Goal: Information Seeking & Learning: Learn about a topic

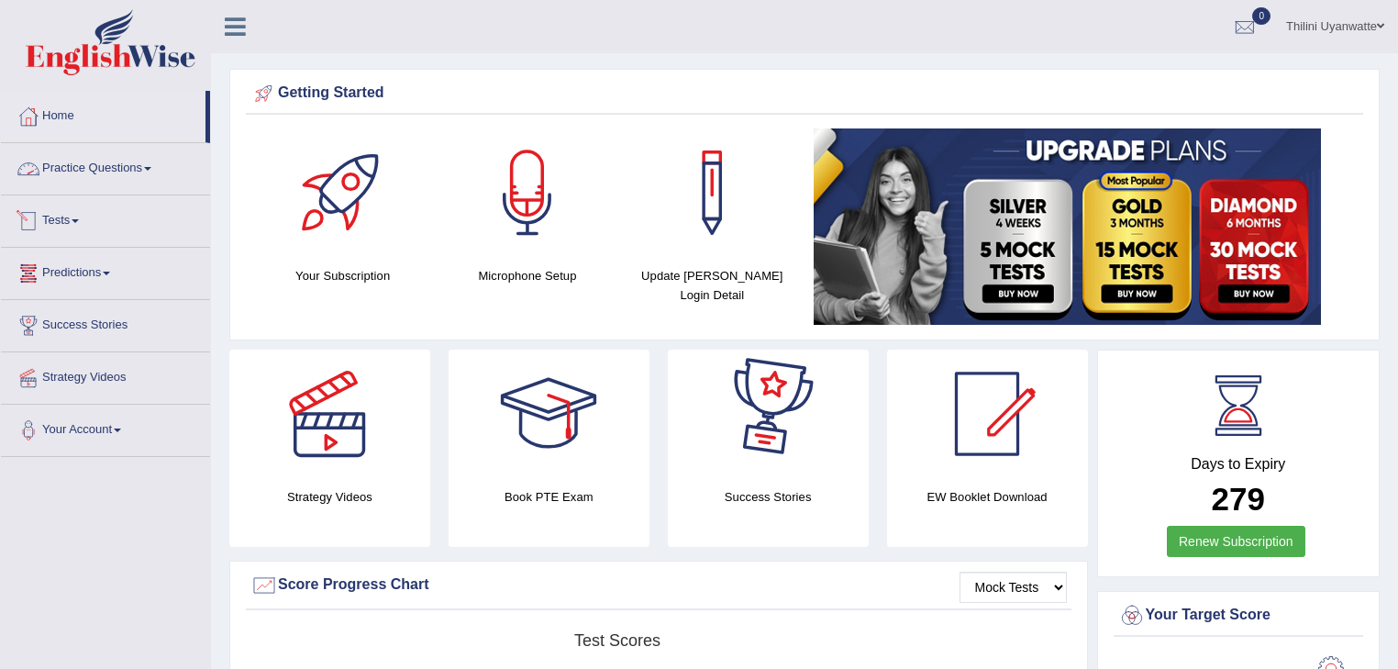
click at [99, 169] on link "Practice Questions" at bounding box center [105, 166] width 209 height 46
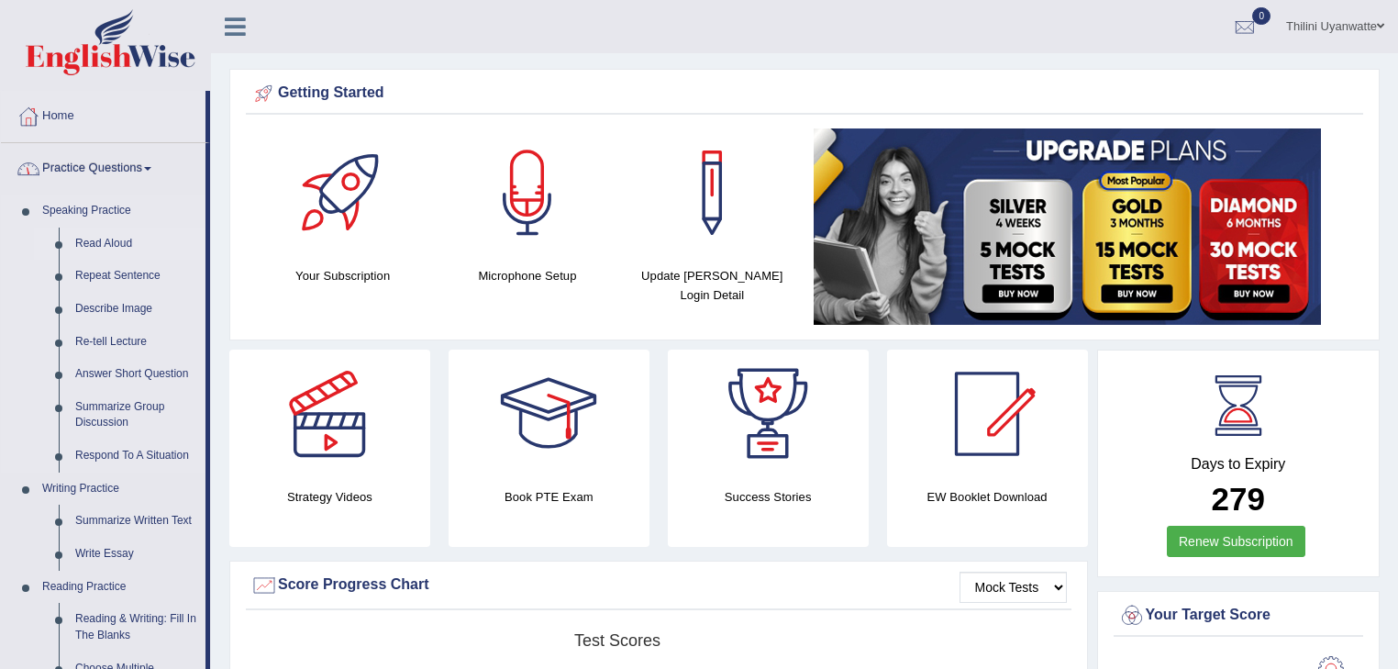
click at [104, 248] on link "Read Aloud" at bounding box center [136, 243] width 138 height 33
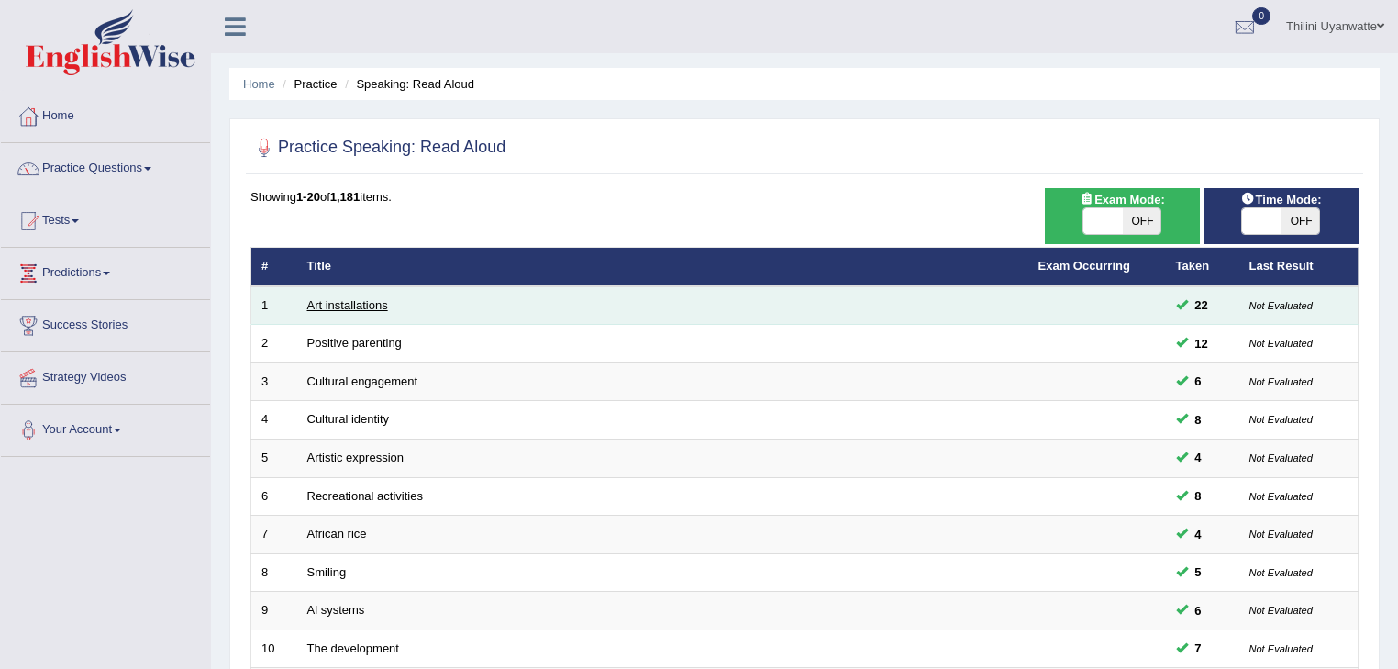
click at [340, 300] on link "Art installations" at bounding box center [347, 305] width 81 height 14
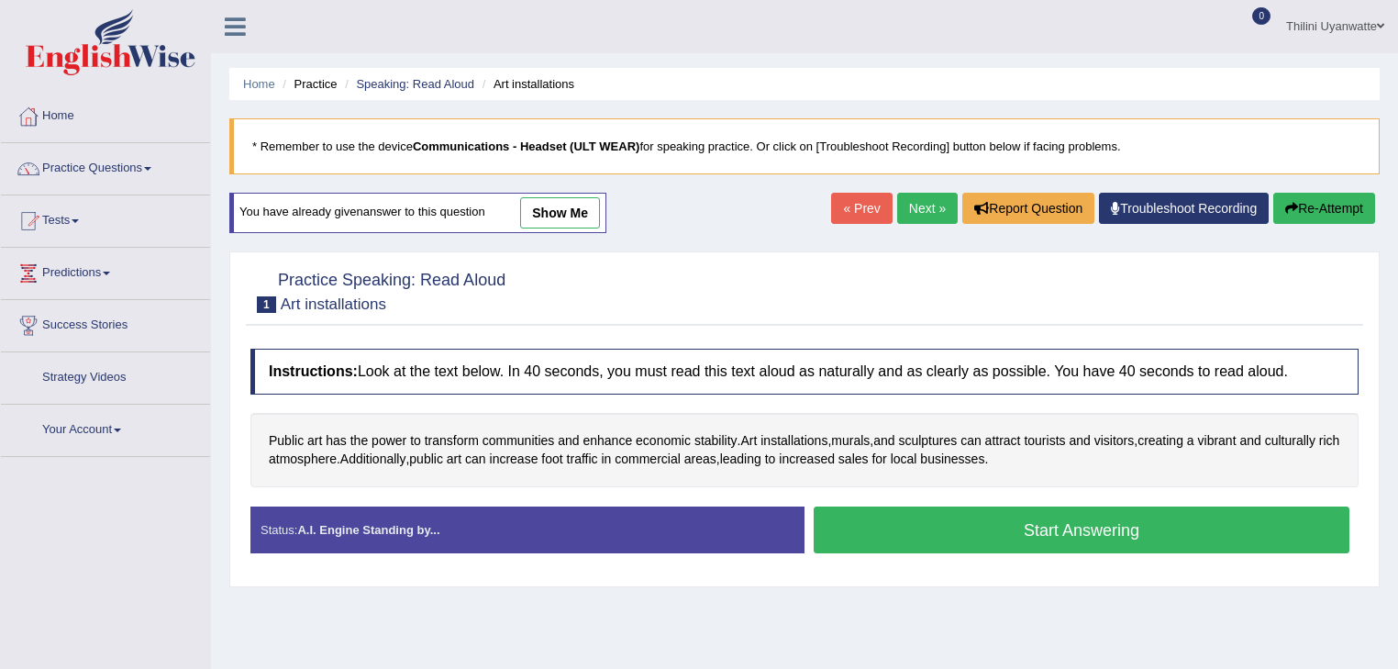
scroll to position [195, 0]
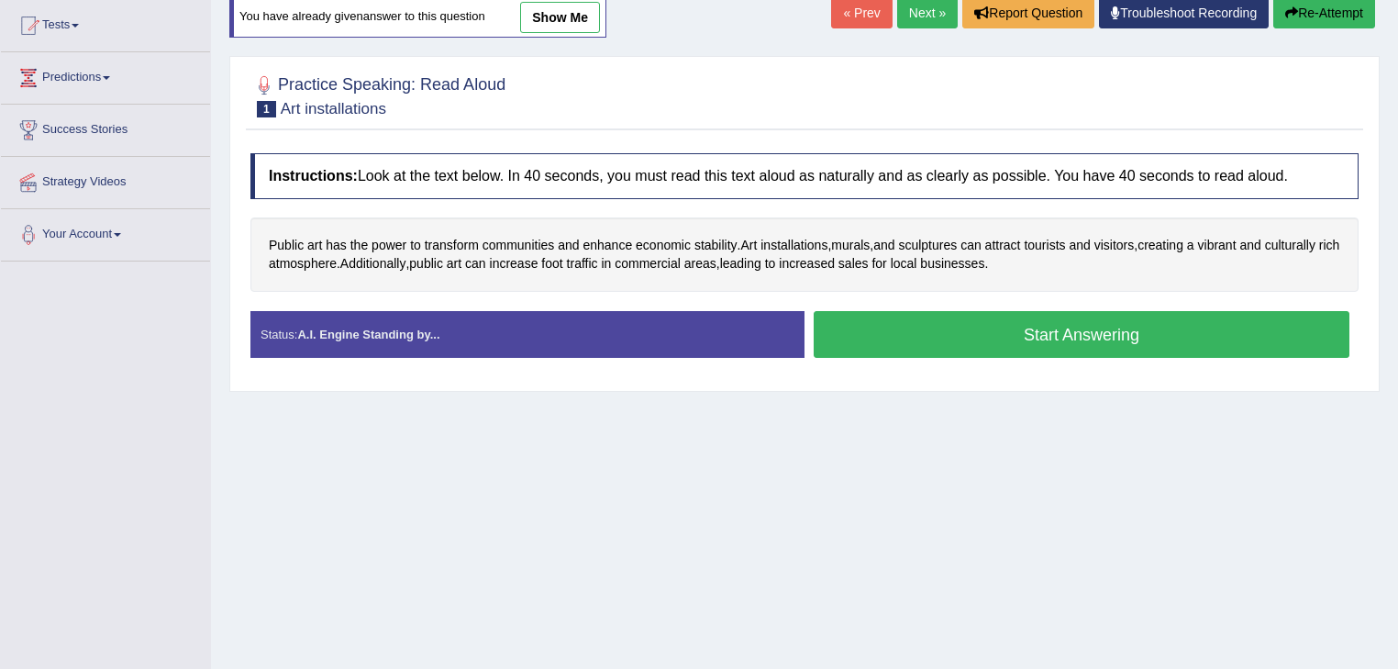
click at [876, 510] on div "Home Practice Speaking: Read Aloud Art installations * Remember to use the devi…" at bounding box center [804, 263] width 1187 height 917
click at [950, 337] on button "Start Answering" at bounding box center [1081, 334] width 536 height 47
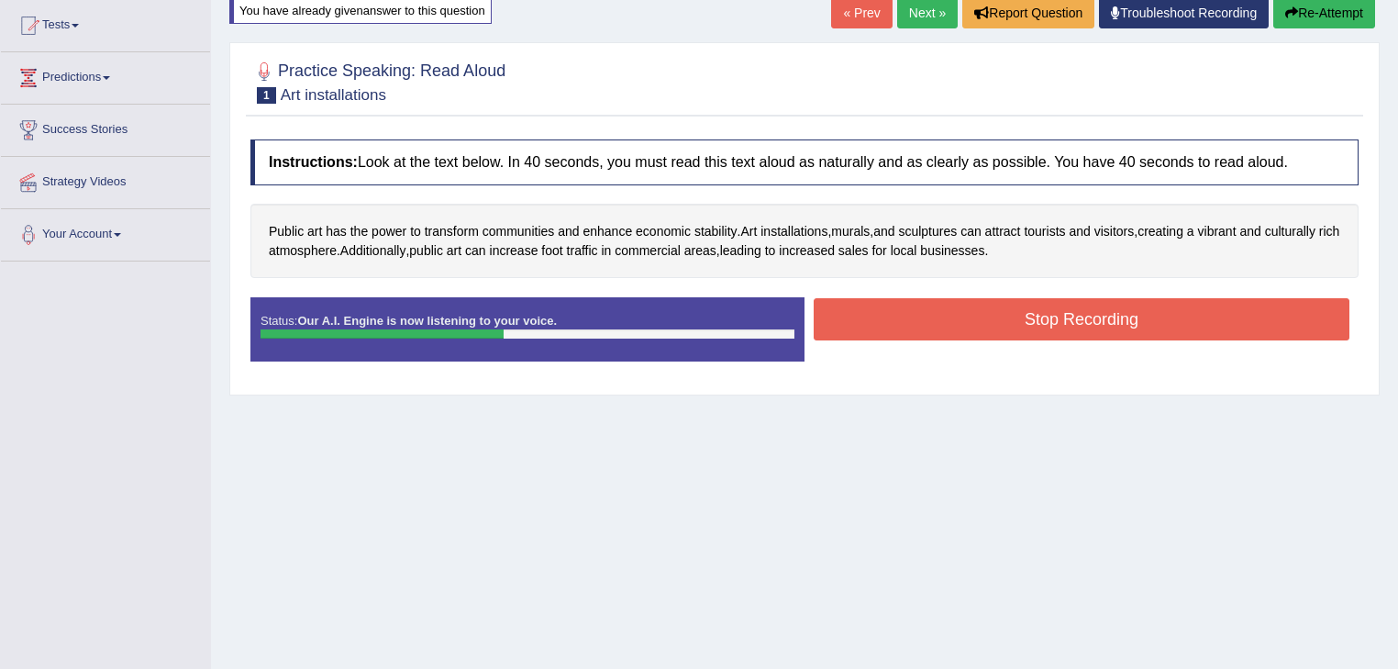
click at [1082, 317] on button "Stop Recording" at bounding box center [1081, 319] width 536 height 42
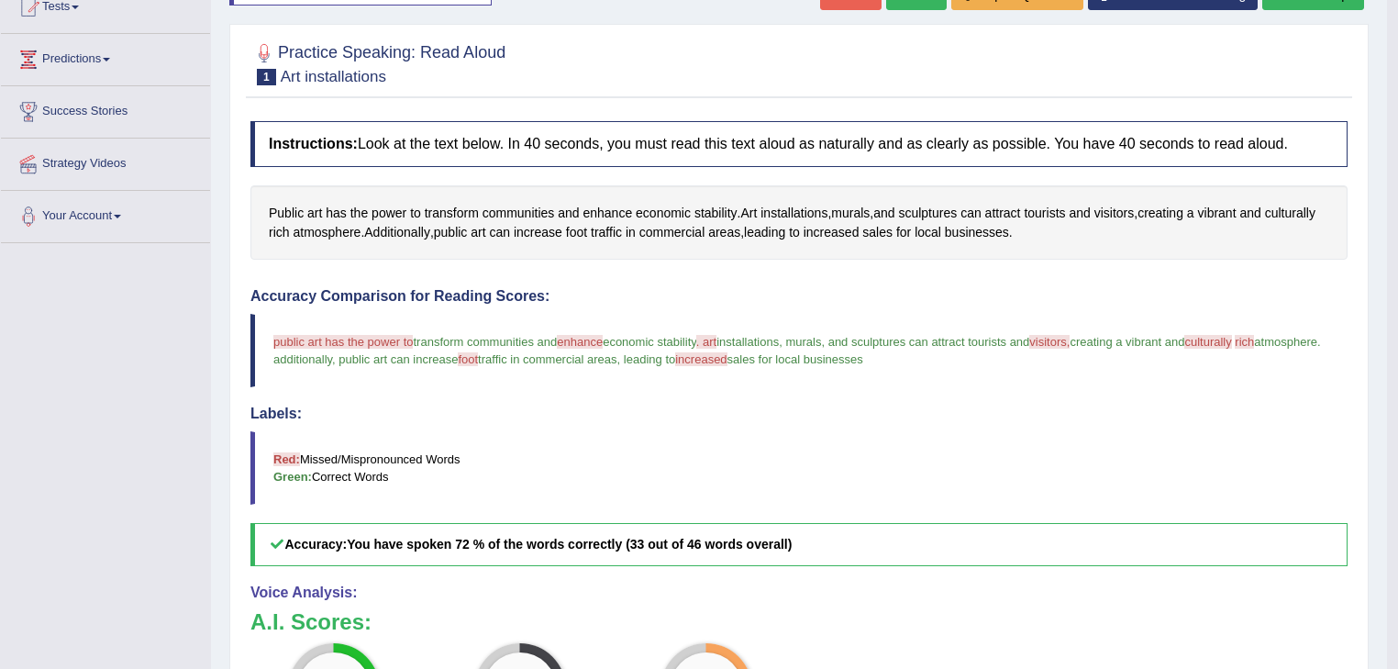
scroll to position [146, 0]
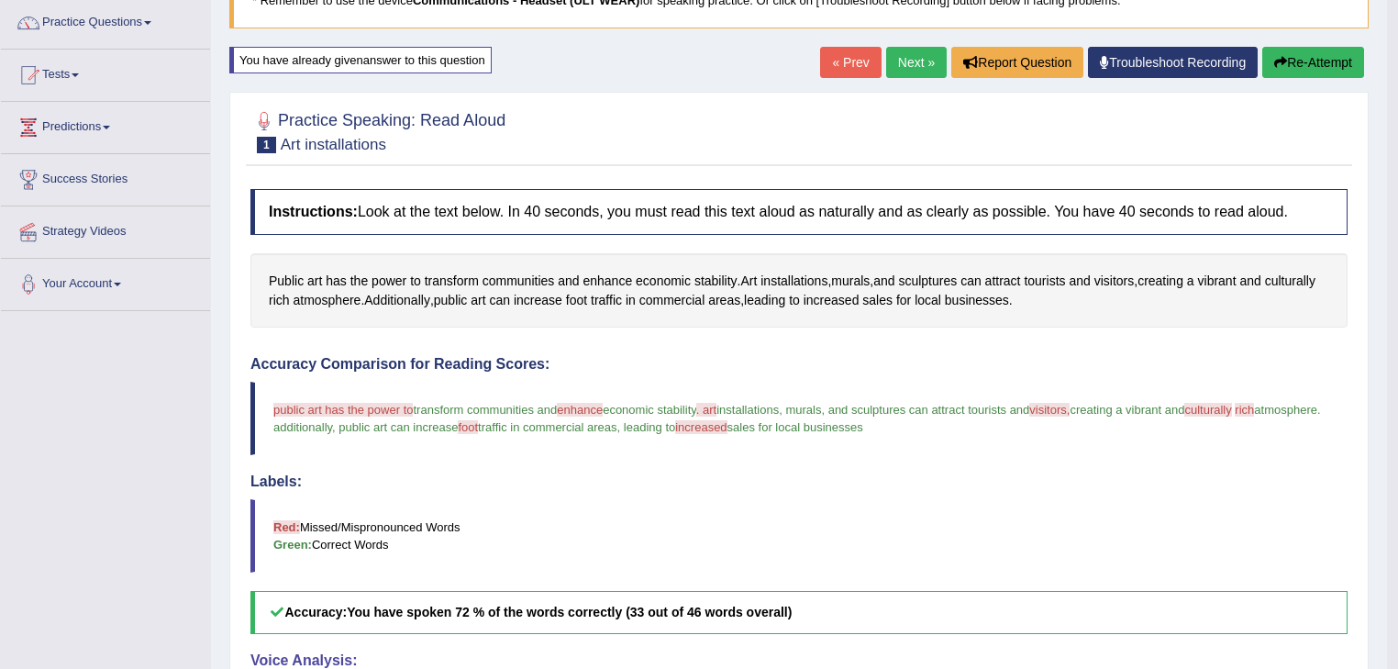
click at [910, 72] on link "Next »" at bounding box center [916, 62] width 61 height 31
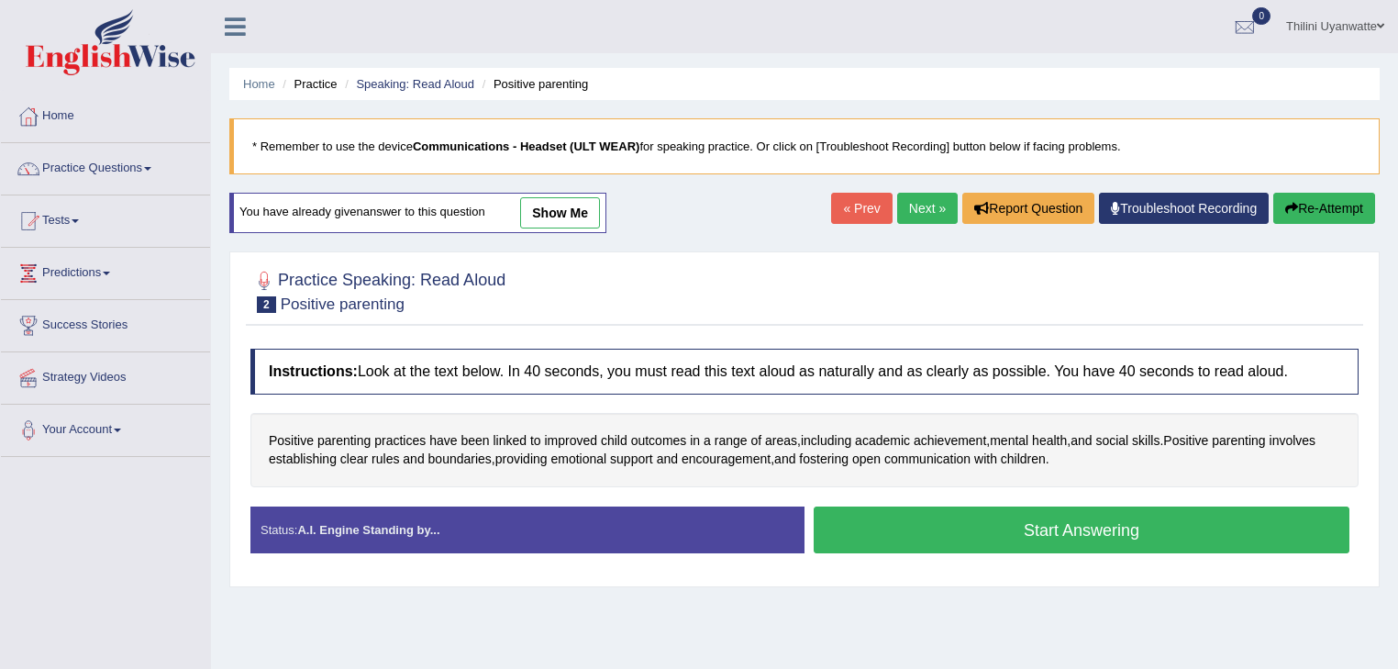
click at [1036, 527] on button "Start Answering" at bounding box center [1081, 529] width 536 height 47
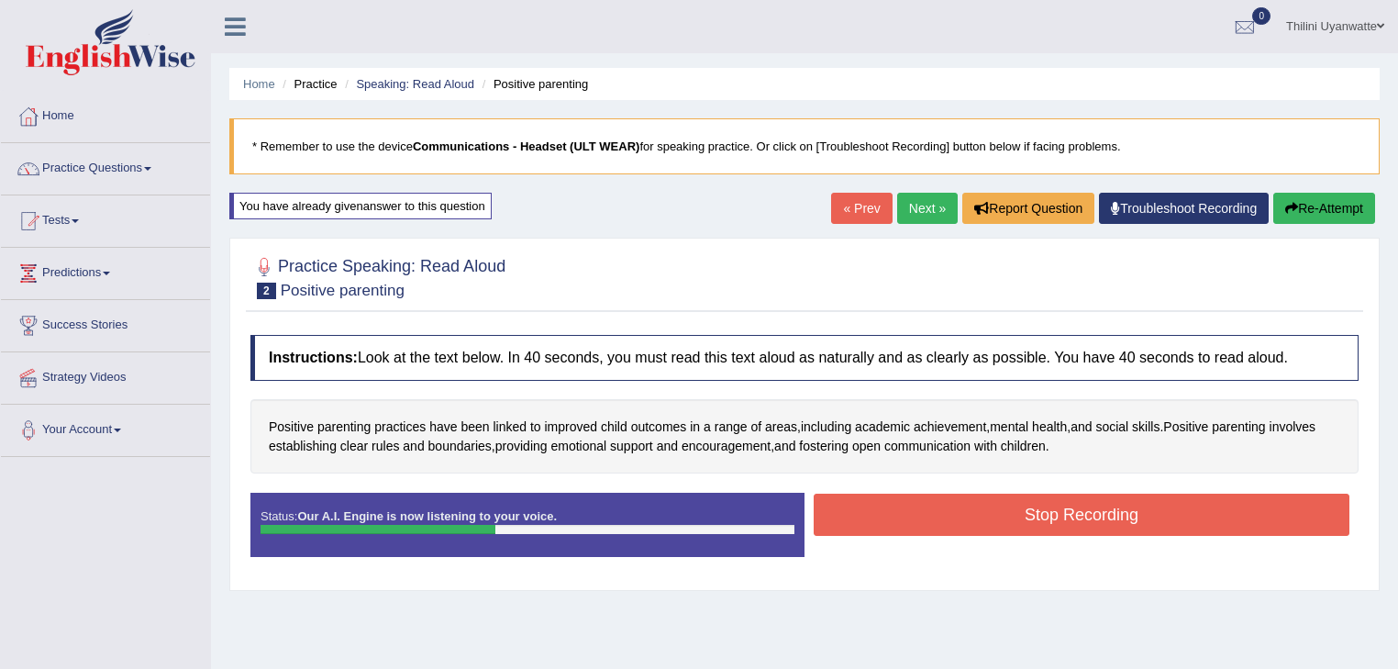
click at [980, 521] on button "Stop Recording" at bounding box center [1081, 514] width 536 height 42
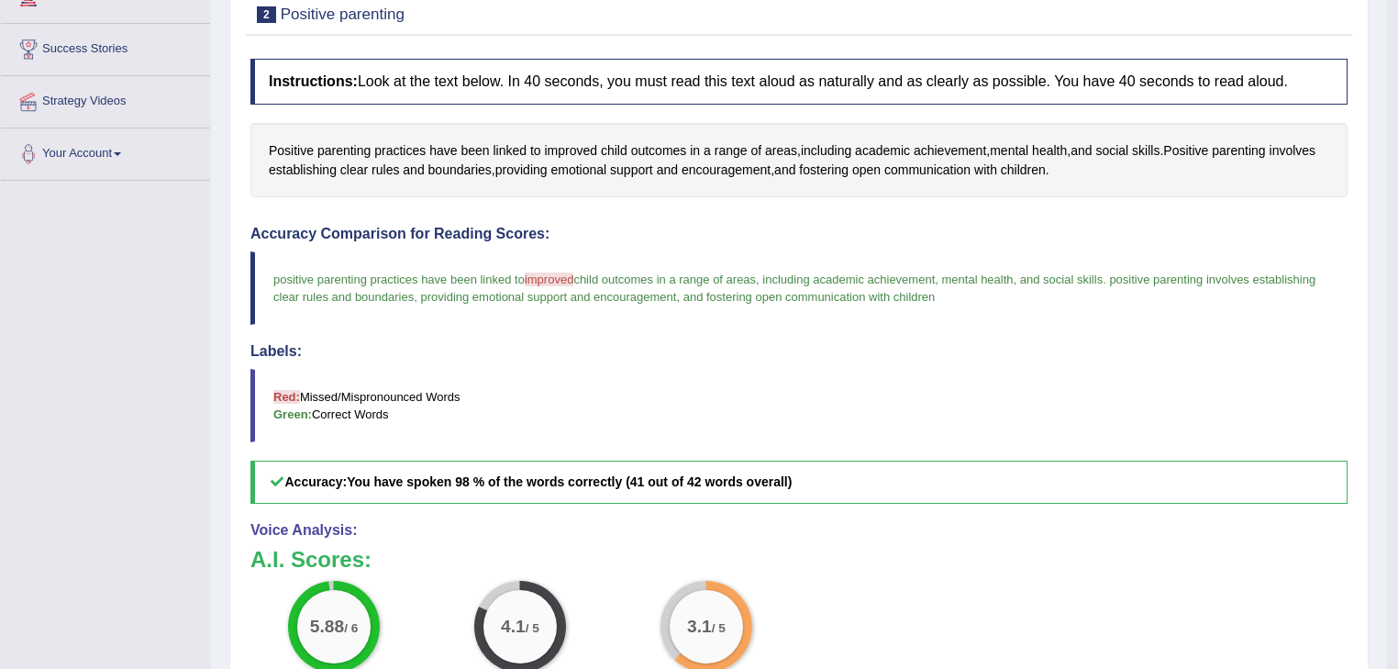
scroll to position [146, 0]
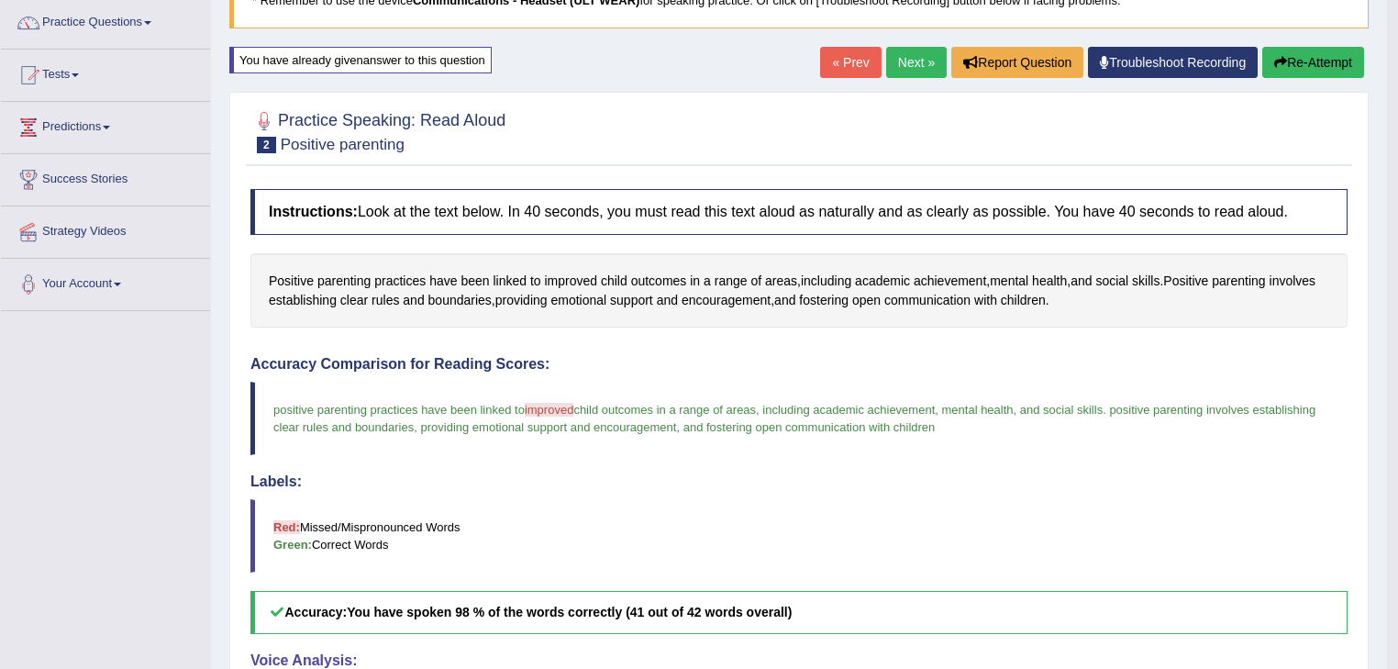
click at [918, 62] on link "Next »" at bounding box center [916, 62] width 61 height 31
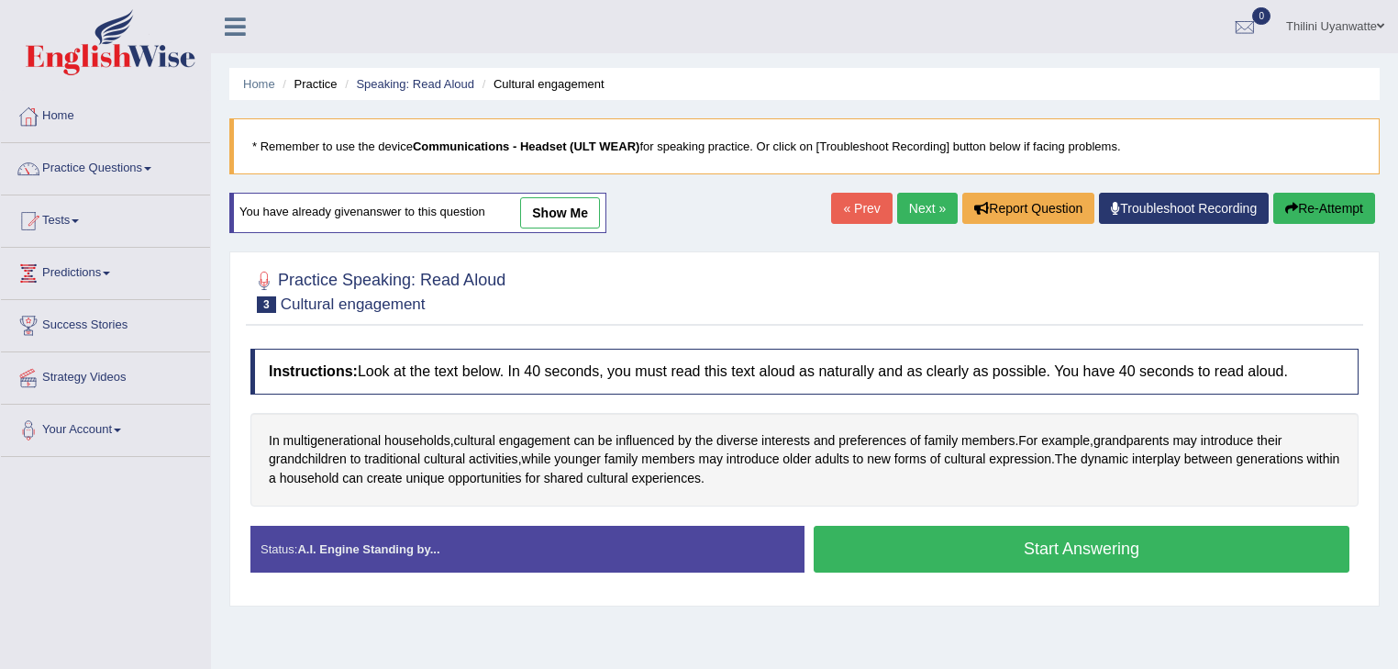
click at [535, 208] on link "show me" at bounding box center [560, 212] width 80 height 31
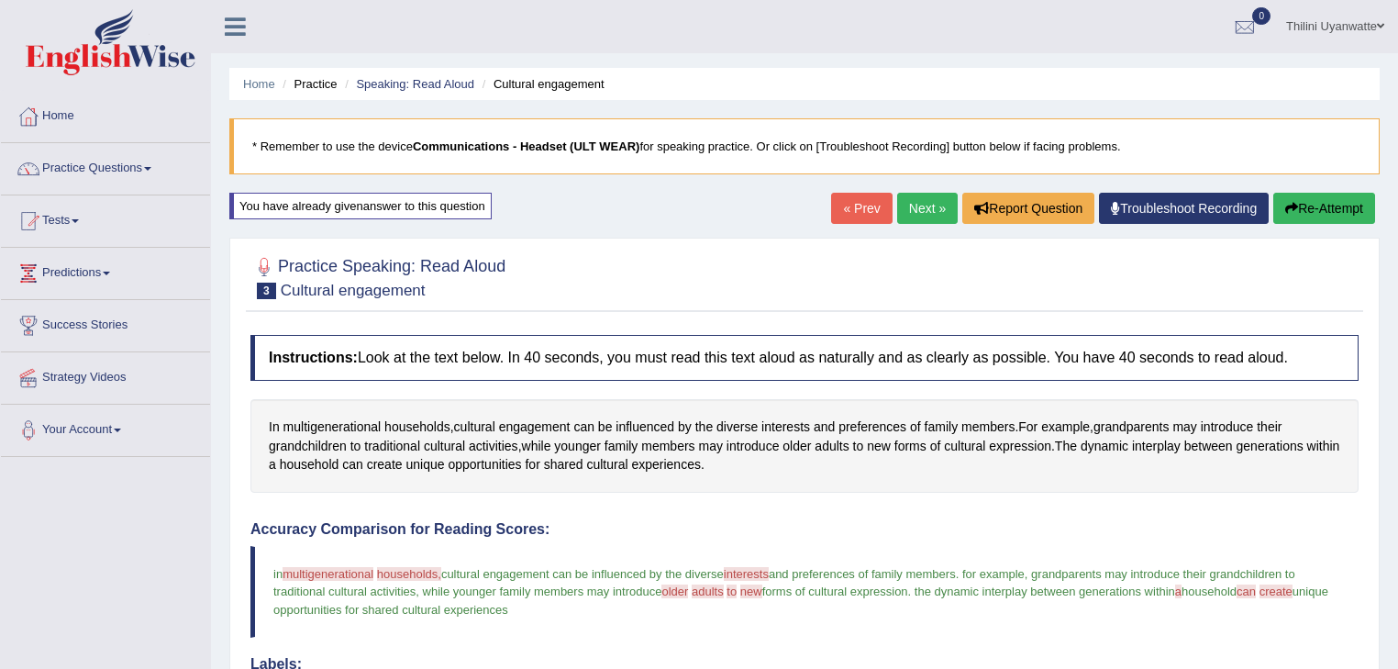
click at [1298, 202] on button "Re-Attempt" at bounding box center [1324, 208] width 102 height 31
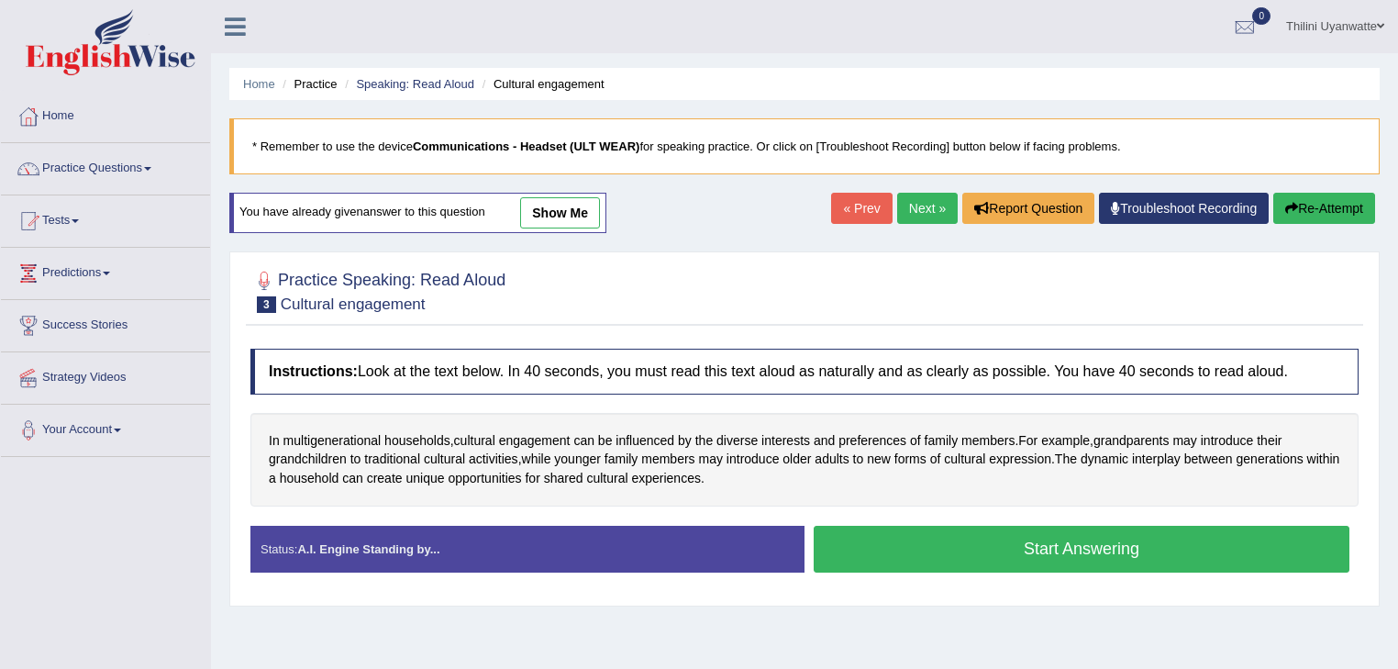
click at [1007, 585] on div "Status: A.I. Engine Standing by... Start Answering Stop Recording" at bounding box center [804, 557] width 1108 height 65
click at [1010, 561] on button "Start Answering" at bounding box center [1081, 548] width 536 height 47
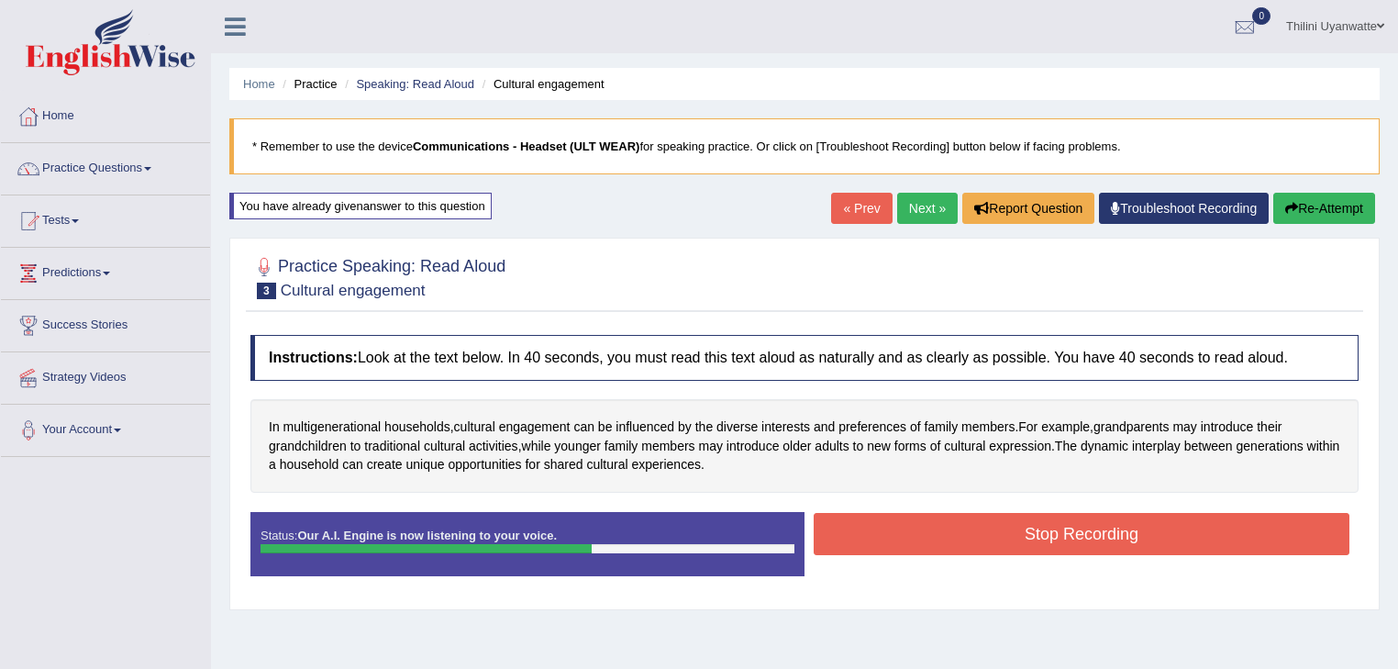
click at [1071, 538] on button "Stop Recording" at bounding box center [1081, 534] width 536 height 42
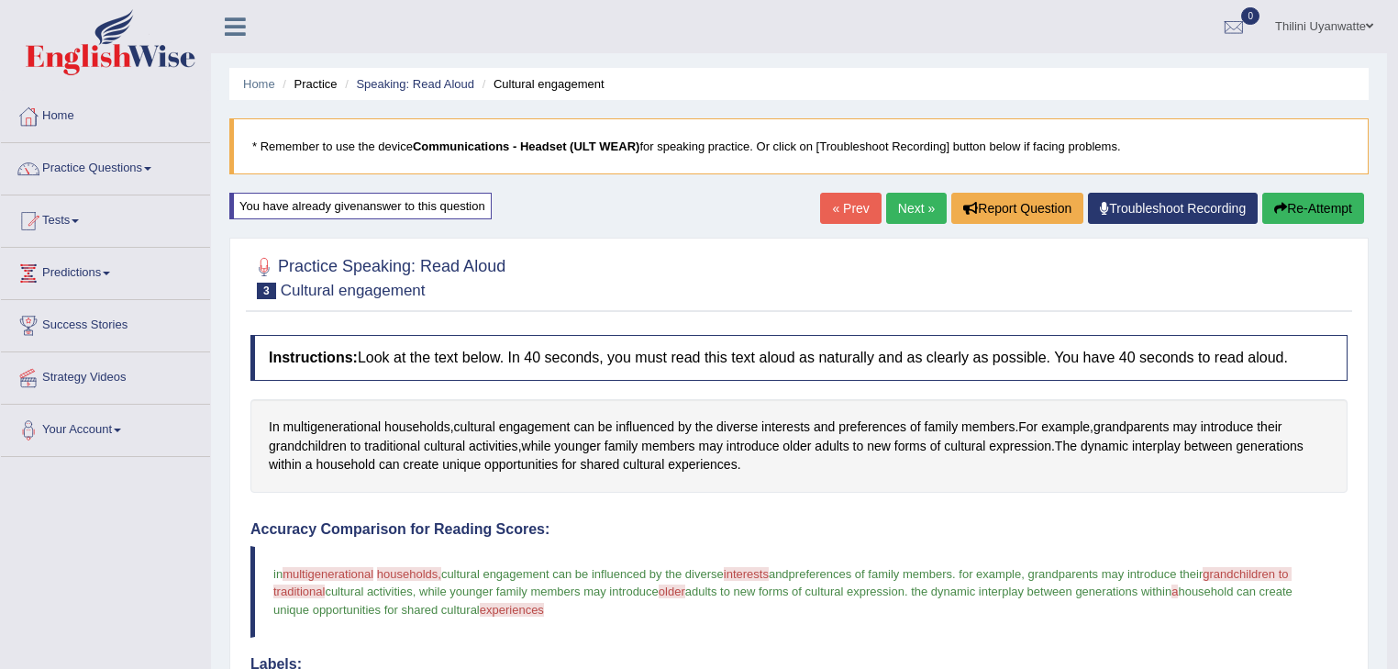
click at [901, 202] on link "Next »" at bounding box center [916, 208] width 61 height 31
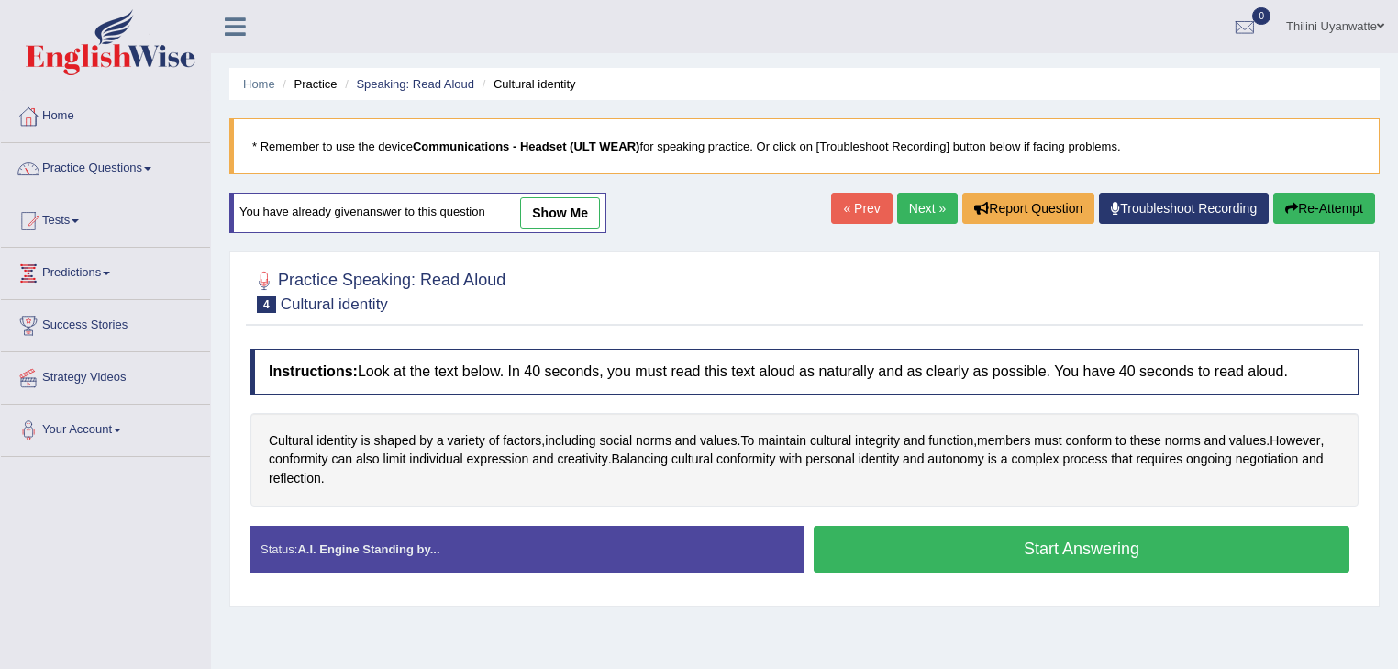
click at [890, 547] on button "Start Answering" at bounding box center [1081, 548] width 536 height 47
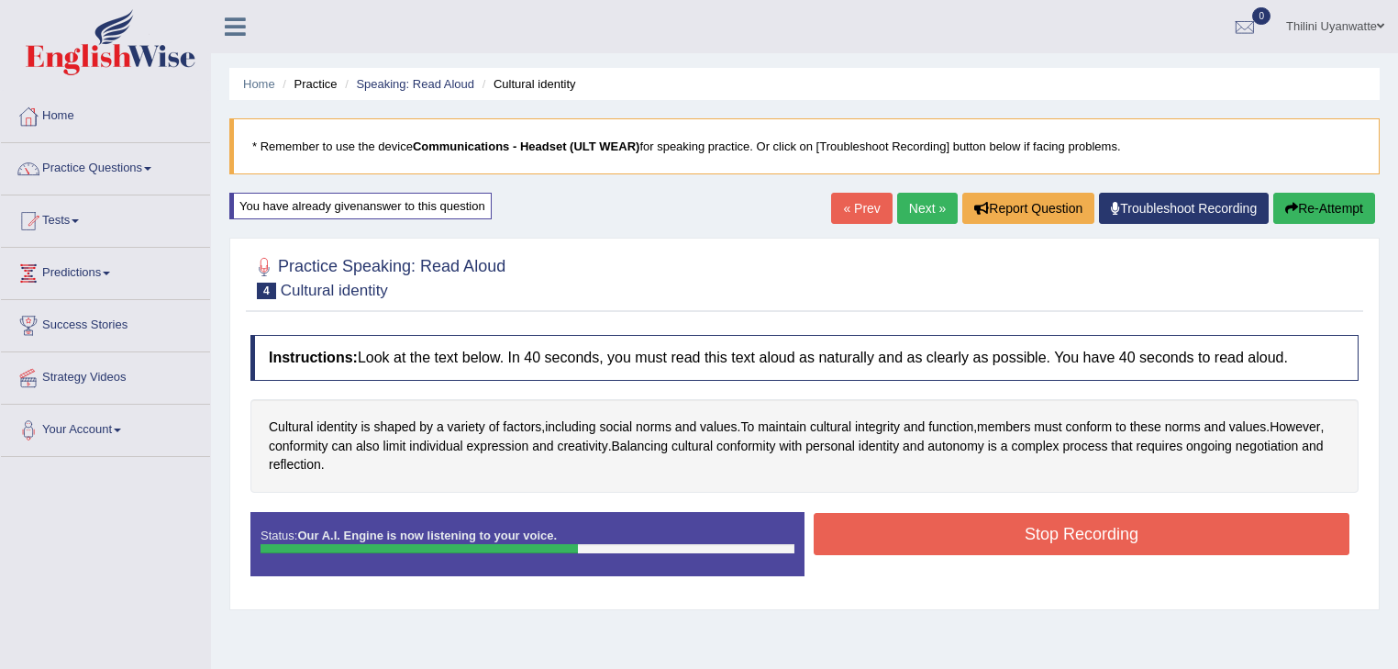
click at [972, 528] on button "Stop Recording" at bounding box center [1081, 534] width 536 height 42
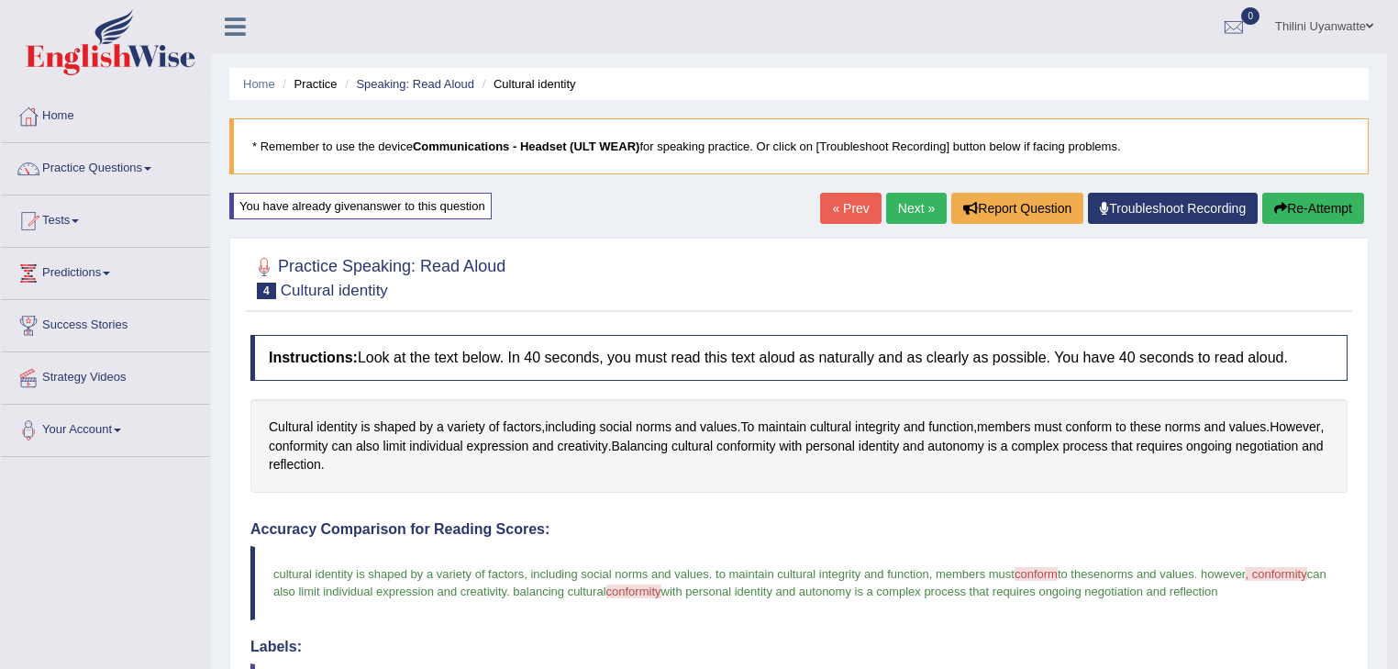
click at [917, 216] on link "Next »" at bounding box center [916, 208] width 61 height 31
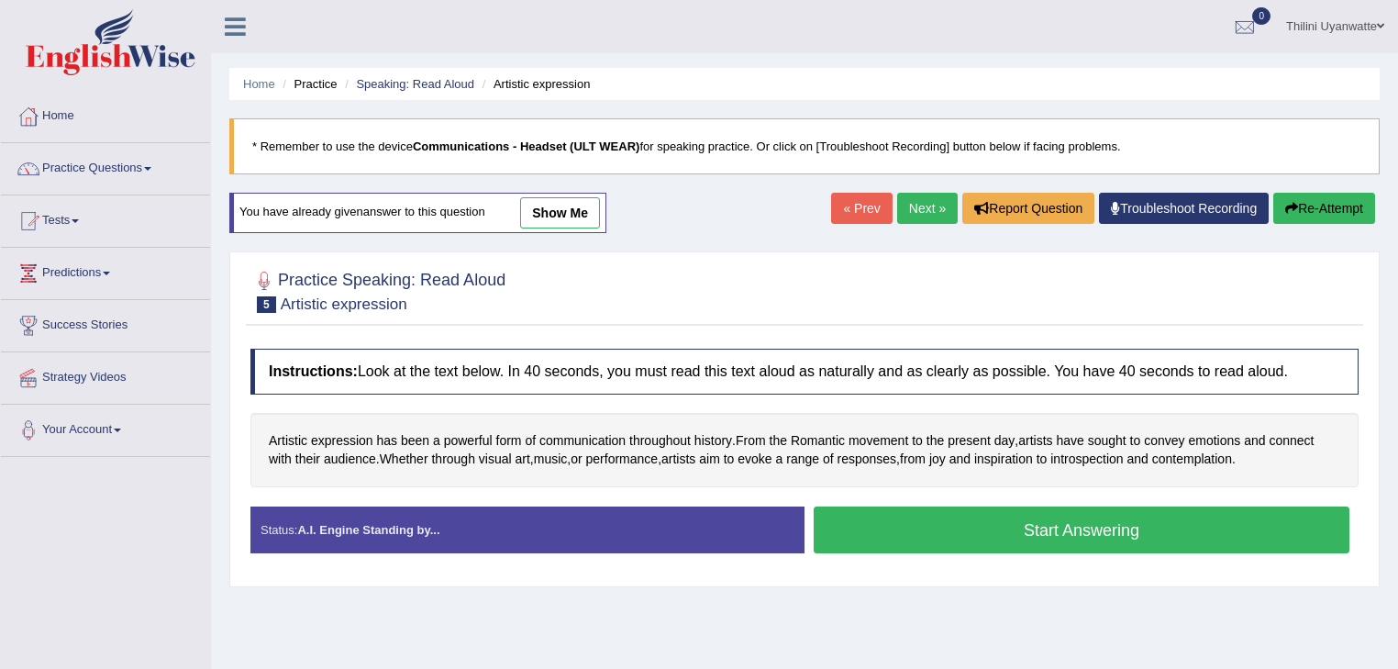
click at [872, 517] on button "Start Answering" at bounding box center [1081, 529] width 536 height 47
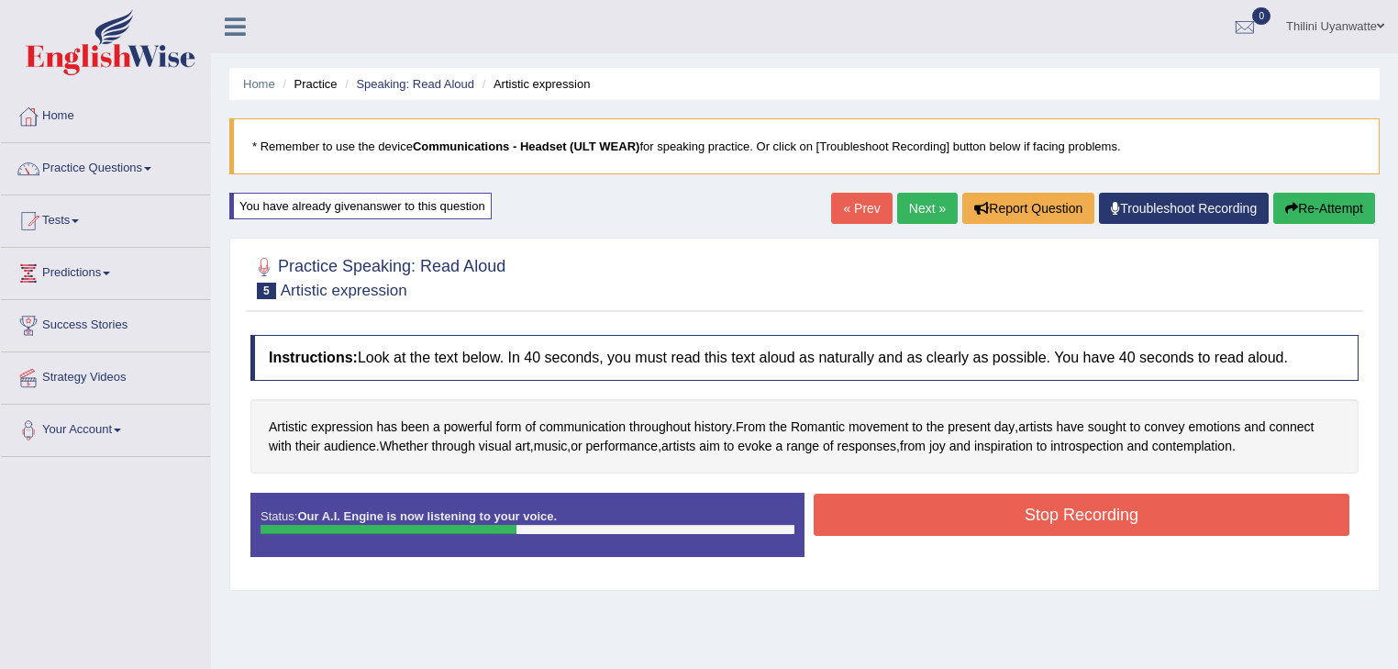
click at [1049, 493] on button "Stop Recording" at bounding box center [1081, 514] width 536 height 42
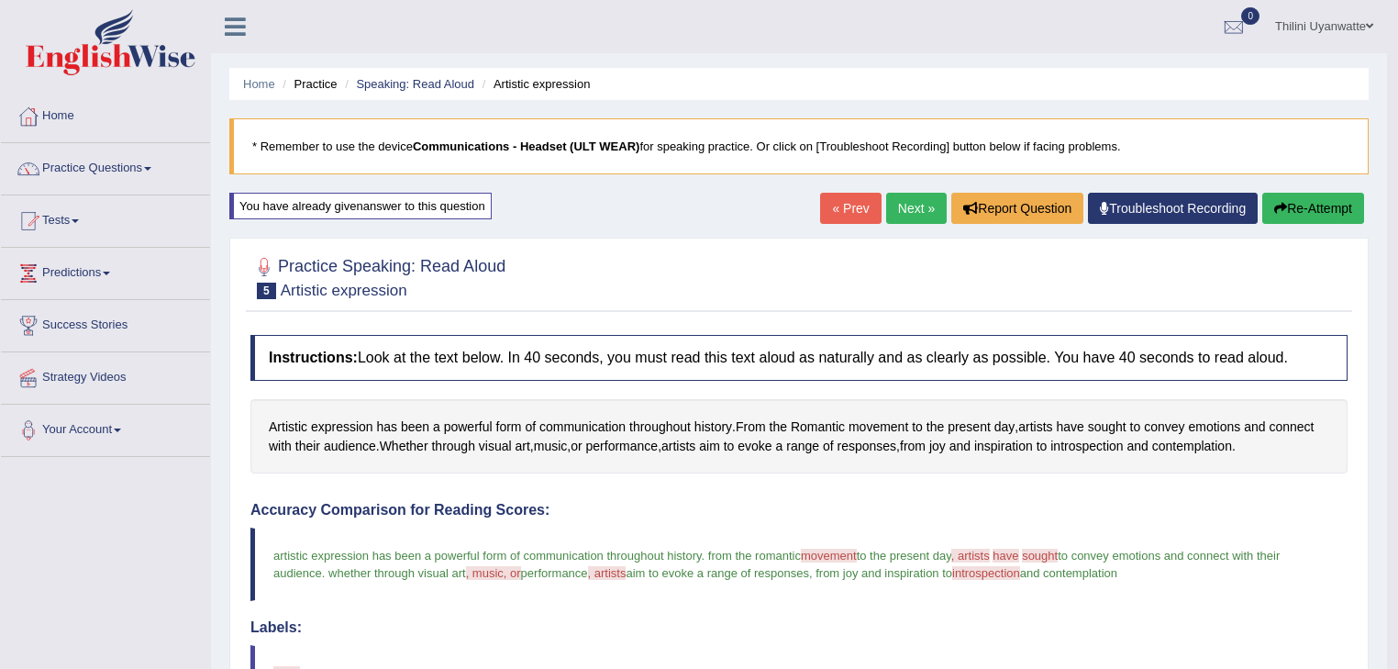
click at [886, 197] on link "Next »" at bounding box center [916, 208] width 61 height 31
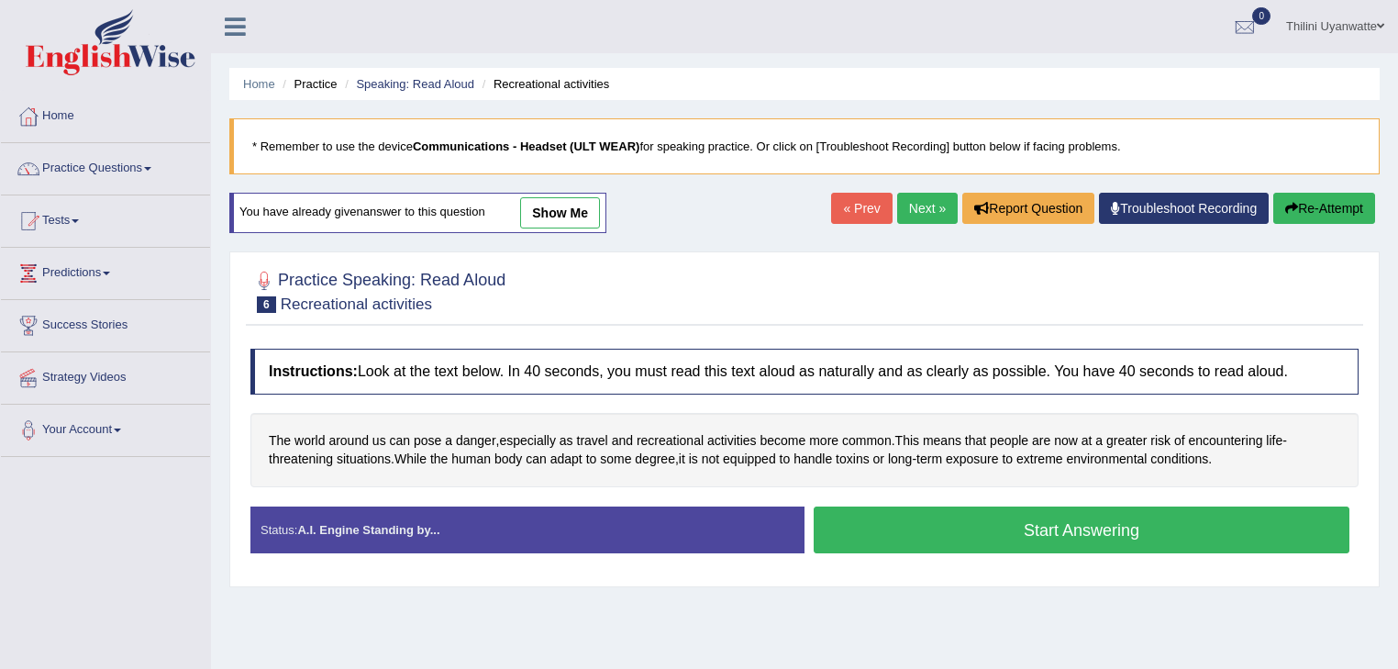
click at [1134, 539] on button "Start Answering" at bounding box center [1081, 529] width 536 height 47
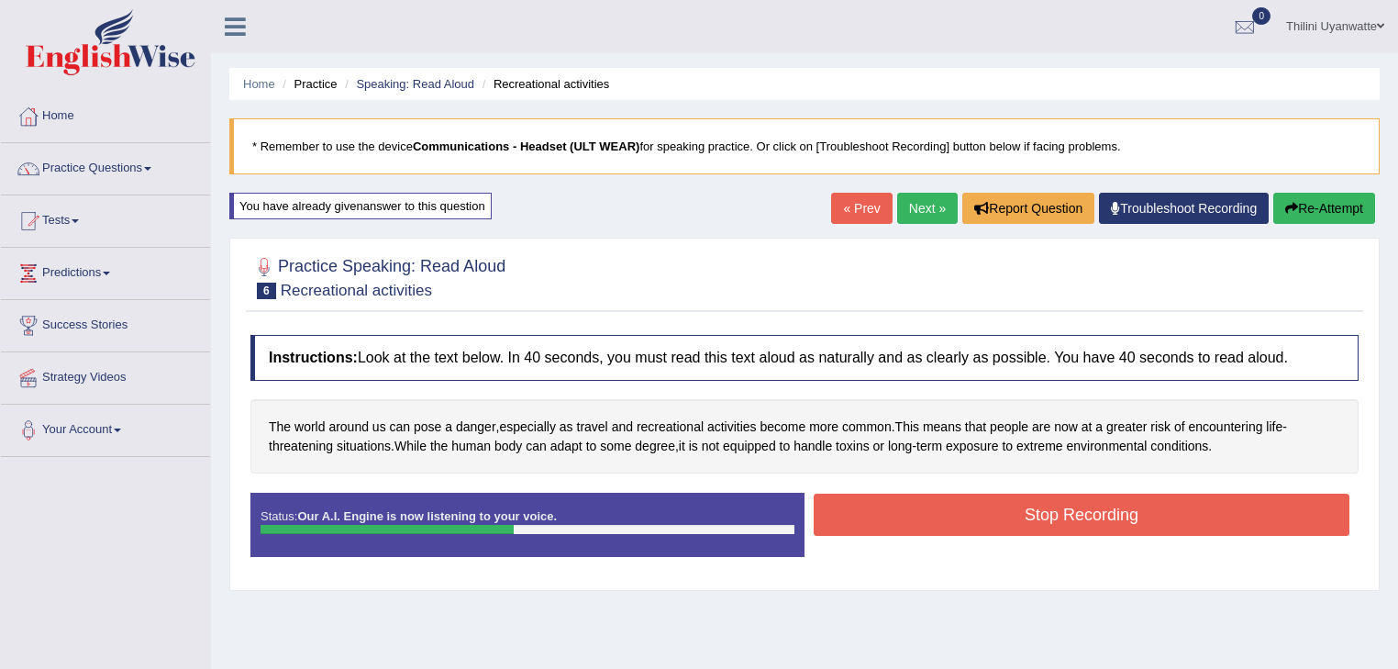
click at [1035, 525] on button "Stop Recording" at bounding box center [1081, 514] width 536 height 42
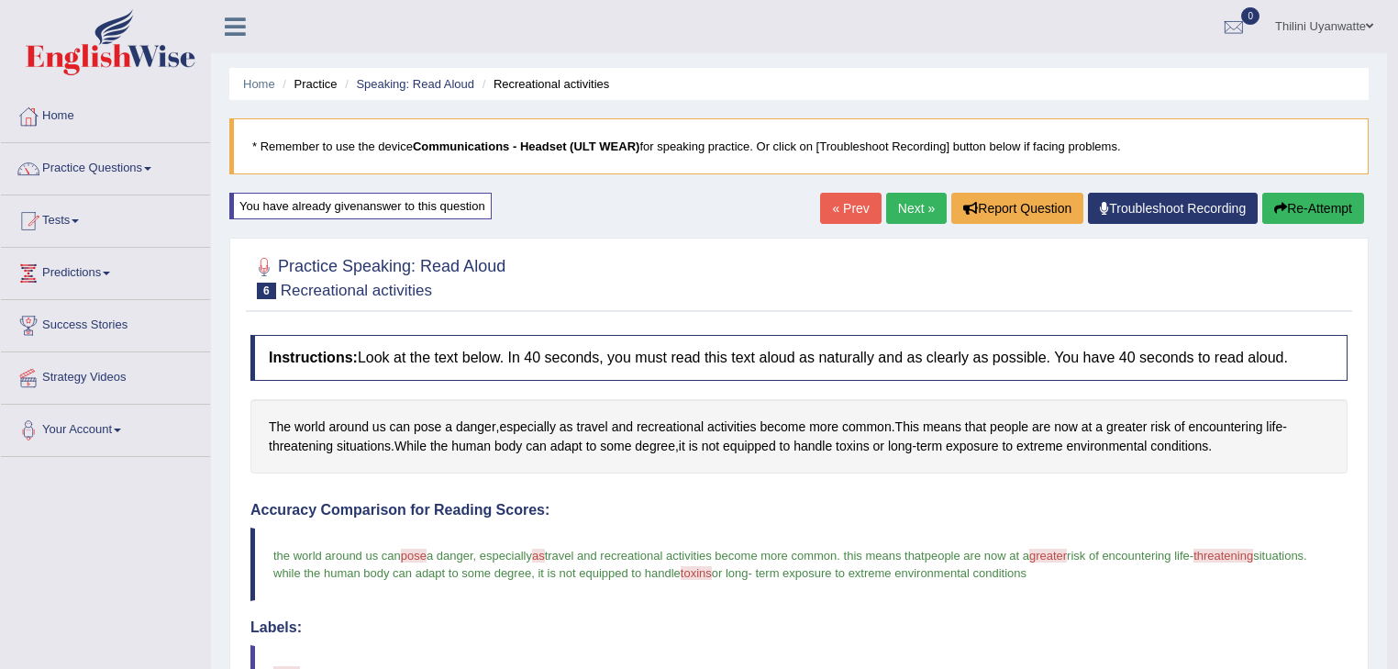
click at [897, 193] on link "Next »" at bounding box center [916, 208] width 61 height 31
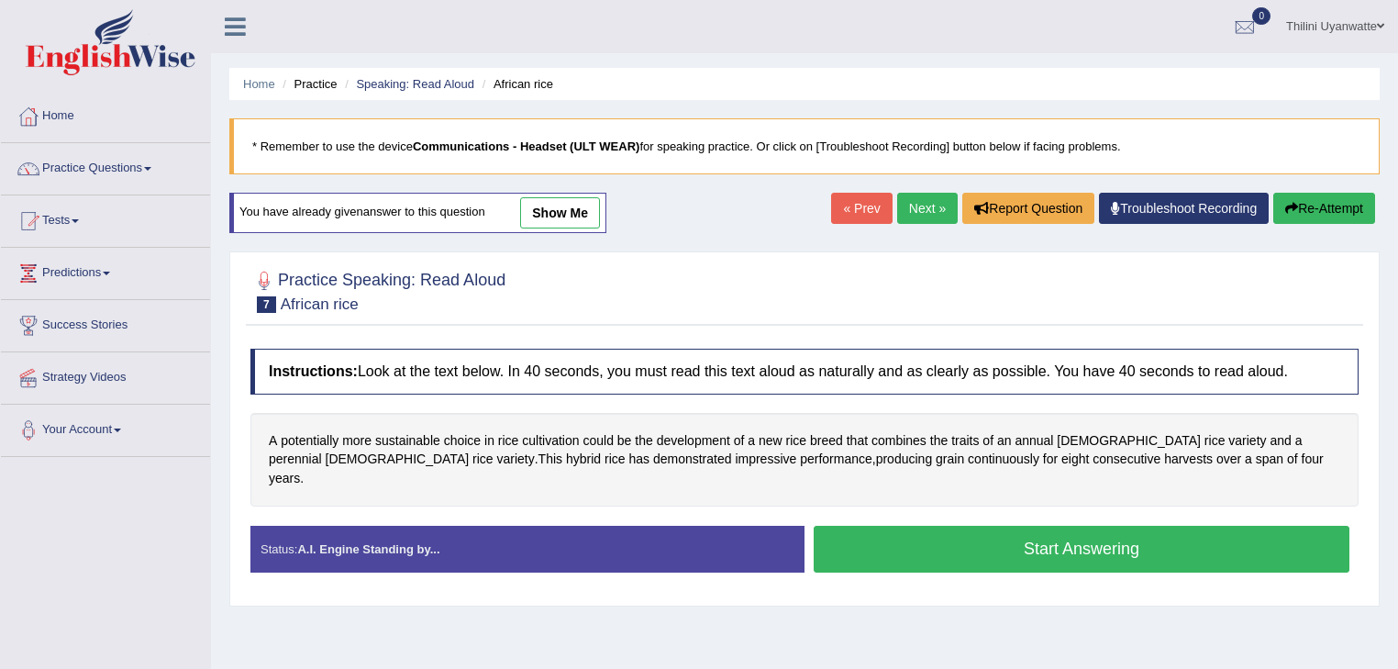
click at [876, 538] on button "Start Answering" at bounding box center [1081, 548] width 536 height 47
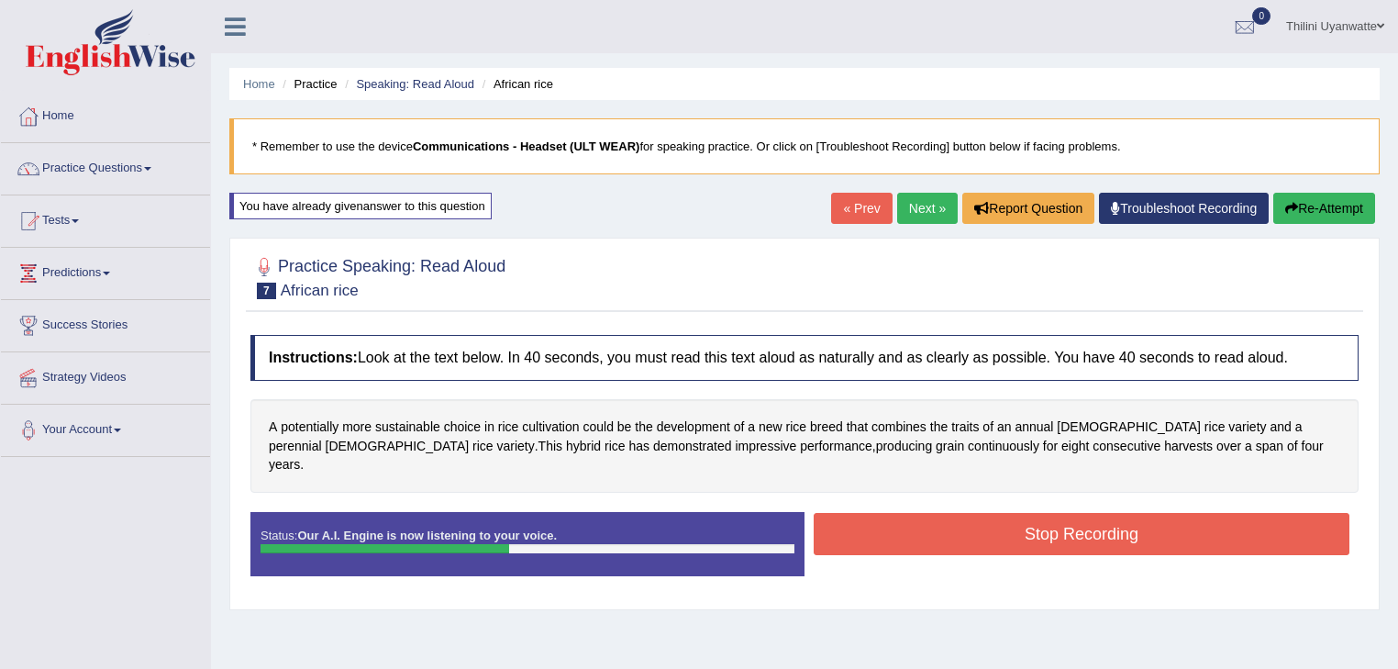
click at [1251, 525] on button "Stop Recording" at bounding box center [1081, 534] width 536 height 42
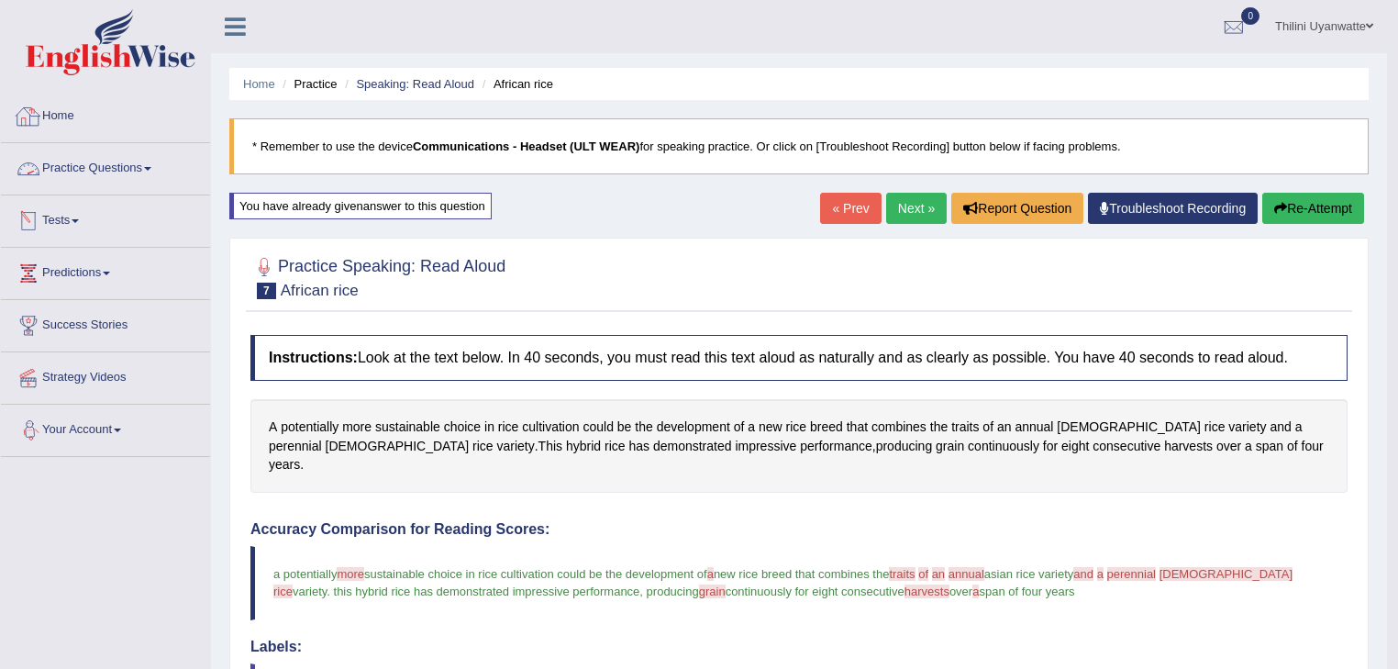
click at [81, 160] on link "Practice Questions" at bounding box center [105, 166] width 209 height 46
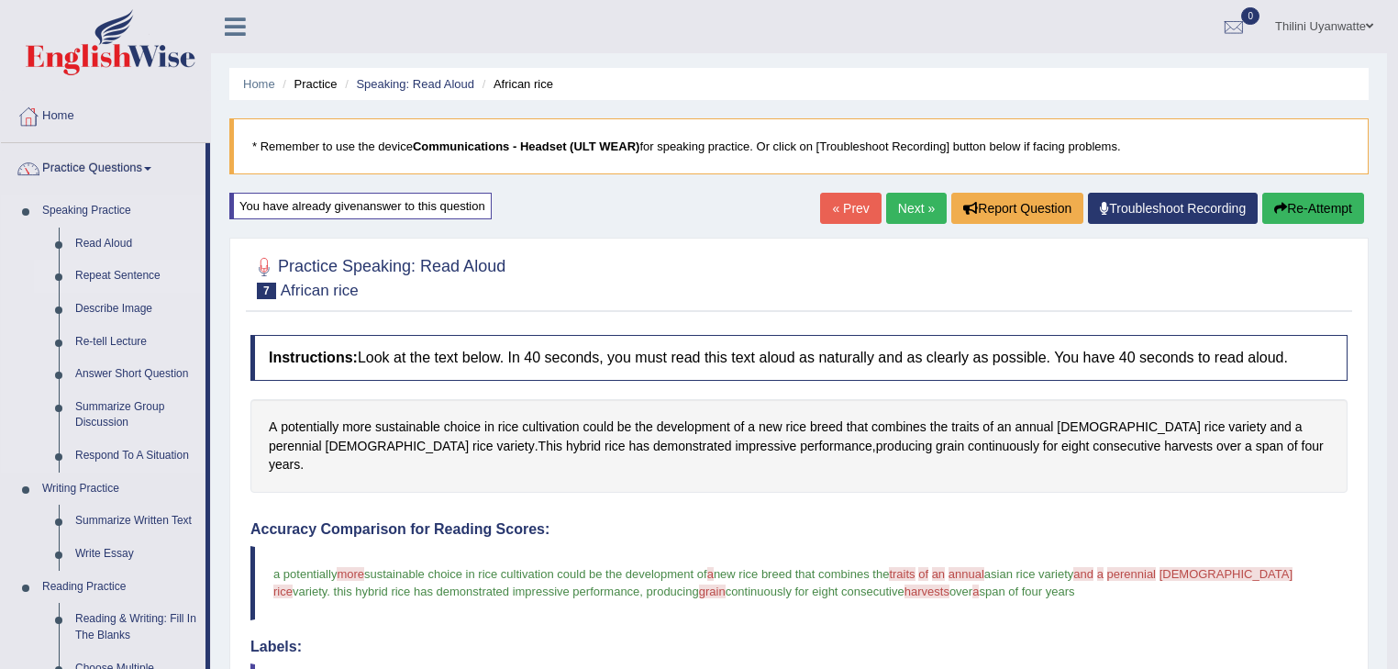
click at [135, 278] on link "Repeat Sentence" at bounding box center [136, 276] width 138 height 33
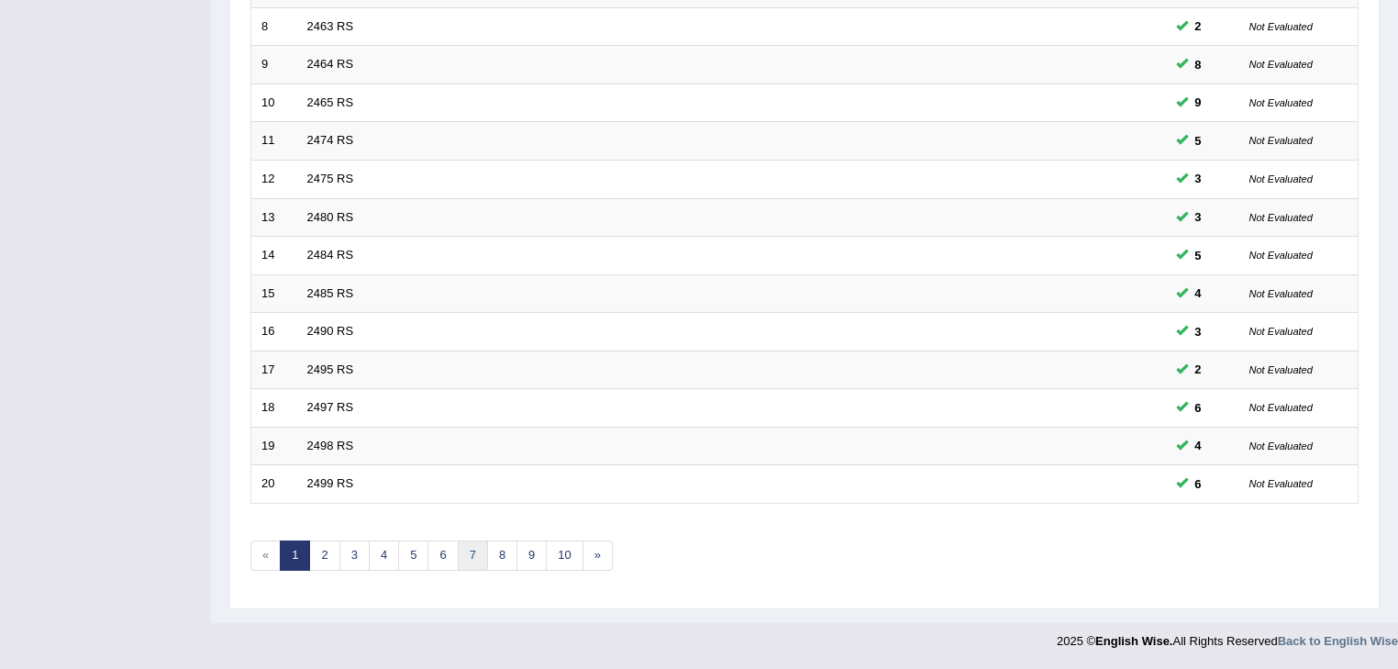
click at [473, 560] on link "7" at bounding box center [473, 555] width 30 height 30
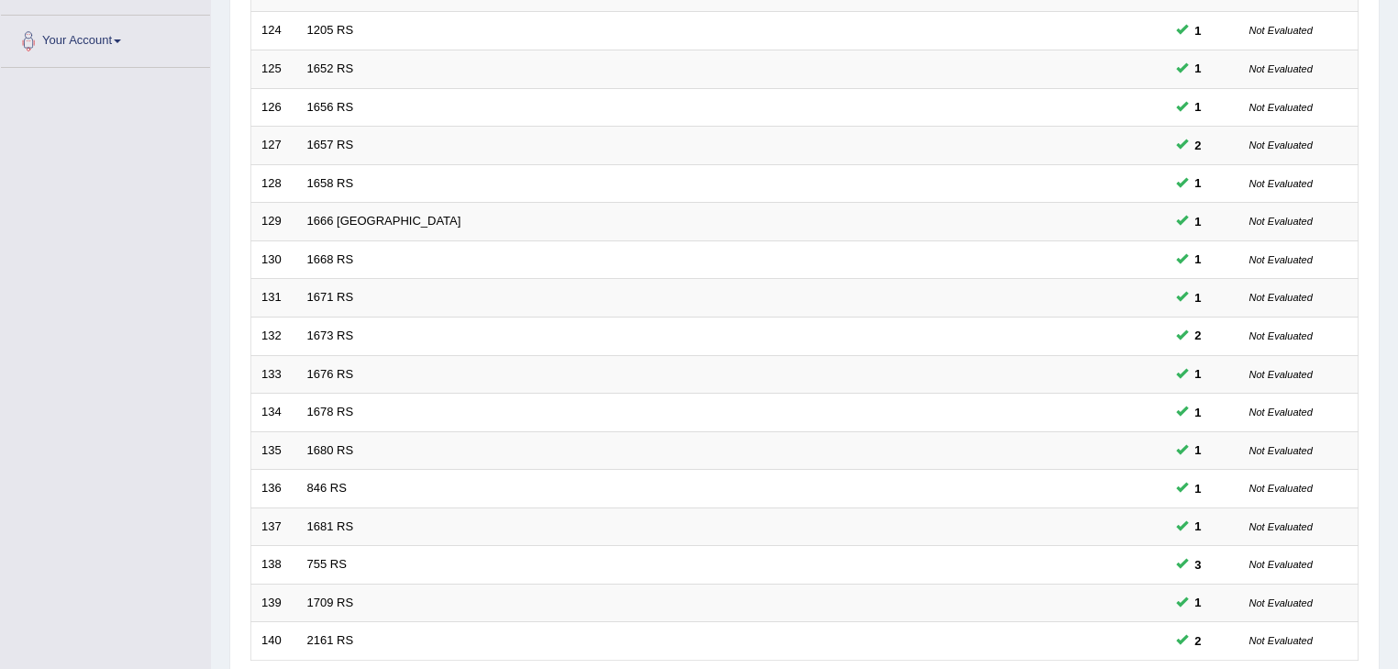
scroll to position [547, 0]
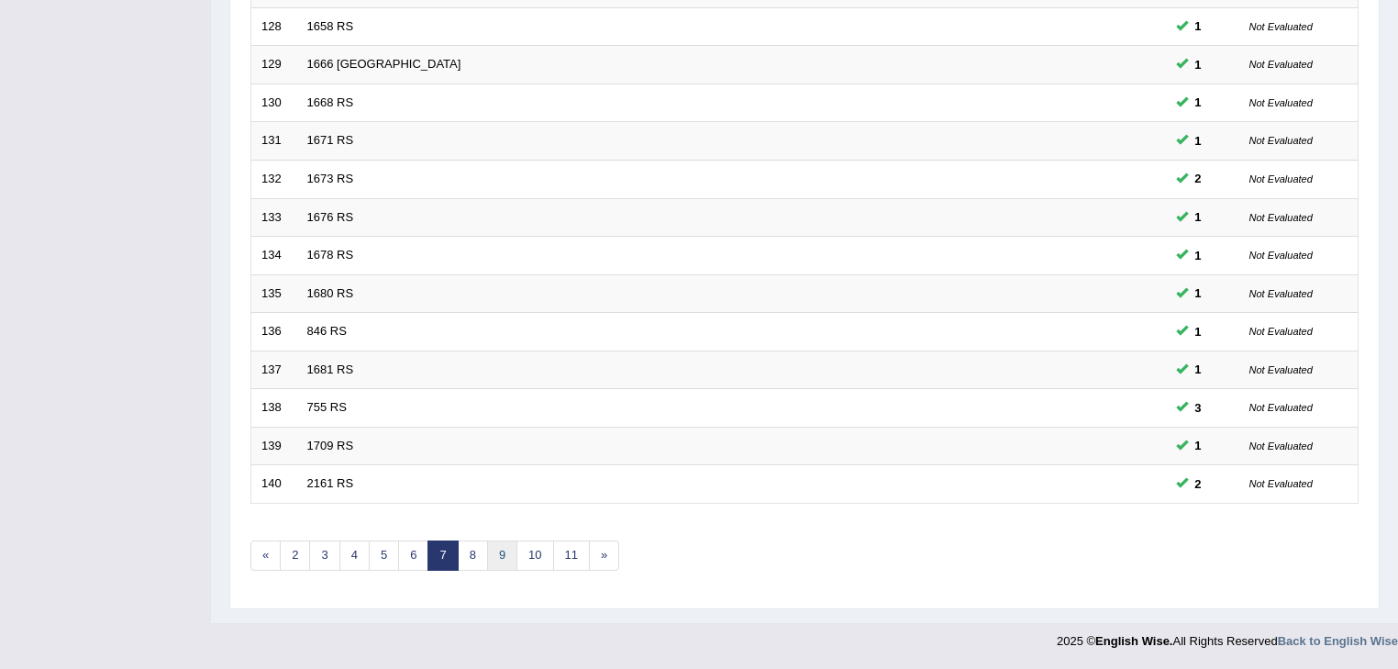
click at [503, 558] on link "9" at bounding box center [502, 555] width 30 height 30
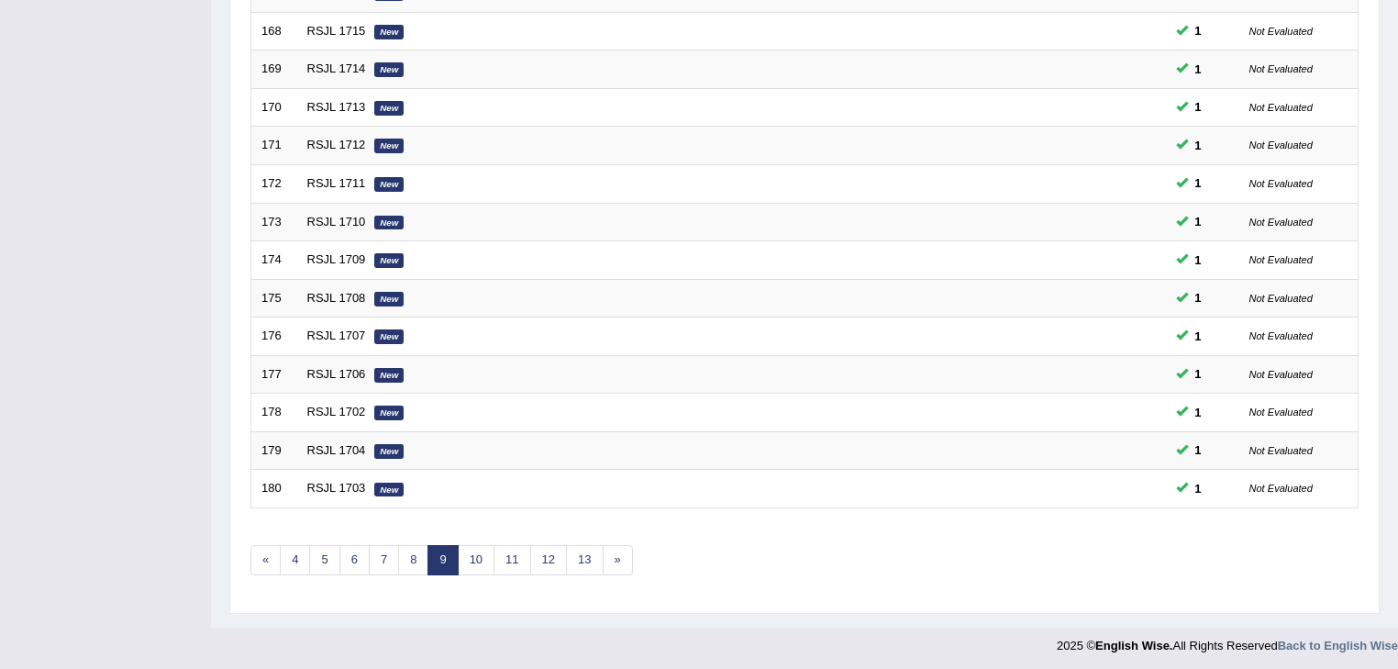
scroll to position [547, 0]
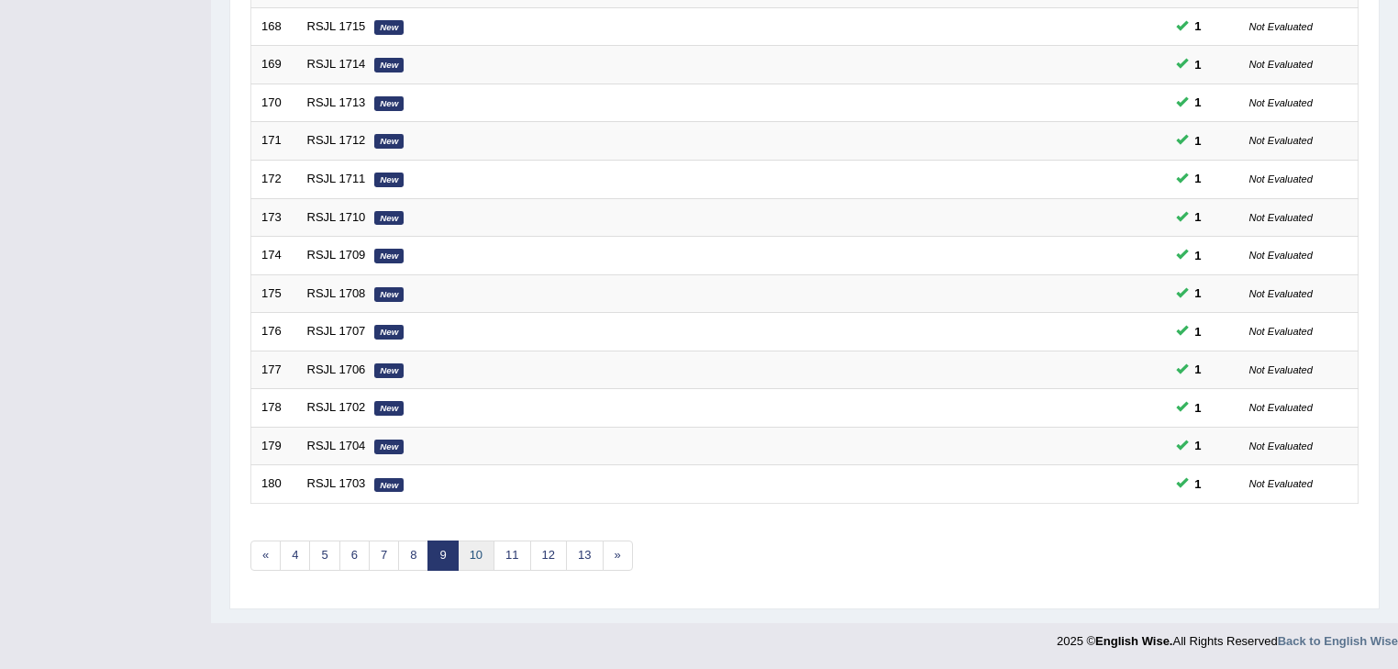
click at [484, 558] on link "10" at bounding box center [476, 555] width 37 height 30
click at [484, 561] on link "11" at bounding box center [482, 555] width 37 height 30
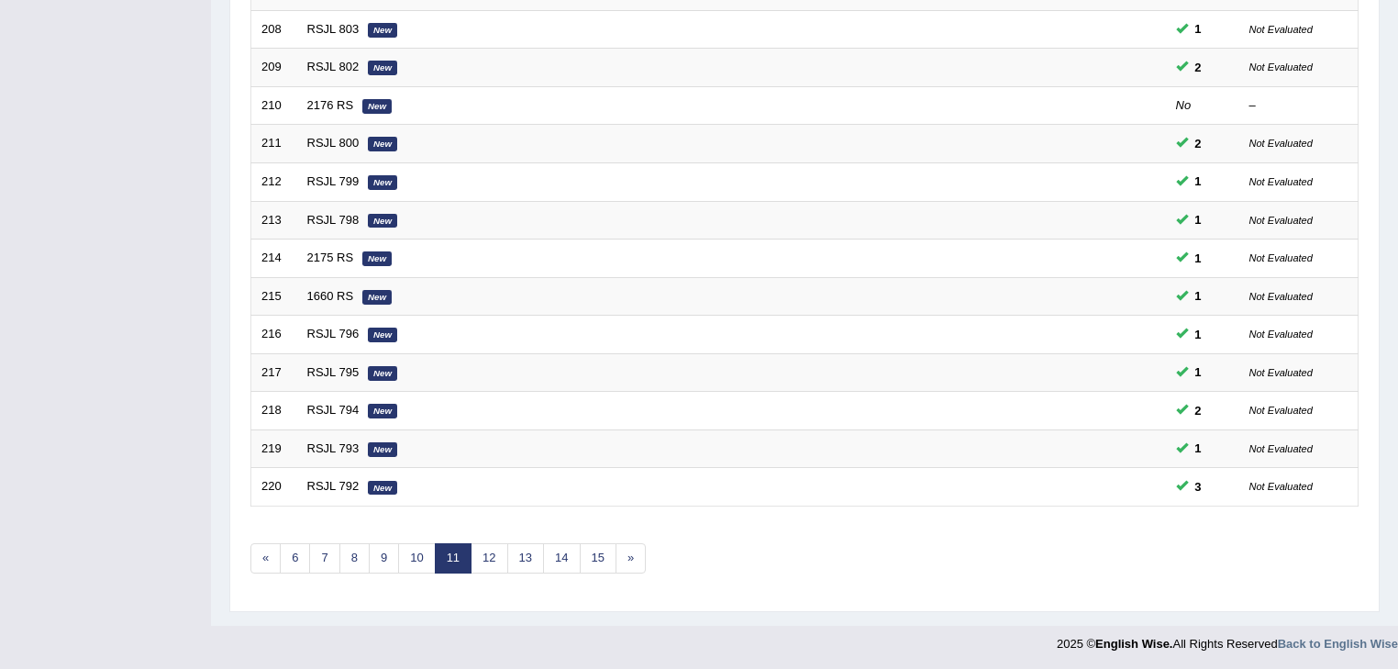
scroll to position [547, 0]
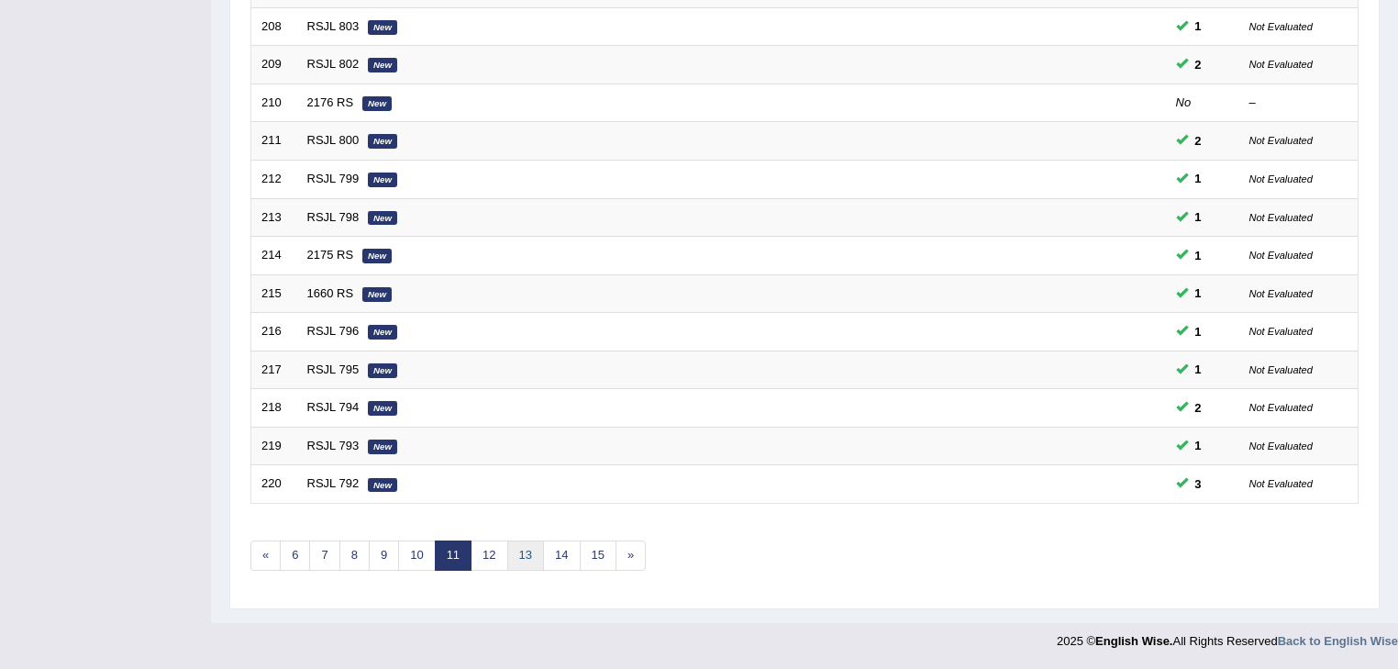
click at [515, 557] on link "13" at bounding box center [525, 555] width 37 height 30
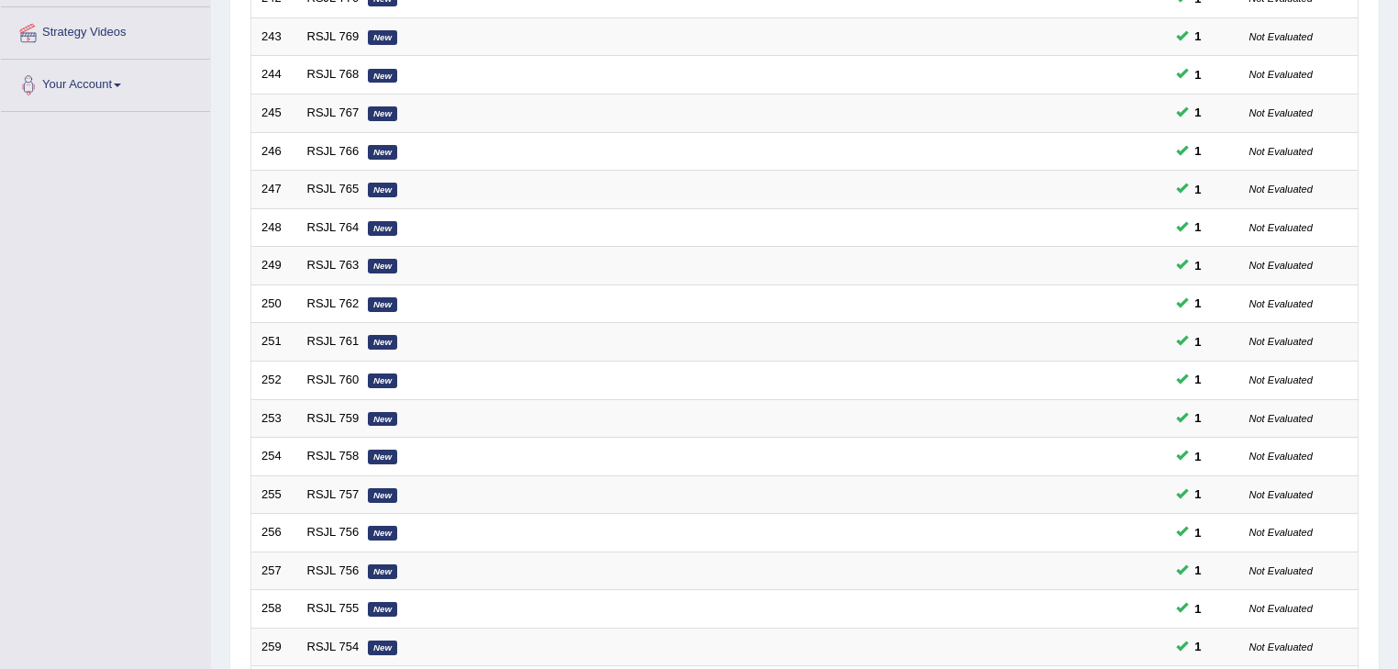
scroll to position [547, 0]
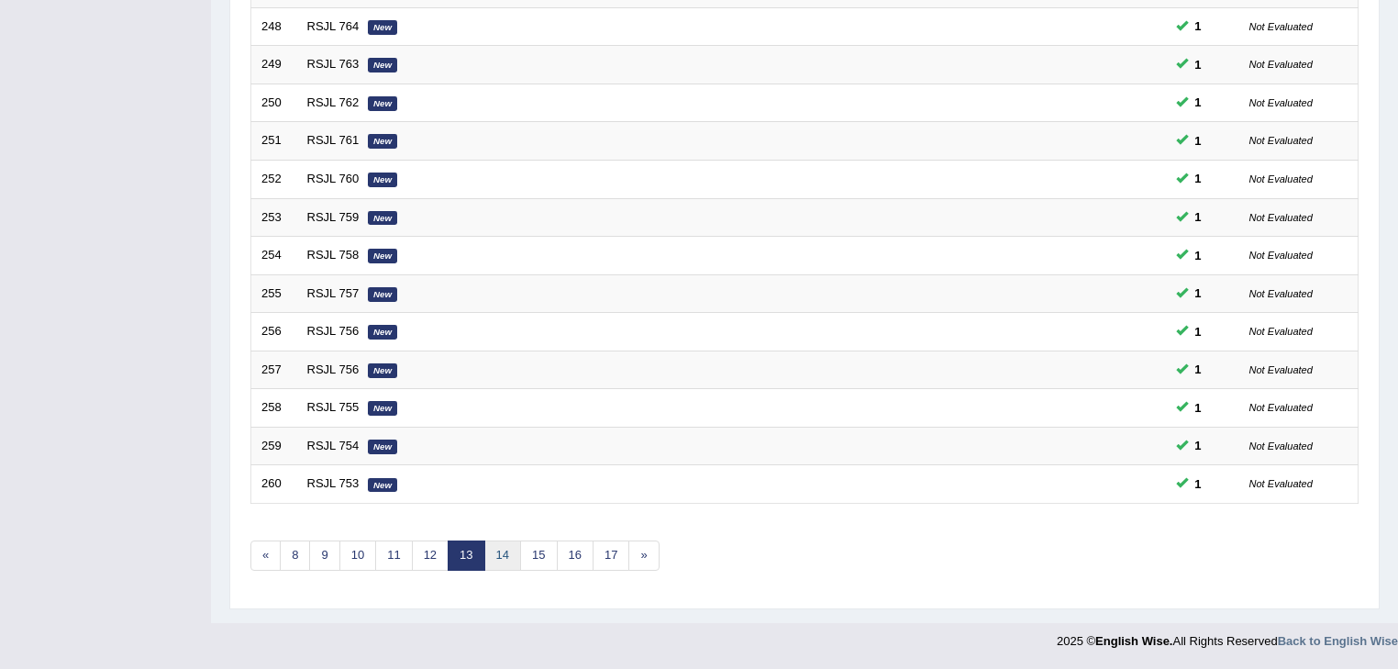
click at [507, 563] on link "14" at bounding box center [502, 555] width 37 height 30
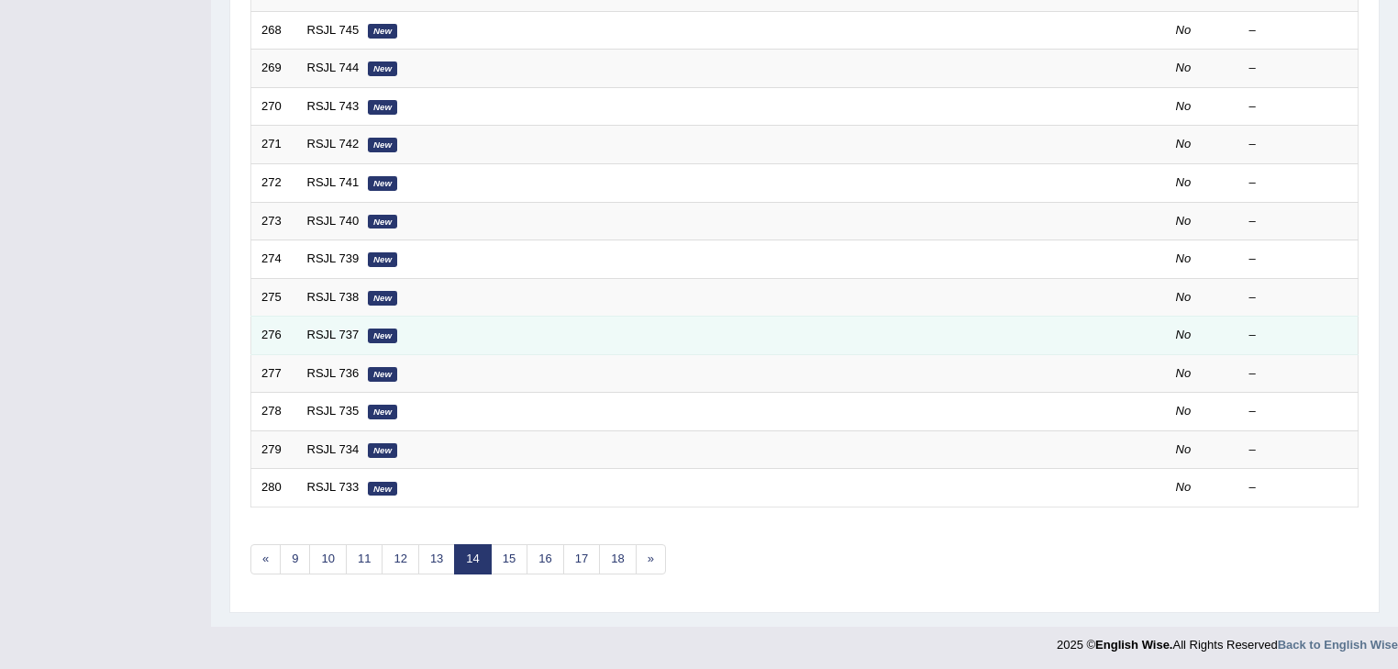
scroll to position [150, 0]
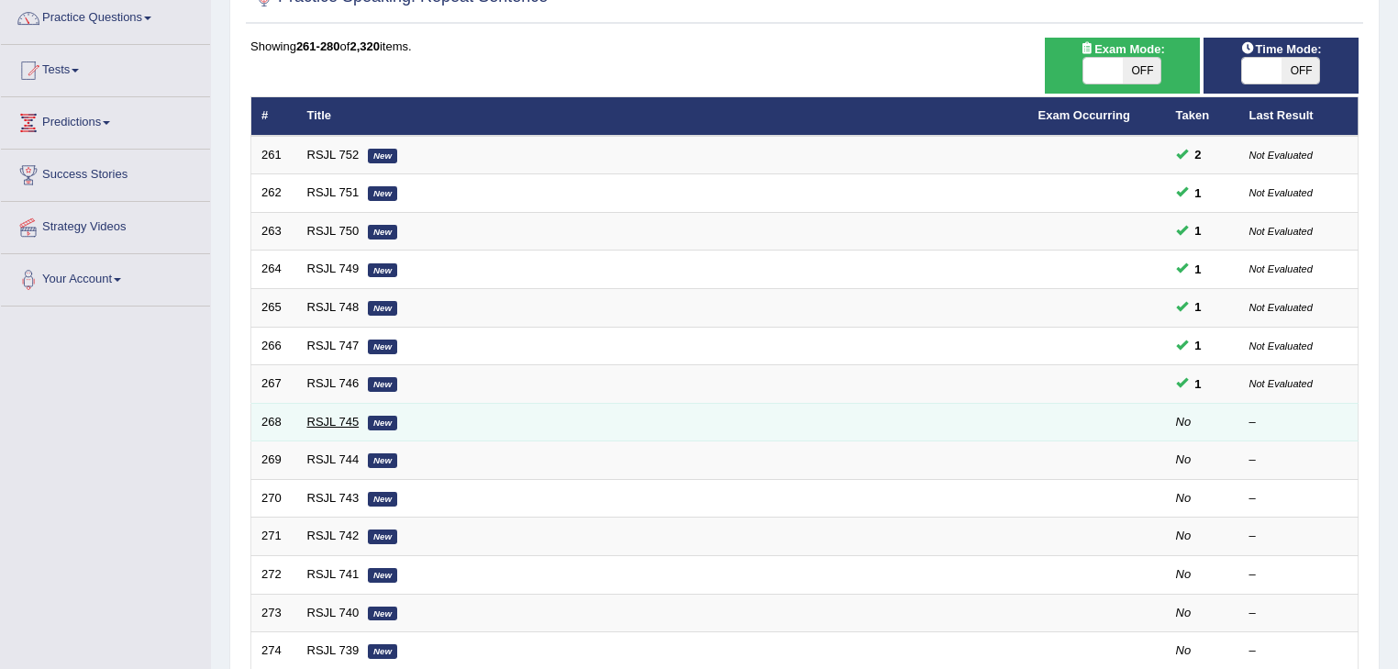
click at [348, 426] on link "RSJL 745" at bounding box center [333, 422] width 52 height 14
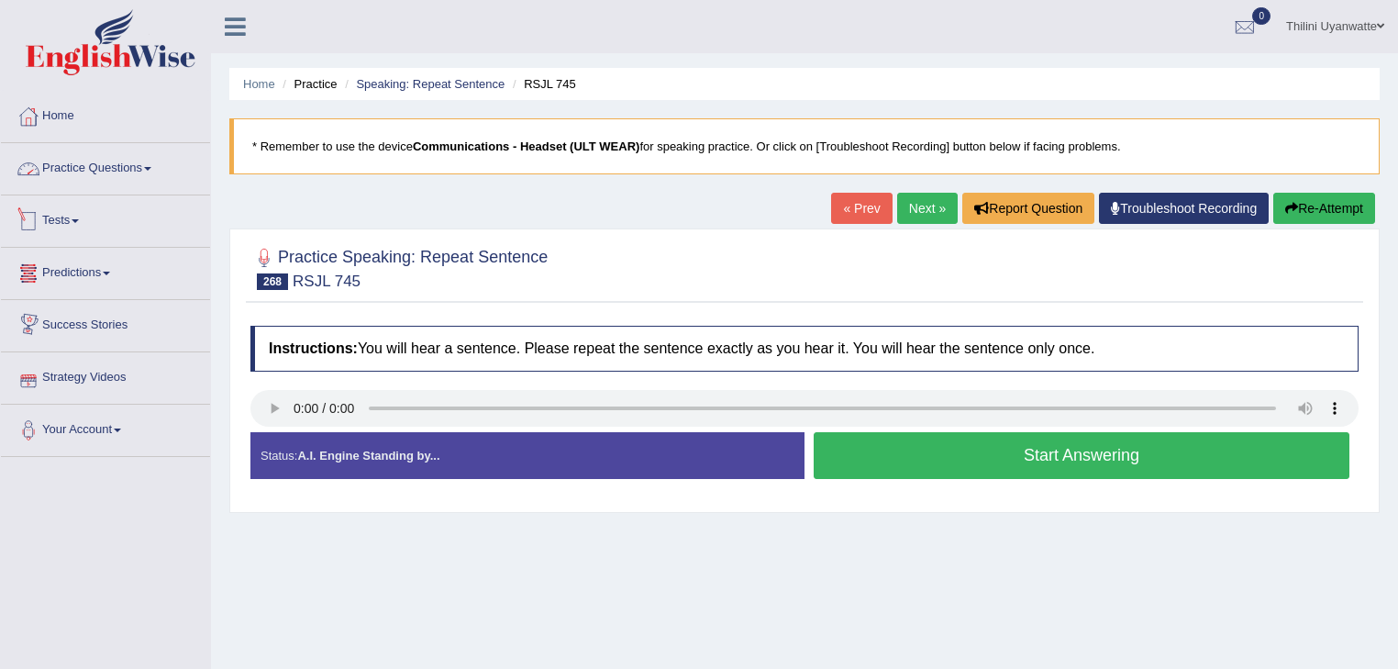
click at [121, 167] on link "Practice Questions" at bounding box center [105, 166] width 209 height 46
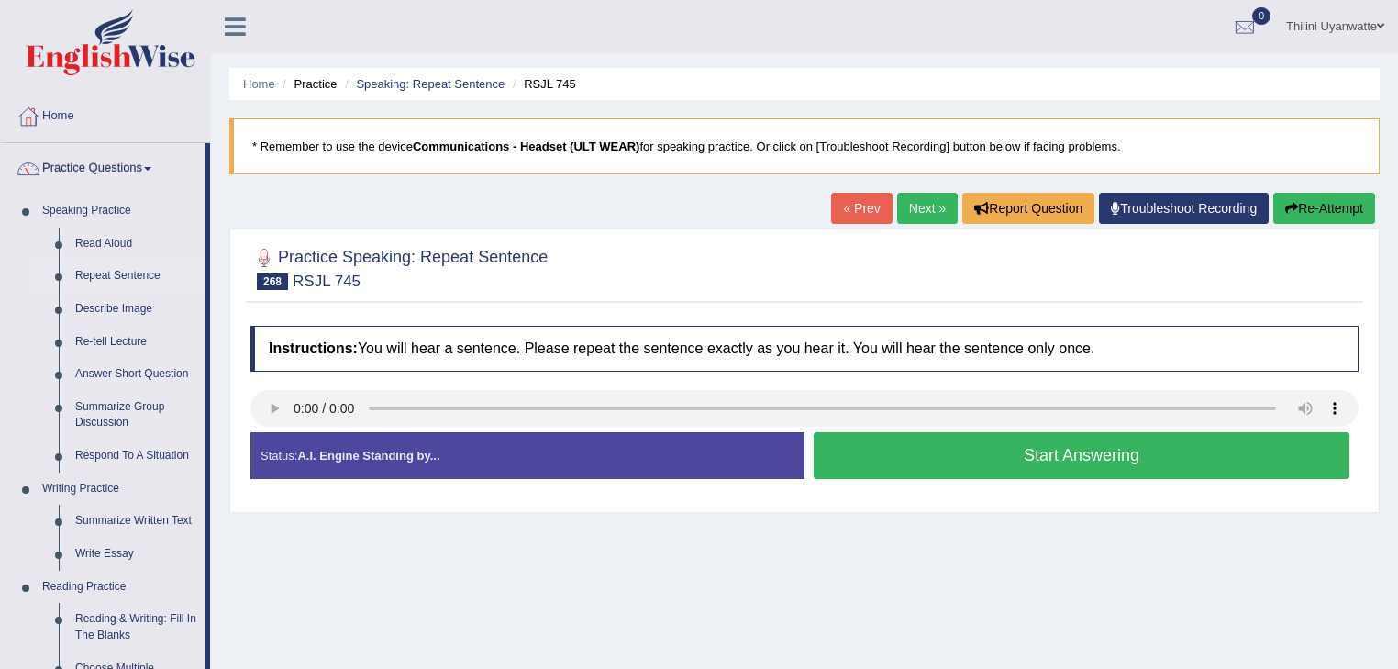
click at [127, 272] on link "Repeat Sentence" at bounding box center [136, 276] width 138 height 33
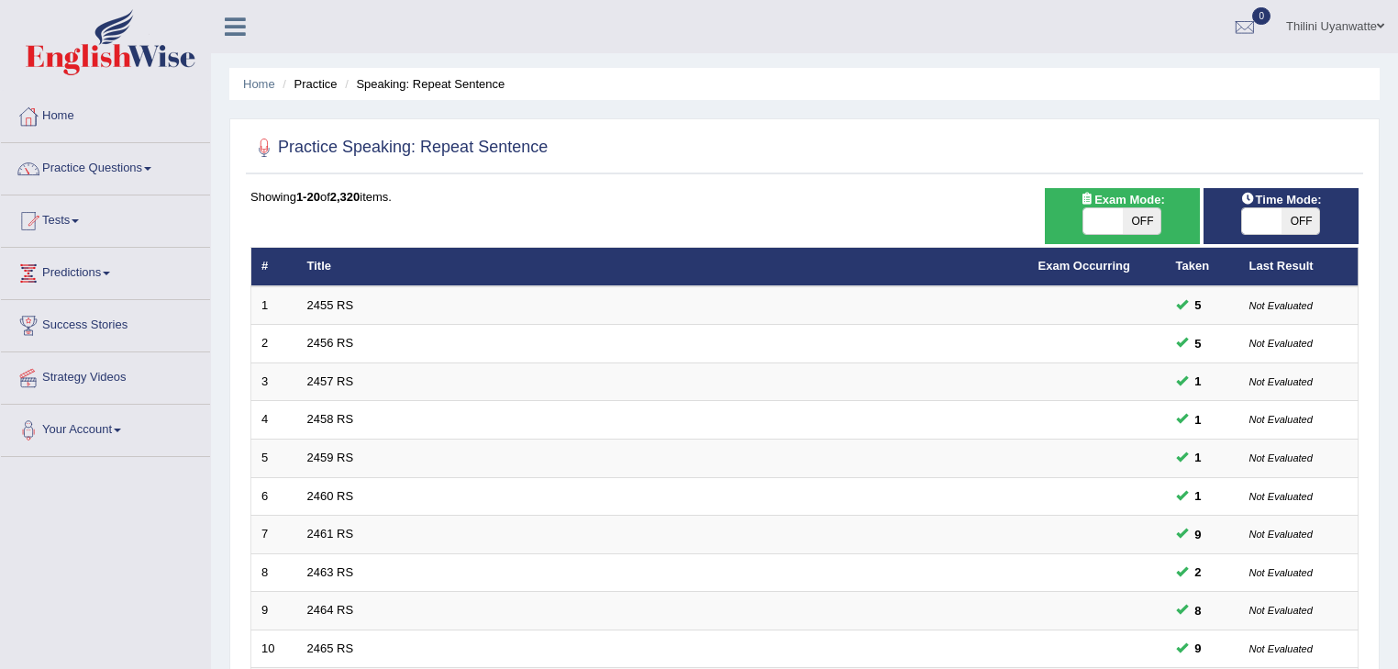
click at [1300, 218] on span "OFF" at bounding box center [1300, 221] width 39 height 26
checkbox input "true"
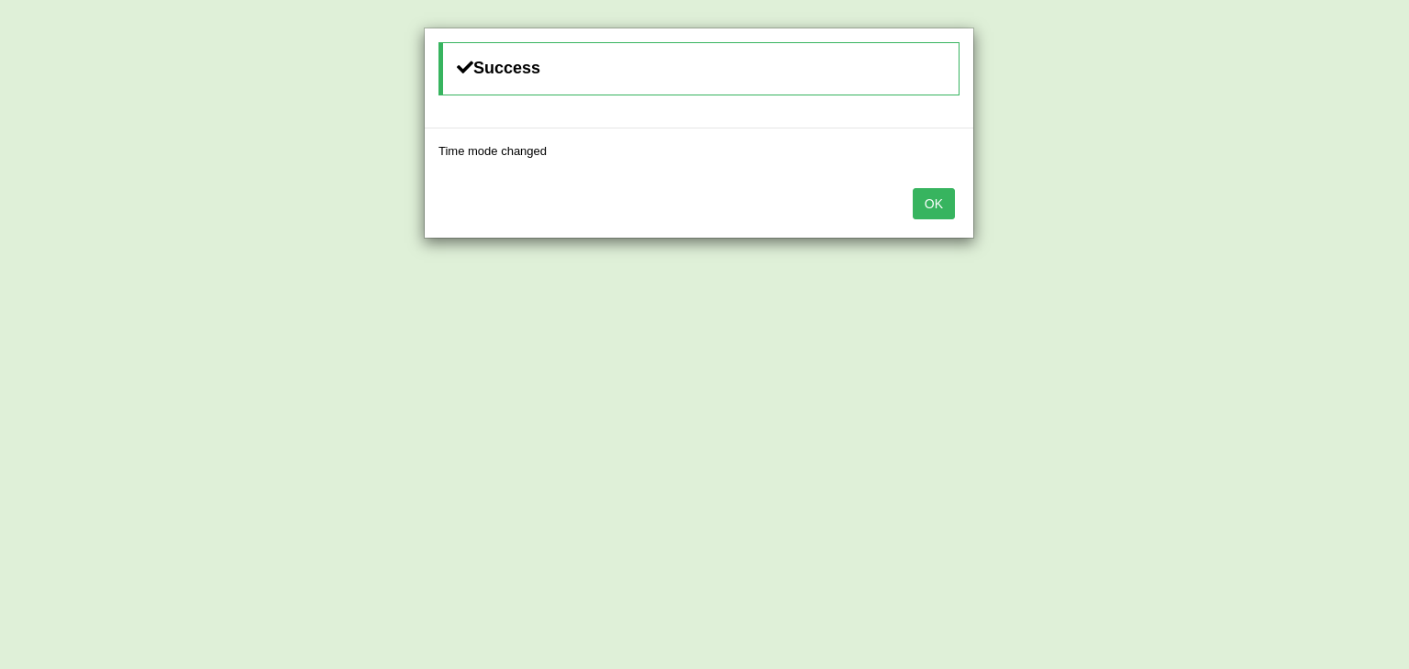
click at [933, 205] on button "OK" at bounding box center [933, 203] width 42 height 31
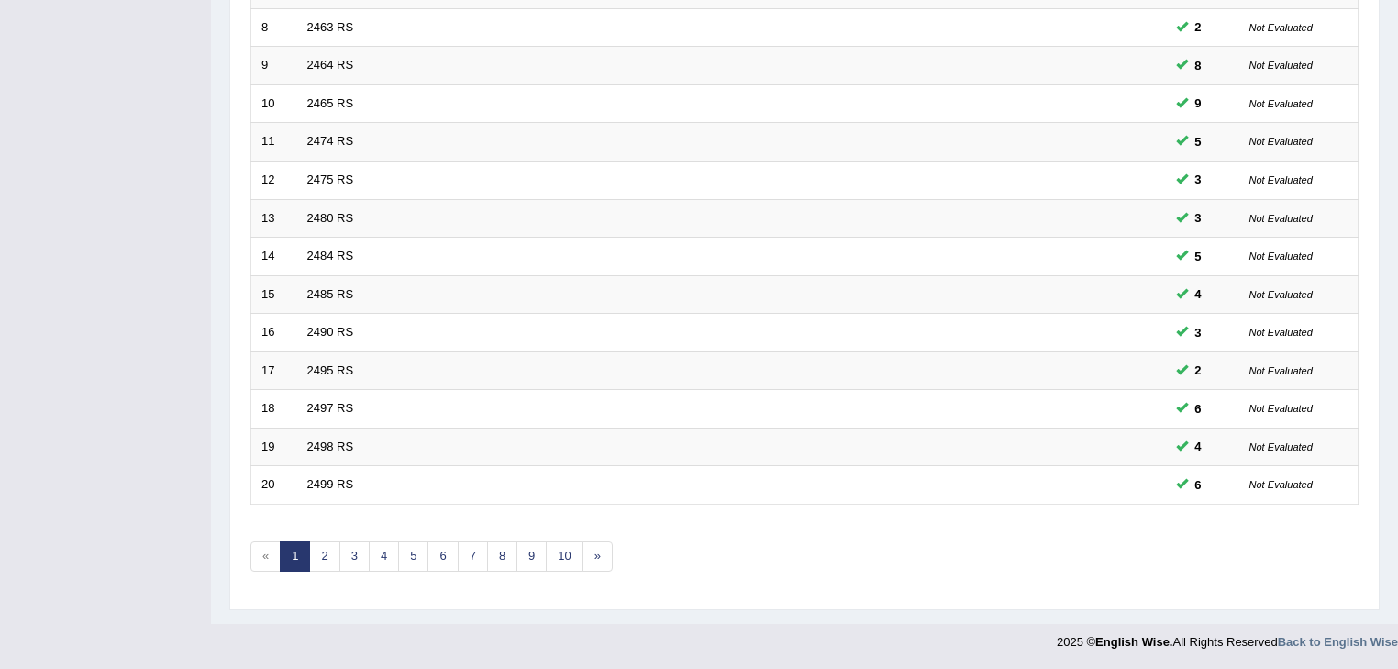
scroll to position [547, 0]
click at [554, 558] on link "10" at bounding box center [564, 555] width 37 height 30
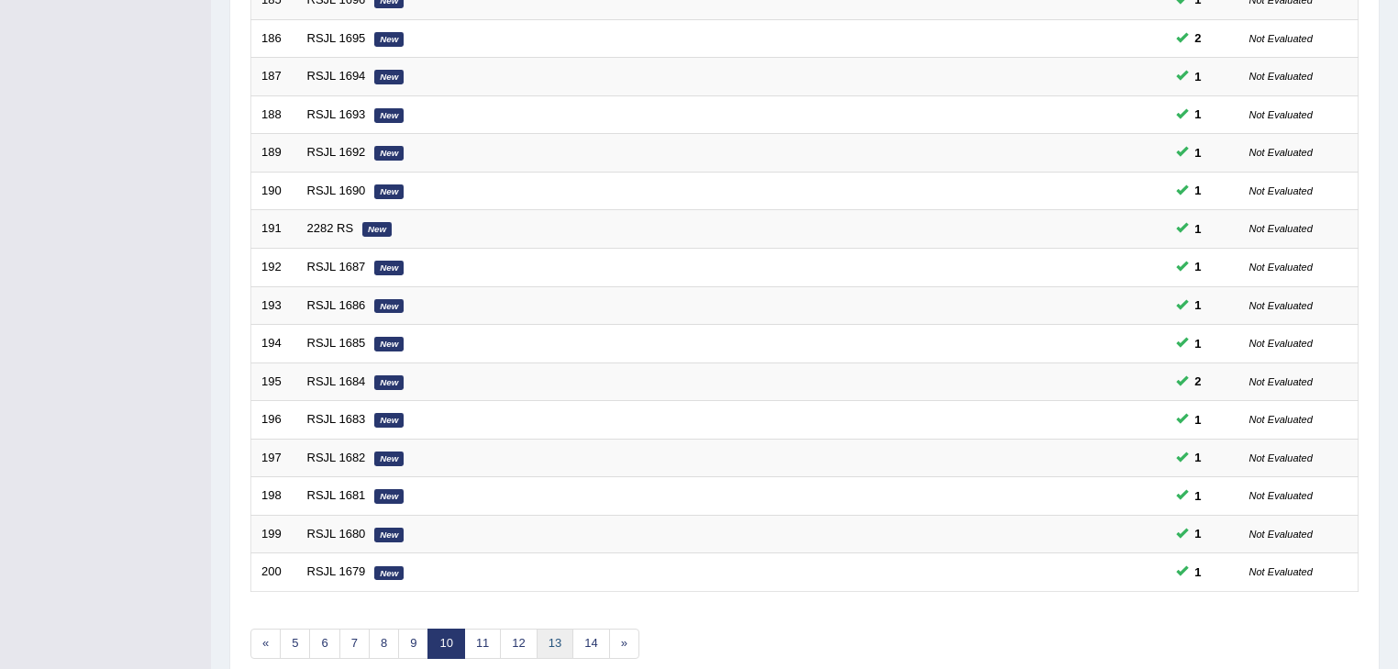
scroll to position [547, 0]
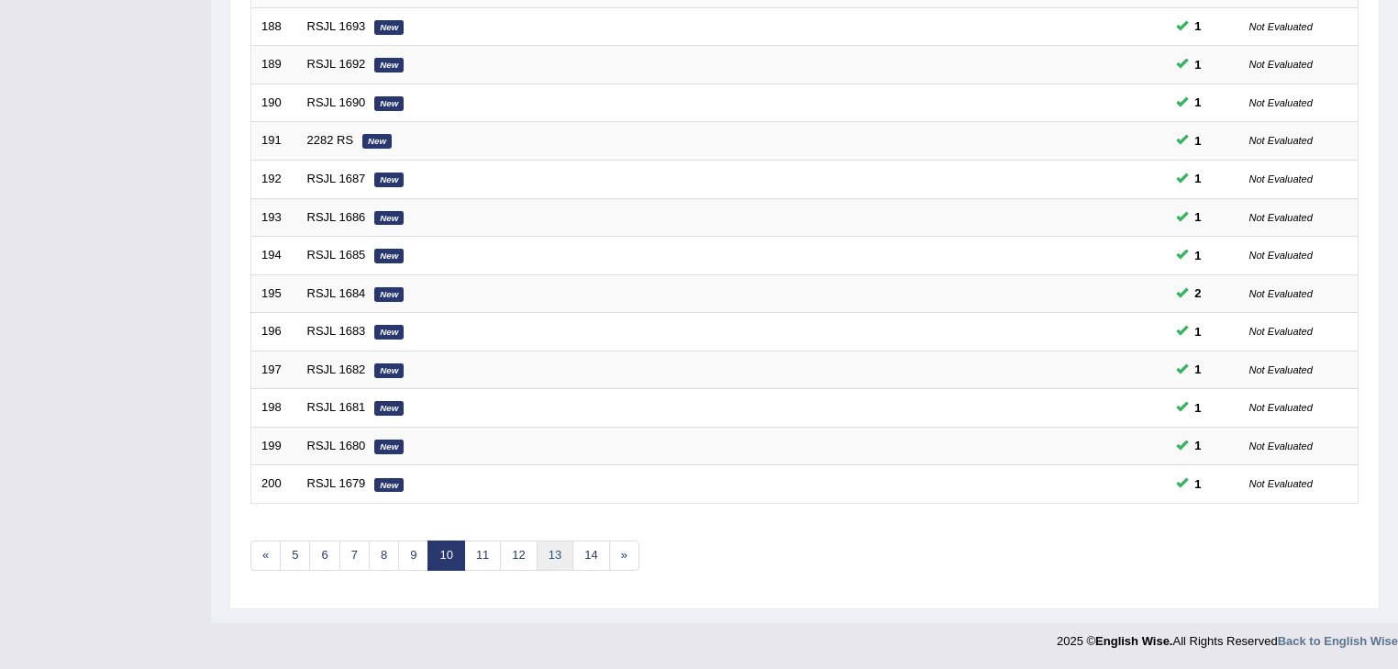
click at [546, 558] on link "13" at bounding box center [554, 555] width 37 height 30
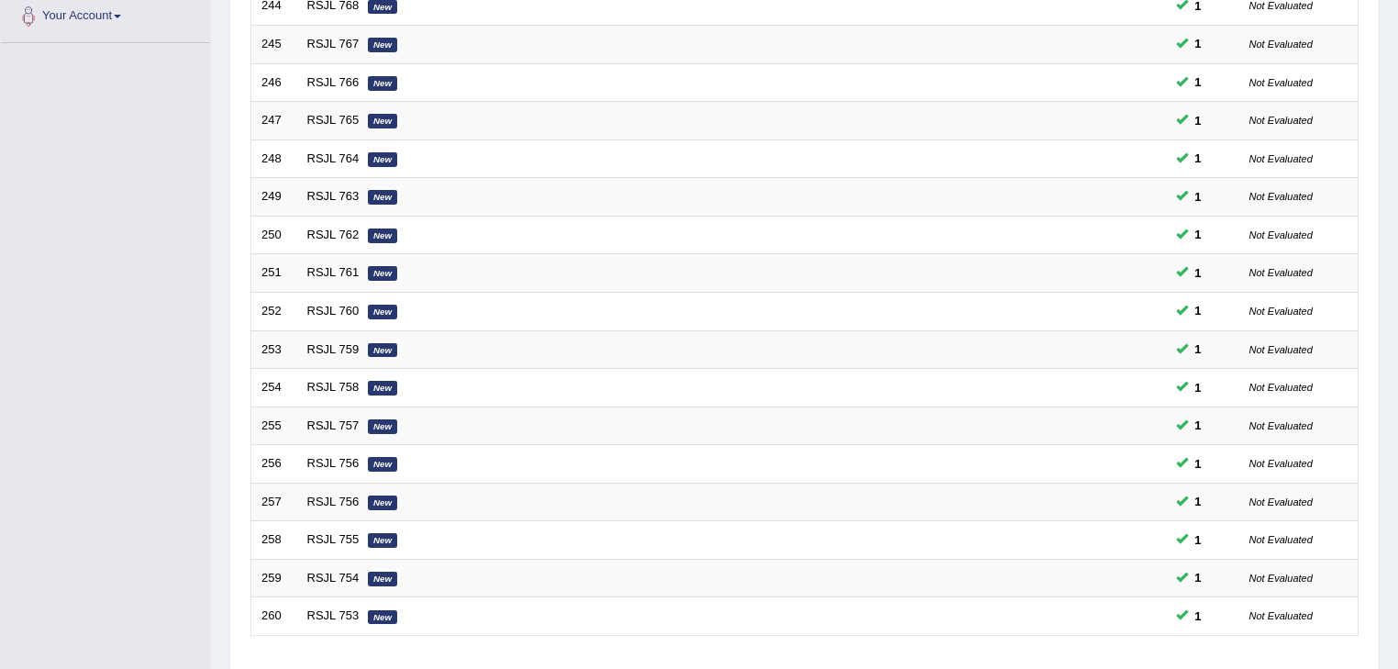
scroll to position [547, 0]
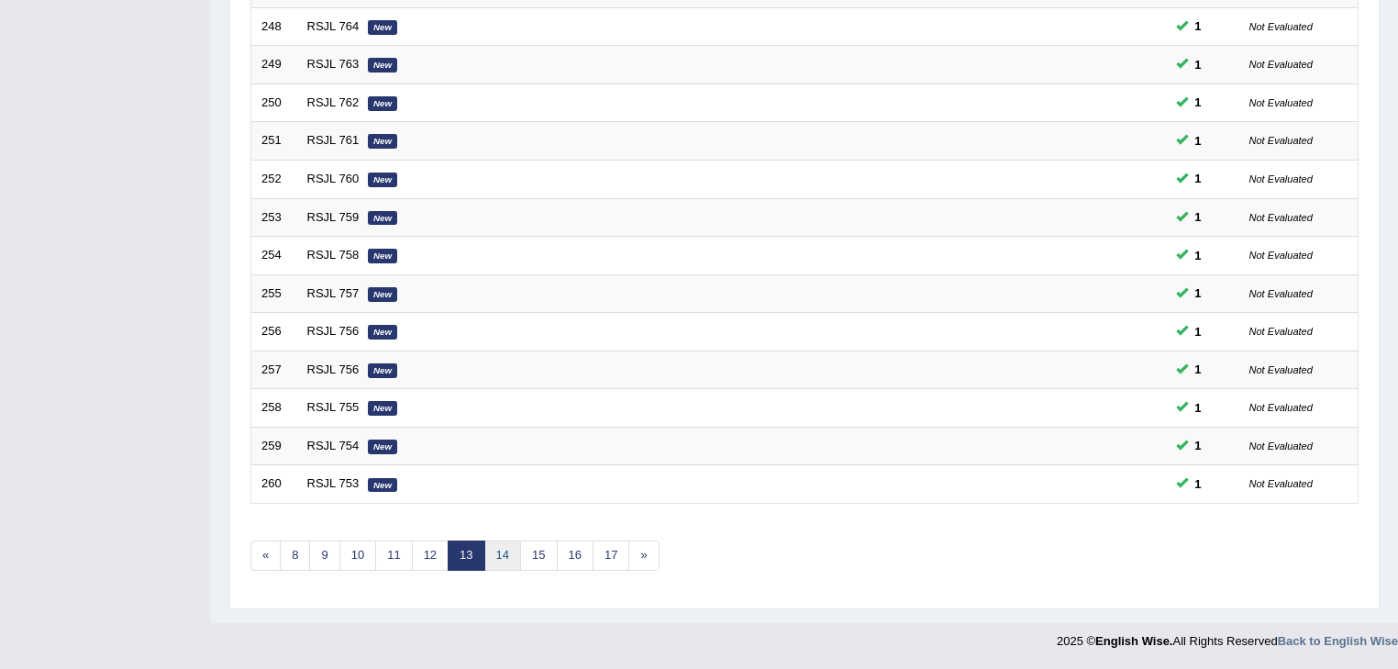
click at [499, 559] on link "14" at bounding box center [502, 555] width 37 height 30
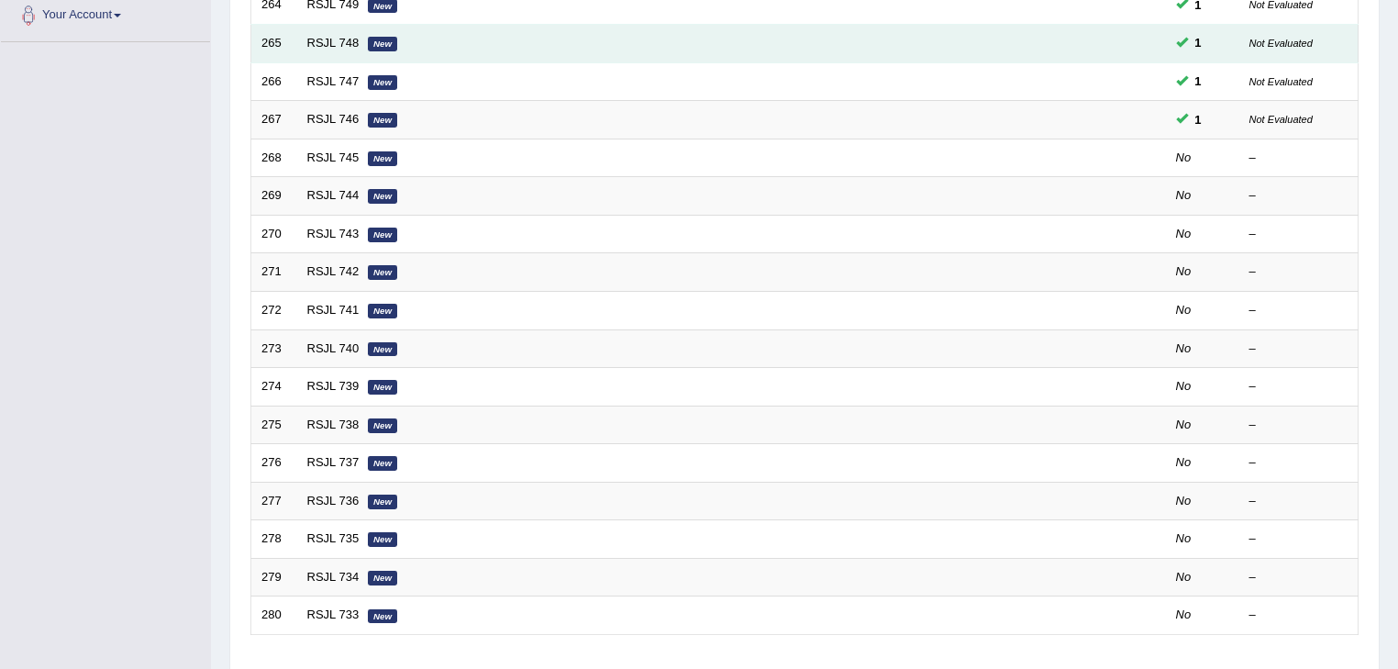
scroll to position [346, 0]
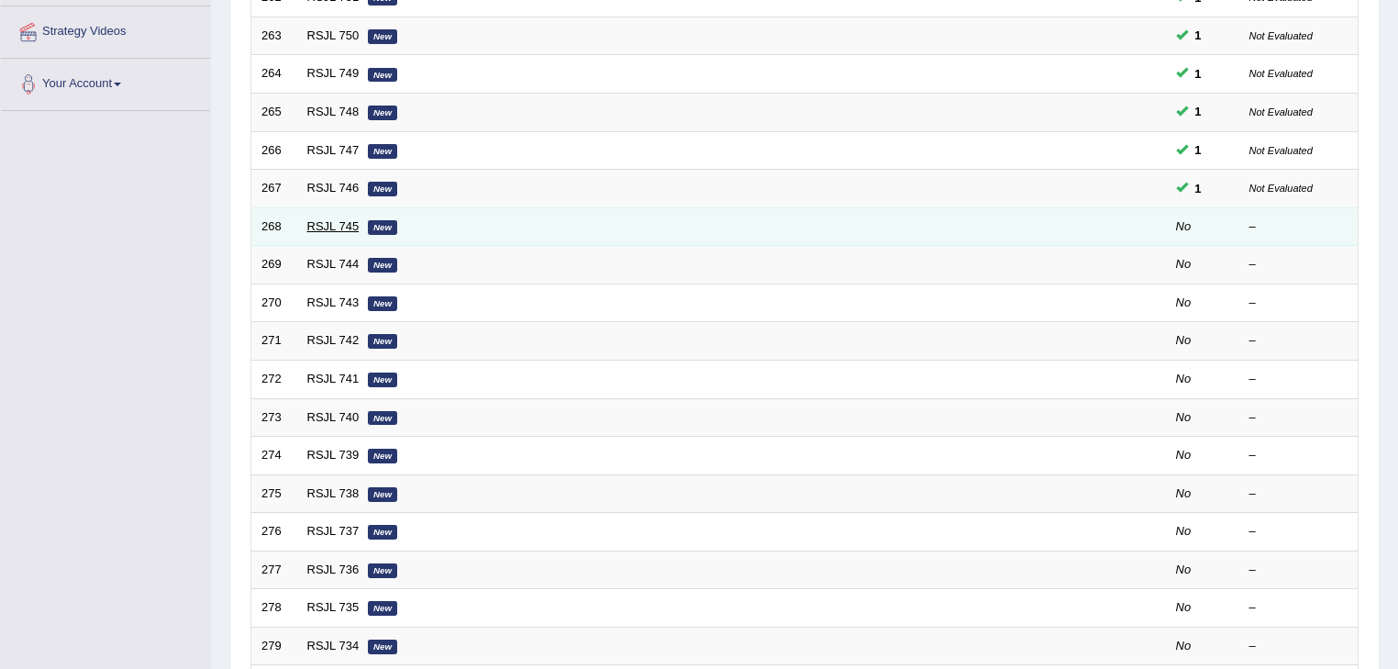
click at [349, 226] on link "RSJL 745" at bounding box center [333, 226] width 52 height 14
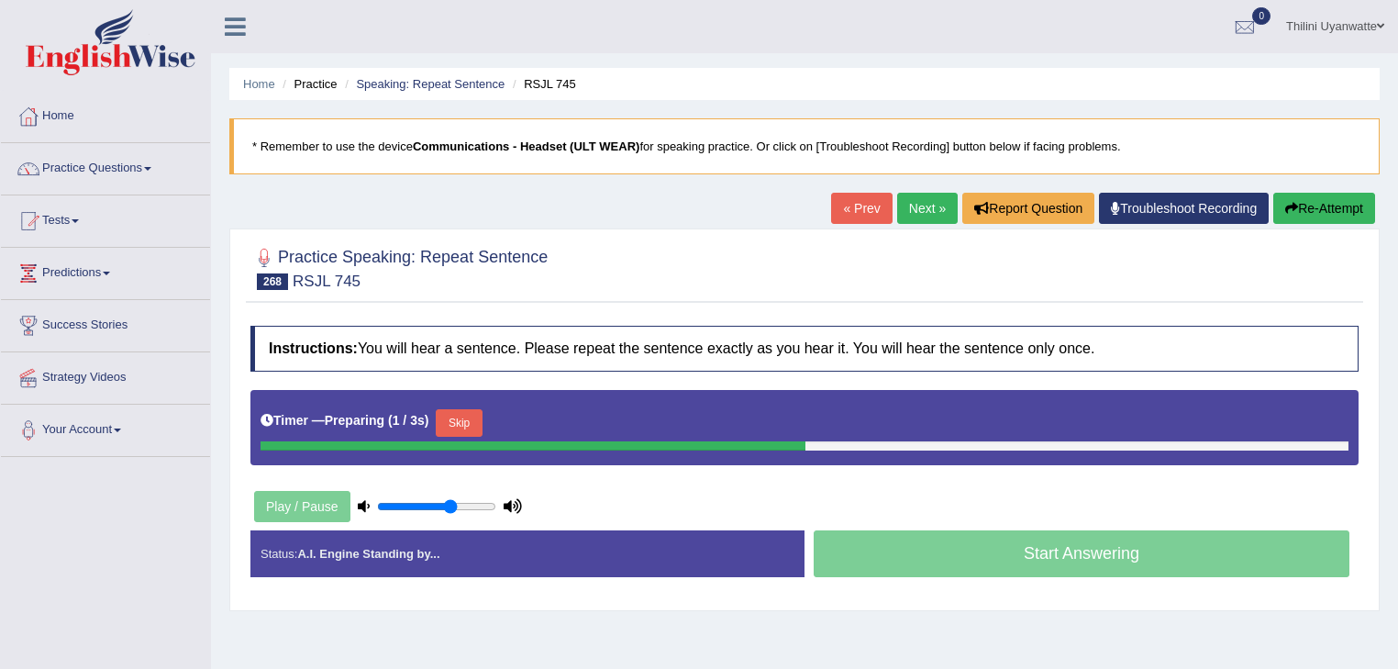
click at [466, 418] on button "Skip" at bounding box center [459, 423] width 46 height 28
click at [541, 428] on button "Skip" at bounding box center [539, 423] width 46 height 28
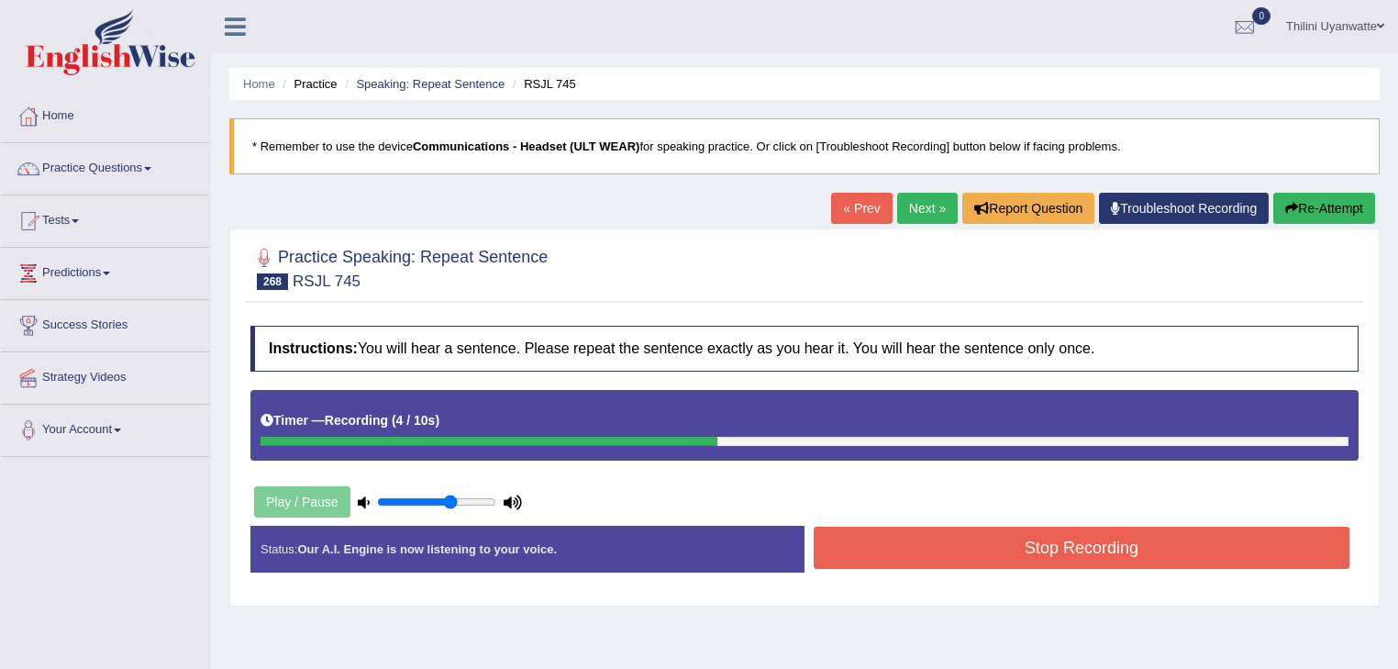
click at [871, 545] on button "Stop Recording" at bounding box center [1081, 547] width 536 height 42
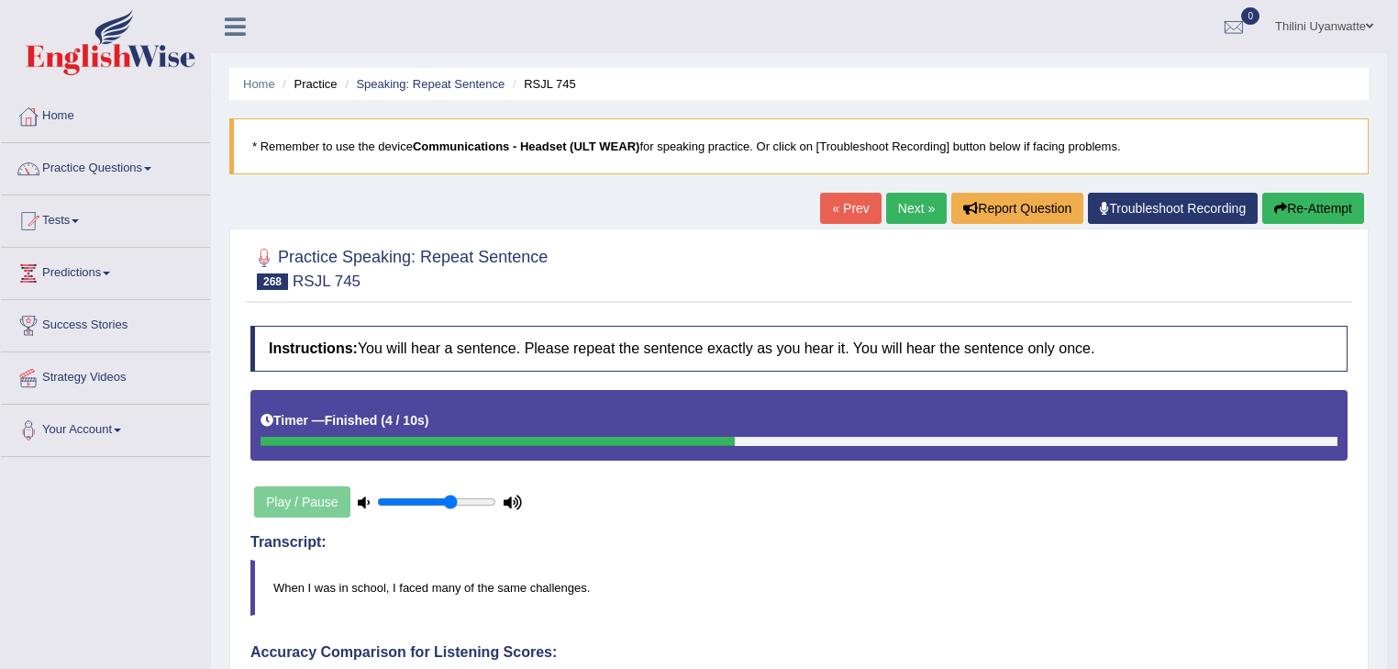
click at [925, 202] on link "Next »" at bounding box center [916, 208] width 61 height 31
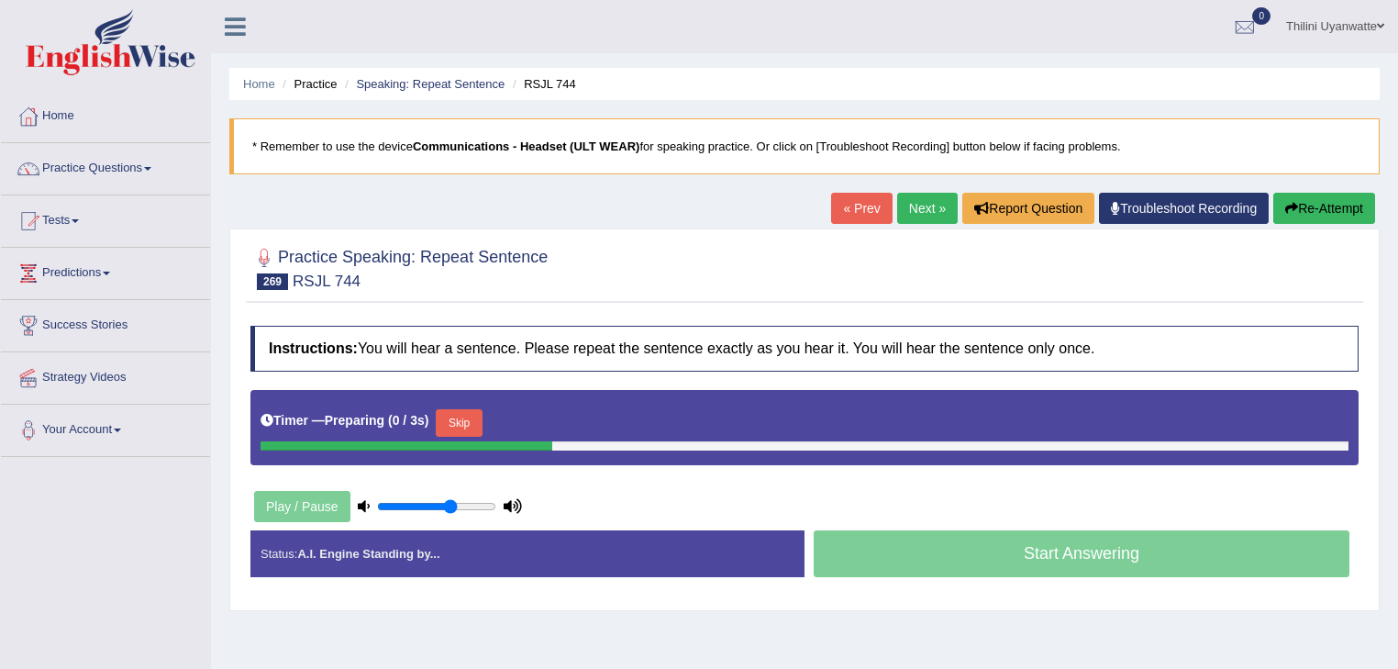
click at [463, 423] on button "Skip" at bounding box center [459, 423] width 46 height 28
click at [543, 415] on button "Skip" at bounding box center [539, 423] width 46 height 28
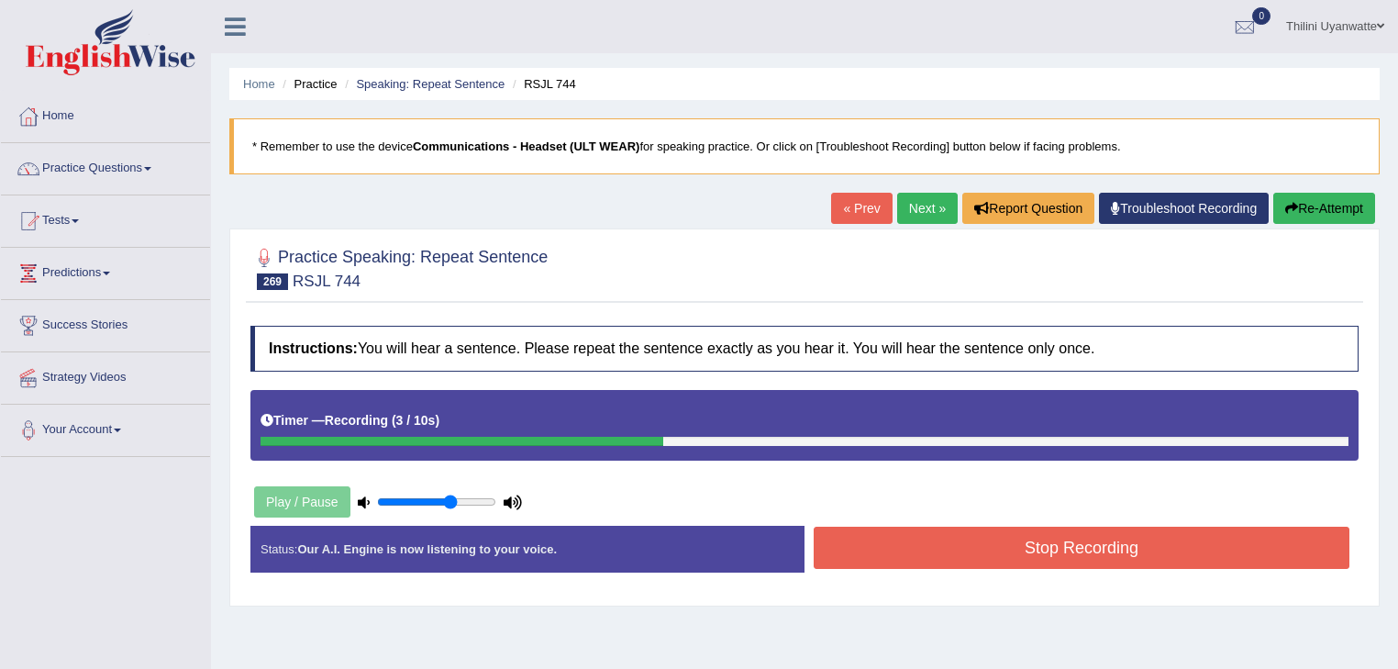
click at [912, 553] on button "Stop Recording" at bounding box center [1081, 547] width 536 height 42
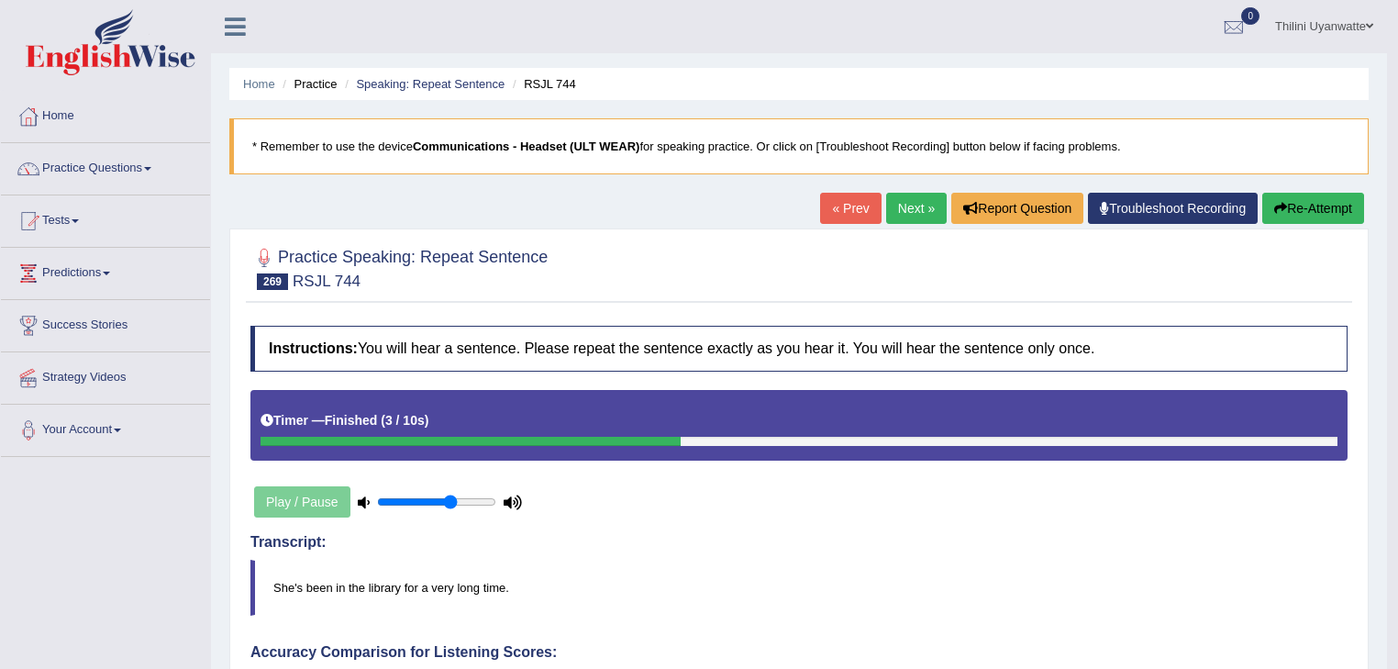
click at [900, 215] on link "Next »" at bounding box center [916, 208] width 61 height 31
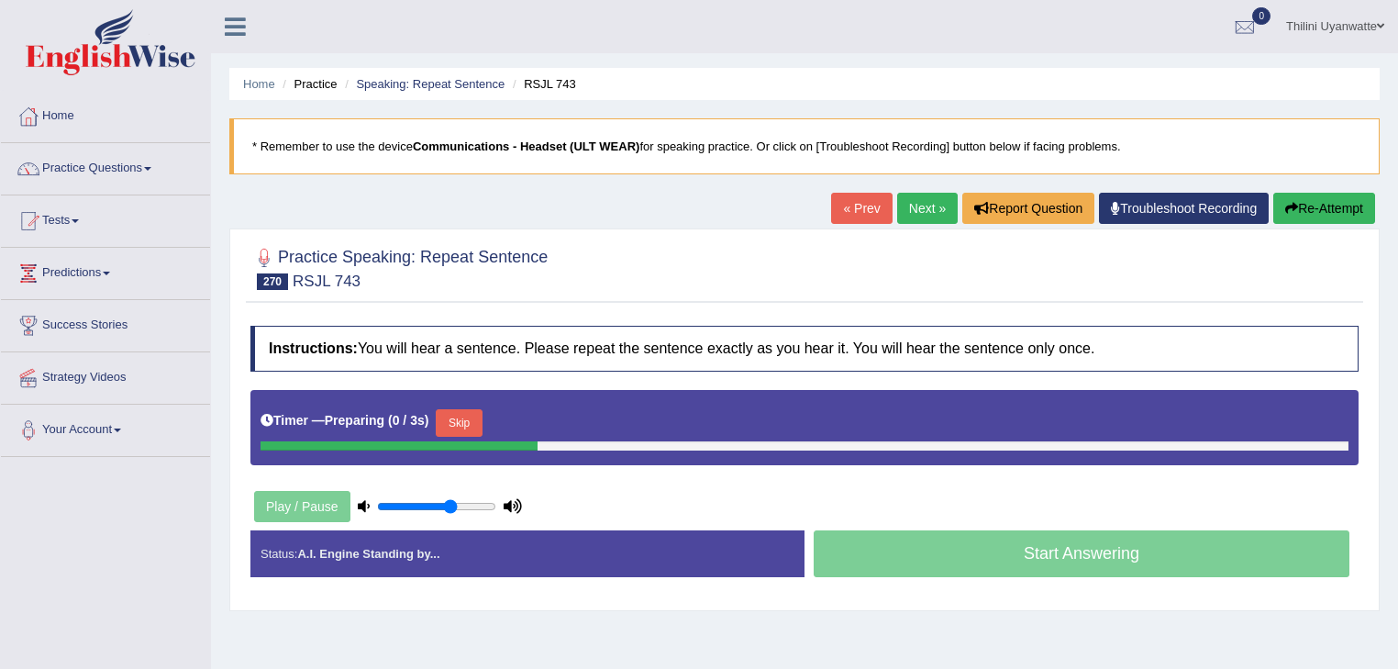
click at [466, 422] on button "Skip" at bounding box center [459, 423] width 46 height 28
click at [538, 415] on button "Skip" at bounding box center [539, 423] width 46 height 28
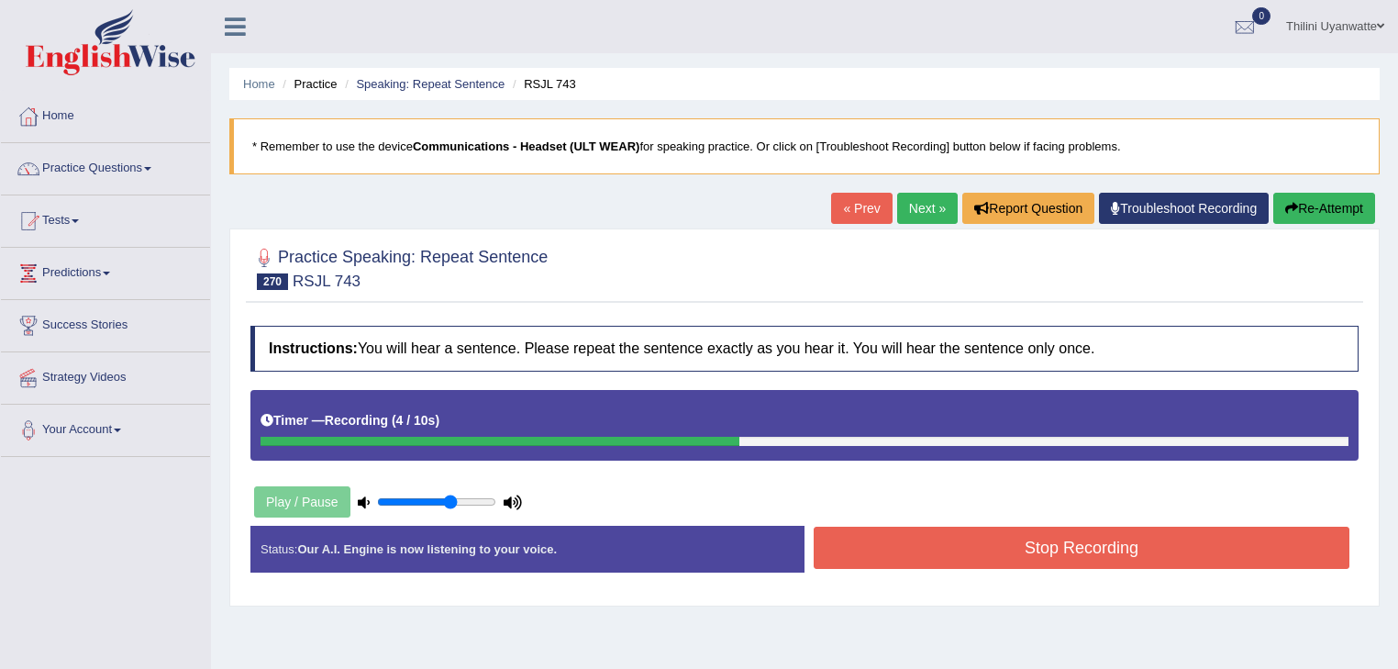
click at [928, 541] on button "Stop Recording" at bounding box center [1081, 547] width 536 height 42
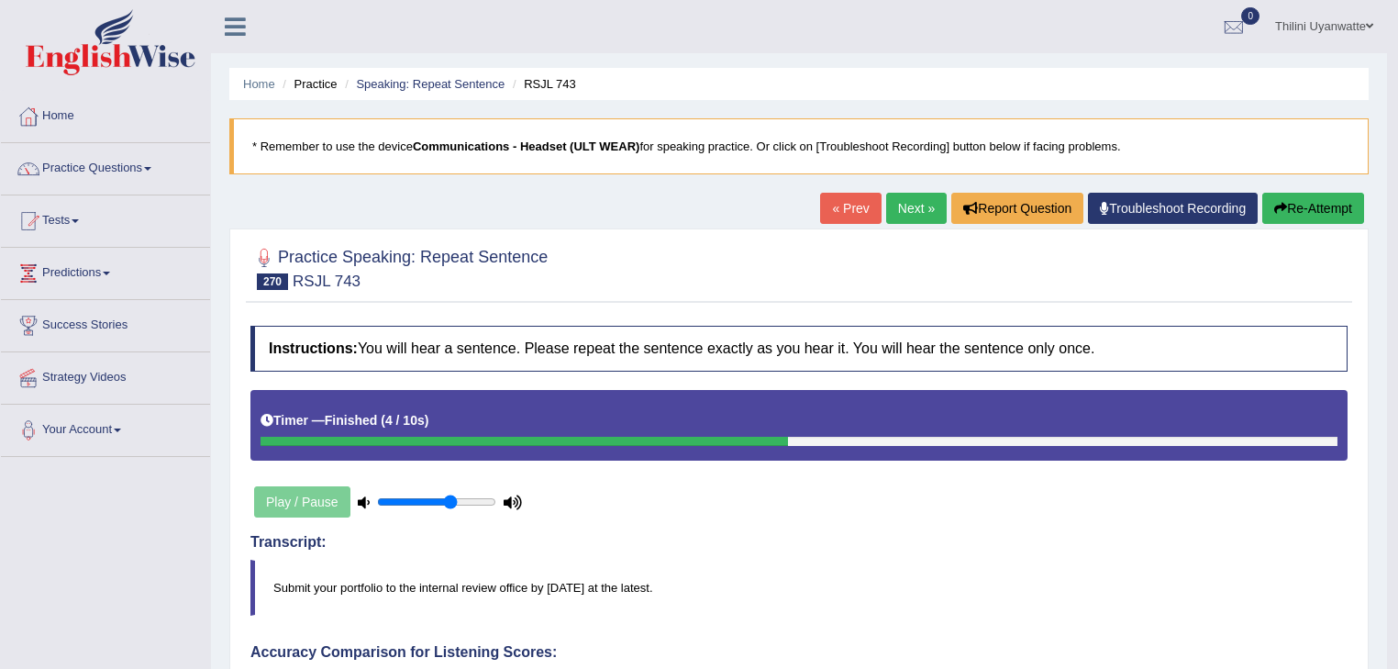
click at [891, 211] on link "Next »" at bounding box center [916, 208] width 61 height 31
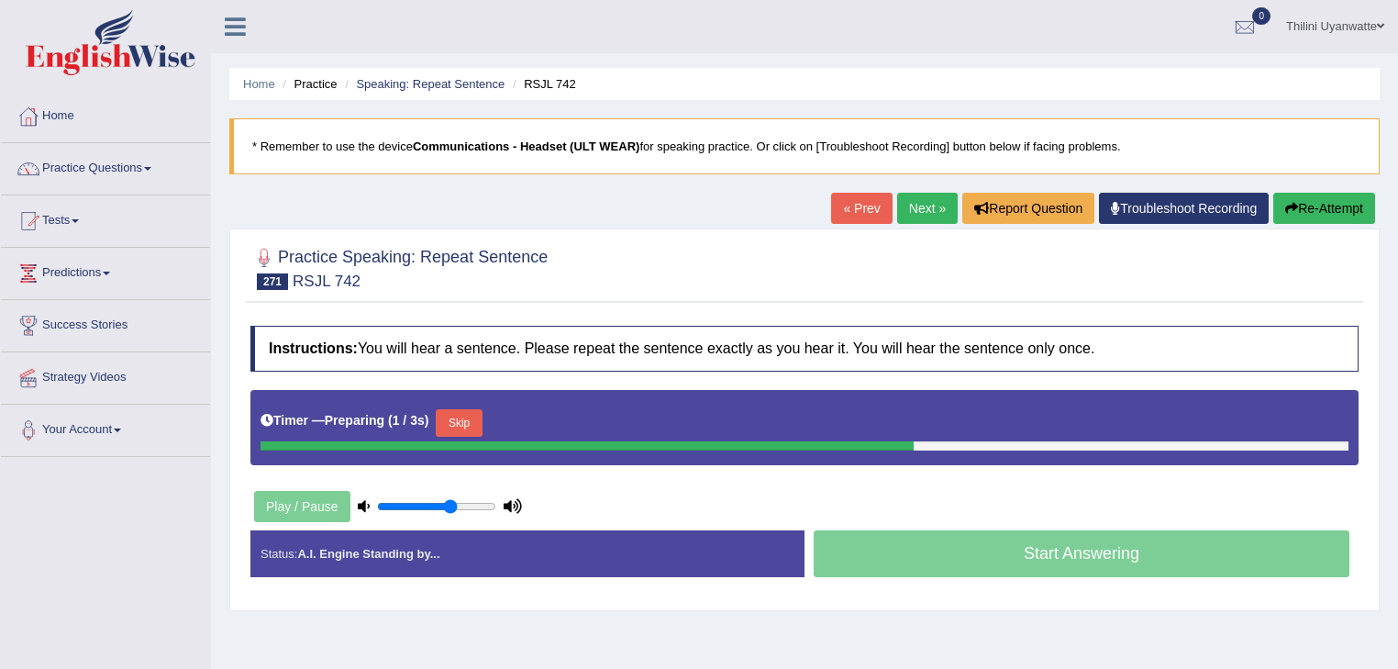
click at [477, 428] on button "Skip" at bounding box center [459, 423] width 46 height 28
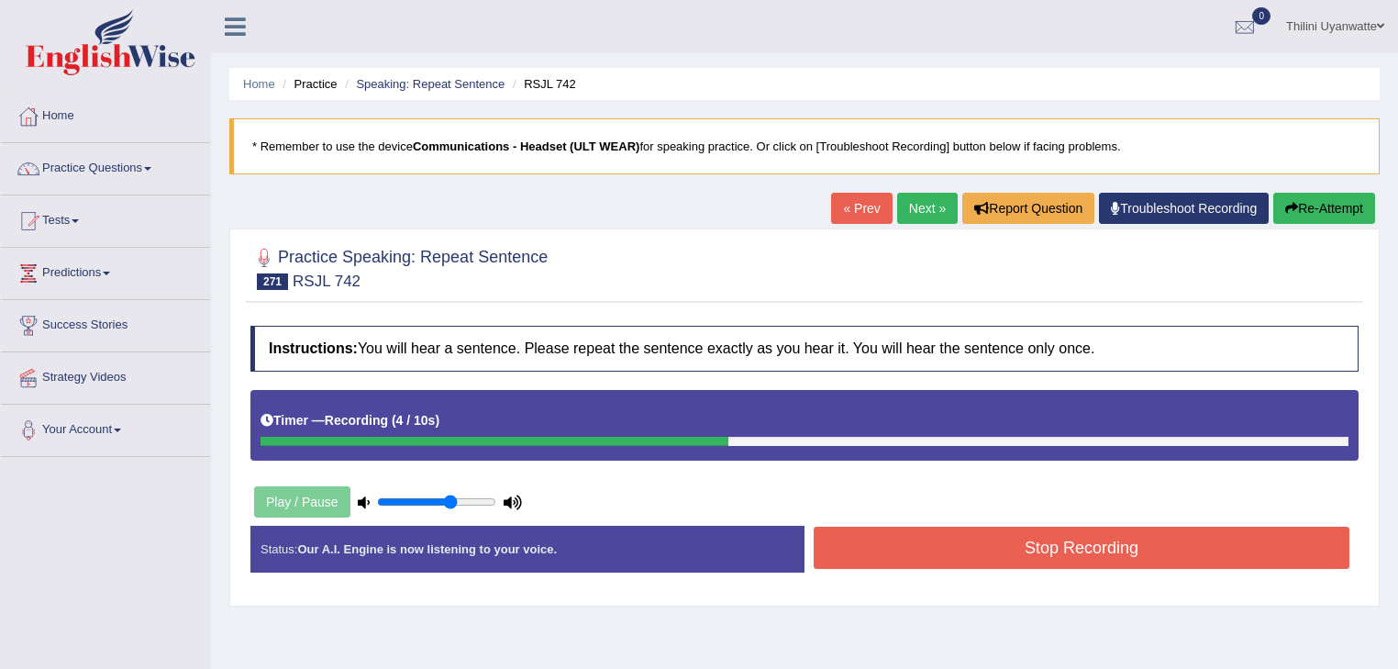
click at [850, 536] on button "Stop Recording" at bounding box center [1081, 547] width 536 height 42
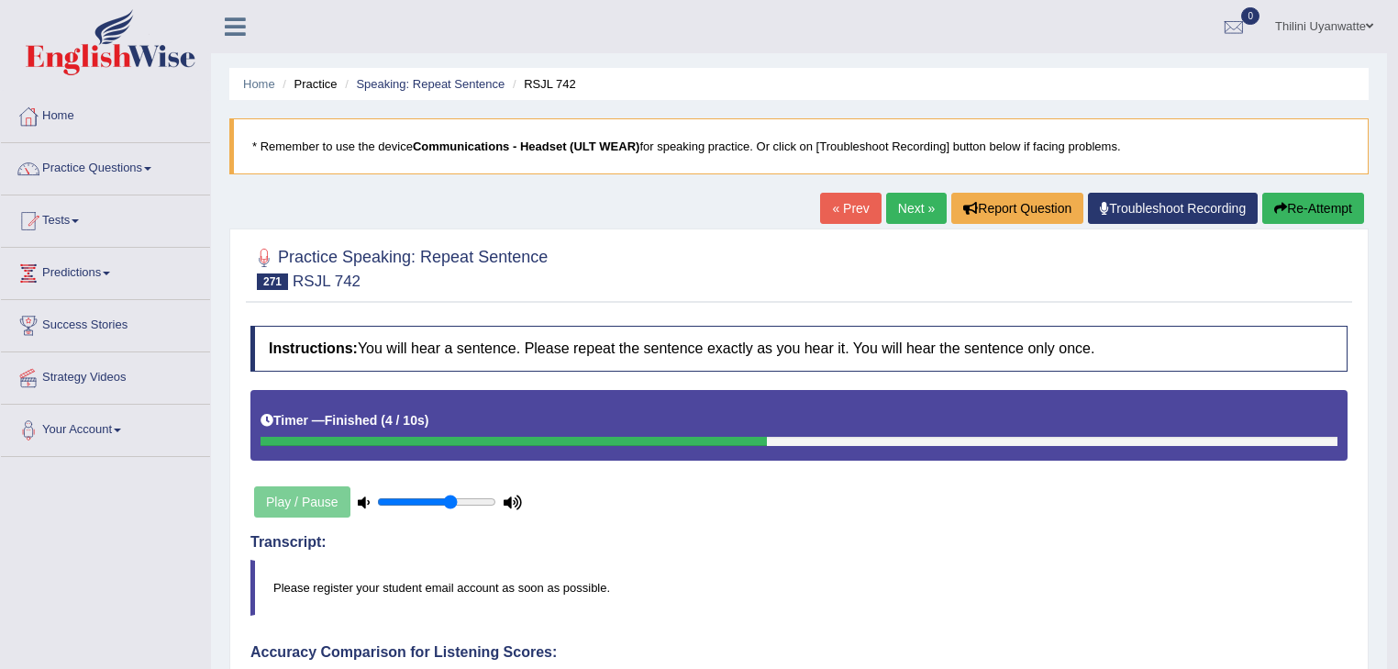
click at [911, 209] on link "Next »" at bounding box center [916, 208] width 61 height 31
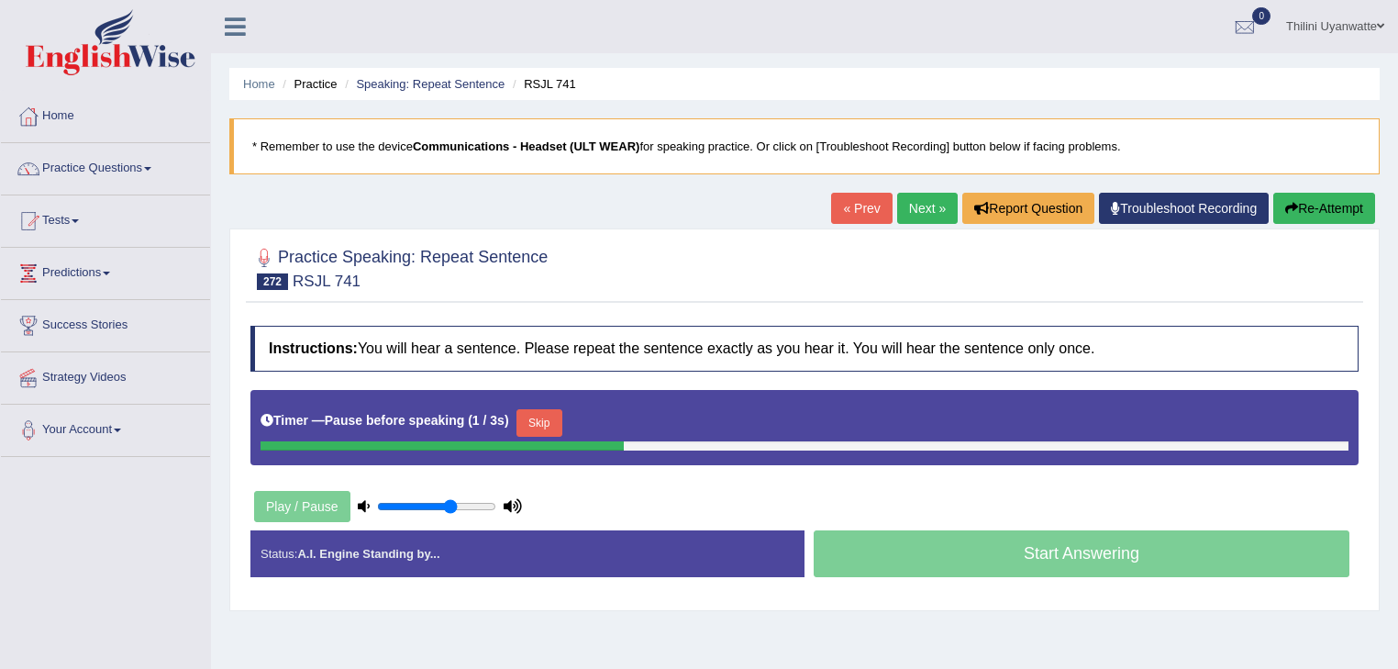
click at [539, 424] on button "Skip" at bounding box center [539, 423] width 46 height 28
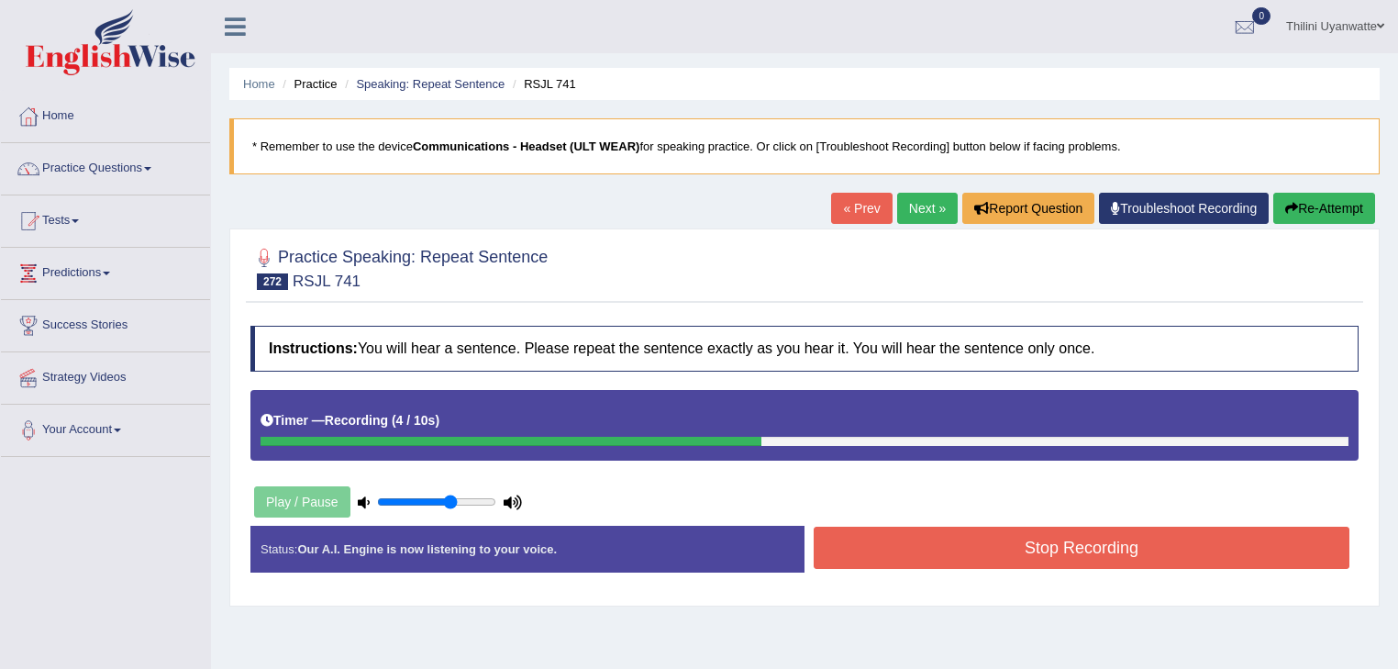
click at [944, 550] on button "Stop Recording" at bounding box center [1081, 547] width 536 height 42
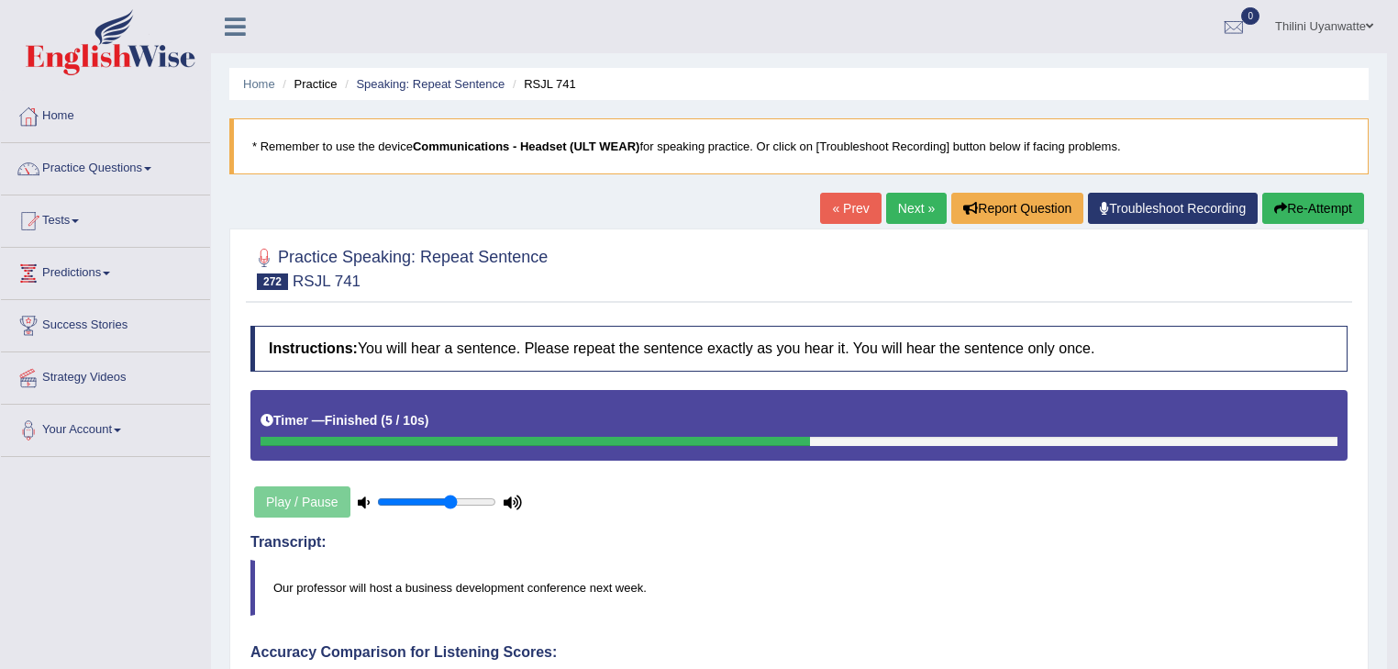
click at [895, 208] on link "Next »" at bounding box center [916, 208] width 61 height 31
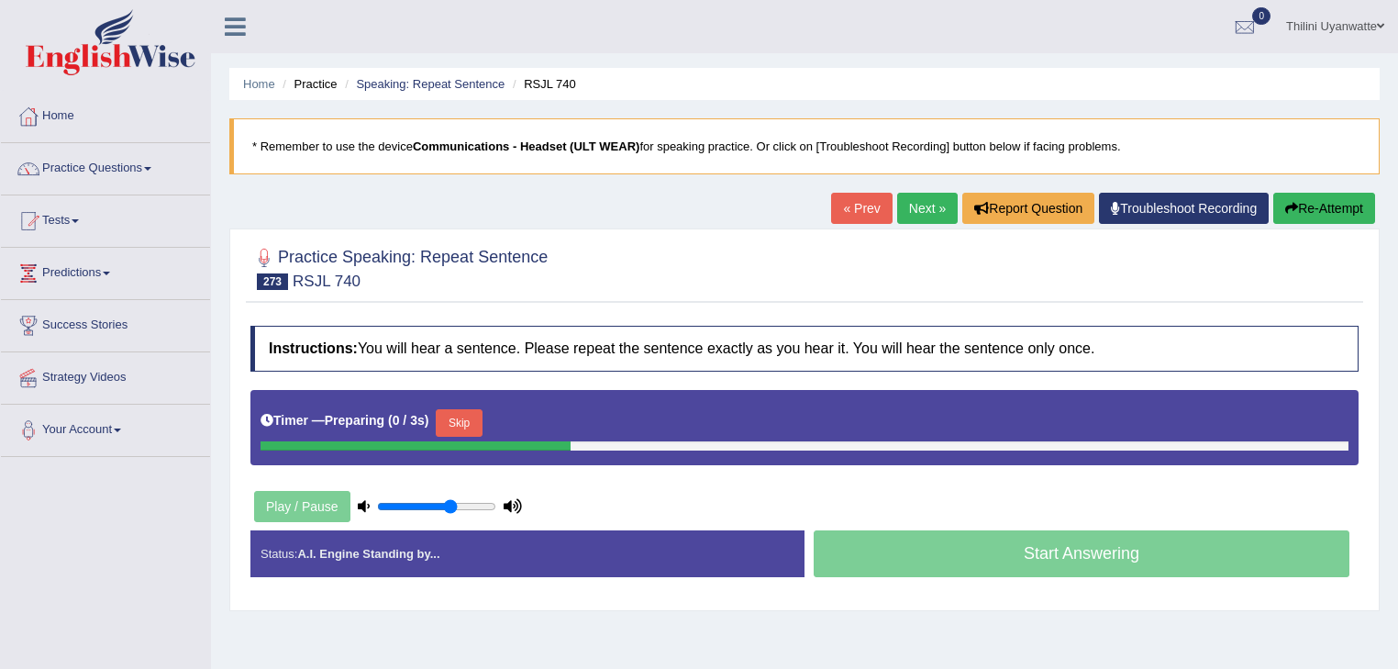
click at [476, 428] on button "Skip" at bounding box center [459, 423] width 46 height 28
click at [554, 419] on button "Skip" at bounding box center [539, 423] width 46 height 28
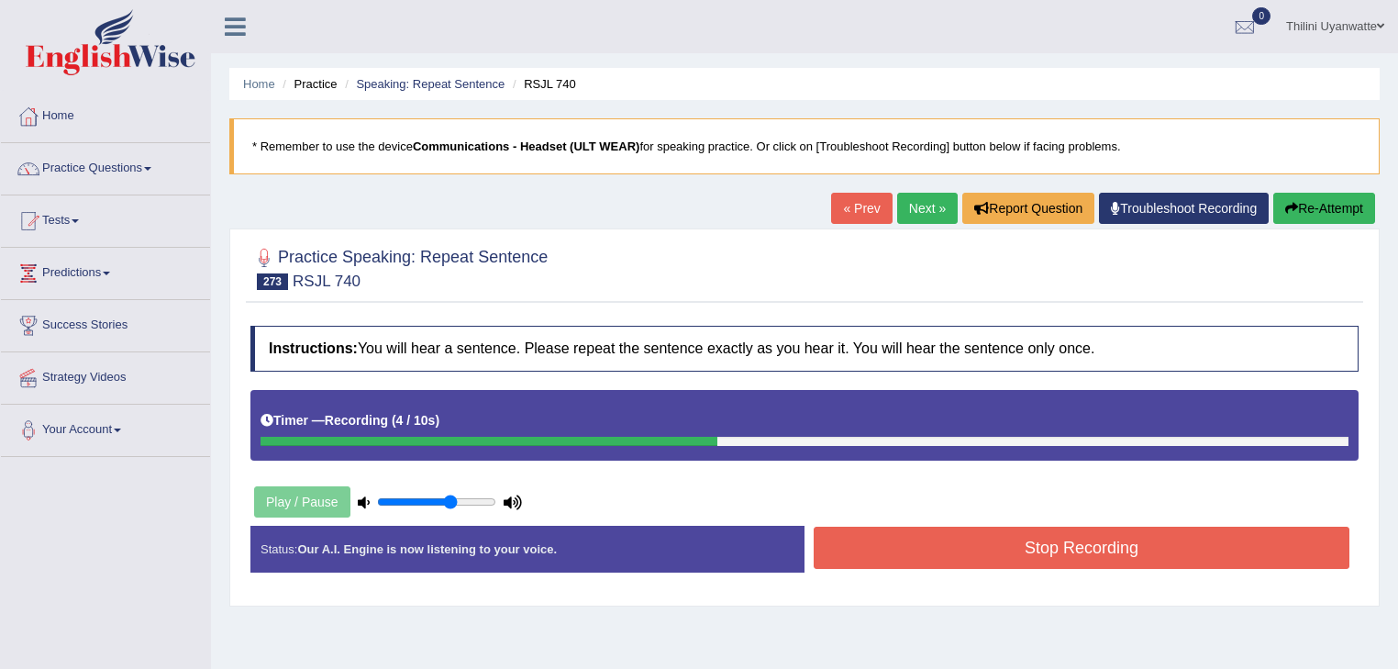
click at [881, 558] on button "Stop Recording" at bounding box center [1081, 547] width 536 height 42
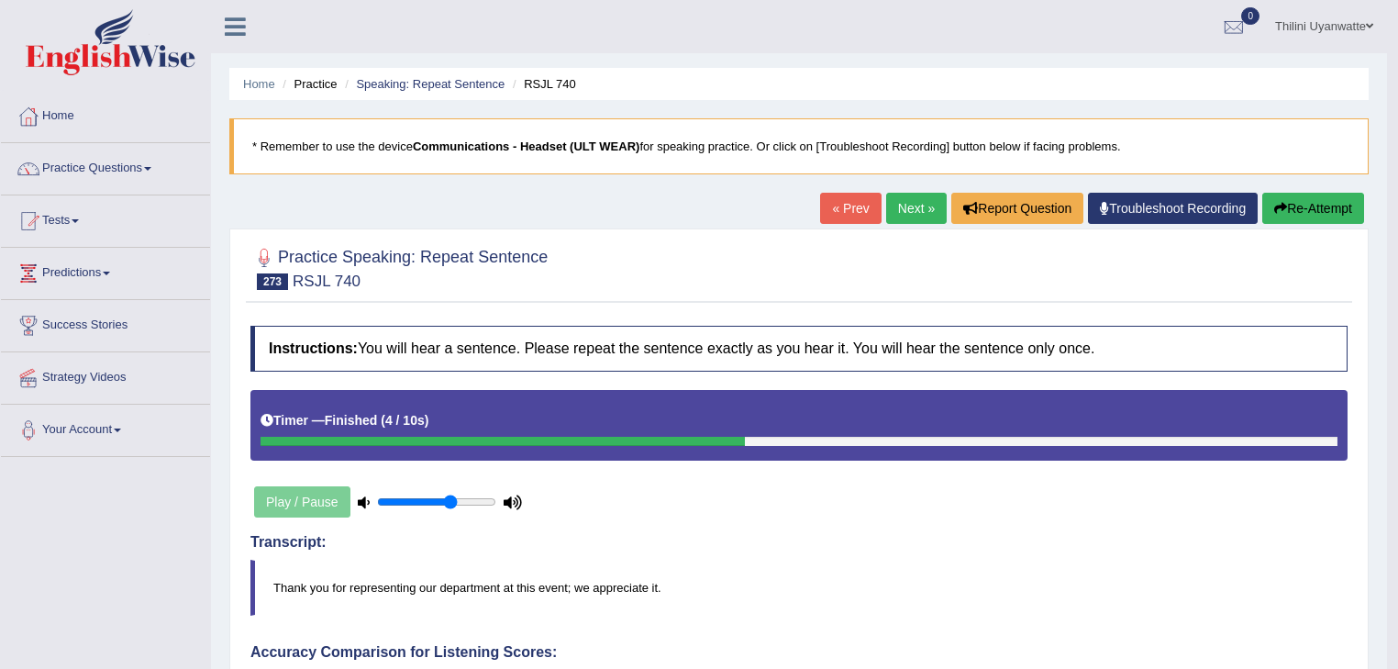
click at [911, 207] on link "Next »" at bounding box center [916, 208] width 61 height 31
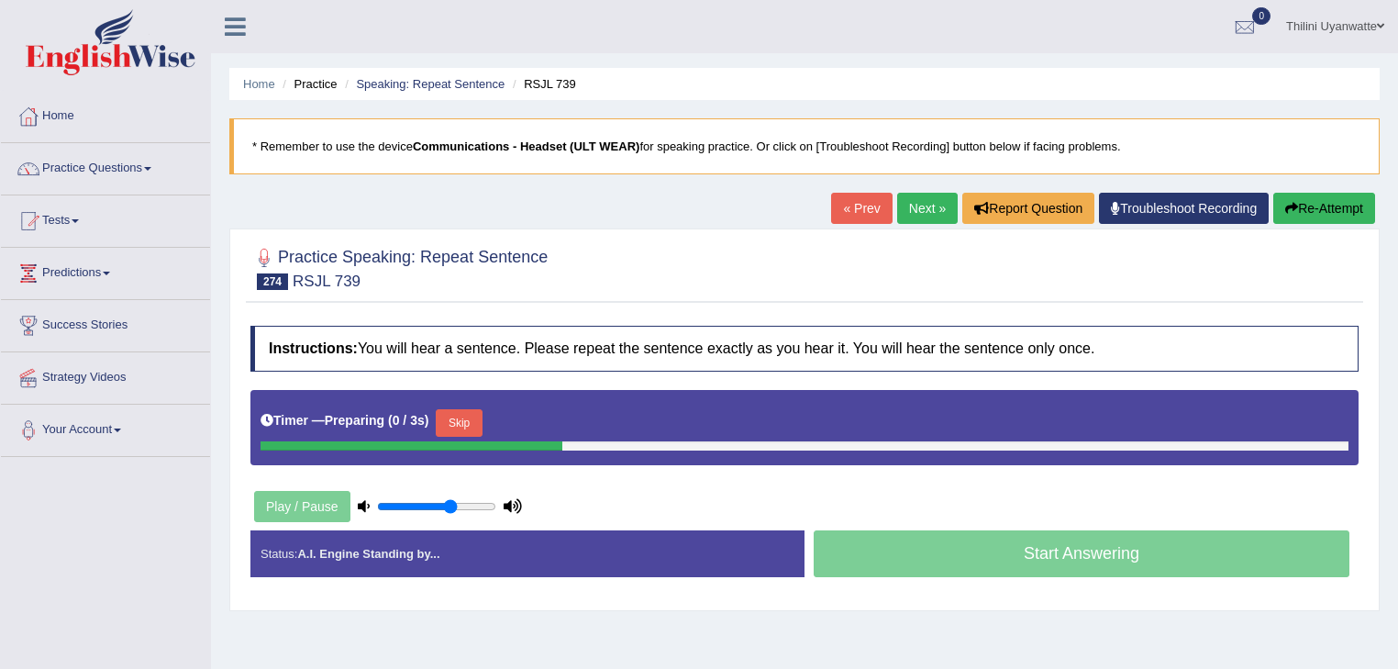
click at [469, 415] on button "Skip" at bounding box center [459, 423] width 46 height 28
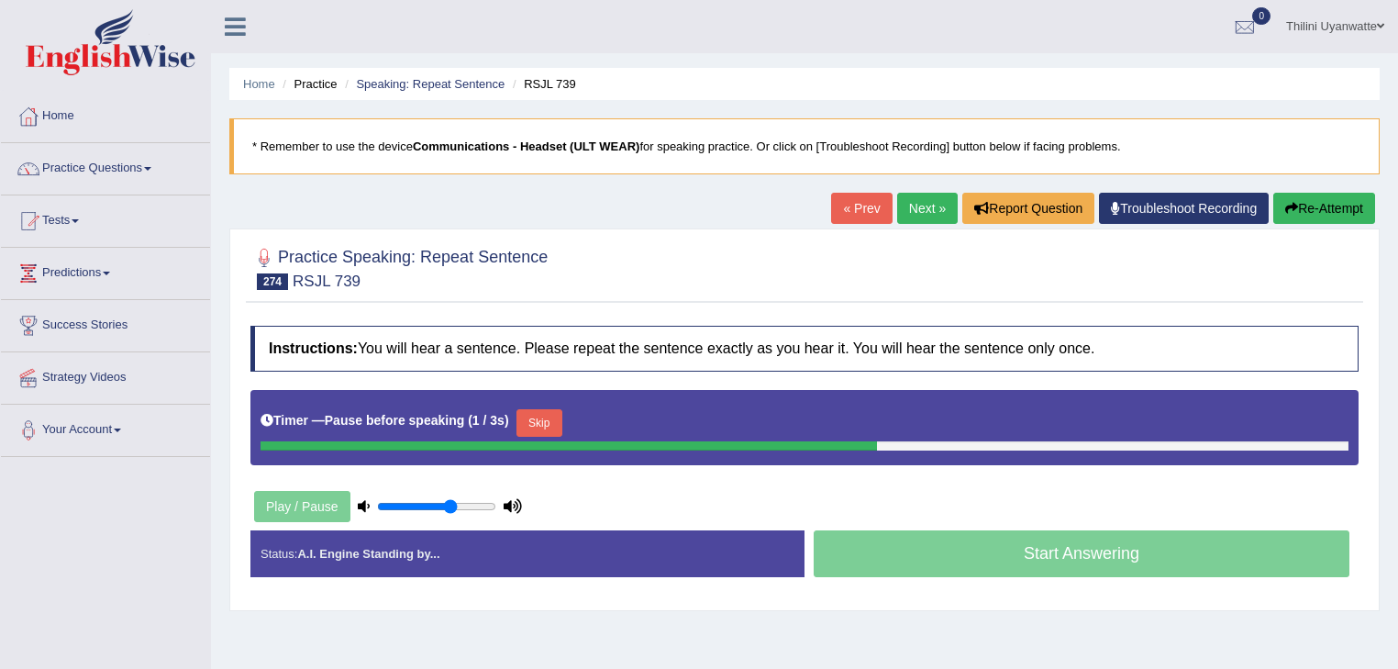
click at [531, 422] on button "Skip" at bounding box center [539, 423] width 46 height 28
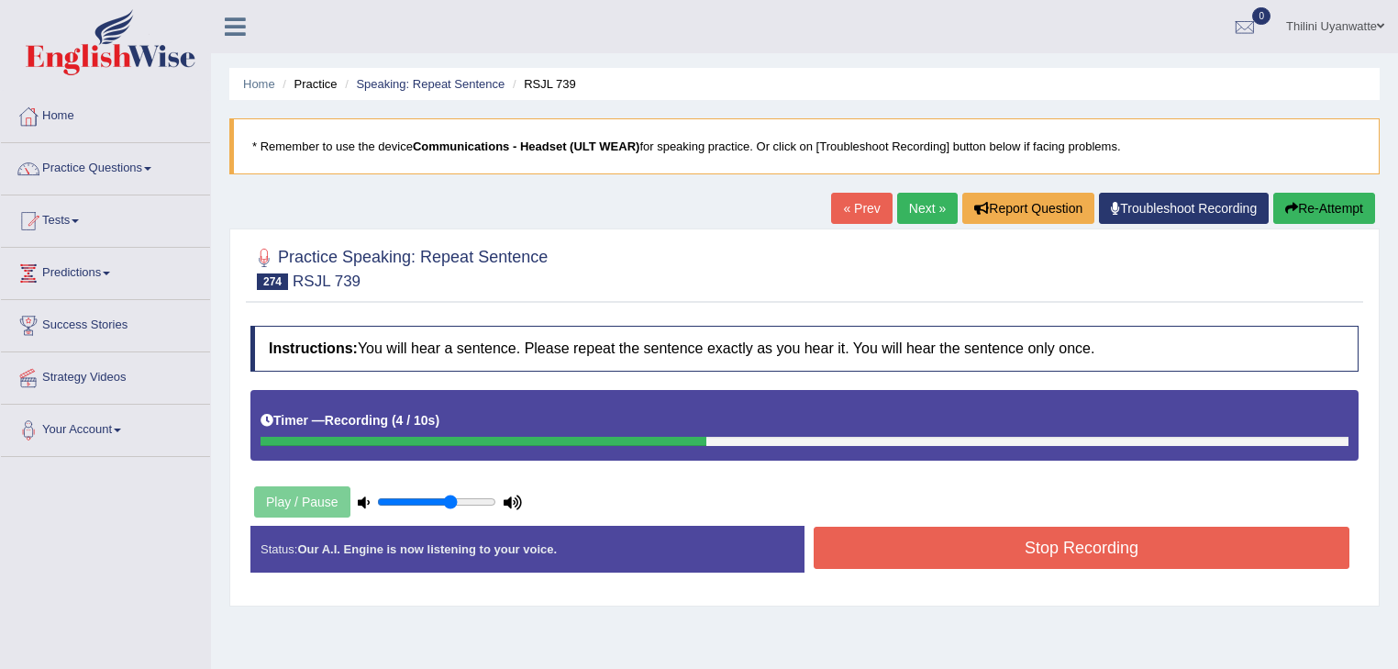
click at [896, 540] on button "Stop Recording" at bounding box center [1081, 547] width 536 height 42
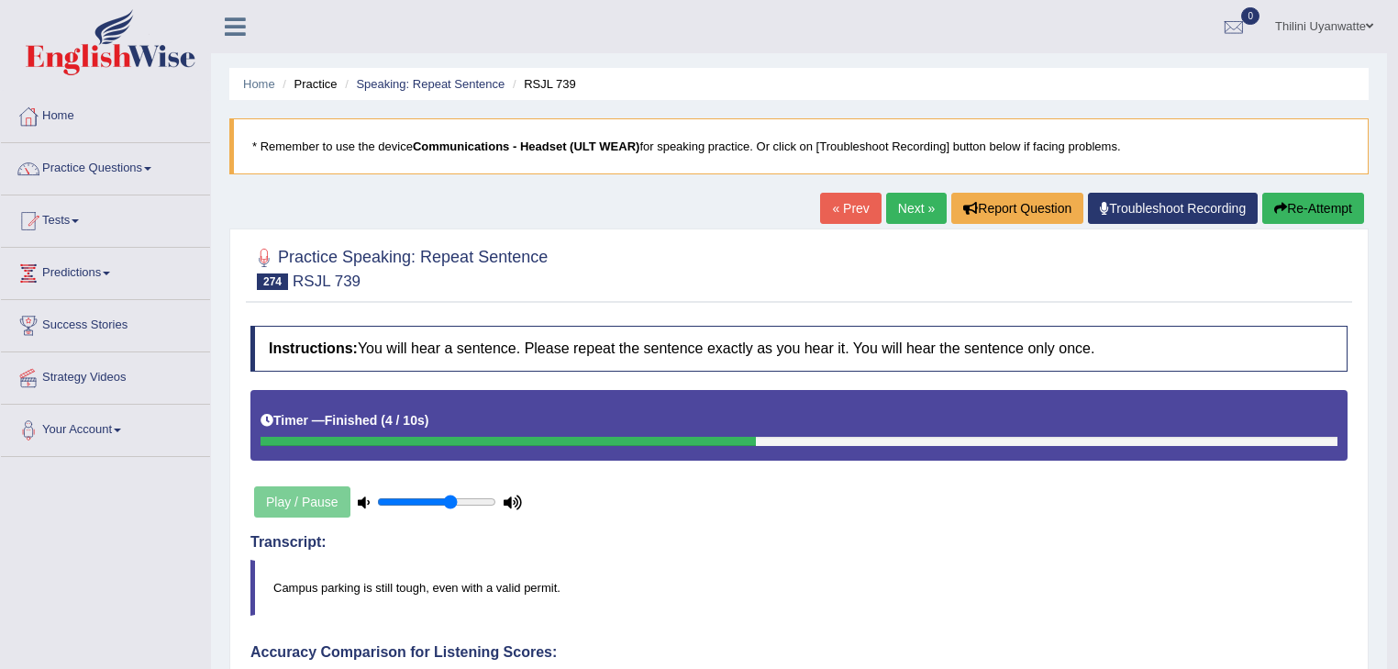
click at [873, 205] on div "« Prev Next » Report Question Troubleshoot Recording Re-Attempt" at bounding box center [1094, 211] width 548 height 36
click at [888, 205] on link "Next »" at bounding box center [916, 208] width 61 height 31
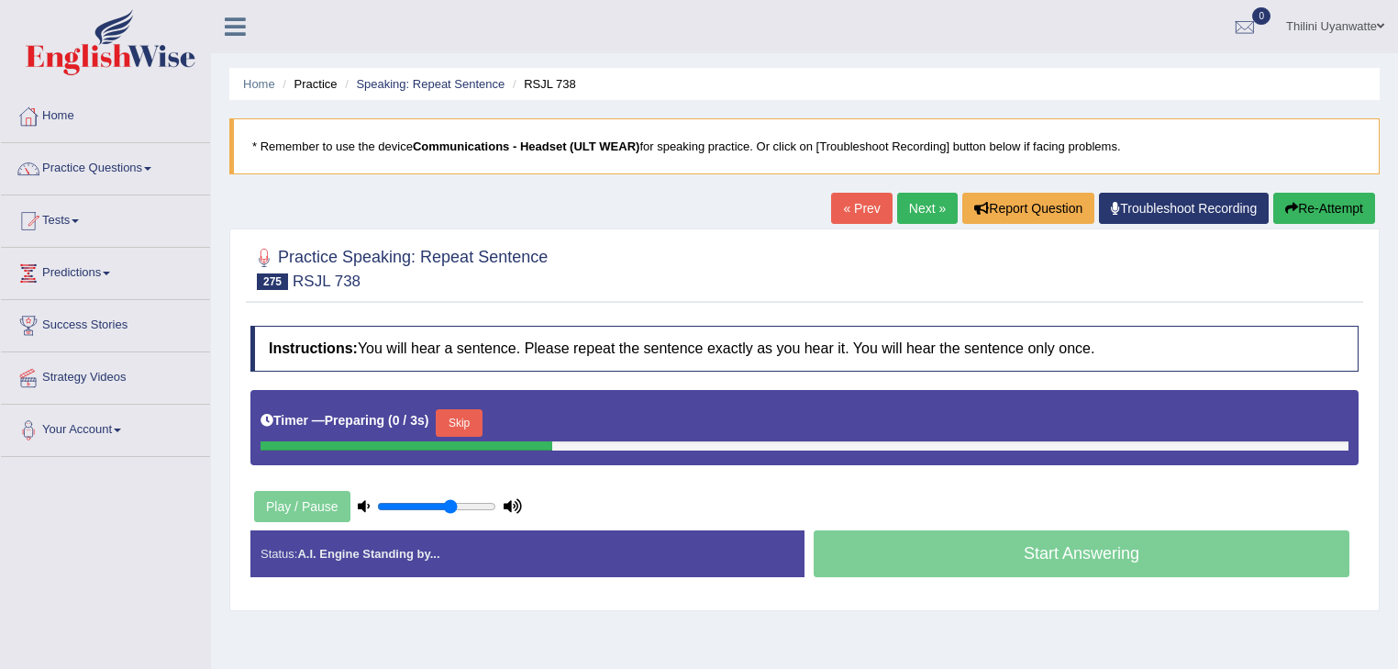
click at [459, 427] on button "Skip" at bounding box center [459, 423] width 46 height 28
click at [528, 426] on button "Skip" at bounding box center [539, 423] width 46 height 28
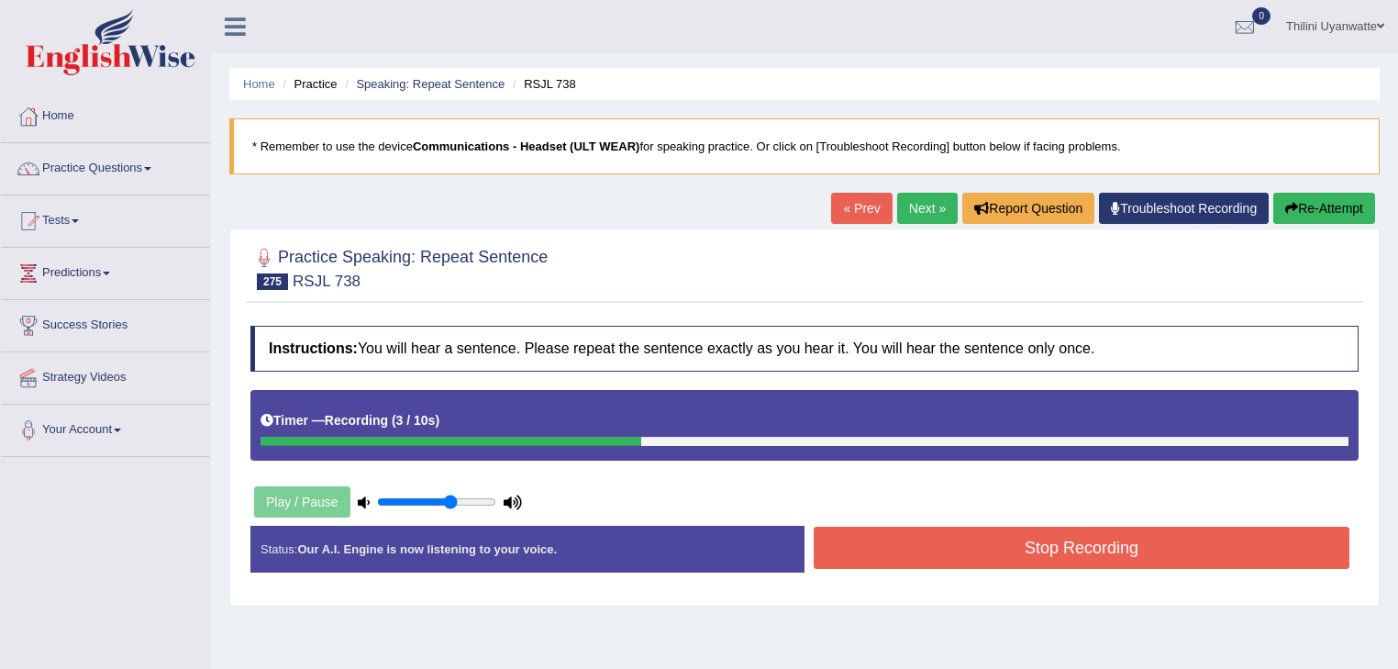
click at [923, 548] on button "Stop Recording" at bounding box center [1081, 547] width 536 height 42
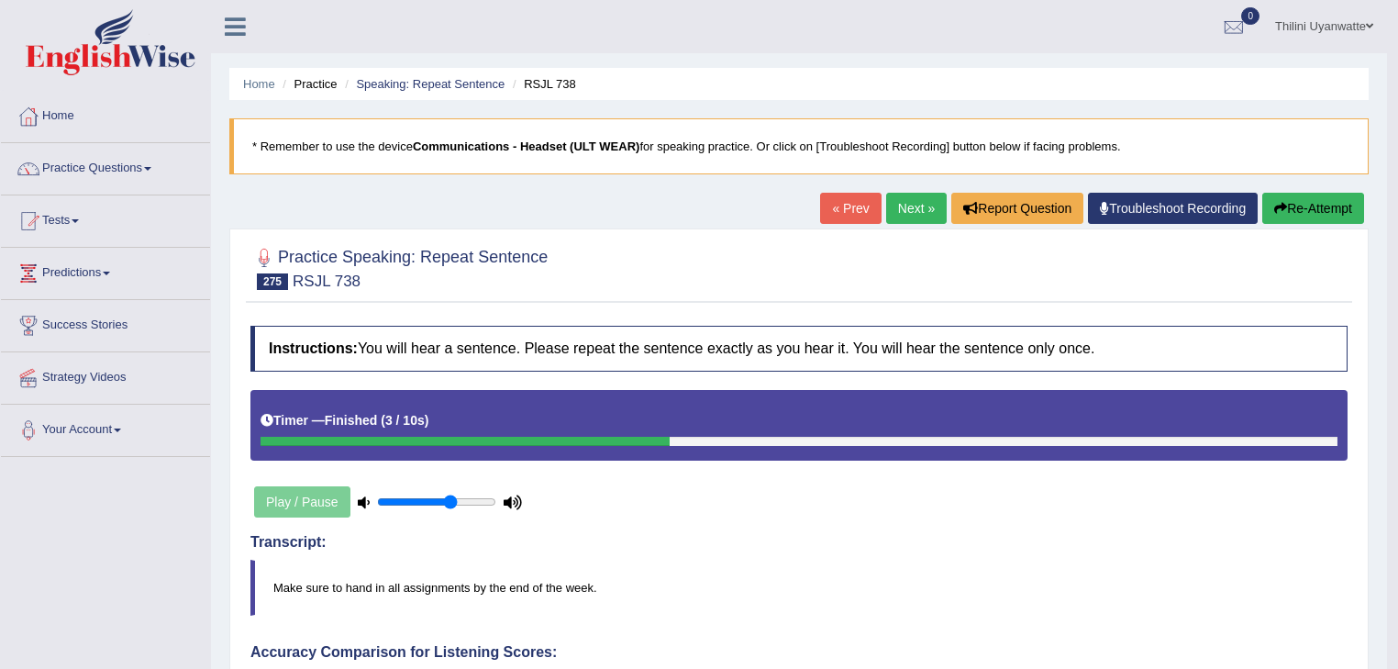
click at [890, 202] on link "Next »" at bounding box center [916, 208] width 61 height 31
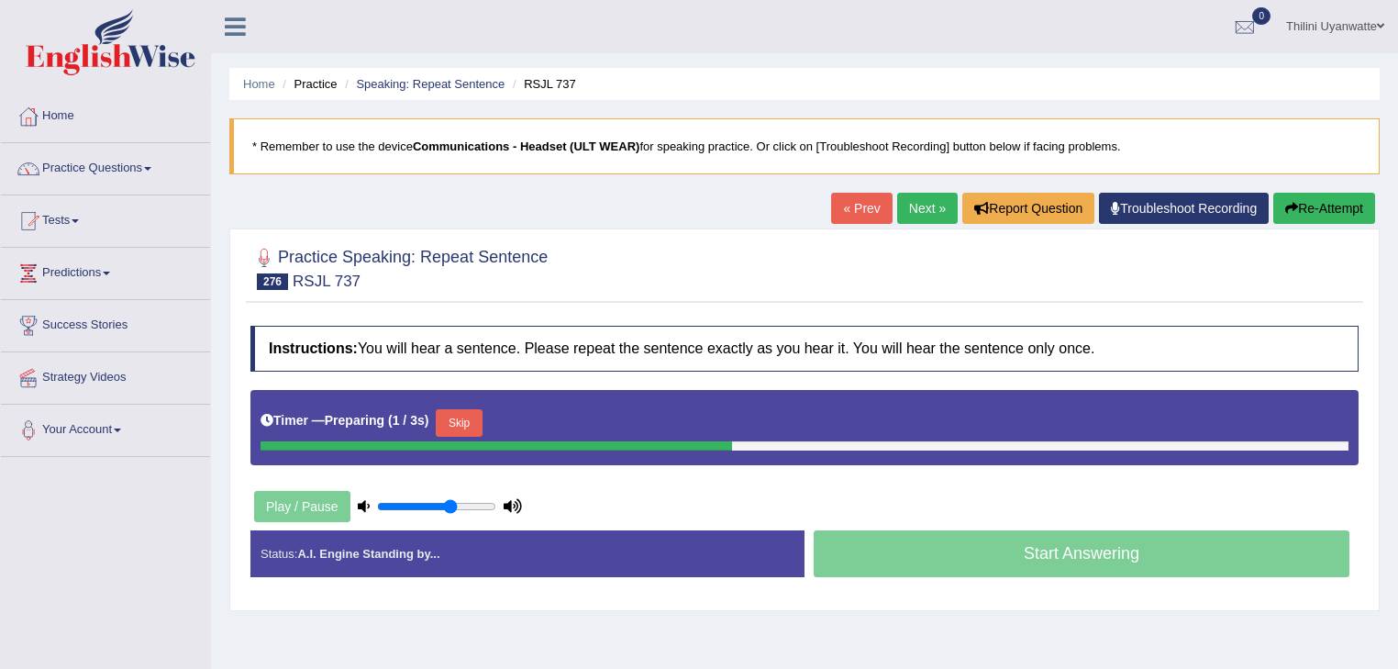
click at [453, 430] on button "Skip" at bounding box center [459, 423] width 46 height 28
click at [540, 426] on button "Skip" at bounding box center [539, 423] width 46 height 28
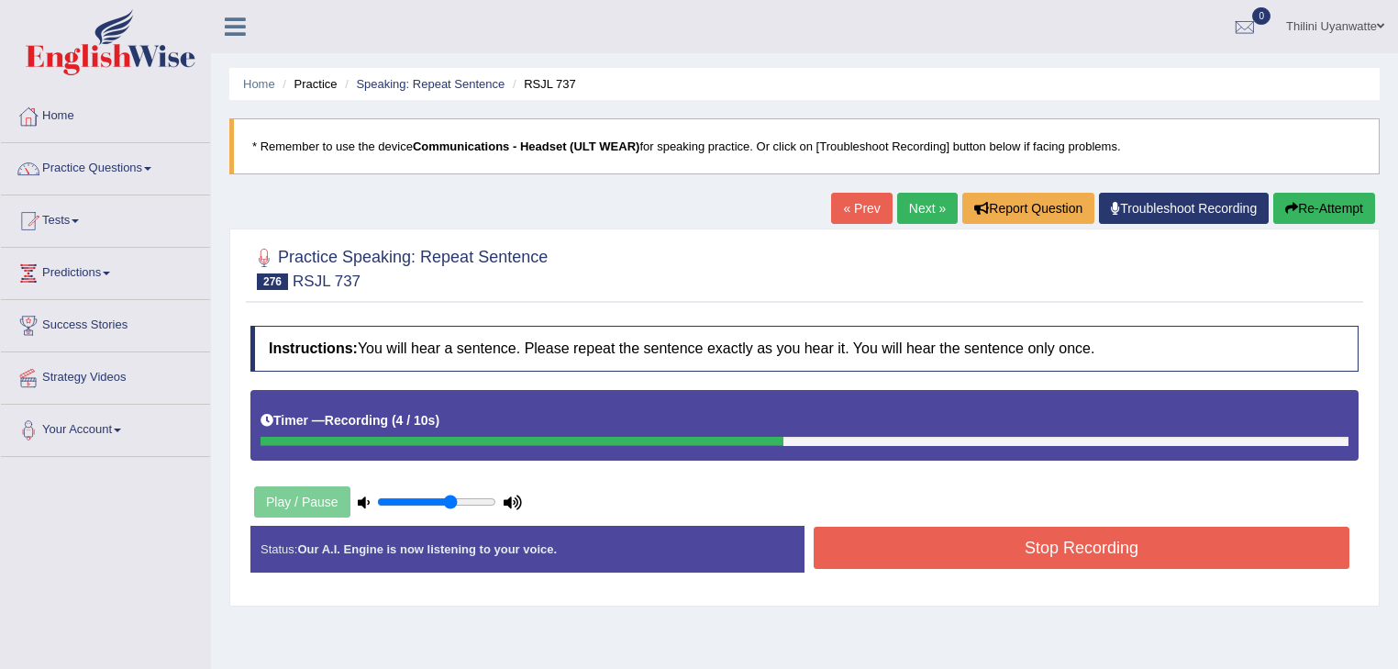
click at [934, 561] on button "Stop Recording" at bounding box center [1081, 547] width 536 height 42
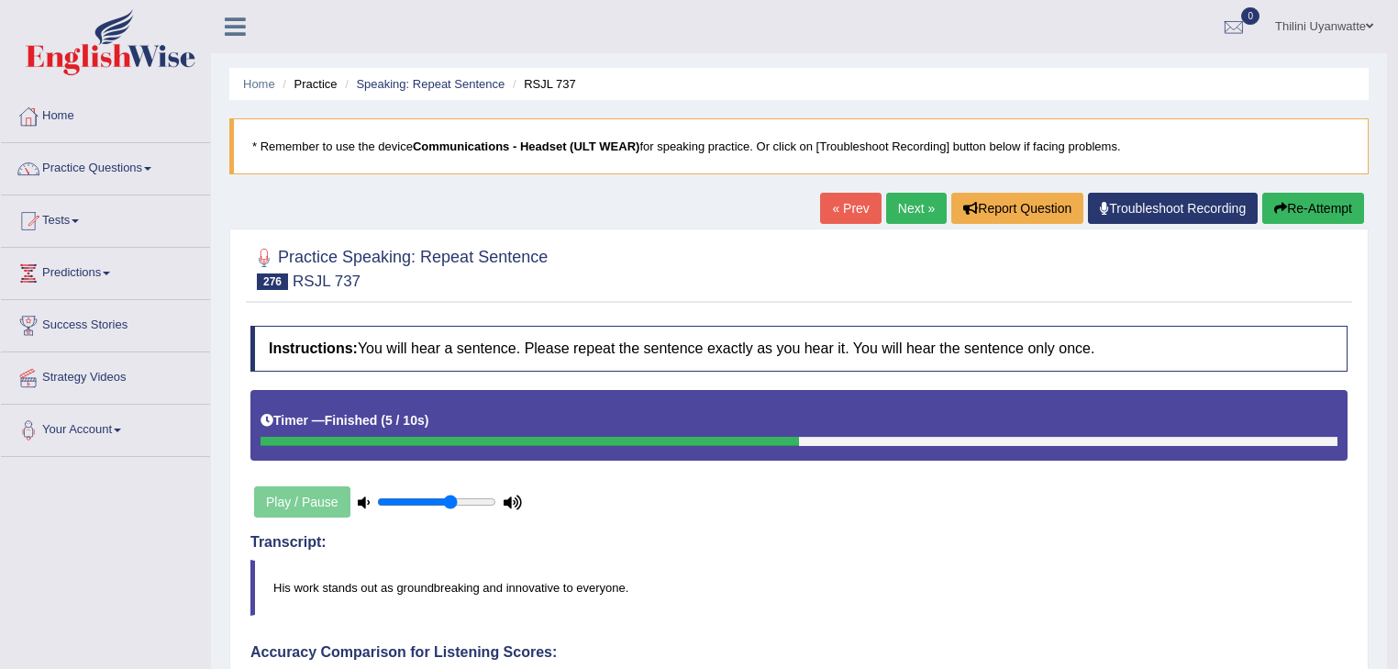
click at [904, 205] on link "Next »" at bounding box center [916, 208] width 61 height 31
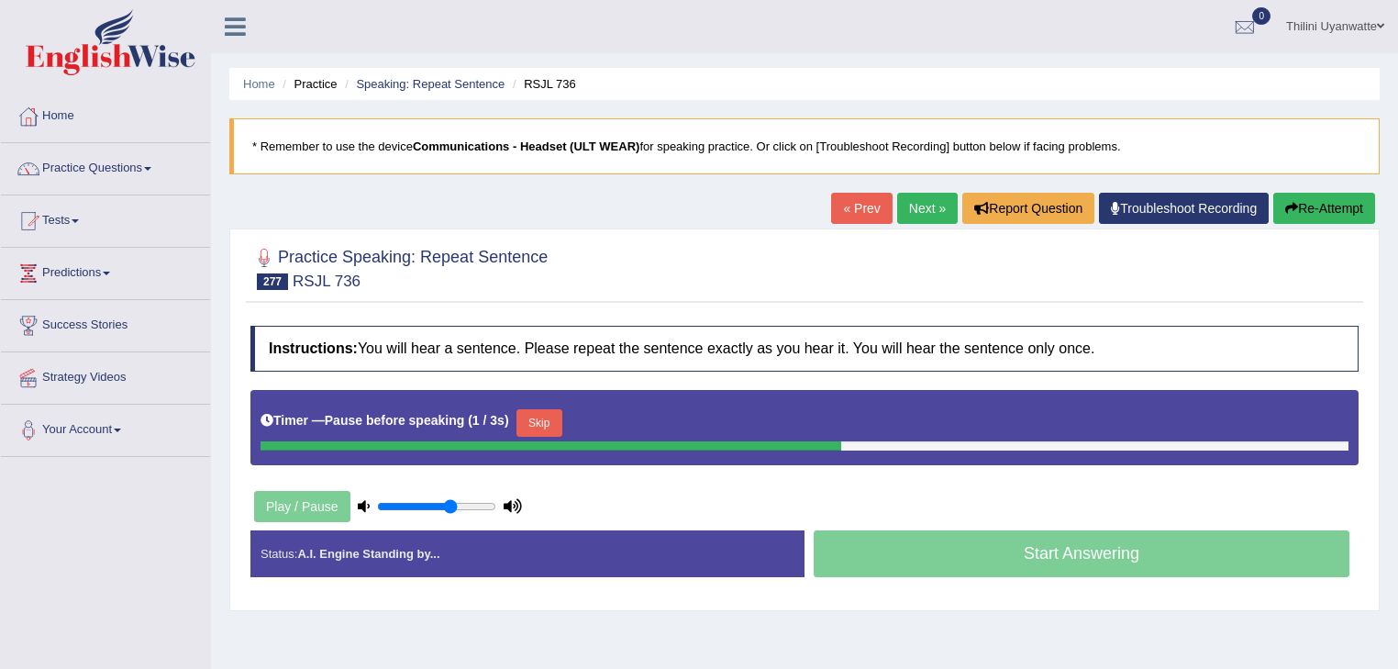
click at [532, 423] on button "Skip" at bounding box center [539, 423] width 46 height 28
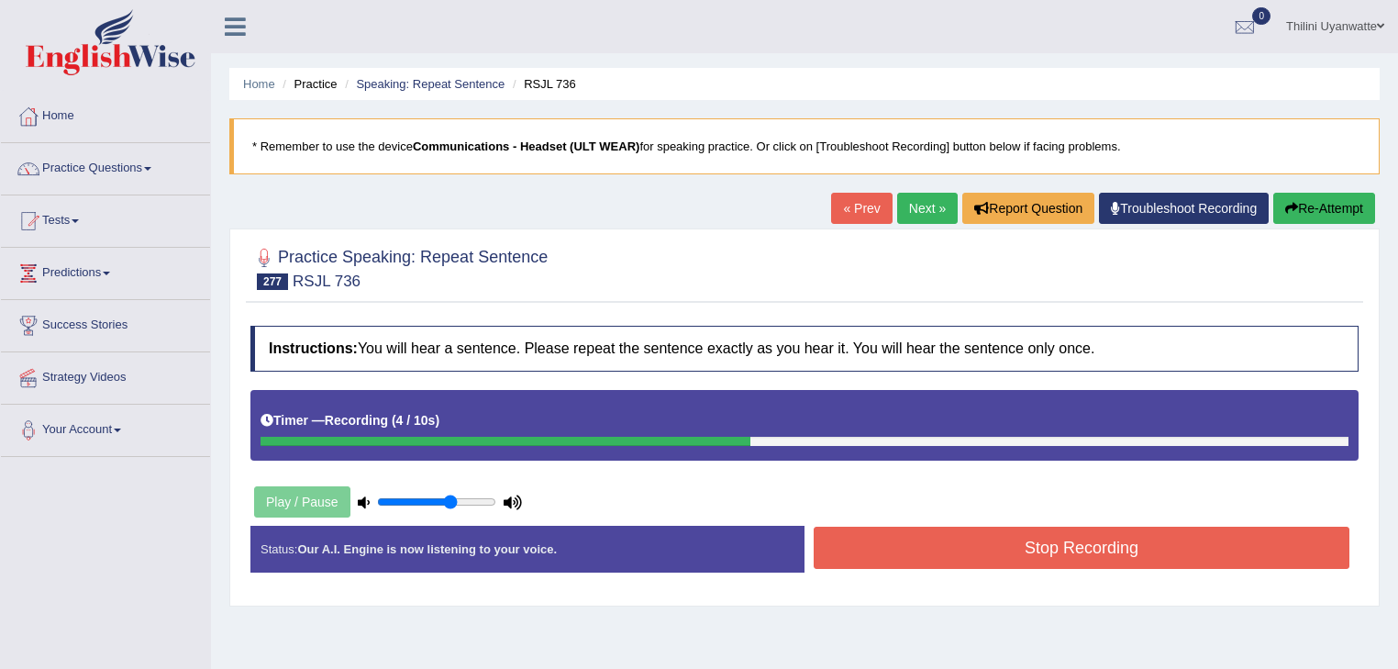
click at [1061, 558] on button "Stop Recording" at bounding box center [1081, 547] width 536 height 42
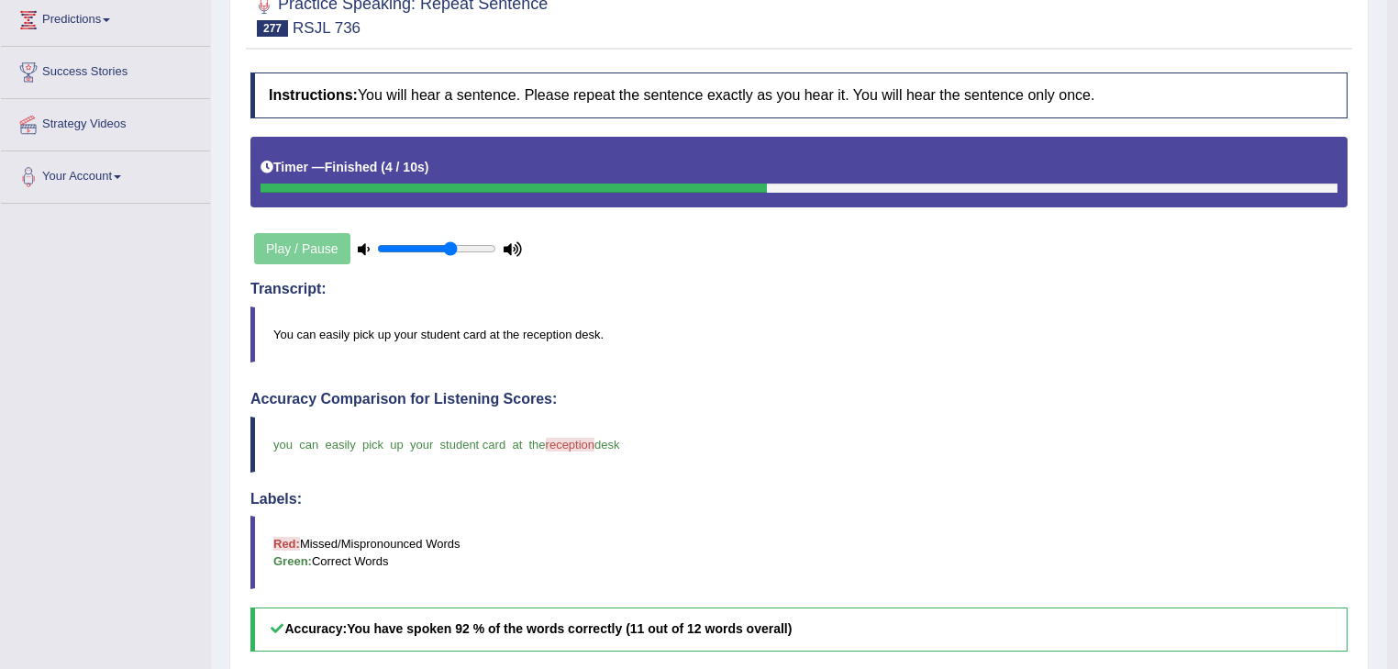
scroll to position [195, 0]
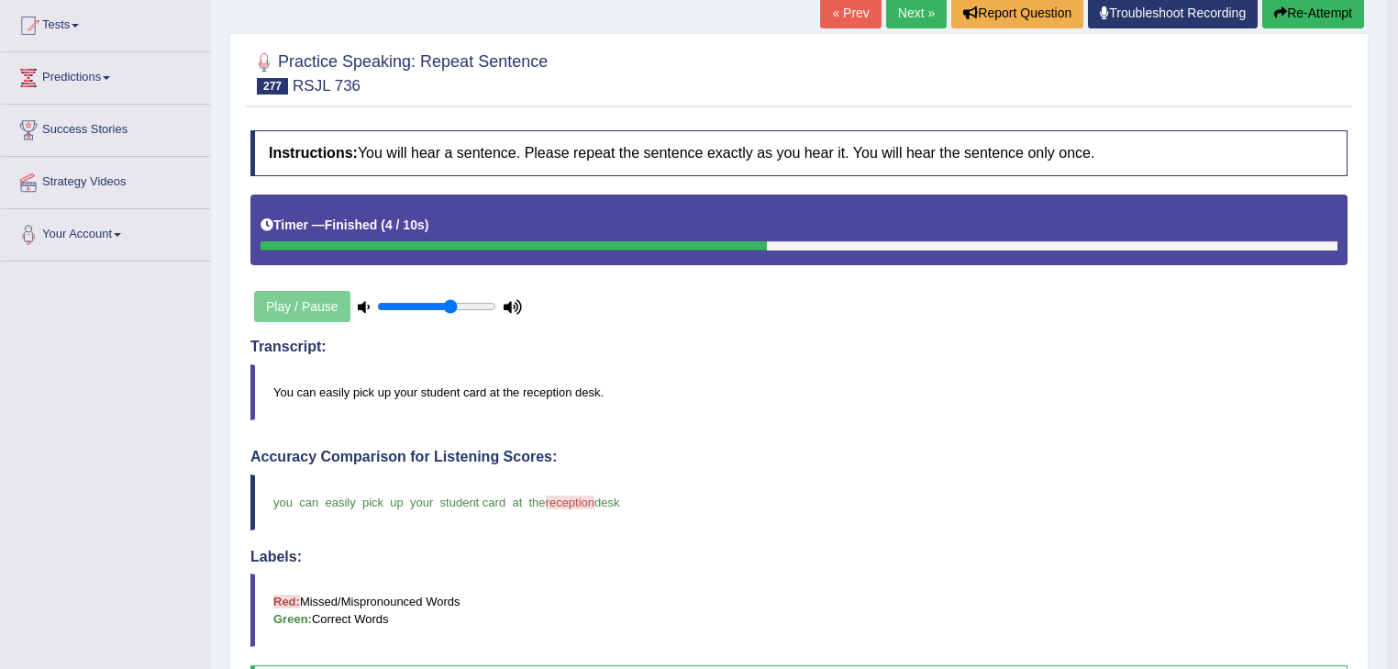
click at [902, 22] on link "Next »" at bounding box center [916, 12] width 61 height 31
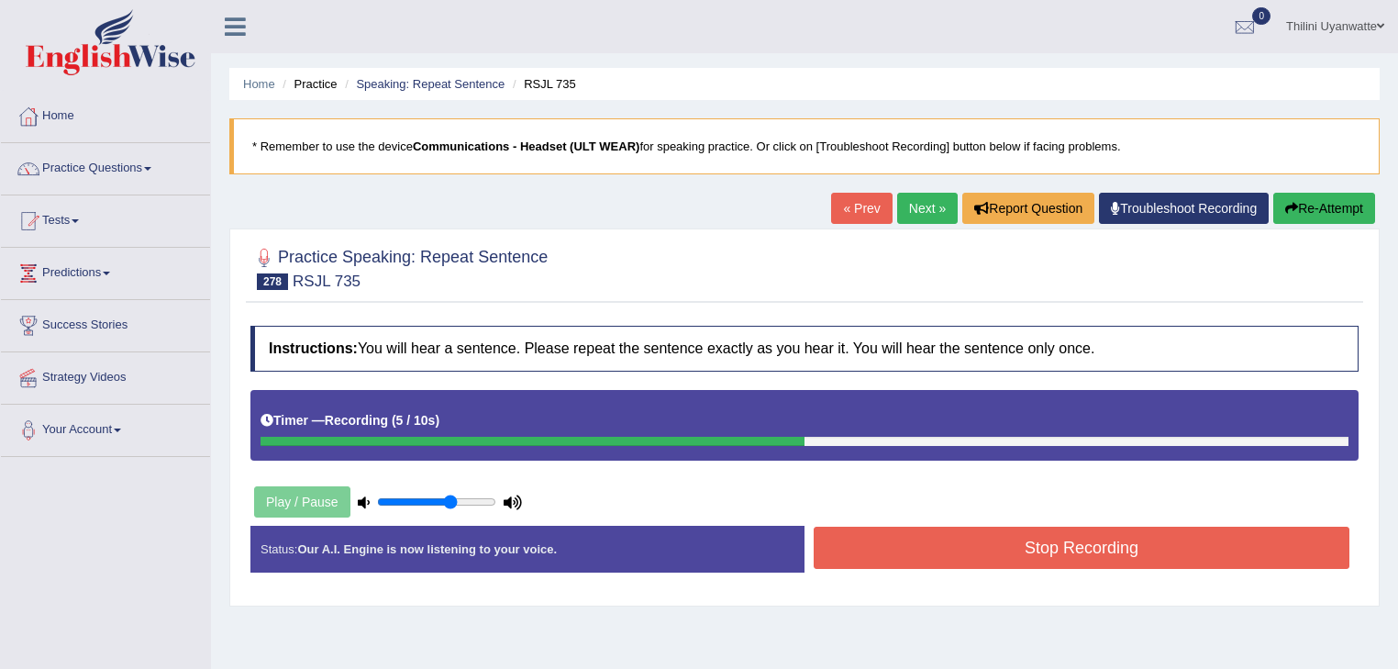
click at [996, 528] on button "Stop Recording" at bounding box center [1081, 547] width 536 height 42
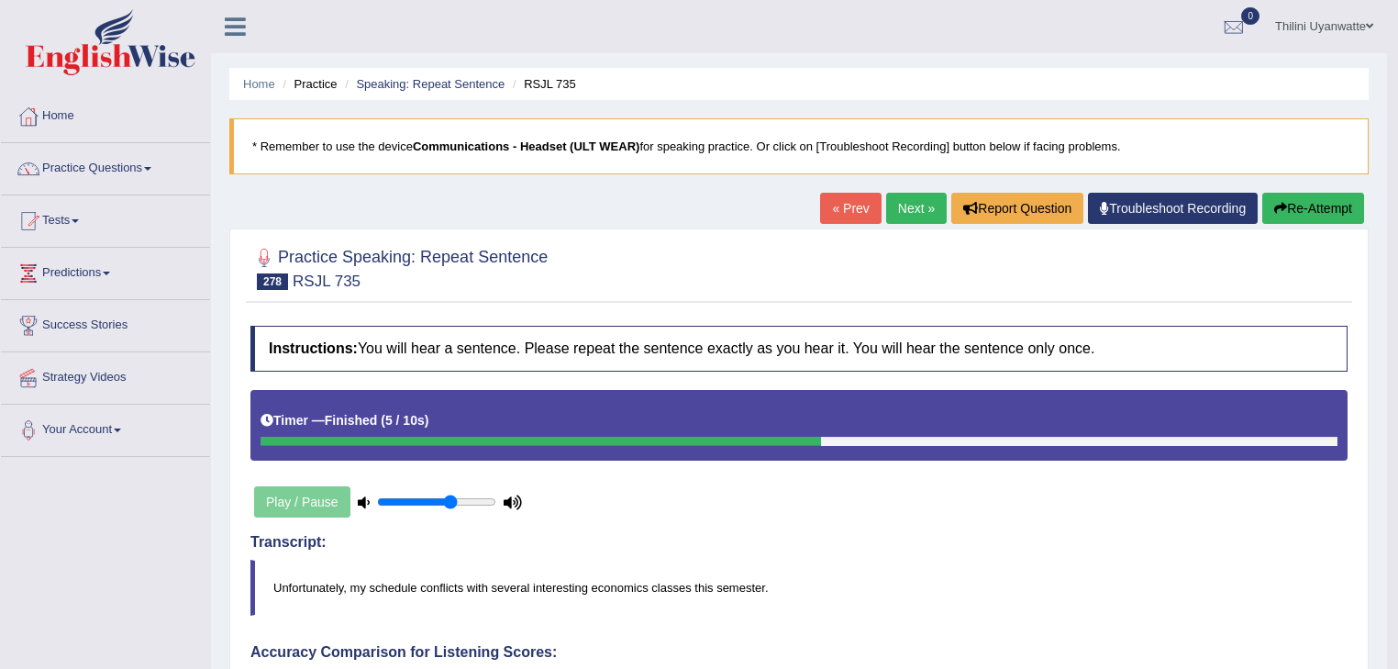
click at [892, 209] on link "Next »" at bounding box center [916, 208] width 61 height 31
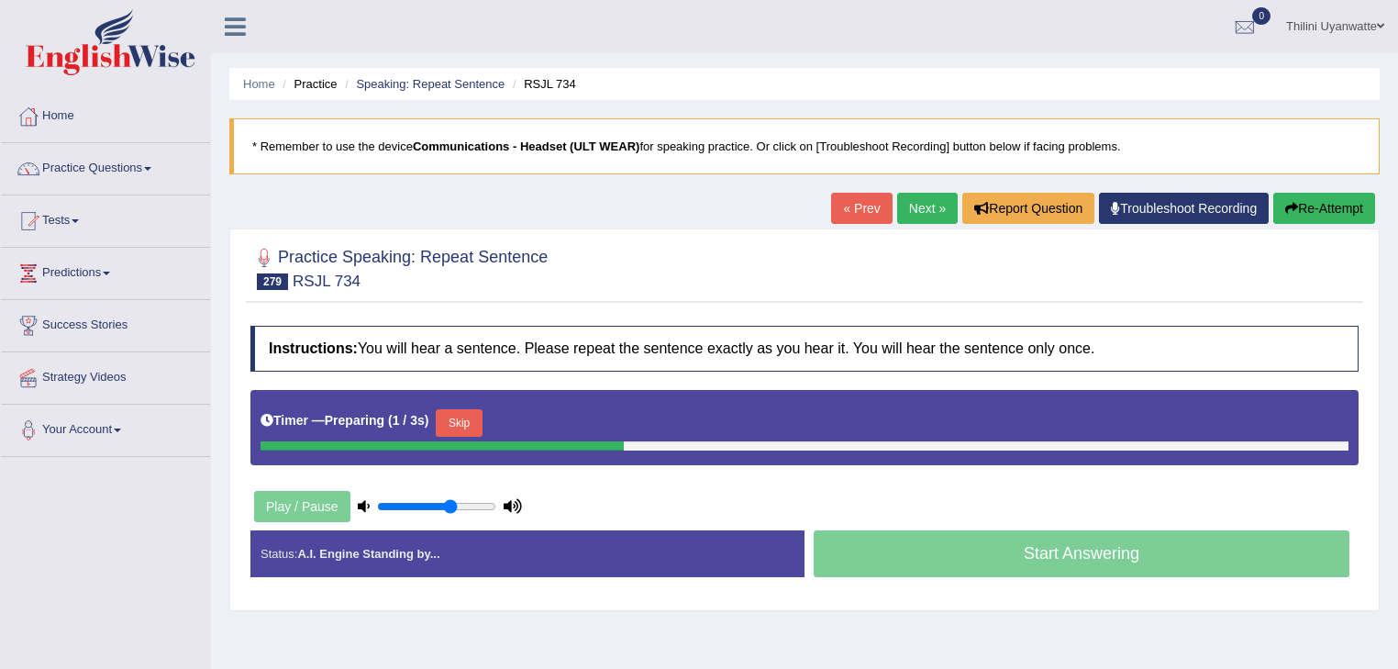
click at [457, 412] on button "Skip" at bounding box center [459, 423] width 46 height 28
click at [525, 423] on button "Skip" at bounding box center [539, 423] width 46 height 28
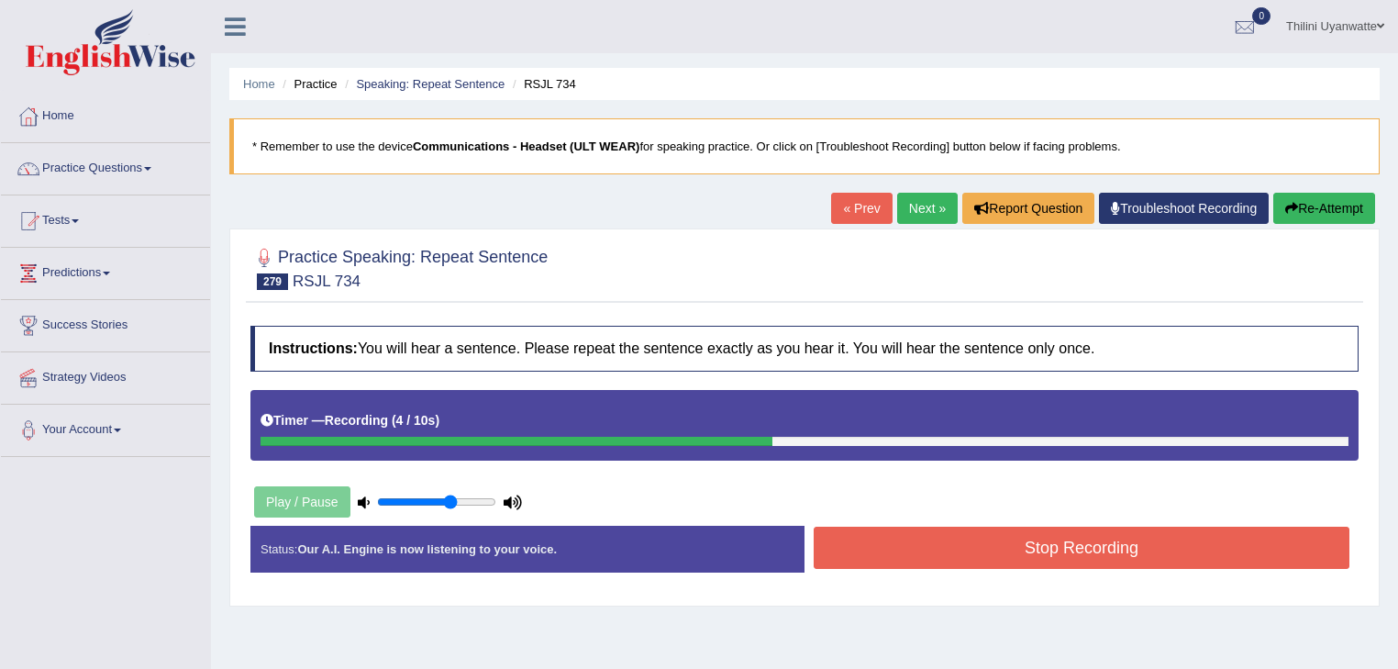
click at [913, 544] on button "Stop Recording" at bounding box center [1081, 547] width 536 height 42
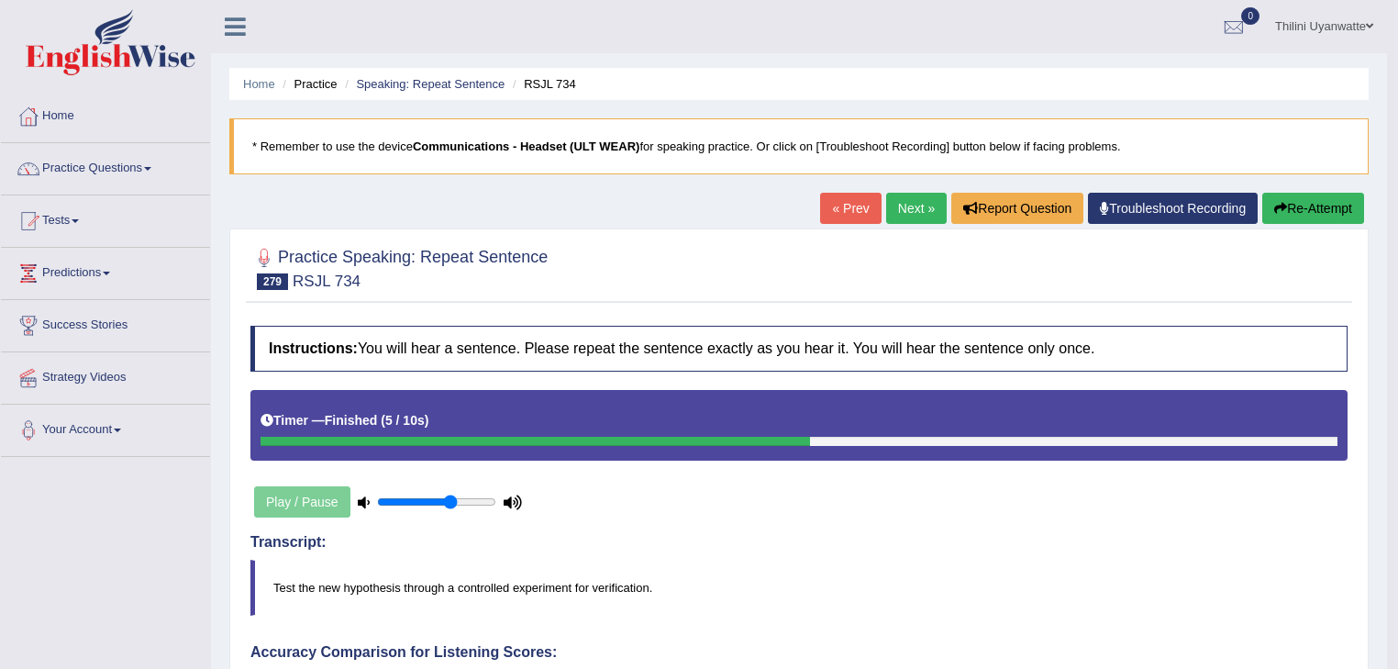
click at [898, 215] on link "Next »" at bounding box center [916, 208] width 61 height 31
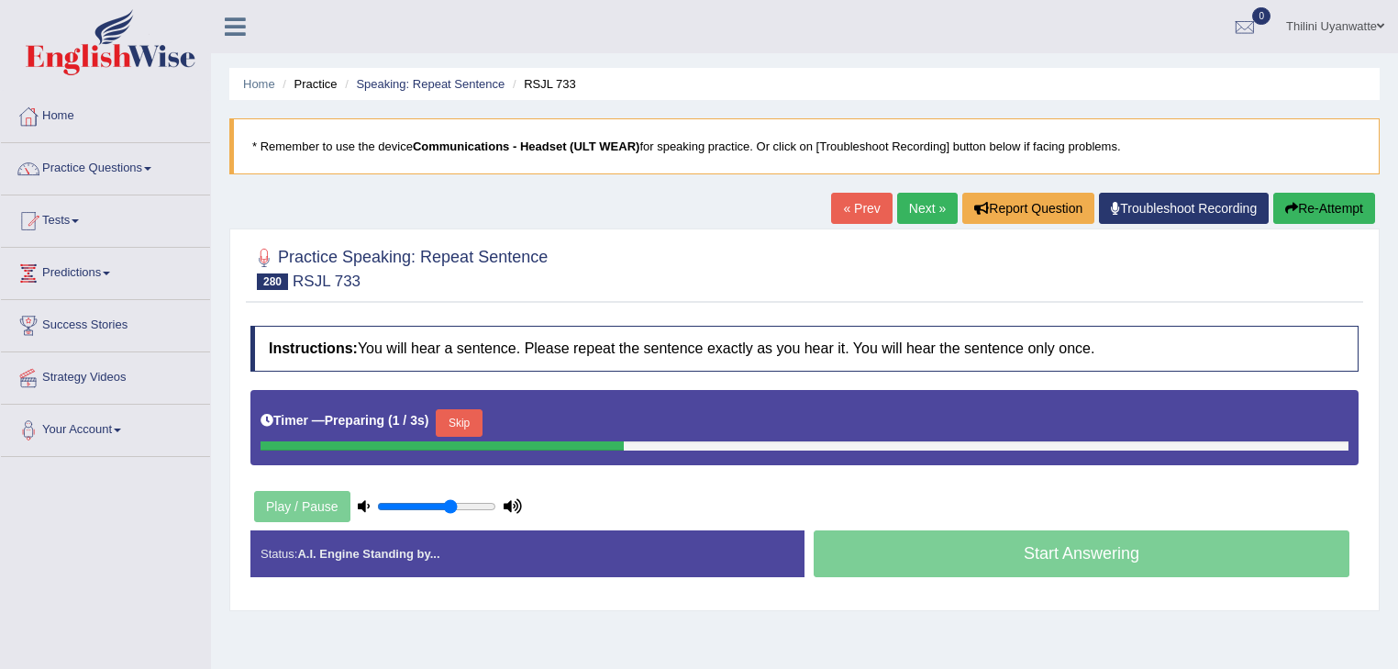
click at [459, 419] on button "Skip" at bounding box center [459, 423] width 46 height 28
click at [547, 430] on button "Skip" at bounding box center [539, 423] width 46 height 28
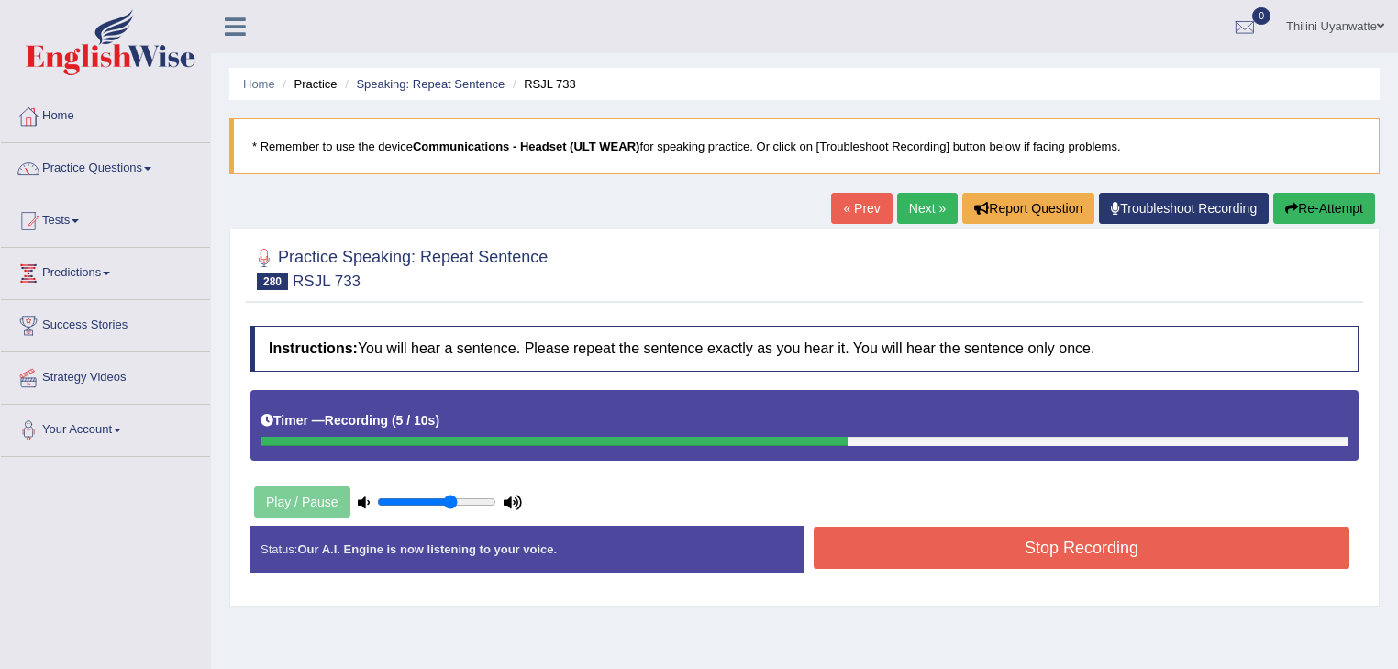
click at [893, 547] on button "Stop Recording" at bounding box center [1081, 547] width 536 height 42
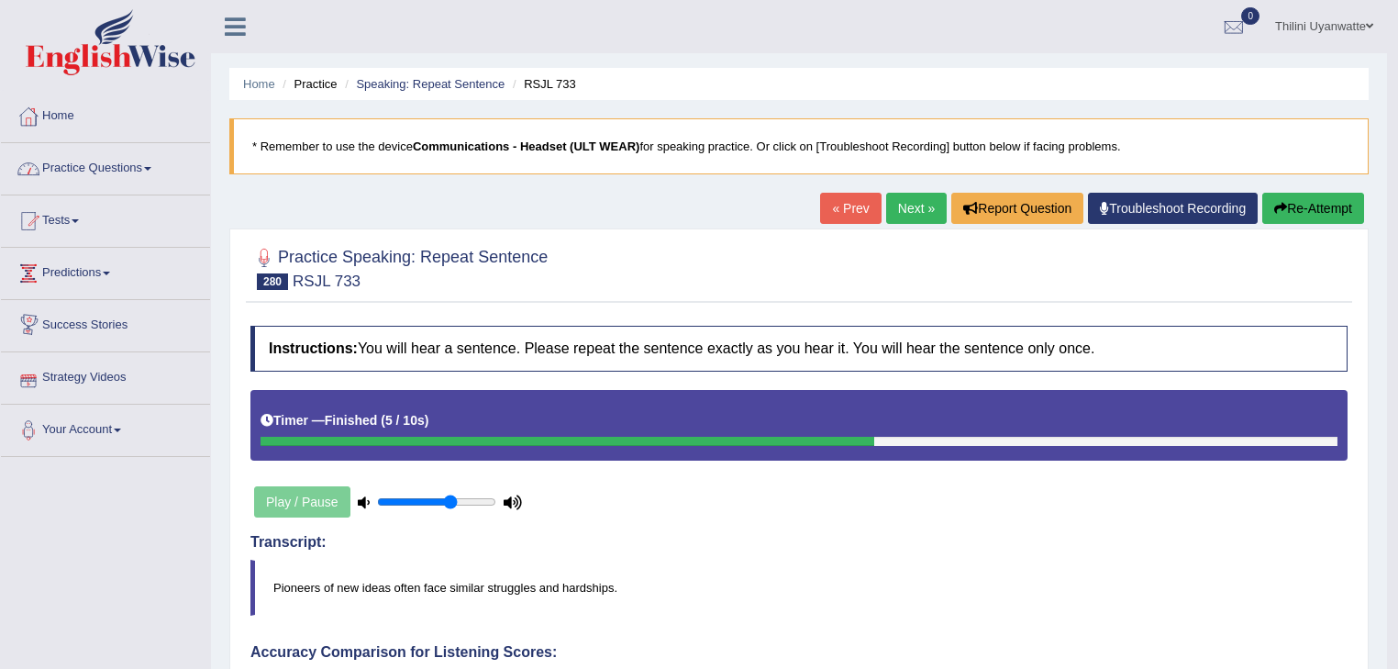
click at [114, 170] on link "Practice Questions" at bounding box center [105, 166] width 209 height 46
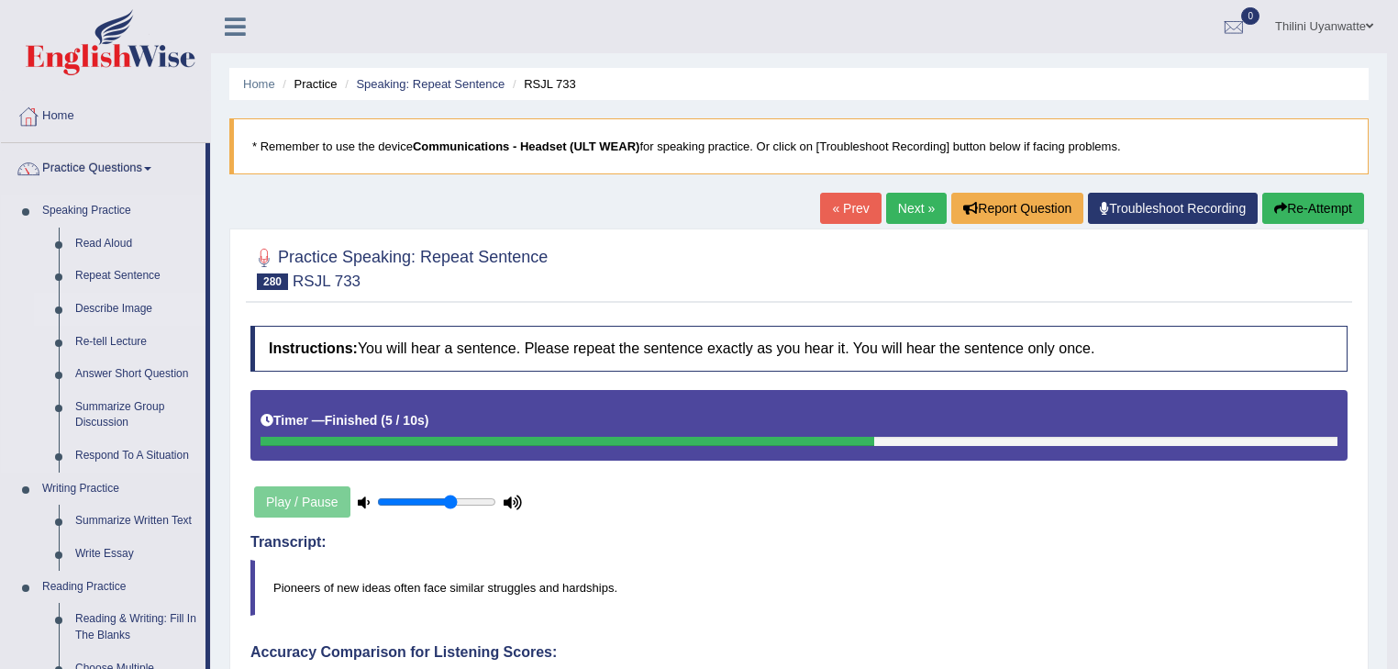
click at [118, 316] on link "Describe Image" at bounding box center [136, 309] width 138 height 33
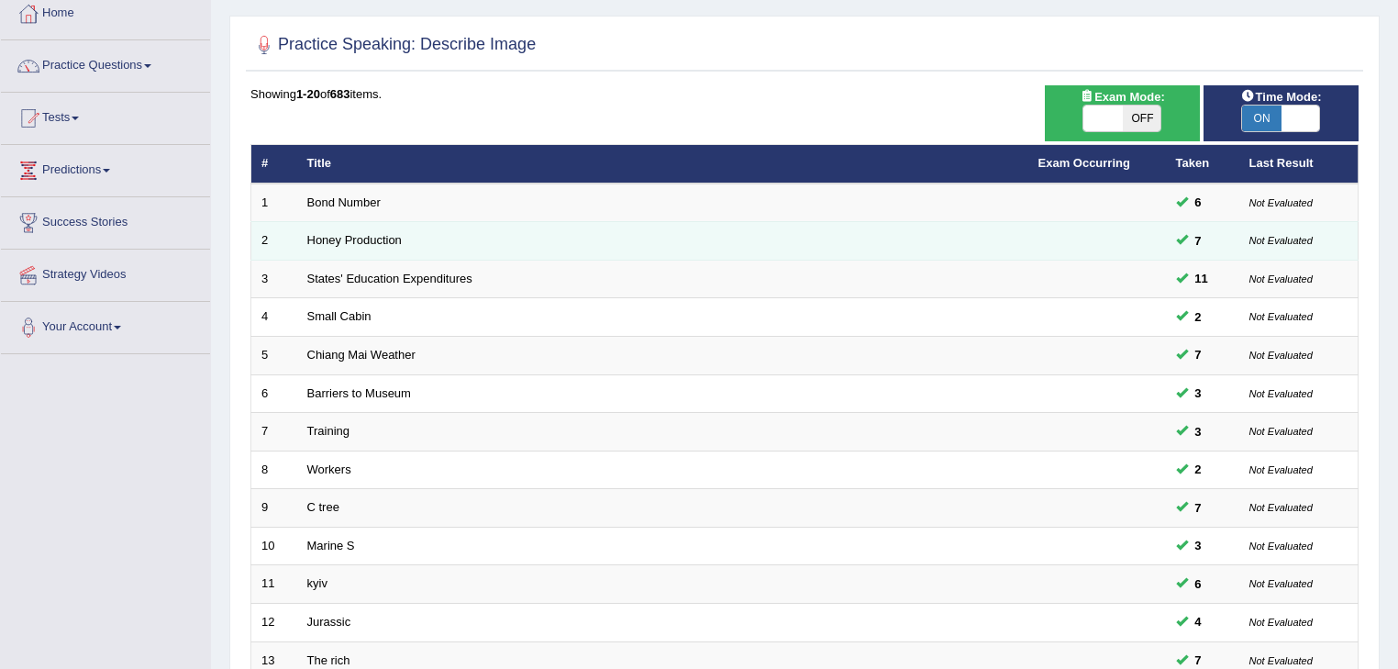
scroll to position [547, 0]
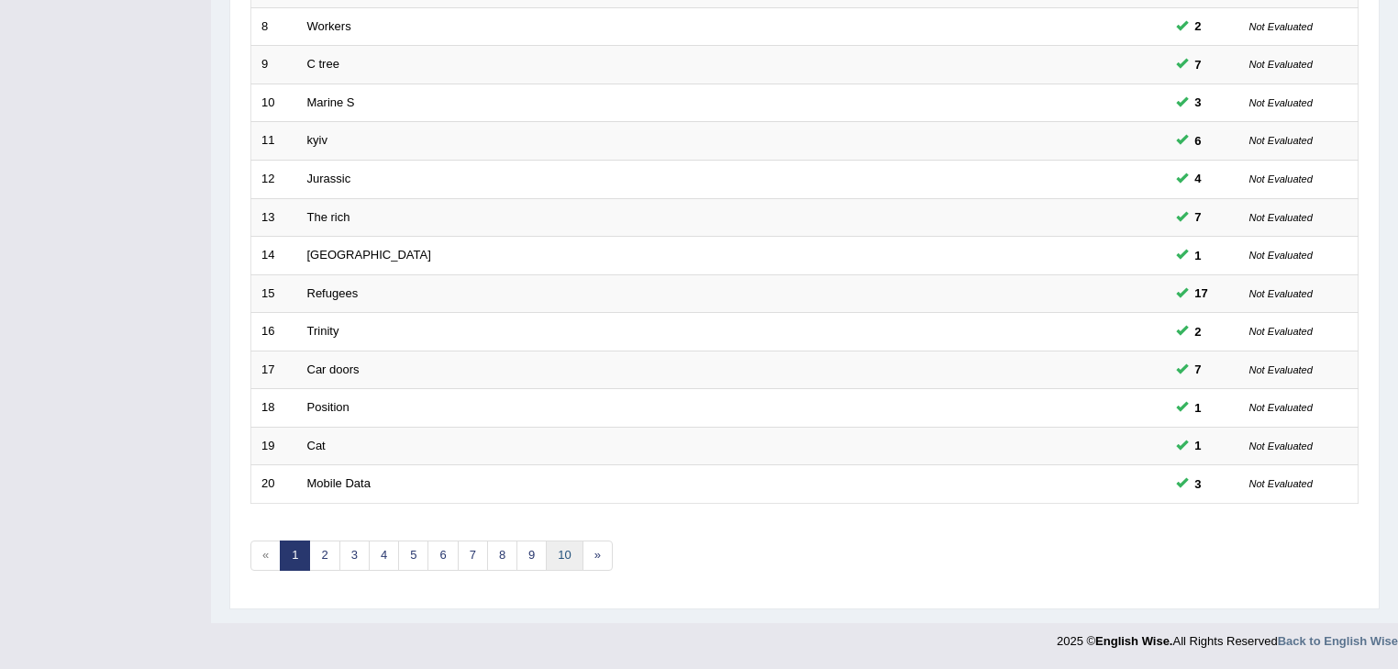
click at [570, 552] on link "10" at bounding box center [564, 555] width 37 height 30
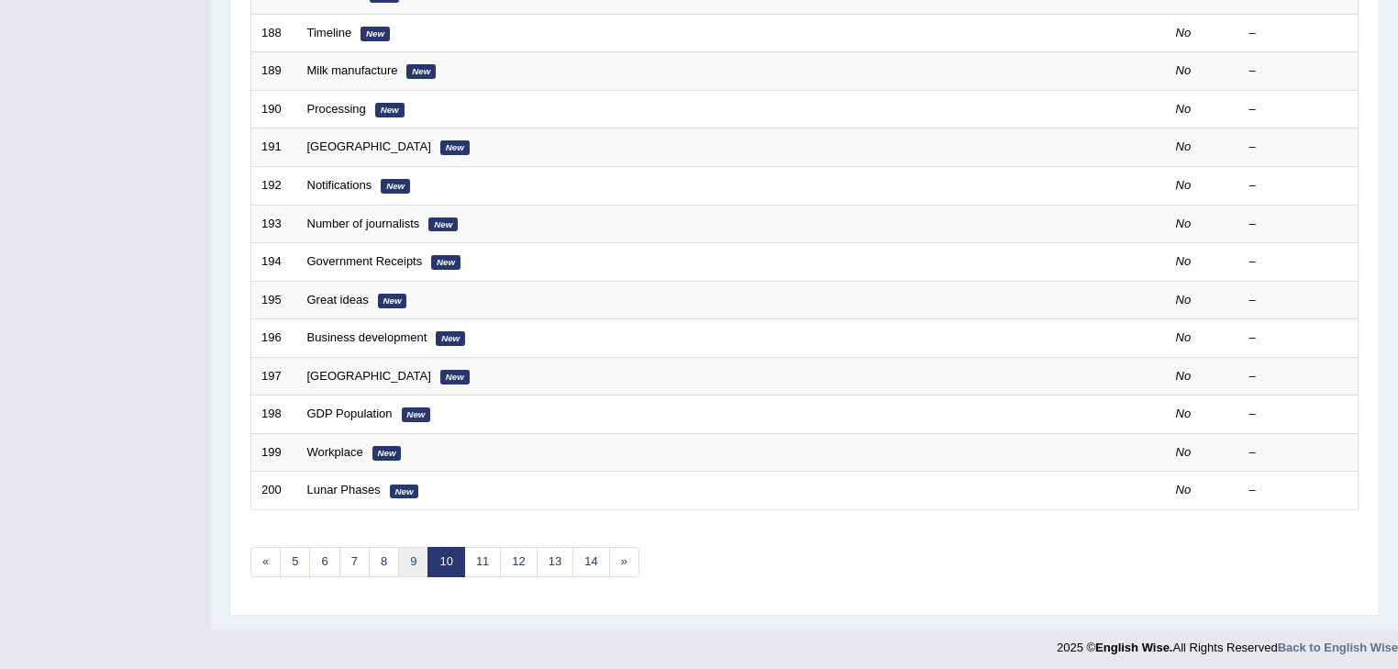
click at [399, 561] on link "9" at bounding box center [413, 562] width 30 height 30
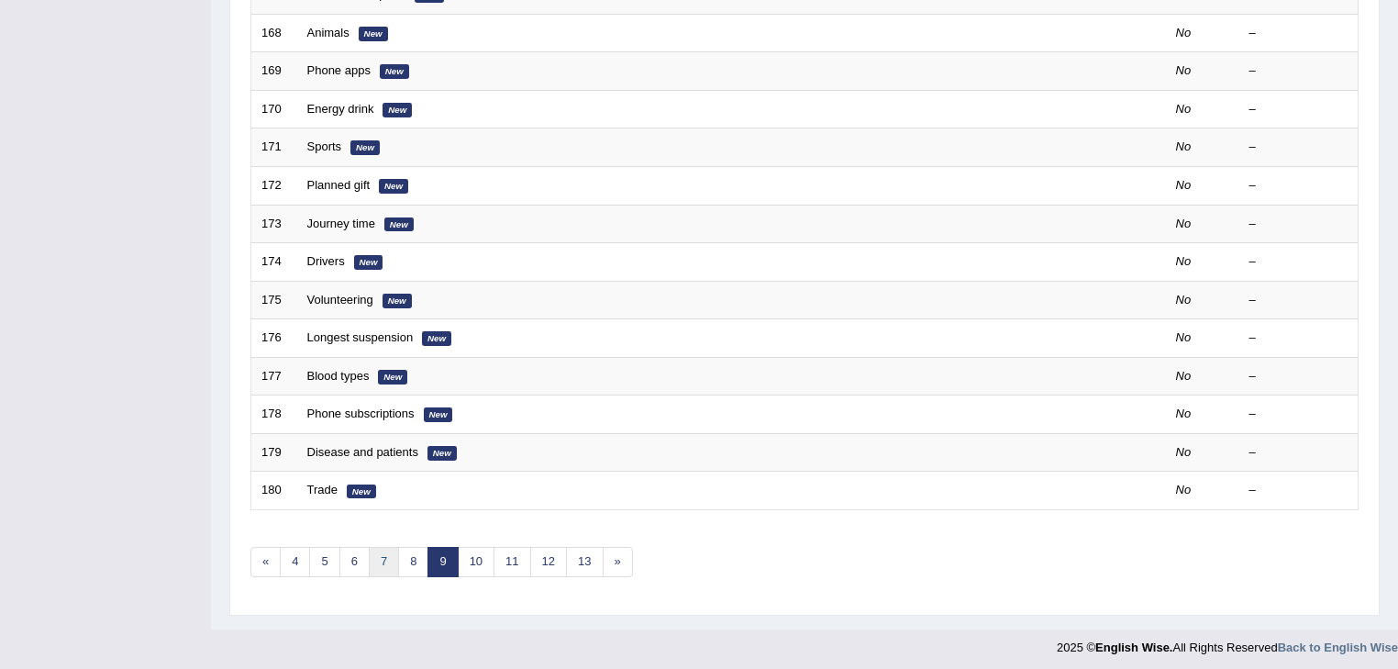
click at [369, 566] on link "7" at bounding box center [384, 562] width 30 height 30
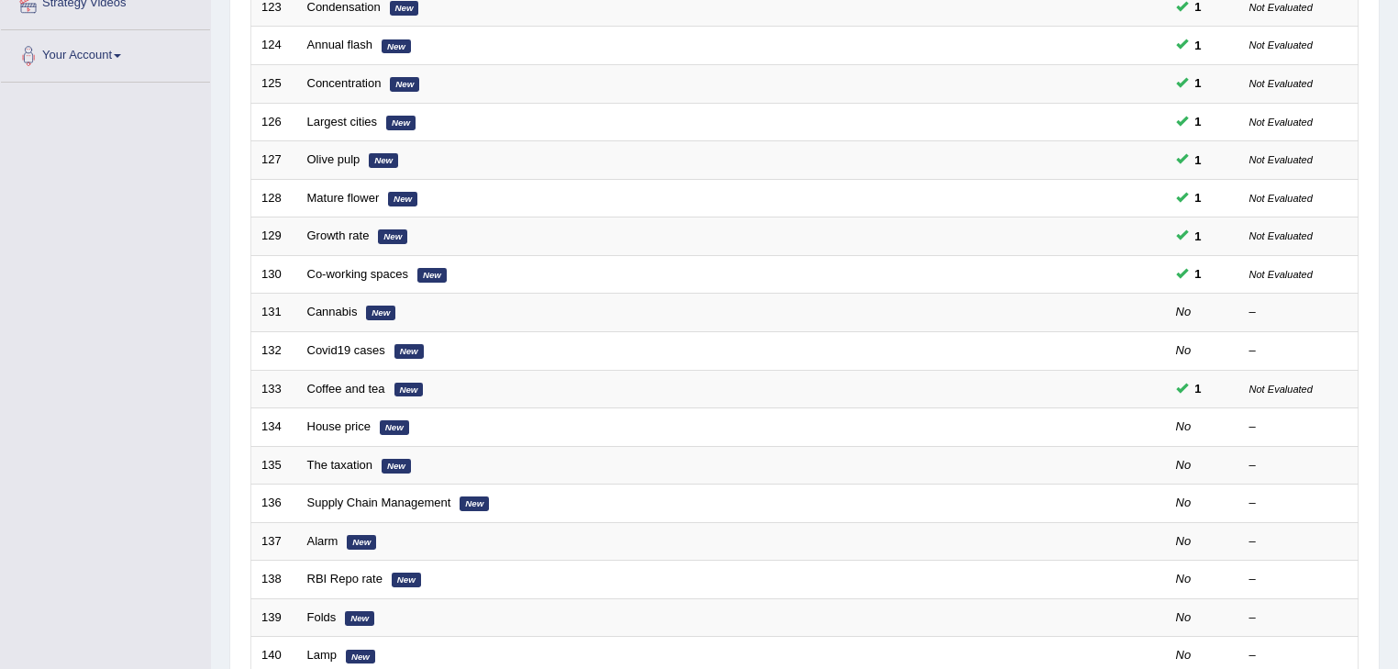
scroll to position [543, 0]
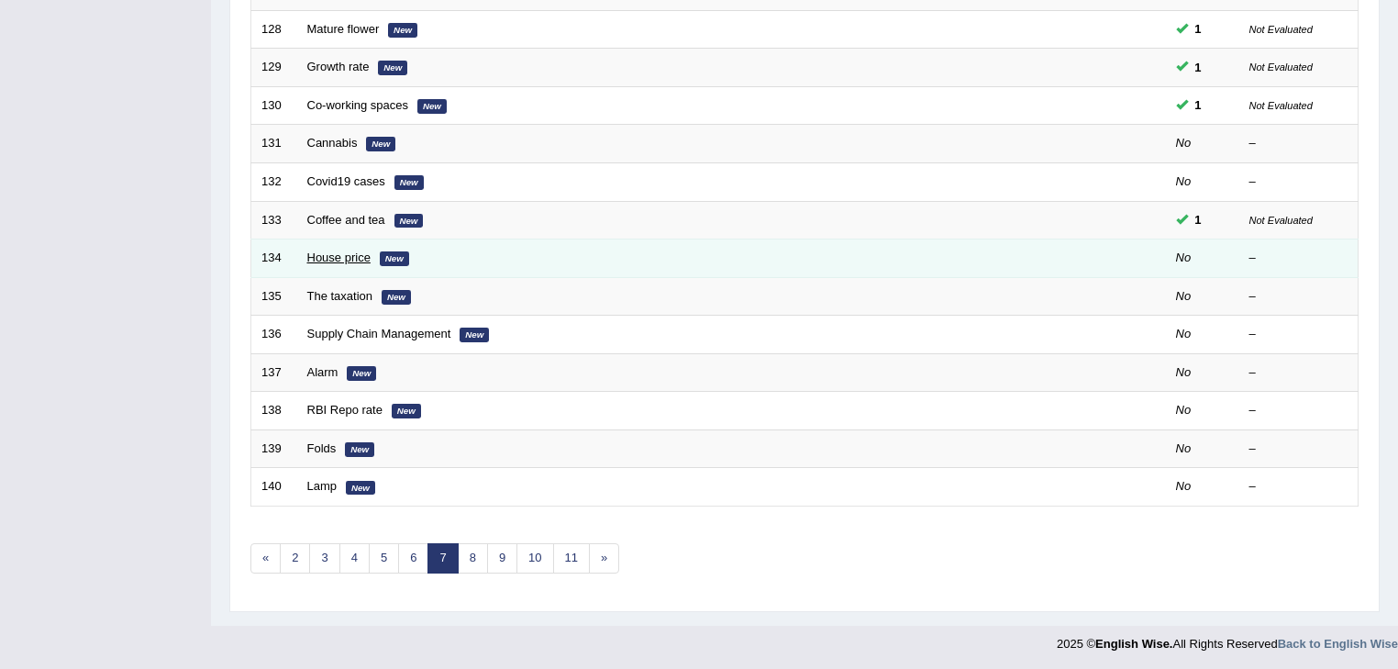
click at [341, 259] on link "House price" at bounding box center [338, 257] width 63 height 14
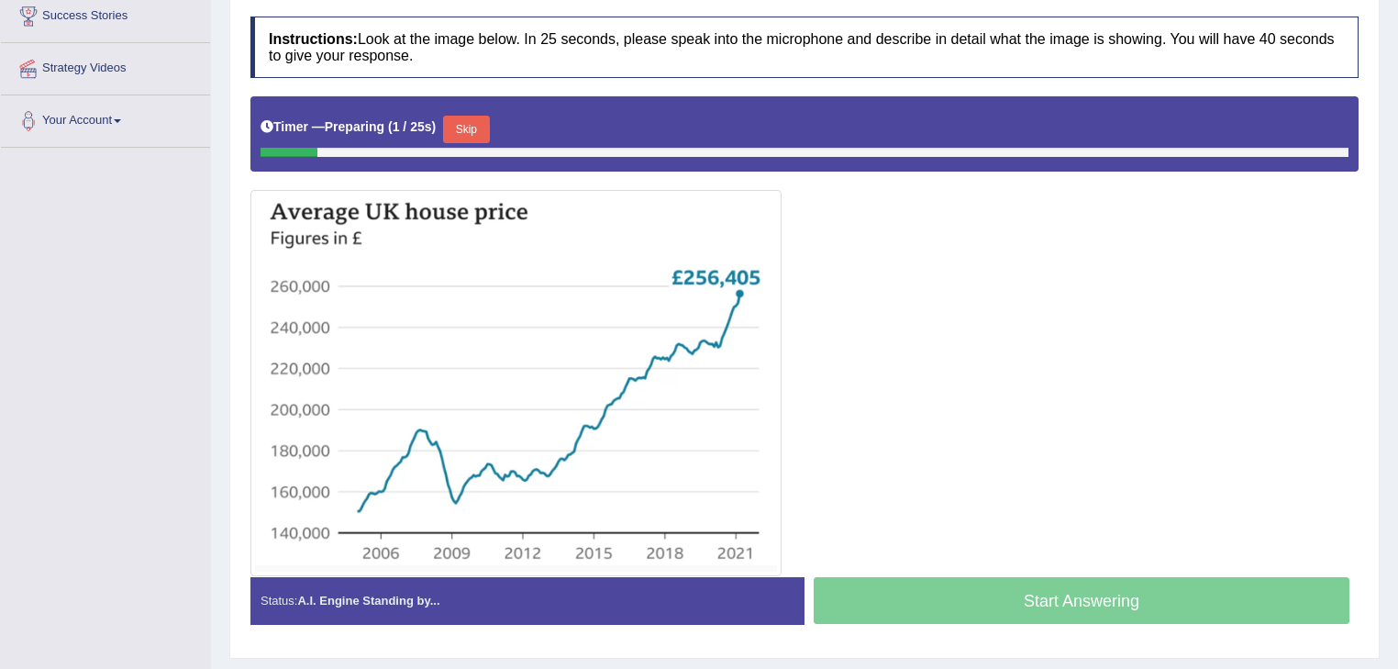
scroll to position [160, 0]
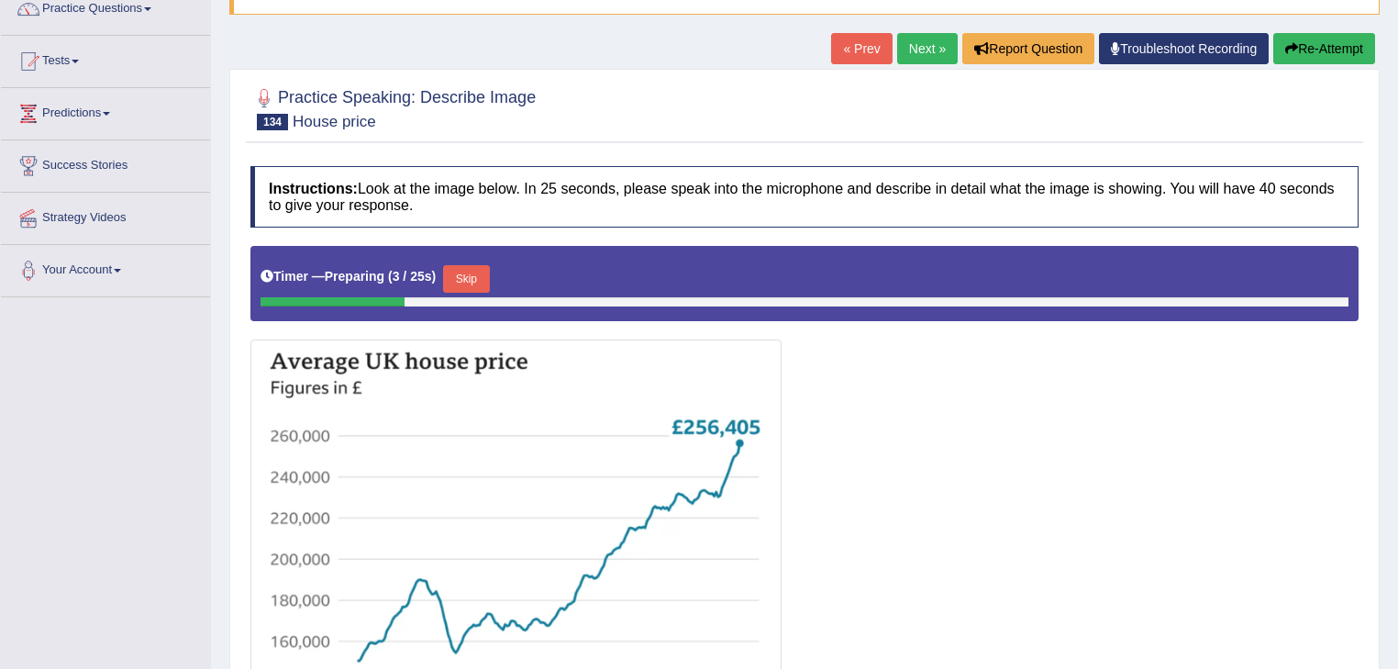
click at [458, 271] on button "Skip" at bounding box center [466, 279] width 46 height 28
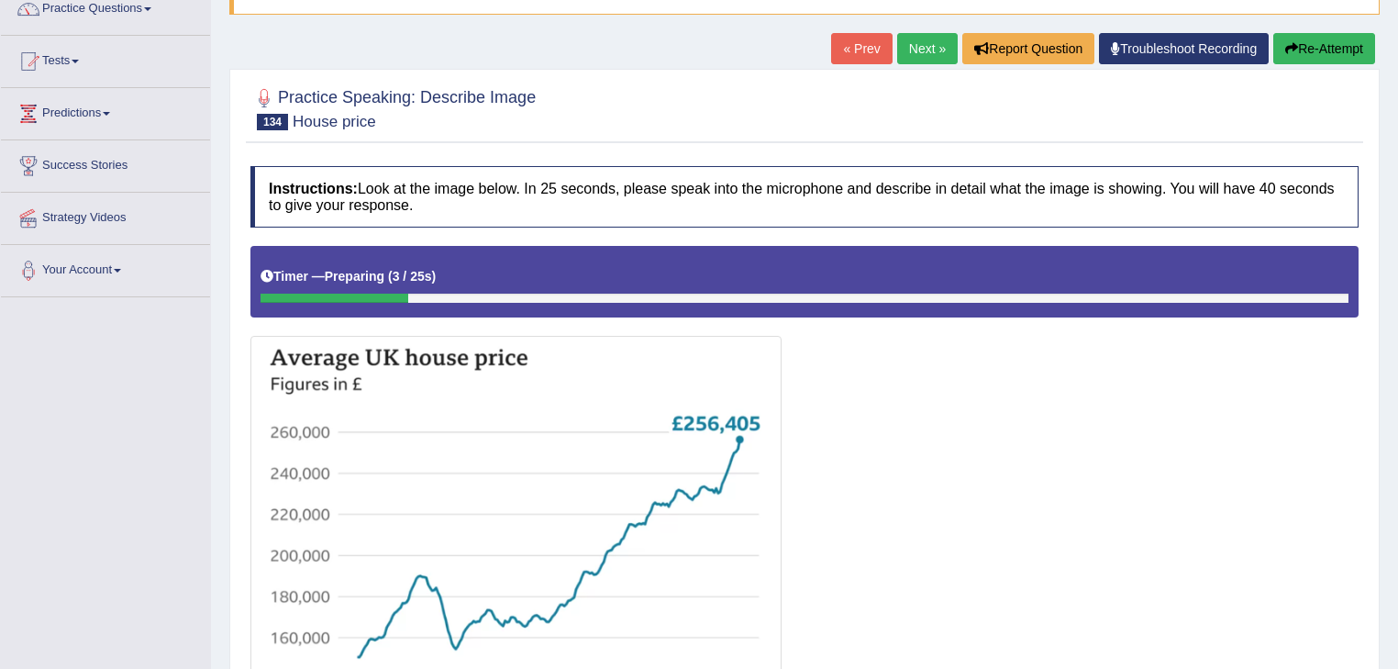
scroll to position [352, 0]
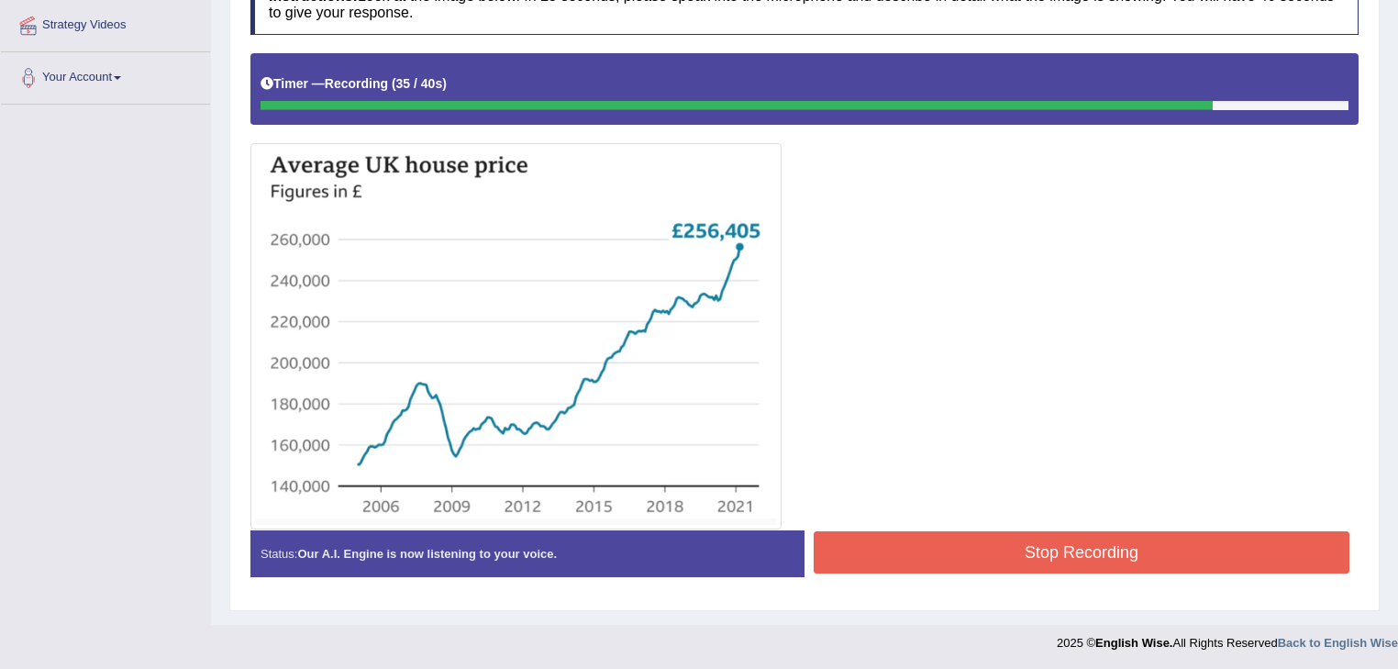
click at [1046, 559] on button "Stop Recording" at bounding box center [1081, 552] width 536 height 42
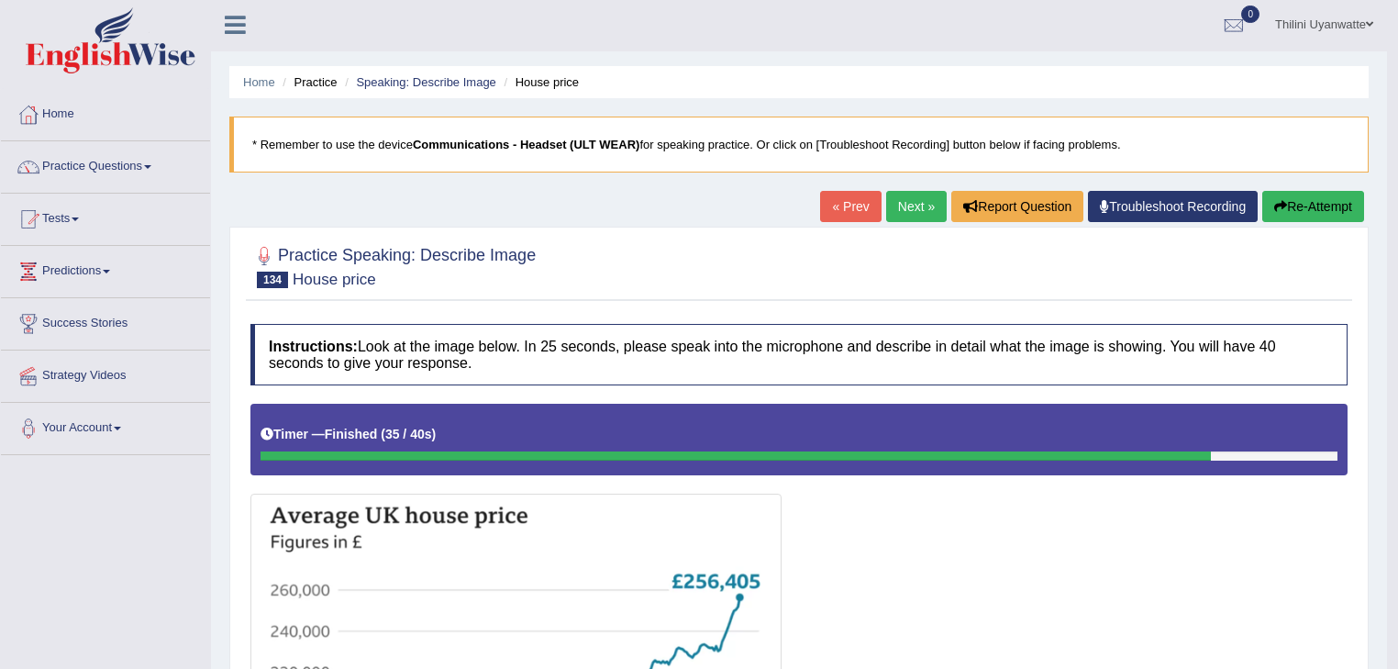
scroll to position [0, 0]
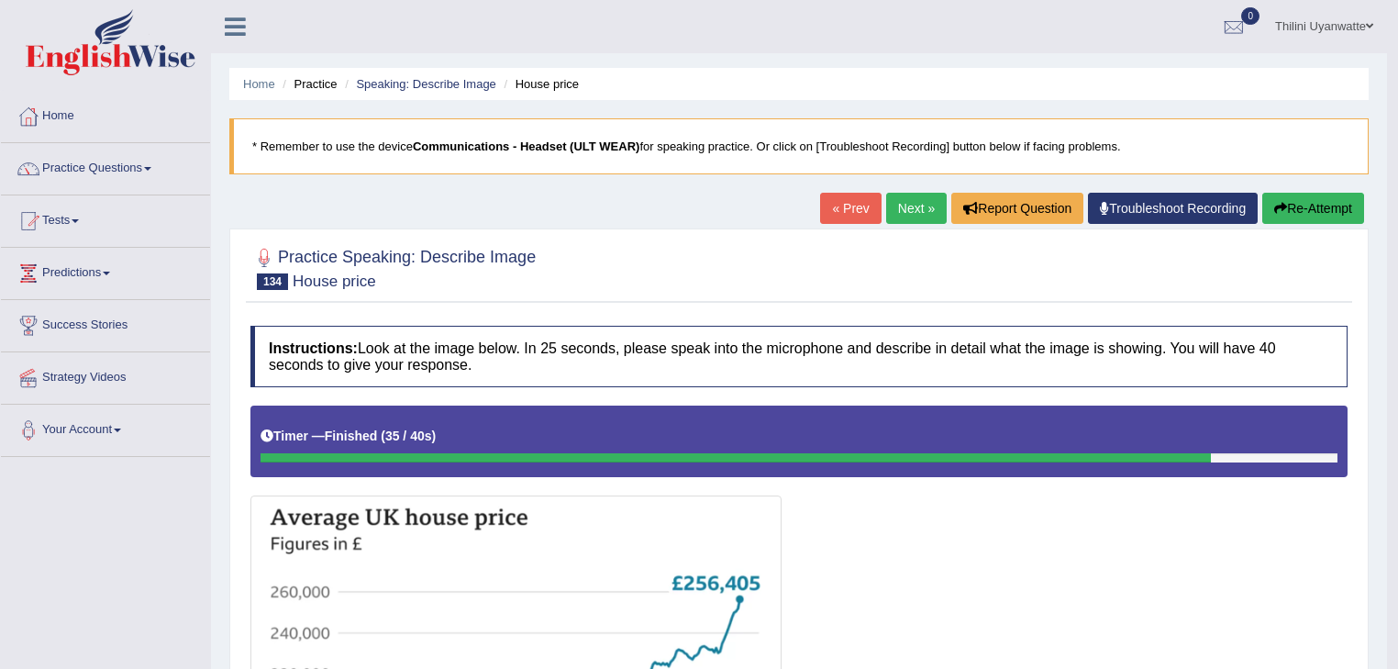
click at [886, 205] on link "Next »" at bounding box center [916, 208] width 61 height 31
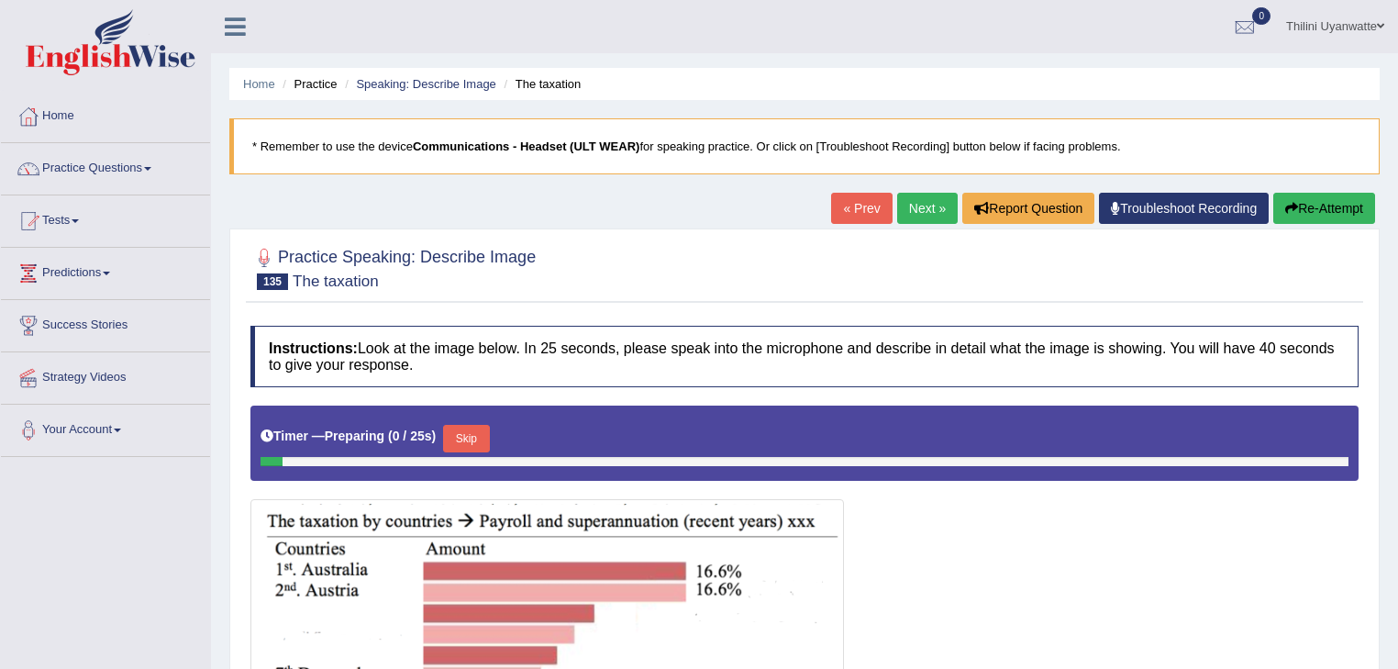
scroll to position [195, 0]
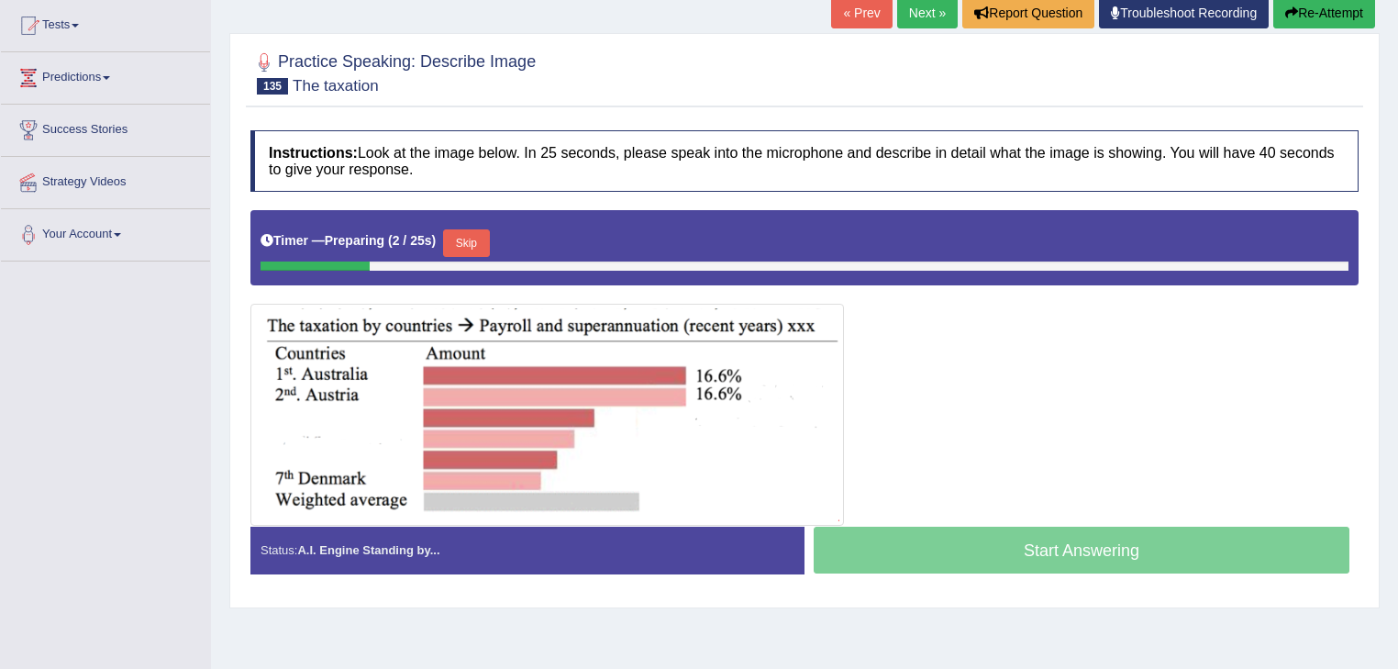
click at [459, 234] on button "Skip" at bounding box center [466, 243] width 46 height 28
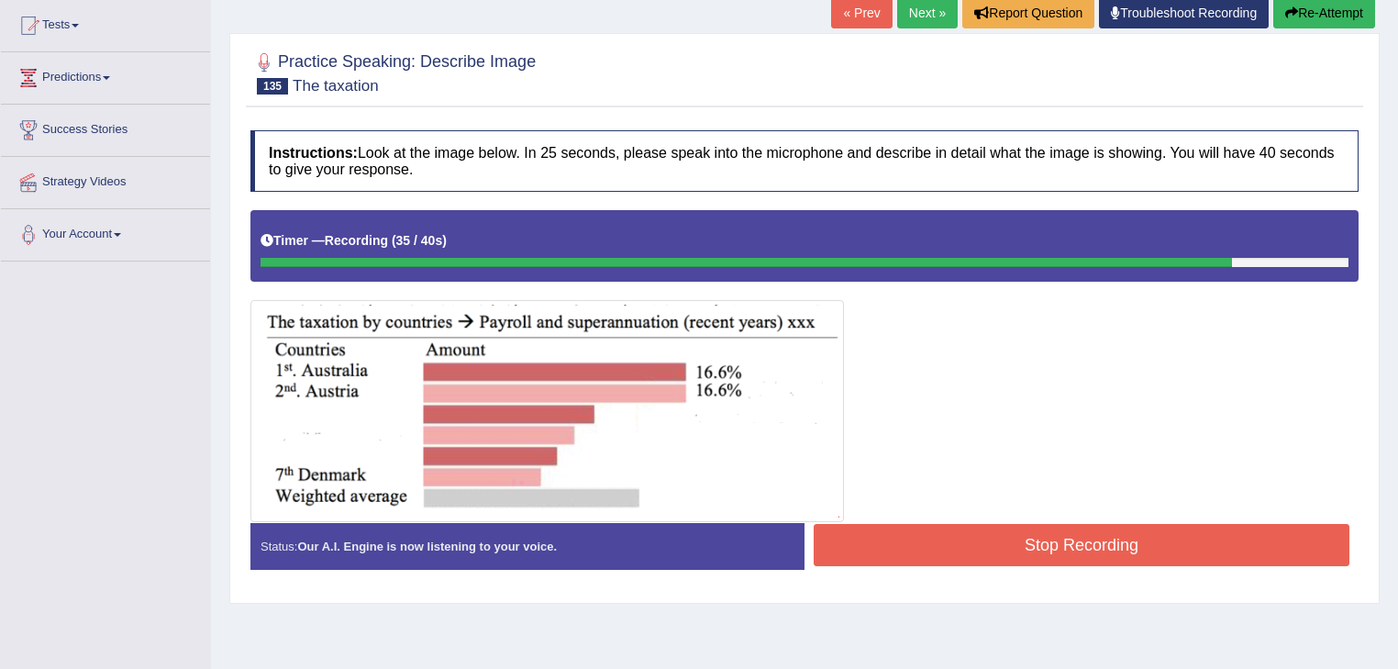
click at [930, 551] on button "Stop Recording" at bounding box center [1081, 545] width 536 height 42
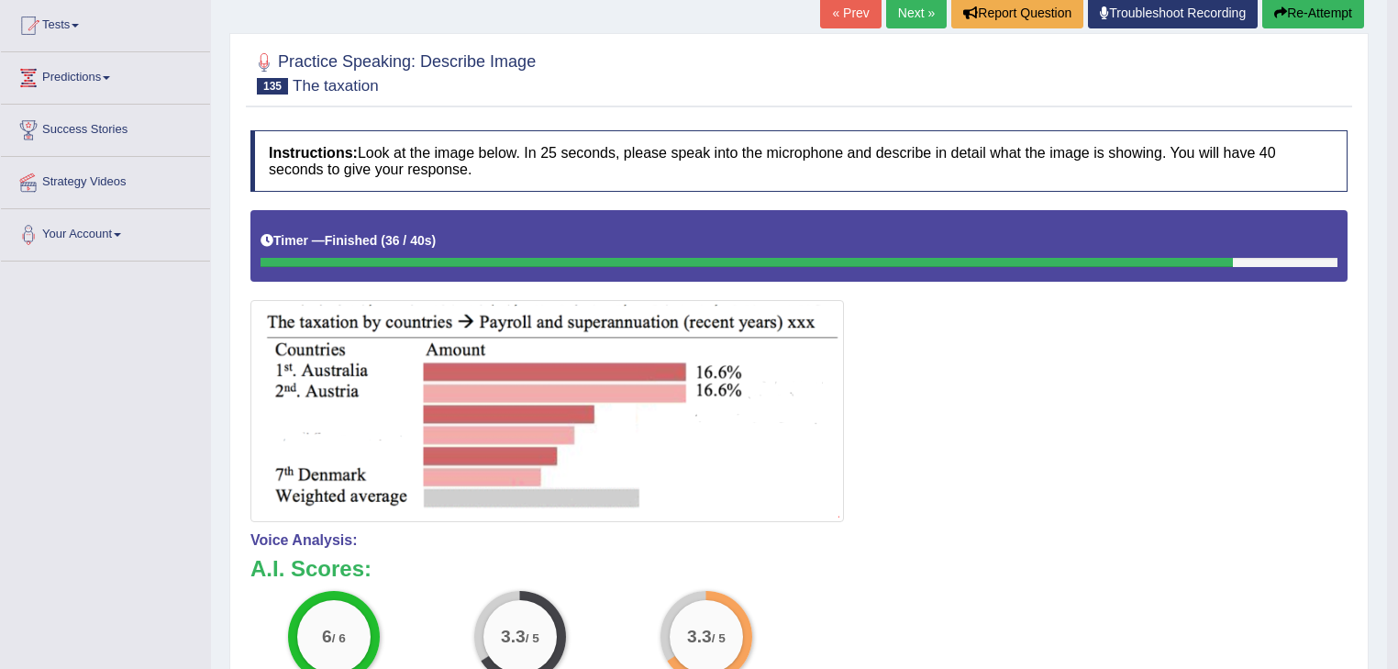
click at [899, 12] on link "Next »" at bounding box center [916, 12] width 61 height 31
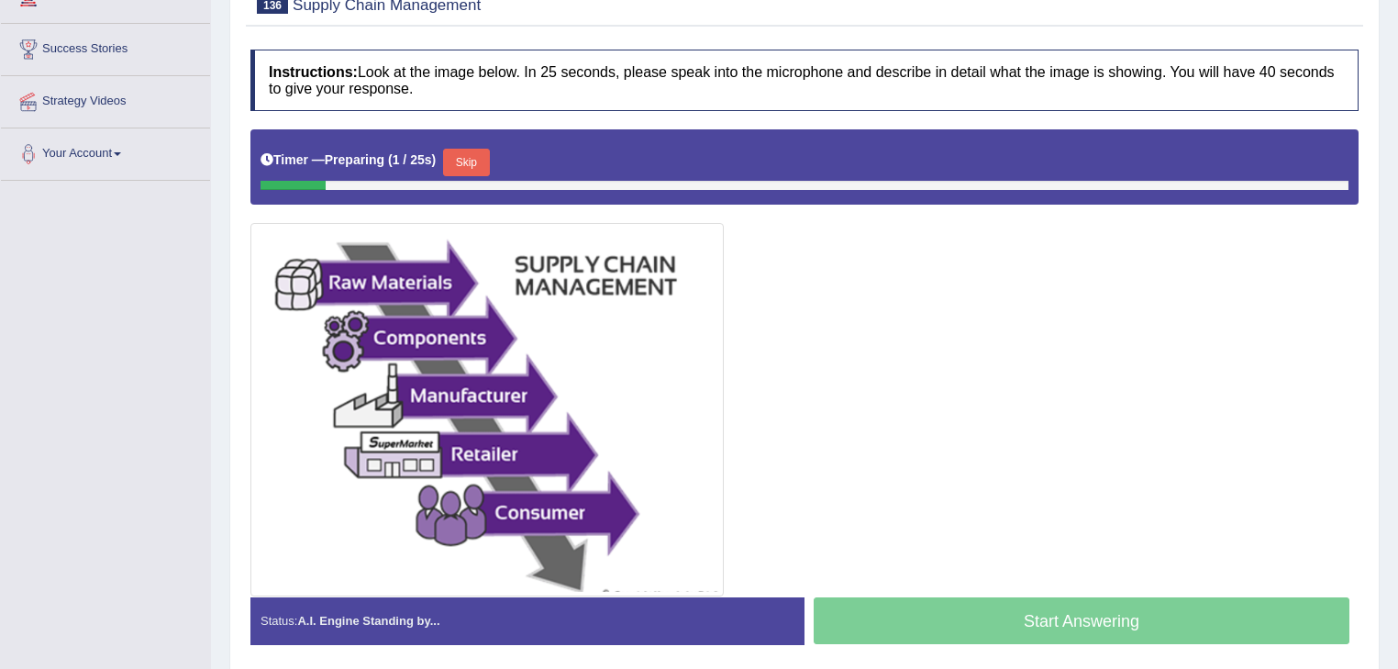
scroll to position [343, 0]
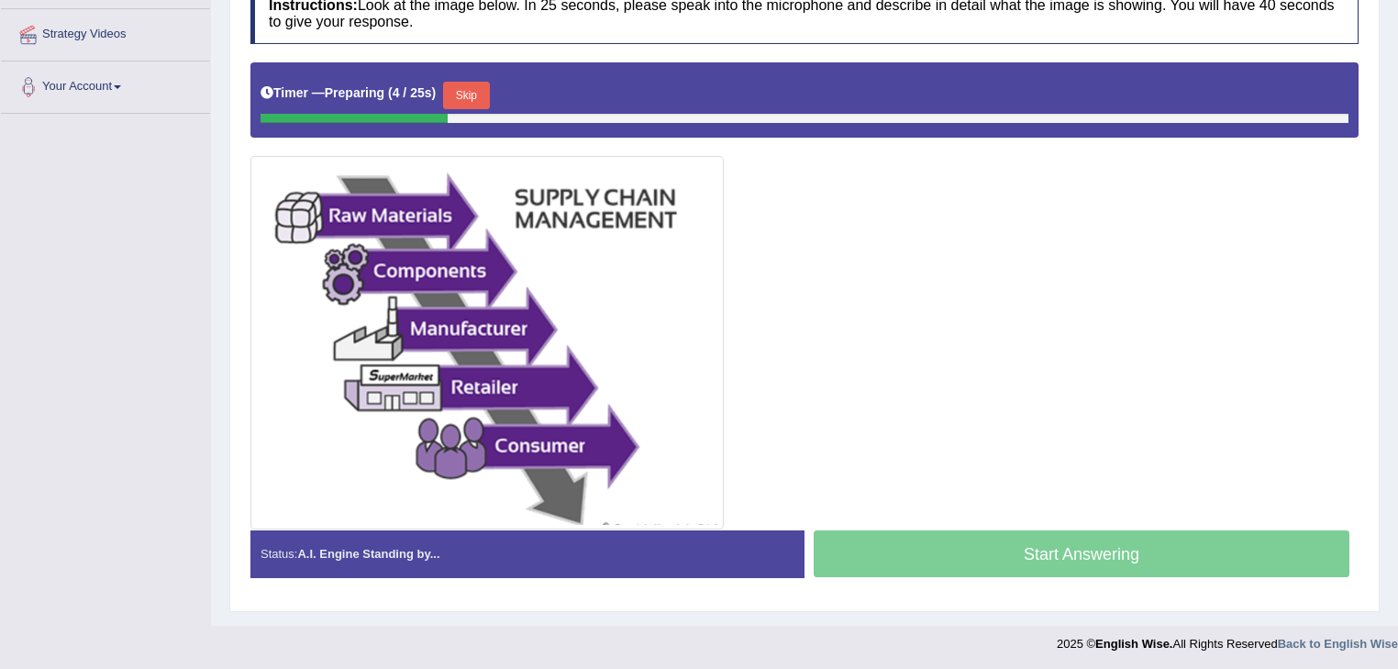
click at [466, 103] on button "Skip" at bounding box center [466, 96] width 46 height 28
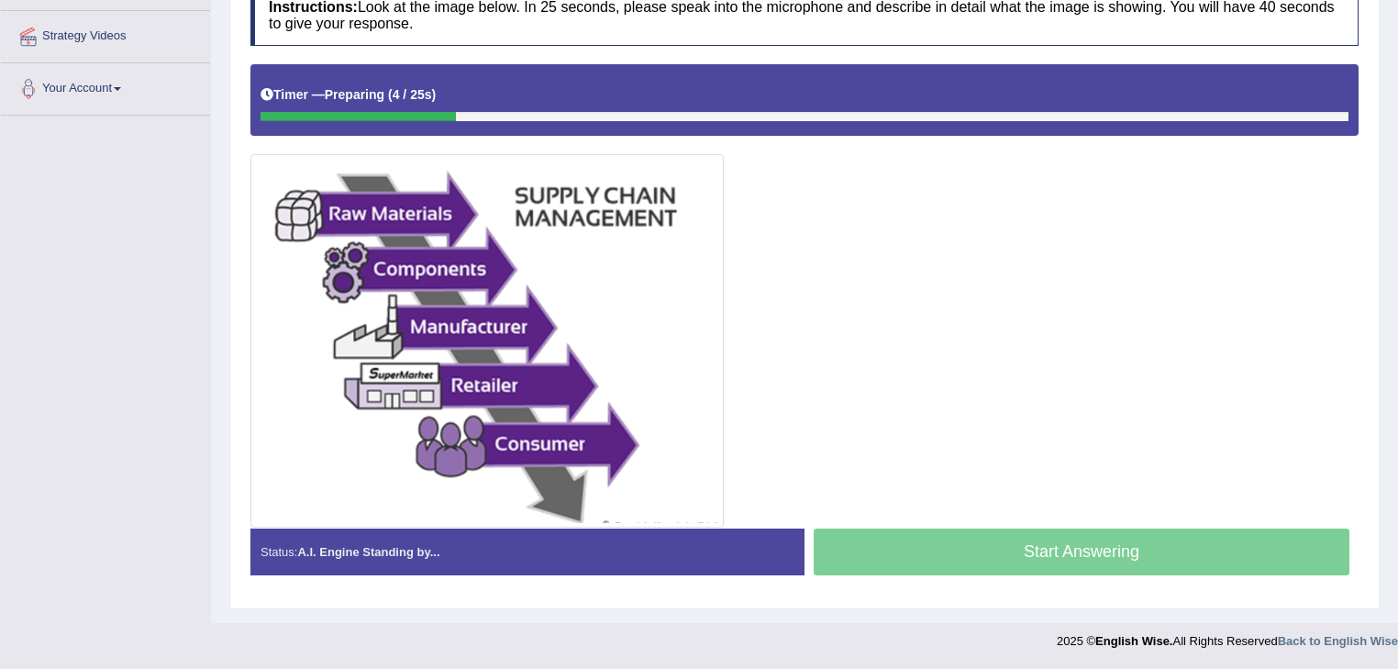
scroll to position [339, 0]
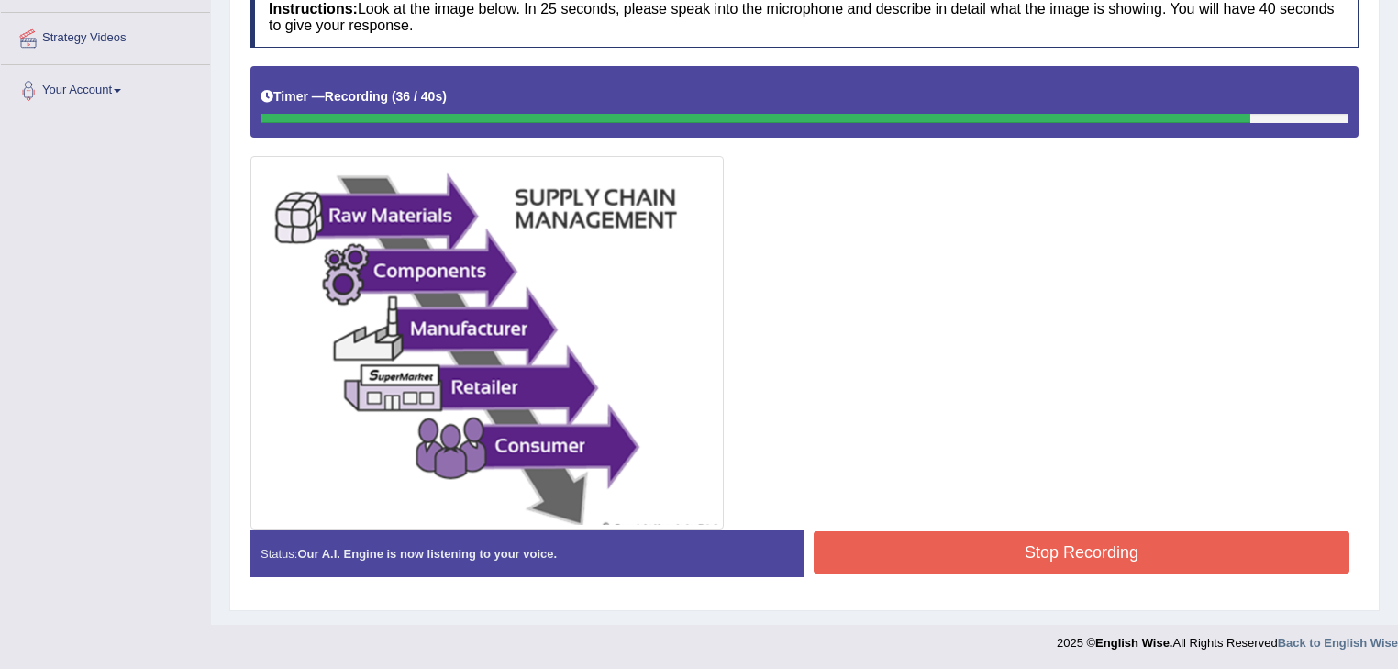
click at [997, 537] on button "Stop Recording" at bounding box center [1081, 552] width 536 height 42
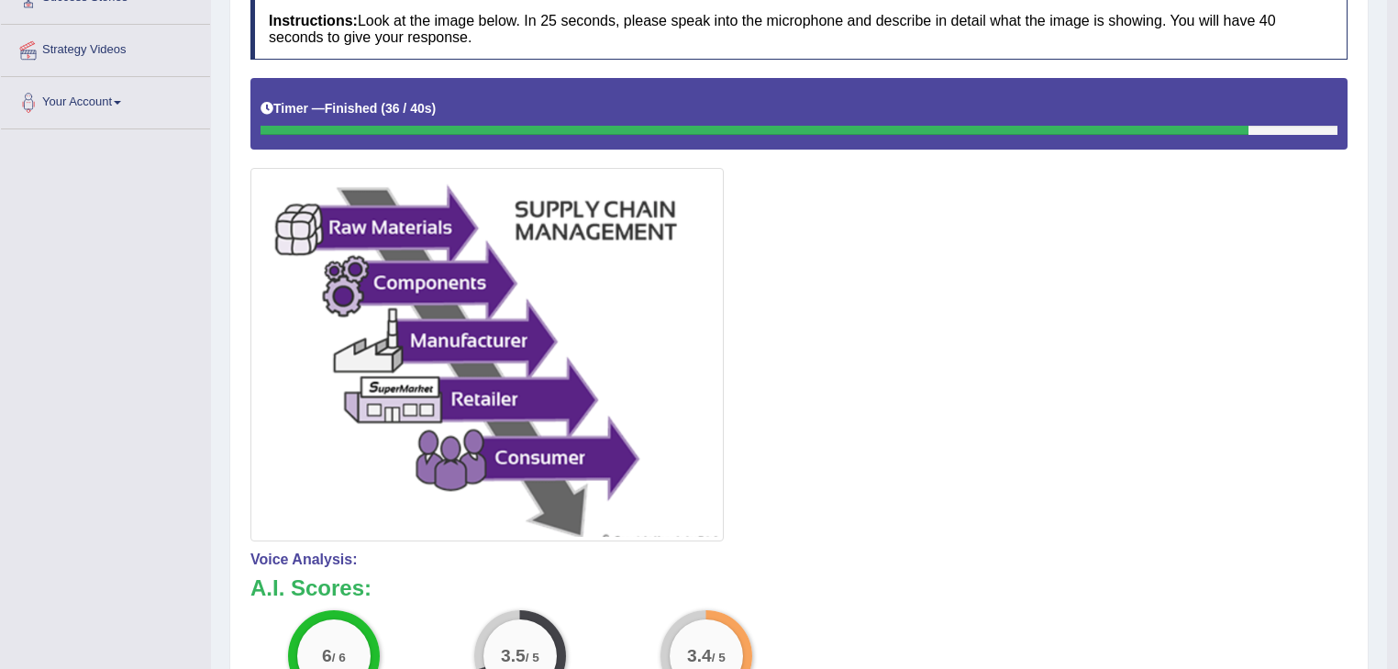
scroll to position [0, 0]
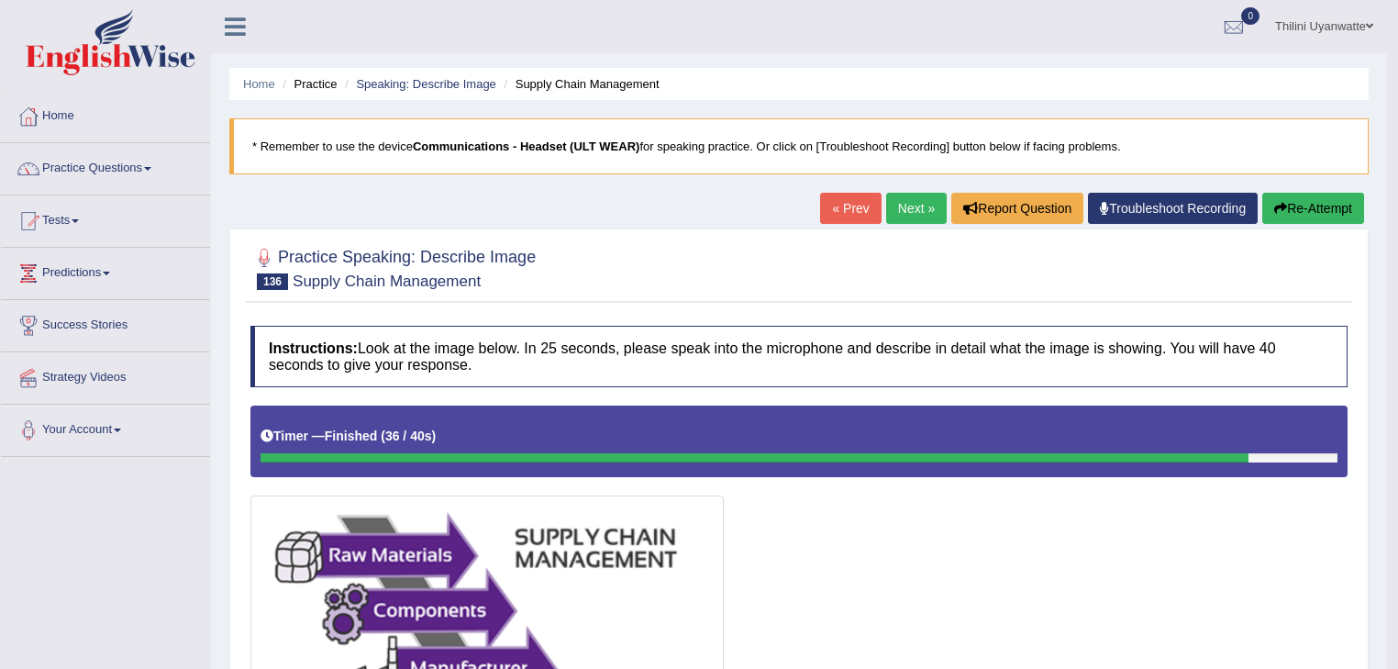
click at [901, 202] on link "Next »" at bounding box center [916, 208] width 61 height 31
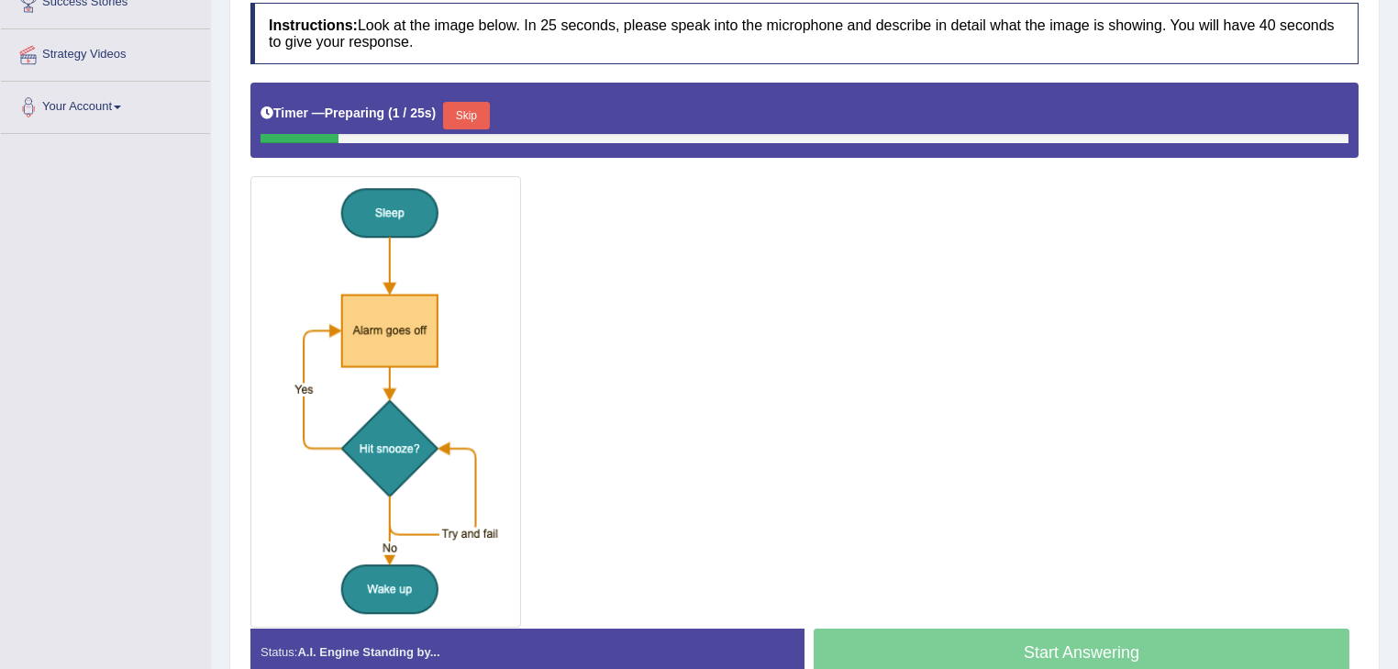
scroll to position [391, 0]
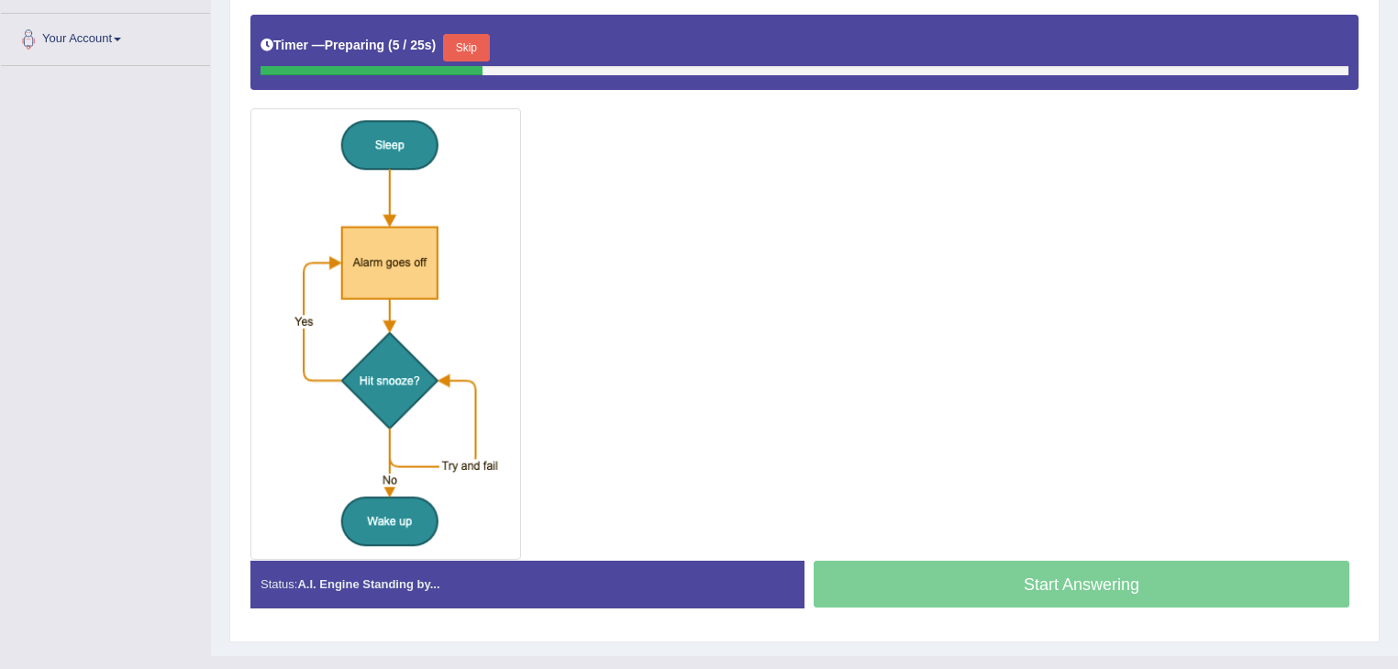
click at [1025, 574] on div "Start Answering" at bounding box center [1081, 585] width 554 height 51
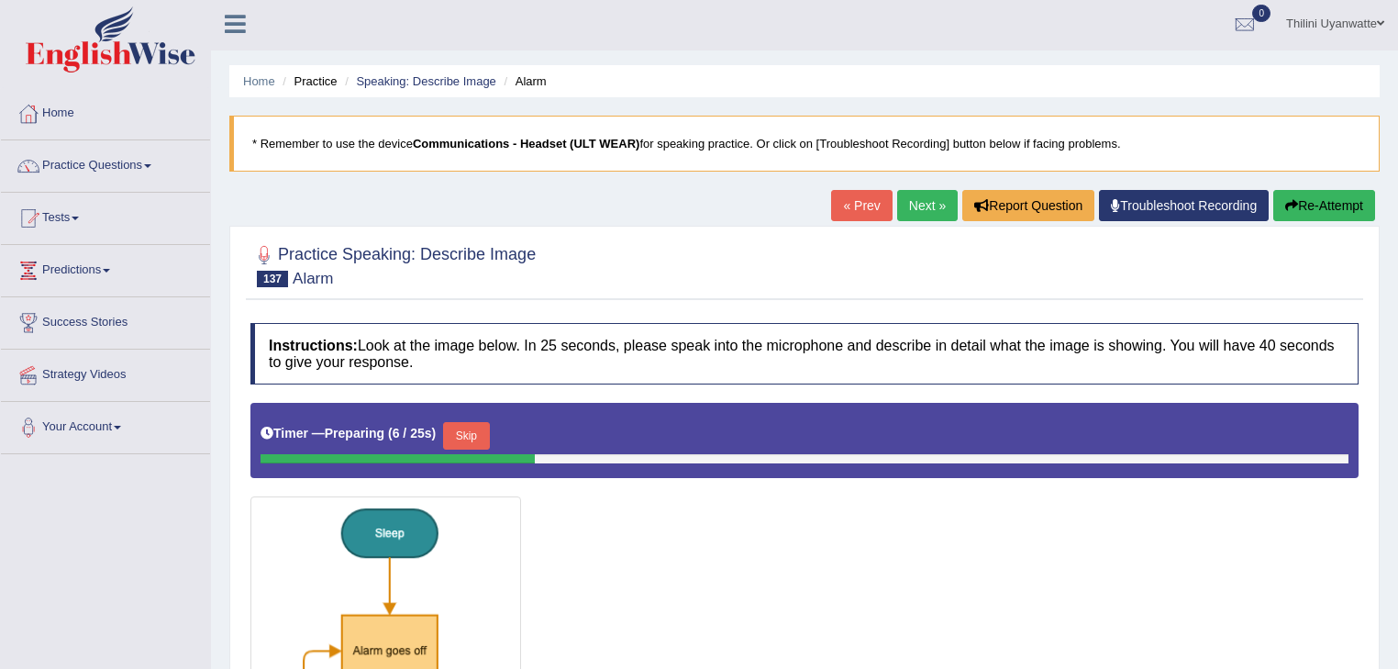
scroll to position [0, 0]
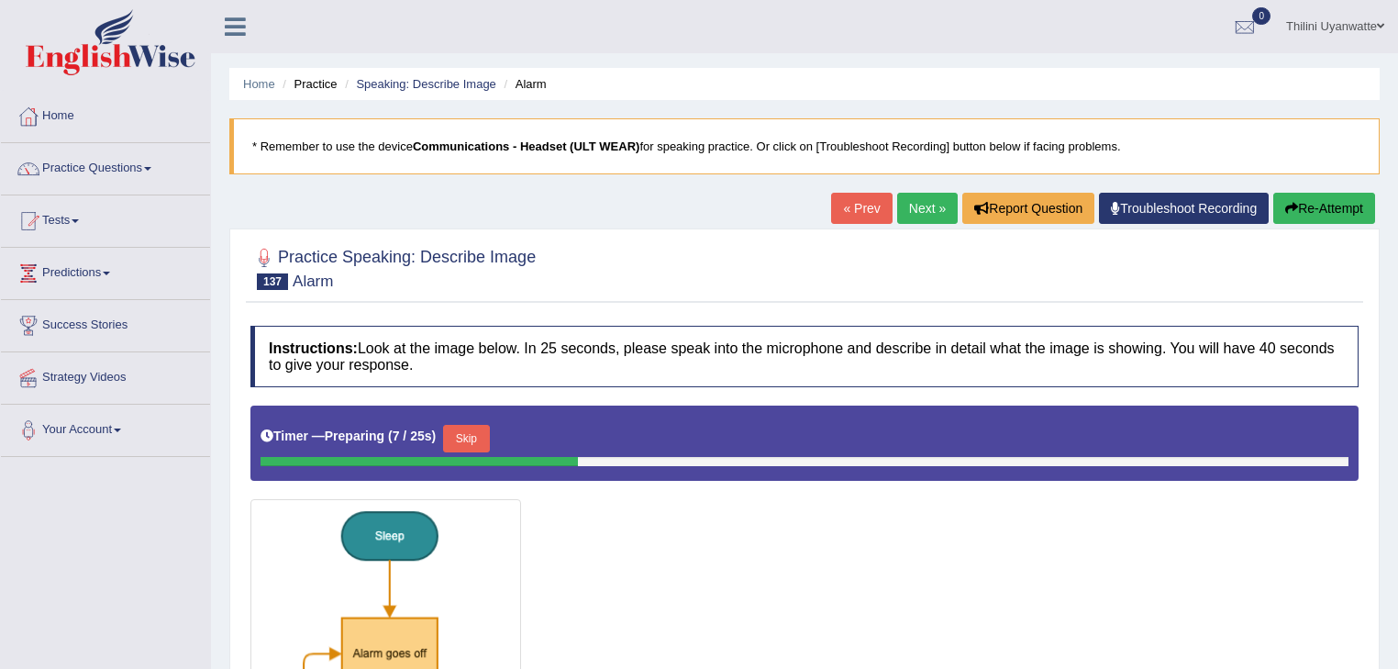
click at [451, 426] on button "Skip" at bounding box center [466, 439] width 46 height 28
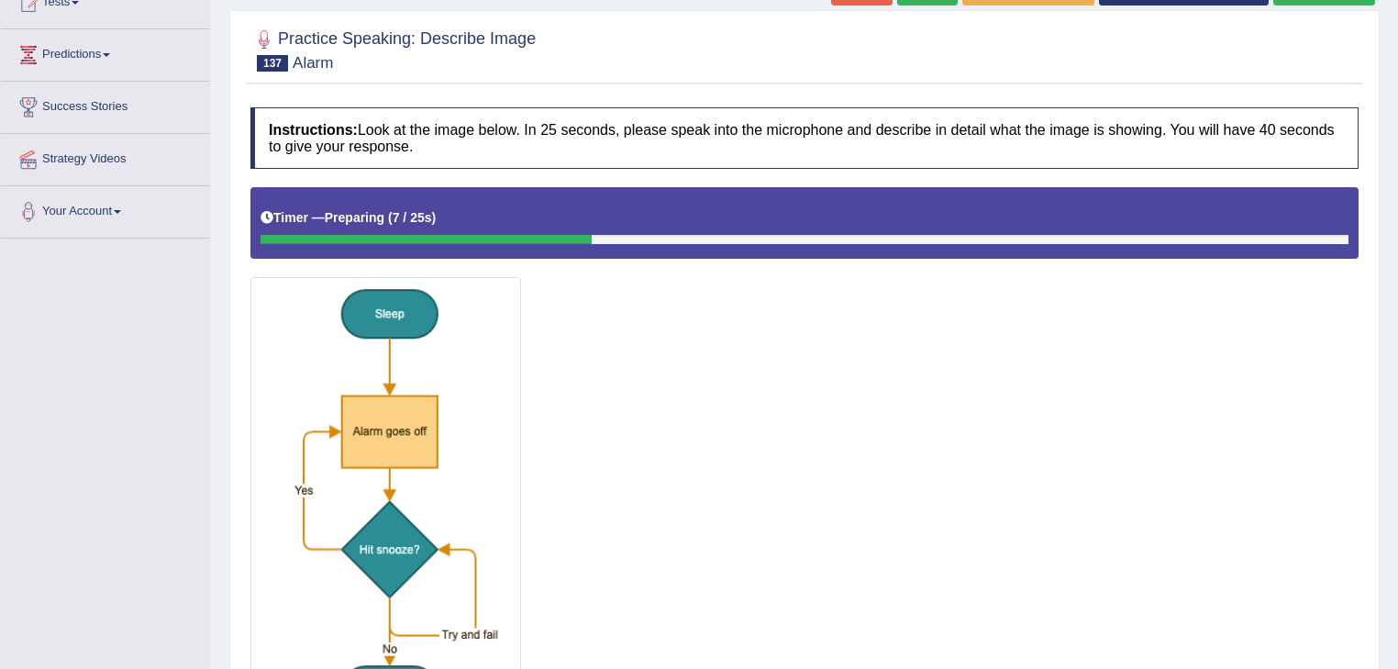
scroll to position [391, 0]
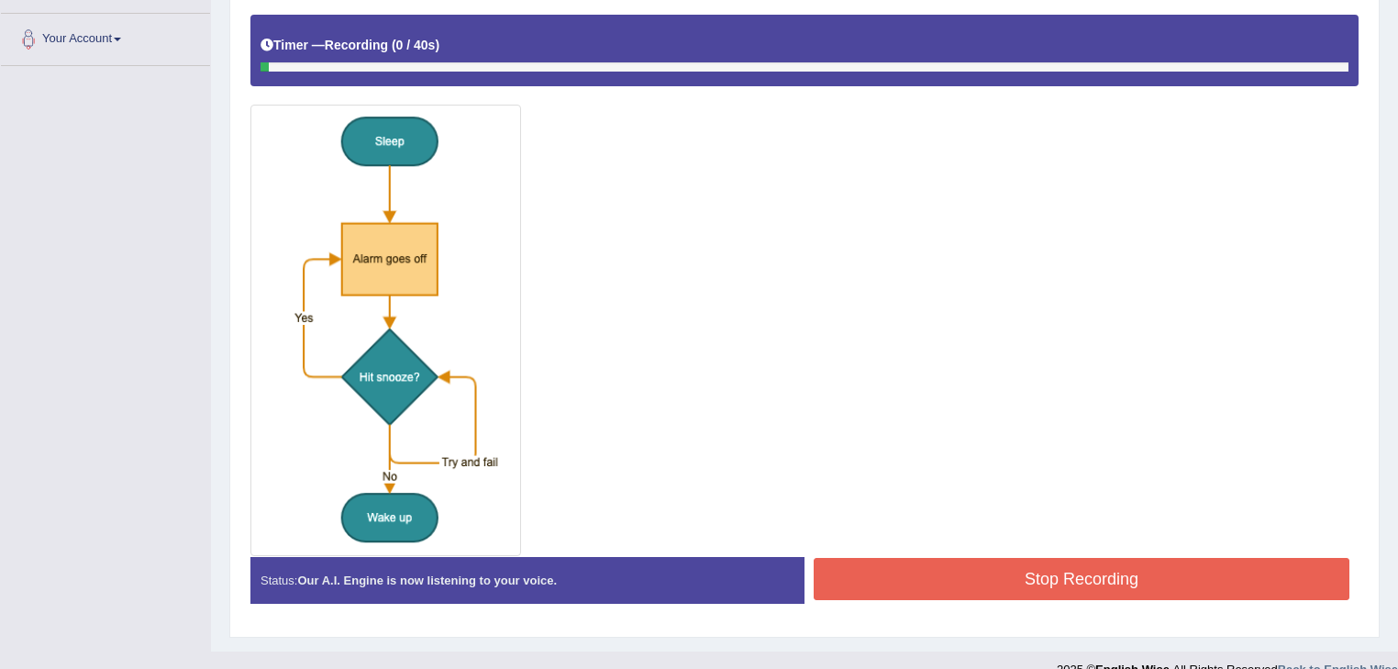
click at [1024, 556] on div "Created with Highcharts 7.1.2 Great Too slow Too fast Time Speech pace meter: 0…" at bounding box center [1085, 556] width 563 height 1
click at [1025, 571] on button "Stop Recording" at bounding box center [1081, 579] width 536 height 42
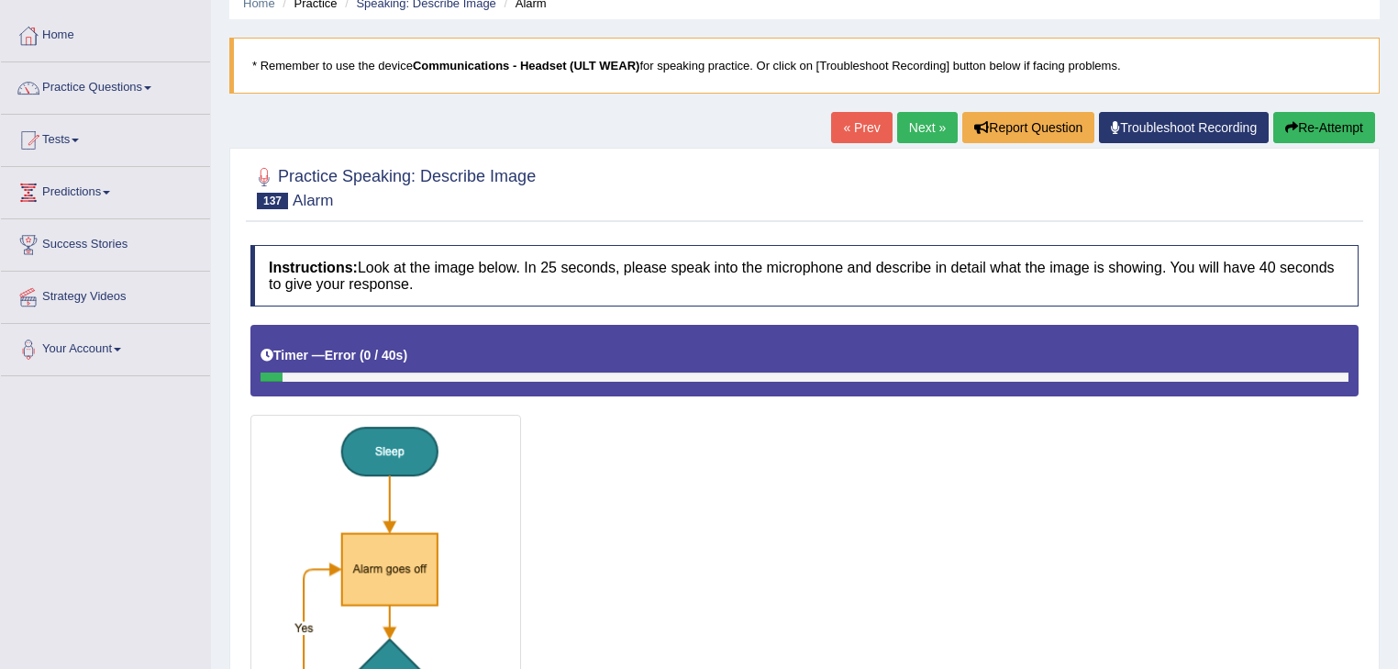
scroll to position [0, 0]
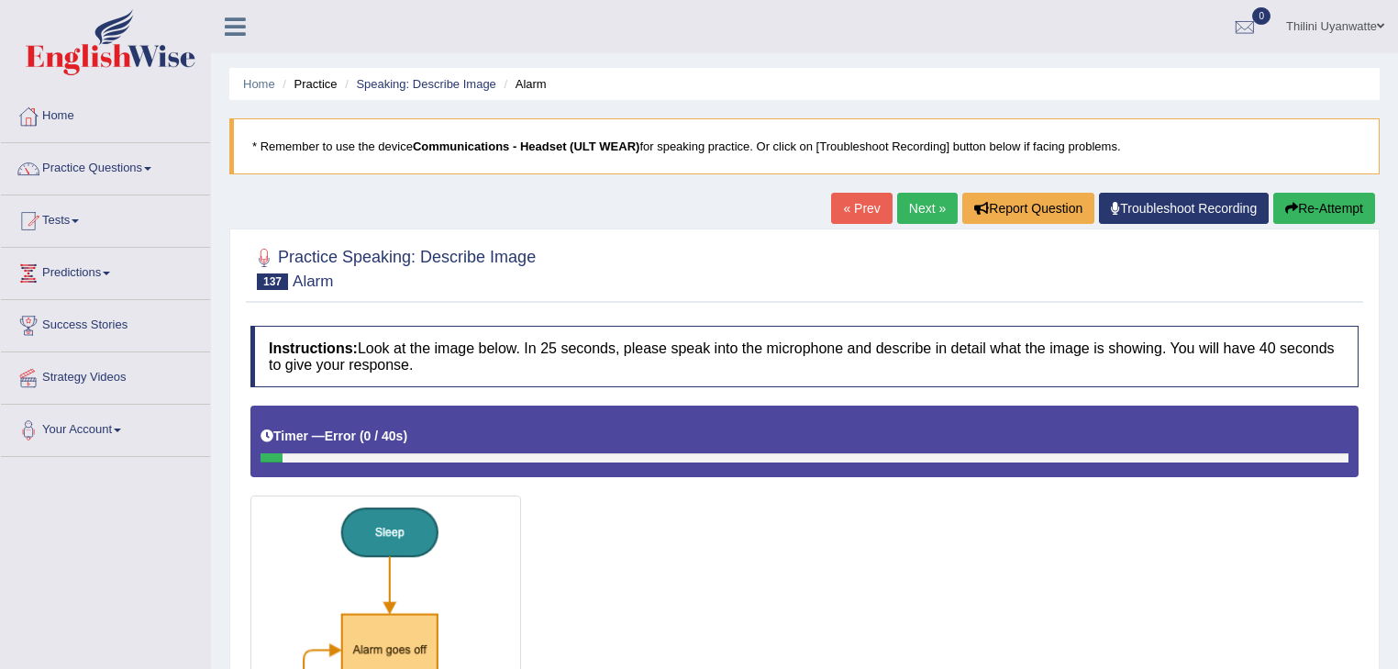
click at [1321, 218] on button "Re-Attempt" at bounding box center [1324, 208] width 102 height 31
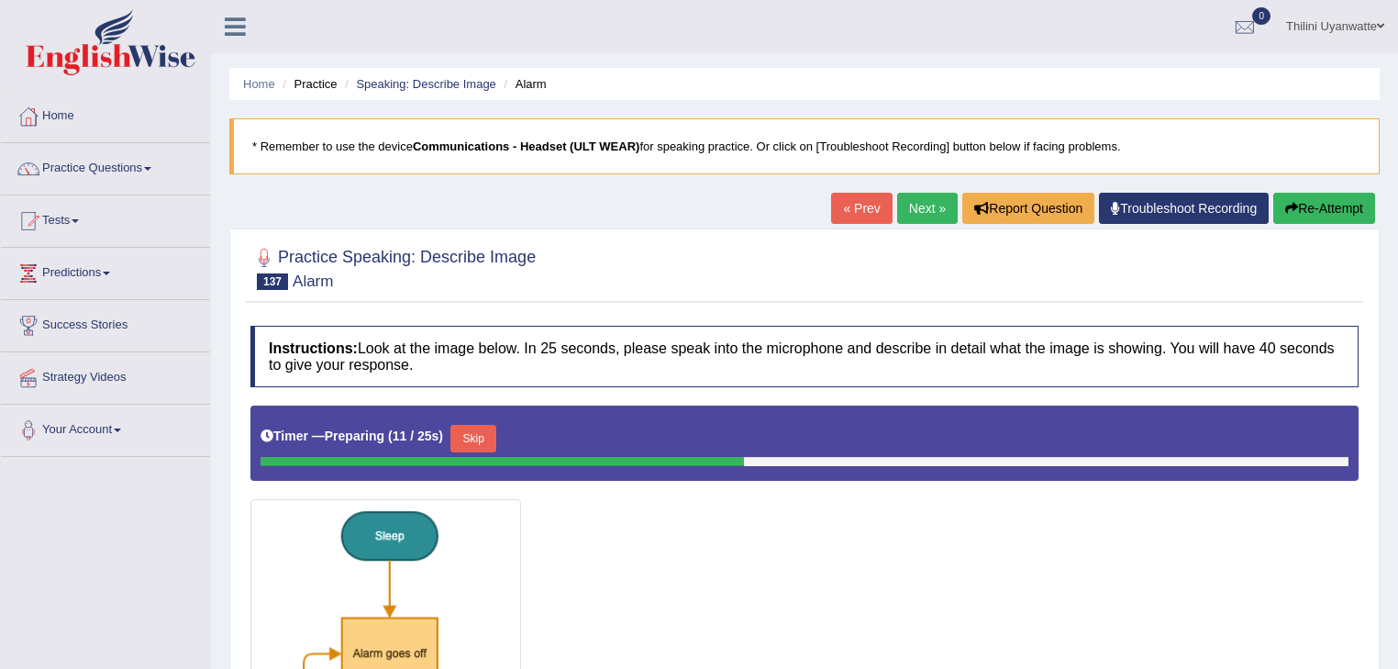
click at [929, 221] on link "Next »" at bounding box center [927, 208] width 61 height 31
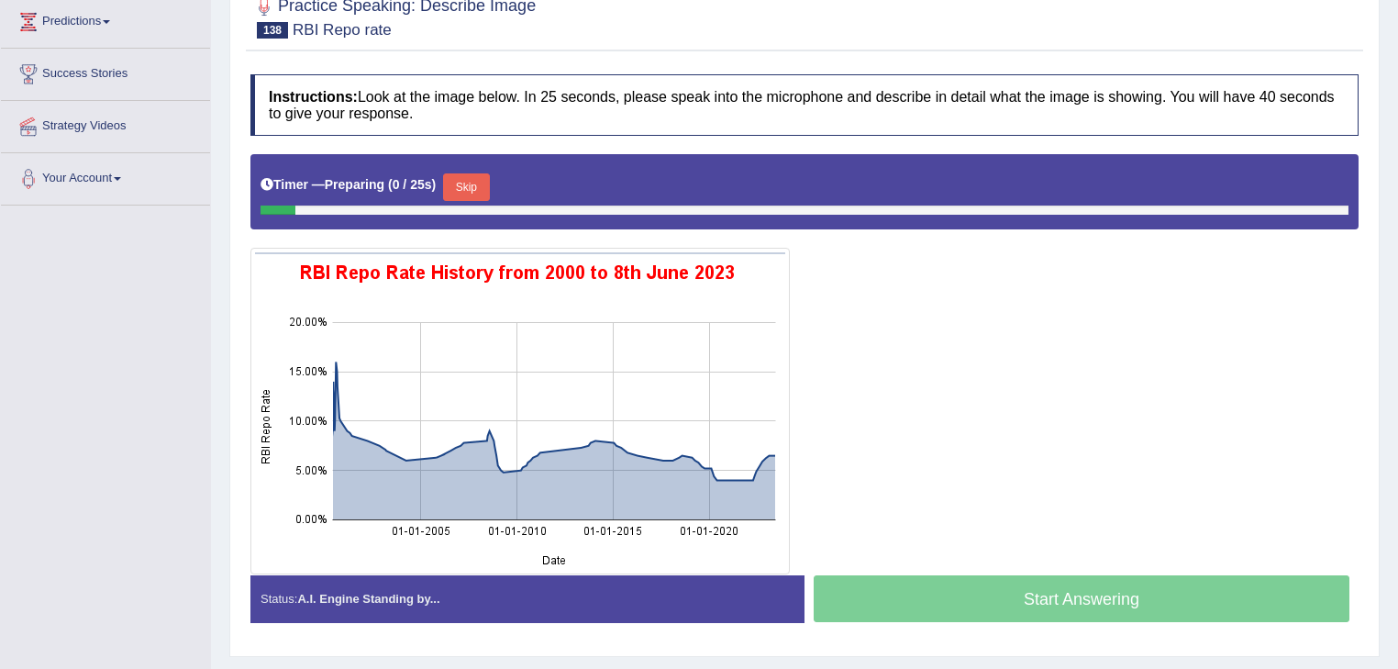
scroll to position [296, 0]
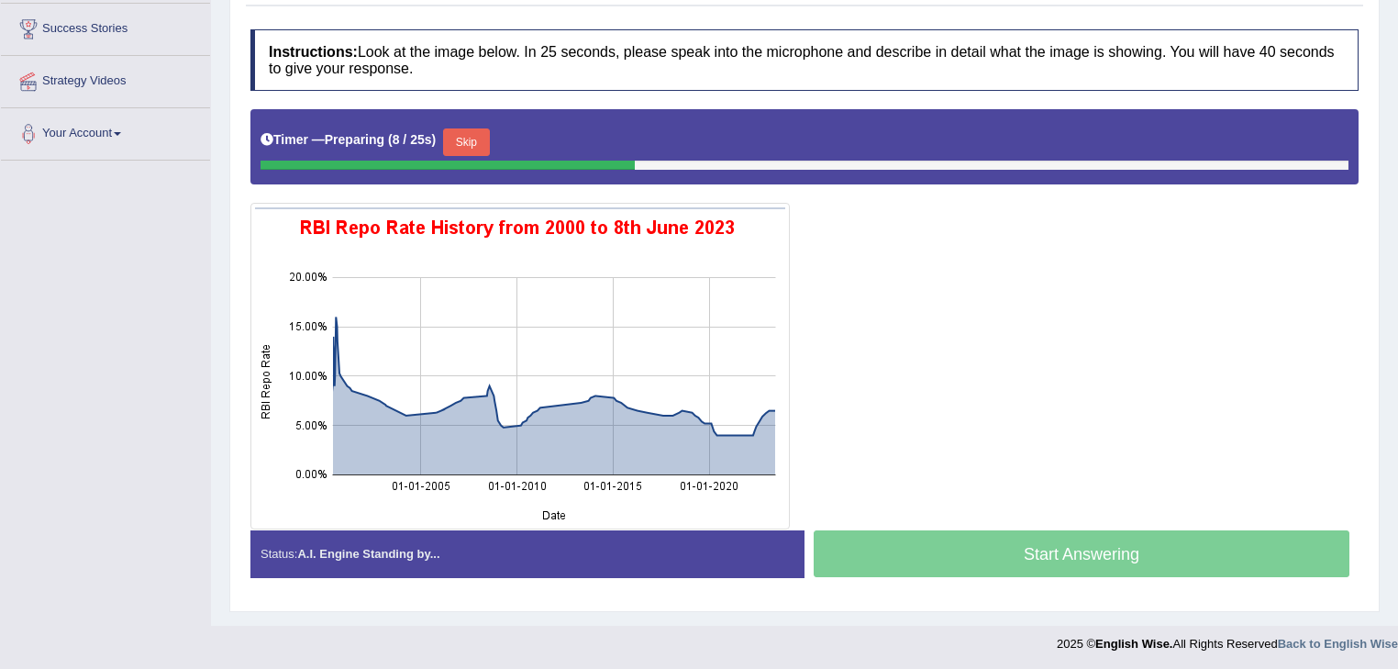
click at [1015, 553] on div "Start Answering" at bounding box center [1081, 555] width 554 height 51
click at [468, 143] on button "Skip" at bounding box center [466, 142] width 46 height 28
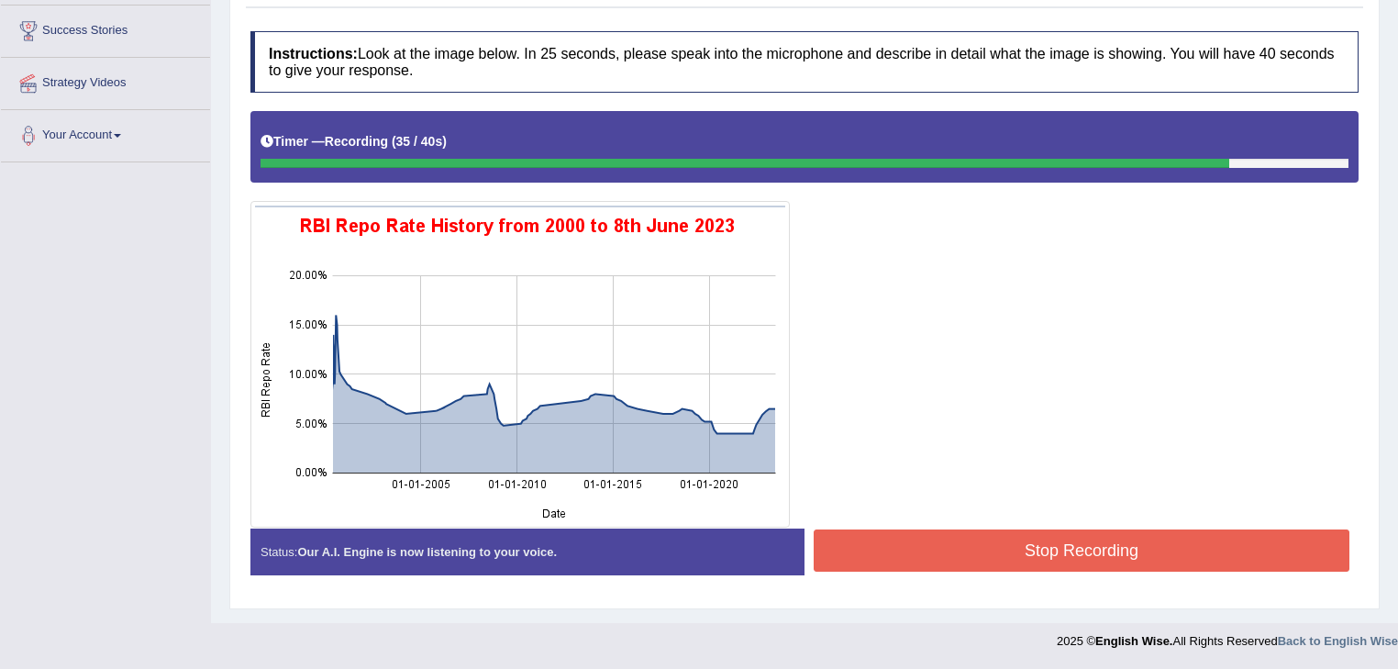
click at [1089, 562] on button "Stop Recording" at bounding box center [1081, 550] width 536 height 42
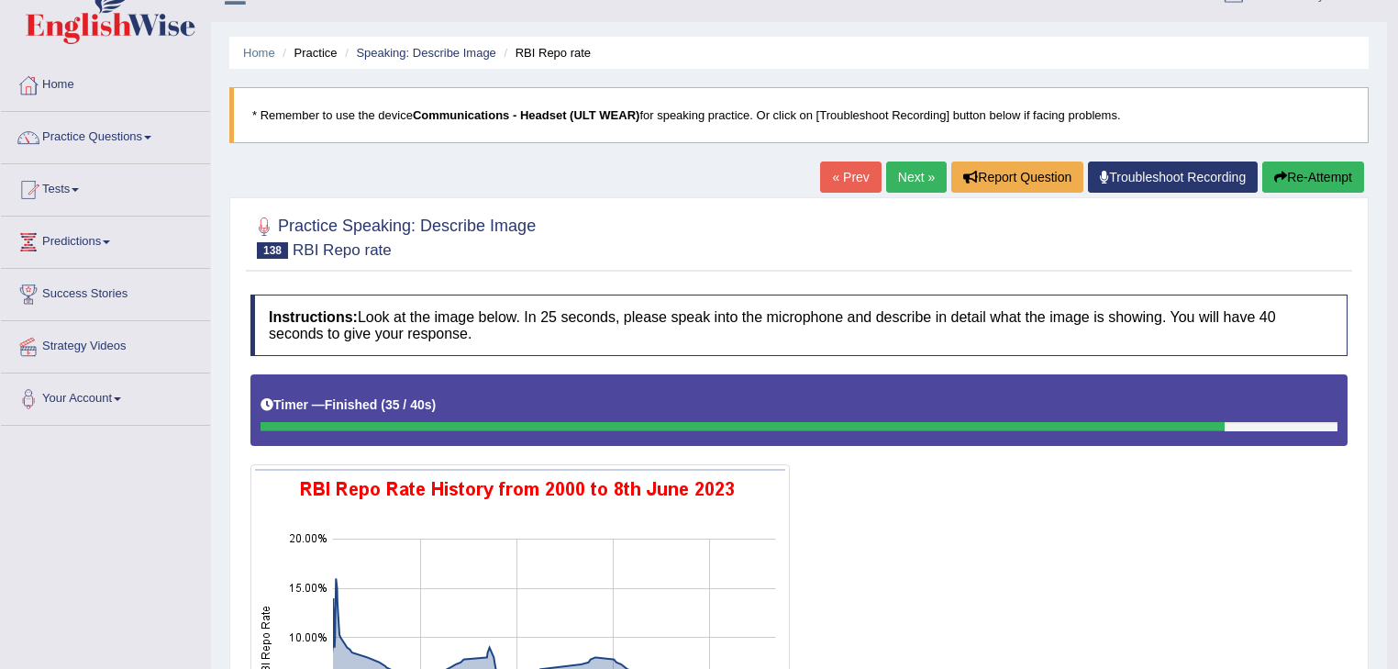
scroll to position [0, 0]
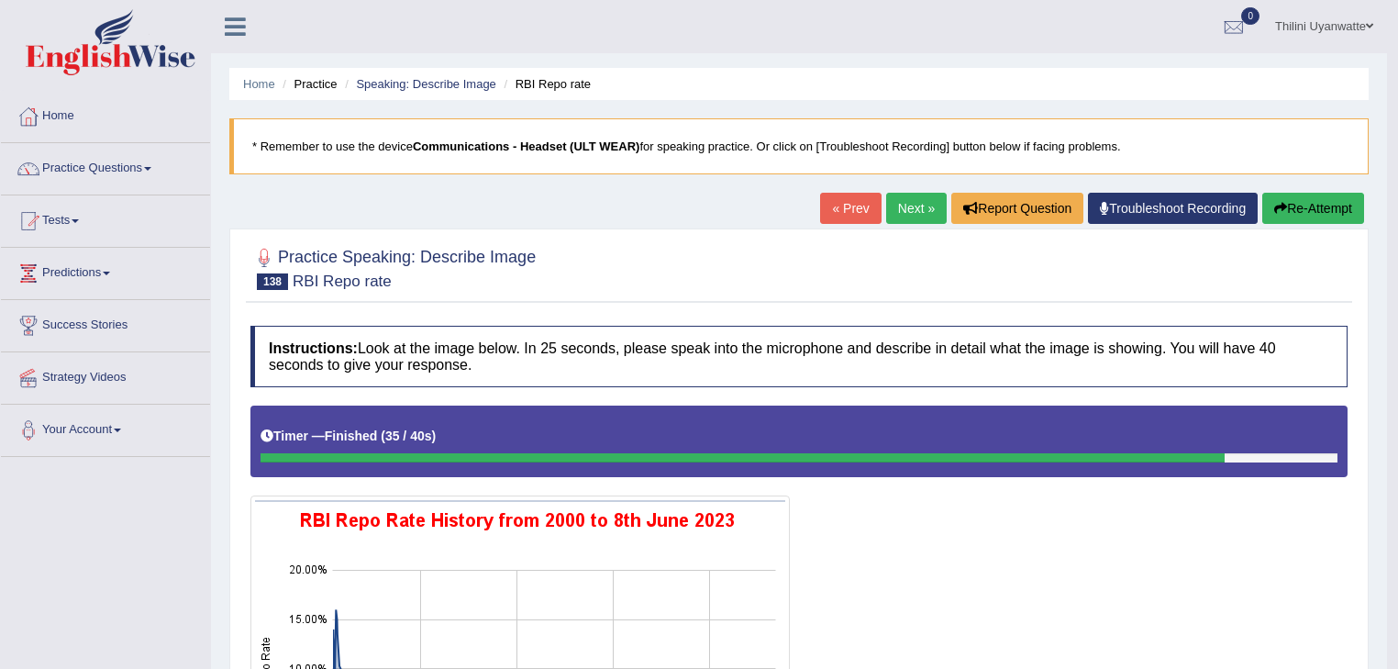
click at [923, 212] on link "Next »" at bounding box center [916, 208] width 61 height 31
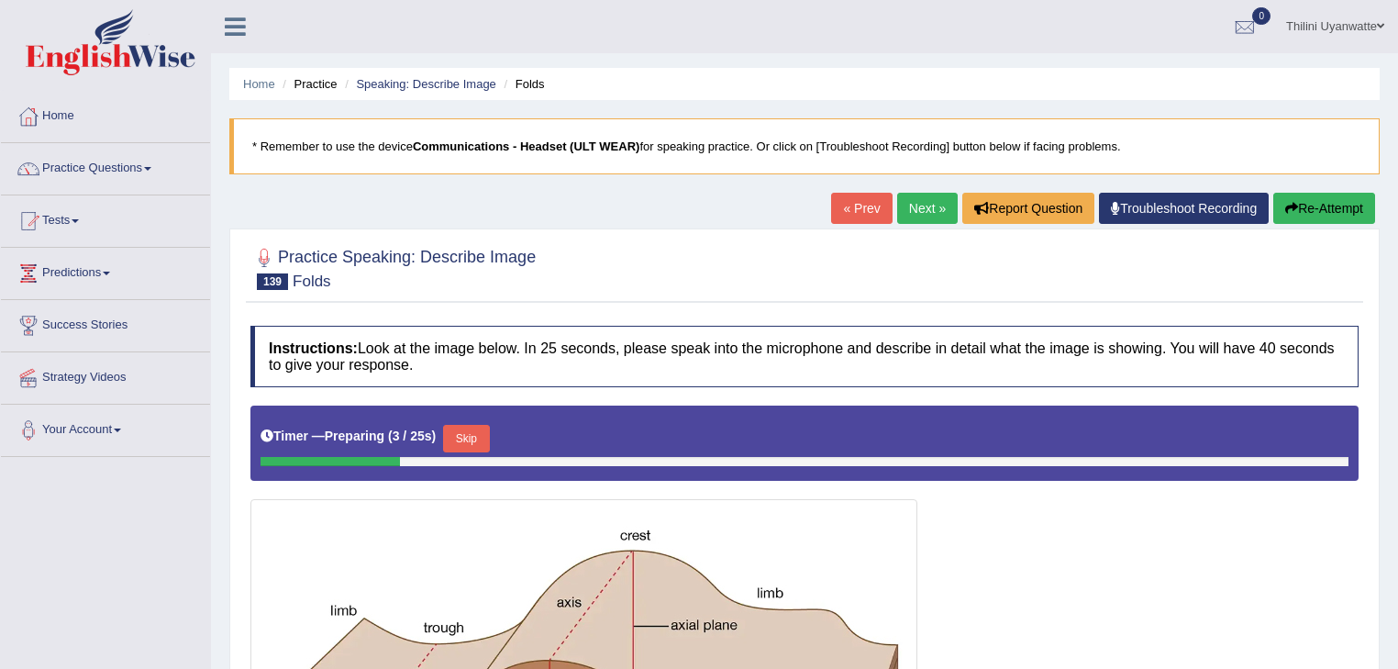
click at [928, 210] on link "Next »" at bounding box center [927, 208] width 61 height 31
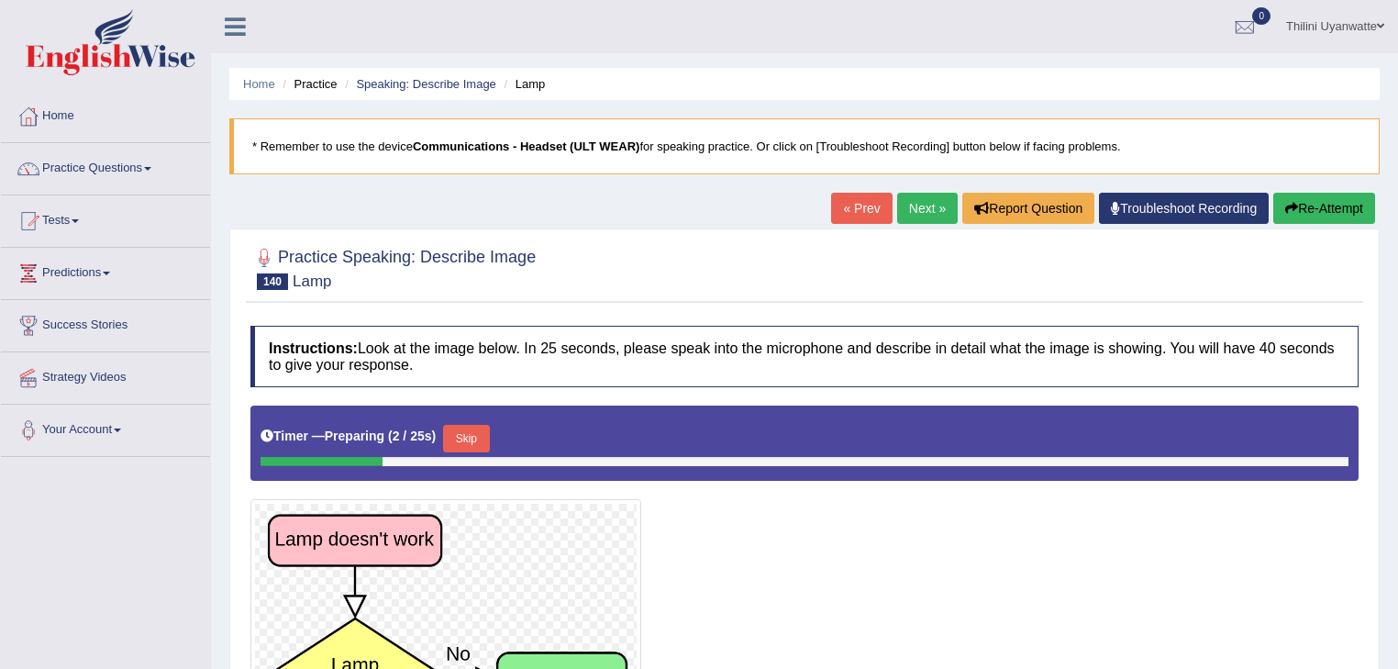
click at [904, 214] on link "Next »" at bounding box center [927, 208] width 61 height 31
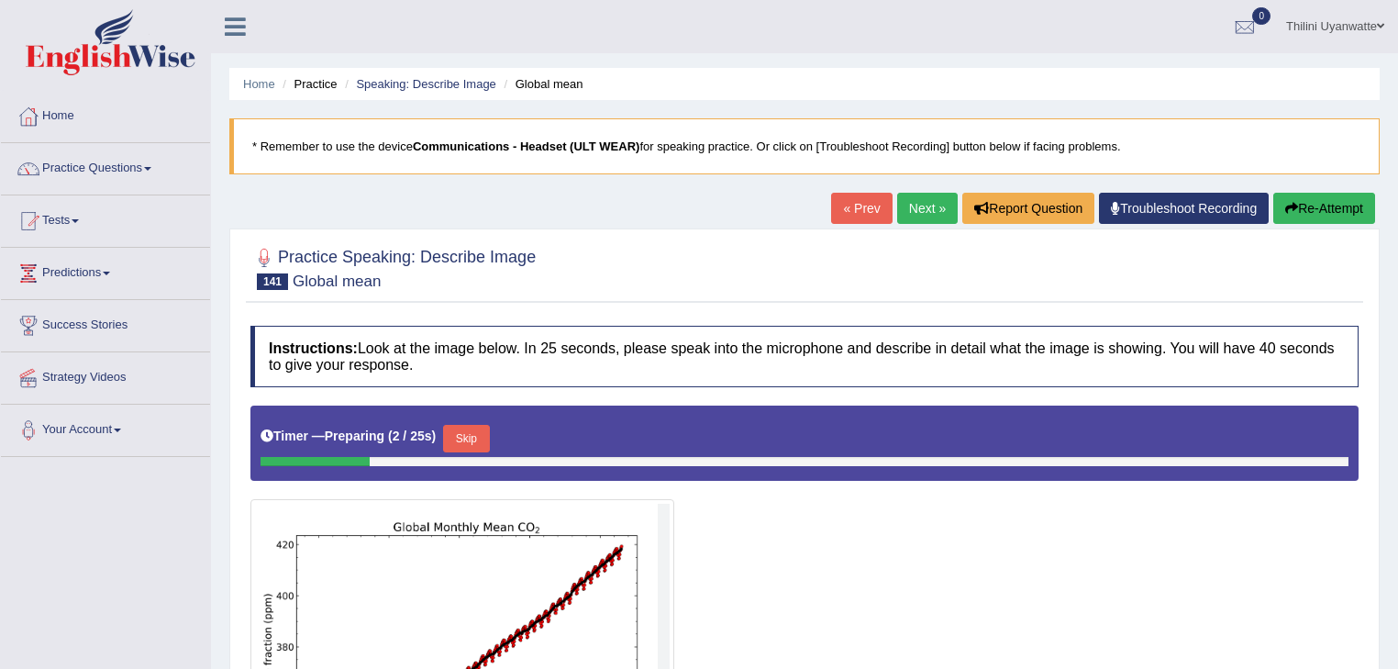
click at [922, 213] on link "Next »" at bounding box center [927, 208] width 61 height 31
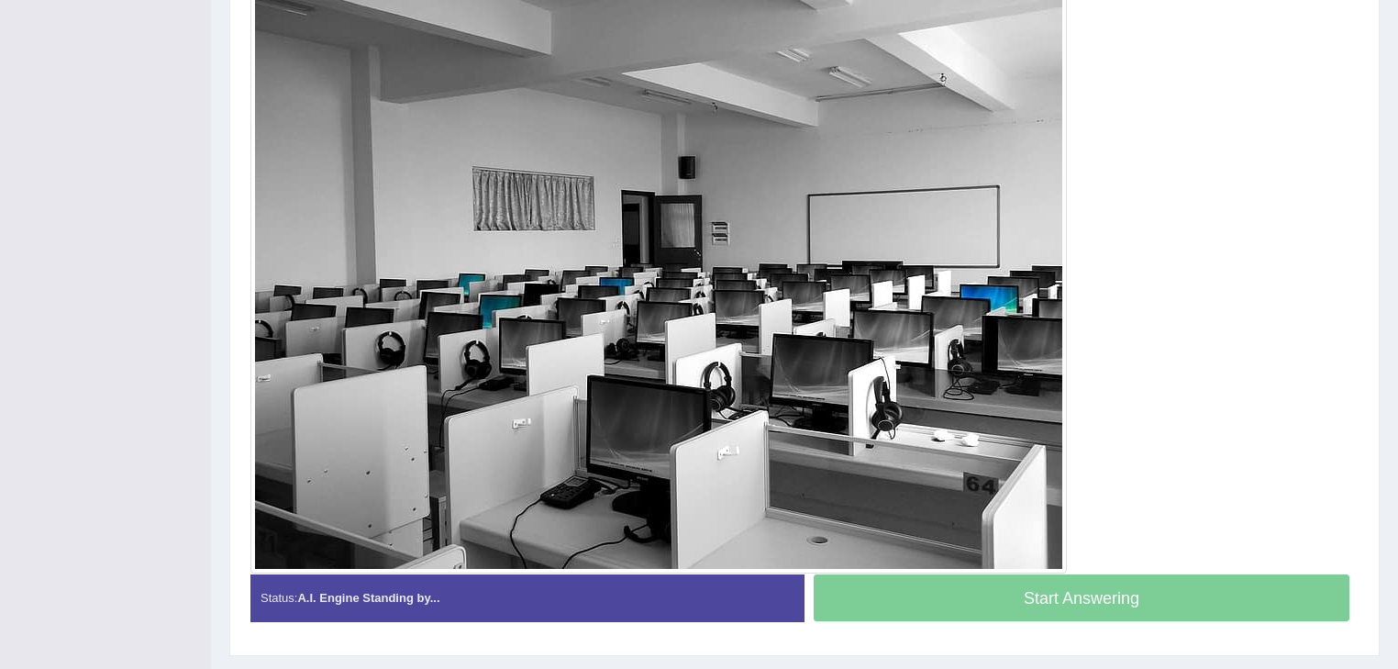
scroll to position [584, 0]
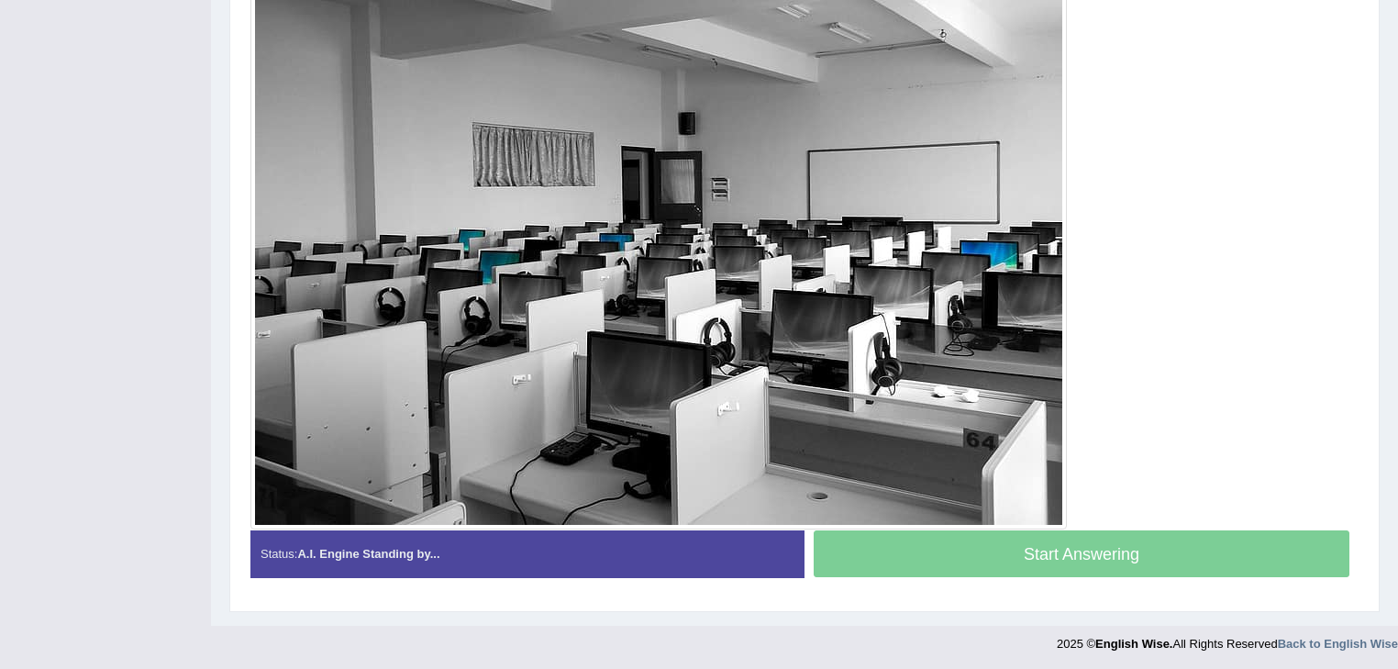
click at [1022, 551] on div "Start Answering" at bounding box center [1081, 555] width 554 height 51
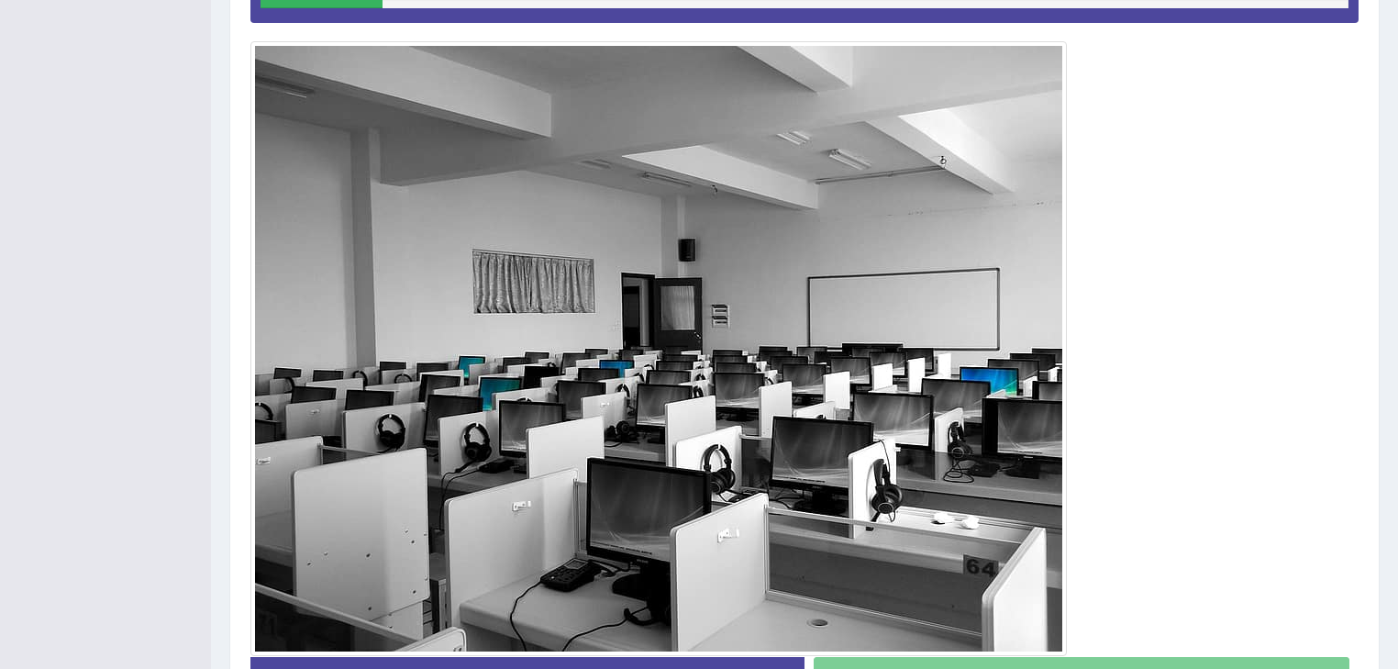
scroll to position [389, 0]
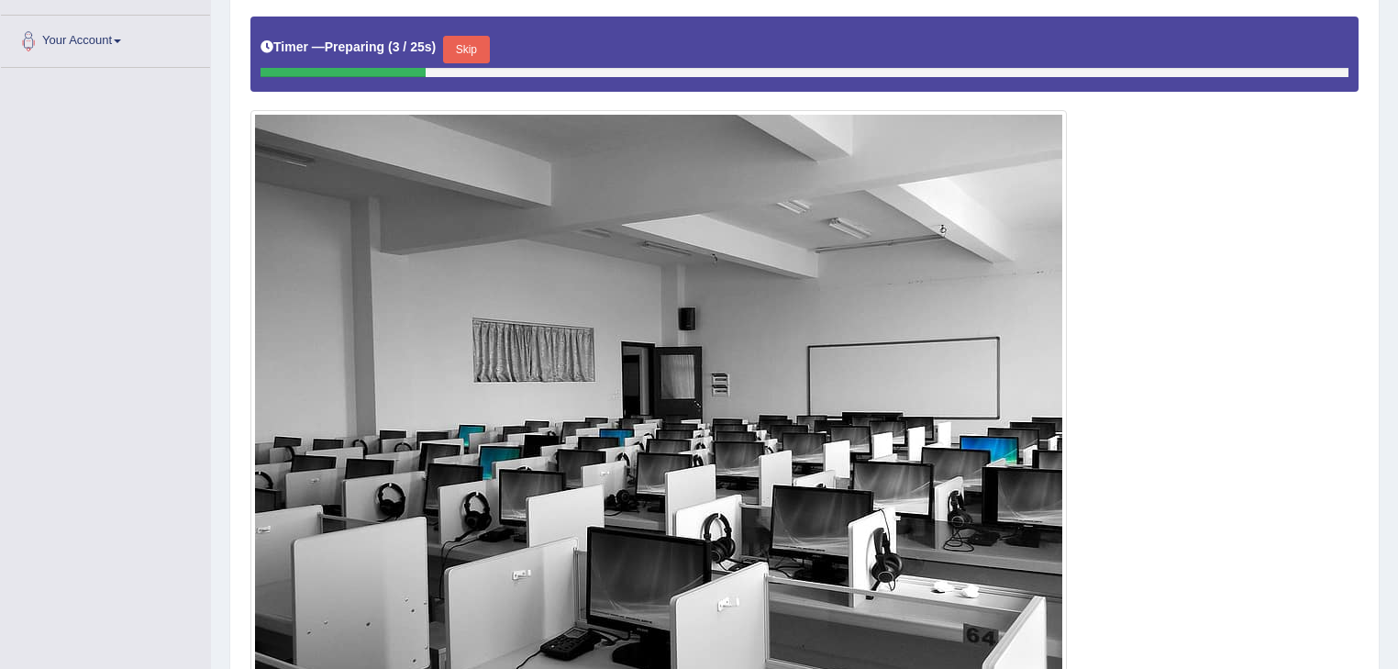
click at [461, 43] on button "Skip" at bounding box center [466, 50] width 46 height 28
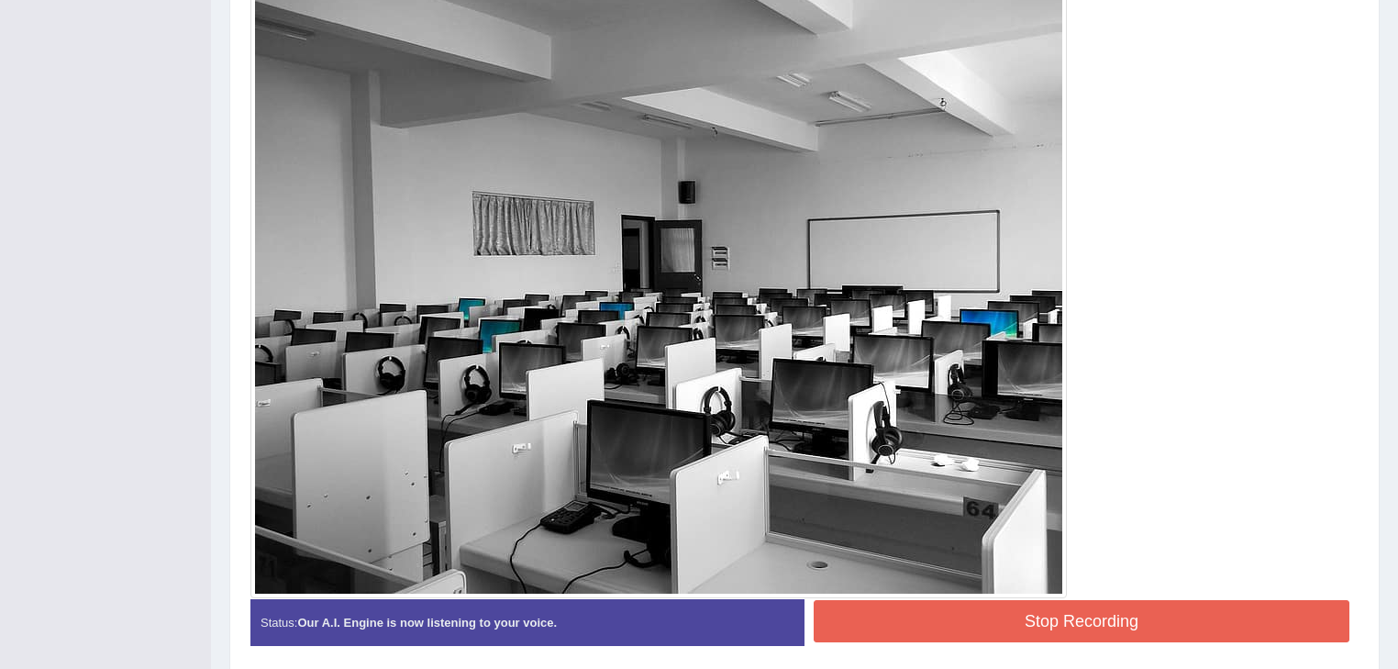
scroll to position [580, 0]
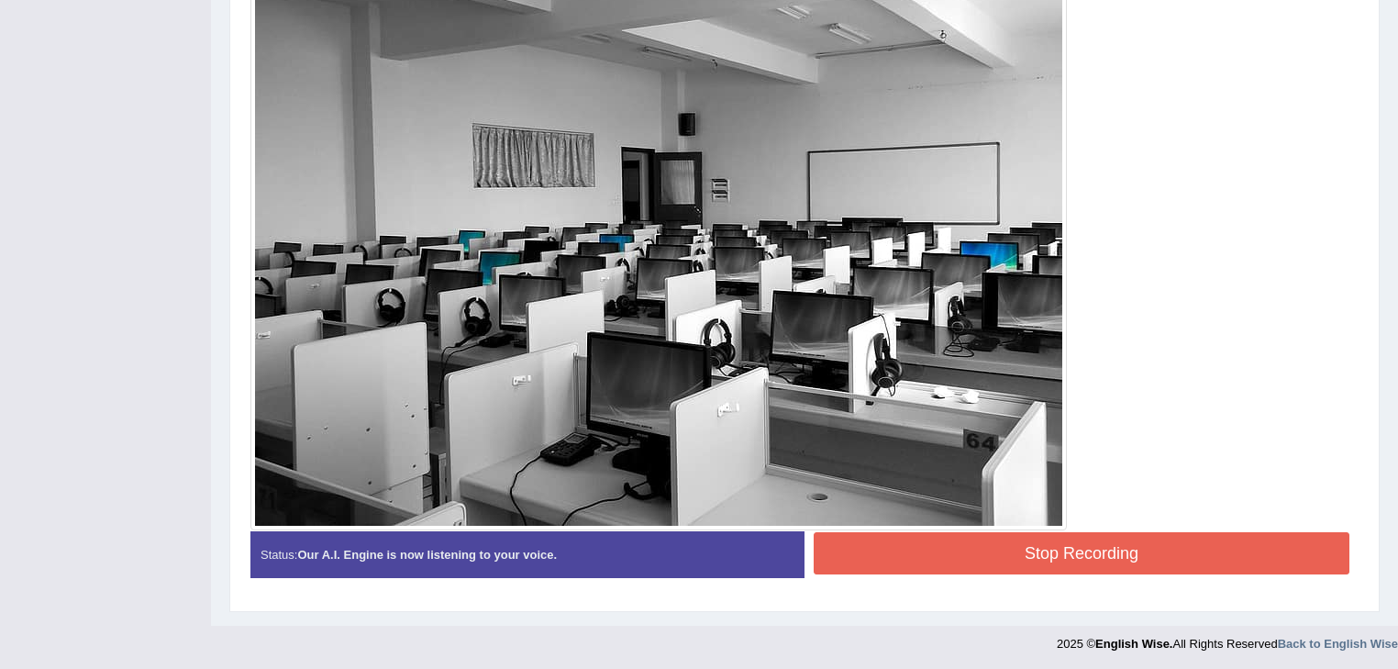
click at [1071, 536] on button "Stop Recording" at bounding box center [1081, 553] width 536 height 42
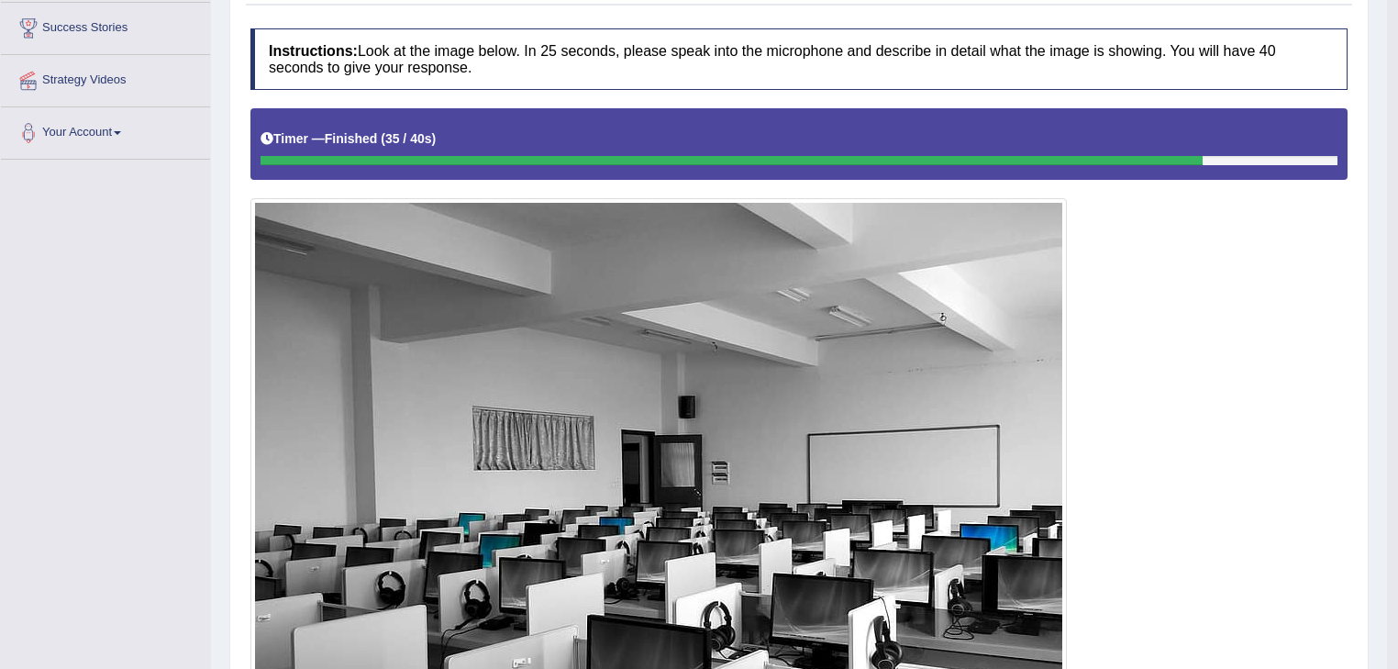
scroll to position [102, 0]
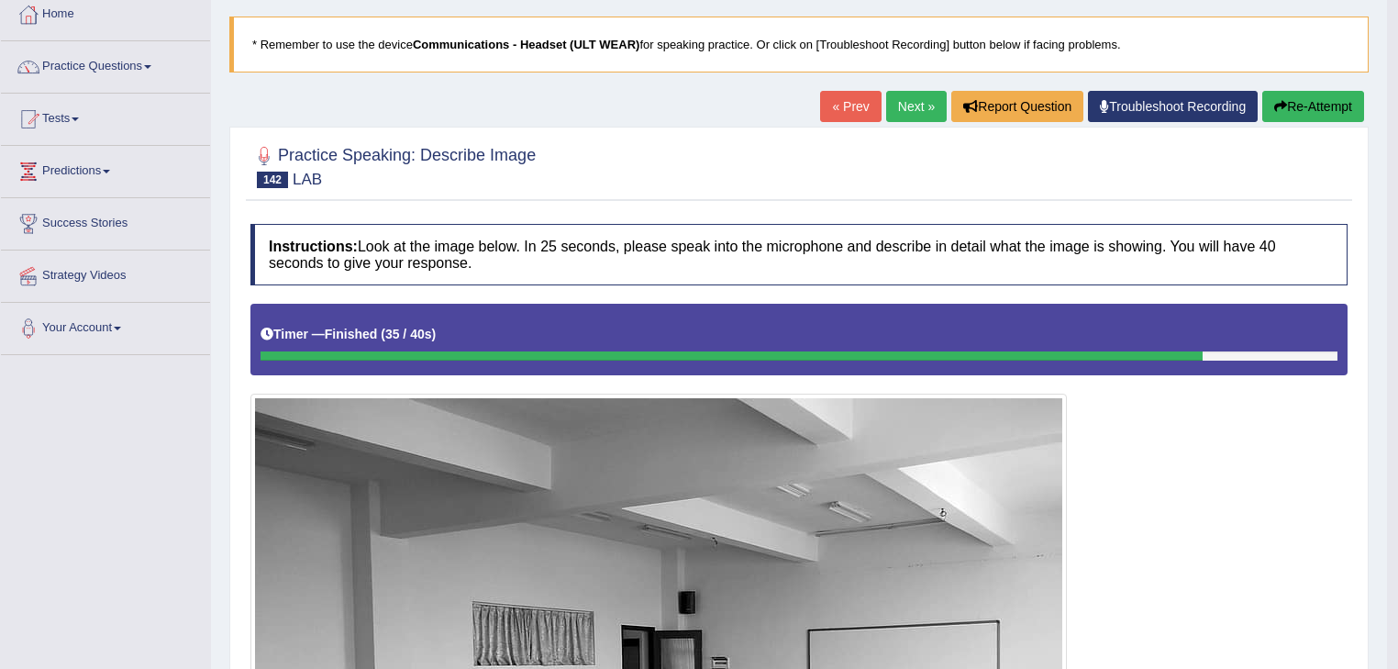
click at [917, 94] on link "Next »" at bounding box center [916, 106] width 61 height 31
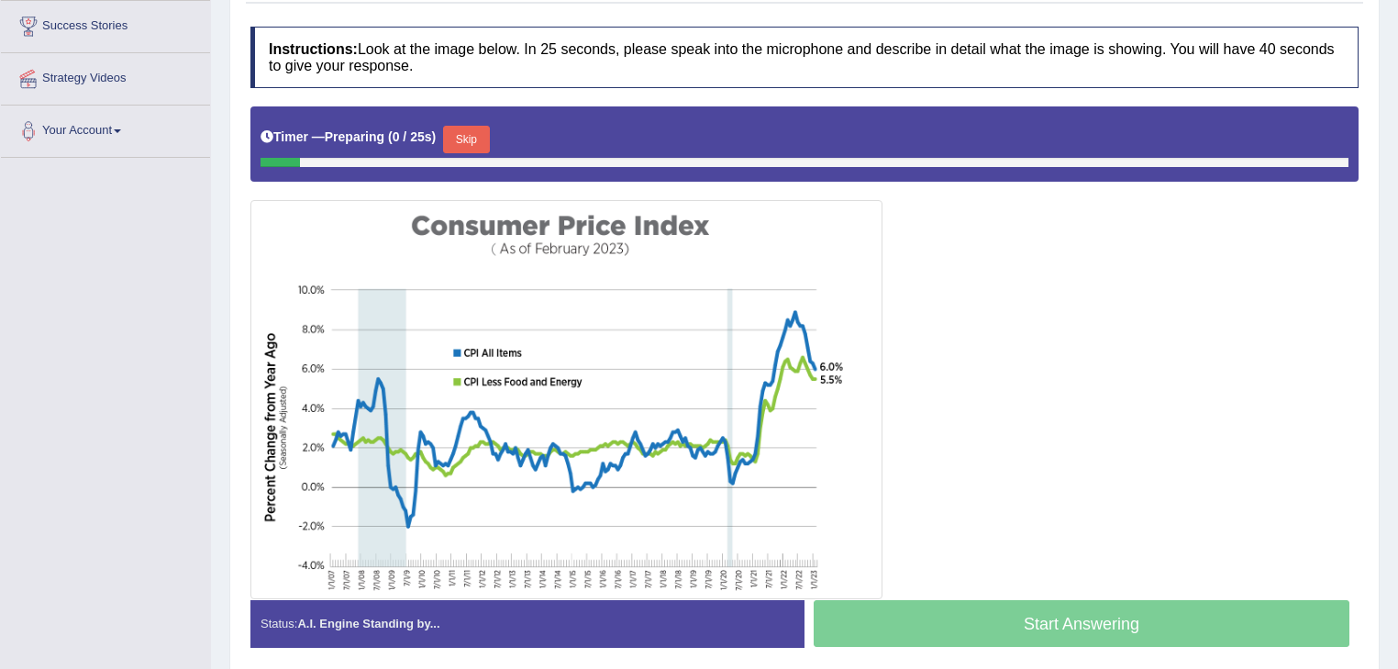
scroll to position [369, 0]
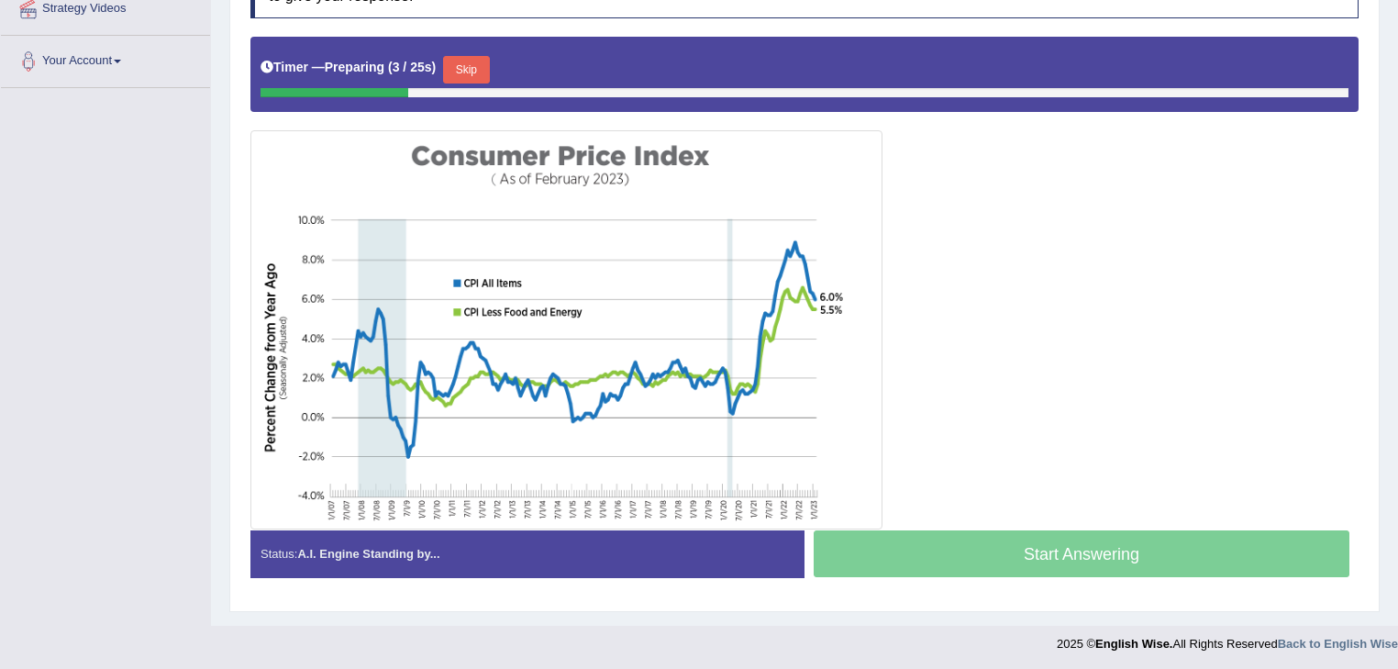
click at [466, 68] on button "Skip" at bounding box center [466, 70] width 46 height 28
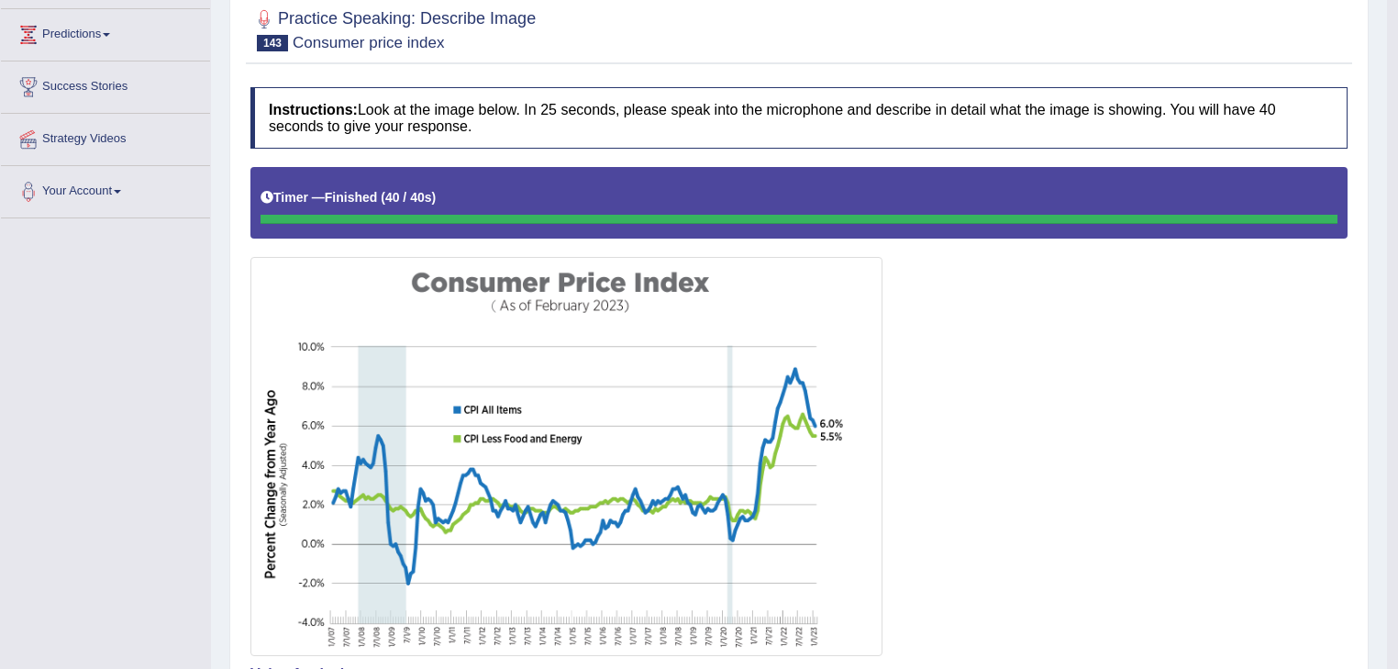
scroll to position [172, 0]
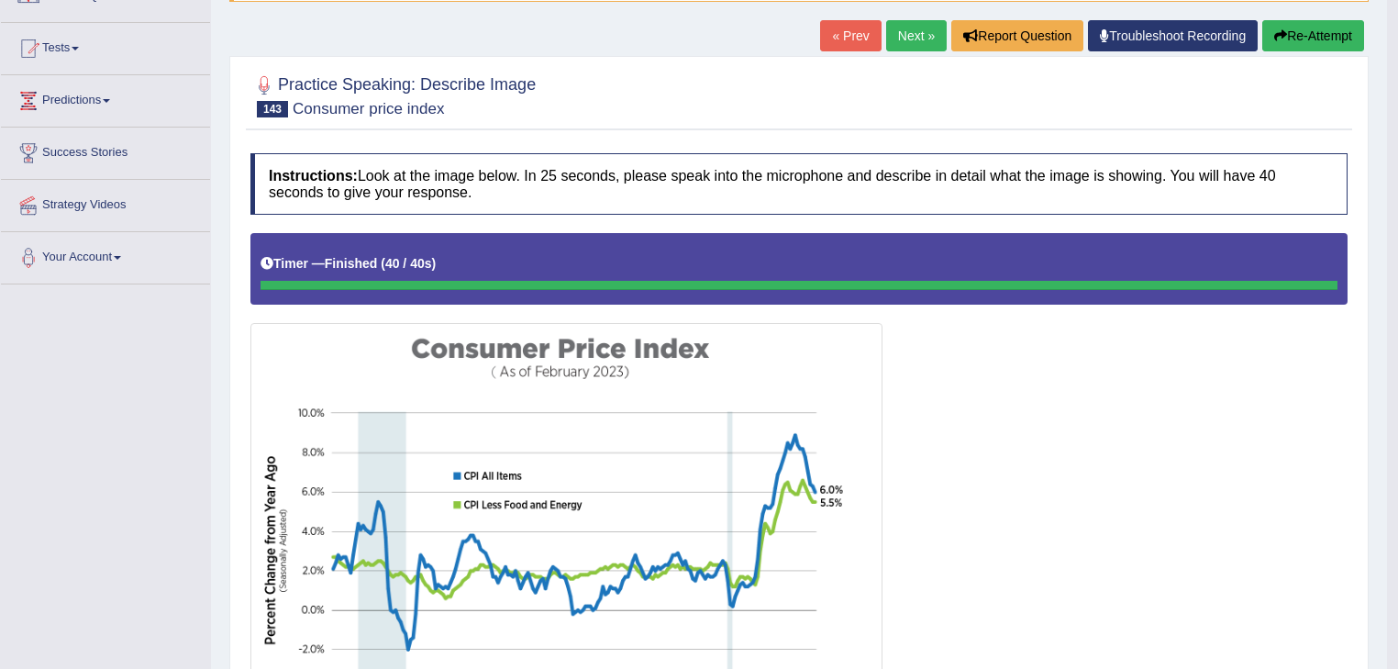
click at [901, 32] on link "Next »" at bounding box center [916, 35] width 61 height 31
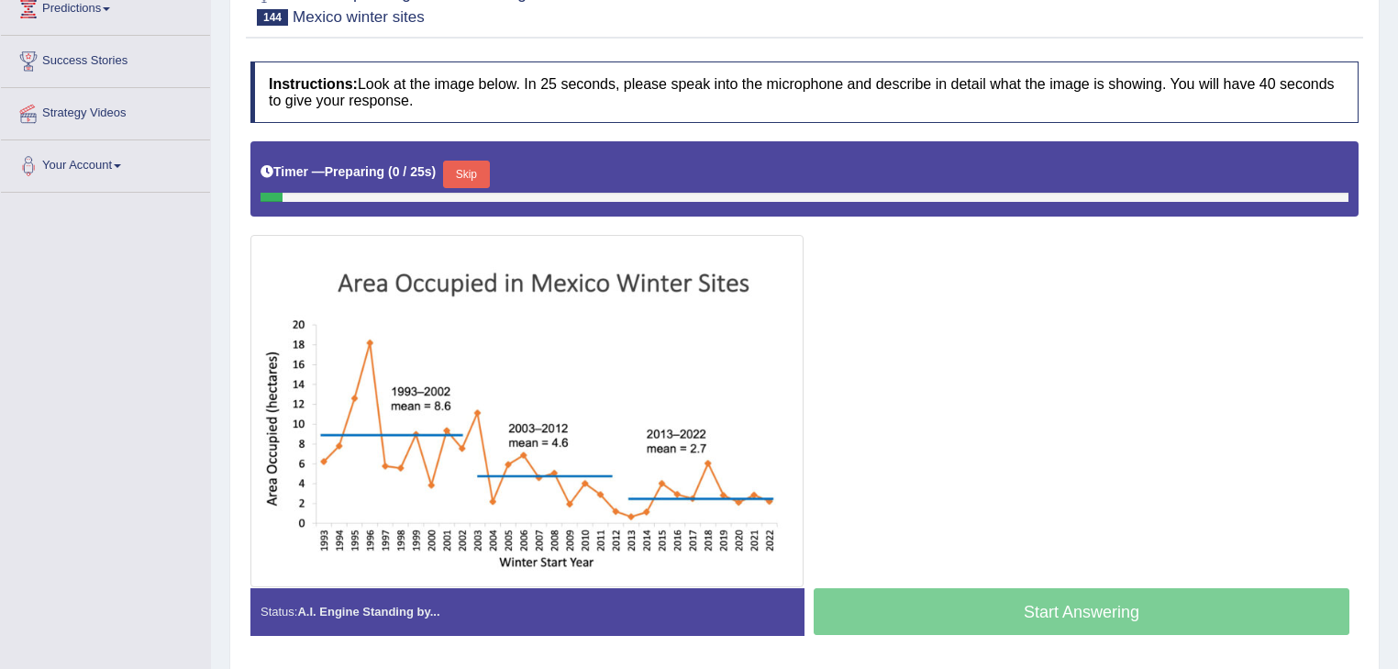
scroll to position [322, 0]
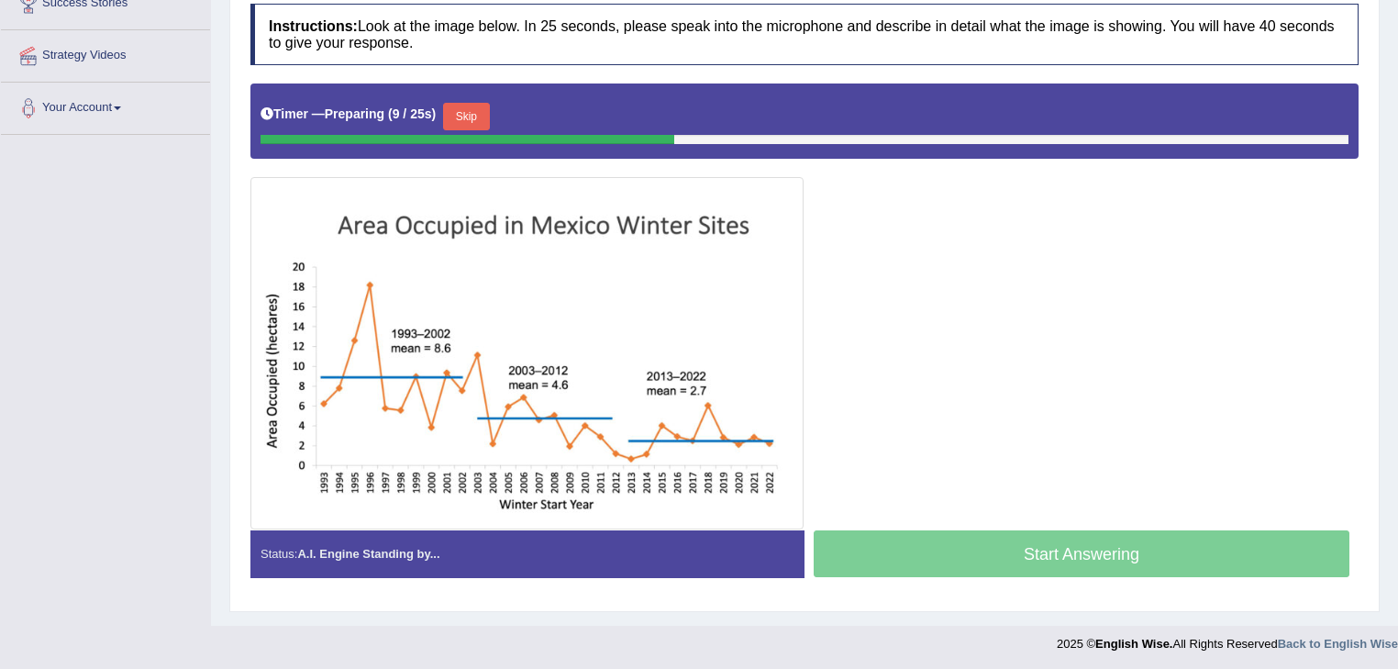
click at [478, 120] on button "Skip" at bounding box center [466, 117] width 46 height 28
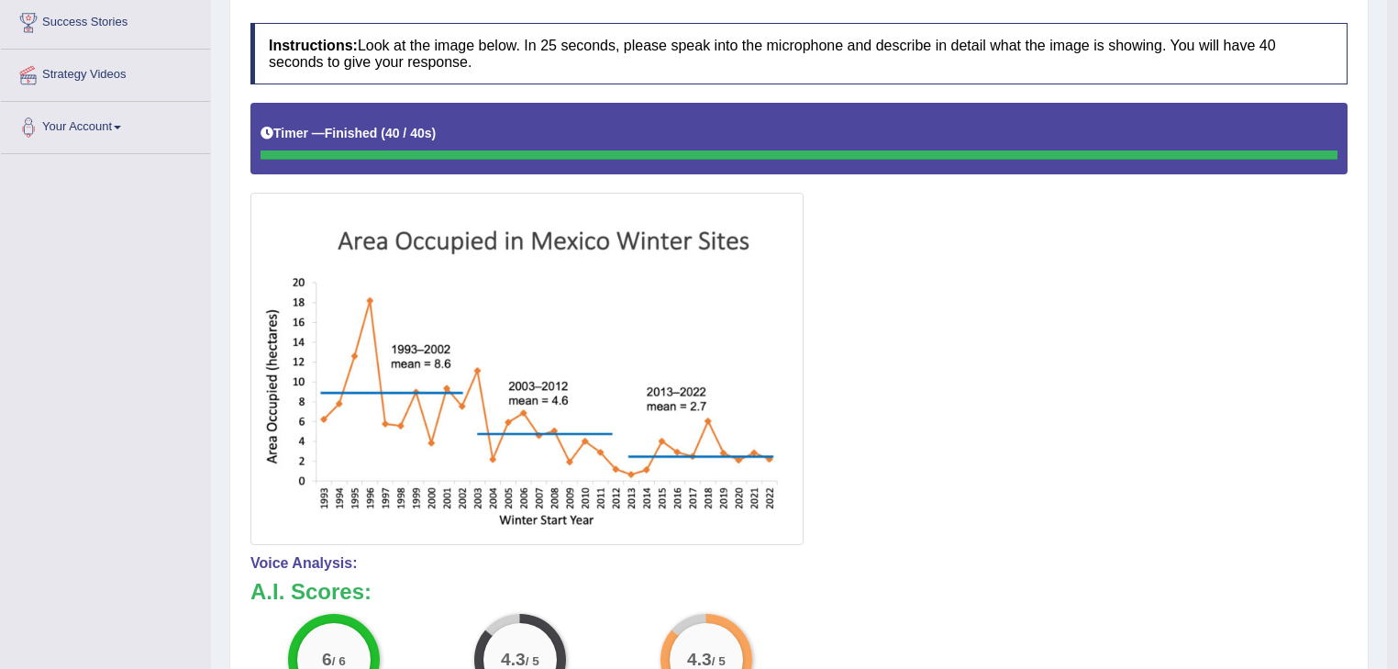
scroll to position [101, 0]
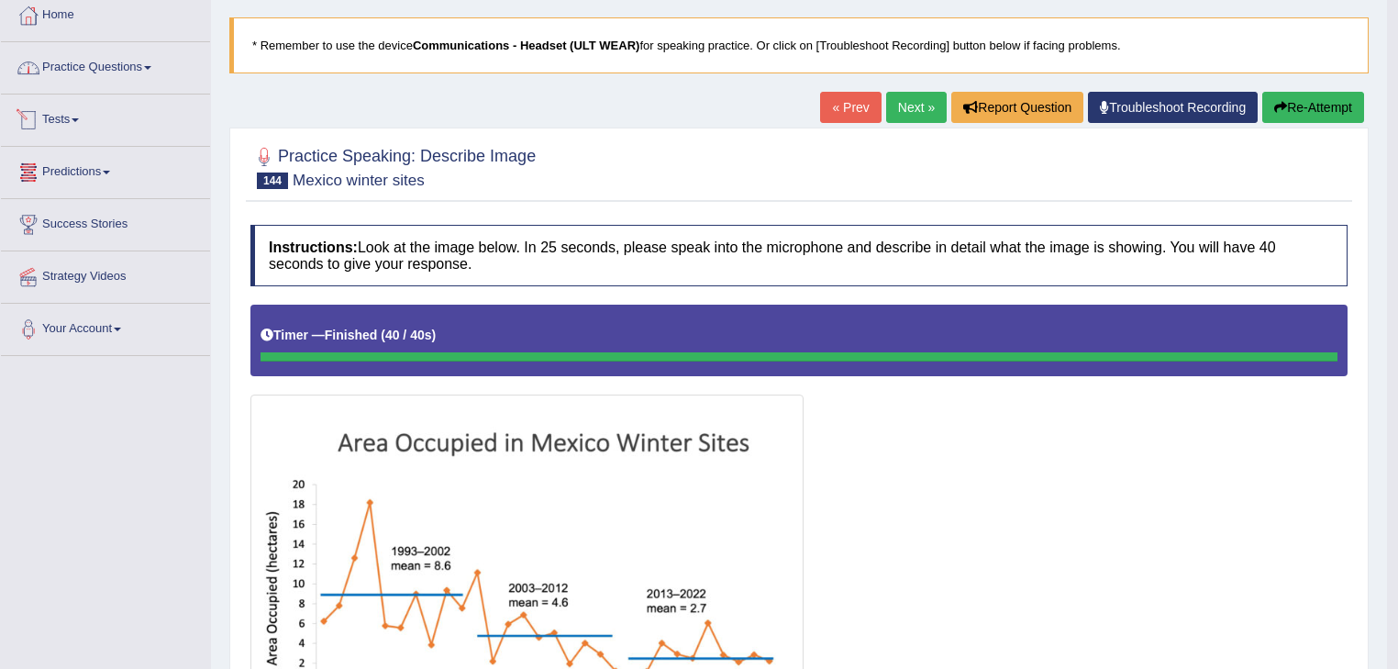
click at [94, 71] on link "Practice Questions" at bounding box center [105, 65] width 209 height 46
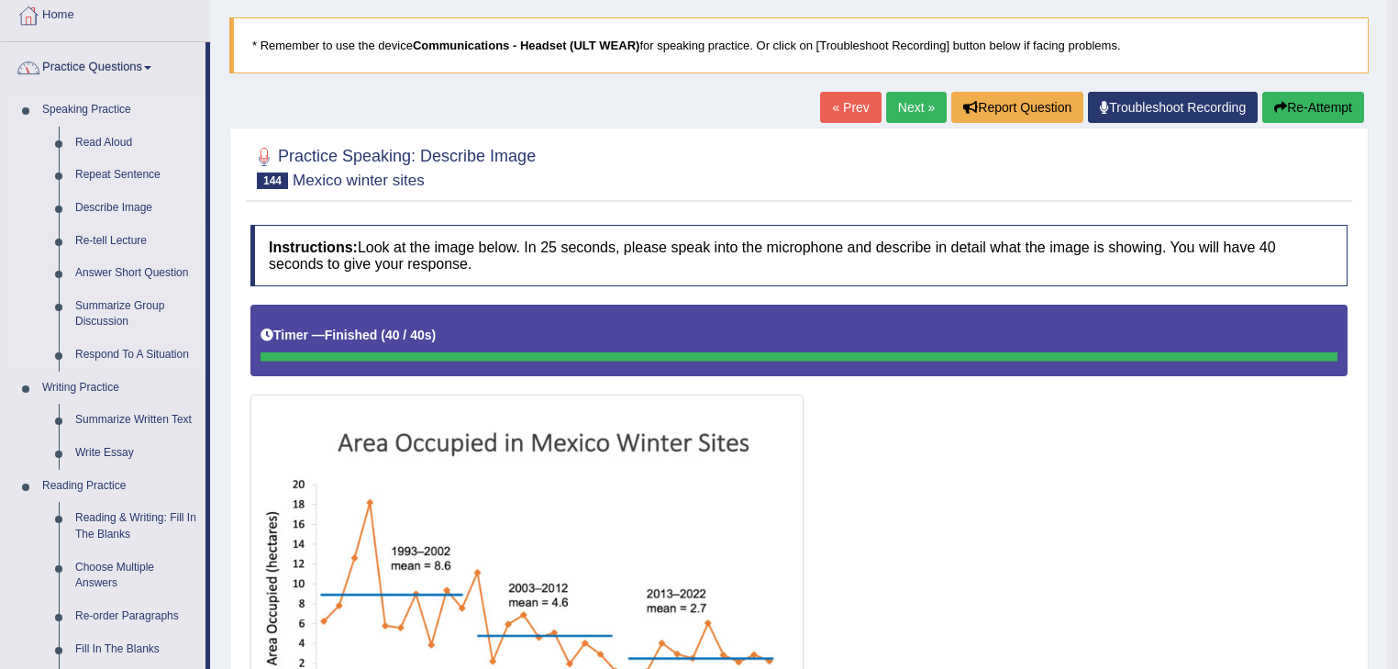
click at [103, 203] on link "Describe Image" at bounding box center [136, 208] width 138 height 33
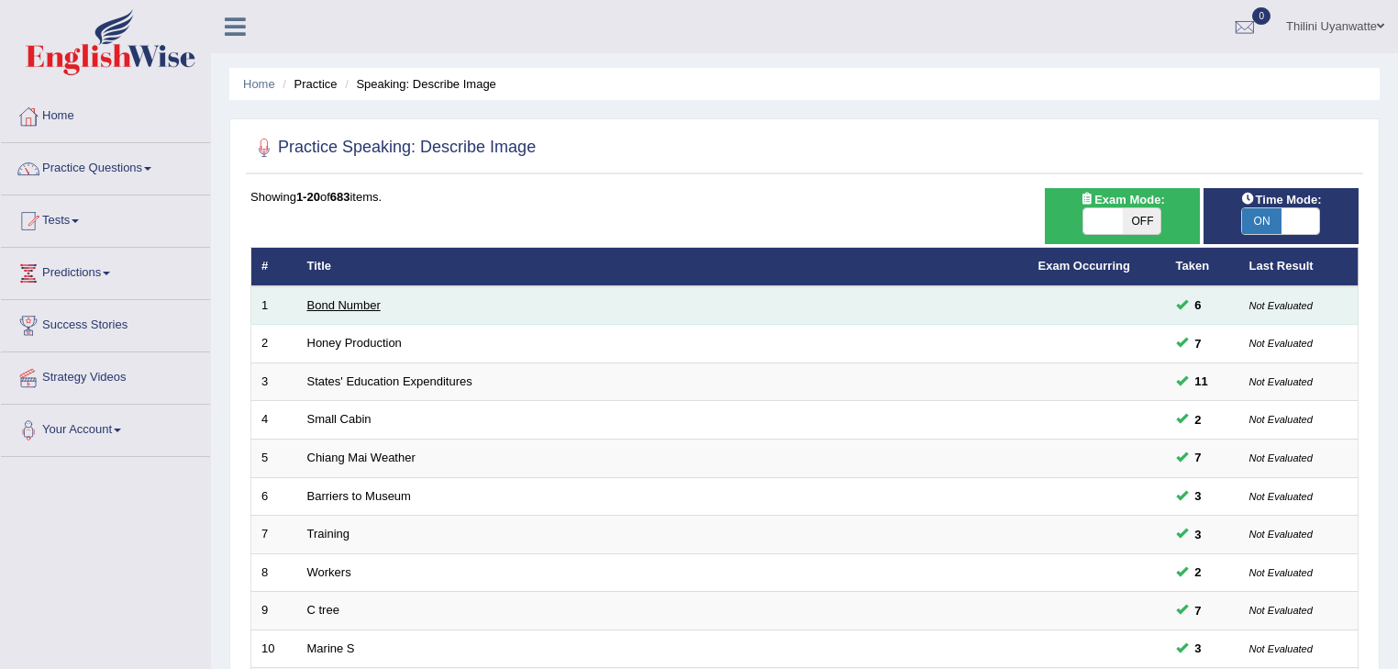
click at [361, 308] on link "Bond Number" at bounding box center [343, 305] width 73 height 14
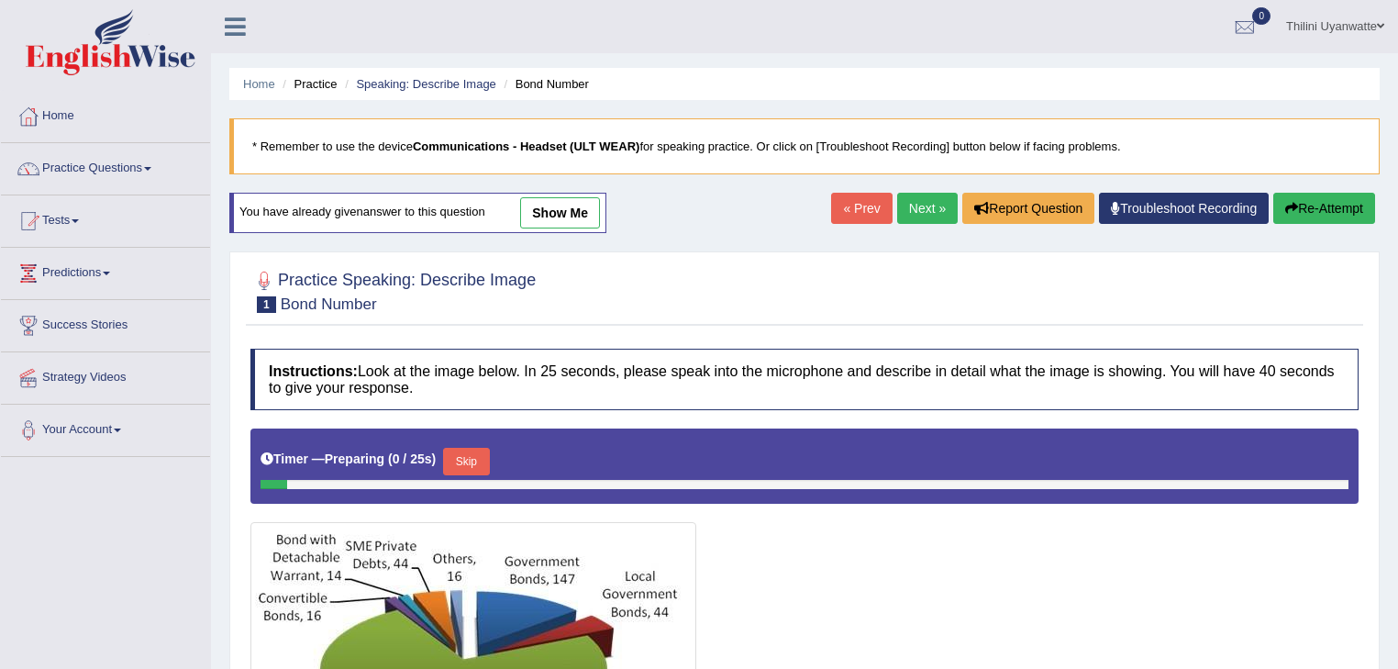
click at [587, 215] on link "show me" at bounding box center [560, 212] width 80 height 31
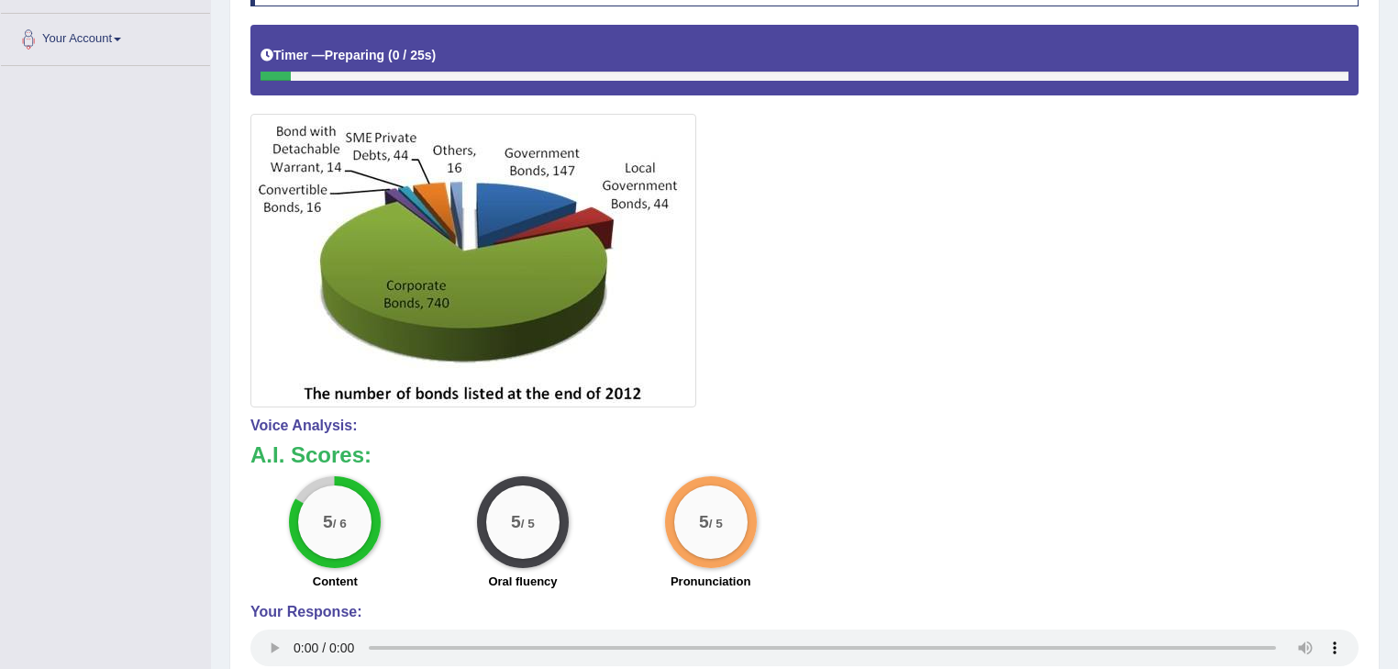
scroll to position [195, 0]
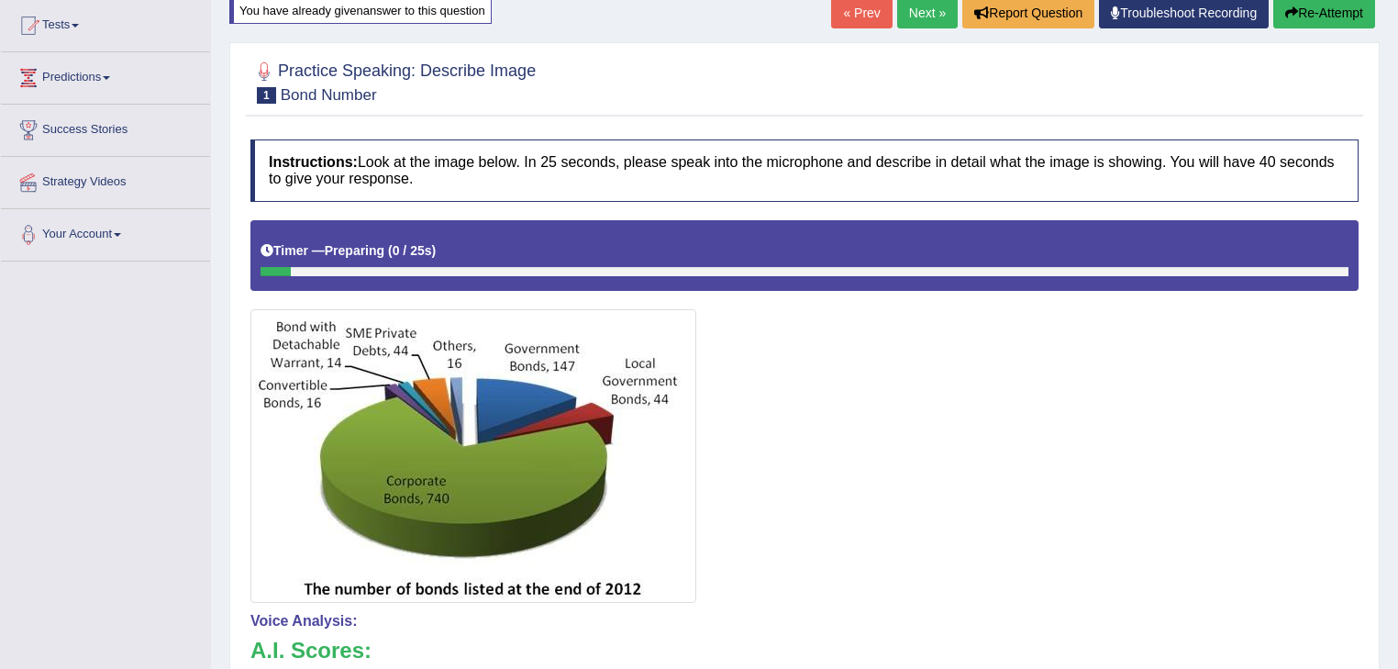
click at [910, 11] on link "Next »" at bounding box center [927, 12] width 61 height 31
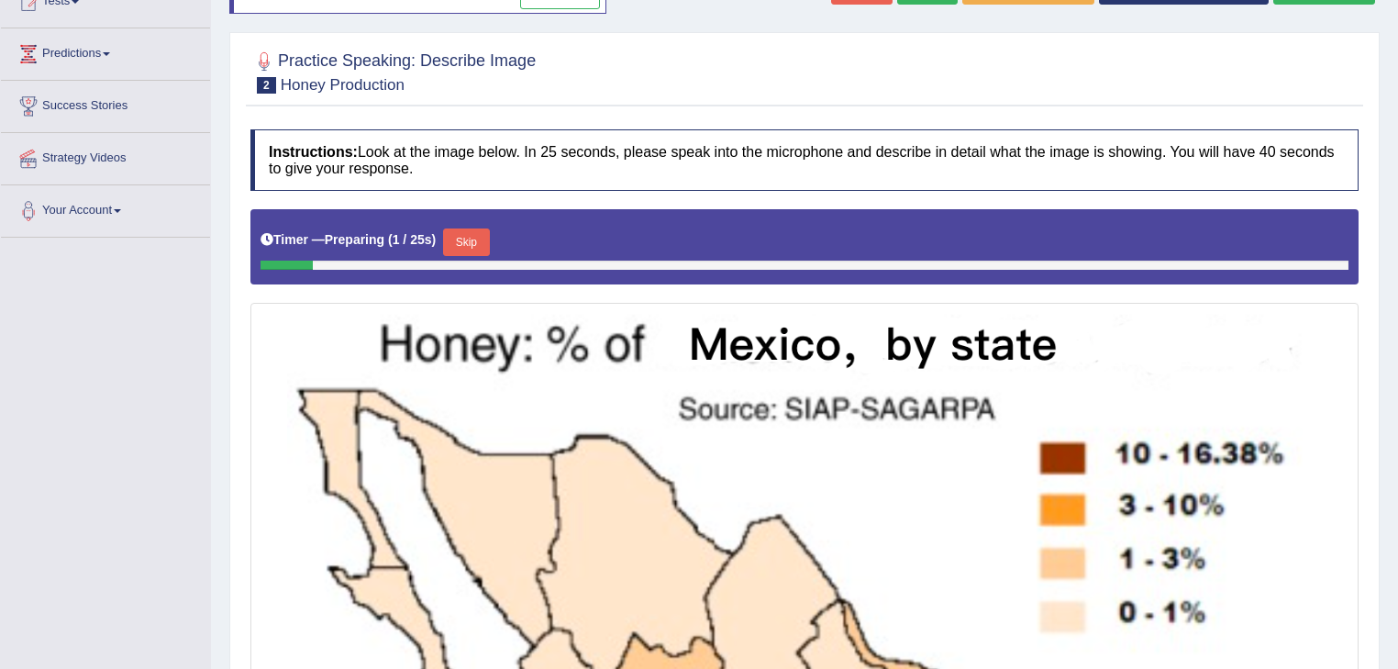
scroll to position [23, 0]
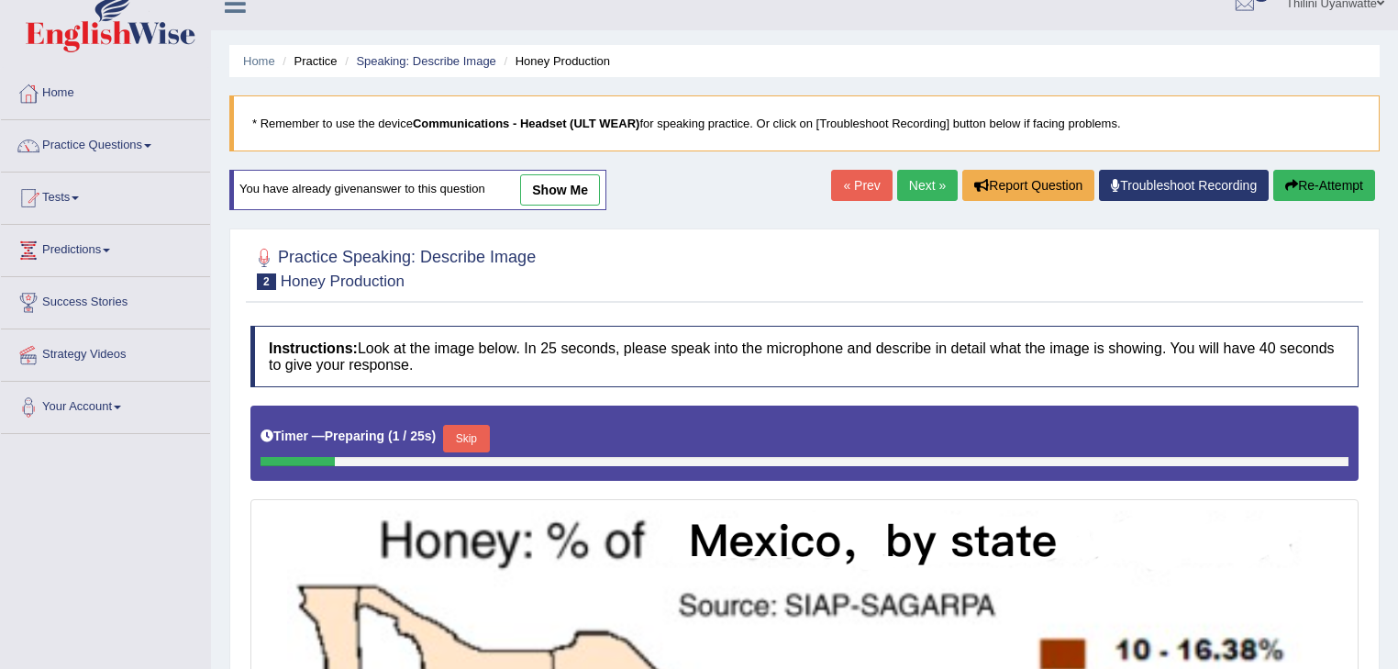
click at [550, 179] on link "show me" at bounding box center [560, 189] width 80 height 31
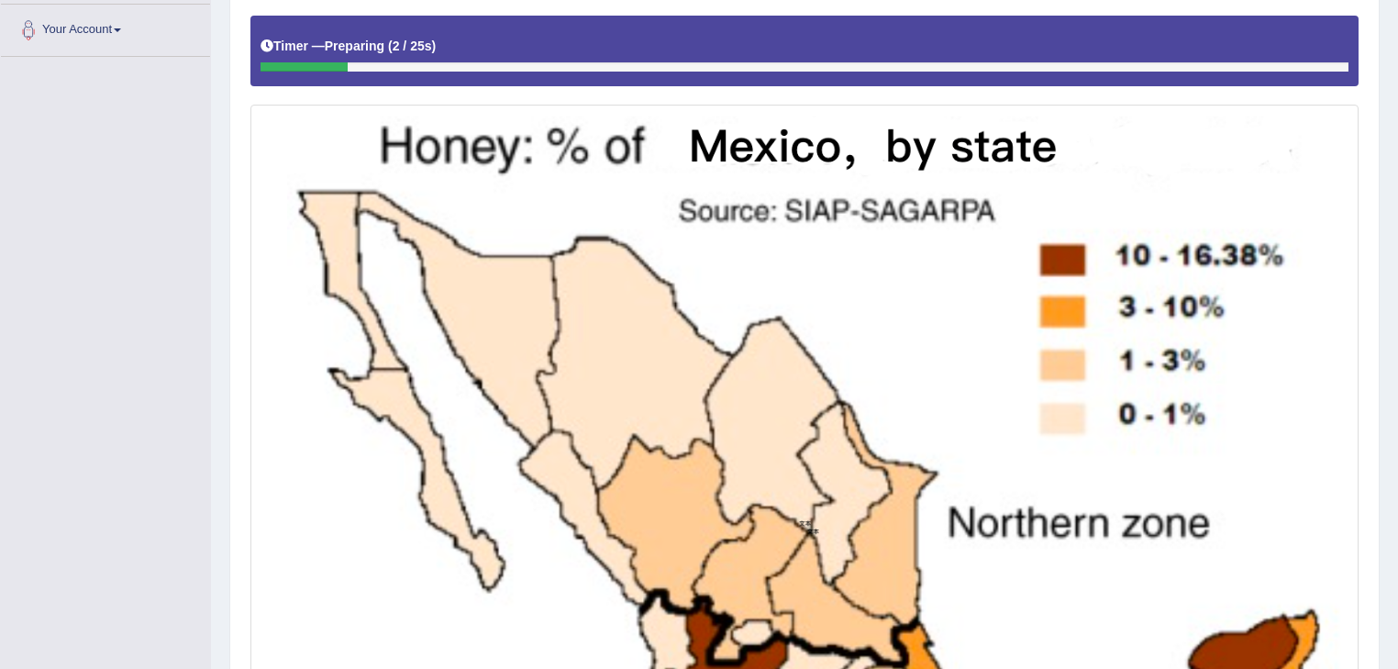
scroll to position [8, 0]
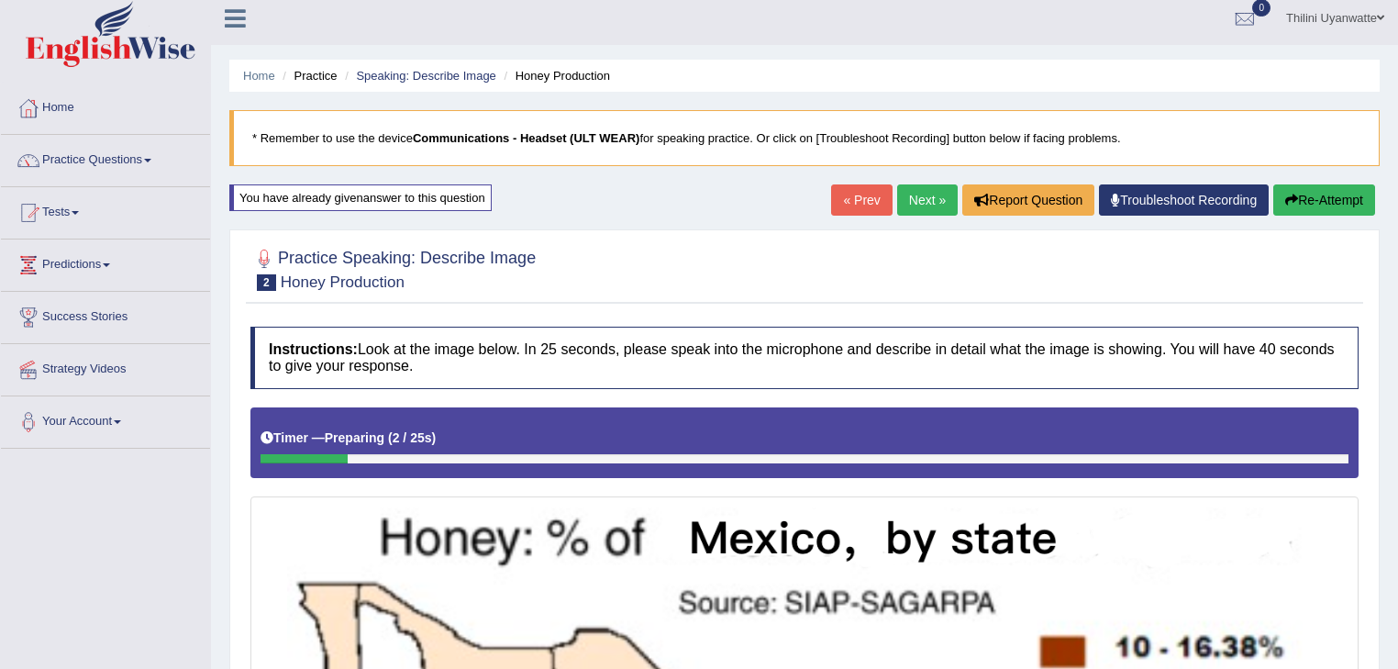
click at [924, 194] on link "Next »" at bounding box center [927, 199] width 61 height 31
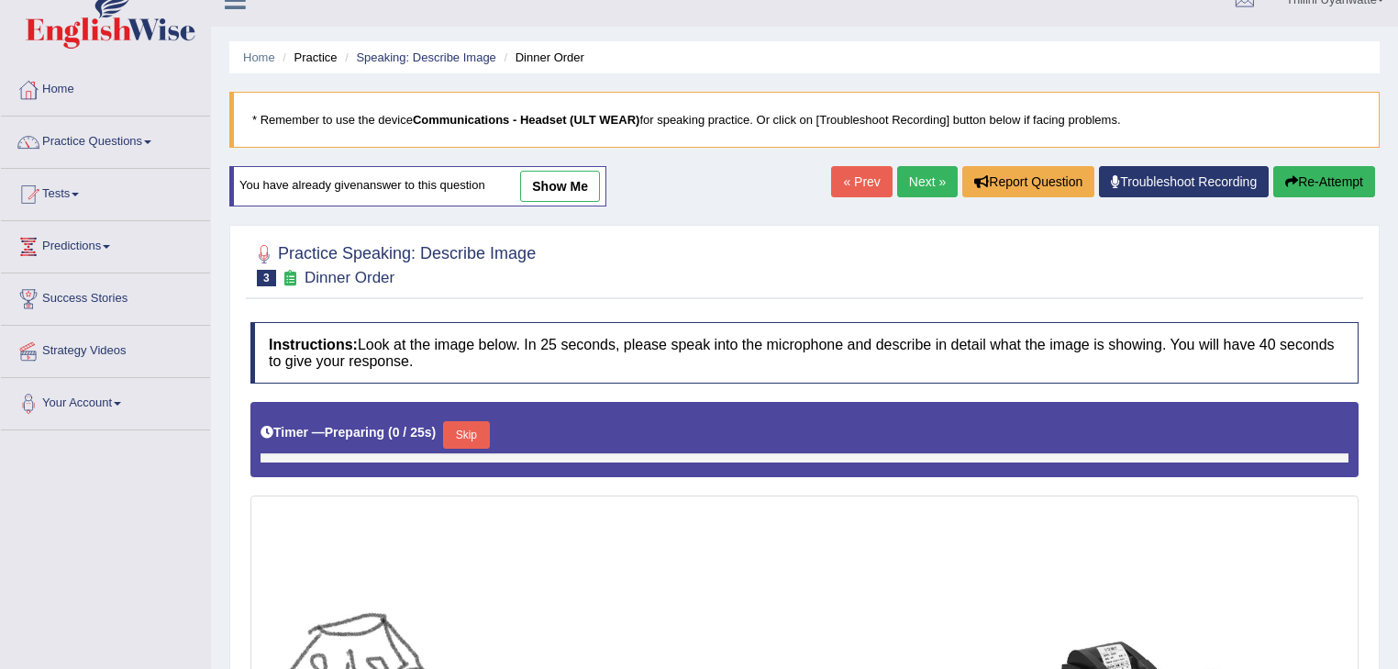
scroll to position [195, 0]
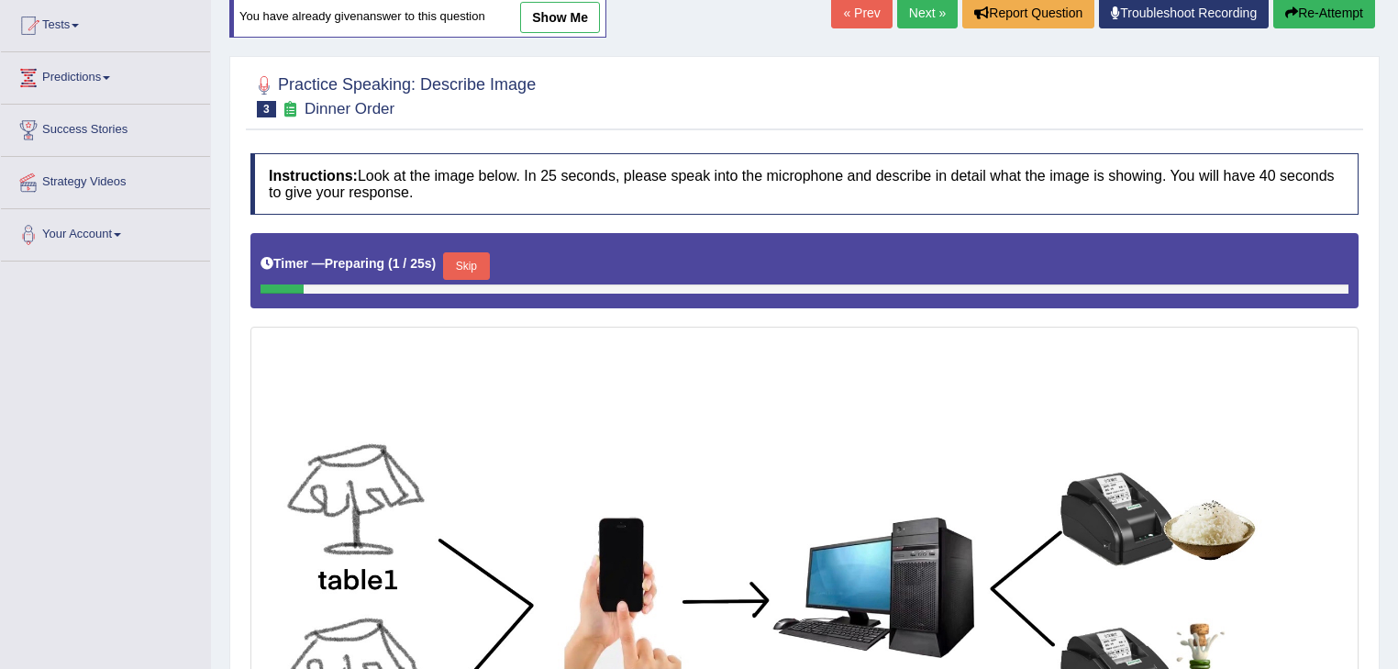
click at [572, 10] on link "show me" at bounding box center [560, 17] width 80 height 31
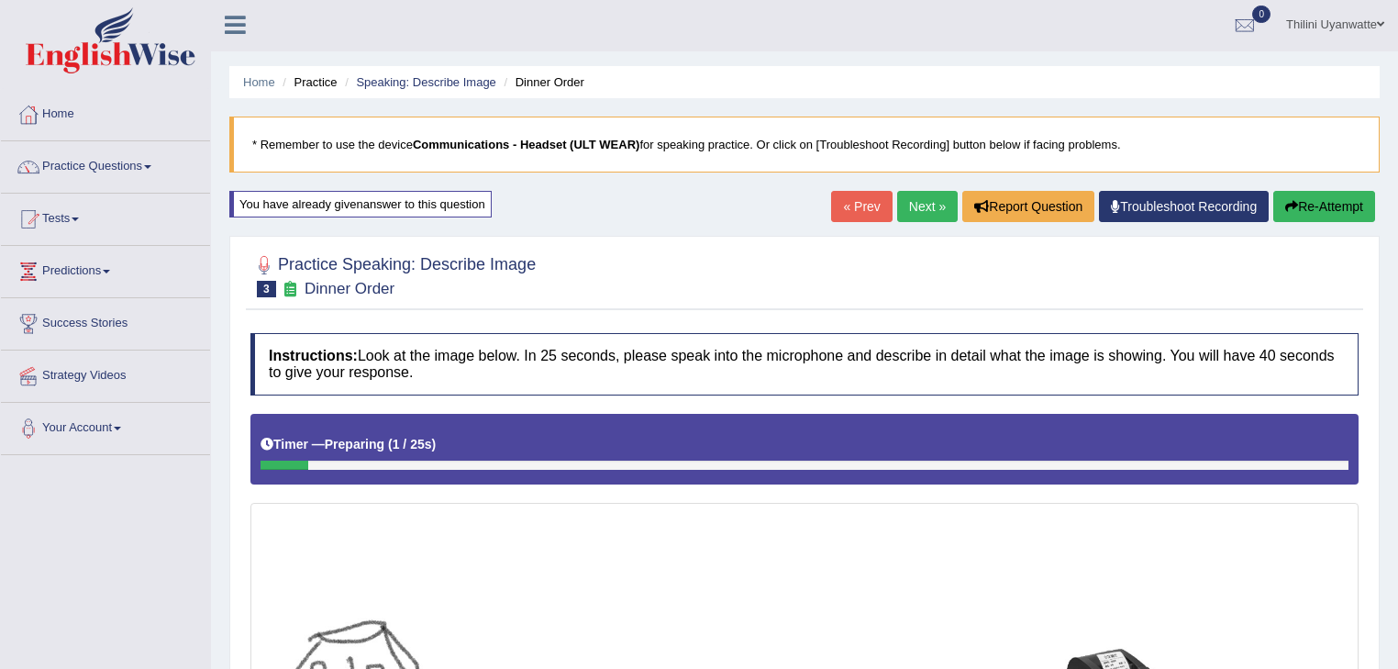
scroll to position [0, 0]
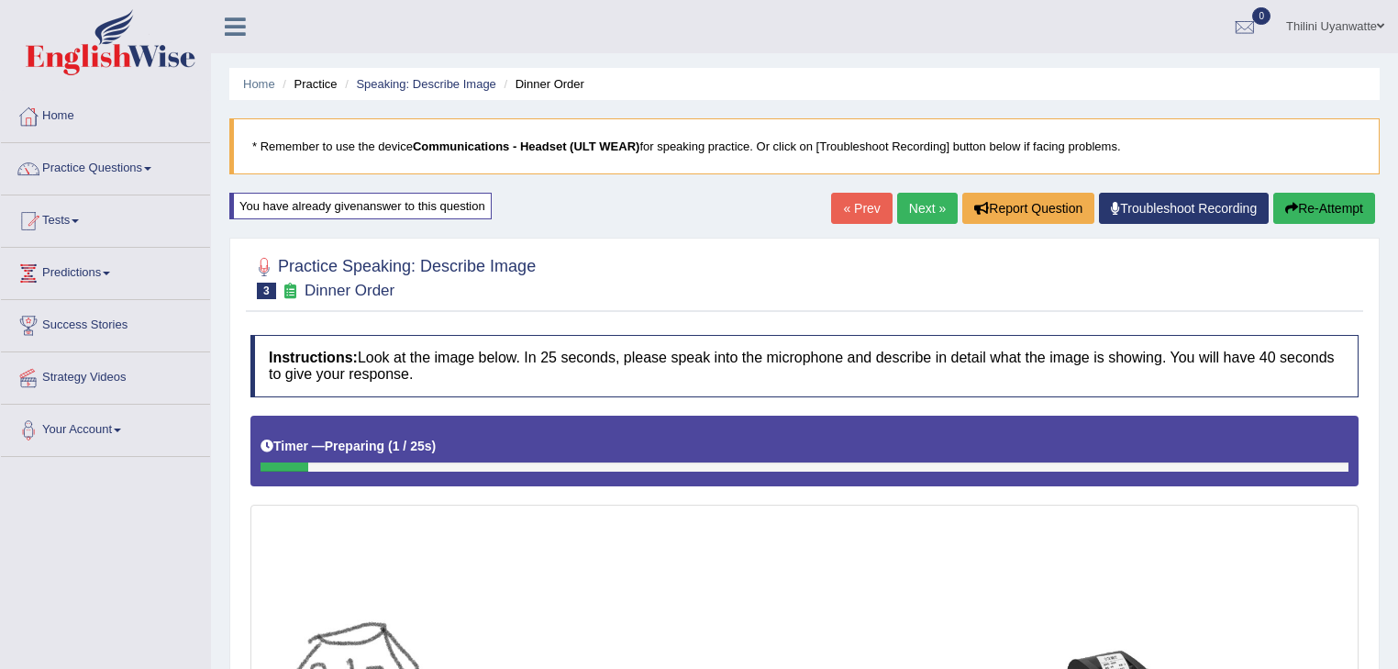
click at [901, 205] on link "Next »" at bounding box center [927, 208] width 61 height 31
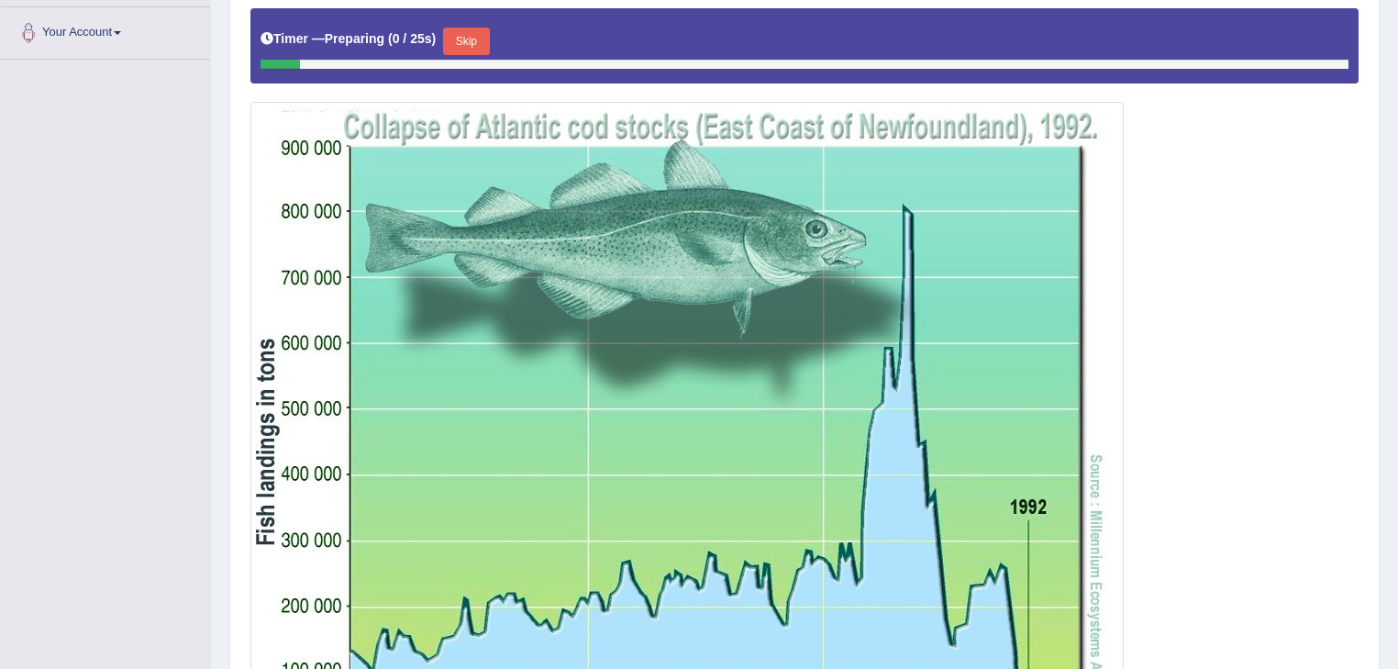
scroll to position [195, 0]
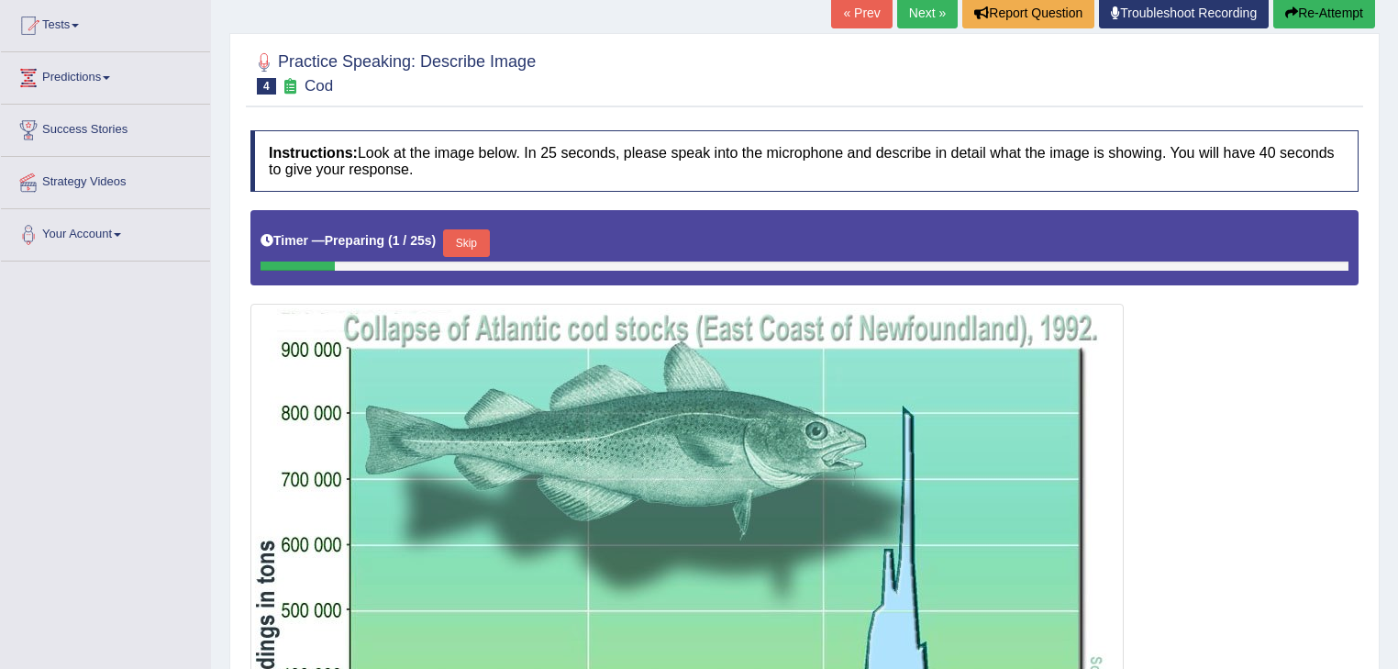
click at [448, 223] on div "Timer — Preparing ( 1 / 25s ) Skip" at bounding box center [804, 247] width 1108 height 75
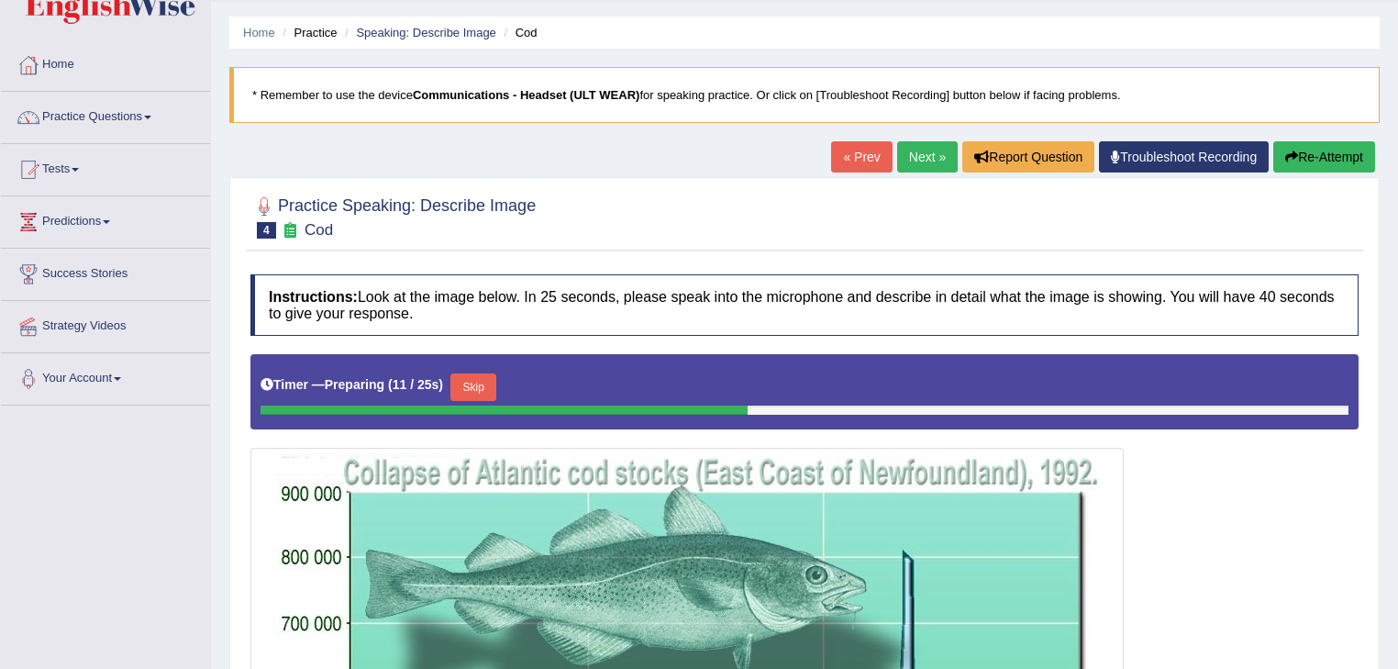
scroll to position [0, 0]
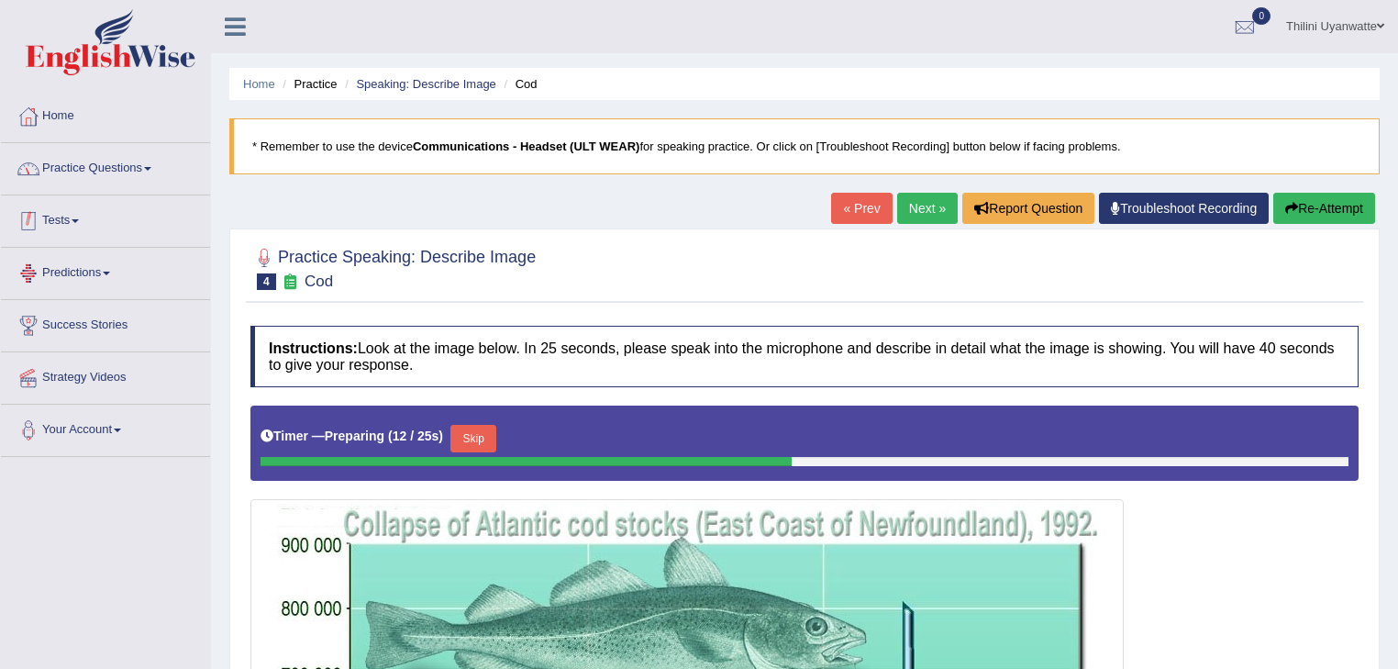
click at [40, 155] on div at bounding box center [29, 169] width 28 height 28
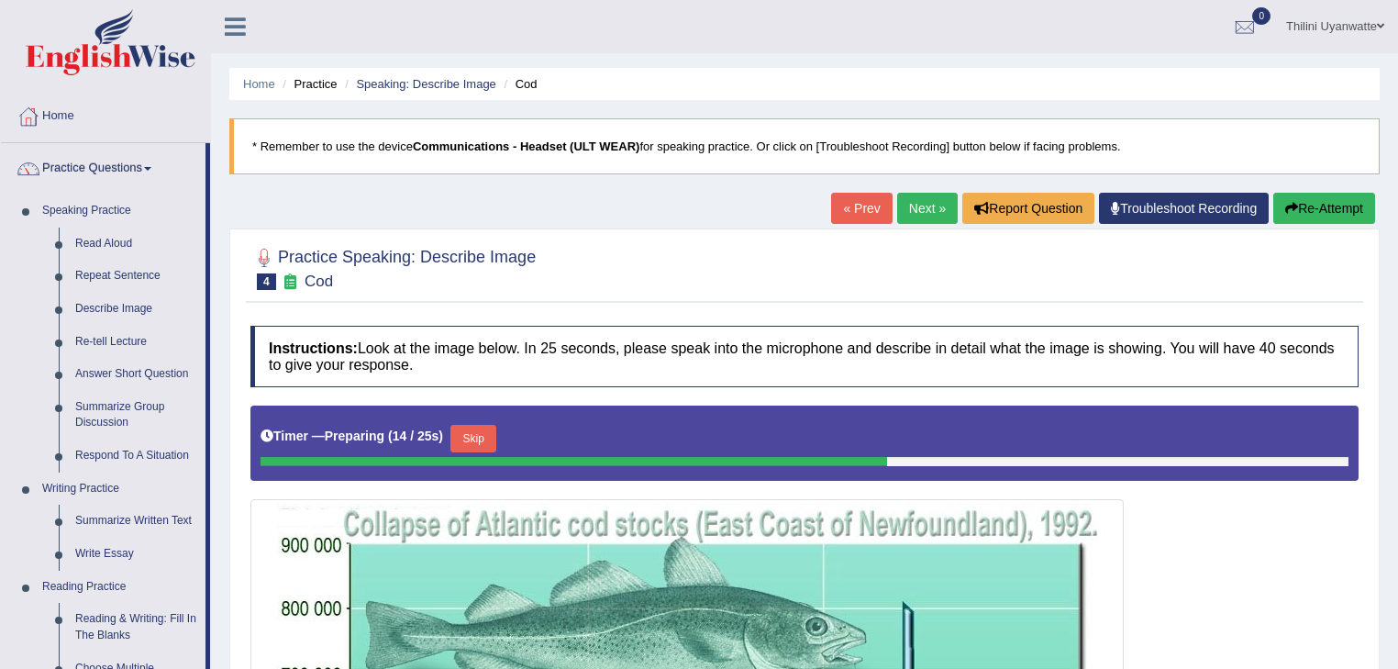
click at [906, 214] on link "Next »" at bounding box center [927, 208] width 61 height 31
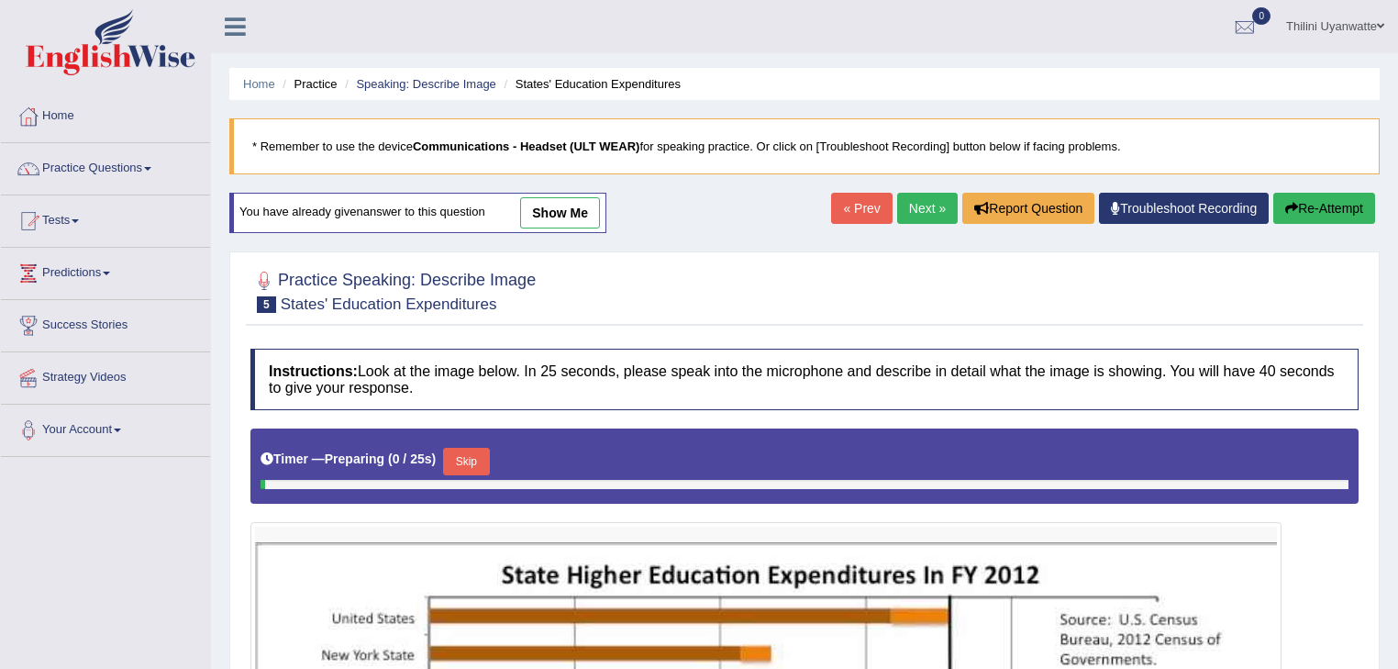
click at [558, 216] on link "show me" at bounding box center [560, 212] width 80 height 31
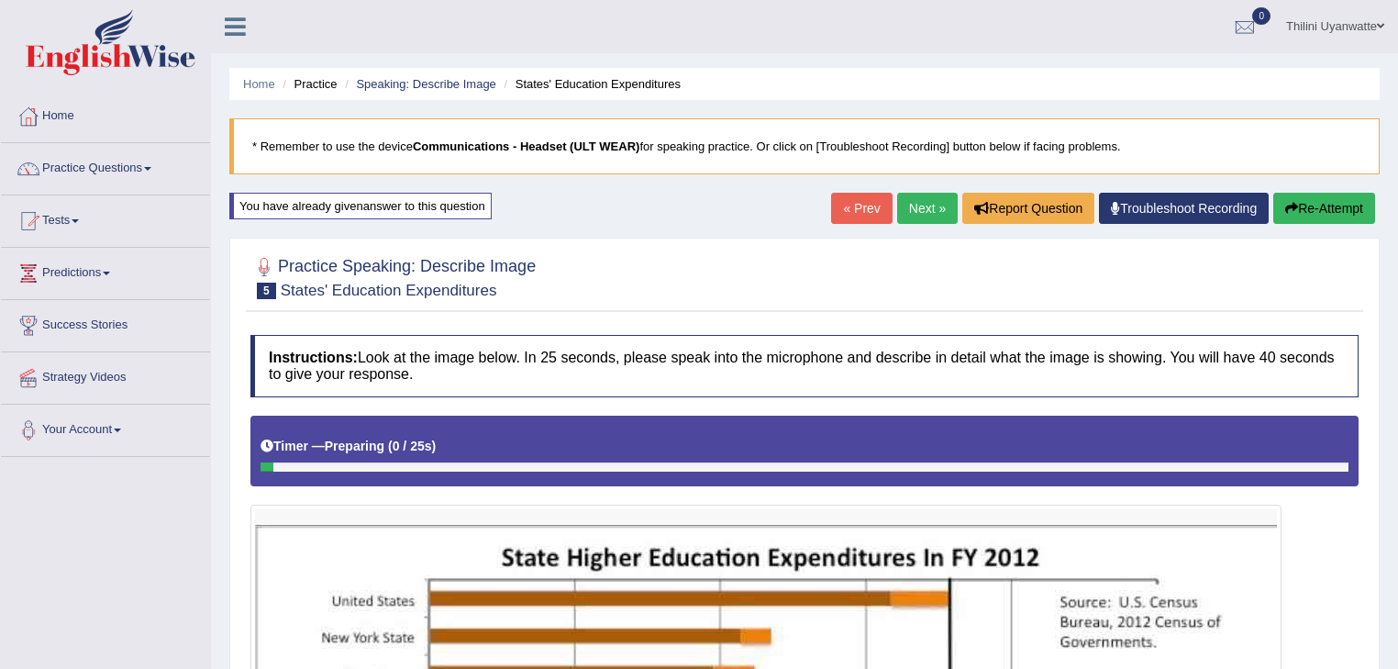
click at [912, 212] on link "Next »" at bounding box center [927, 208] width 61 height 31
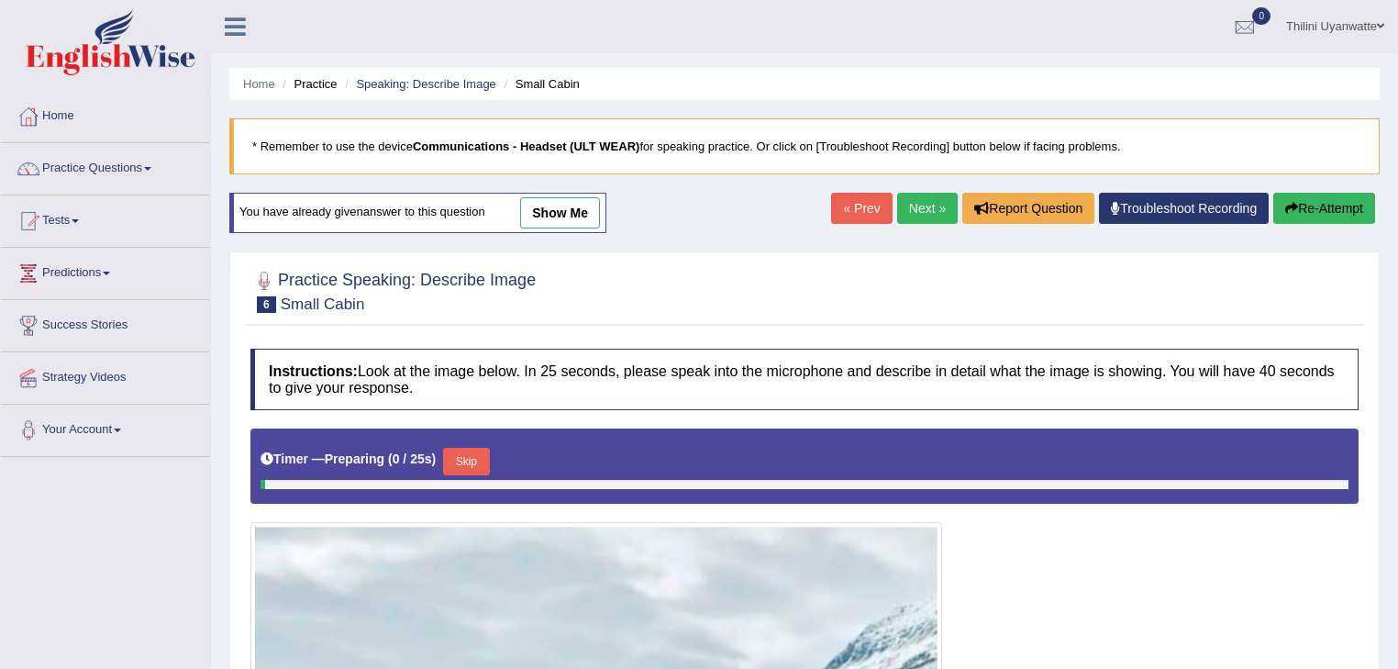
click at [562, 228] on div "You have already given answer to this question show me" at bounding box center [417, 213] width 377 height 40
click at [569, 216] on link "show me" at bounding box center [560, 212] width 80 height 31
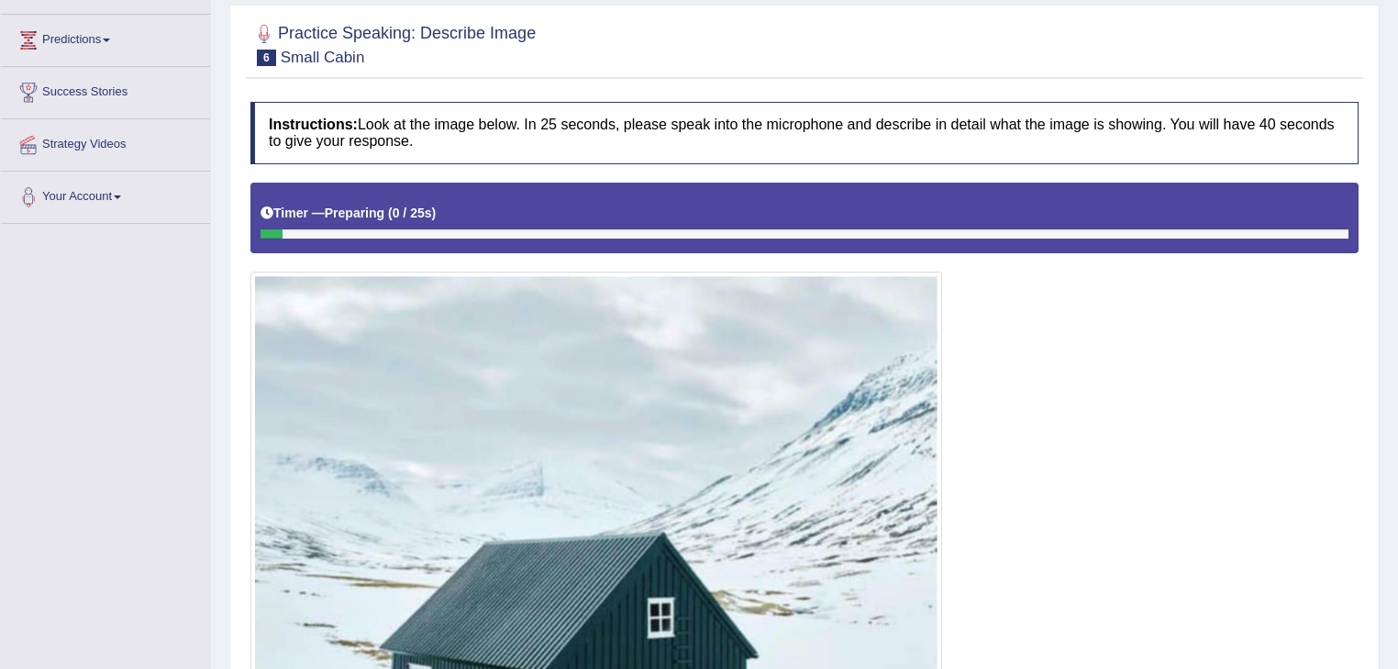
scroll to position [143, 0]
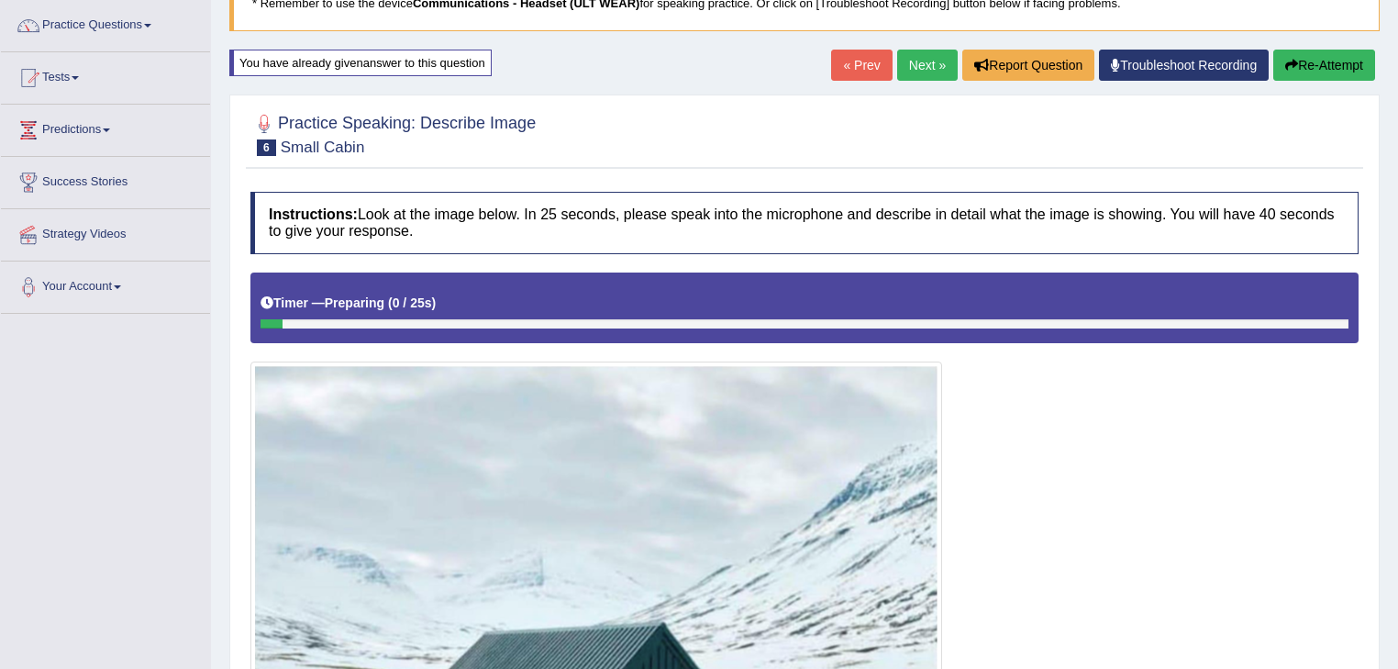
click at [914, 79] on link "Next »" at bounding box center [927, 65] width 61 height 31
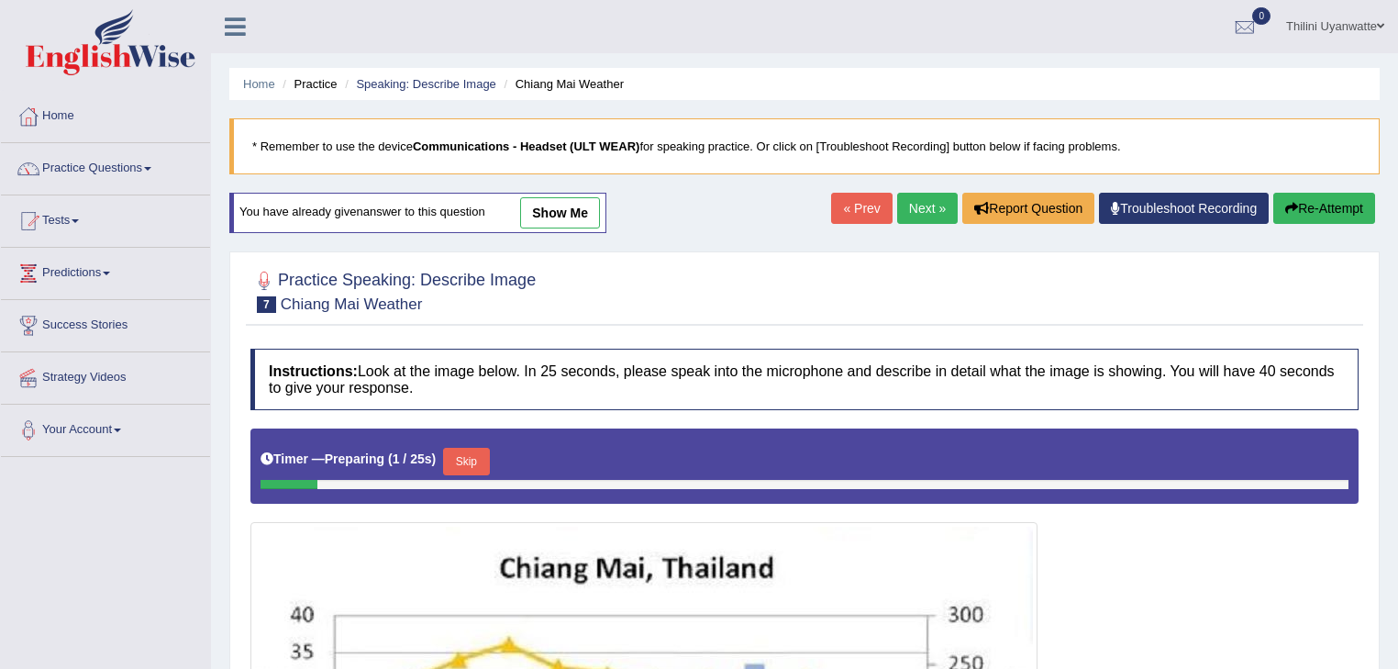
click at [598, 205] on link "show me" at bounding box center [560, 212] width 80 height 31
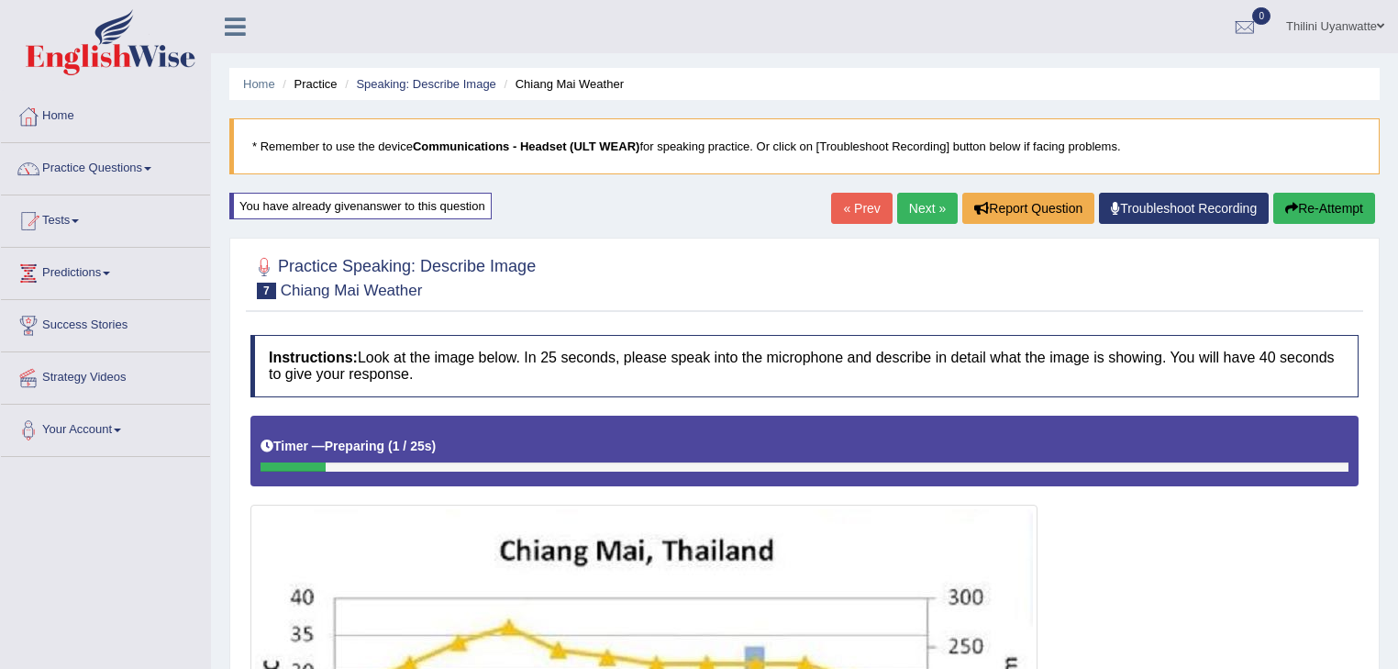
click at [426, 209] on div "You have already given answer to this question" at bounding box center [360, 206] width 262 height 27
click at [851, 202] on link "« Prev" at bounding box center [861, 208] width 61 height 31
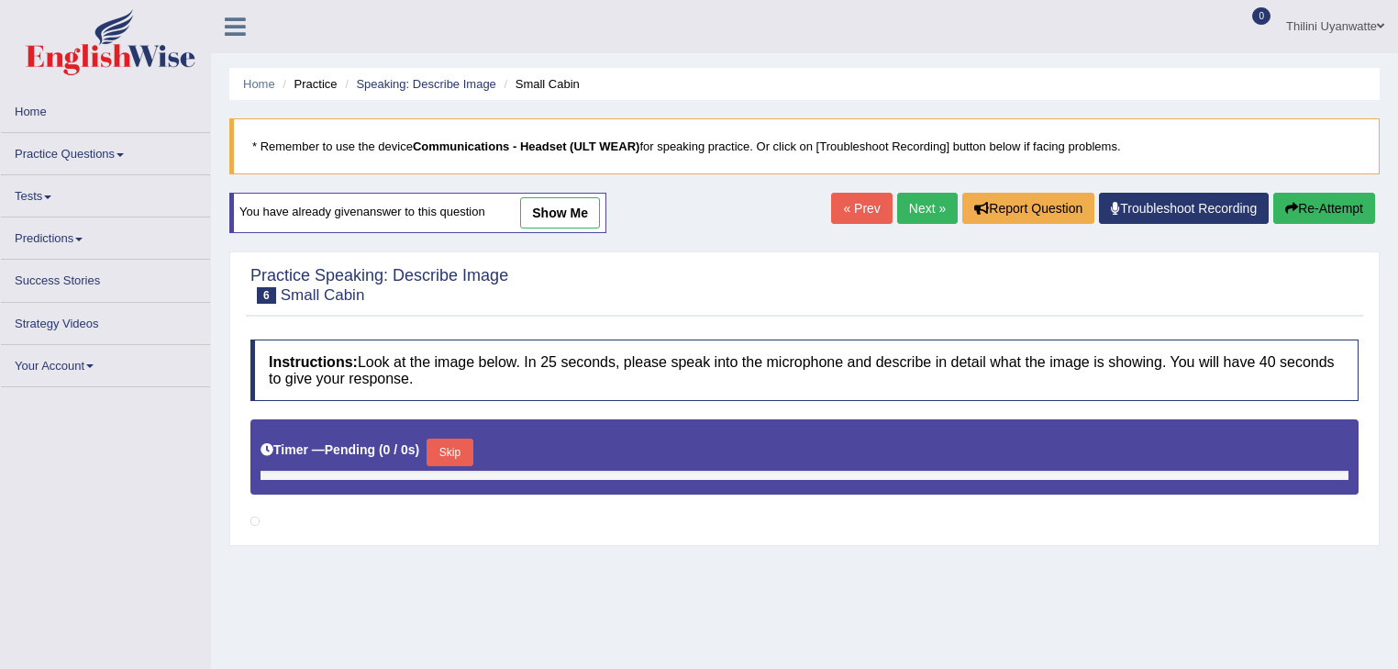
click at [910, 205] on link "Next »" at bounding box center [927, 208] width 61 height 31
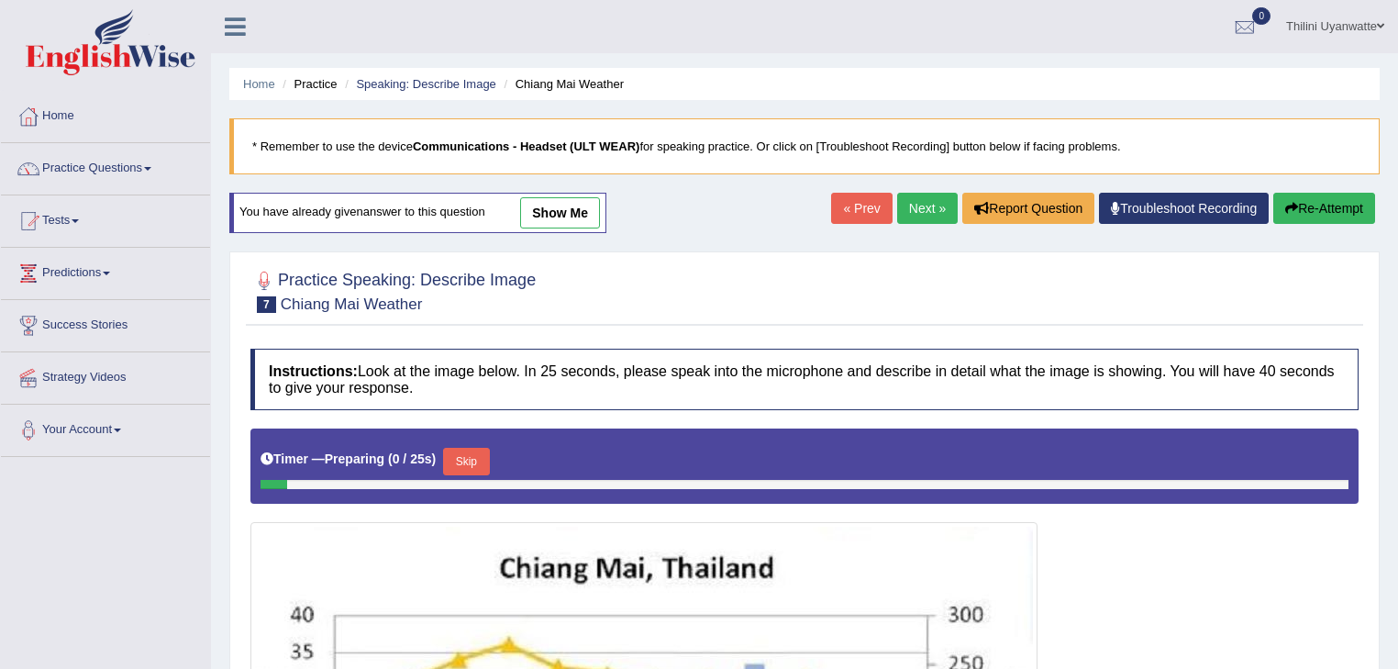
click at [561, 211] on link "show me" at bounding box center [560, 212] width 80 height 31
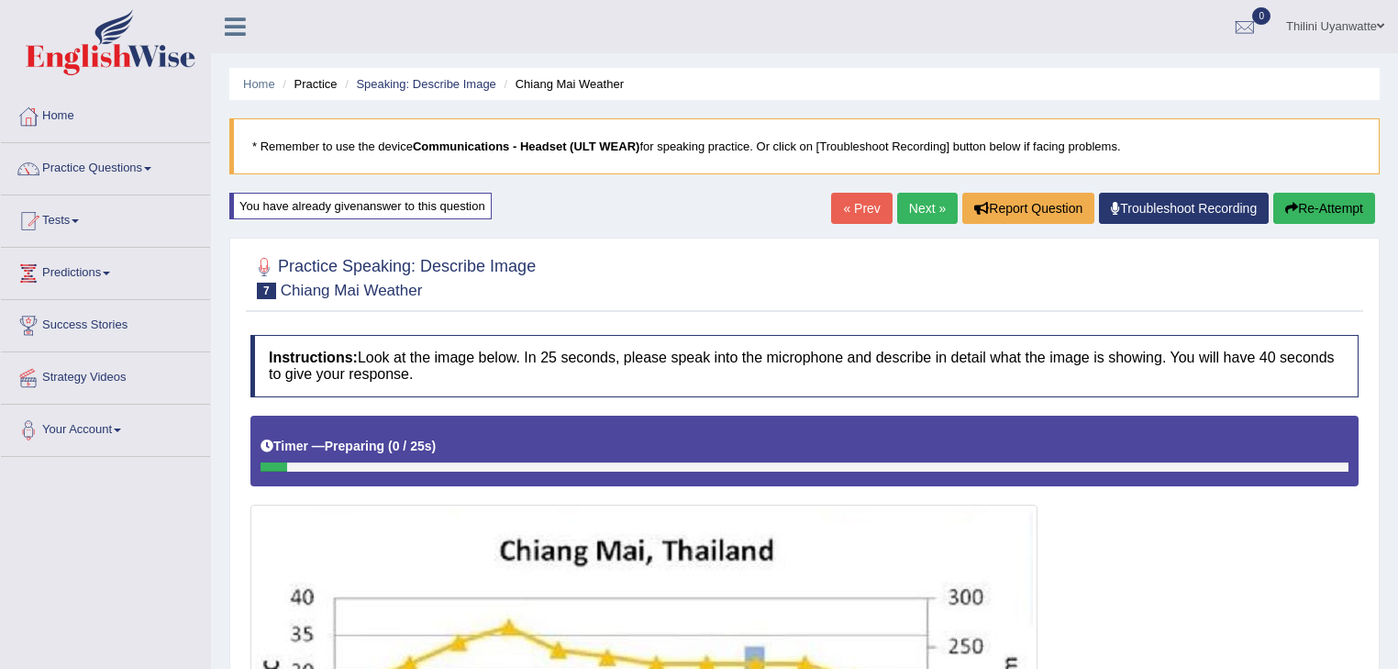
click at [925, 209] on link "Next »" at bounding box center [927, 208] width 61 height 31
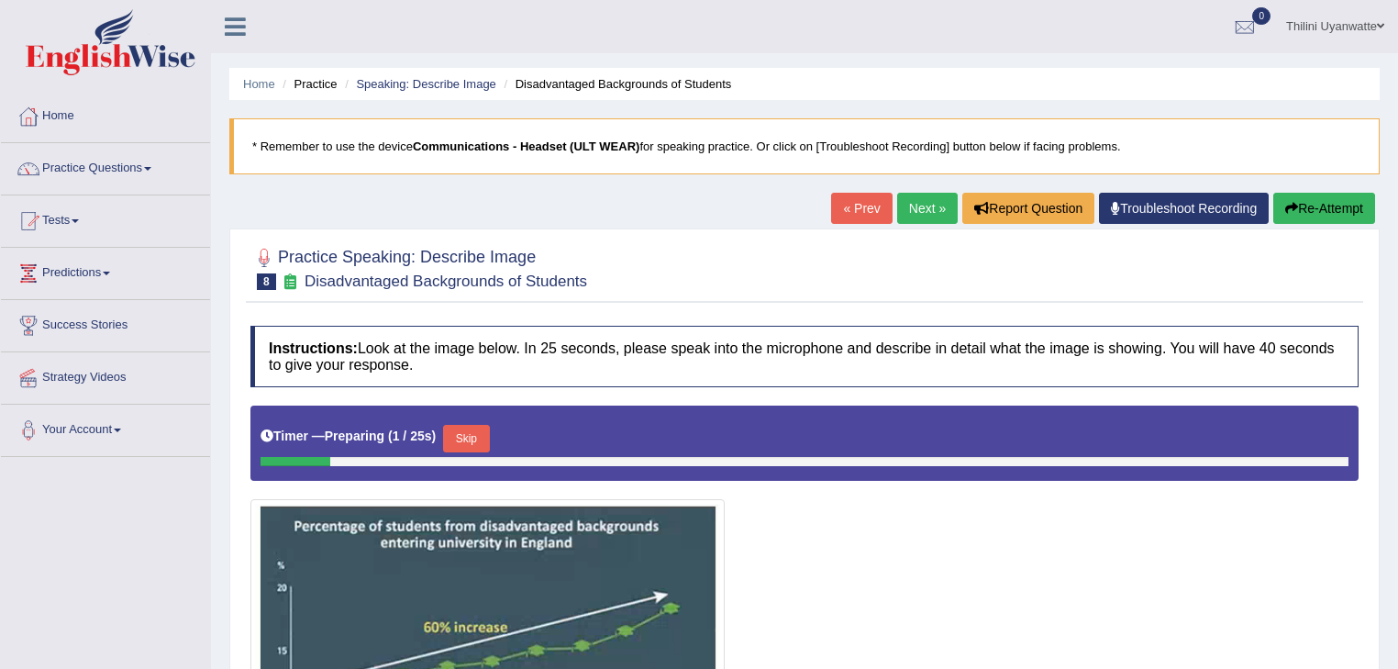
click at [920, 216] on link "Next »" at bounding box center [927, 208] width 61 height 31
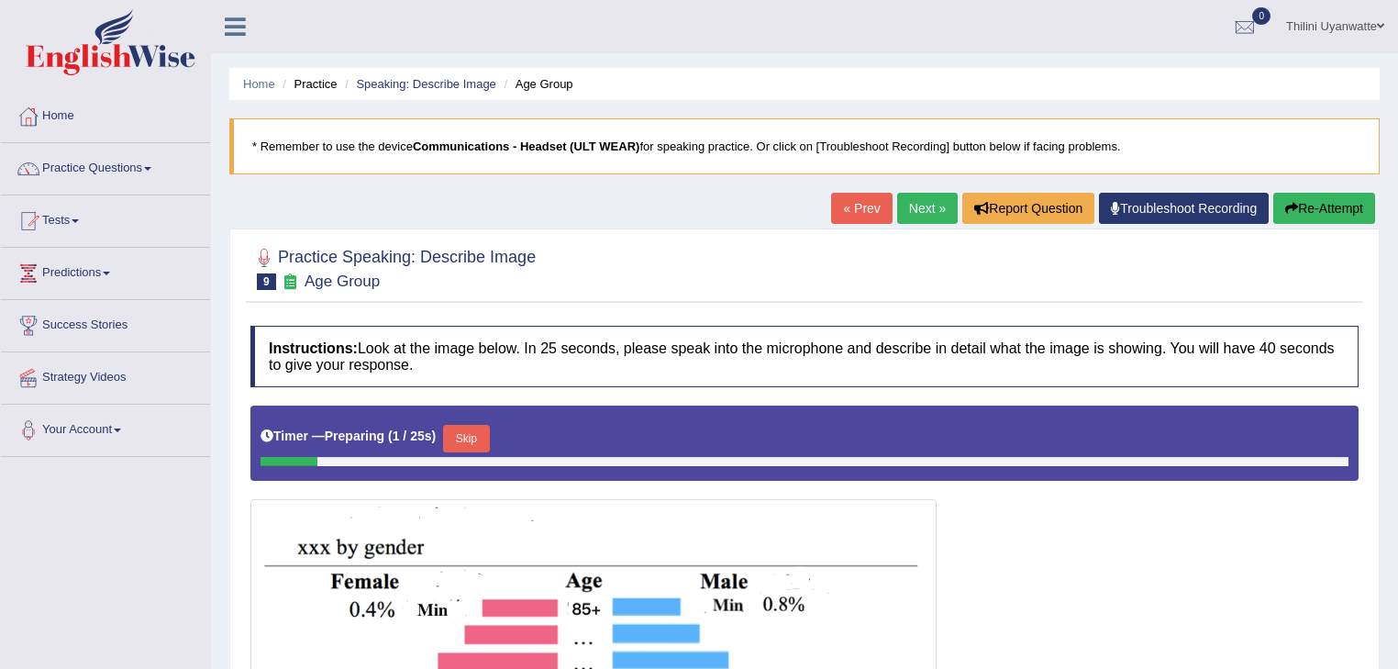
click at [938, 204] on link "Next »" at bounding box center [927, 208] width 61 height 31
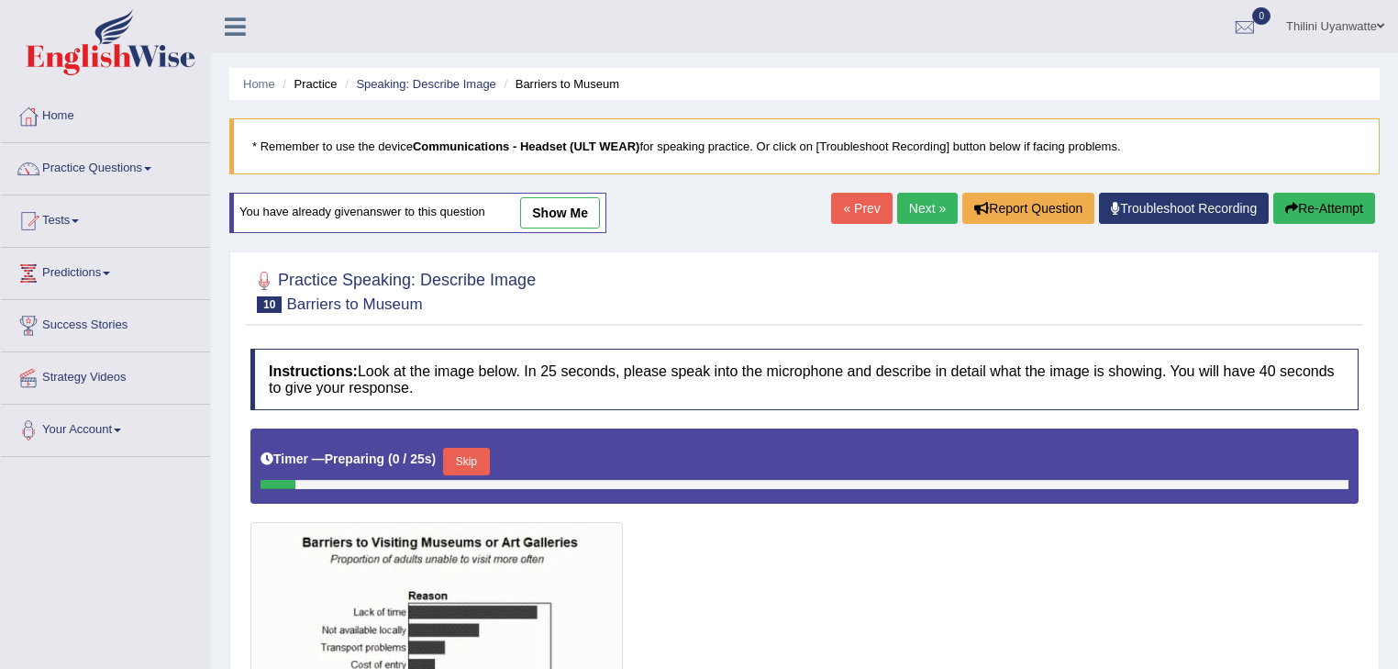
click at [528, 214] on link "show me" at bounding box center [560, 212] width 80 height 31
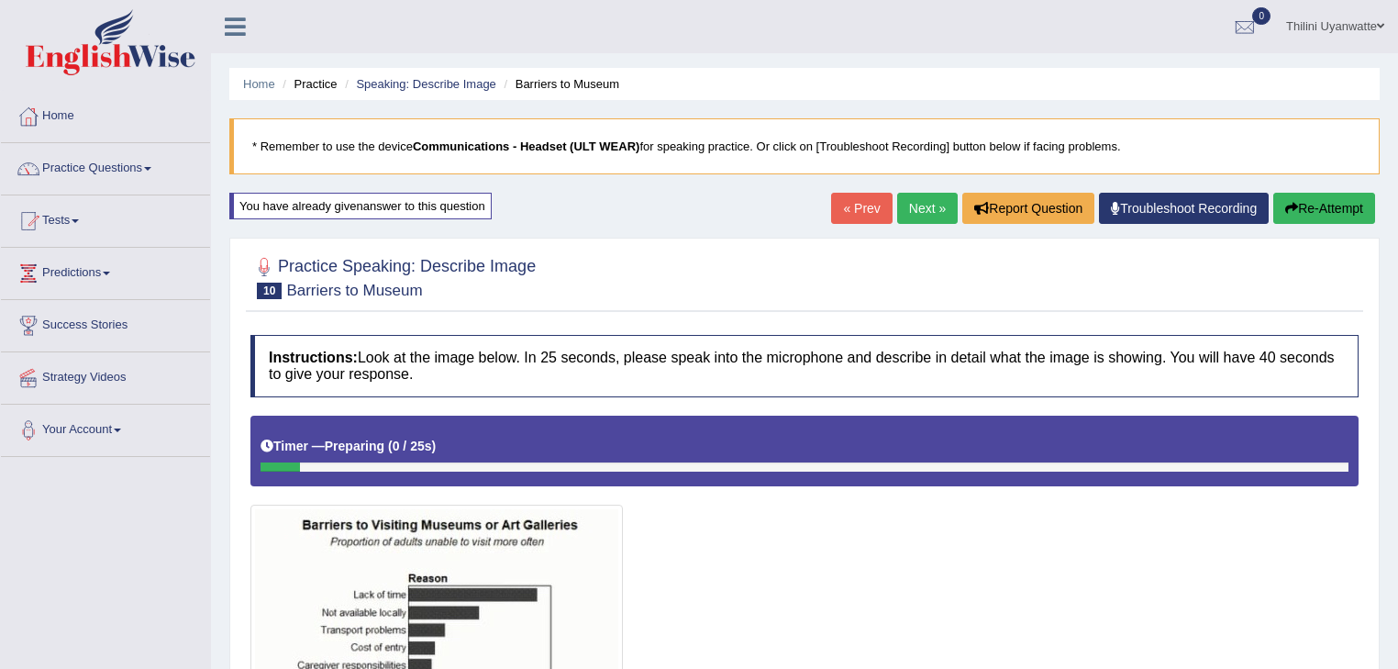
click at [853, 214] on link "« Prev" at bounding box center [861, 208] width 61 height 31
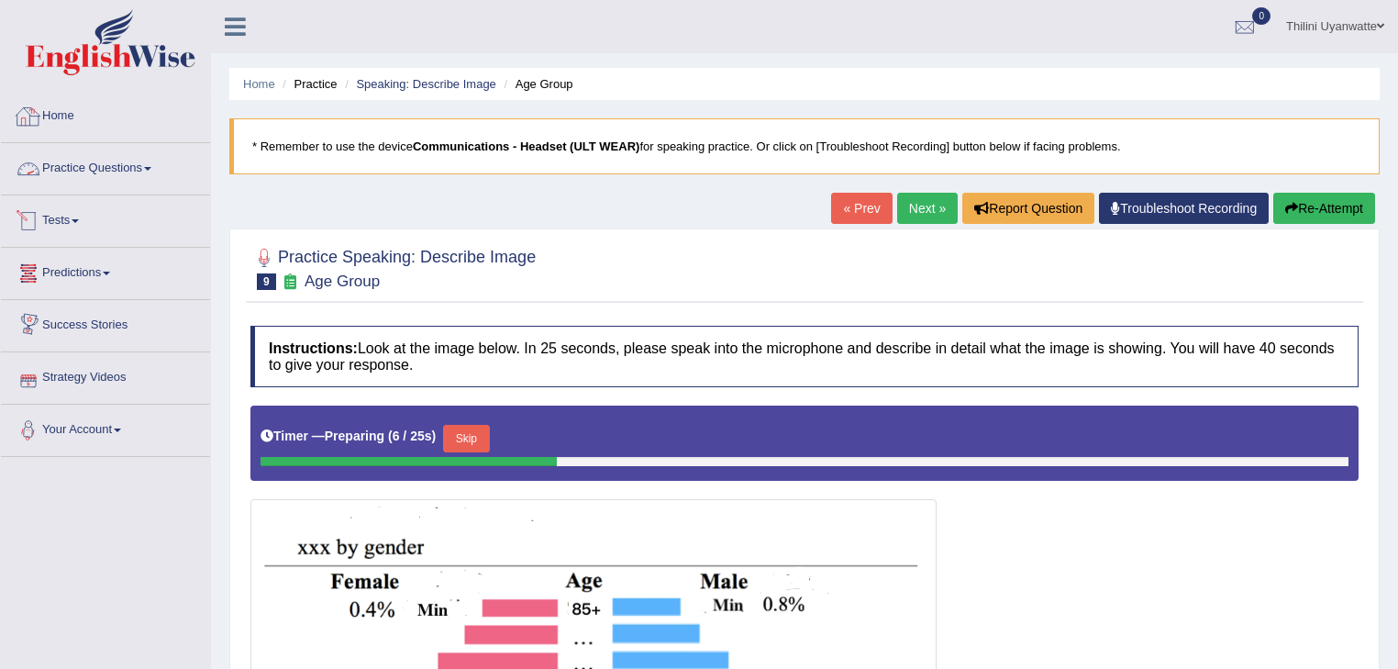
click at [103, 169] on link "Practice Questions" at bounding box center [105, 166] width 209 height 46
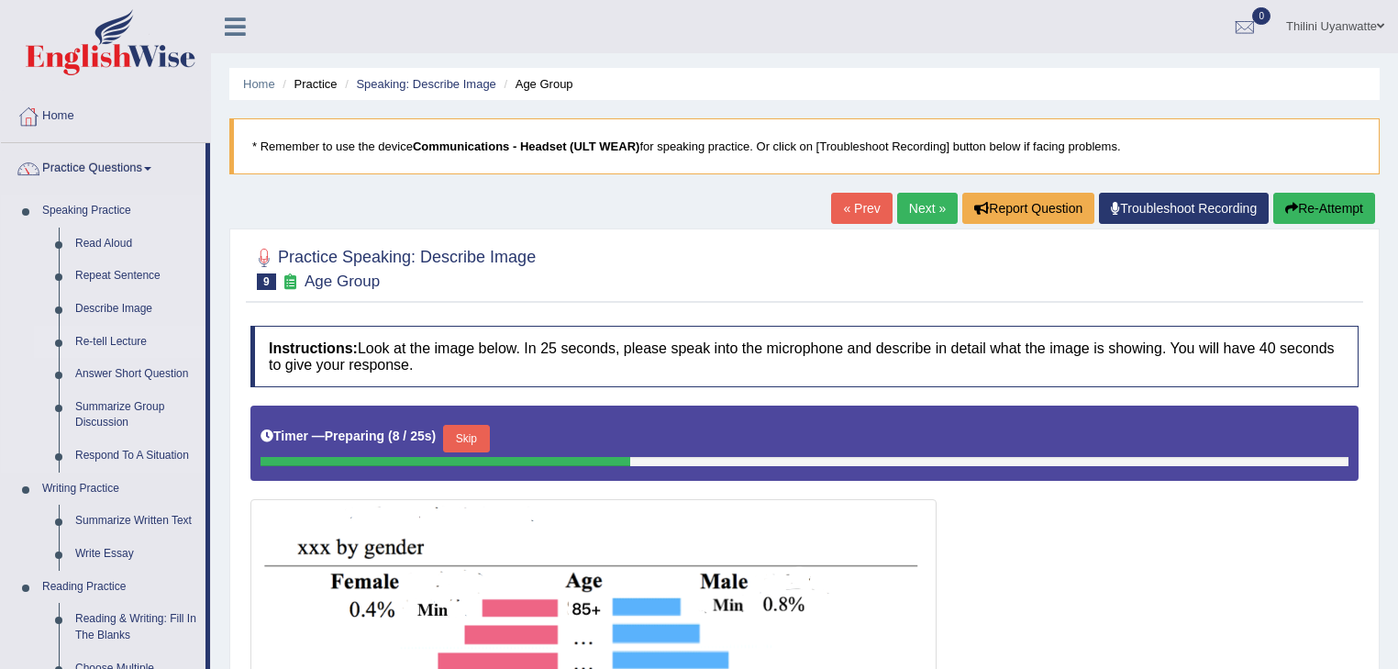
click at [117, 335] on link "Re-tell Lecture" at bounding box center [136, 342] width 138 height 33
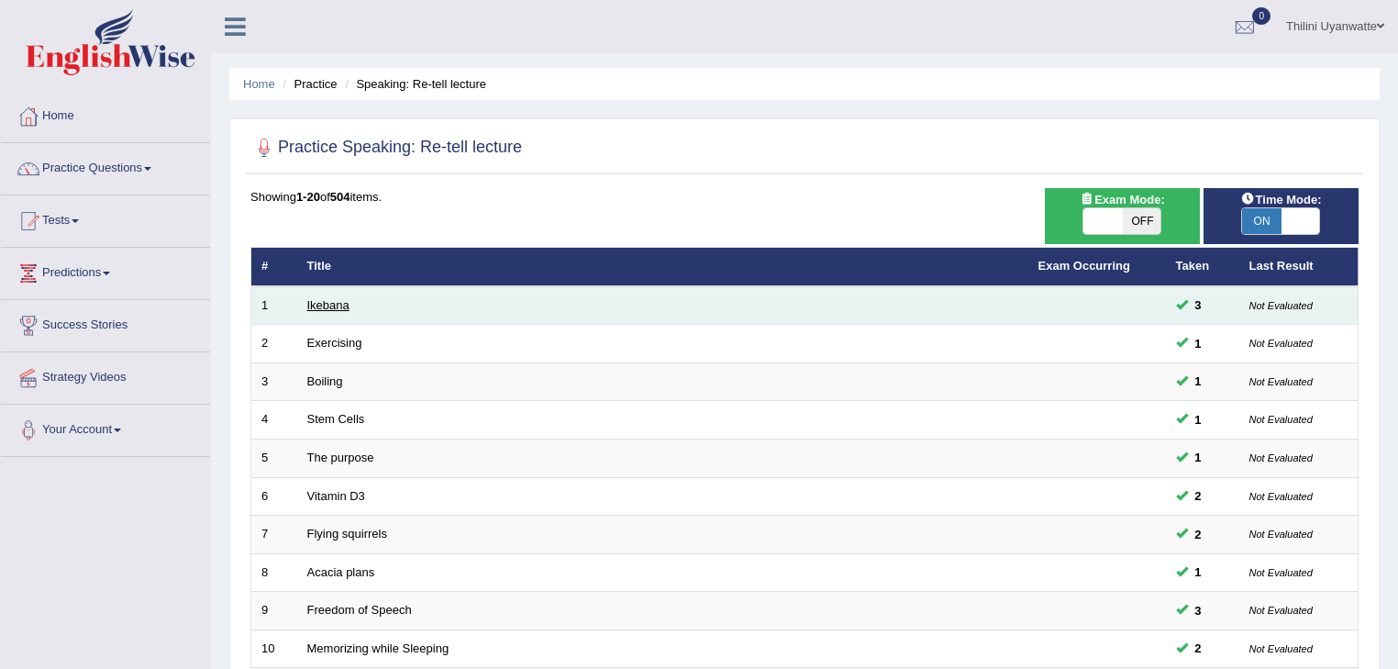
click at [337, 305] on link "Ikebana" at bounding box center [328, 305] width 42 height 14
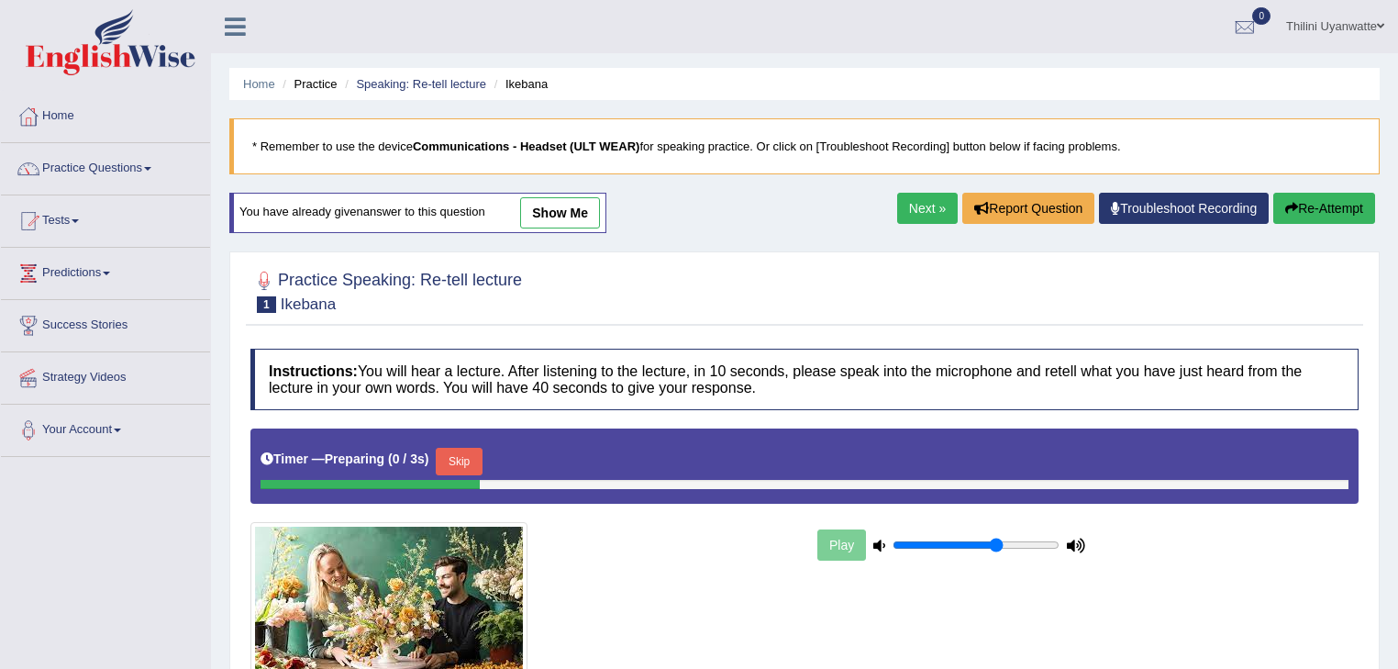
click at [576, 210] on link "show me" at bounding box center [560, 212] width 80 height 31
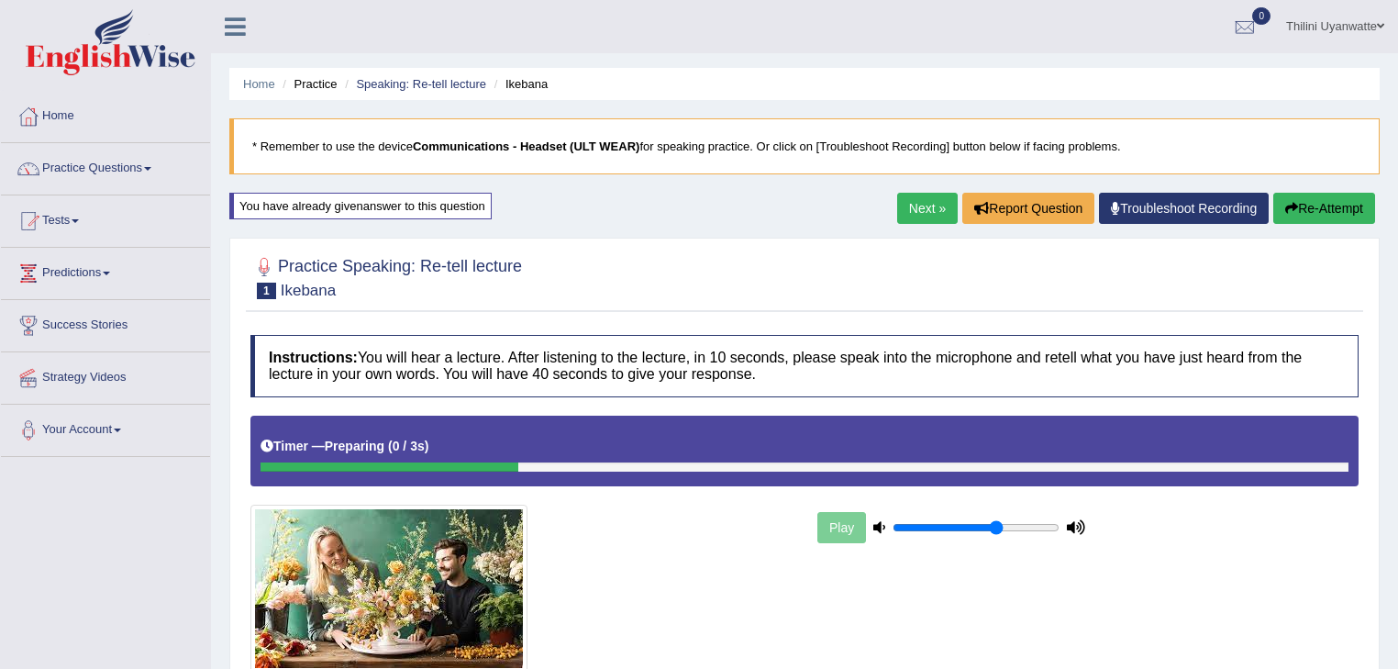
click at [922, 216] on link "Next »" at bounding box center [927, 208] width 61 height 31
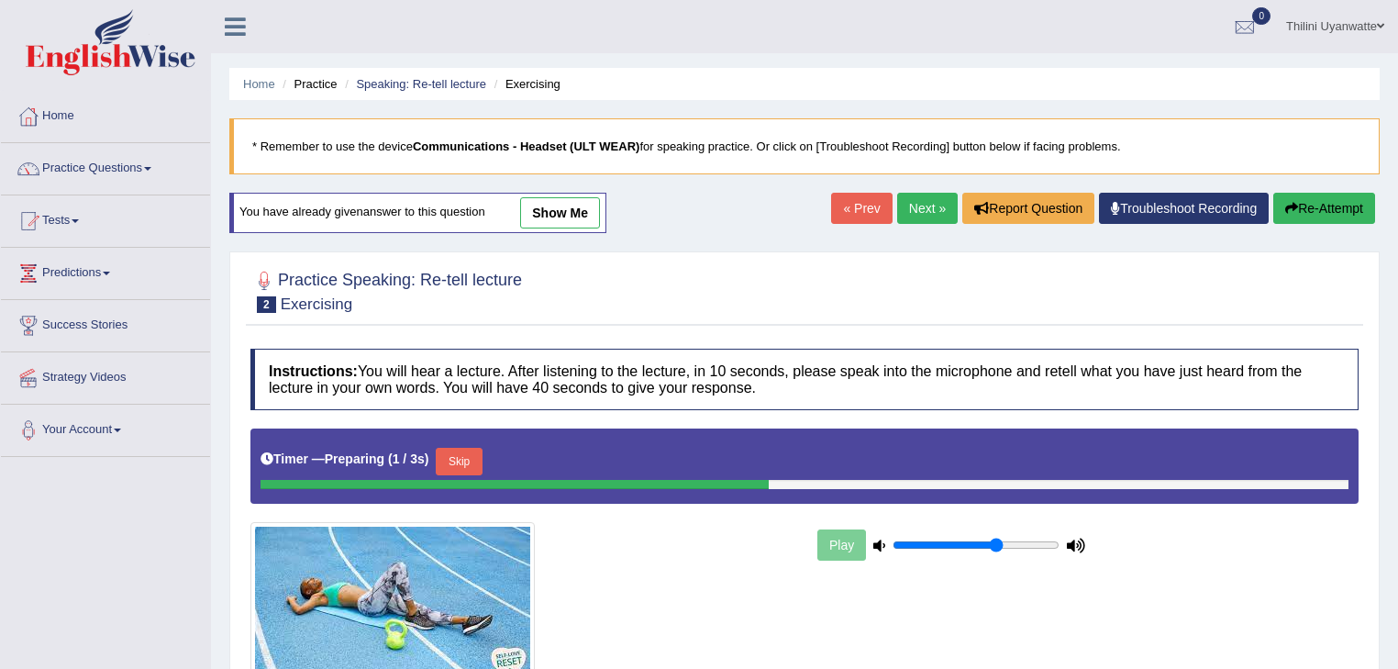
click at [564, 209] on link "show me" at bounding box center [560, 212] width 80 height 31
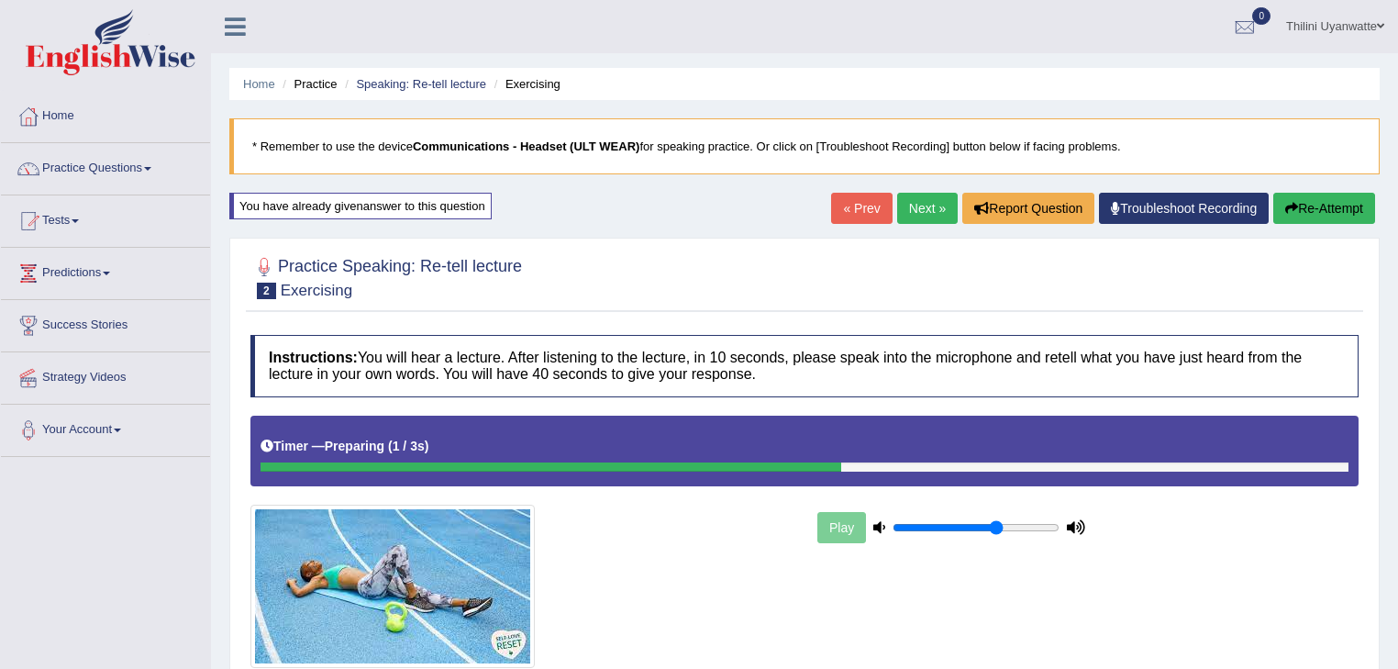
click at [918, 209] on link "Next »" at bounding box center [927, 208] width 61 height 31
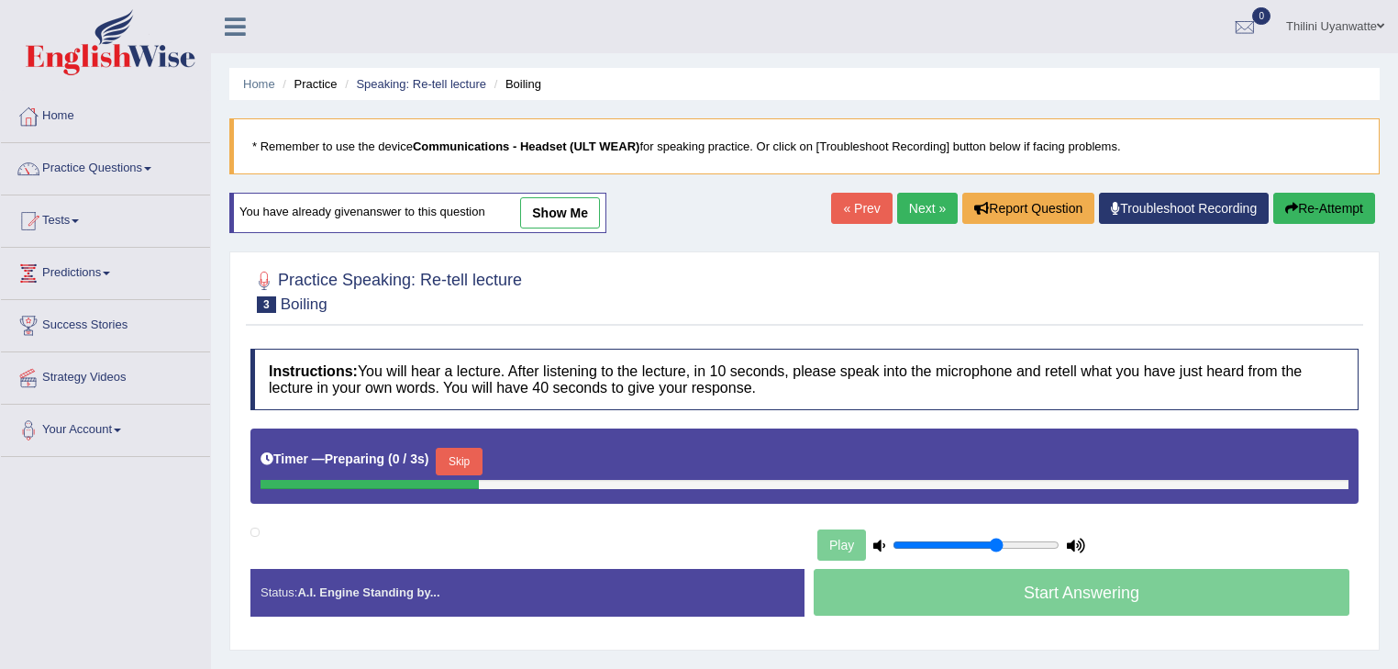
click at [550, 197] on link "show me" at bounding box center [560, 212] width 80 height 31
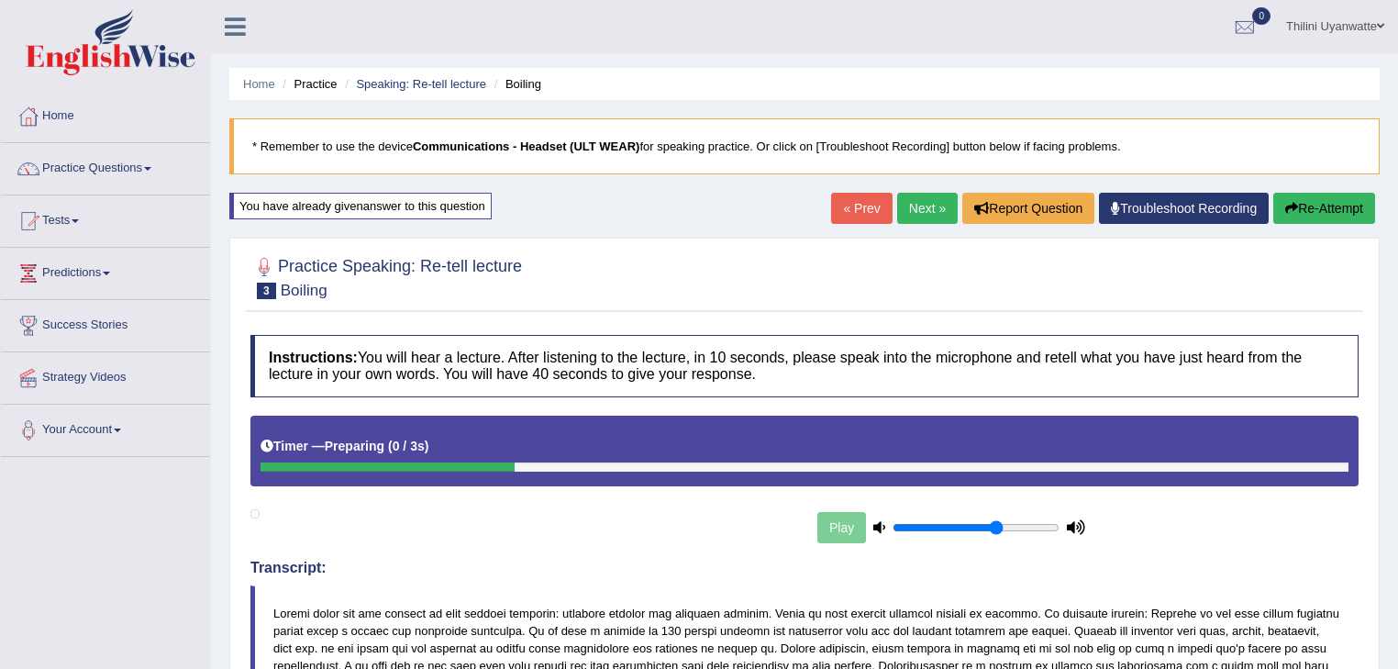
click at [935, 205] on link "Next »" at bounding box center [927, 208] width 61 height 31
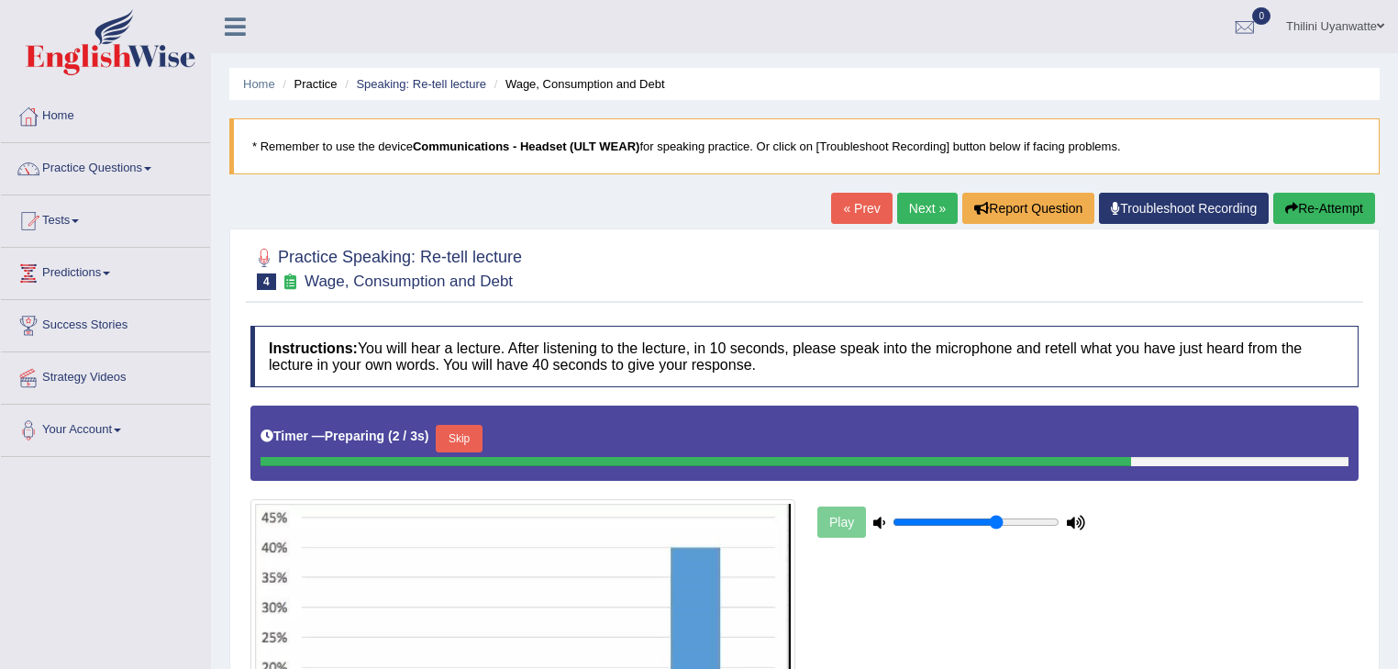
click at [932, 216] on link "Next »" at bounding box center [927, 208] width 61 height 31
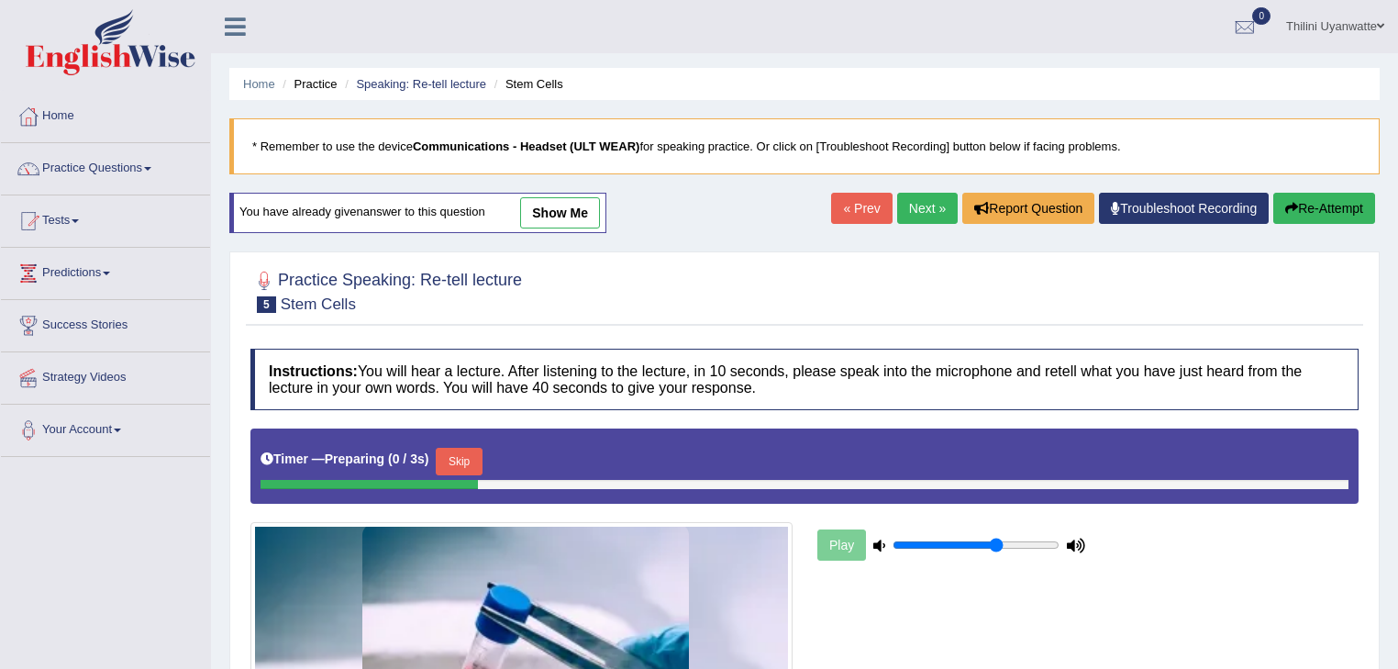
drag, startPoint x: 609, startPoint y: 220, endPoint x: 598, endPoint y: 219, distance: 11.0
click at [607, 219] on div "You have already given answer to this question show me" at bounding box center [419, 222] width 381 height 59
drag, startPoint x: 594, startPoint y: 216, endPoint x: 611, endPoint y: 271, distance: 57.4
click at [592, 216] on link "show me" at bounding box center [560, 212] width 80 height 31
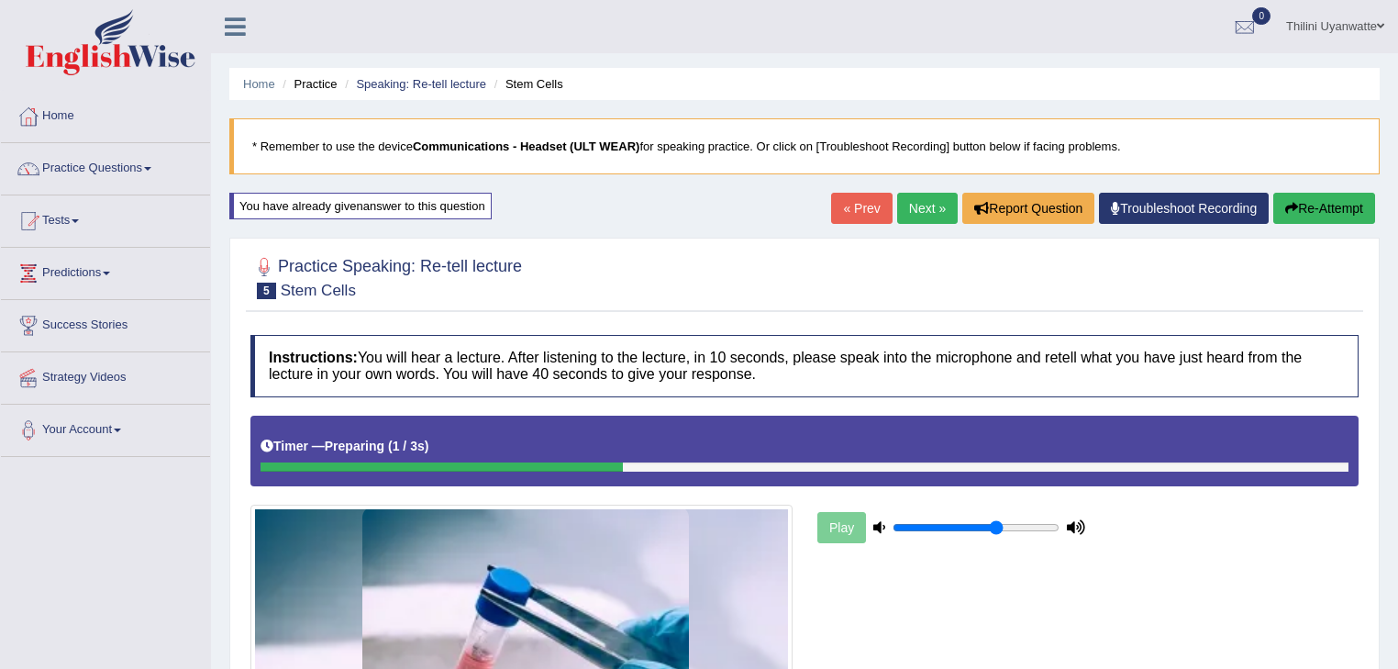
click at [921, 205] on link "Next »" at bounding box center [927, 208] width 61 height 31
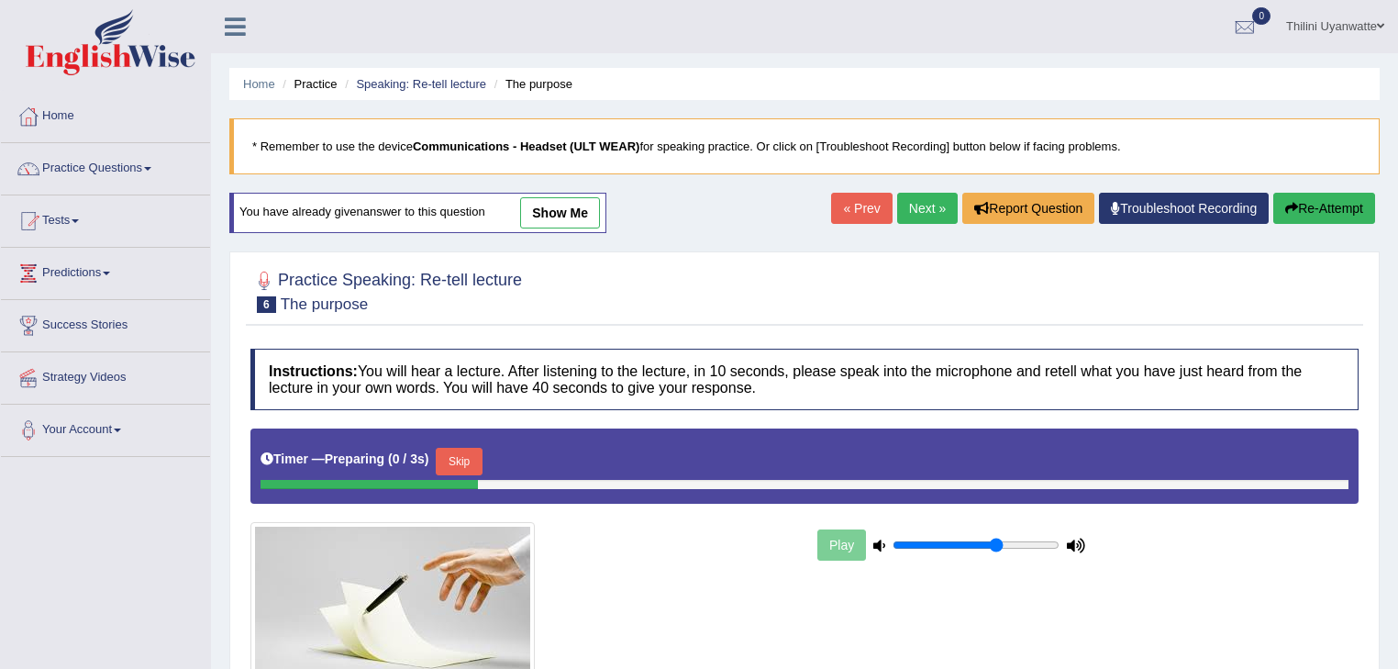
click at [462, 467] on button "Skip" at bounding box center [459, 462] width 46 height 28
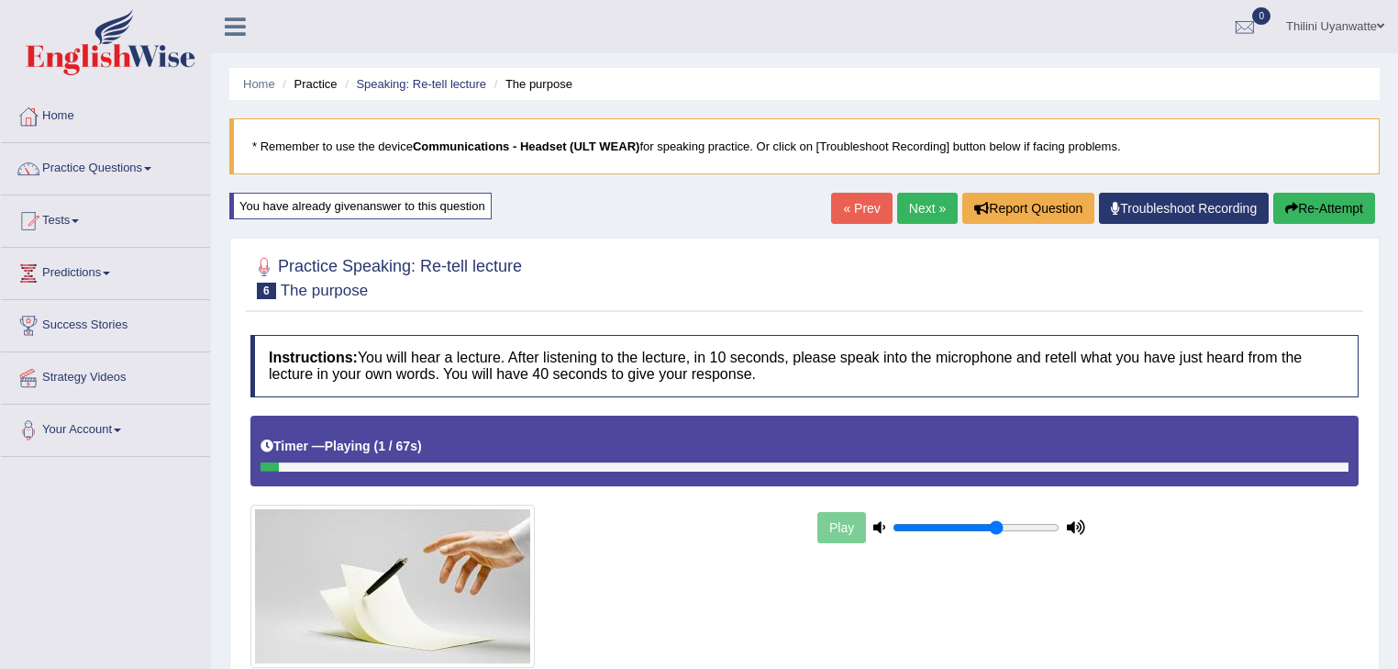
click at [918, 211] on link "Next »" at bounding box center [927, 208] width 61 height 31
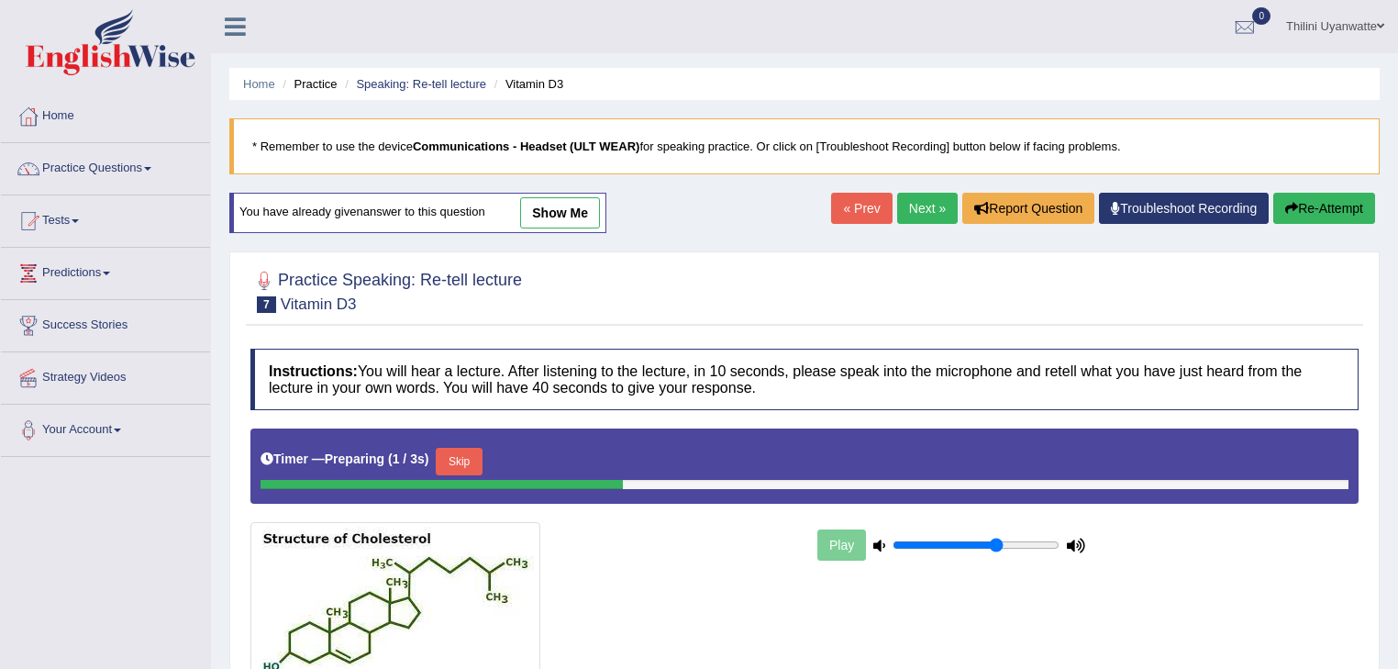
click at [850, 211] on link "« Prev" at bounding box center [861, 208] width 61 height 31
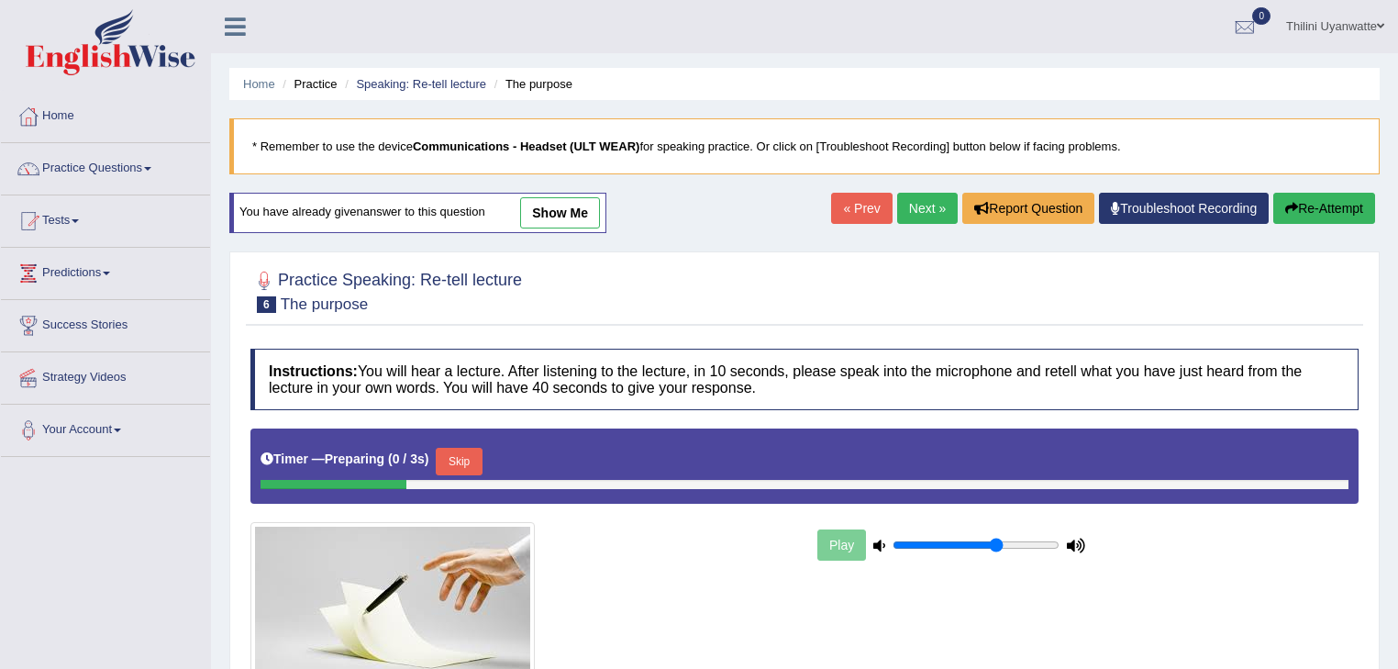
click at [559, 214] on link "show me" at bounding box center [560, 212] width 80 height 31
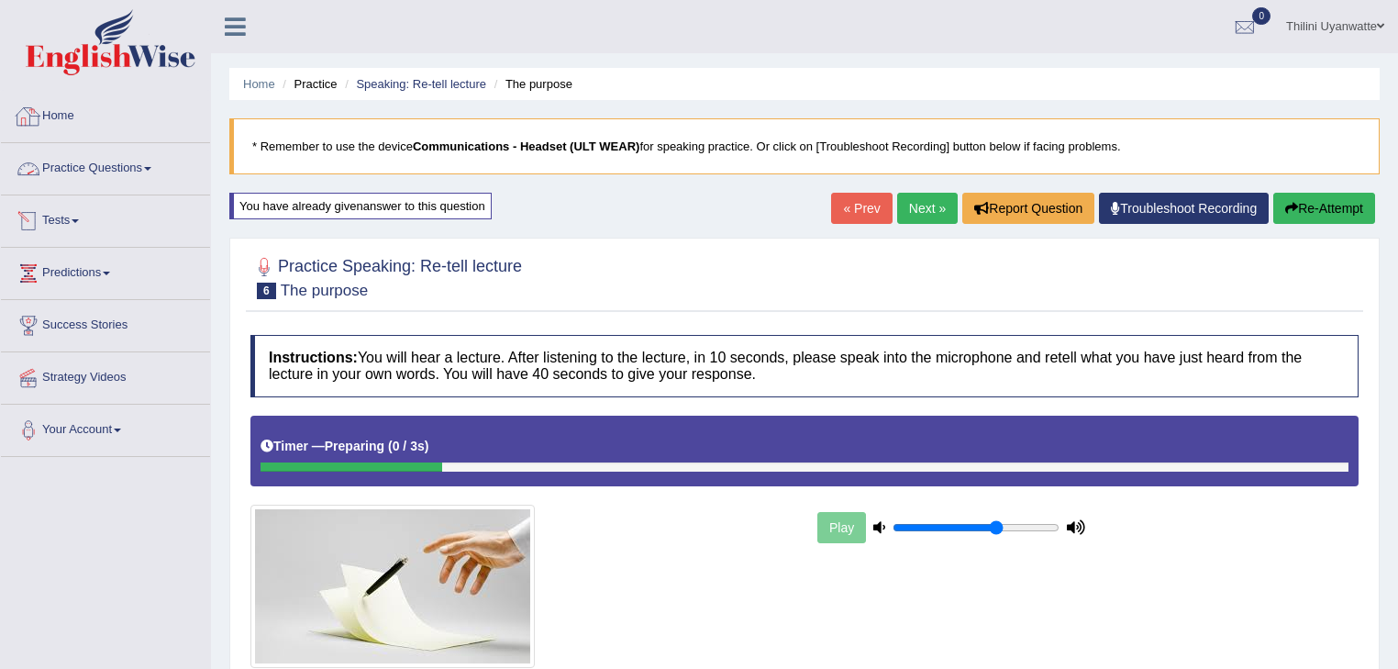
click at [126, 169] on link "Practice Questions" at bounding box center [105, 166] width 209 height 46
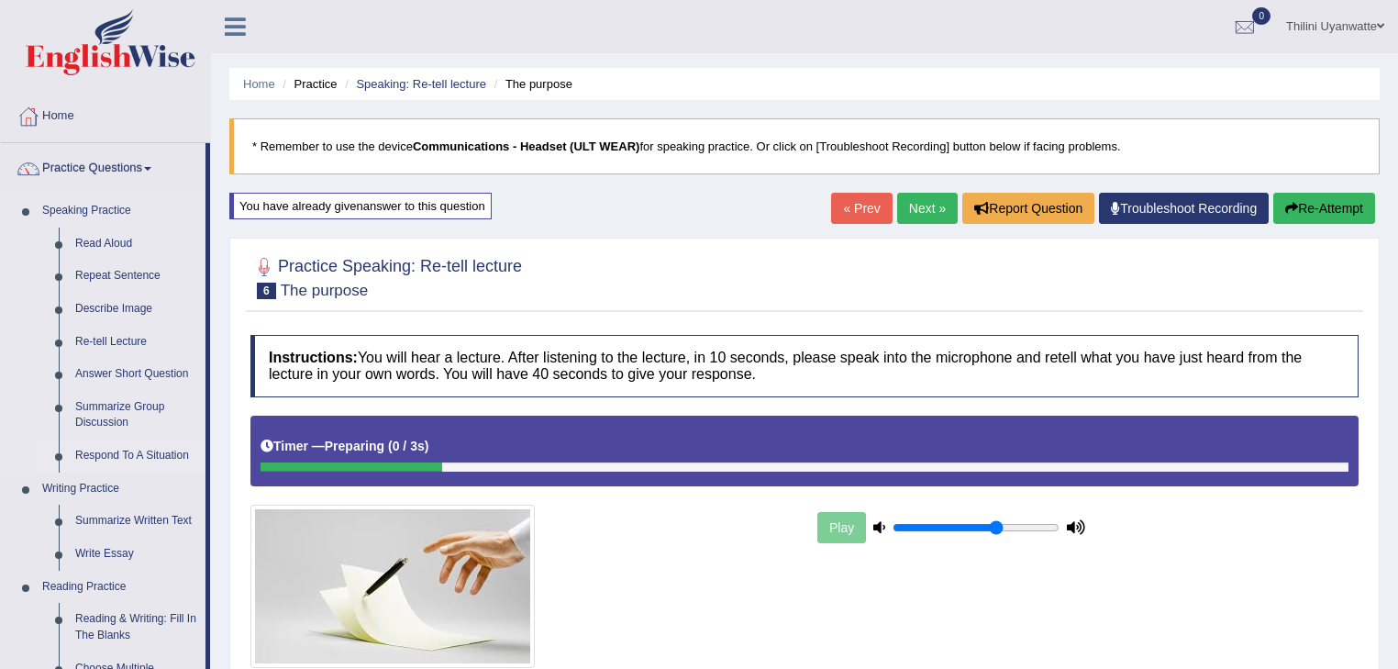
click at [149, 457] on link "Respond To A Situation" at bounding box center [136, 455] width 138 height 33
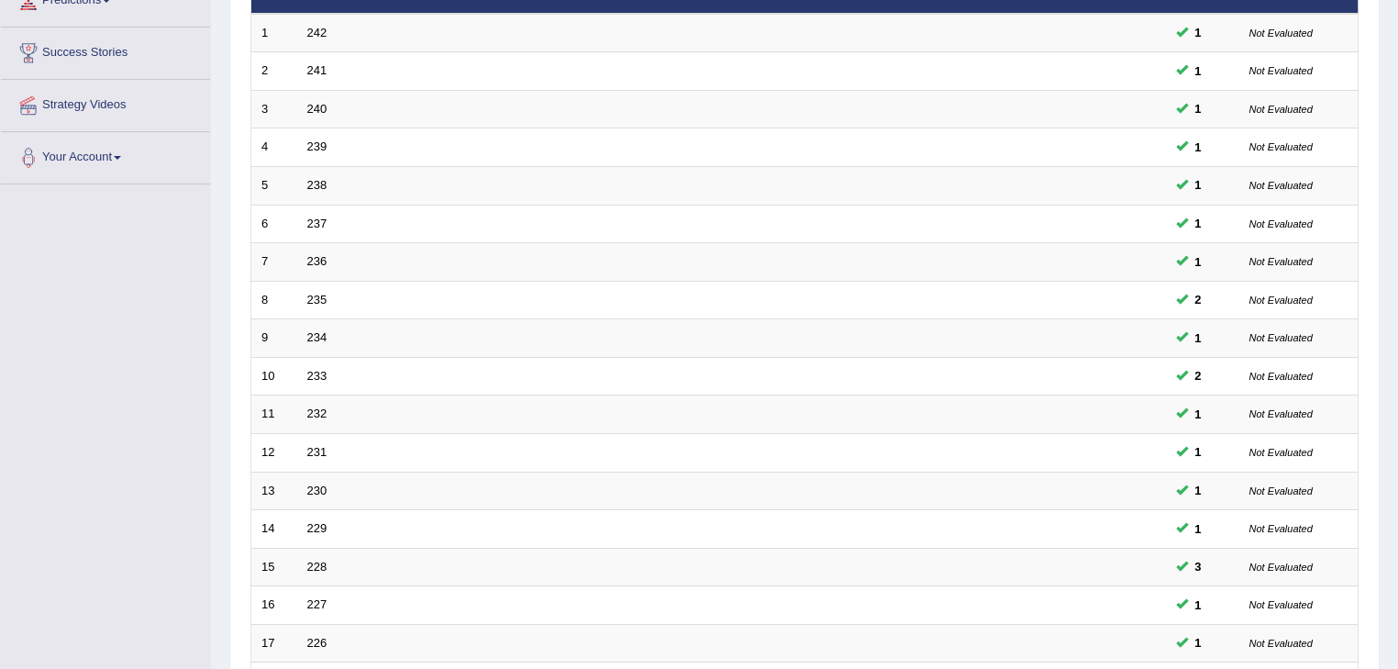
scroll to position [547, 0]
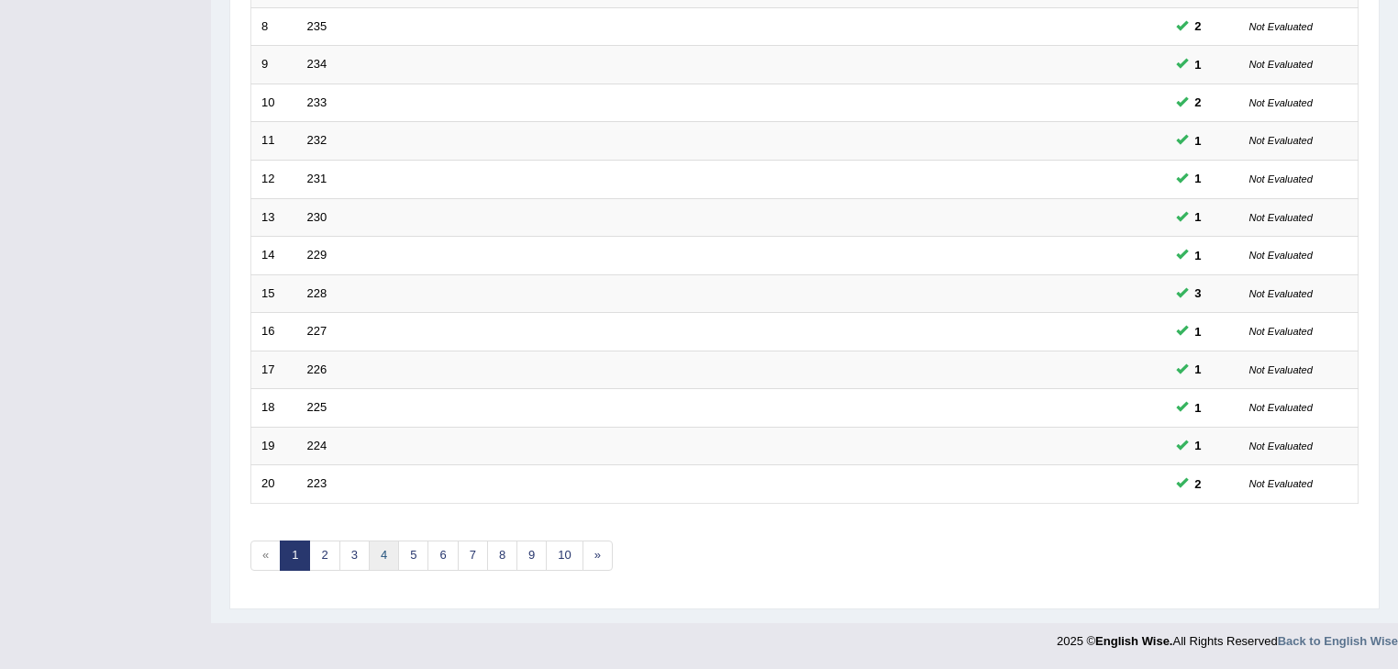
click at [392, 561] on link "4" at bounding box center [384, 555] width 30 height 30
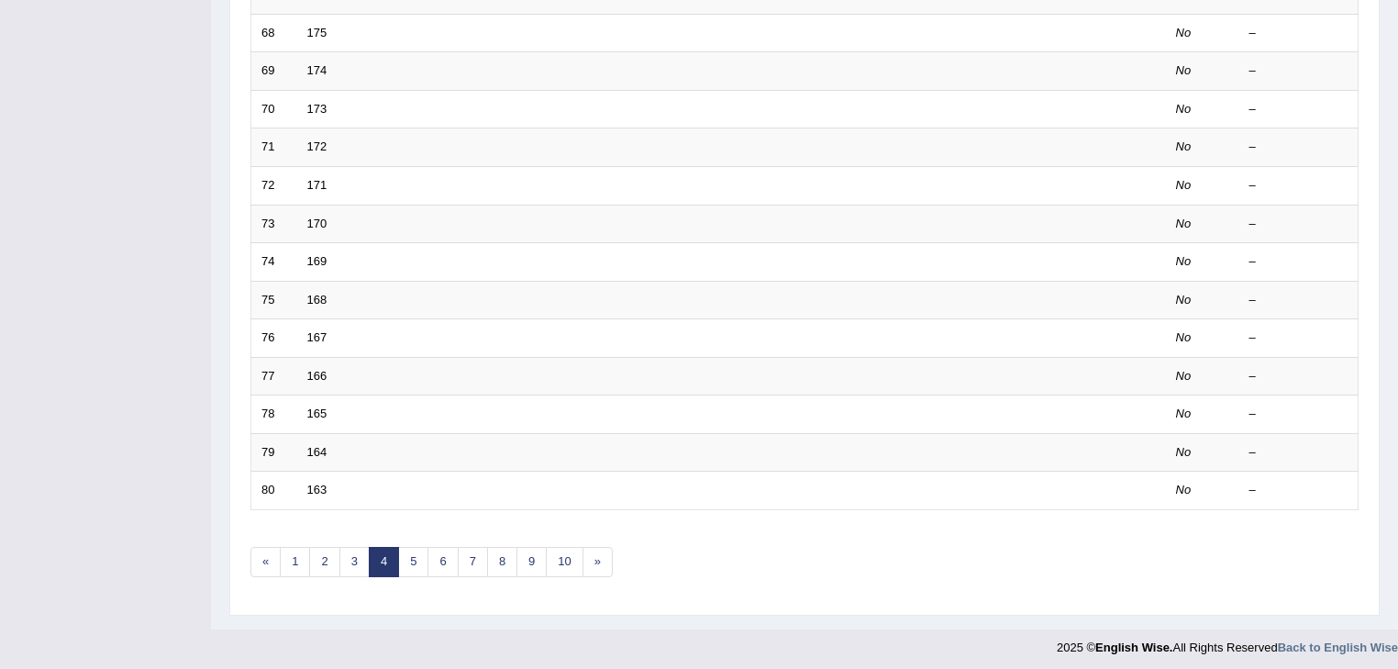
scroll to position [539, 0]
click at [353, 563] on link "3" at bounding box center [354, 562] width 30 height 30
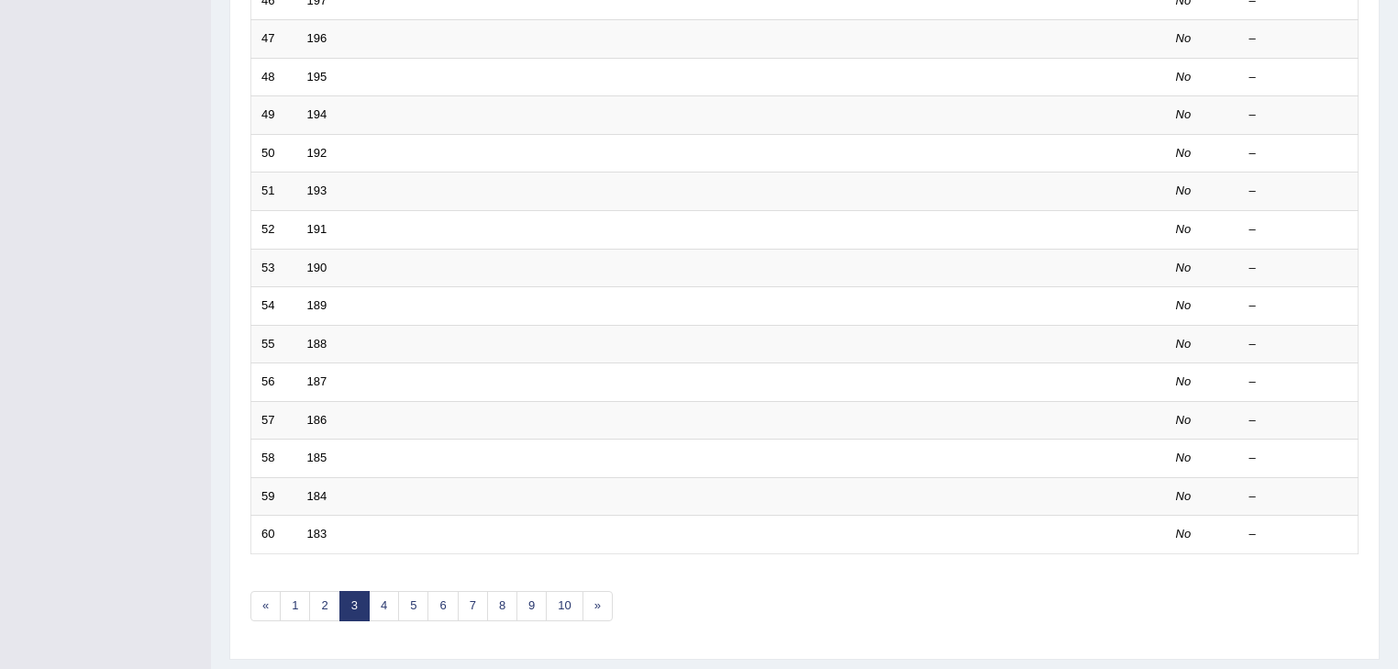
scroll to position [539, 0]
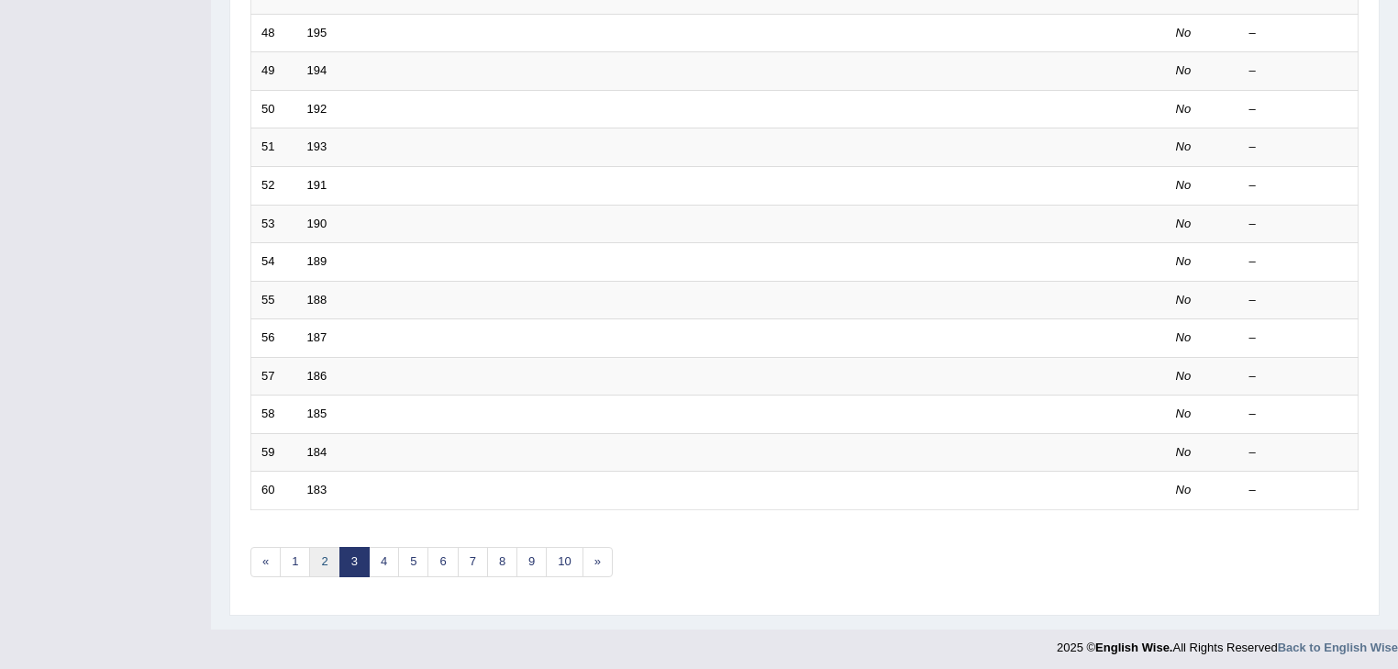
click at [323, 556] on link "2" at bounding box center [324, 562] width 30 height 30
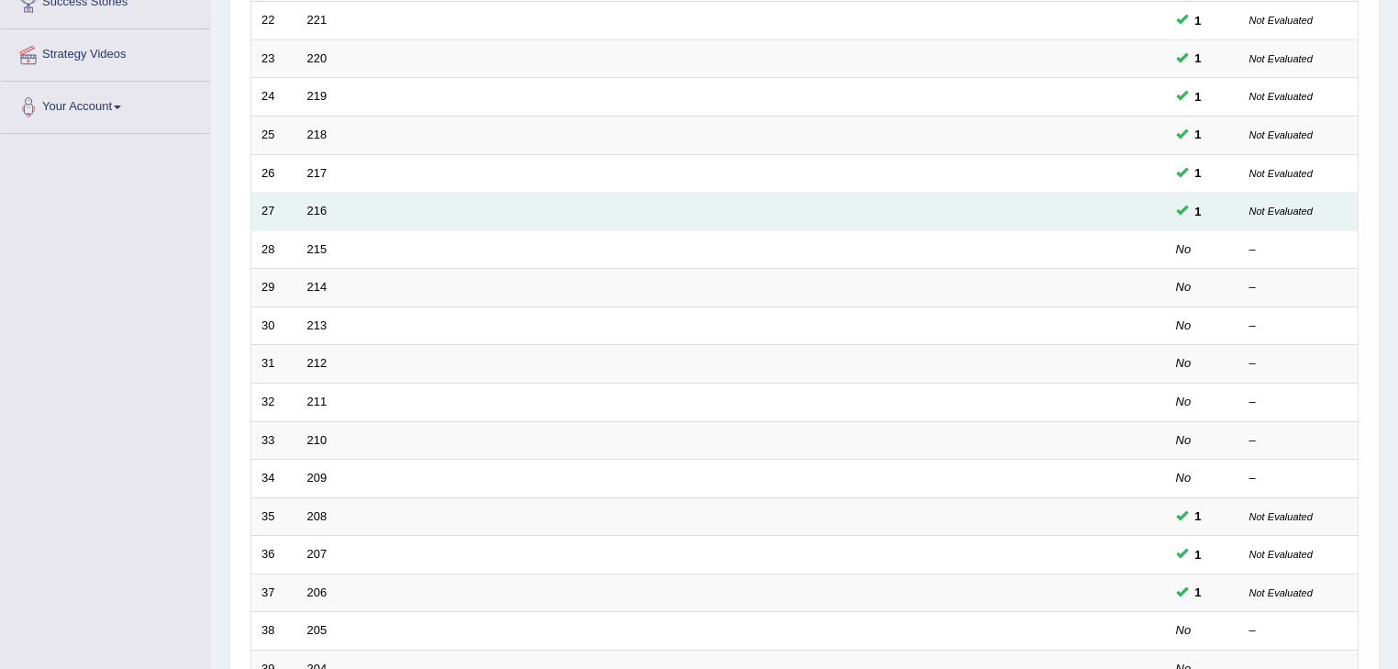
scroll to position [391, 0]
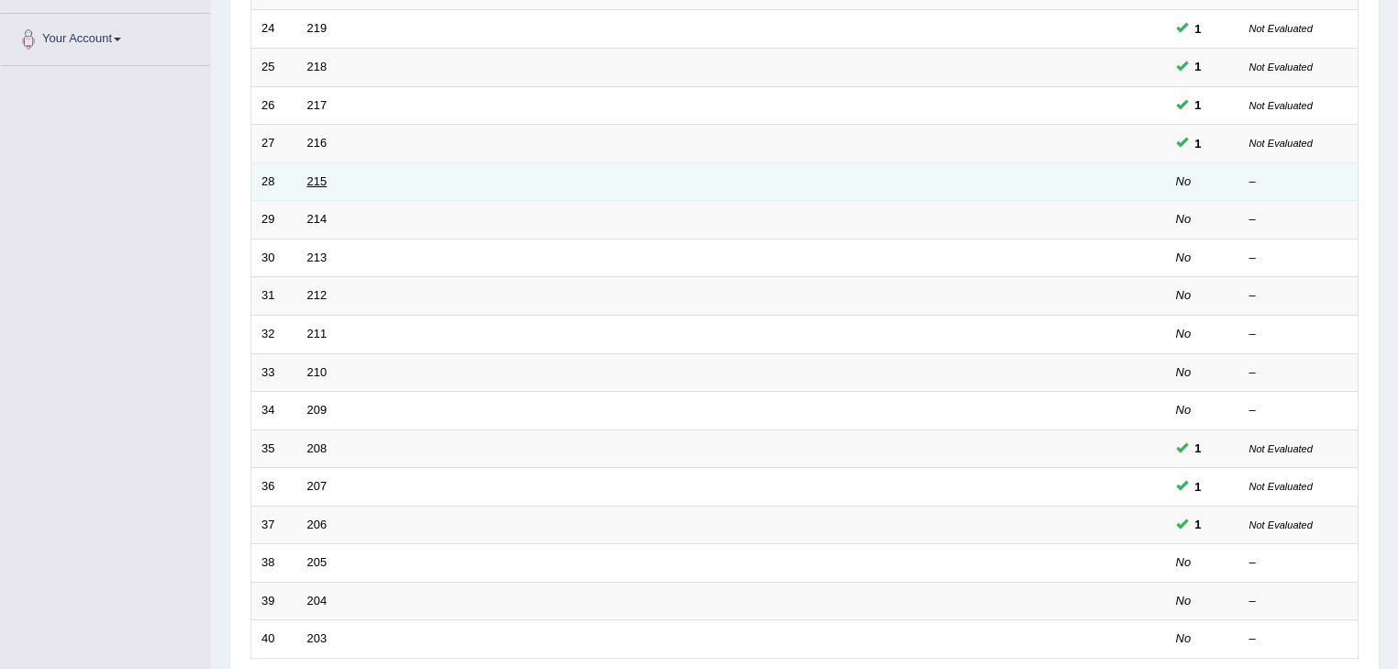
click at [308, 184] on link "215" at bounding box center [317, 181] width 20 height 14
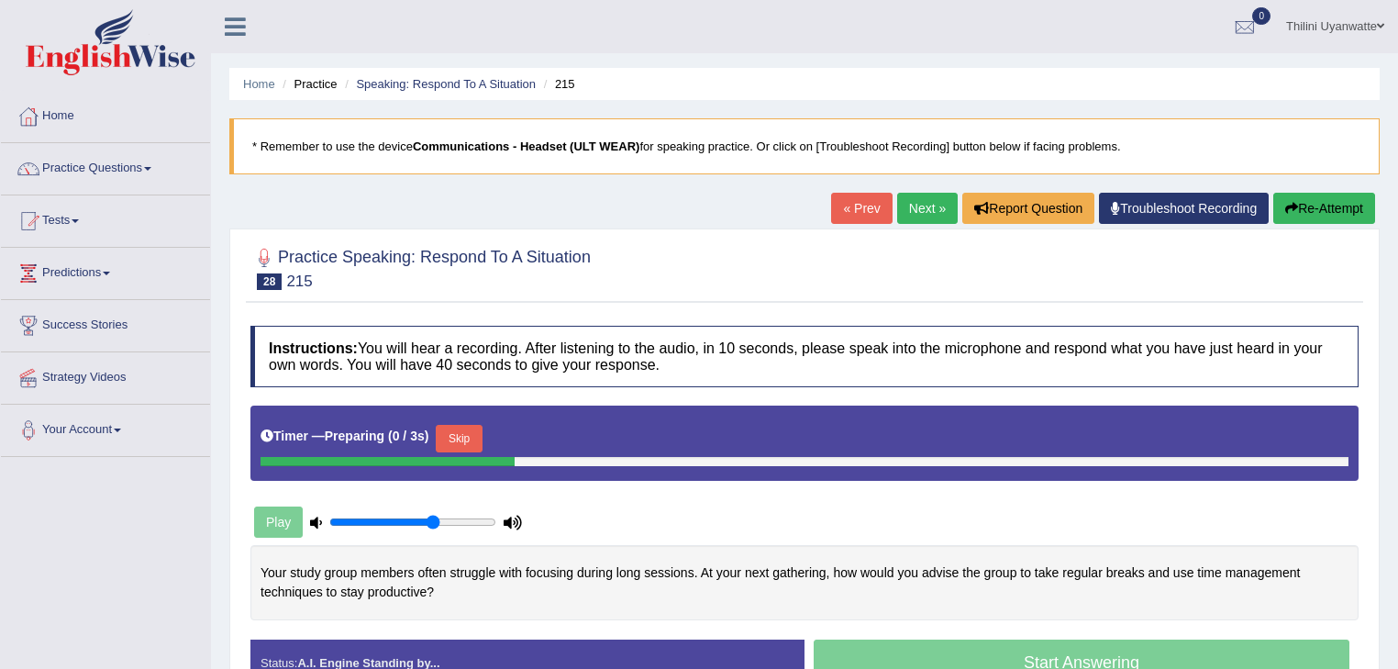
scroll to position [195, 0]
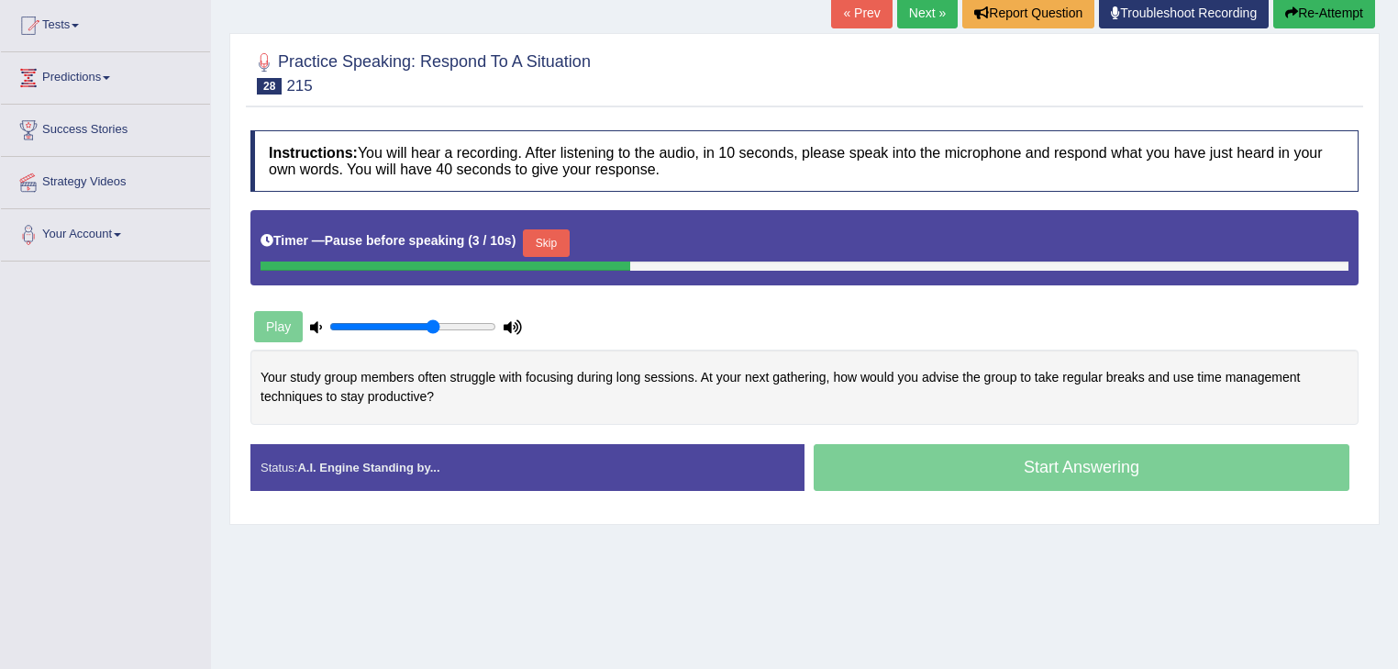
click at [543, 235] on button "Skip" at bounding box center [546, 243] width 46 height 28
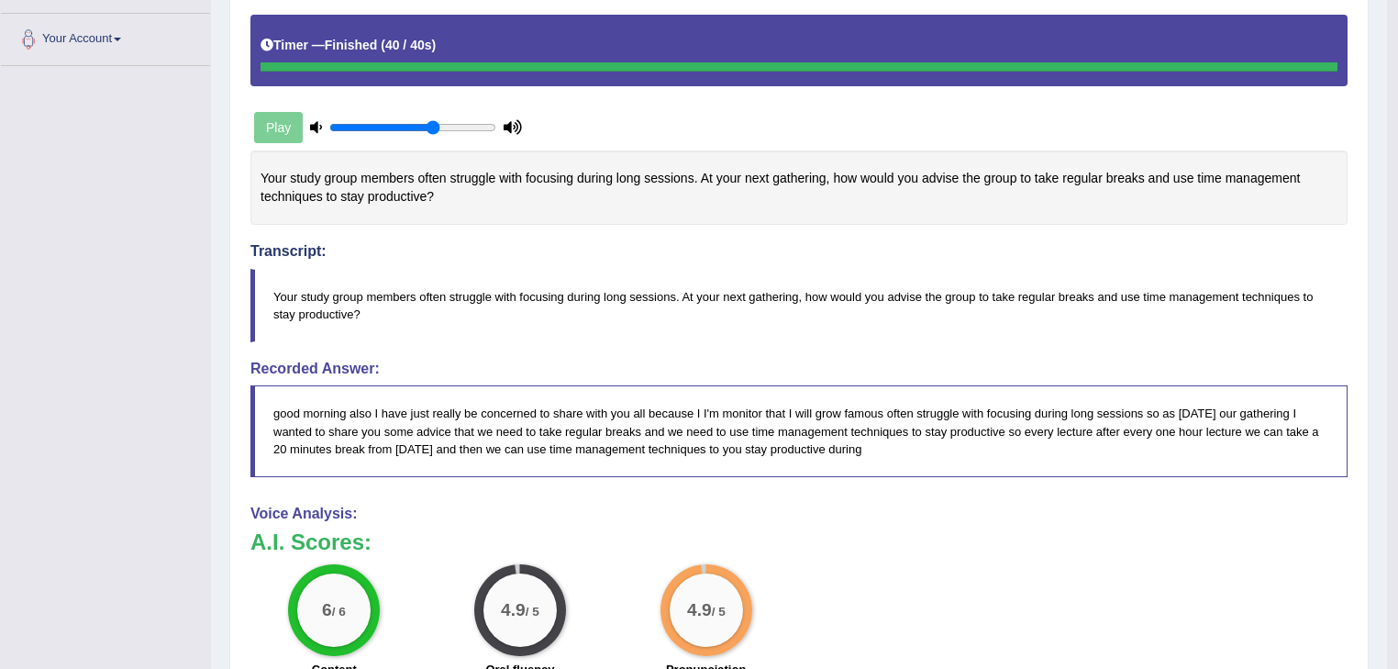
scroll to position [0, 0]
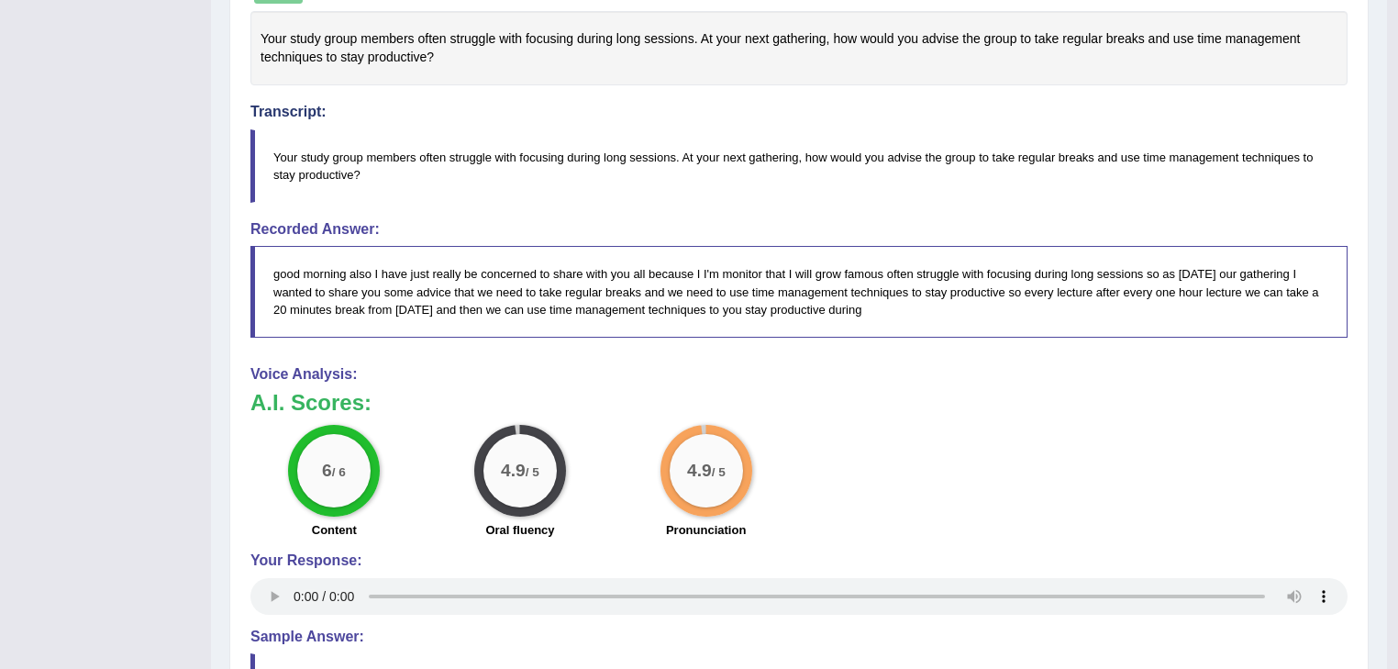
scroll to position [139, 0]
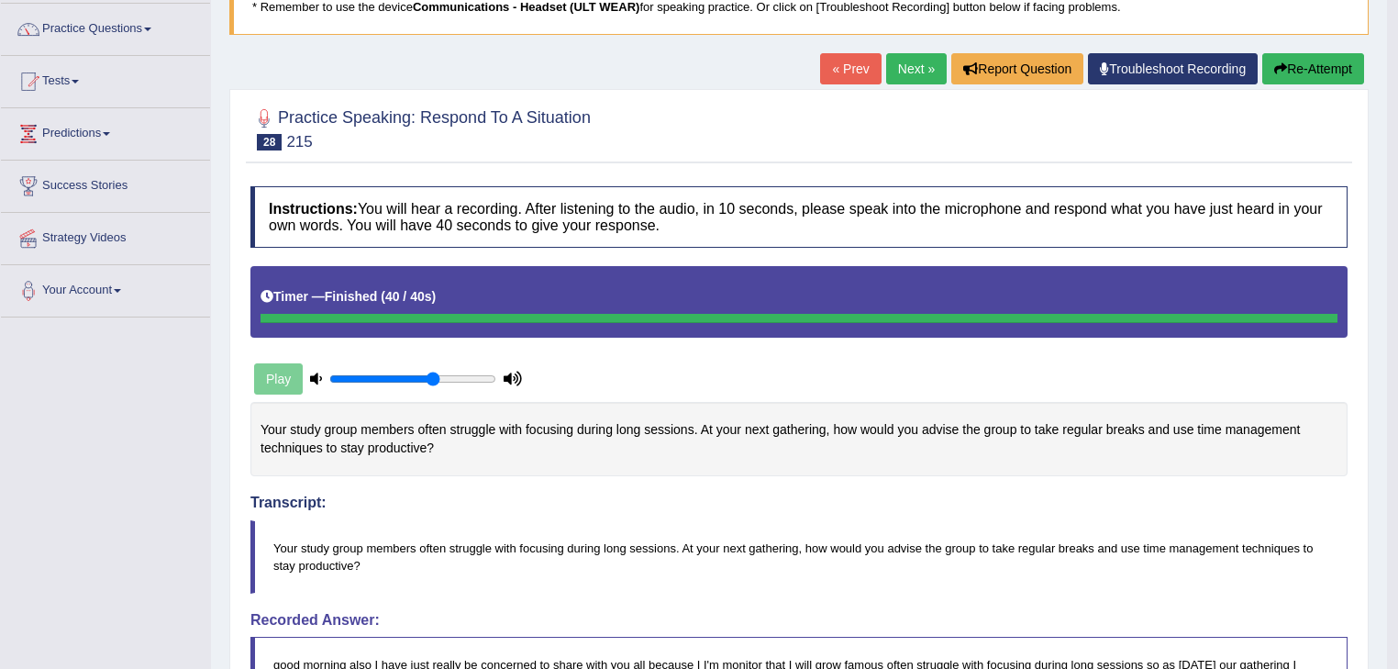
click at [886, 58] on link "Next »" at bounding box center [916, 68] width 61 height 31
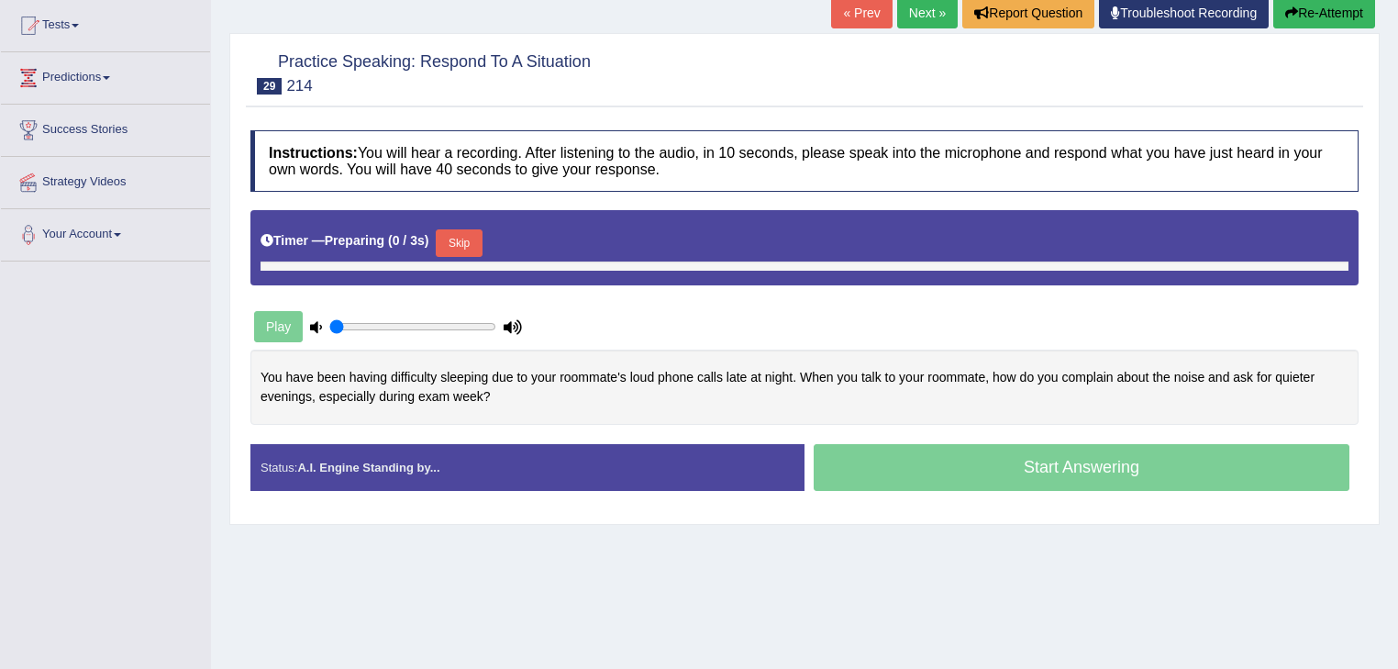
type input "0.65"
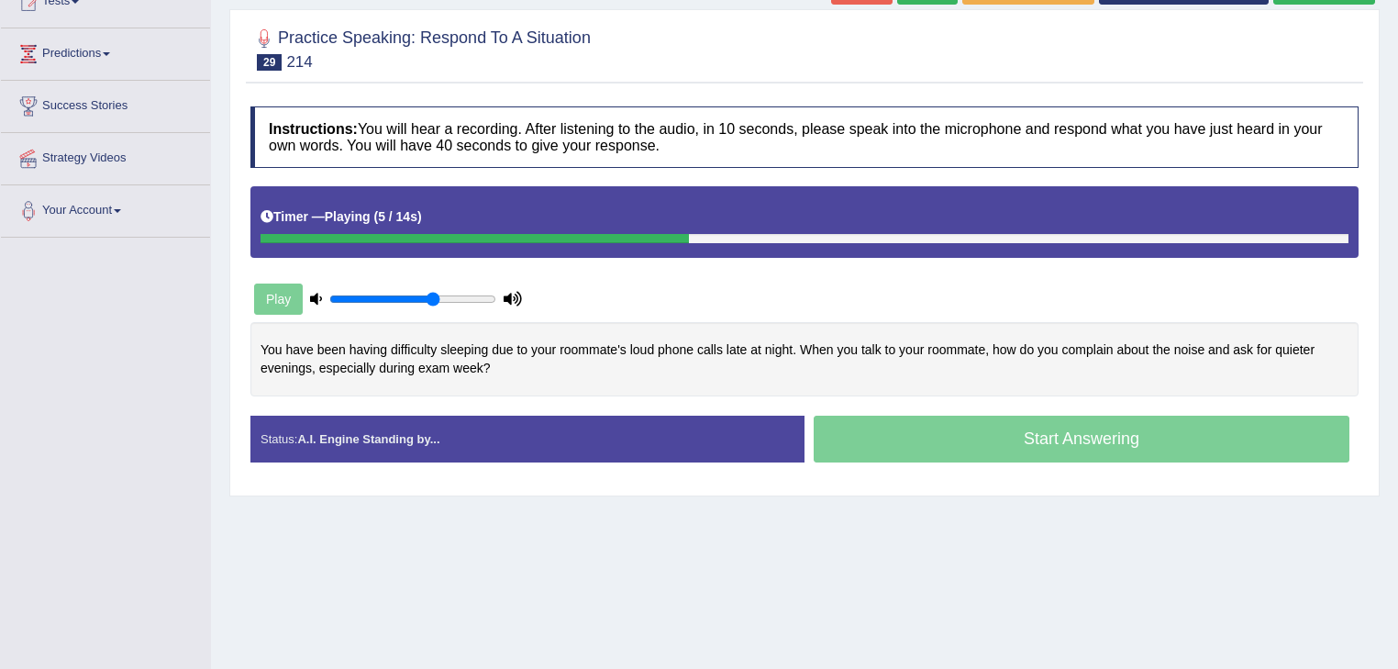
drag, startPoint x: 1010, startPoint y: 529, endPoint x: 1020, endPoint y: 536, distance: 12.0
click at [1010, 529] on div "Home Practice Speaking: Respond To A Situation 214 * Remember to use the device…" at bounding box center [804, 239] width 1187 height 917
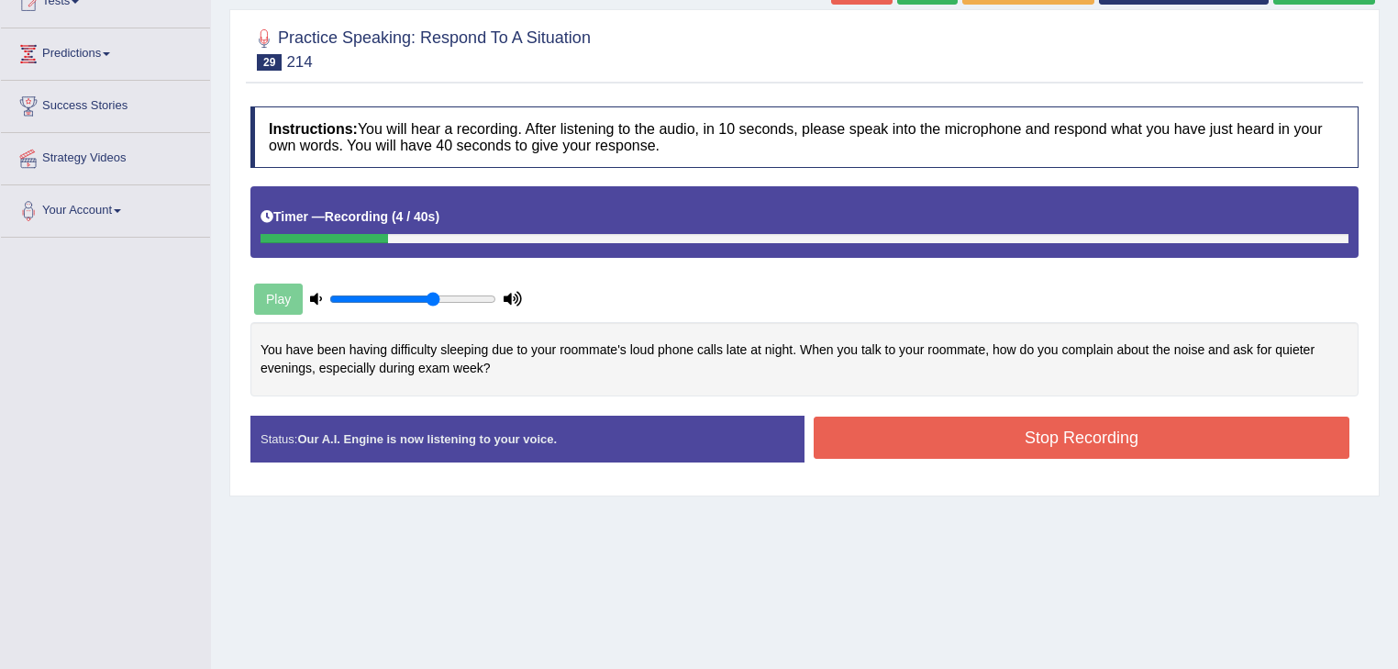
click at [872, 419] on button "Stop Recording" at bounding box center [1081, 437] width 536 height 42
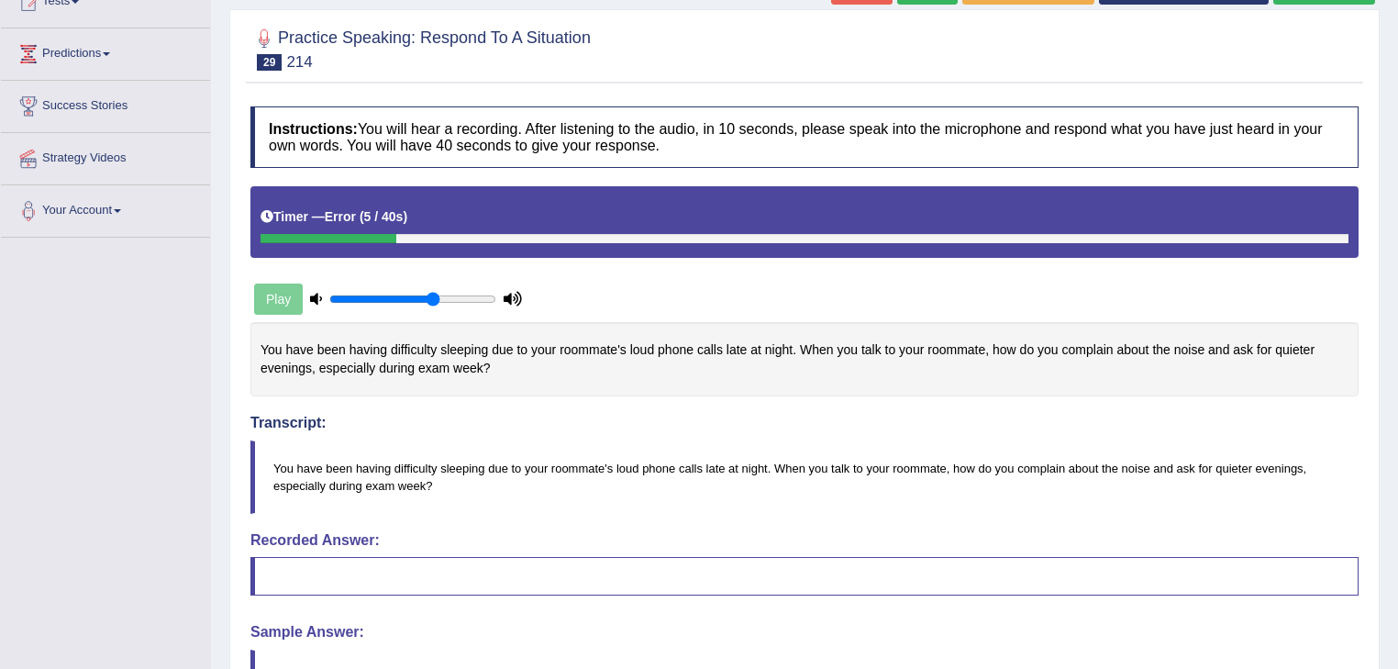
click at [967, 257] on div "Play" at bounding box center [804, 253] width 1126 height 135
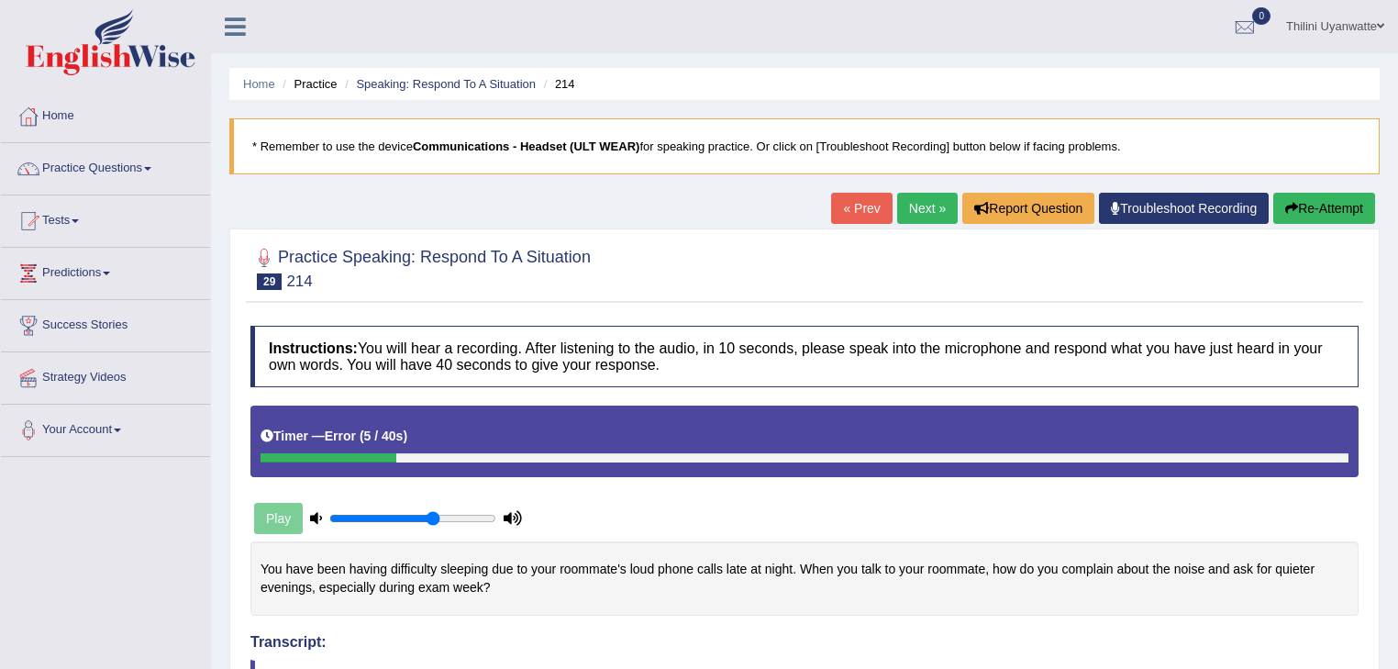
click at [1291, 216] on button "Re-Attempt" at bounding box center [1324, 208] width 102 height 31
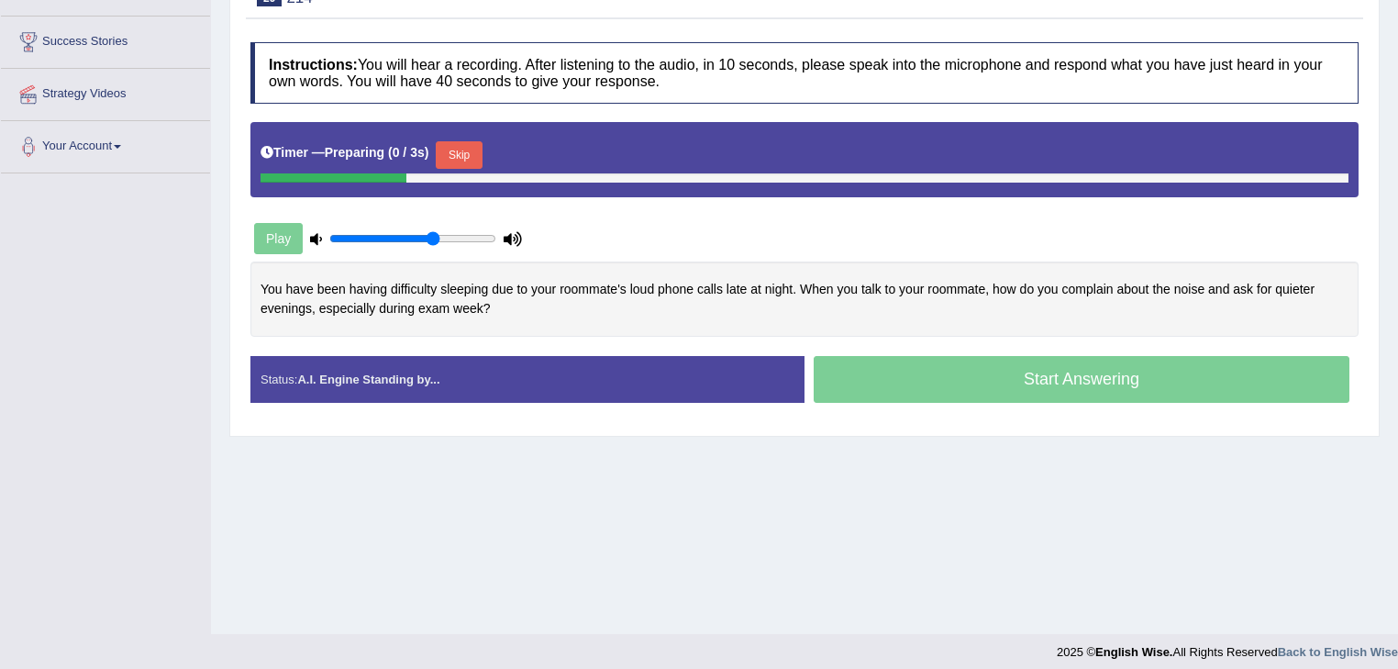
scroll to position [294, 0]
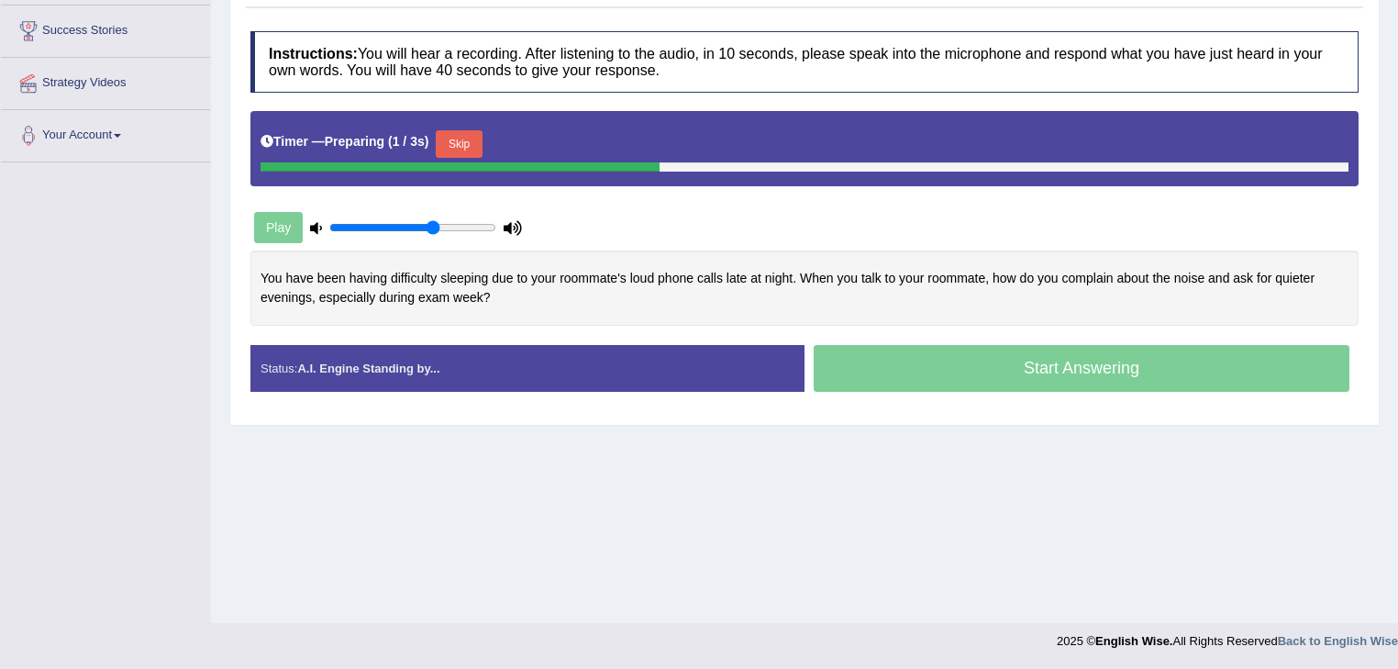
click at [466, 134] on button "Skip" at bounding box center [459, 144] width 46 height 28
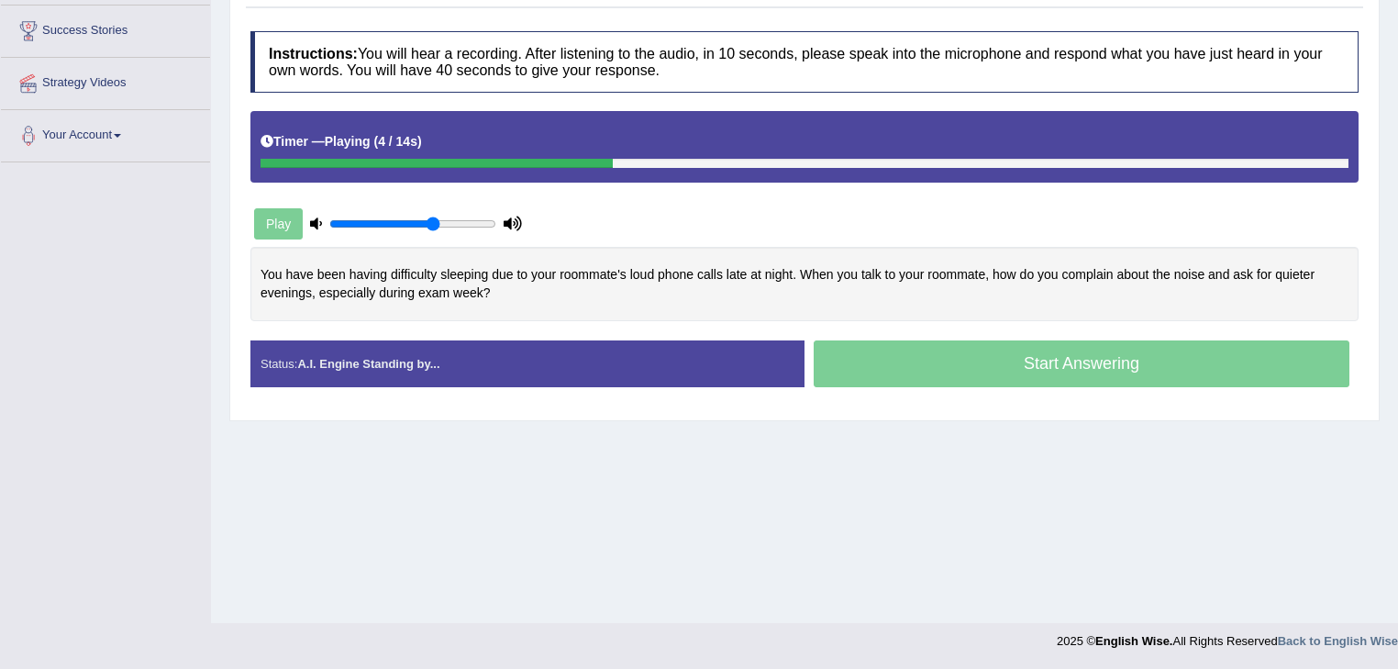
click at [1023, 370] on div "Start Answering" at bounding box center [1081, 365] width 554 height 51
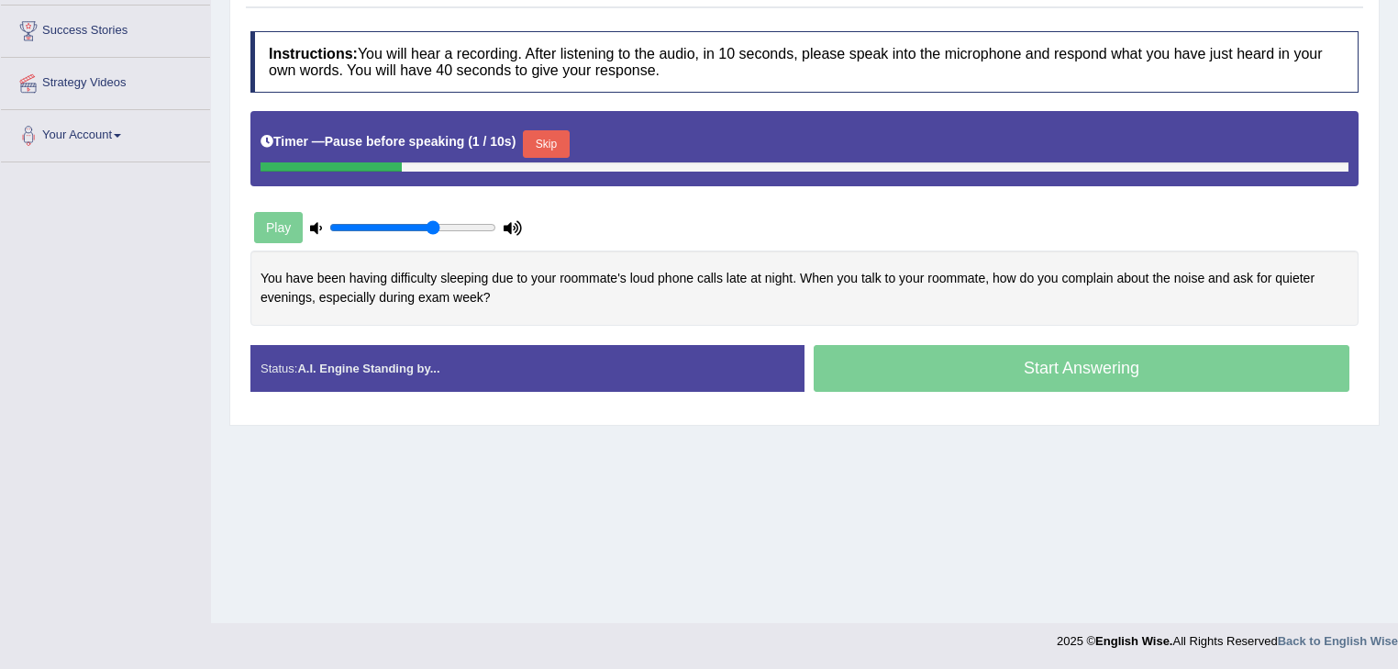
click at [563, 138] on button "Skip" at bounding box center [546, 144] width 46 height 28
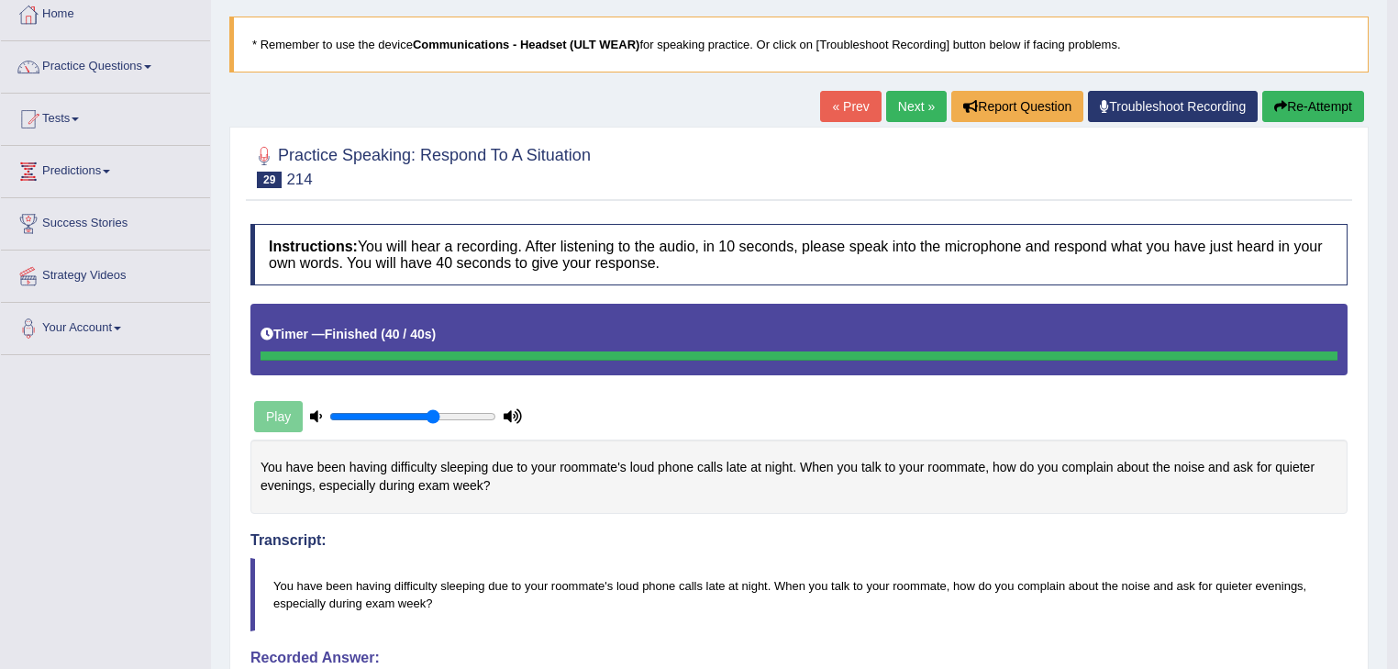
scroll to position [99, 0]
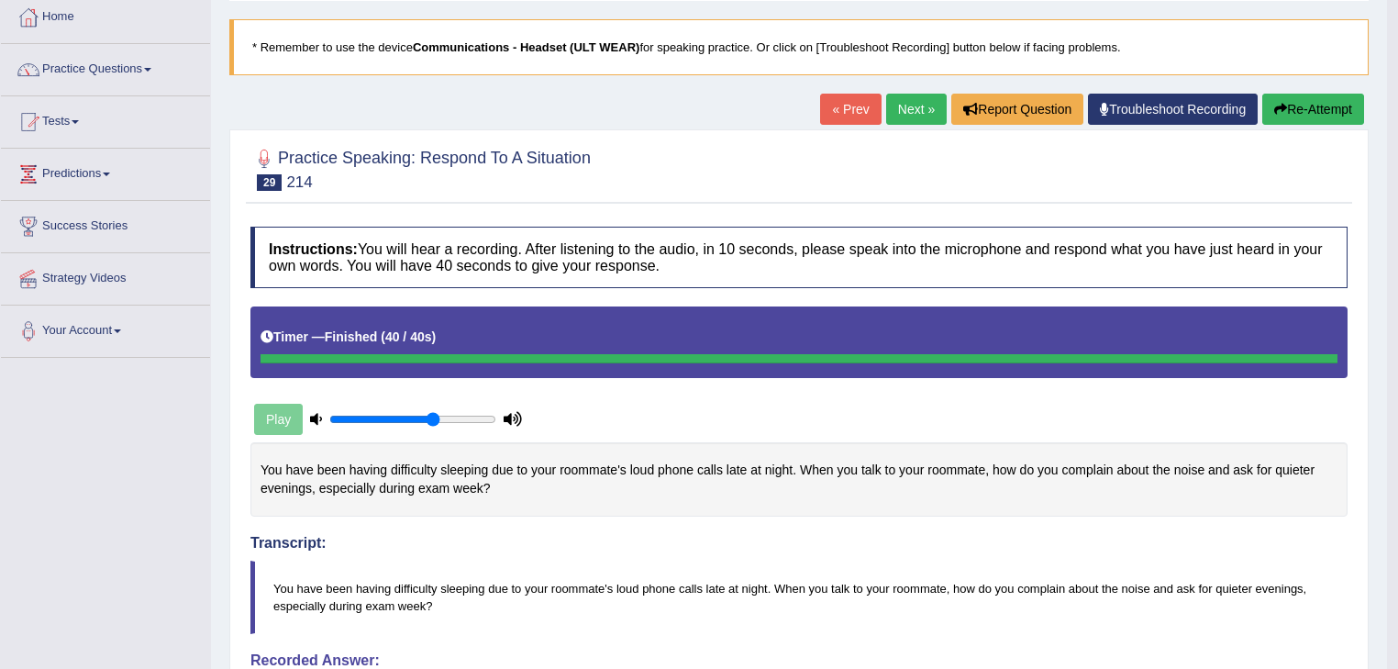
click at [886, 115] on link "Next »" at bounding box center [916, 109] width 61 height 31
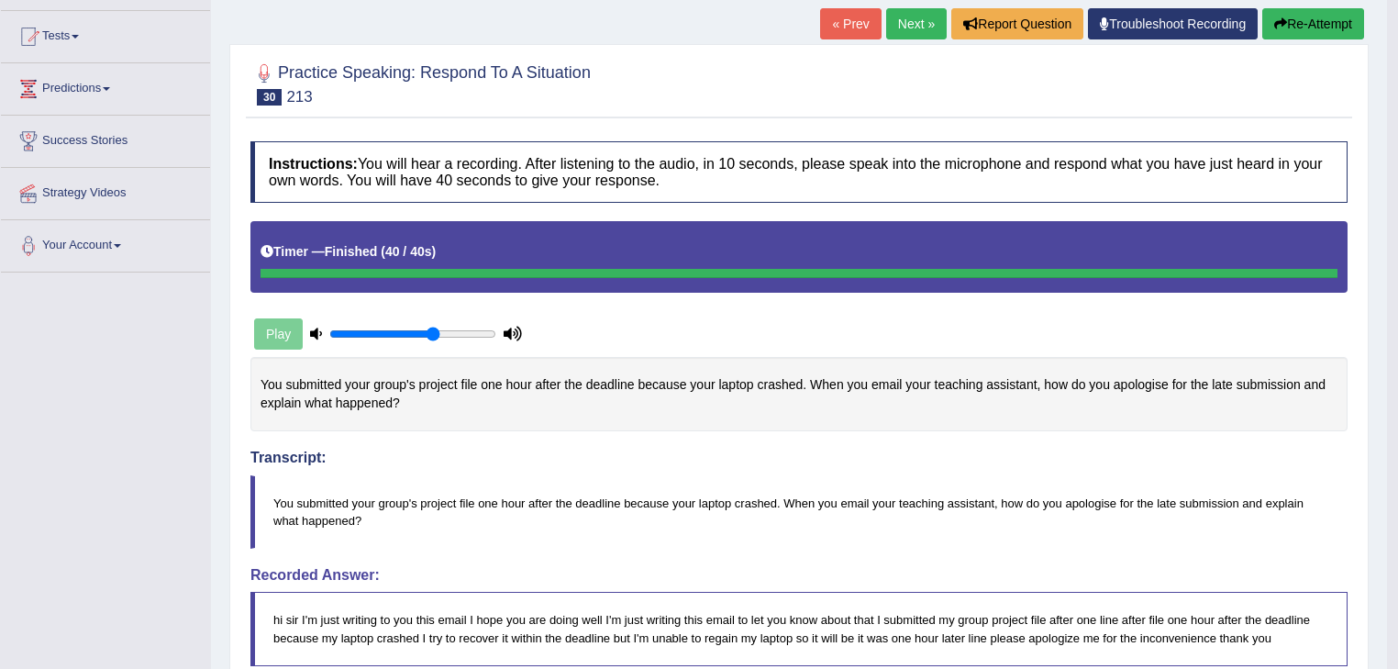
scroll to position [73, 0]
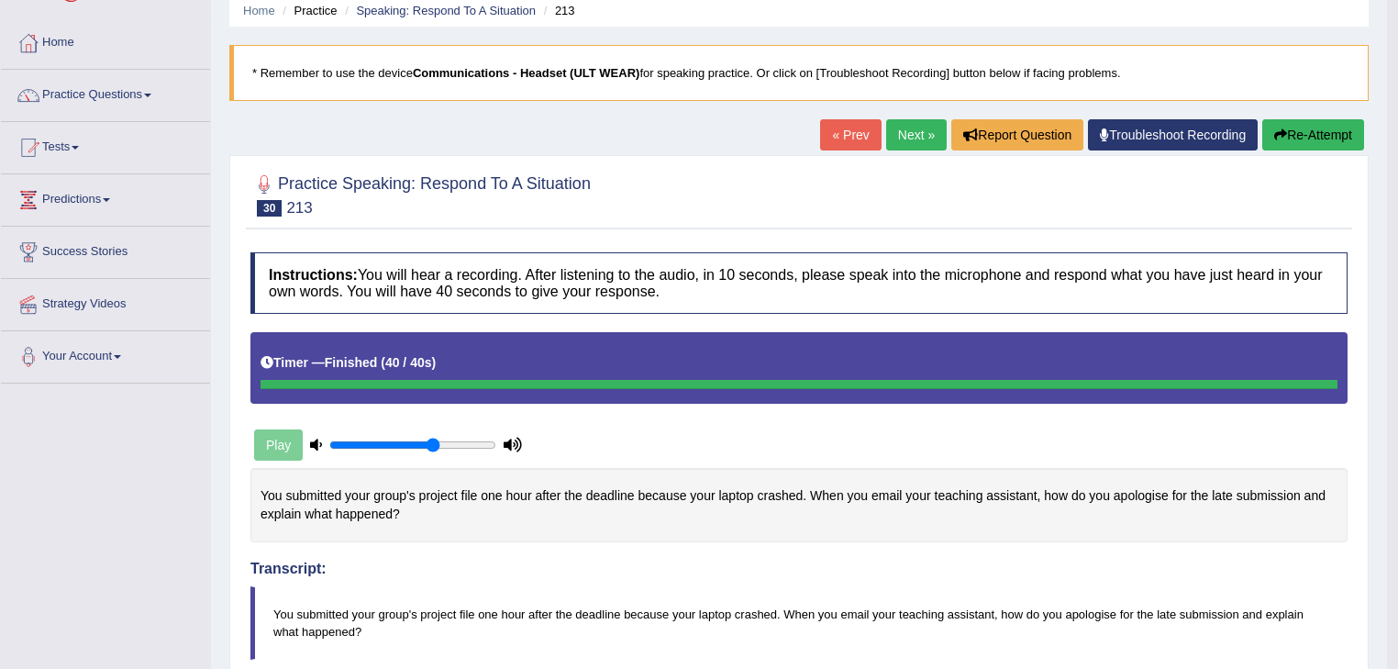
click at [1318, 128] on button "Re-Attempt" at bounding box center [1313, 134] width 102 height 31
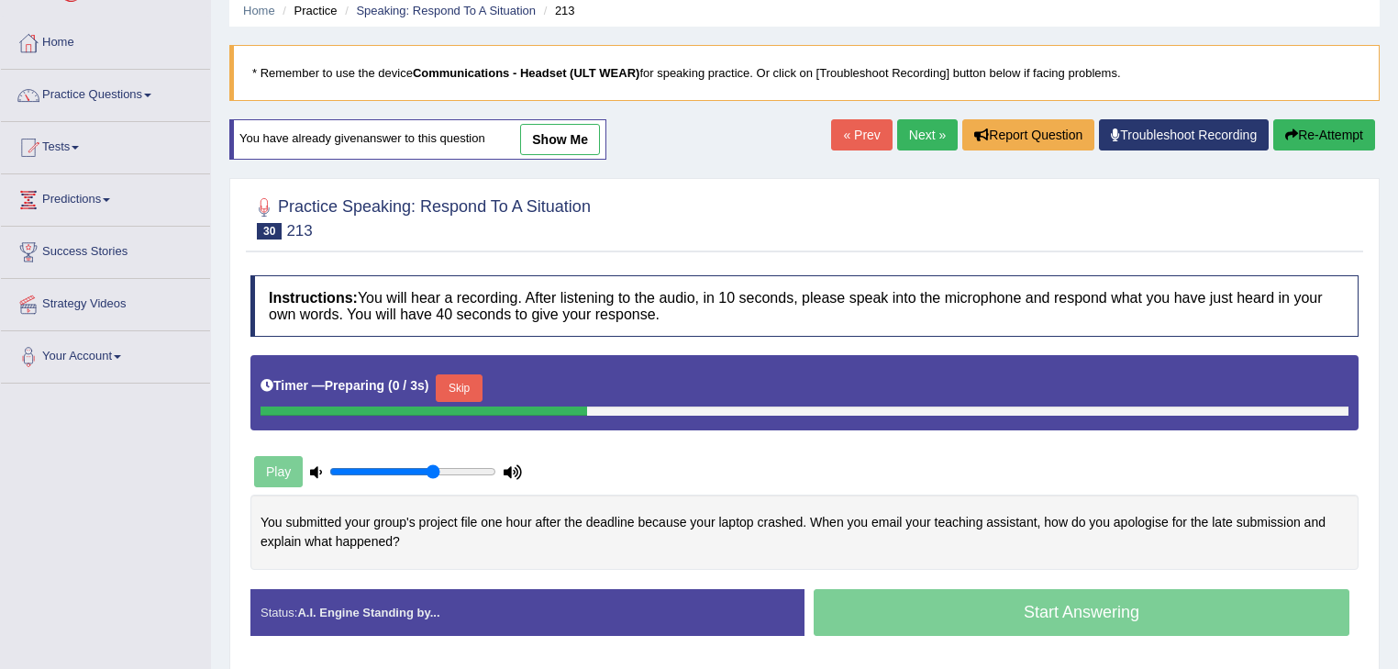
click at [456, 393] on button "Skip" at bounding box center [459, 388] width 46 height 28
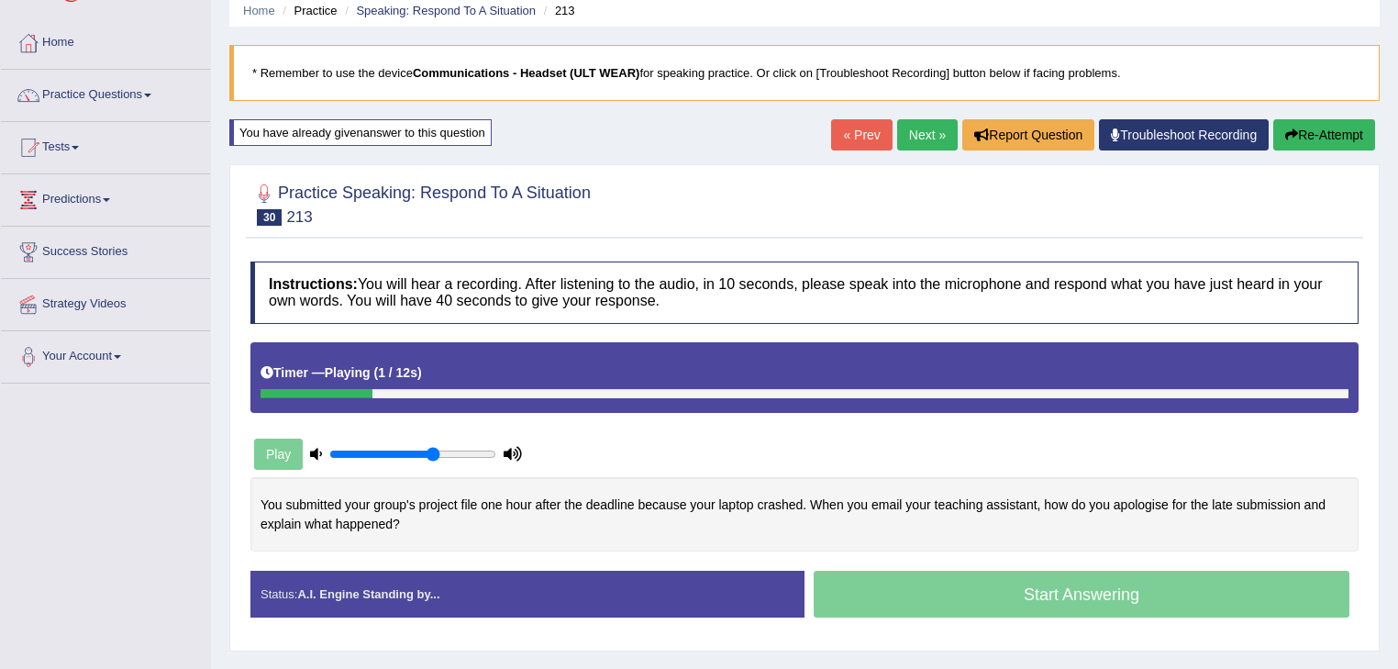
click at [1067, 574] on div "Start Answering" at bounding box center [1081, 595] width 554 height 51
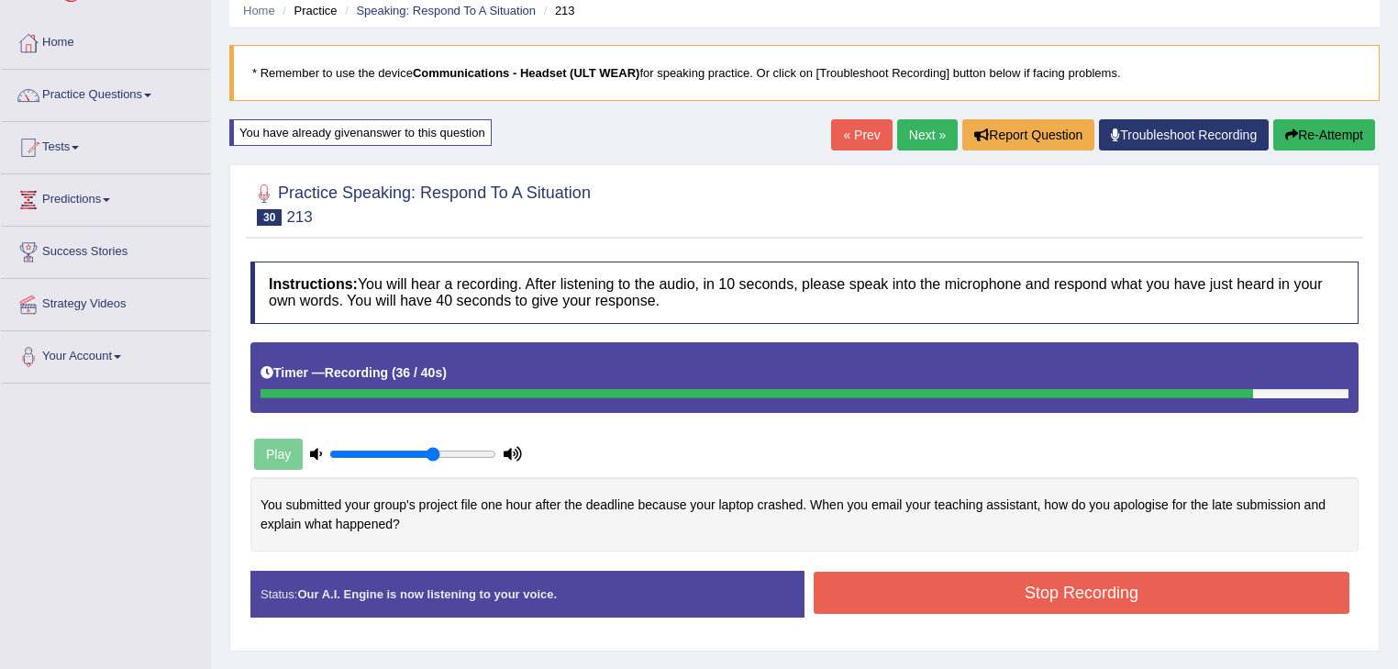
click at [901, 591] on button "Stop Recording" at bounding box center [1081, 592] width 536 height 42
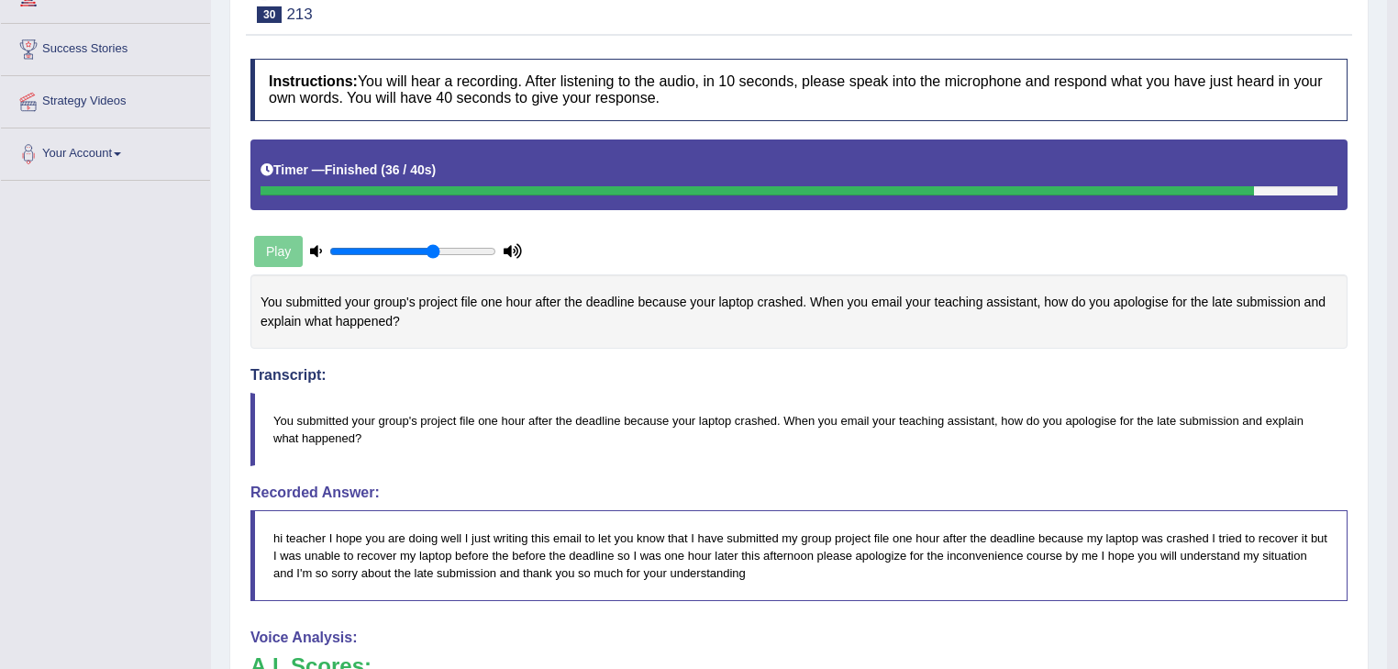
scroll to position [83, 0]
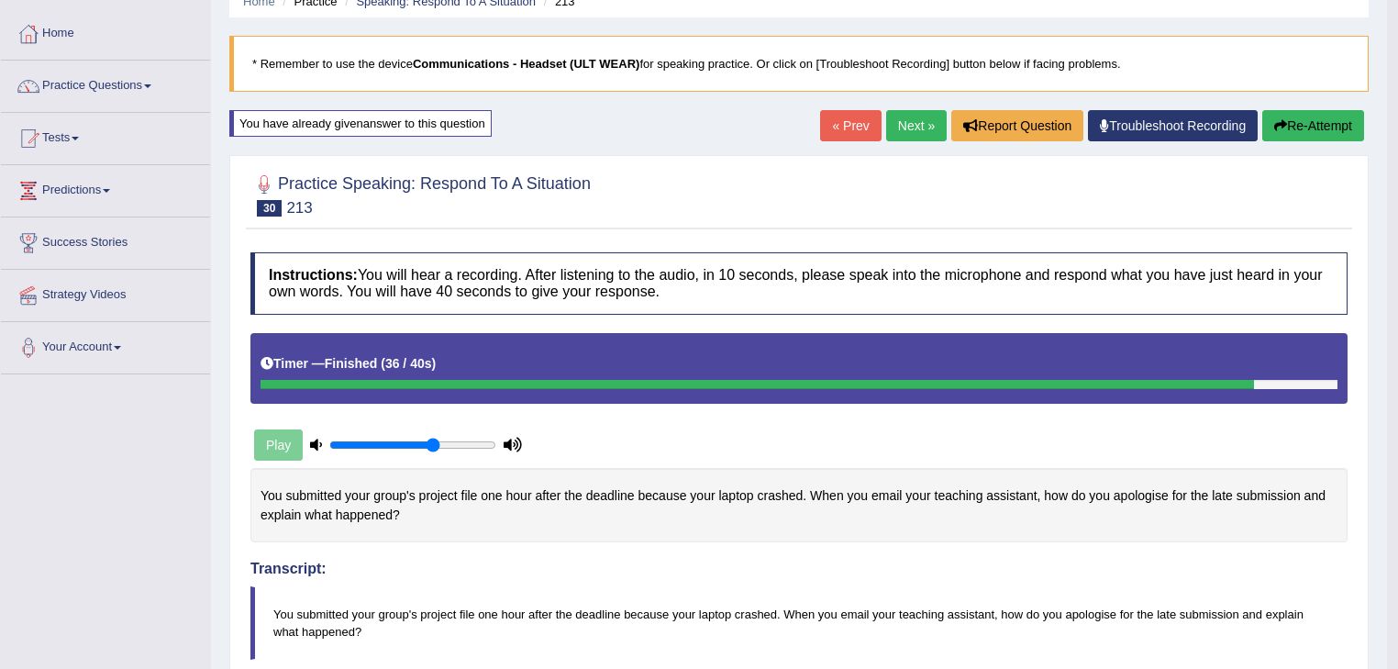
click at [888, 128] on link "Next »" at bounding box center [916, 125] width 61 height 31
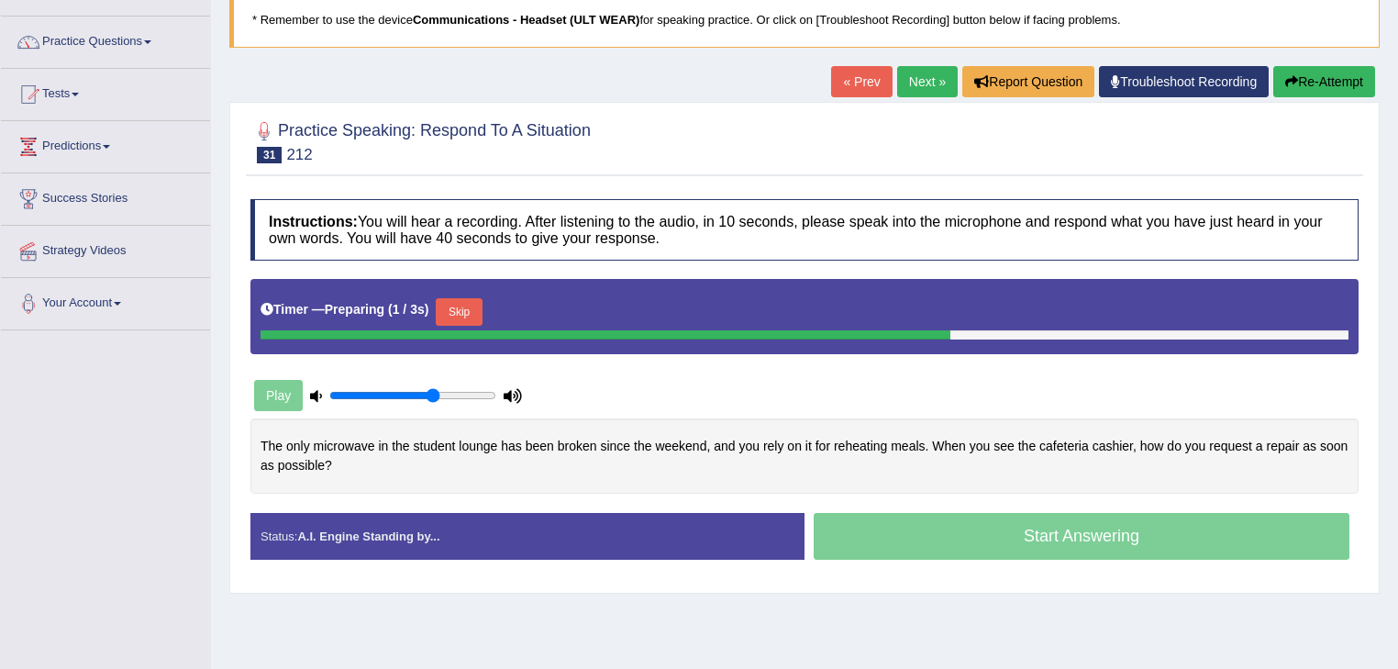
scroll to position [195, 0]
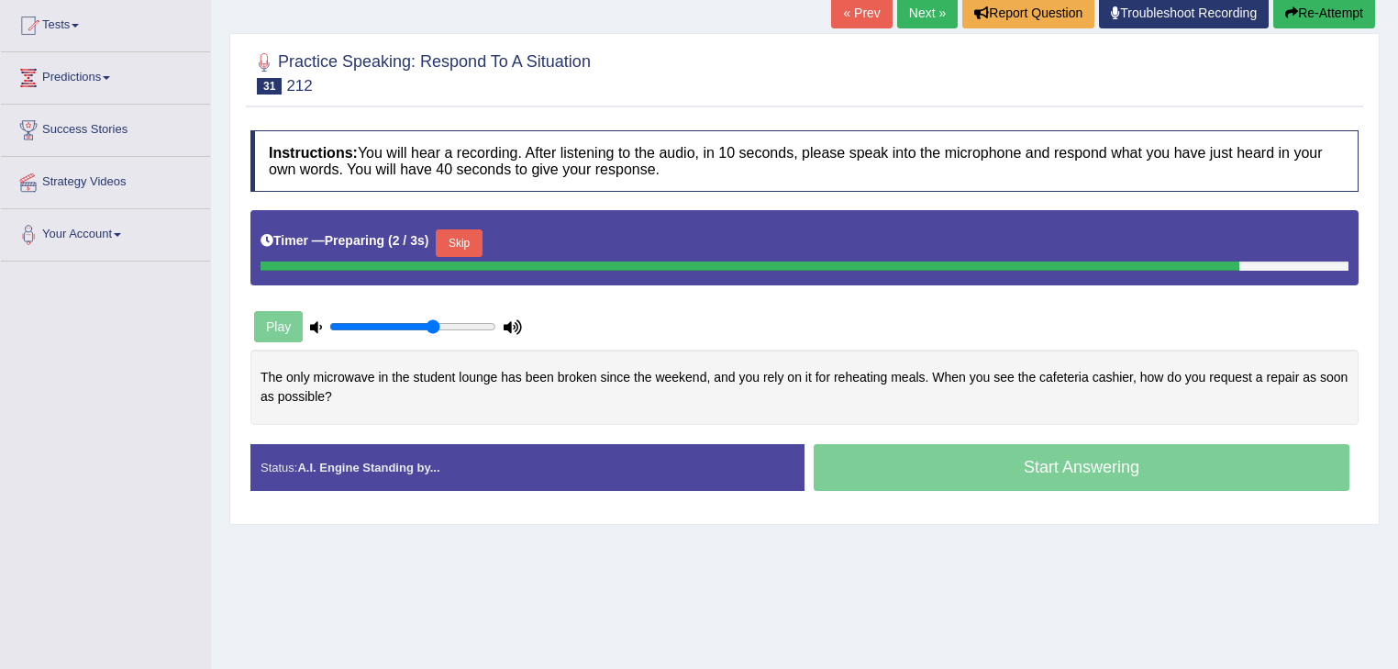
click at [453, 235] on button "Skip" at bounding box center [459, 243] width 46 height 28
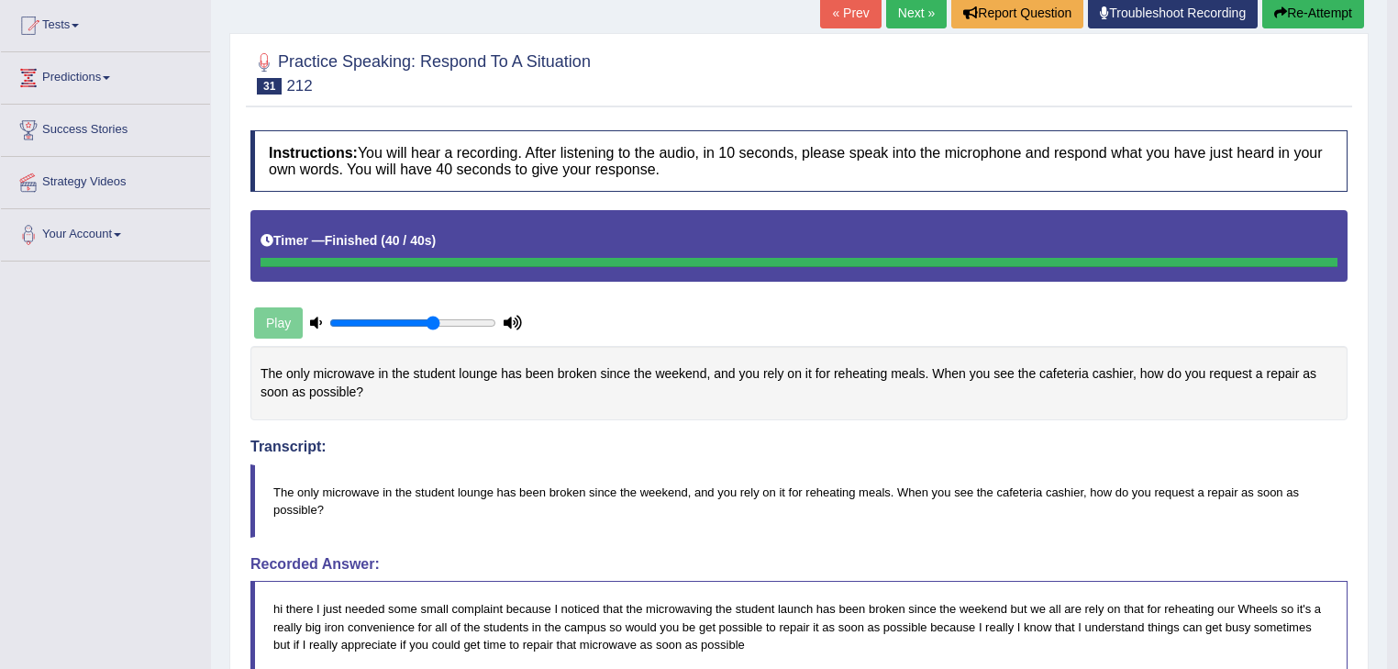
click at [1299, 14] on button "Re-Attempt" at bounding box center [1313, 12] width 102 height 31
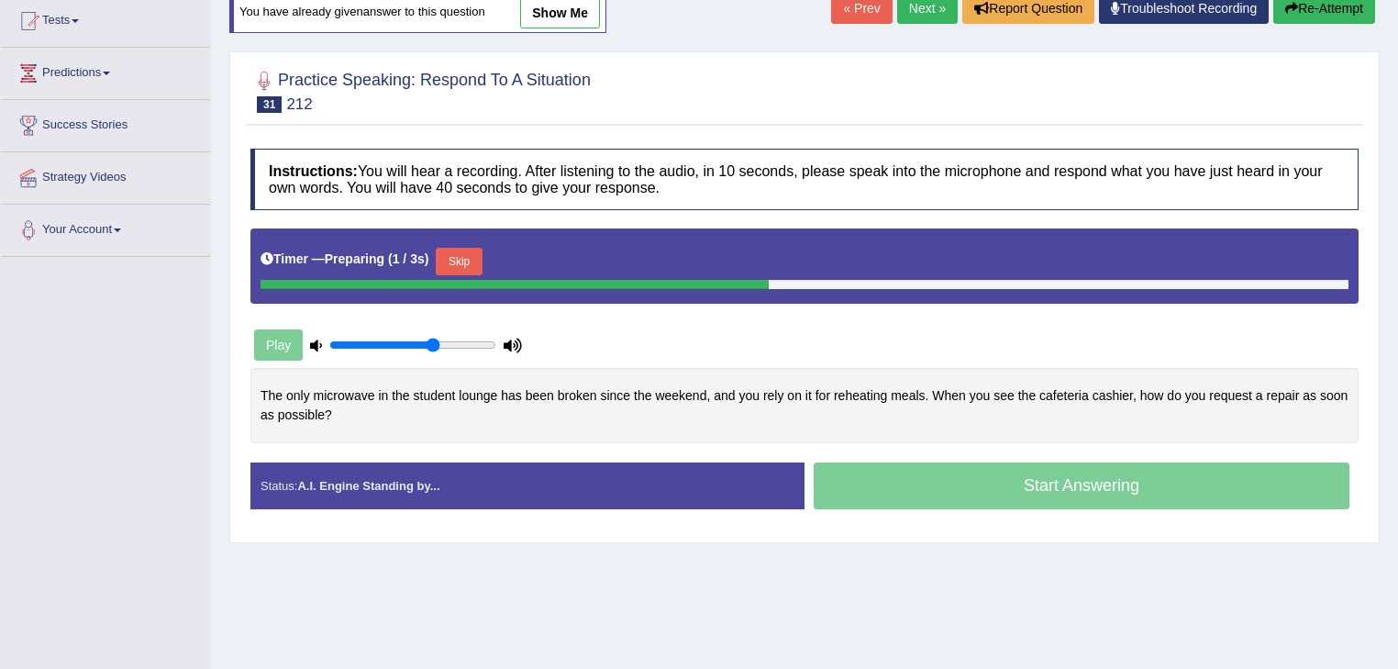
click at [456, 257] on button "Skip" at bounding box center [459, 262] width 46 height 28
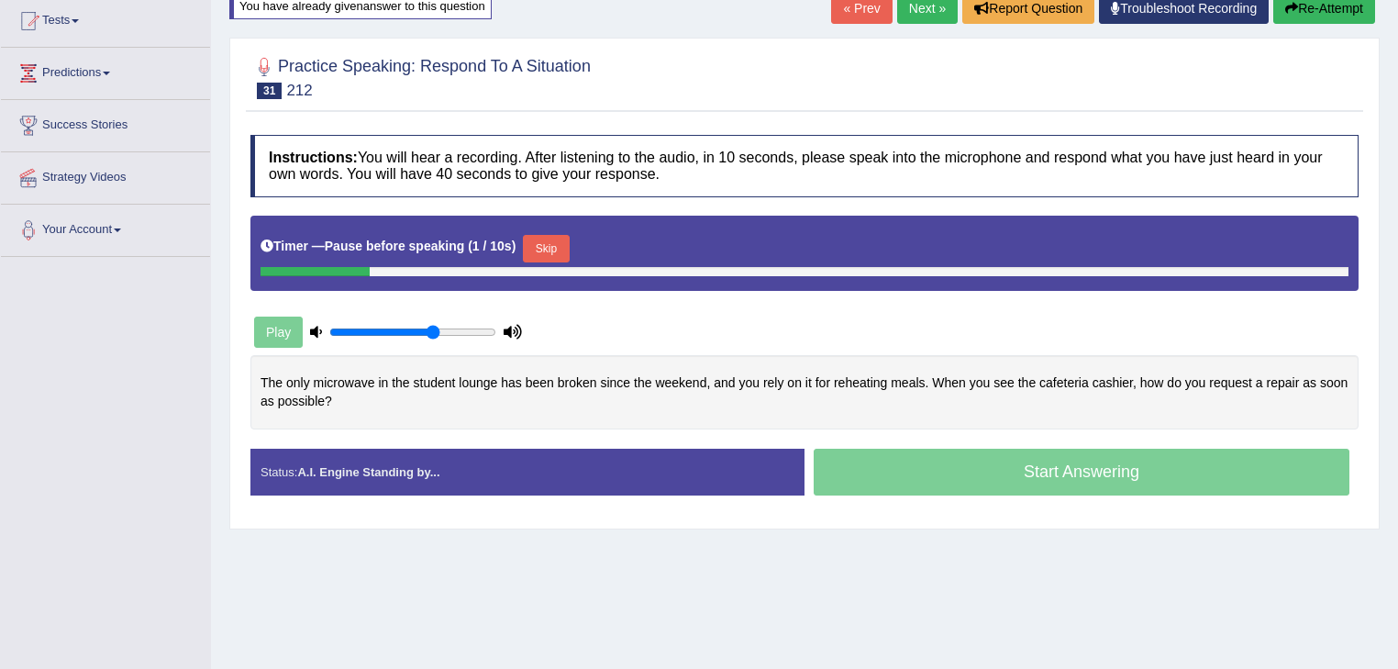
click at [544, 244] on button "Skip" at bounding box center [546, 249] width 46 height 28
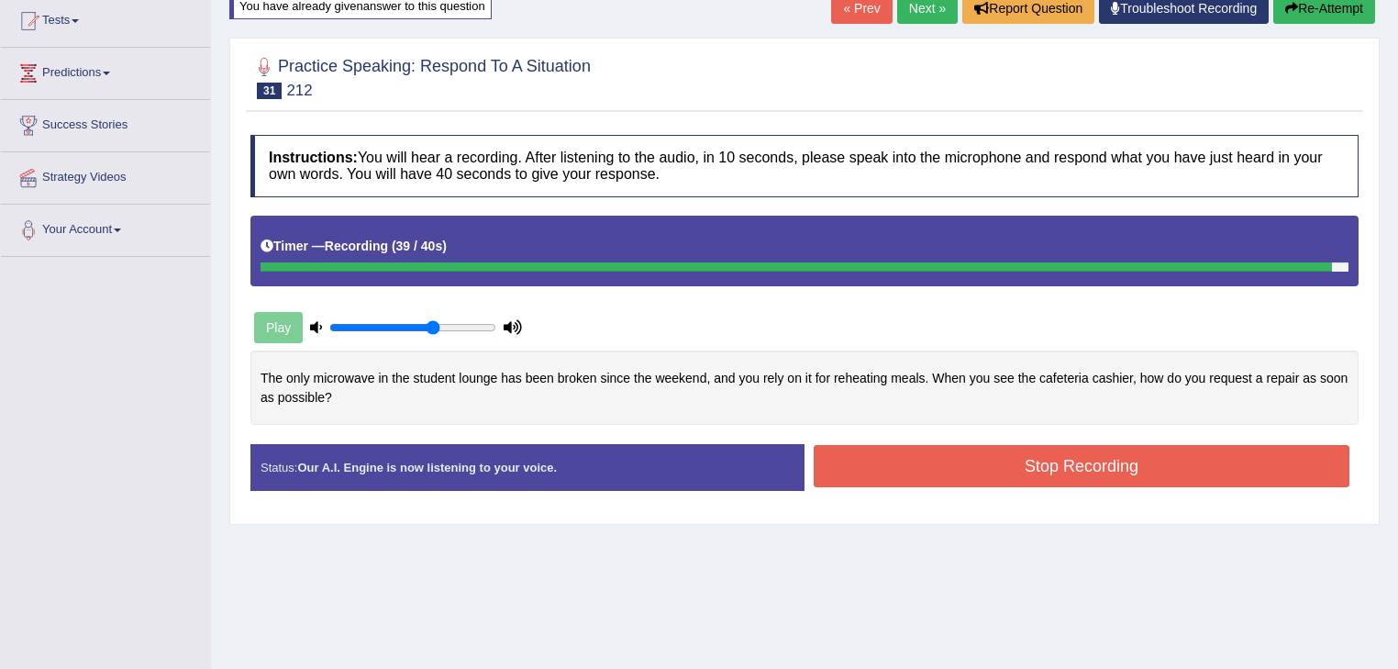
click at [993, 470] on button "Stop Recording" at bounding box center [1081, 466] width 536 height 42
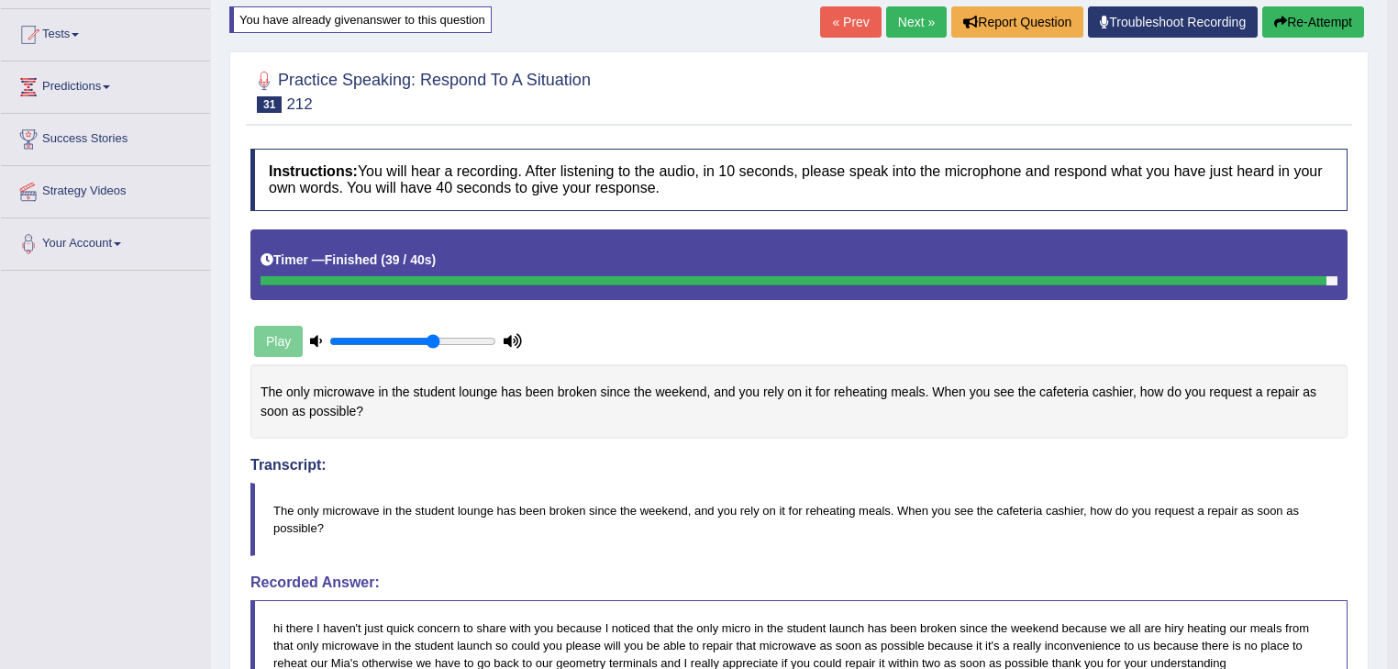
scroll to position [83, 0]
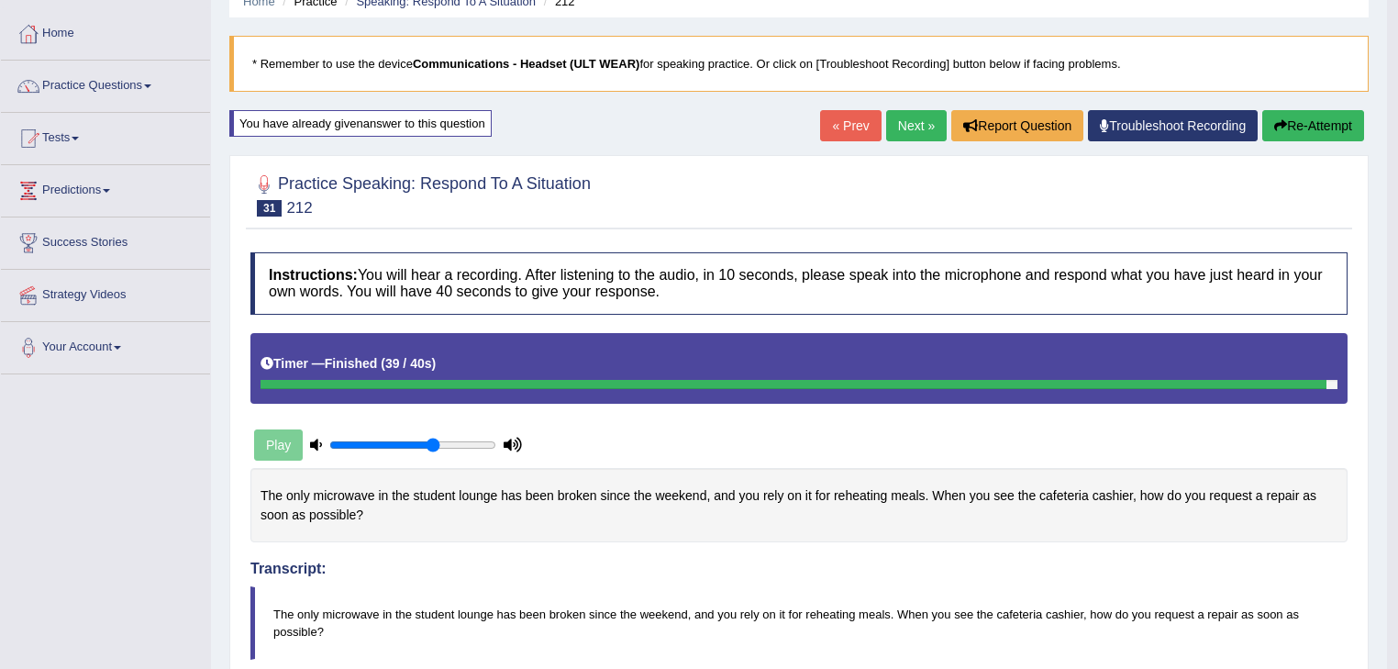
click at [912, 123] on link "Next »" at bounding box center [916, 125] width 61 height 31
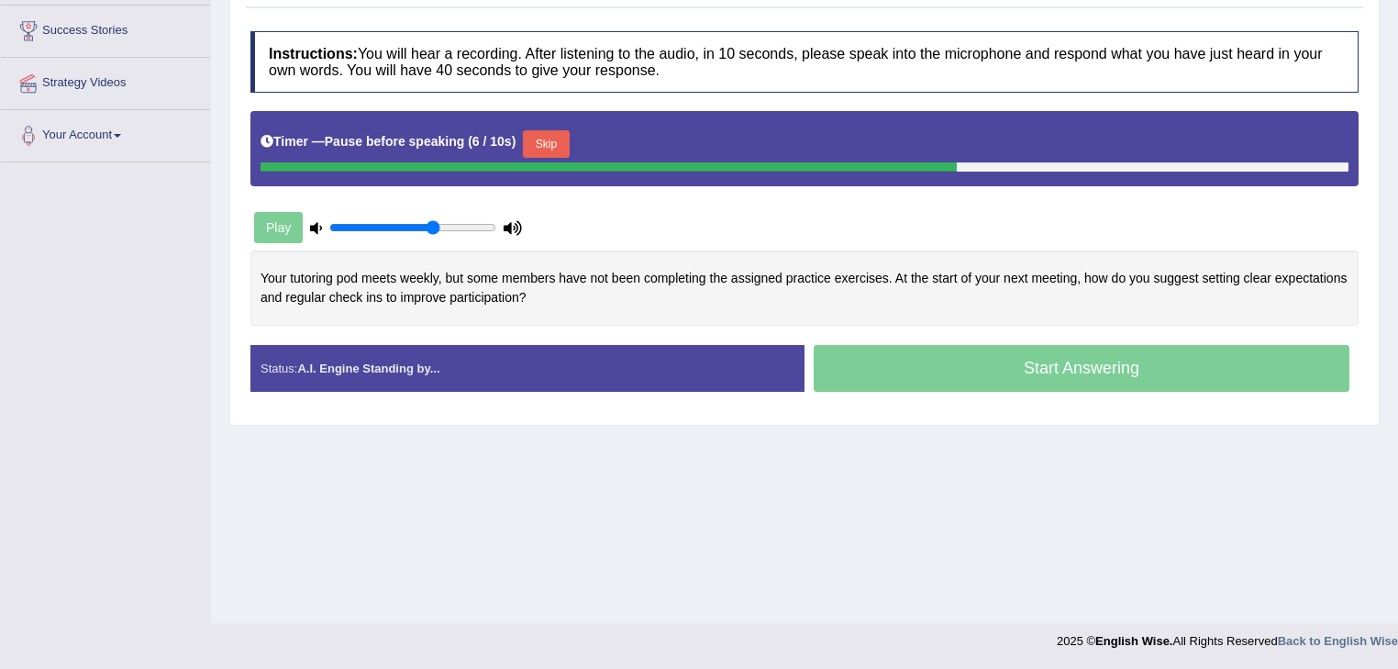
click at [523, 138] on button "Skip" at bounding box center [546, 144] width 46 height 28
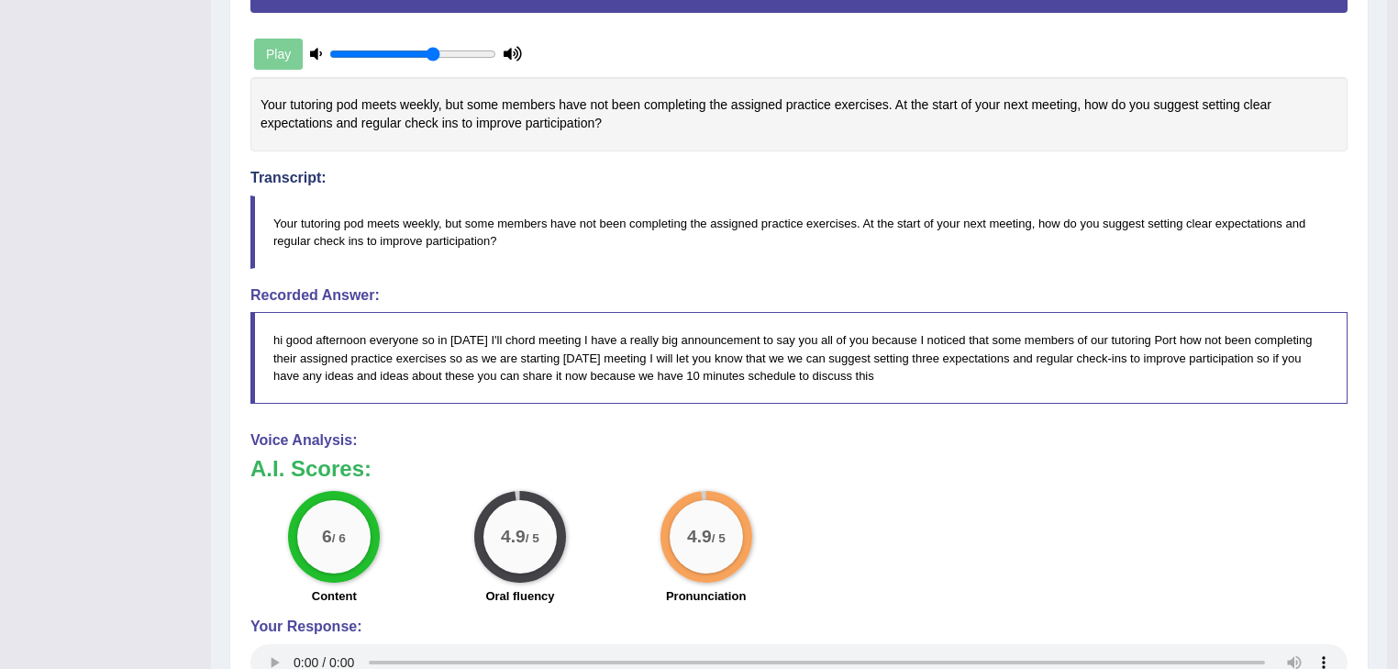
scroll to position [73, 0]
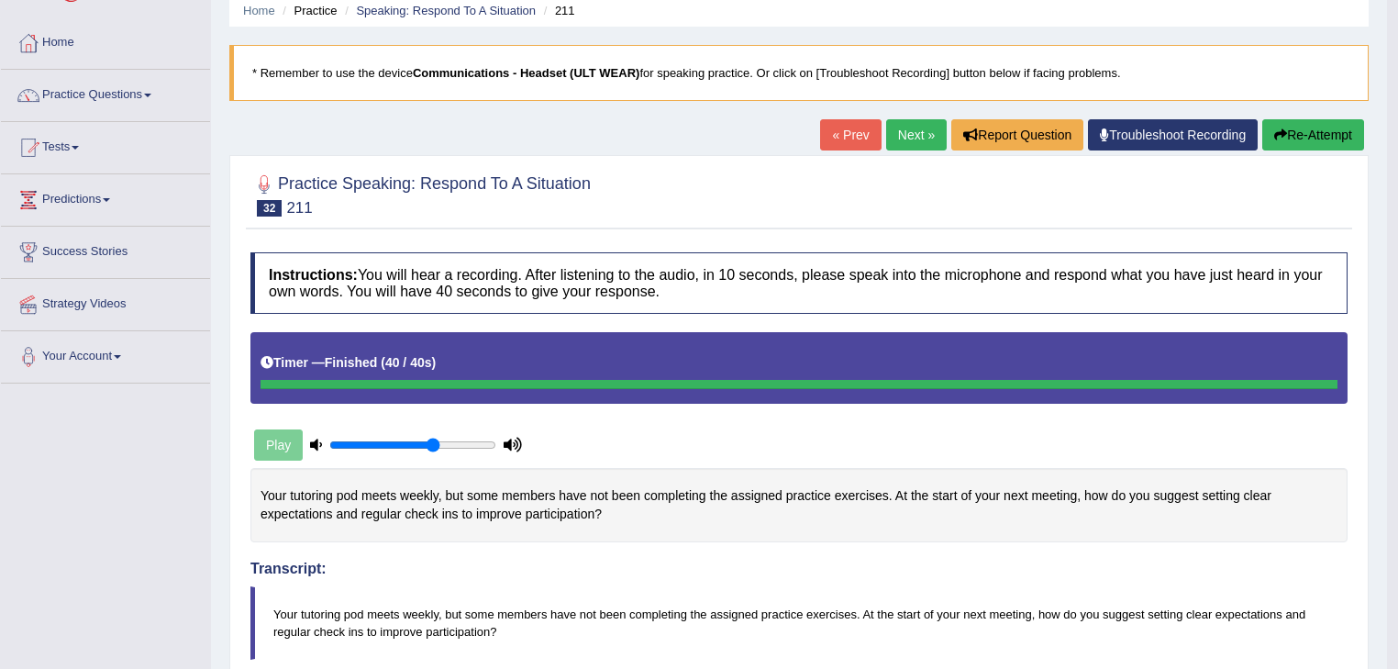
click at [905, 136] on link "Next »" at bounding box center [916, 134] width 61 height 31
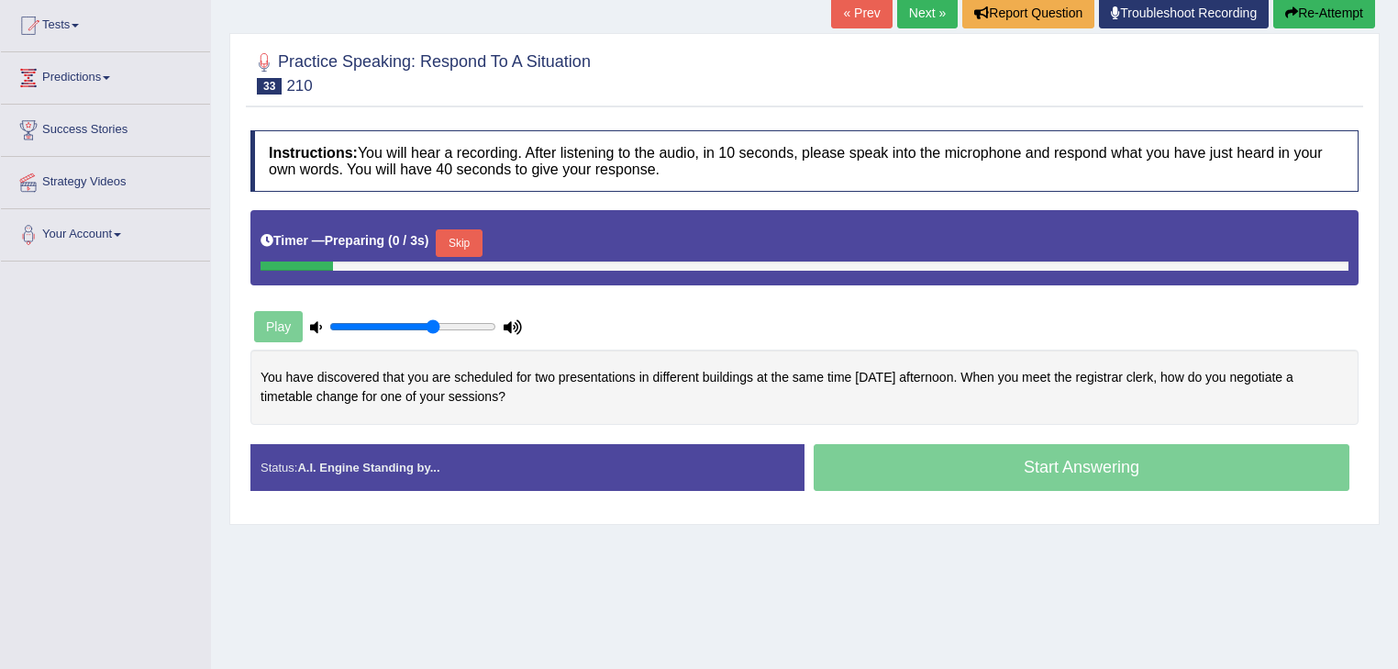
scroll to position [195, 0]
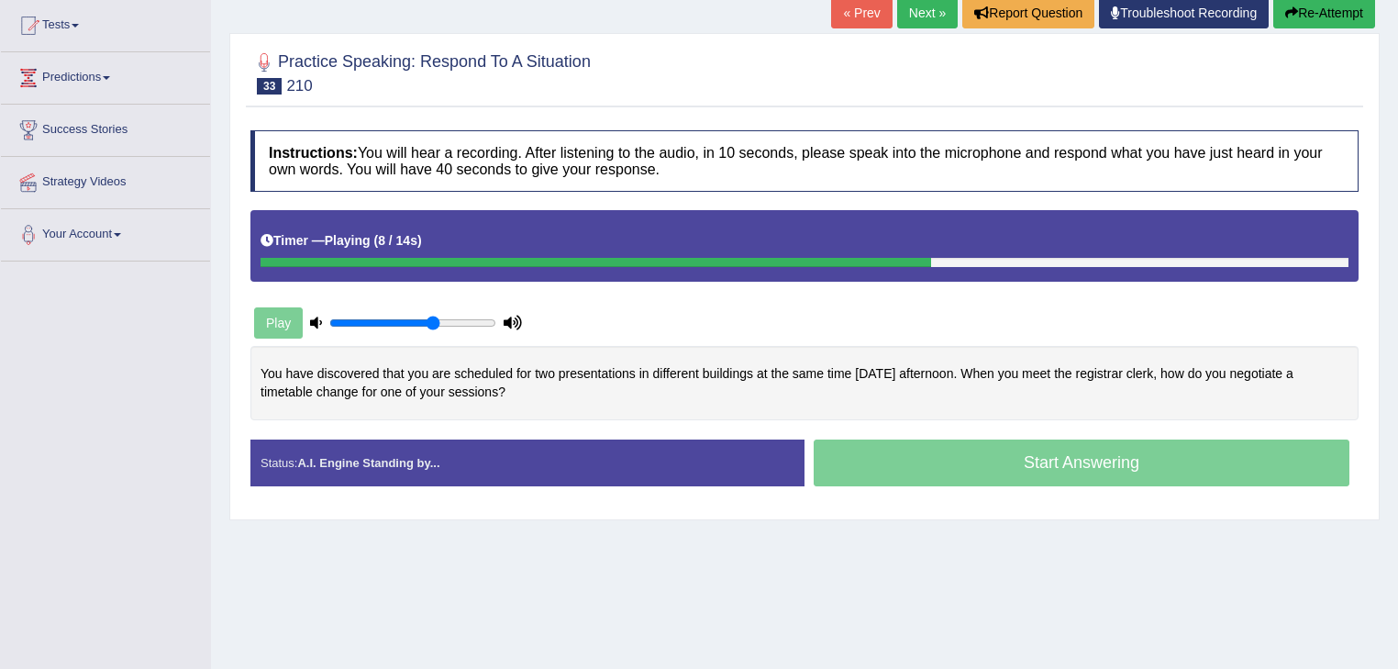
click at [972, 477] on div "Start Answering" at bounding box center [1081, 464] width 554 height 51
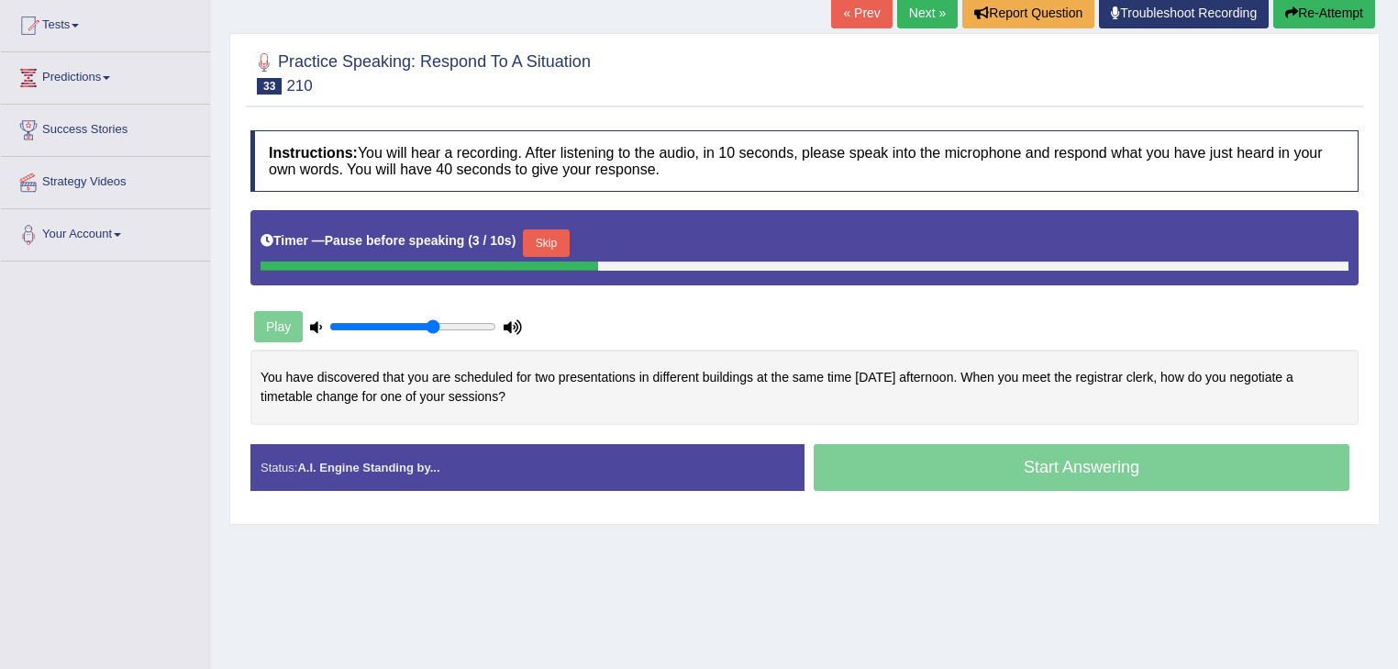
click at [993, 459] on div "Start Answering" at bounding box center [1081, 469] width 554 height 51
click at [547, 235] on button "Skip" at bounding box center [546, 243] width 46 height 28
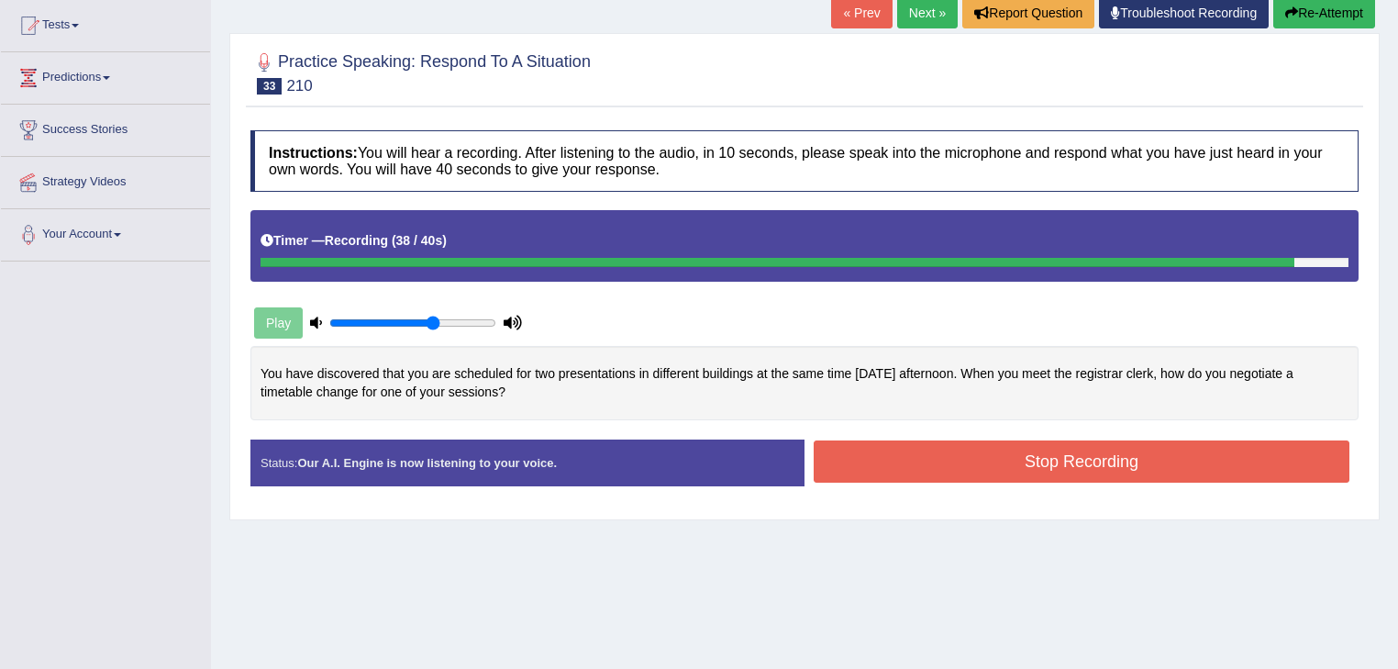
click at [862, 466] on button "Stop Recording" at bounding box center [1081, 461] width 536 height 42
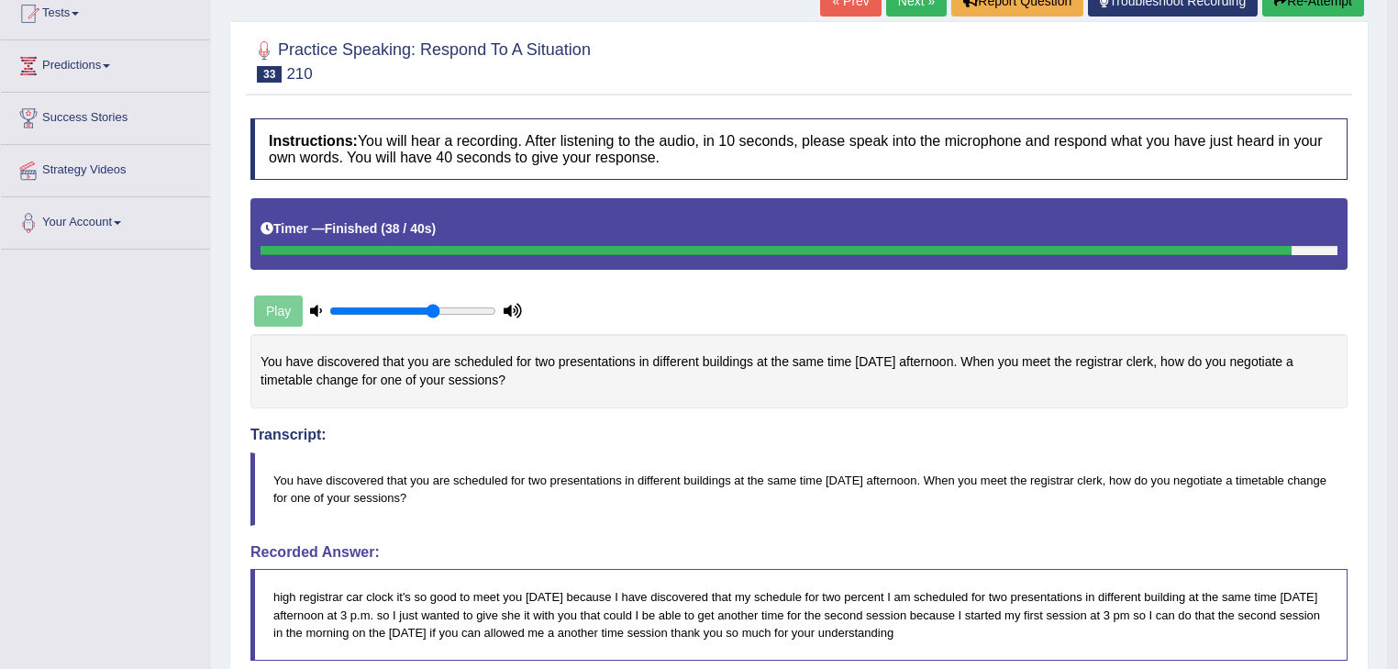
scroll to position [0, 0]
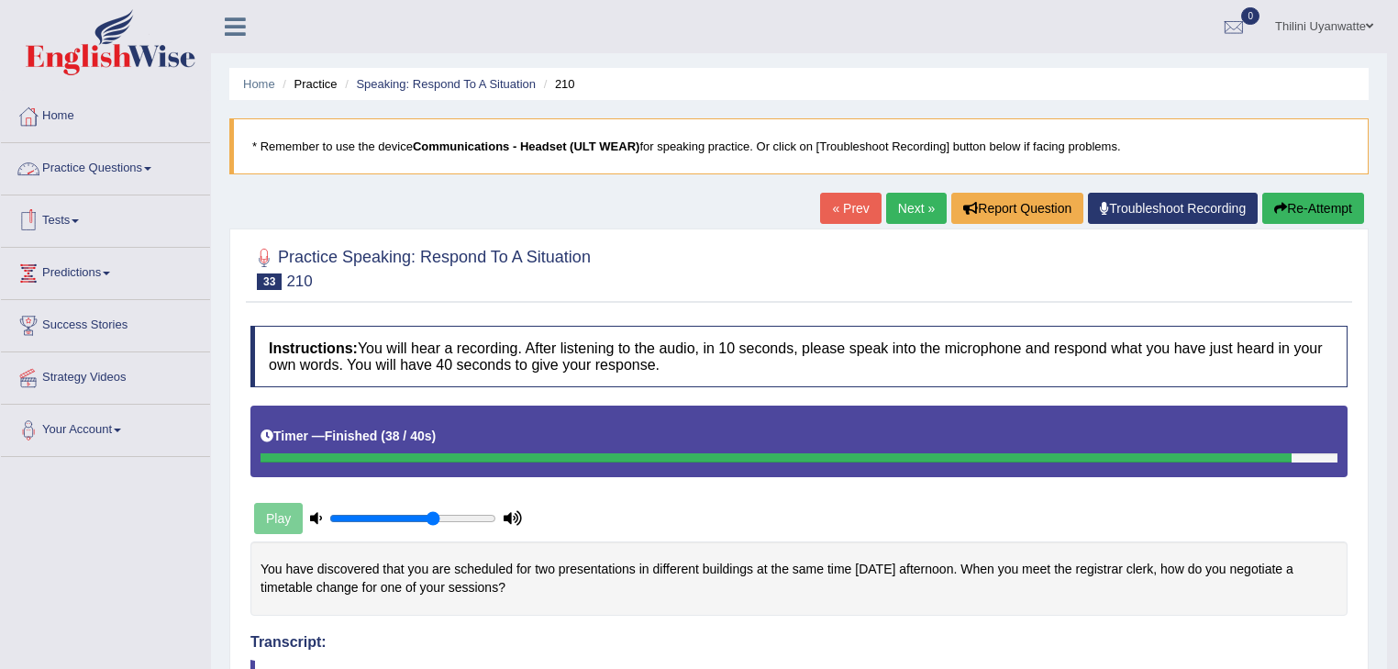
click at [80, 171] on link "Practice Questions" at bounding box center [105, 166] width 209 height 46
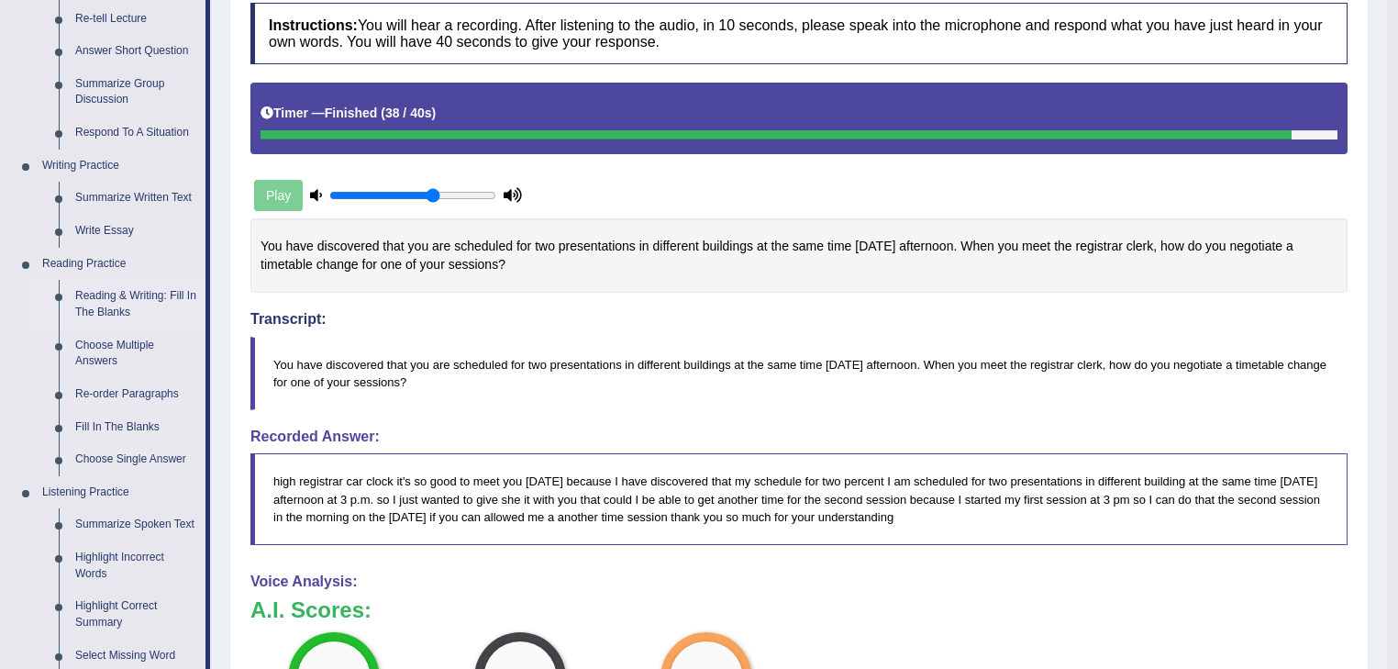
scroll to position [391, 0]
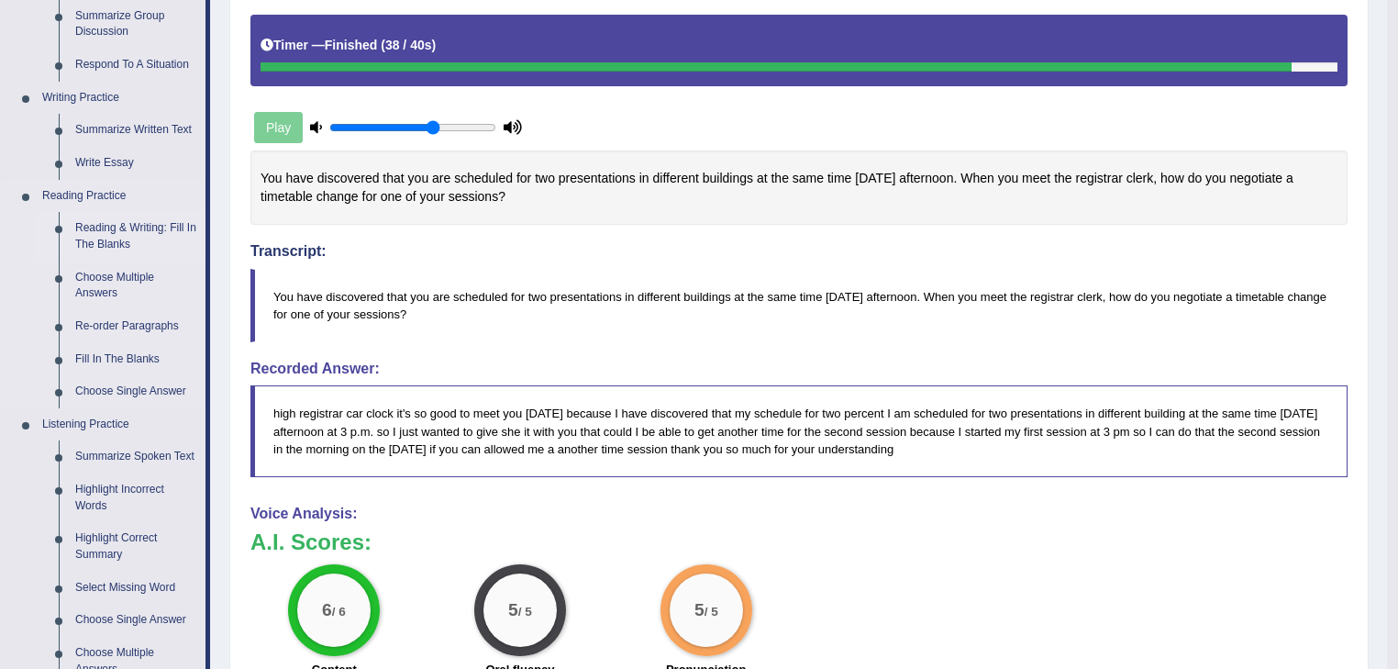
click at [132, 229] on link "Reading & Writing: Fill In The Blanks" at bounding box center [136, 236] width 138 height 49
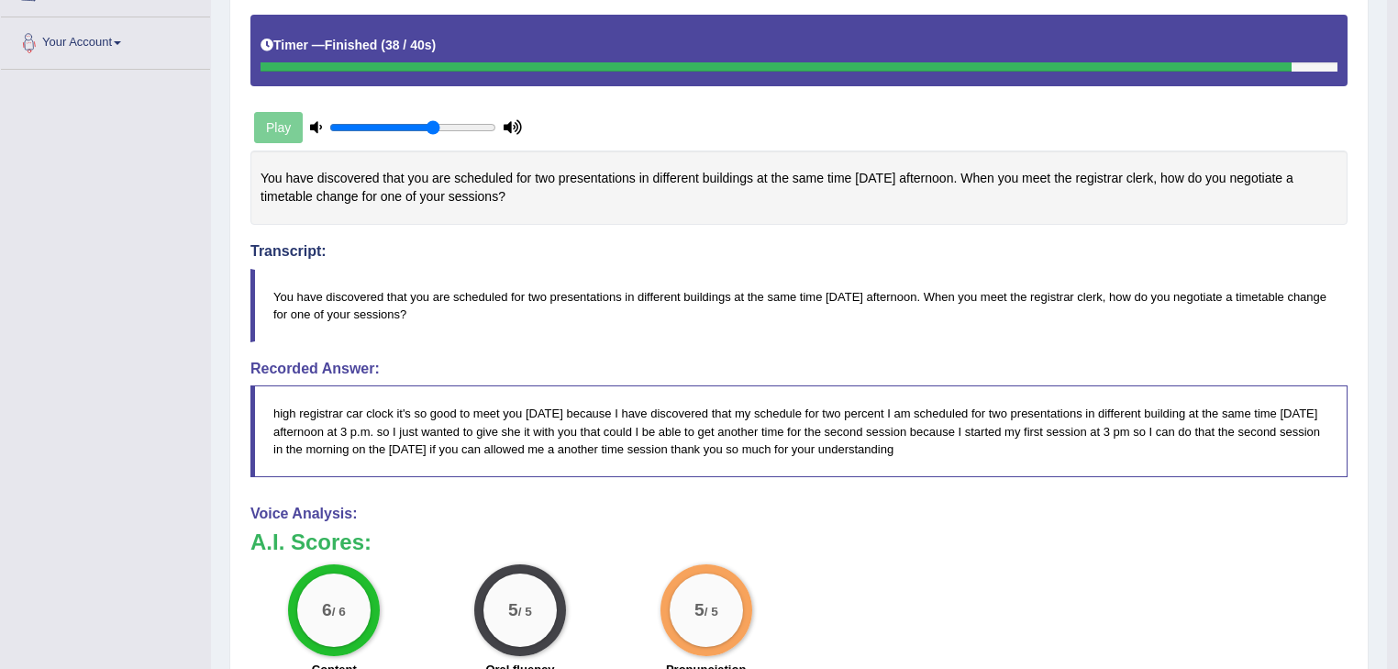
scroll to position [446, 0]
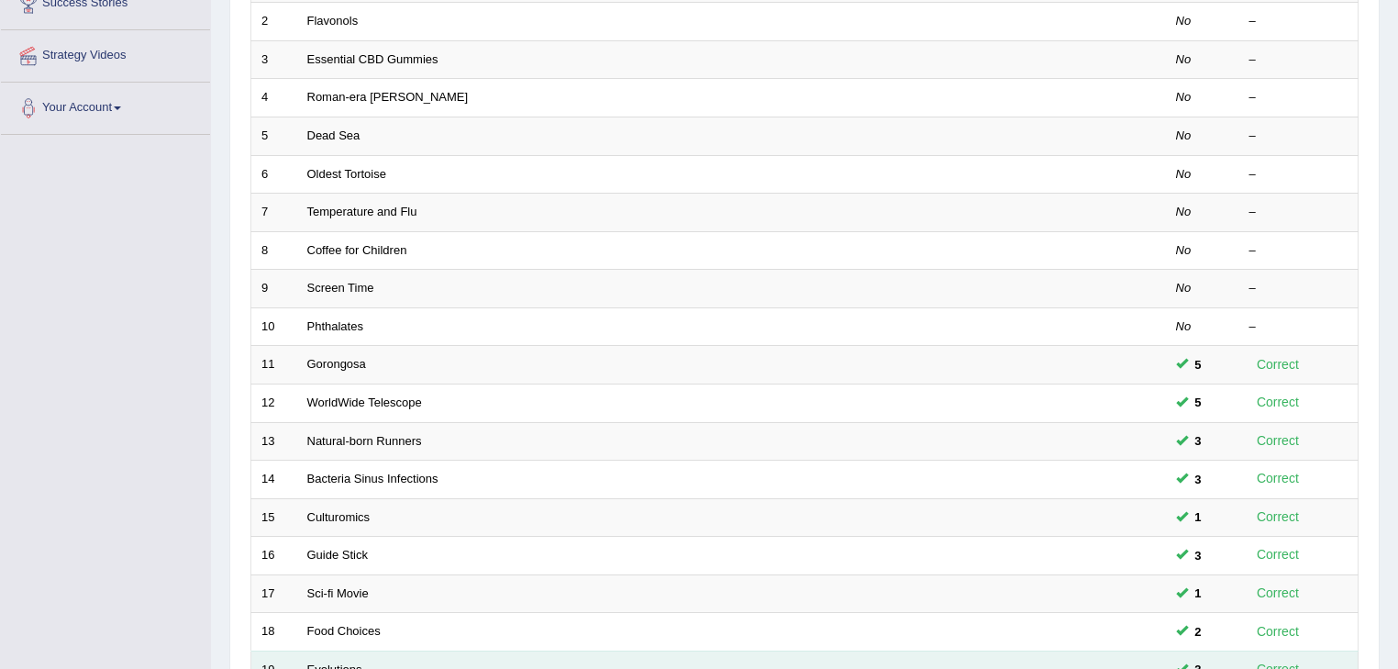
scroll to position [148, 0]
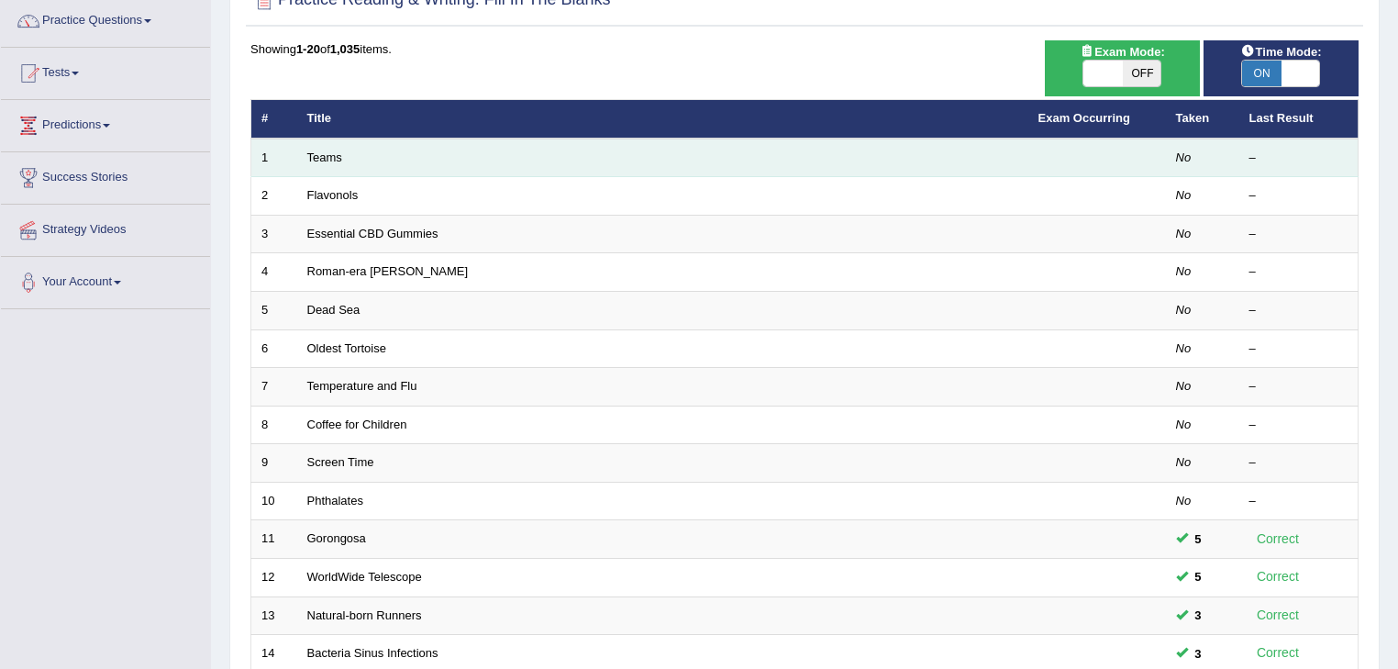
click at [325, 163] on td "Teams" at bounding box center [662, 157] width 731 height 39
click at [326, 159] on link "Teams" at bounding box center [324, 157] width 35 height 14
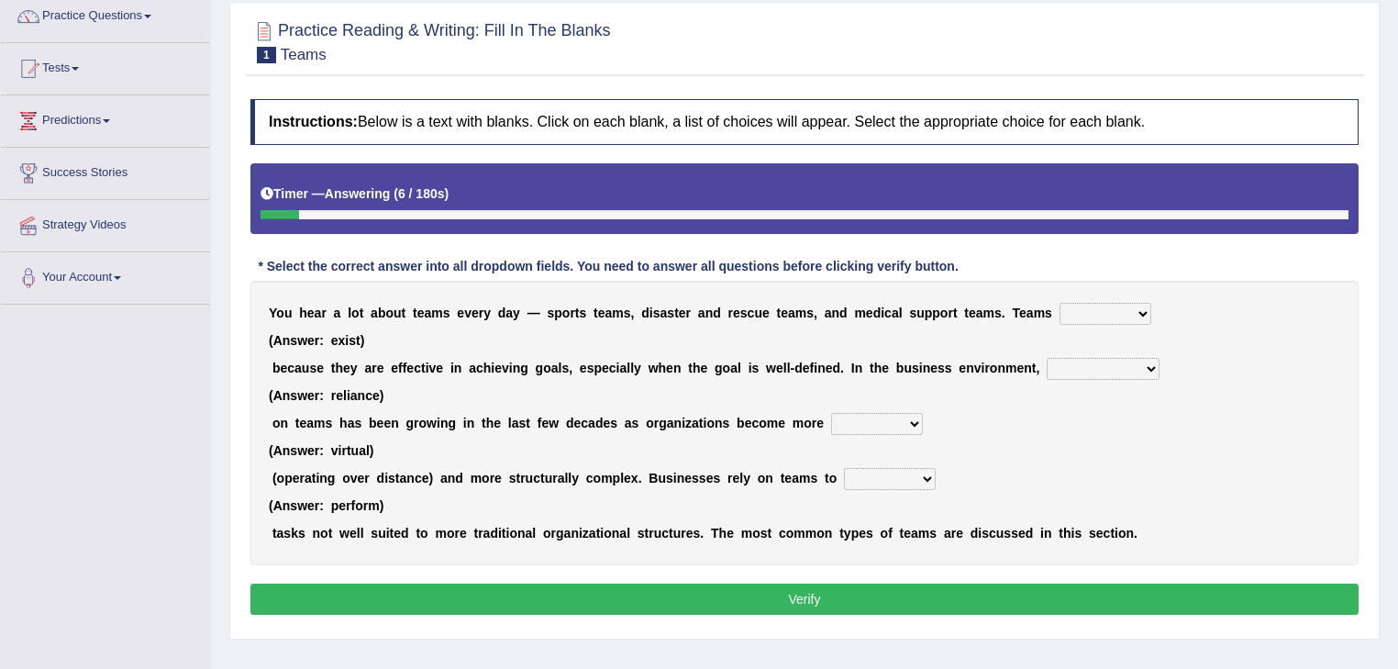
scroll to position [195, 0]
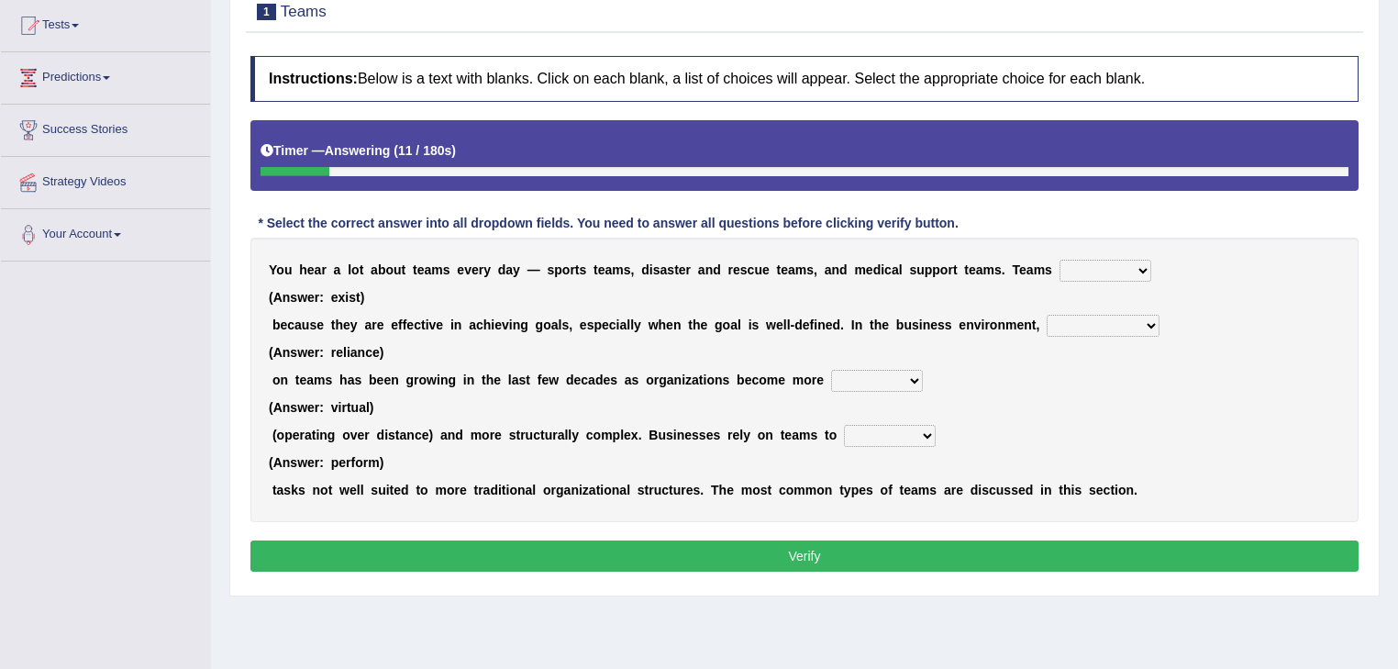
click at [1059, 277] on select "exert extend express exist" at bounding box center [1105, 271] width 92 height 22
select select "exist"
click at [1059, 260] on select "exert extend express exist" at bounding box center [1105, 271] width 92 height 22
click at [1075, 326] on select "reliability reliance realization independence" at bounding box center [1102, 326] width 113 height 22
select select "reliance"
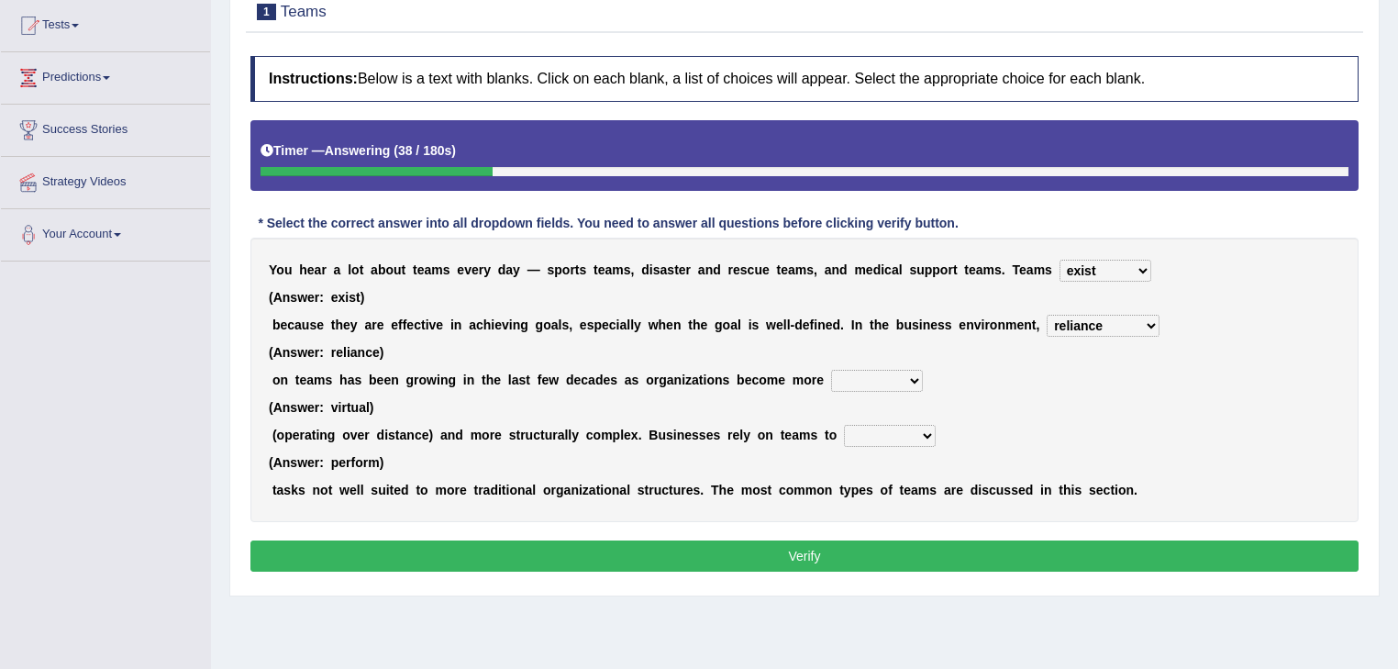
click at [1046, 315] on select "reliability reliance realization independence" at bounding box center [1102, 326] width 113 height 22
click at [835, 377] on select "authentic virtual simplified veritable" at bounding box center [877, 381] width 92 height 22
select select "virtual"
click at [831, 370] on select "authentic virtual simplified veritable" at bounding box center [877, 381] width 92 height 22
click at [844, 431] on select "perform possess compare conform" at bounding box center [890, 436] width 92 height 22
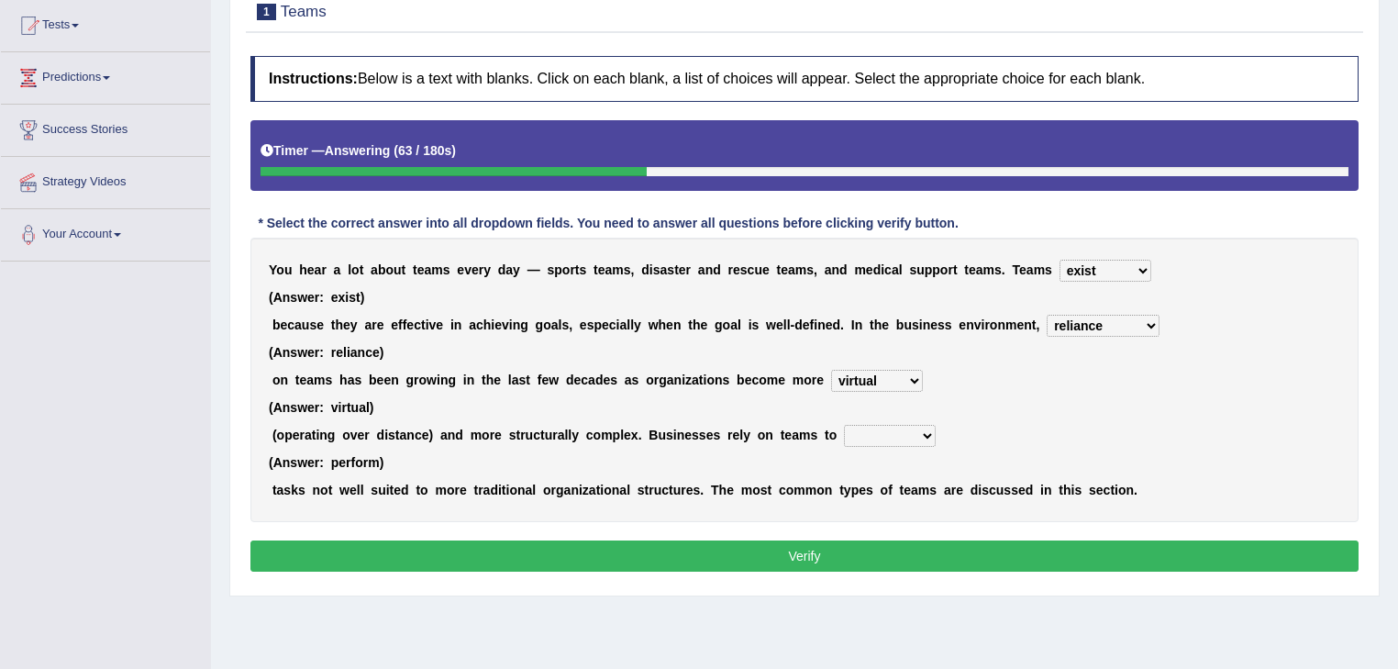
select select "perform"
click at [844, 425] on select "perform possess compare conform" at bounding box center [890, 436] width 92 height 22
click at [731, 550] on button "Verify" at bounding box center [804, 555] width 1108 height 31
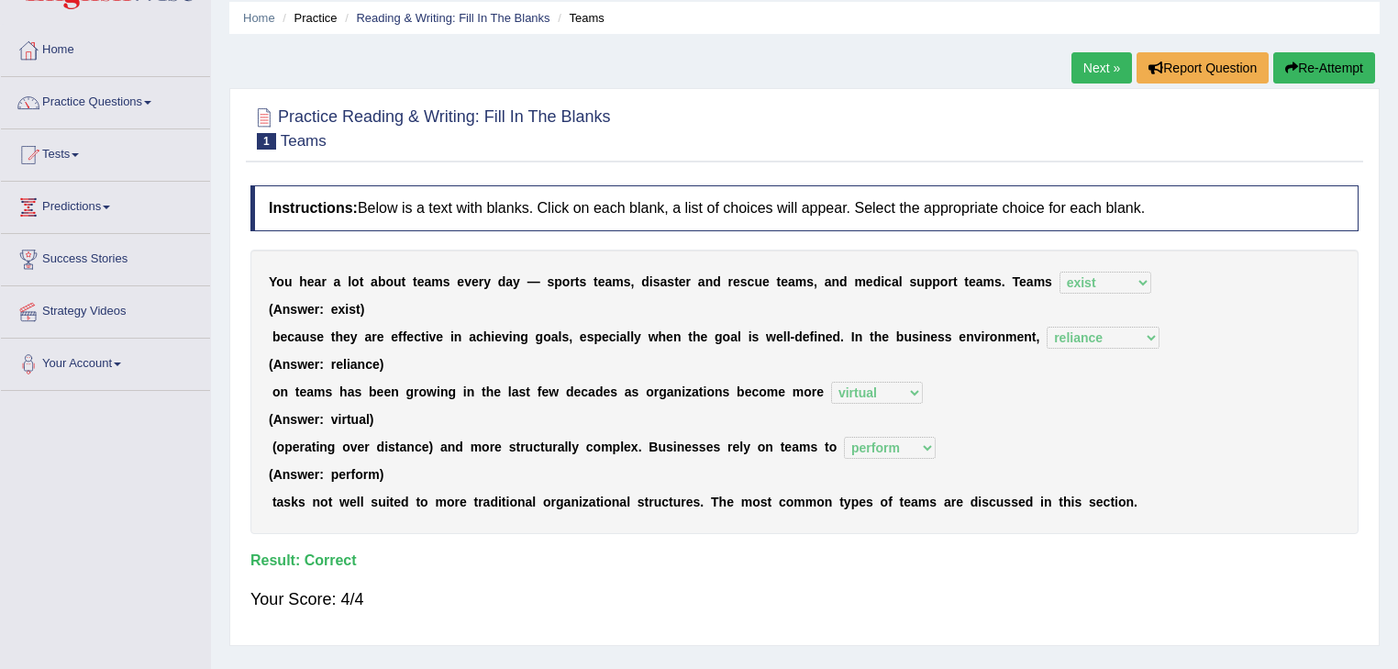
scroll to position [0, 0]
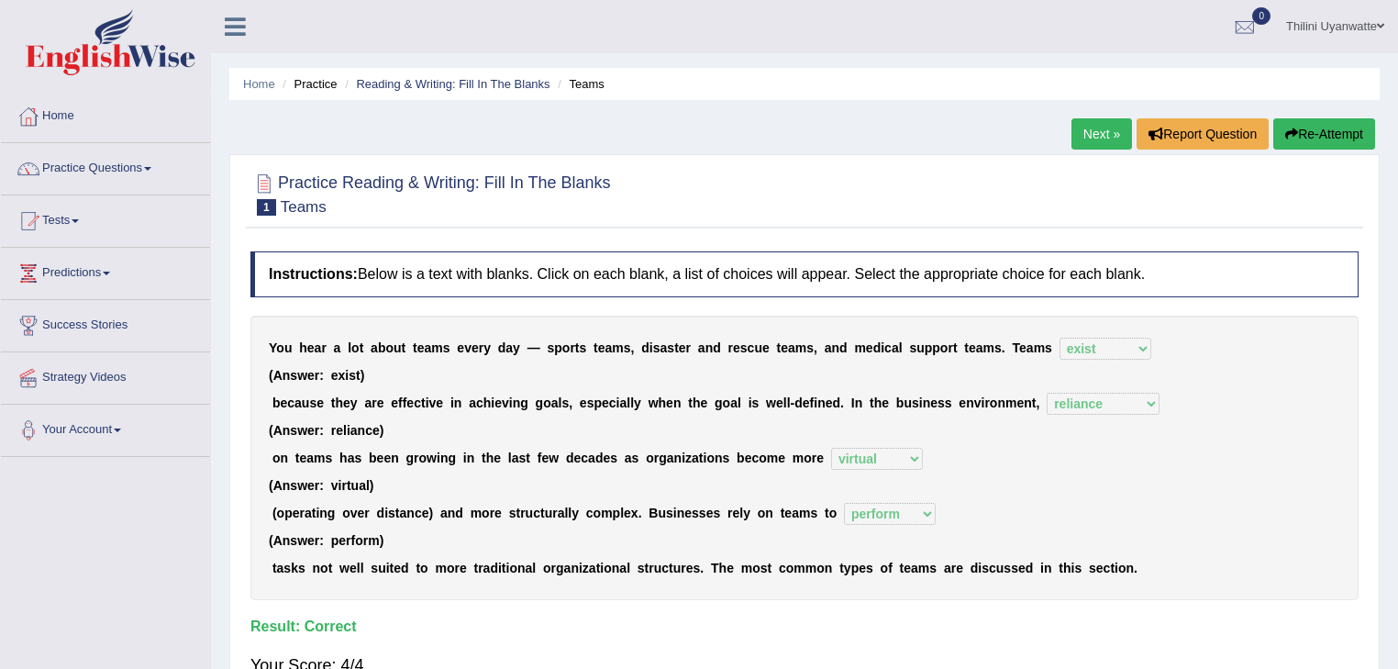
click at [1076, 136] on link "Next »" at bounding box center [1101, 133] width 61 height 31
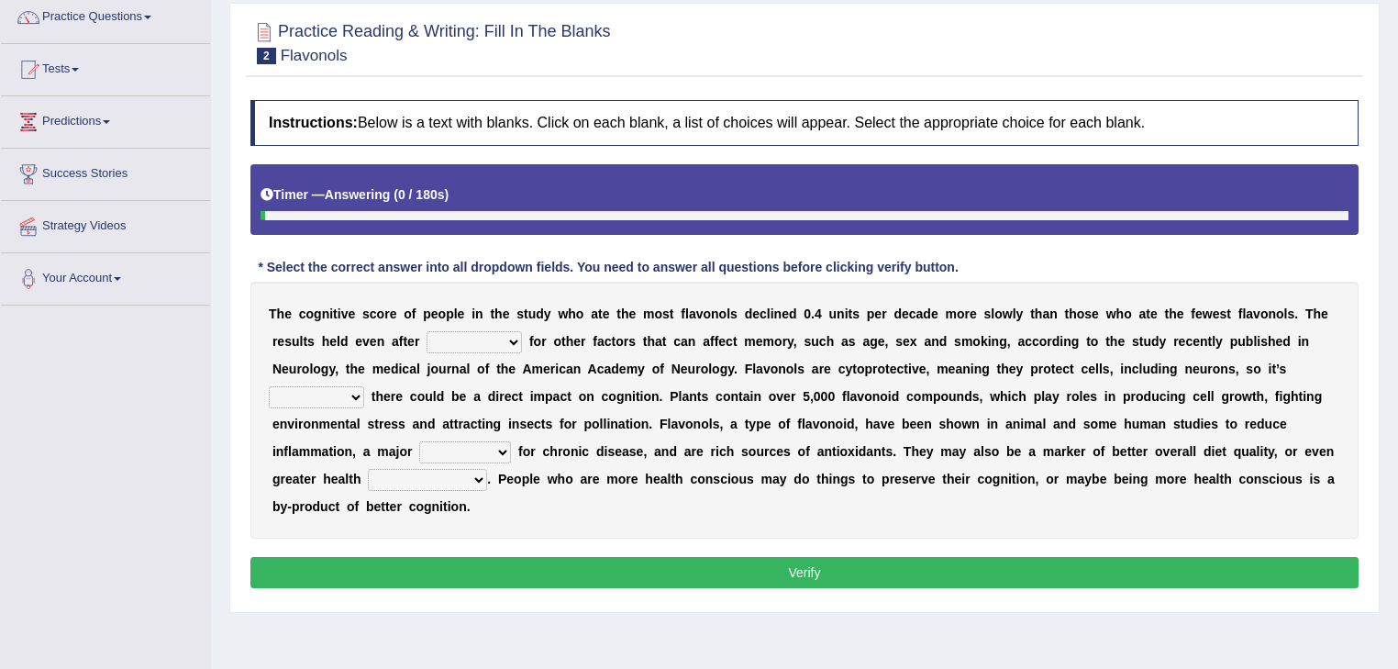
scroll to position [195, 0]
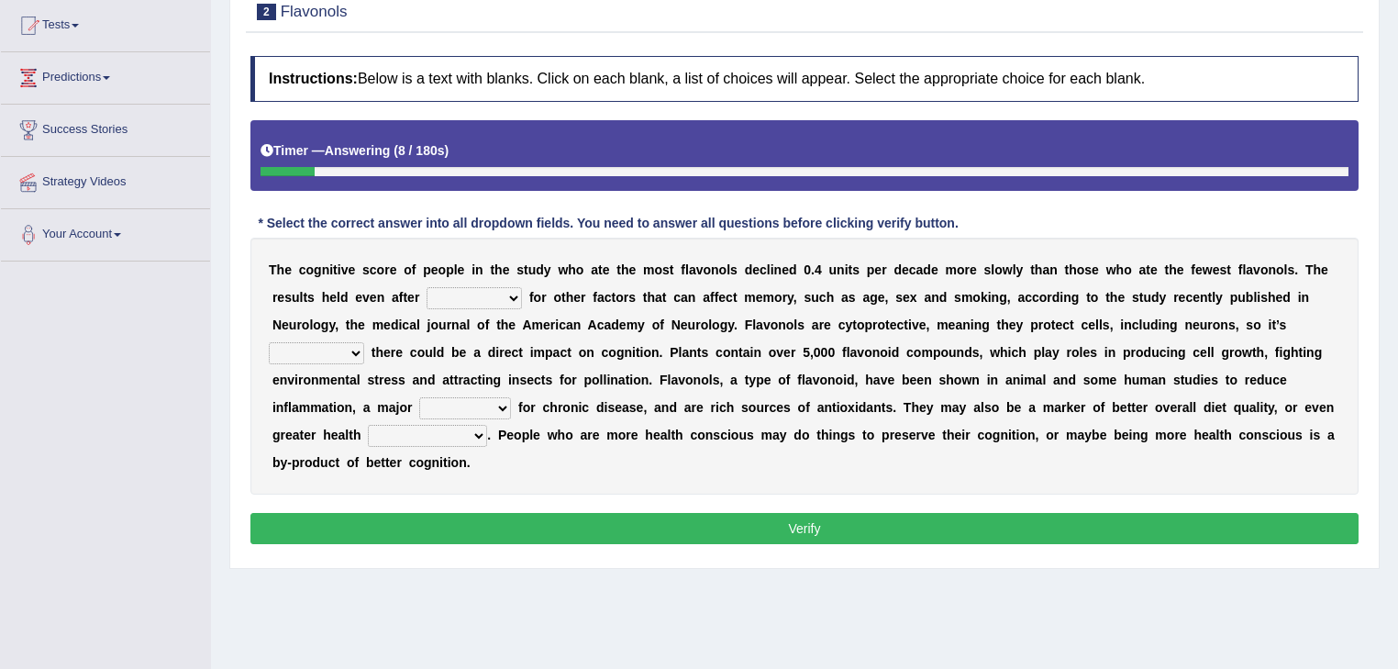
click at [426, 302] on select "consulting adjusting automating advertising" at bounding box center [473, 298] width 95 height 22
select select "consulting"
click at [426, 287] on select "consulting adjusting automating advertising" at bounding box center [473, 298] width 95 height 22
click at [426, 304] on select "consulting adjusting automating advertising" at bounding box center [473, 298] width 95 height 22
click at [1265, 384] on b "u" at bounding box center [1269, 379] width 8 height 15
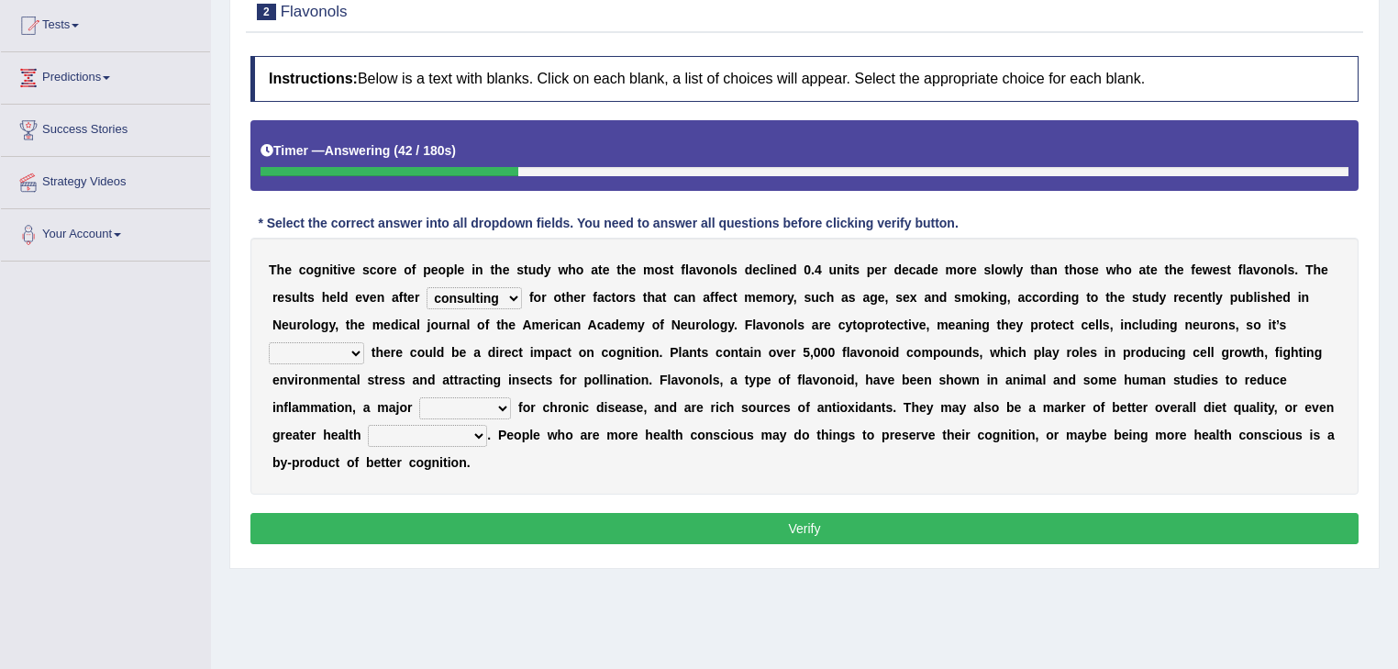
click at [364, 342] on select "irresistible purposeful plausible detrimental" at bounding box center [316, 353] width 95 height 22
select select "irresistible"
click at [364, 342] on select "irresistible purposeful plausible detrimental" at bounding box center [316, 353] width 95 height 22
click at [511, 397] on select "nuance module fact trigger" at bounding box center [465, 408] width 92 height 22
select select "fact"
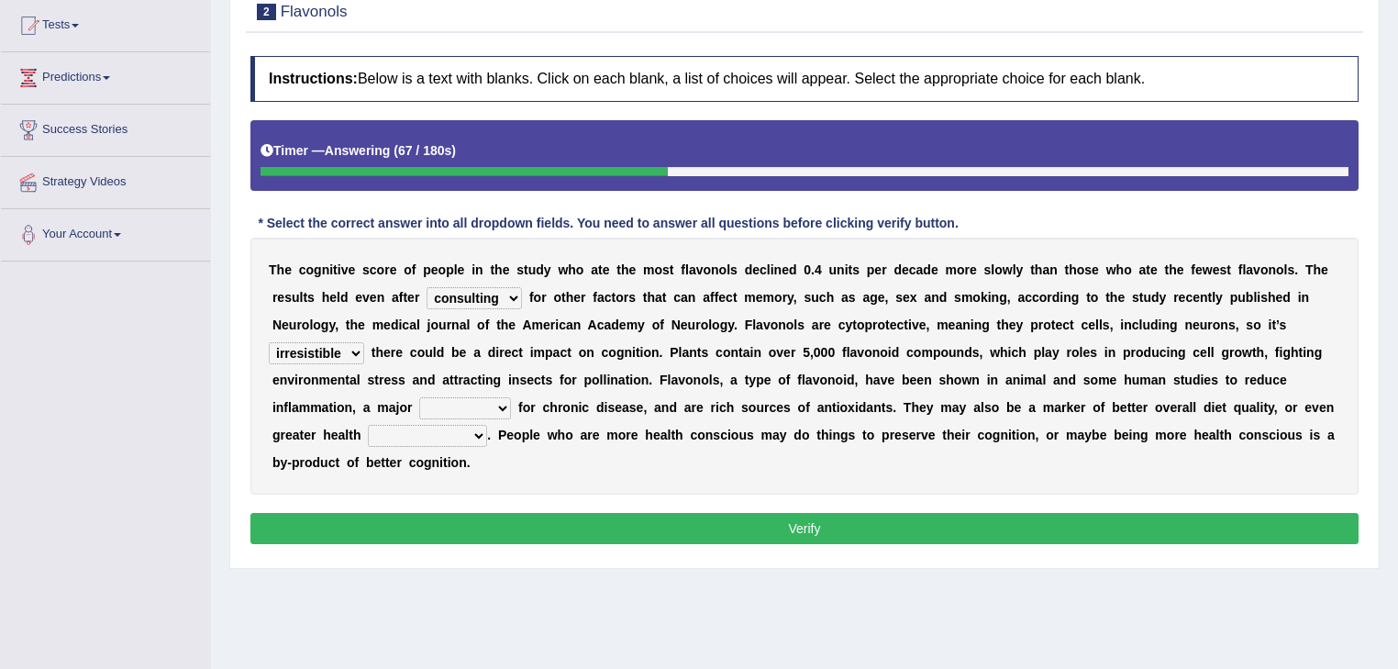
click at [511, 397] on select "nuance module fact trigger" at bounding box center [465, 408] width 92 height 22
click at [487, 425] on select "intervention cognition protection consciousness" at bounding box center [427, 436] width 119 height 22
select select "protection"
click at [487, 425] on select "intervention cognition protection consciousness" at bounding box center [427, 436] width 119 height 22
click at [950, 513] on button "Verify" at bounding box center [804, 528] width 1108 height 31
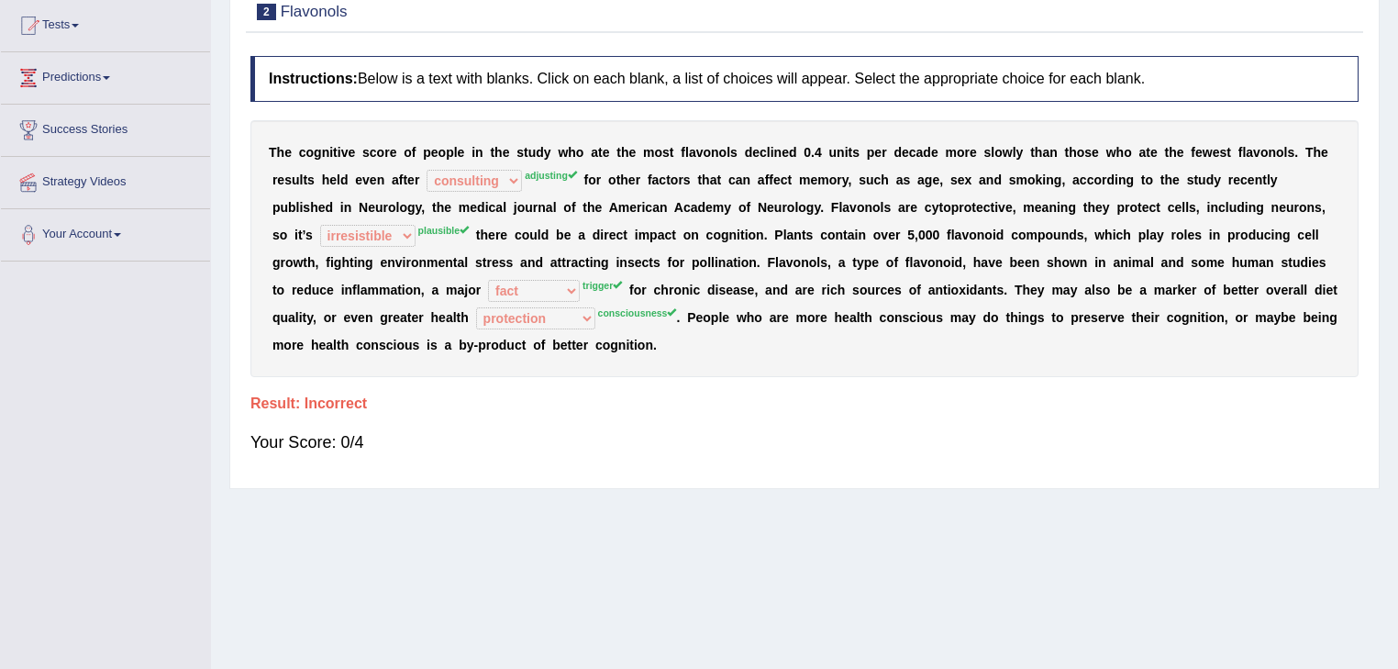
scroll to position [0, 0]
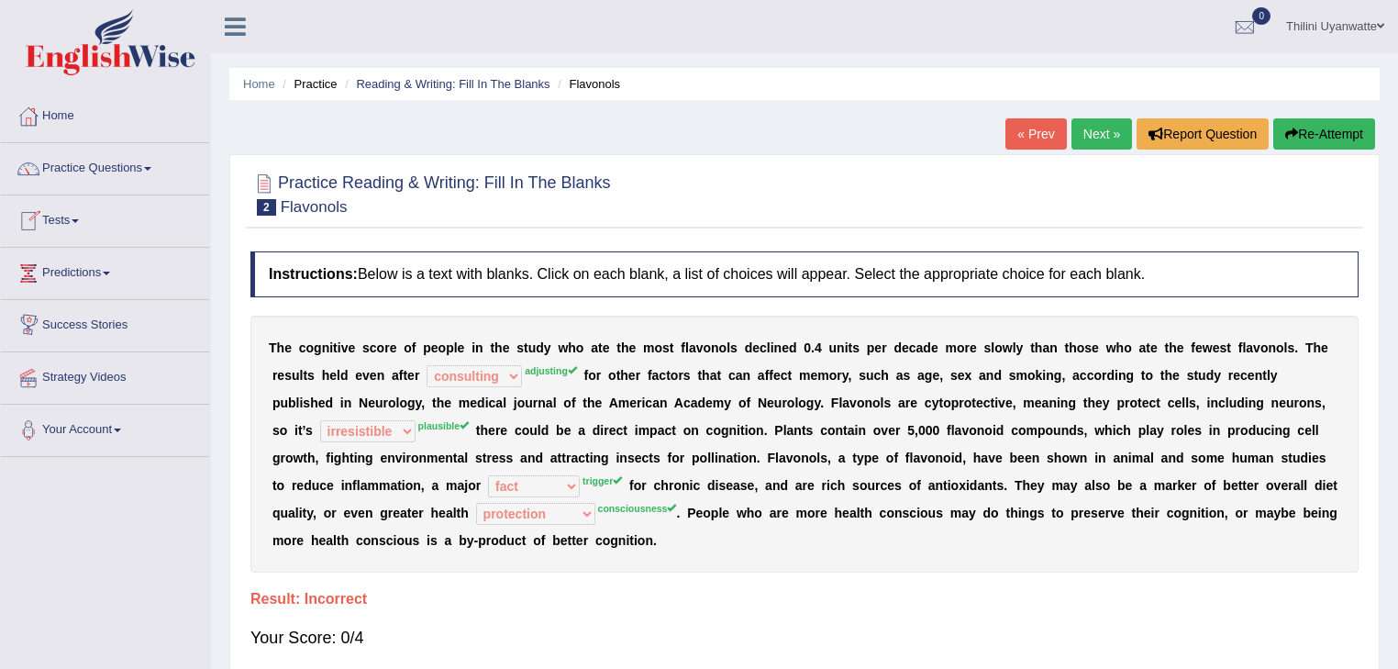
click at [1273, 140] on button "Re-Attempt" at bounding box center [1324, 133] width 102 height 31
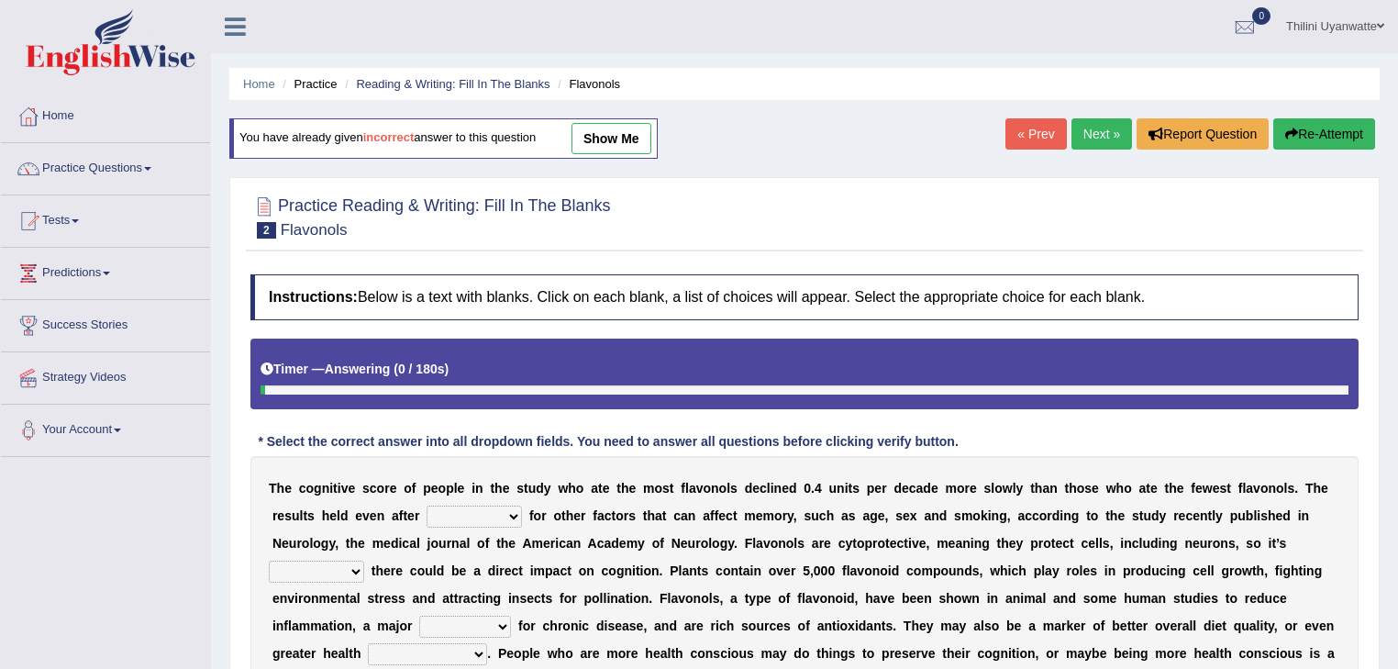
scroll to position [195, 0]
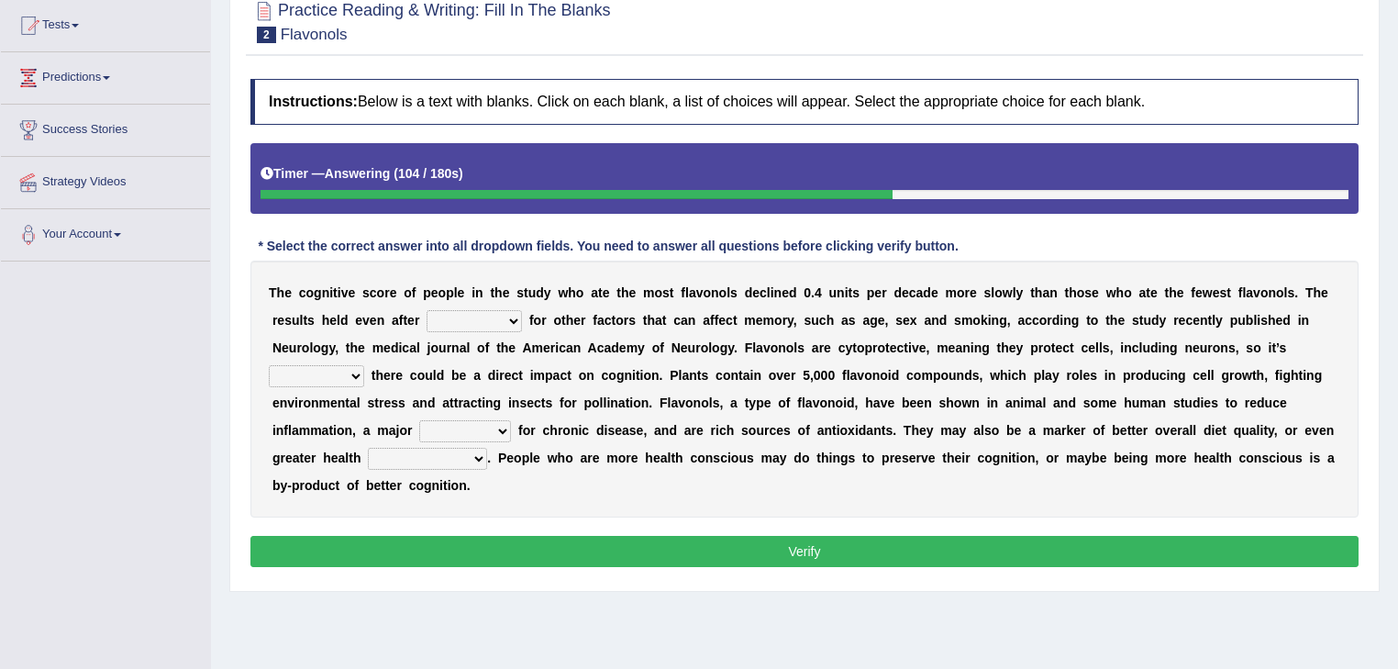
click at [426, 310] on select "consulting adjusting automating advertising" at bounding box center [473, 321] width 95 height 22
select select "adjusting"
click at [426, 310] on select "consulting adjusting automating advertising" at bounding box center [473, 321] width 95 height 22
click at [364, 365] on select "irresistible purposeful plausible detrimental" at bounding box center [316, 376] width 95 height 22
select select "irresistible"
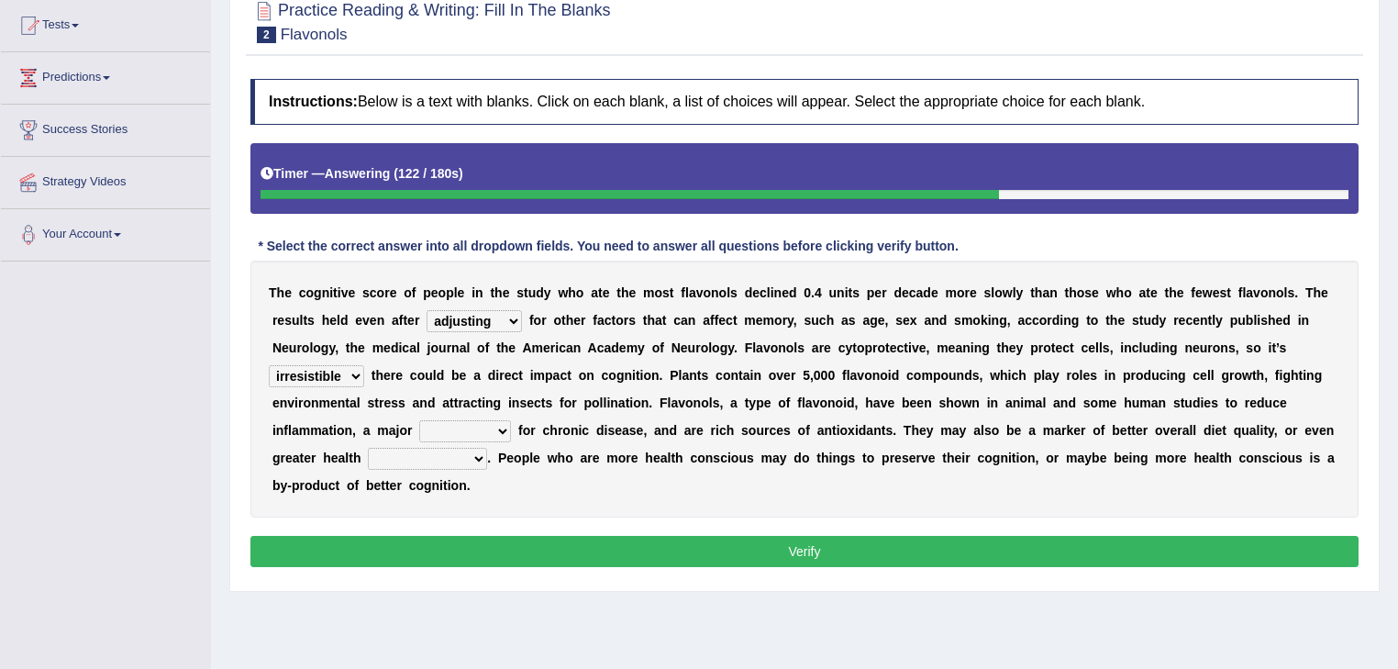
click at [364, 365] on select "irresistible purposeful plausible detrimental" at bounding box center [316, 376] width 95 height 22
click at [511, 420] on select "nuance module fact trigger" at bounding box center [465, 431] width 92 height 22
select select "fact"
click at [511, 420] on select "nuance module fact trigger" at bounding box center [465, 431] width 92 height 22
click at [487, 448] on select "intervention cognition protection consciousness" at bounding box center [427, 459] width 119 height 22
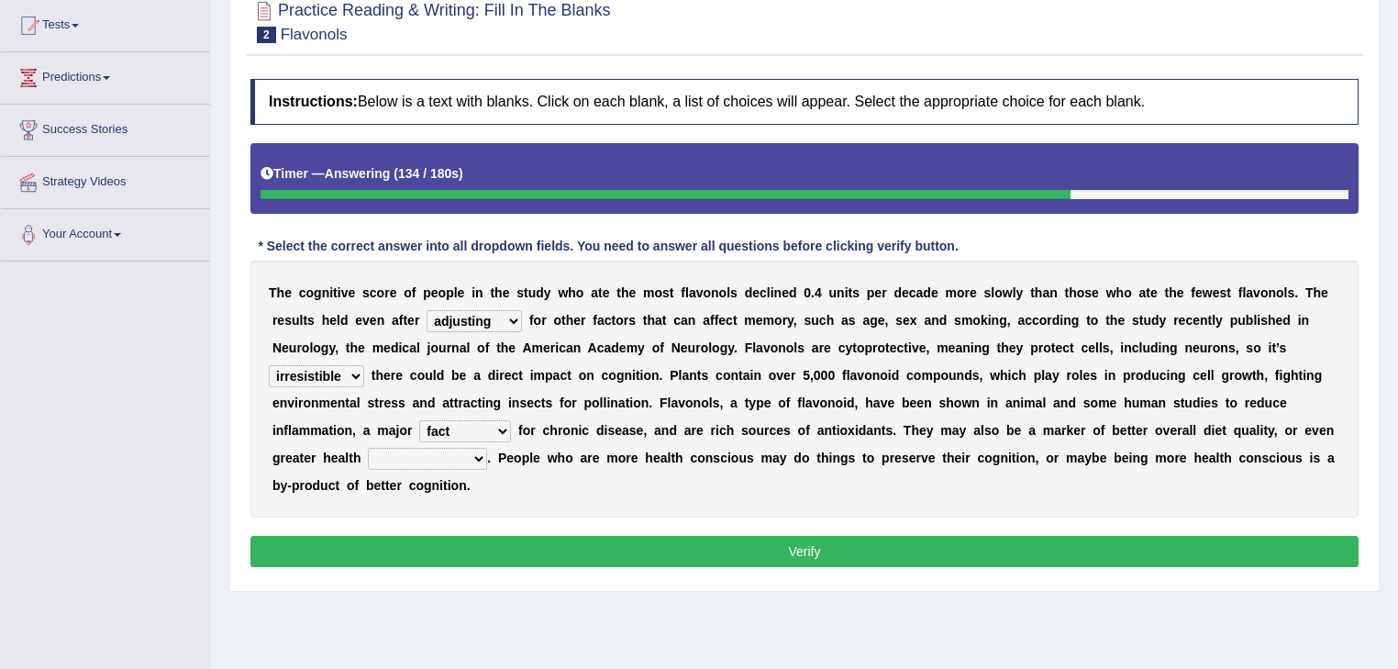
select select "consciousness"
click at [487, 448] on select "intervention cognition protection consciousness" at bounding box center [427, 459] width 119 height 22
click at [1059, 536] on button "Verify" at bounding box center [804, 551] width 1108 height 31
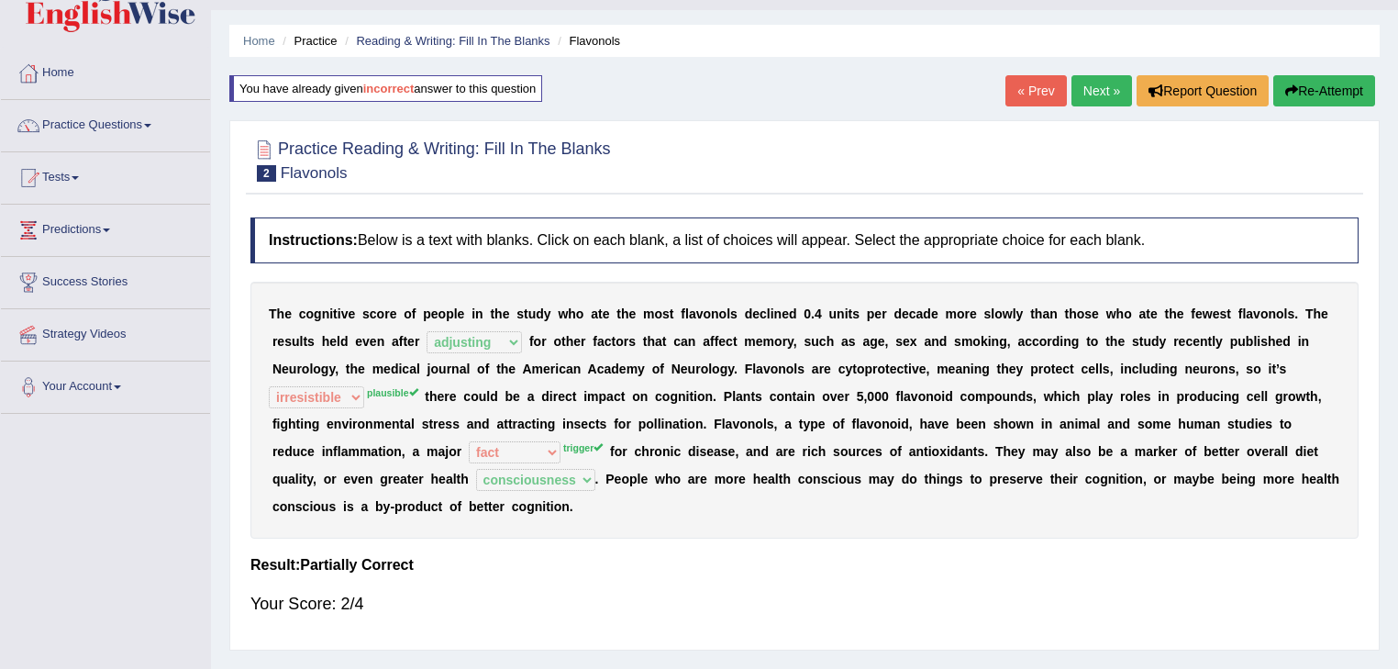
scroll to position [0, 0]
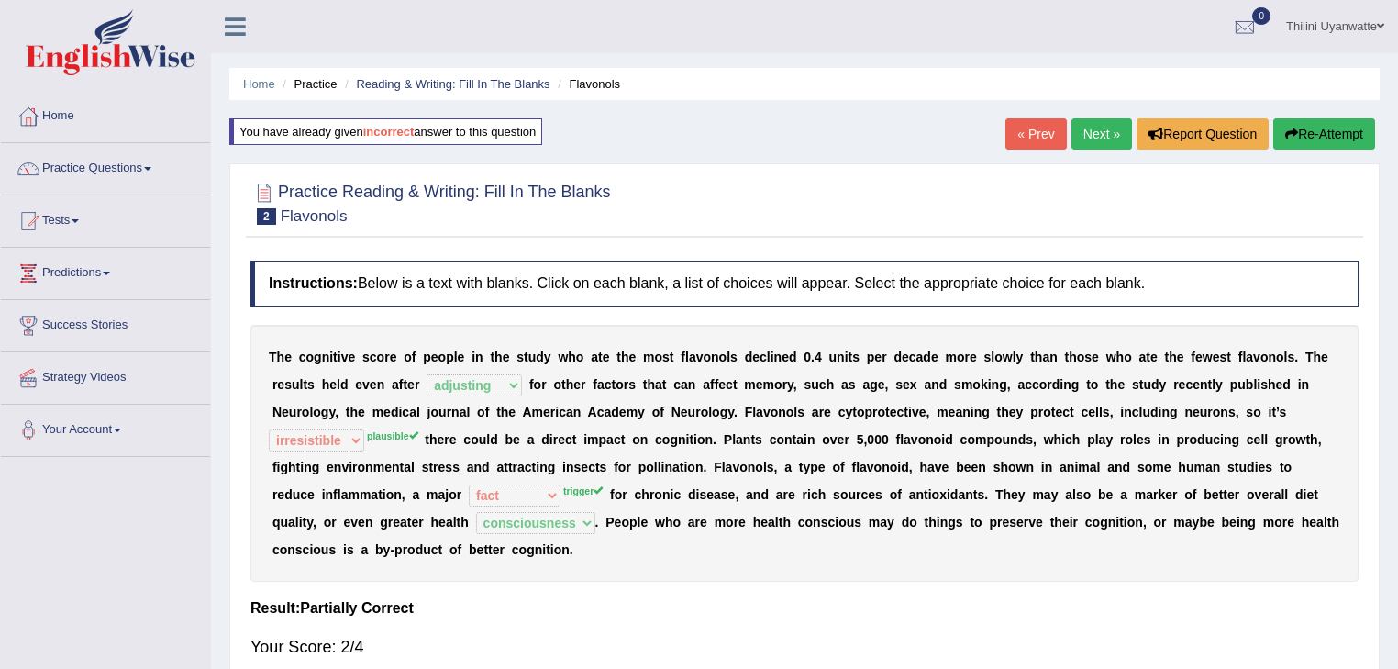
click at [1344, 131] on button "Re-Attempt" at bounding box center [1324, 133] width 102 height 31
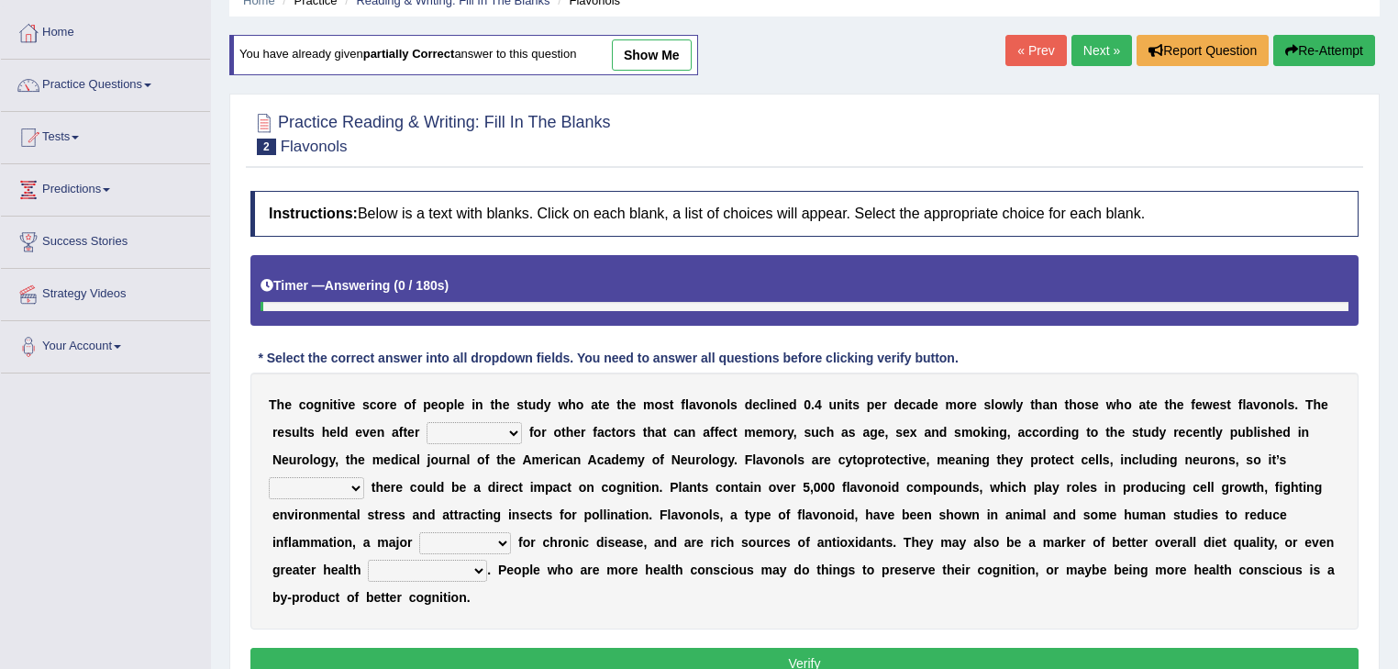
scroll to position [294, 0]
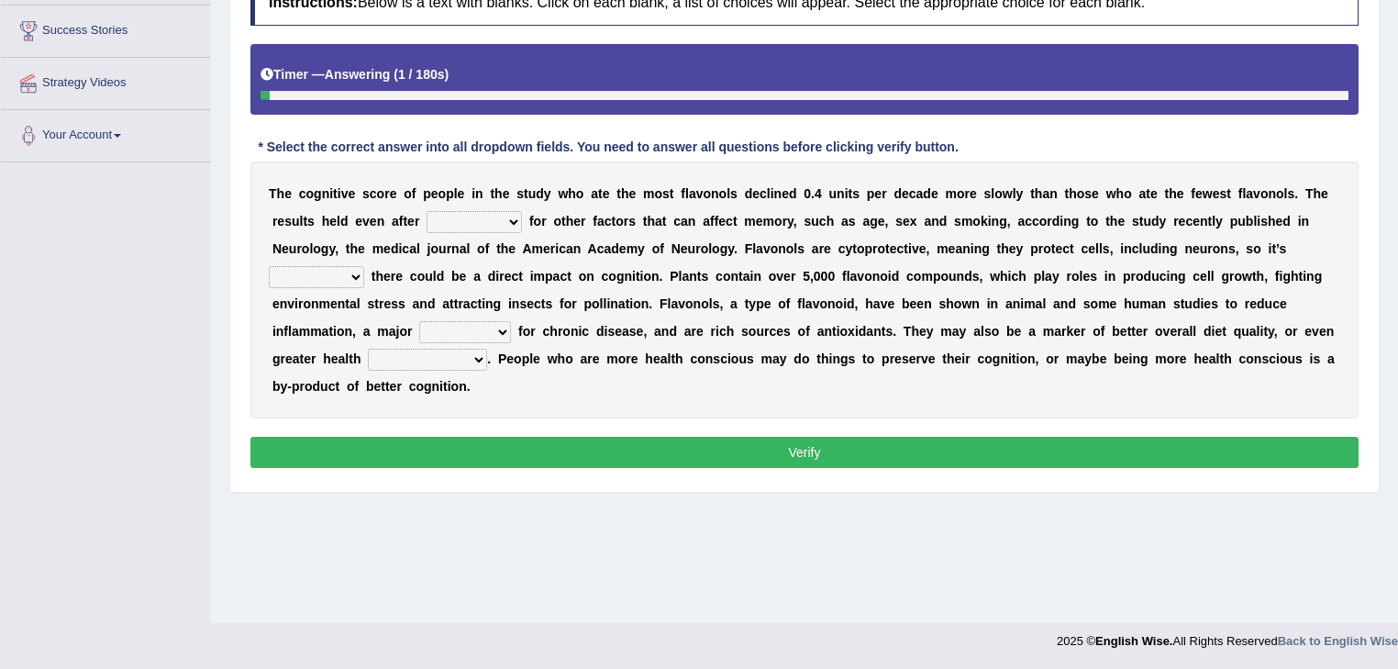
click at [364, 266] on select "irresistible purposeful plausible detrimental" at bounding box center [316, 277] width 95 height 22
select select "plausible"
click at [364, 266] on select "irresistible purposeful plausible detrimental" at bounding box center [316, 277] width 95 height 22
click at [511, 321] on select "nuance module fact trigger" at bounding box center [465, 332] width 92 height 22
select select "trigger"
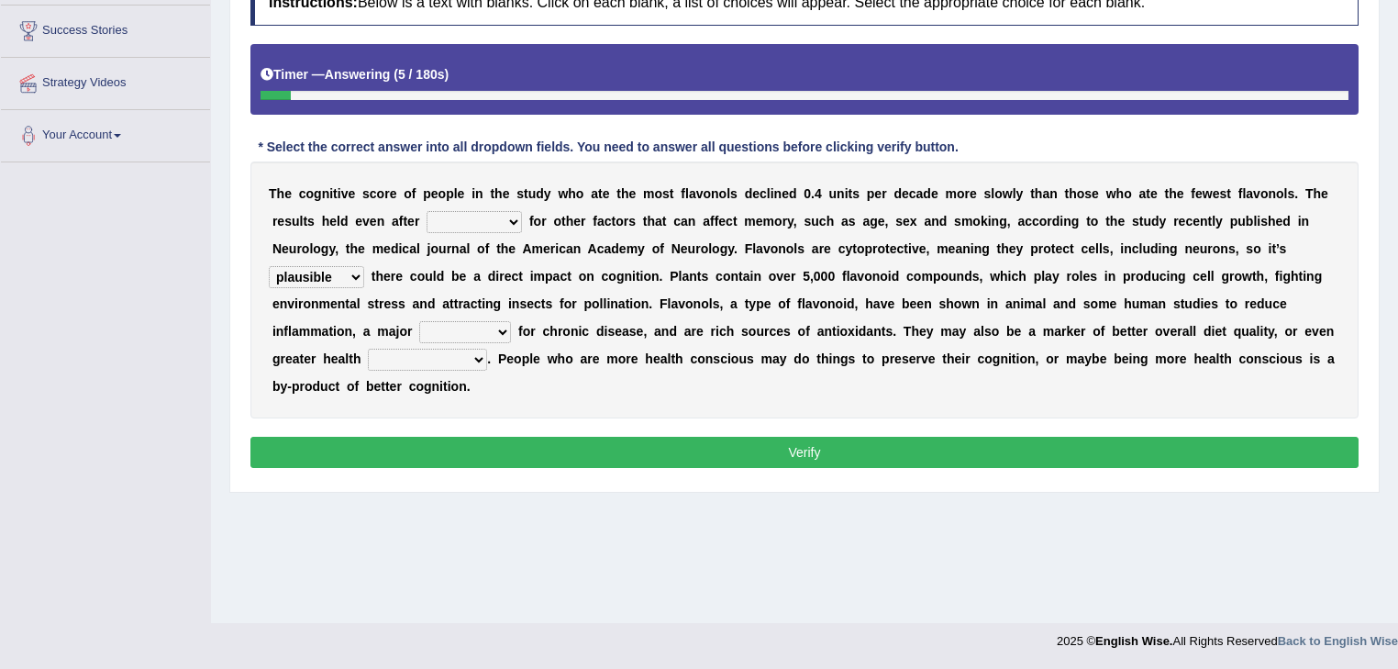
click at [511, 321] on select "nuance module fact trigger" at bounding box center [465, 332] width 92 height 22
click at [487, 348] on select "intervention cognition protection consciousness" at bounding box center [427, 359] width 119 height 22
select select "consciousness"
click at [487, 348] on select "intervention cognition protection consciousness" at bounding box center [427, 359] width 119 height 22
click at [426, 214] on select "consulting adjusting automating advertising" at bounding box center [473, 222] width 95 height 22
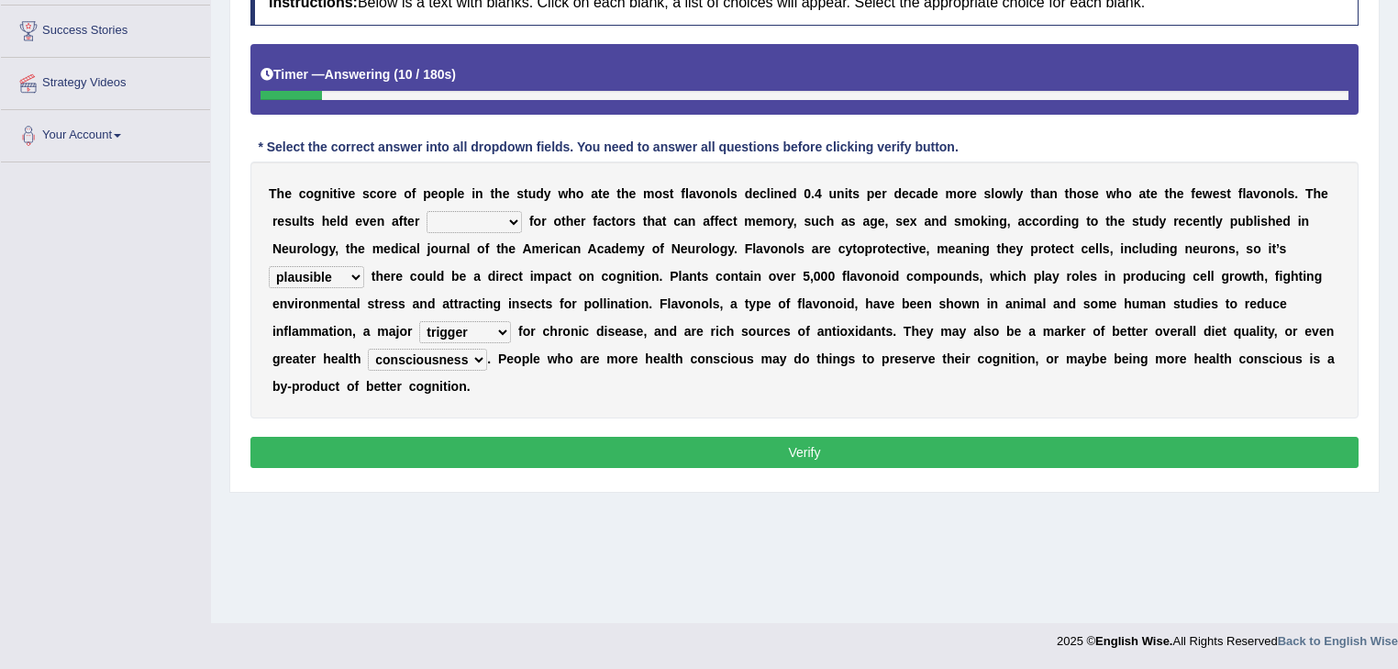
select select "adjusting"
click at [426, 211] on select "consulting adjusting automating advertising" at bounding box center [473, 222] width 95 height 22
click at [473, 437] on button "Verify" at bounding box center [804, 452] width 1108 height 31
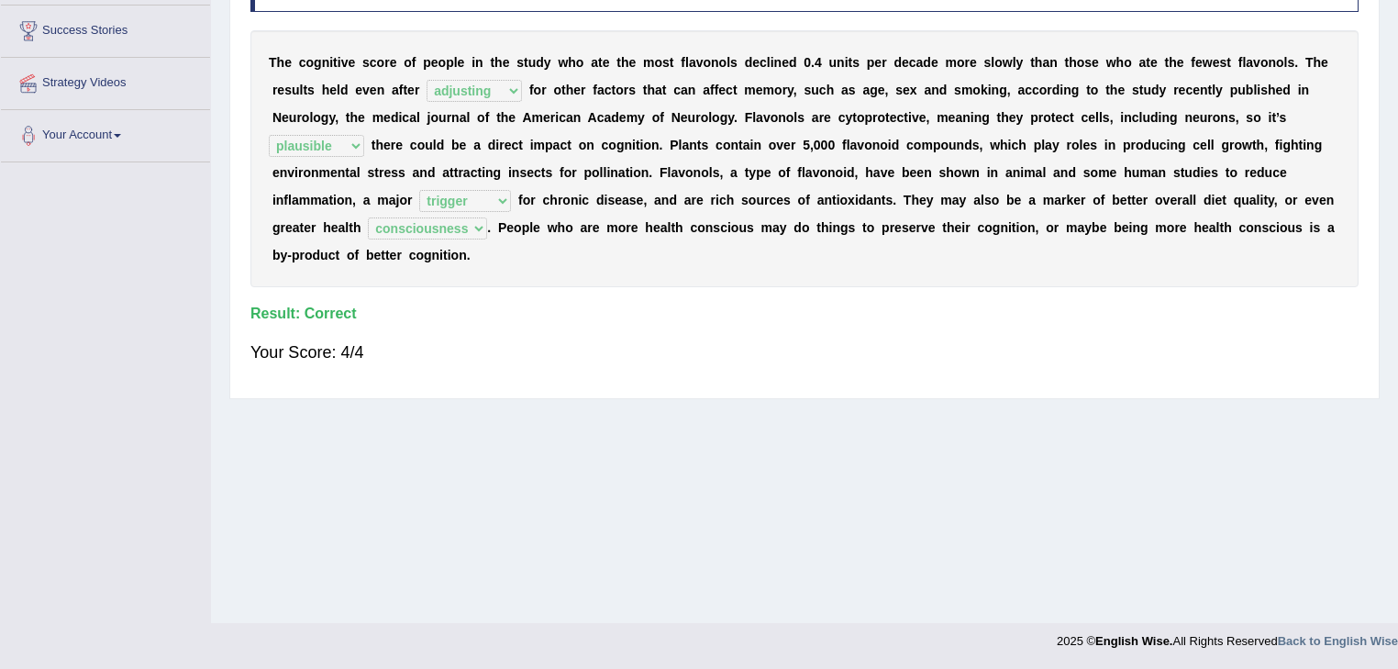
scroll to position [0, 0]
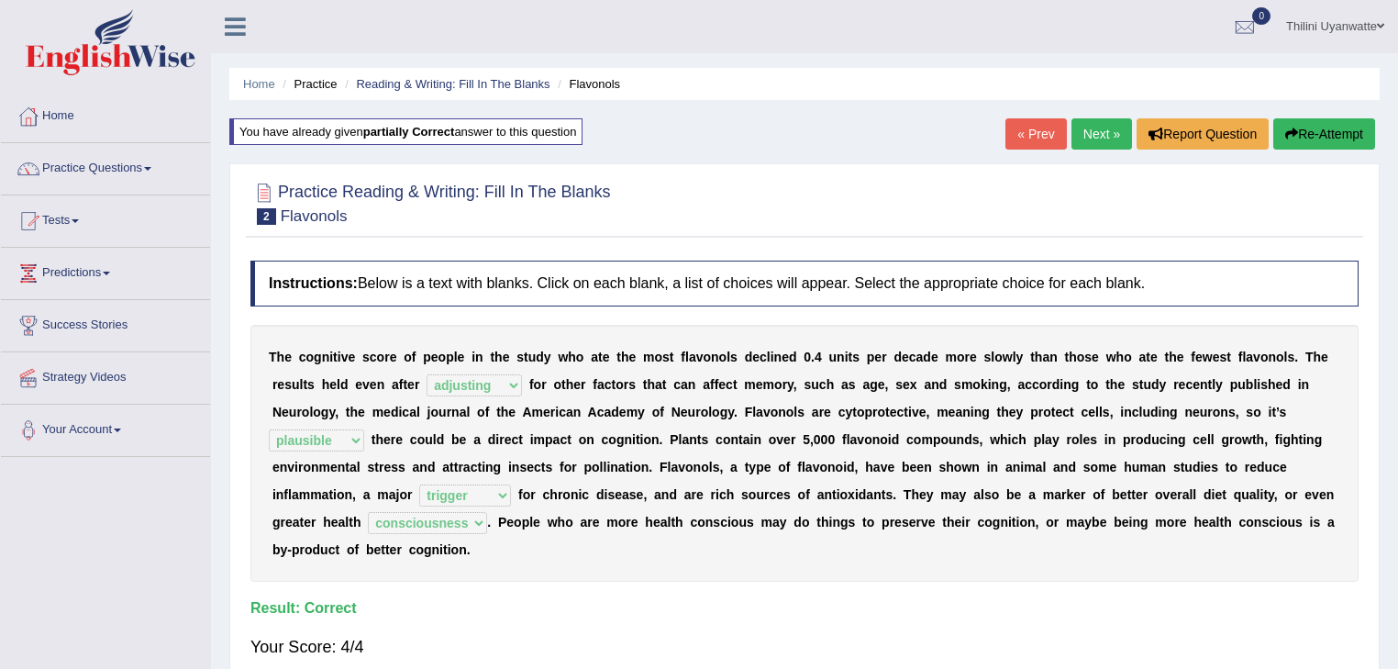
click at [1095, 135] on link "Next »" at bounding box center [1101, 133] width 61 height 31
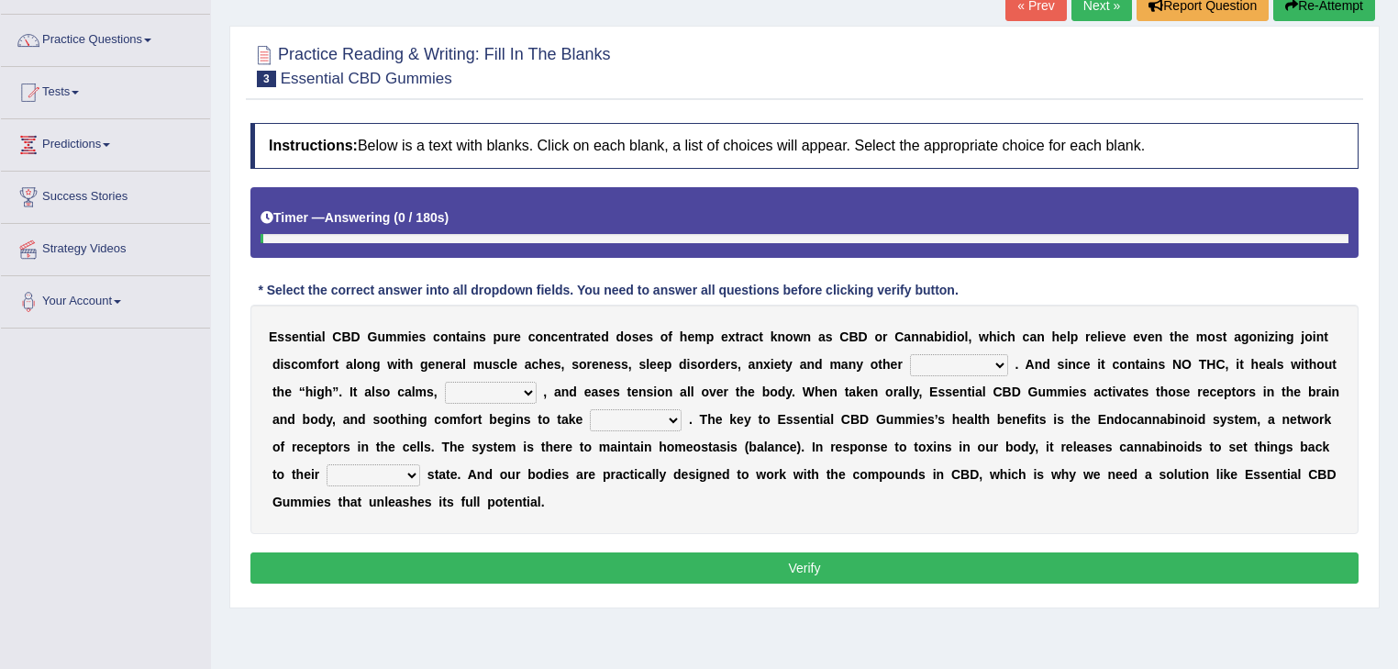
scroll to position [195, 0]
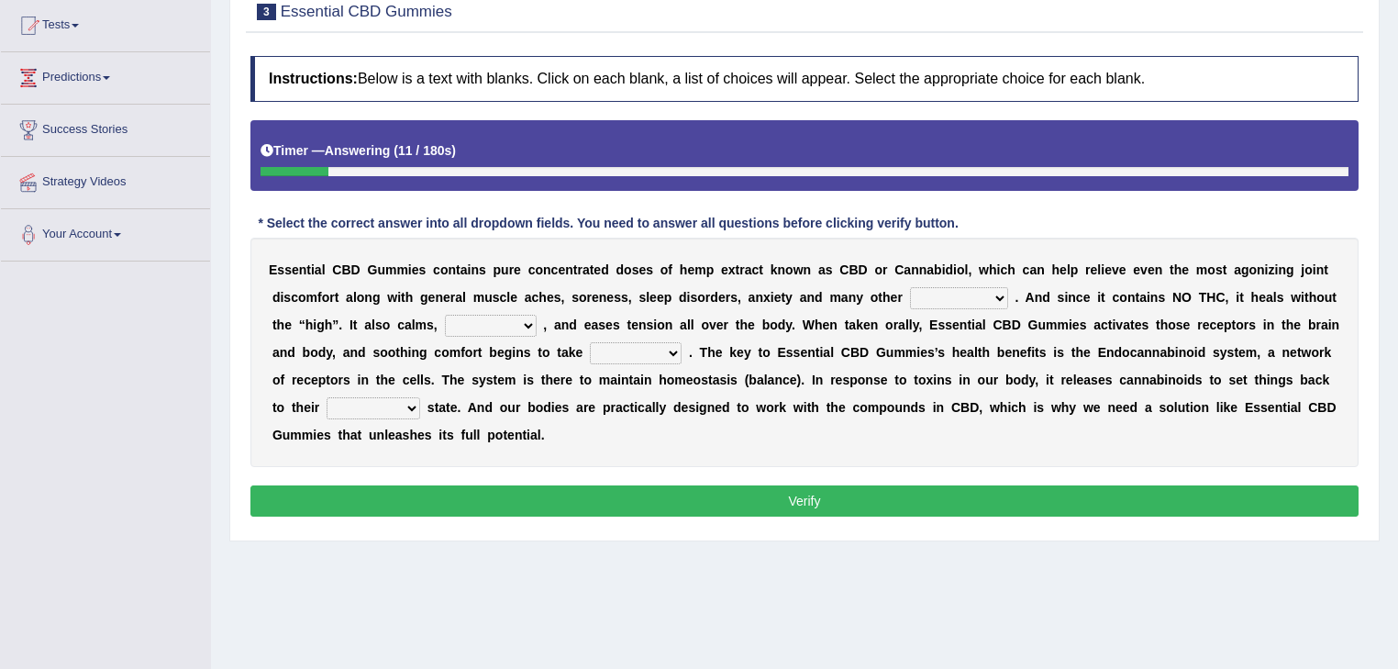
click at [910, 302] on select "pains phenomena poisons ailments" at bounding box center [959, 298] width 98 height 22
select select "pains"
click at [910, 287] on select "pains phenomena poisons ailments" at bounding box center [959, 298] width 98 height 22
click at [379, 336] on div "E s s e n t i a l C B D G u m m i e s c o n t a i n s p u r e c o n c e n t r a…" at bounding box center [804, 352] width 1108 height 229
click at [445, 326] on select "excites relaxes cures digests" at bounding box center [491, 326] width 92 height 22
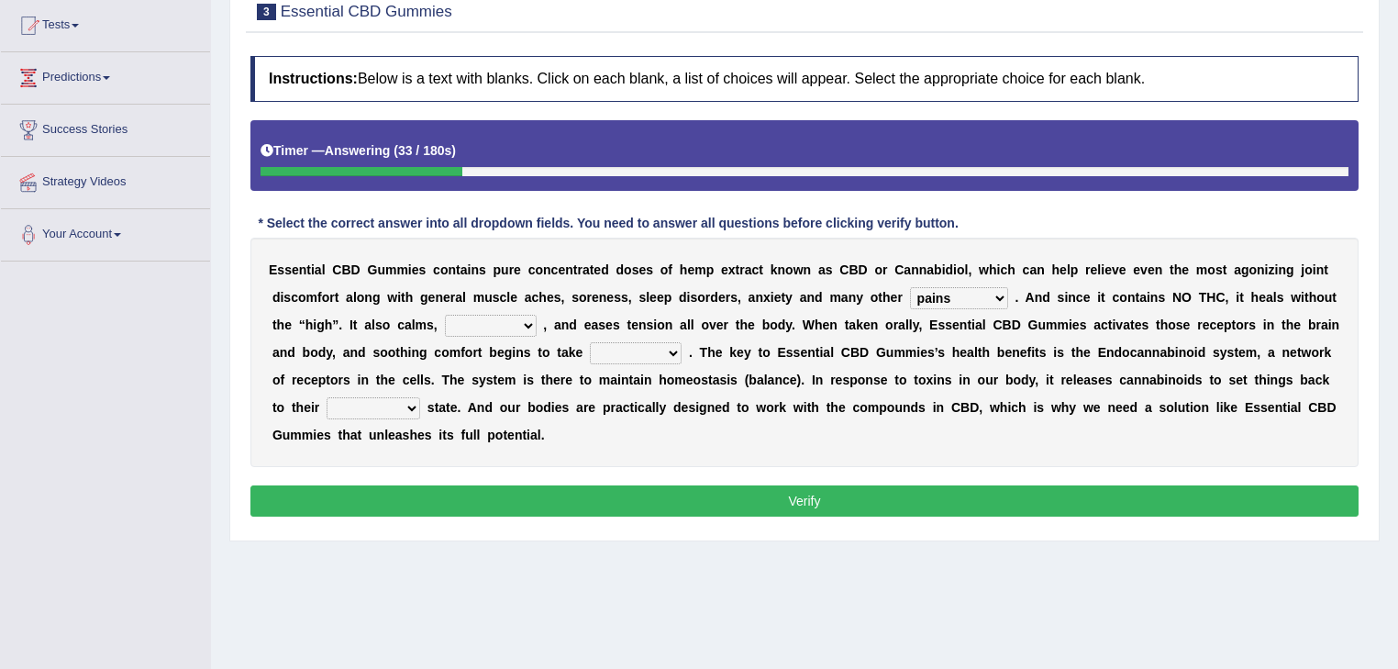
select select "relaxes"
click at [445, 315] on select "excites relaxes cures digests" at bounding box center [491, 326] width 92 height 22
click at [445, 323] on select "excites relaxes cures digests" at bounding box center [491, 326] width 92 height 22
click at [470, 278] on div "E s s e n t i a l C B D G u m m i e s c o n t a i n s p u r e c o n c e n t r a…" at bounding box center [804, 352] width 1108 height 229
click at [590, 357] on select "it formation in form" at bounding box center [636, 353] width 92 height 22
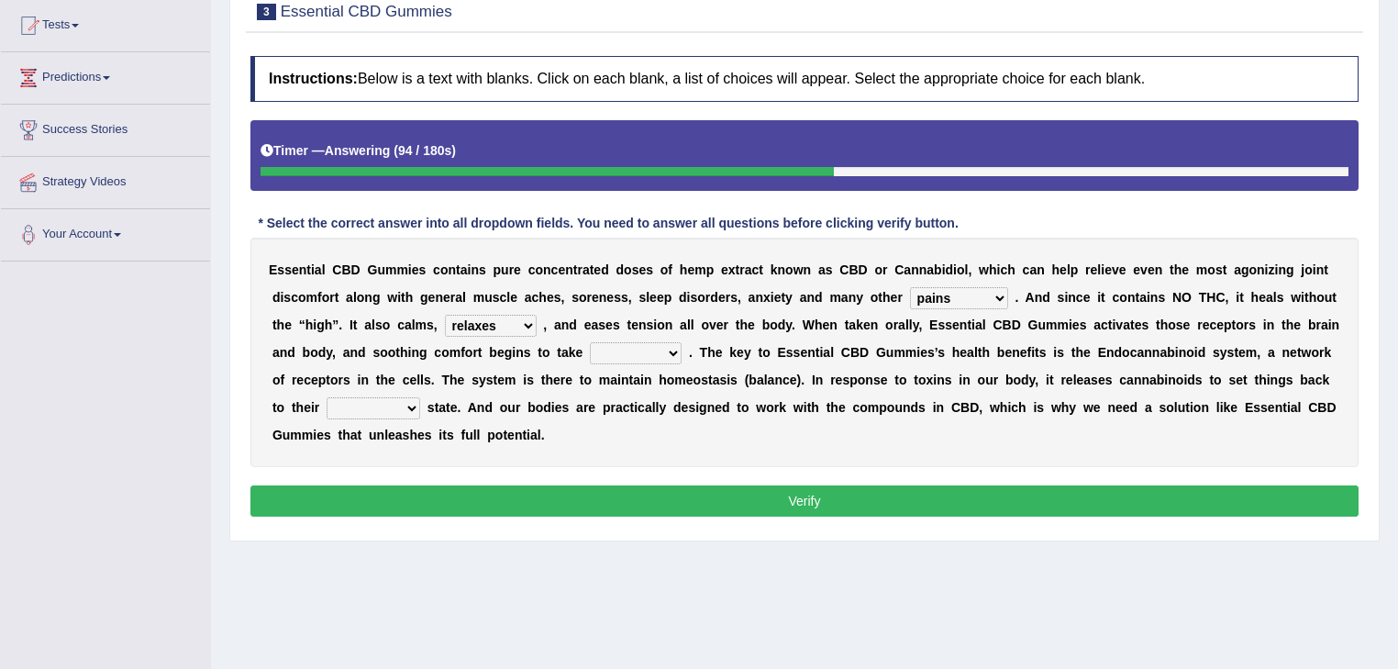
select select "in"
click at [590, 342] on select "it formation in form" at bounding box center [636, 353] width 92 height 22
click at [420, 397] on select "new next substantial natural" at bounding box center [373, 408] width 94 height 22
select select "natural"
click at [420, 397] on select "new next substantial natural" at bounding box center [373, 408] width 94 height 22
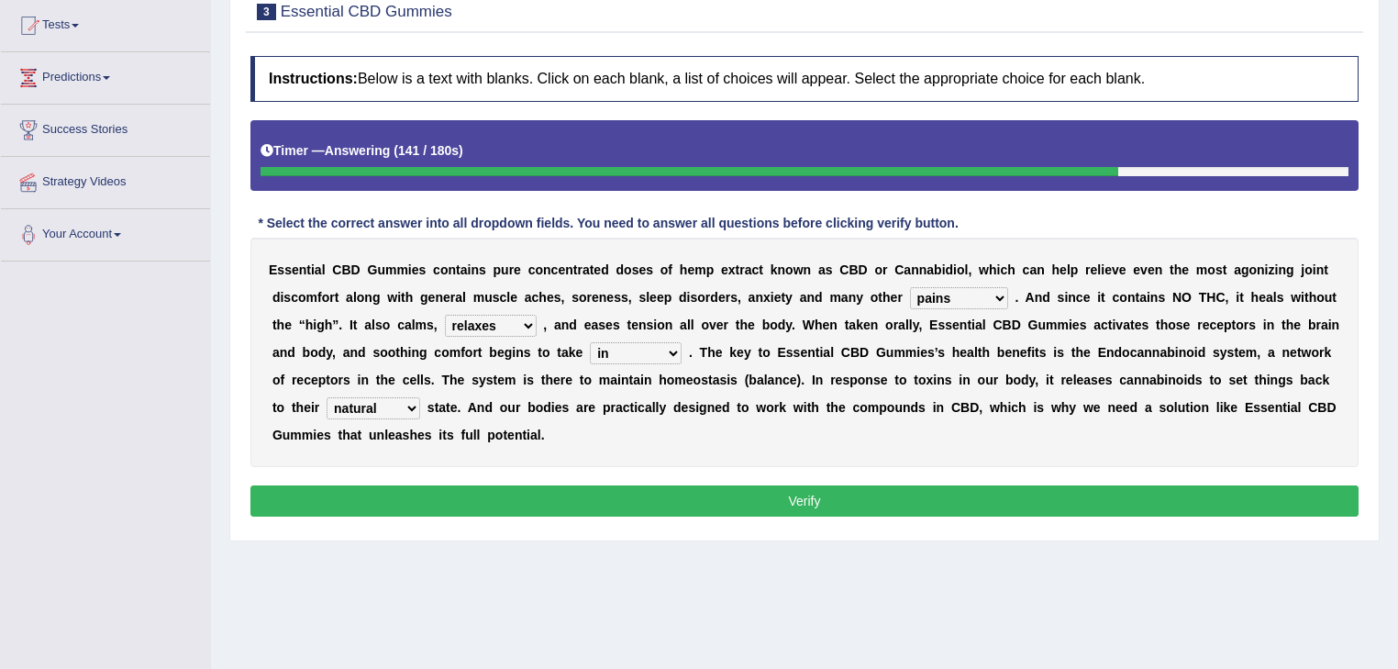
click at [1138, 485] on button "Verify" at bounding box center [804, 500] width 1108 height 31
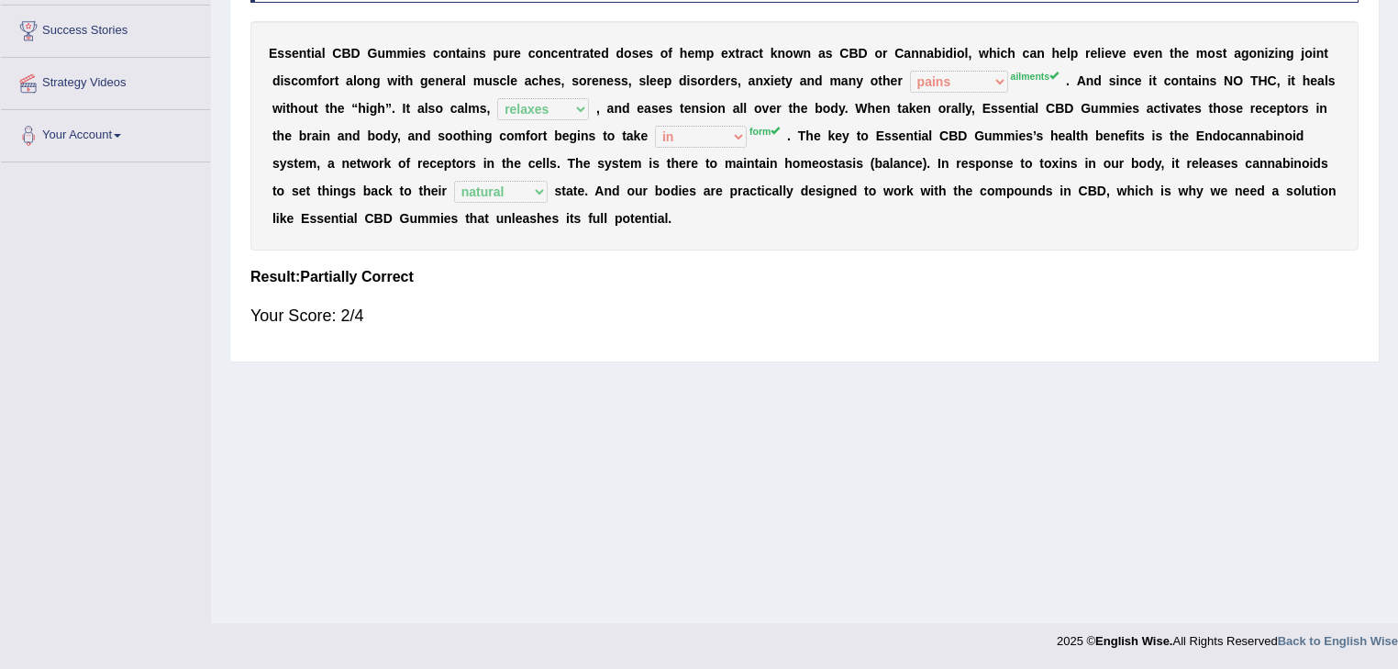
scroll to position [99, 0]
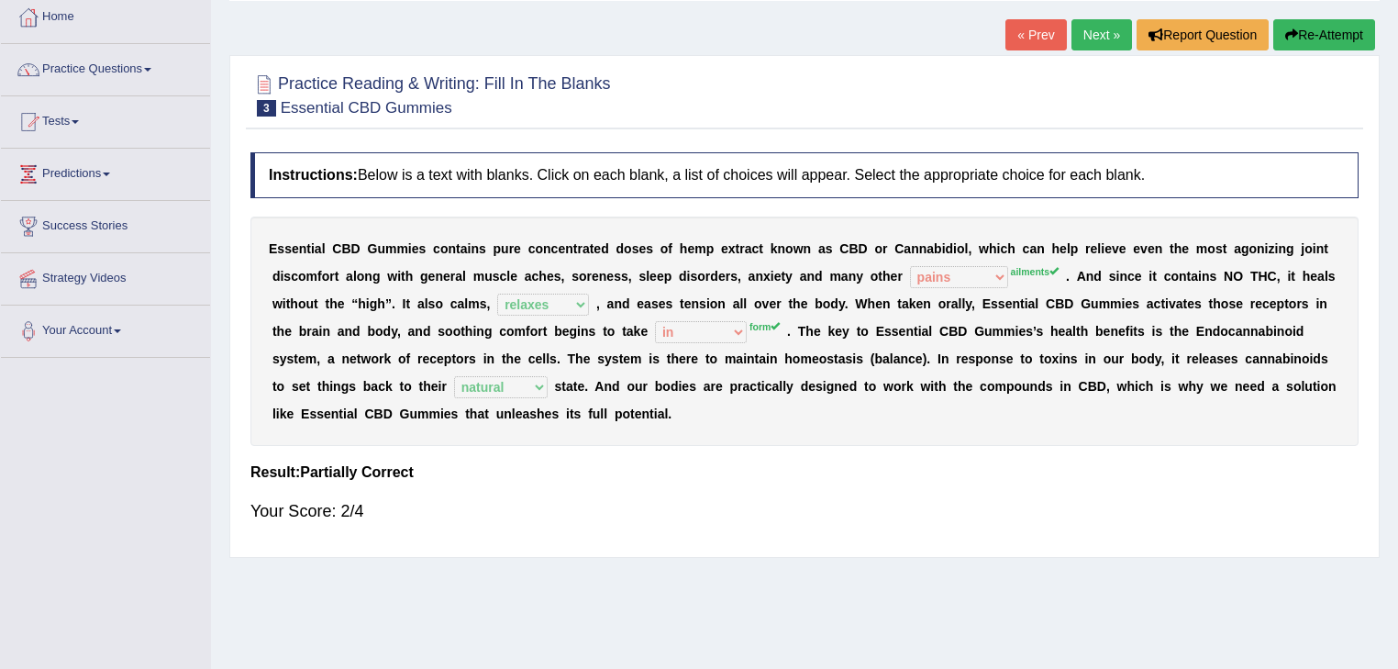
click at [1108, 33] on link "Next »" at bounding box center [1101, 34] width 61 height 31
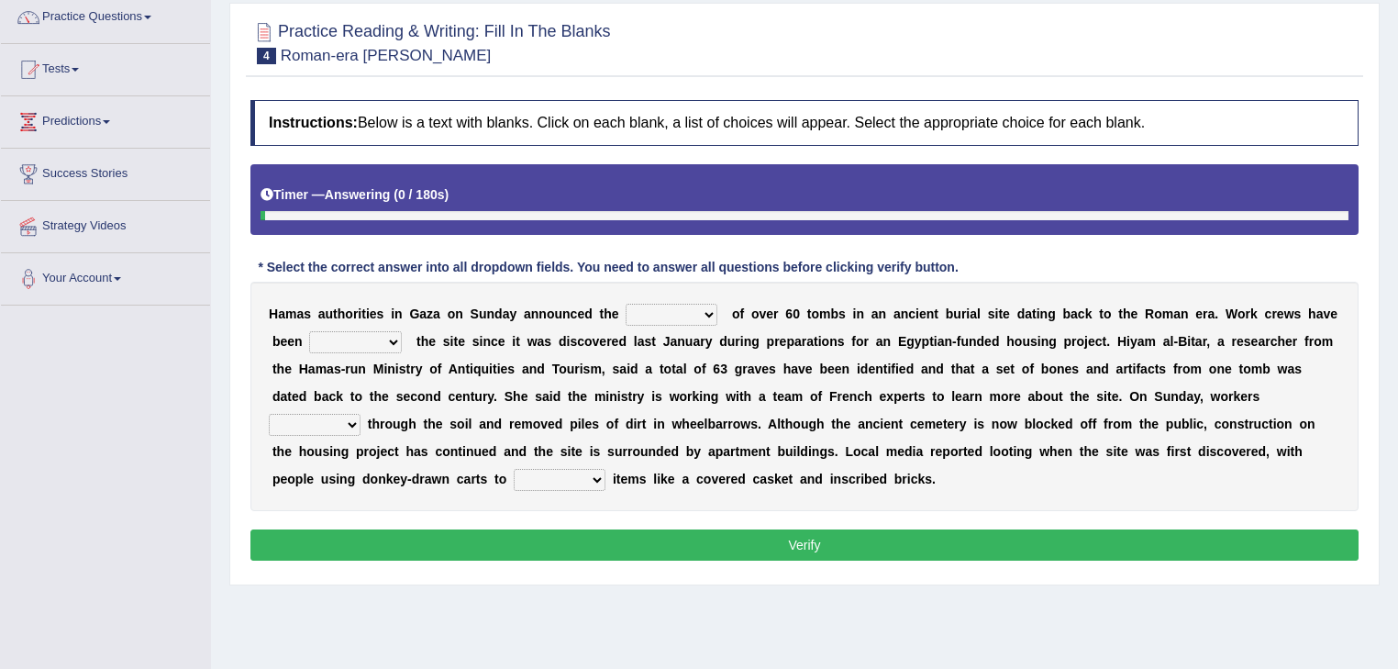
scroll to position [195, 0]
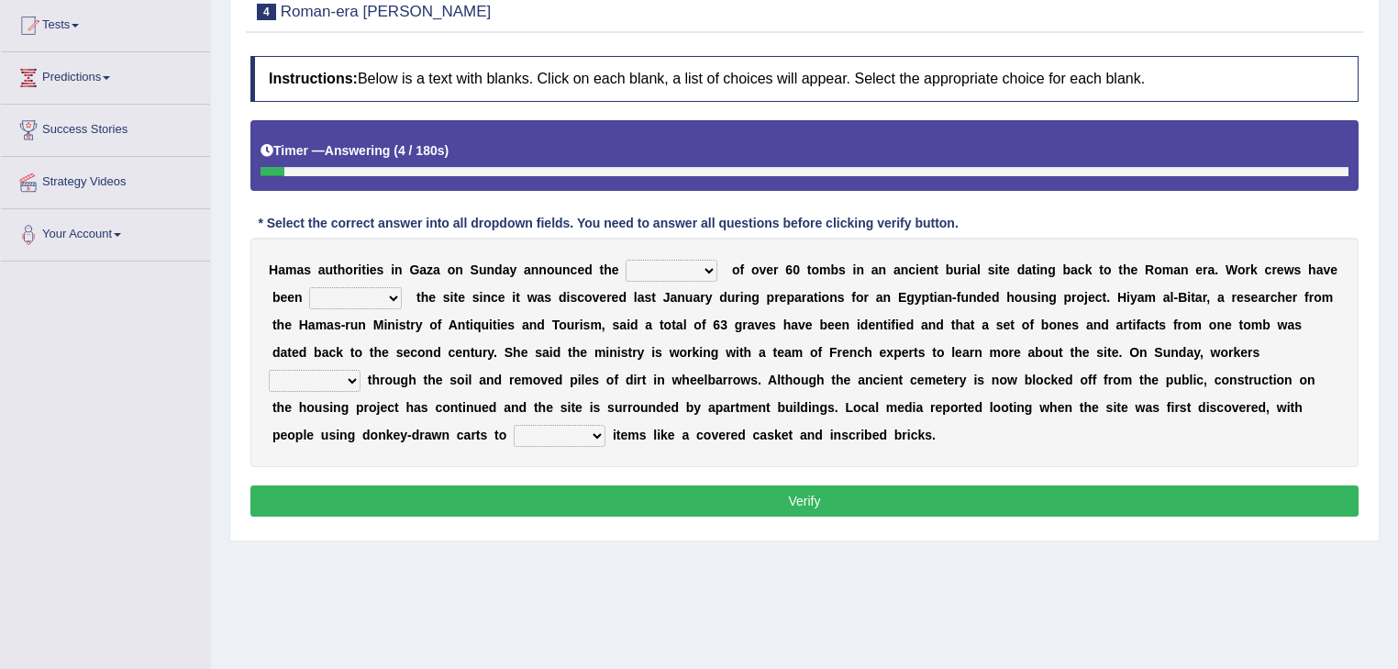
click at [625, 260] on select "downturn discovery creation disability" at bounding box center [671, 271] width 92 height 22
click at [660, 265] on select "downturn discovery creation disability" at bounding box center [671, 271] width 92 height 22
select select "discovery"
click at [625, 260] on select "downturn discovery creation disability" at bounding box center [671, 271] width 92 height 22
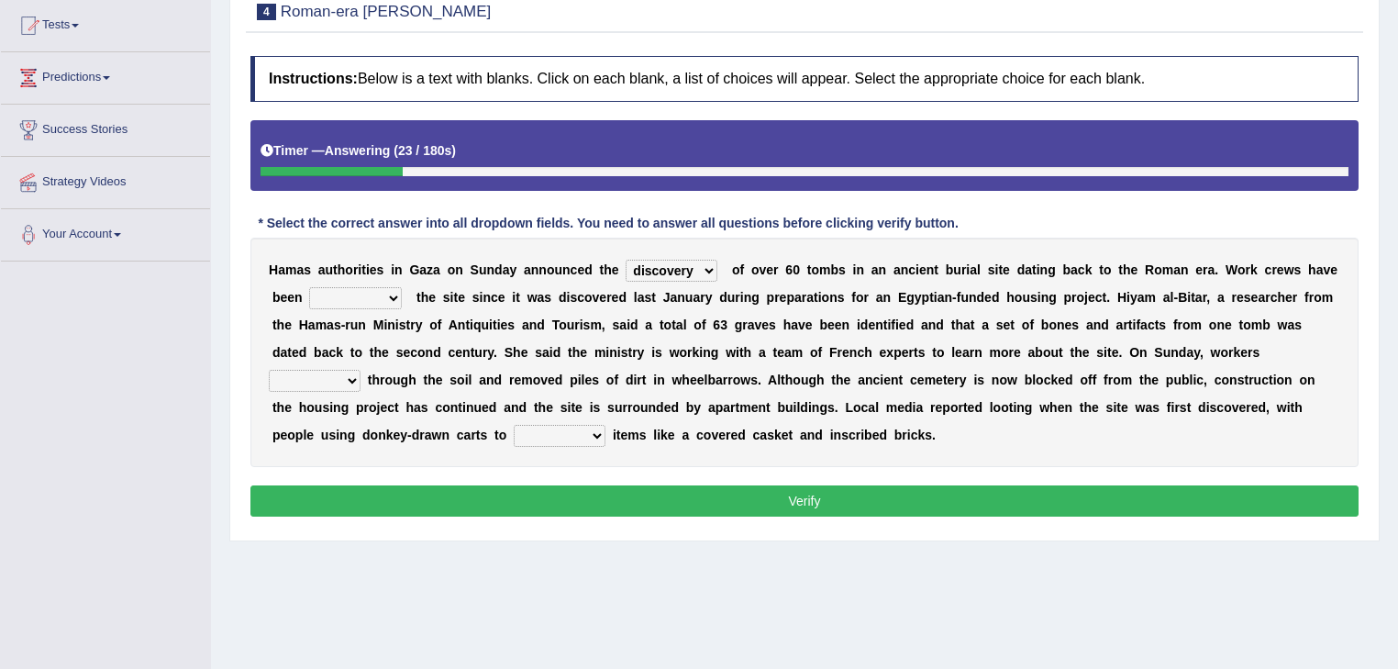
click at [309, 304] on select "destroying heralding excavating founding" at bounding box center [355, 298] width 93 height 22
select select "excavating"
click at [309, 287] on select "destroying heralding excavating founding" at bounding box center [355, 298] width 93 height 22
click at [360, 370] on select "irritated mimicked sifted sipped" at bounding box center [315, 381] width 92 height 22
select select "sifted"
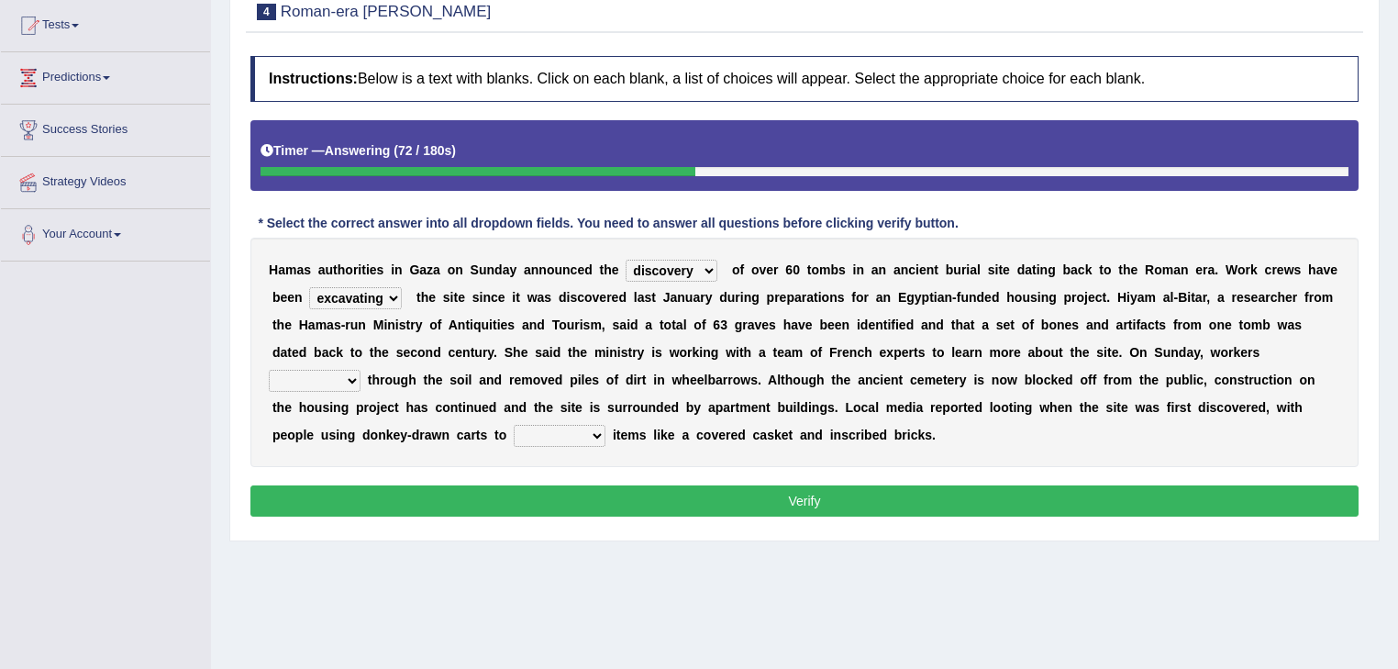
click at [360, 370] on select "irritated mimicked sifted sipped" at bounding box center [315, 381] width 92 height 22
click at [605, 425] on select "haul away go away pull back cheer up" at bounding box center [560, 436] width 92 height 22
select select "haul away"
click at [605, 425] on select "haul away go away pull back cheer up" at bounding box center [560, 436] width 92 height 22
click at [1170, 502] on button "Verify" at bounding box center [804, 500] width 1108 height 31
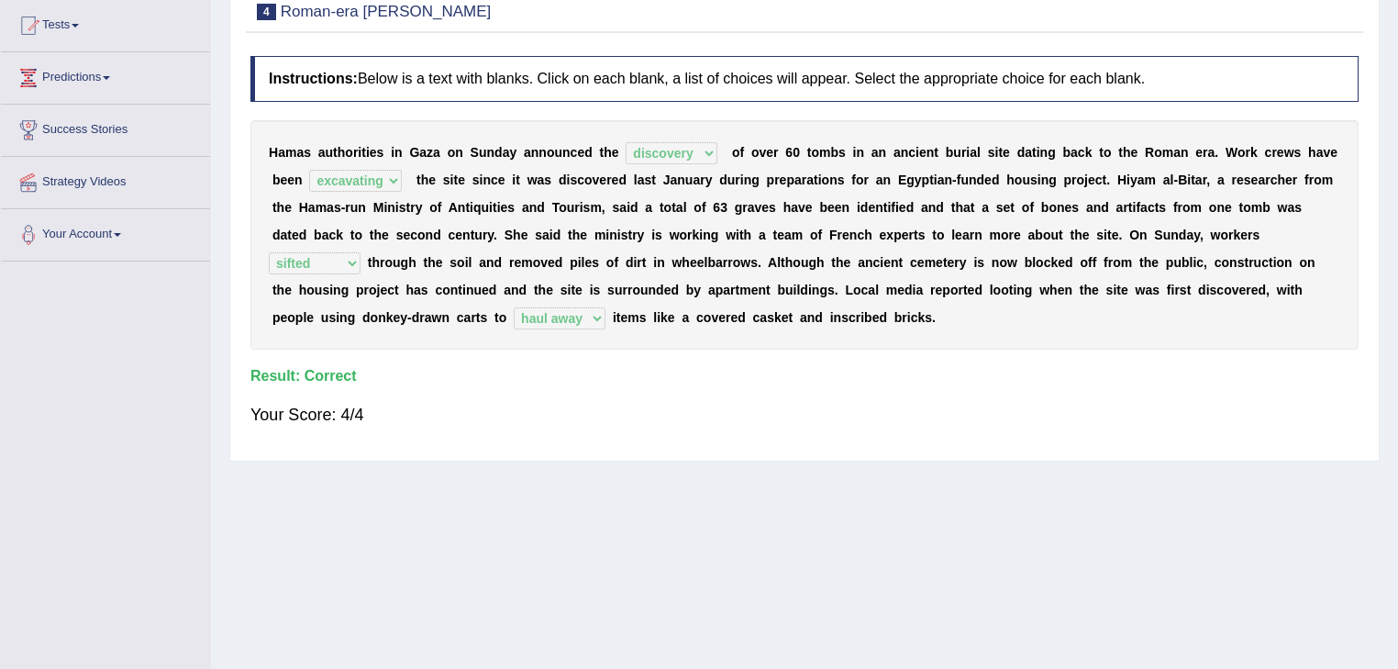
scroll to position [0, 0]
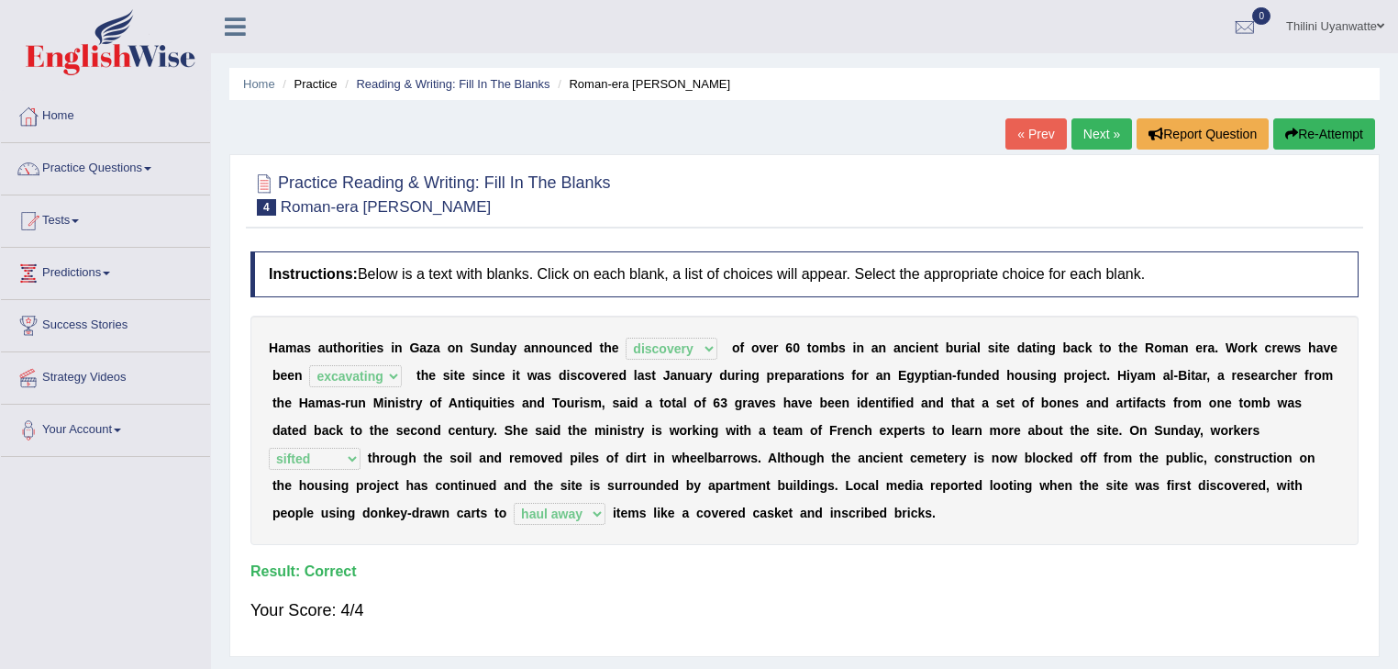
click at [1078, 138] on link "Next »" at bounding box center [1101, 133] width 61 height 31
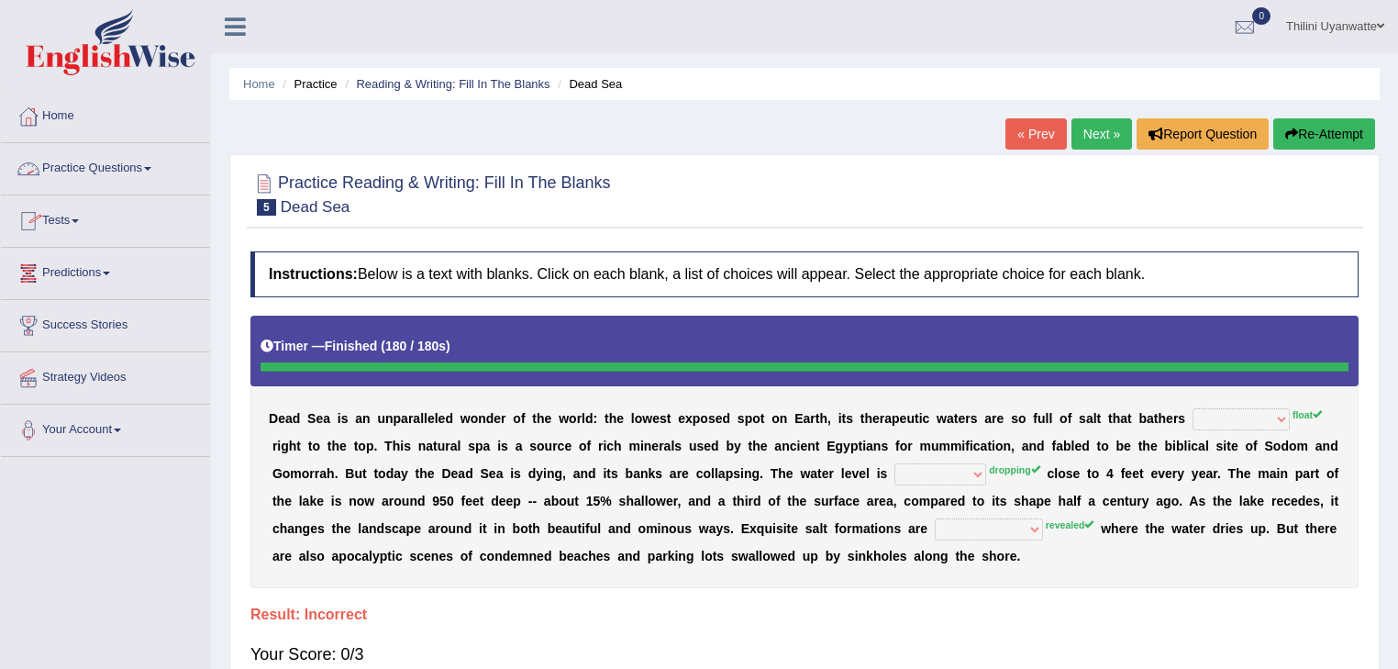
click at [1339, 142] on button "Re-Attempt" at bounding box center [1324, 133] width 102 height 31
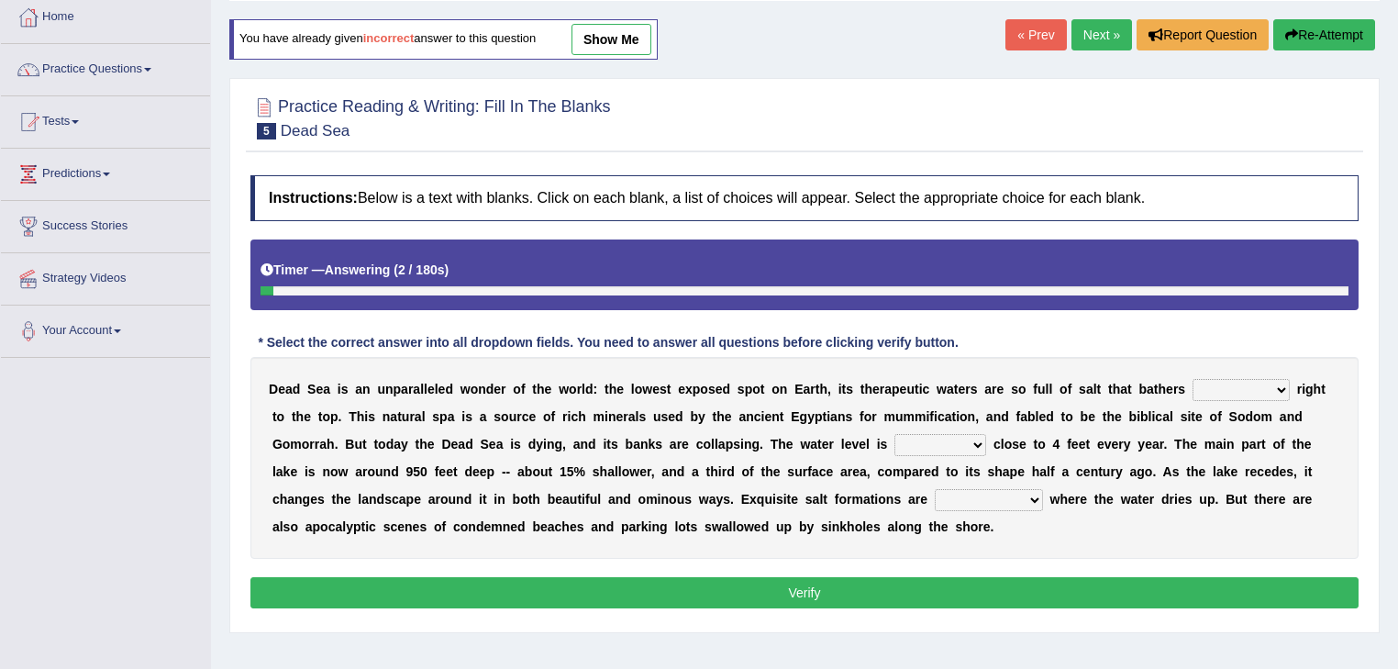
scroll to position [294, 0]
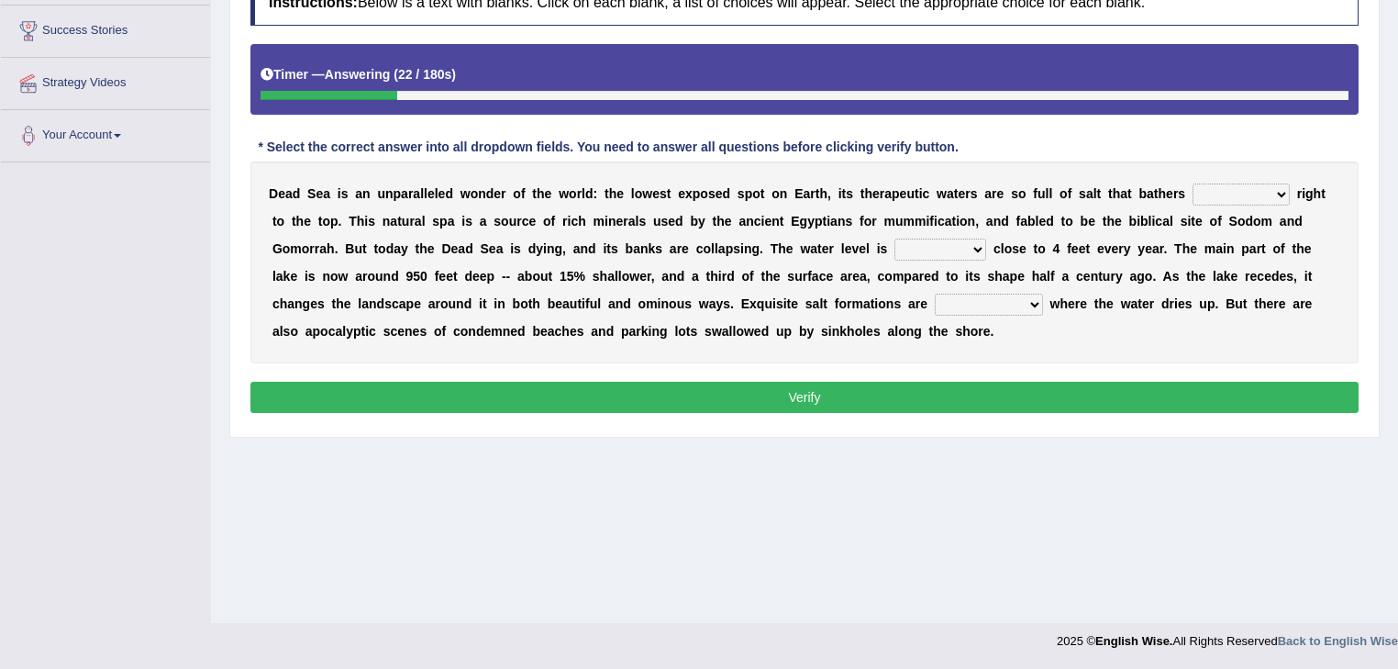
click at [1192, 191] on select "float reconstruct sink assert" at bounding box center [1240, 194] width 97 height 22
select select "float"
click at [1192, 183] on select "float reconstruct sink assert" at bounding box center [1240, 194] width 97 height 22
click at [894, 249] on select "dropping paralleling rising keeping" at bounding box center [940, 249] width 92 height 22
select select "rising"
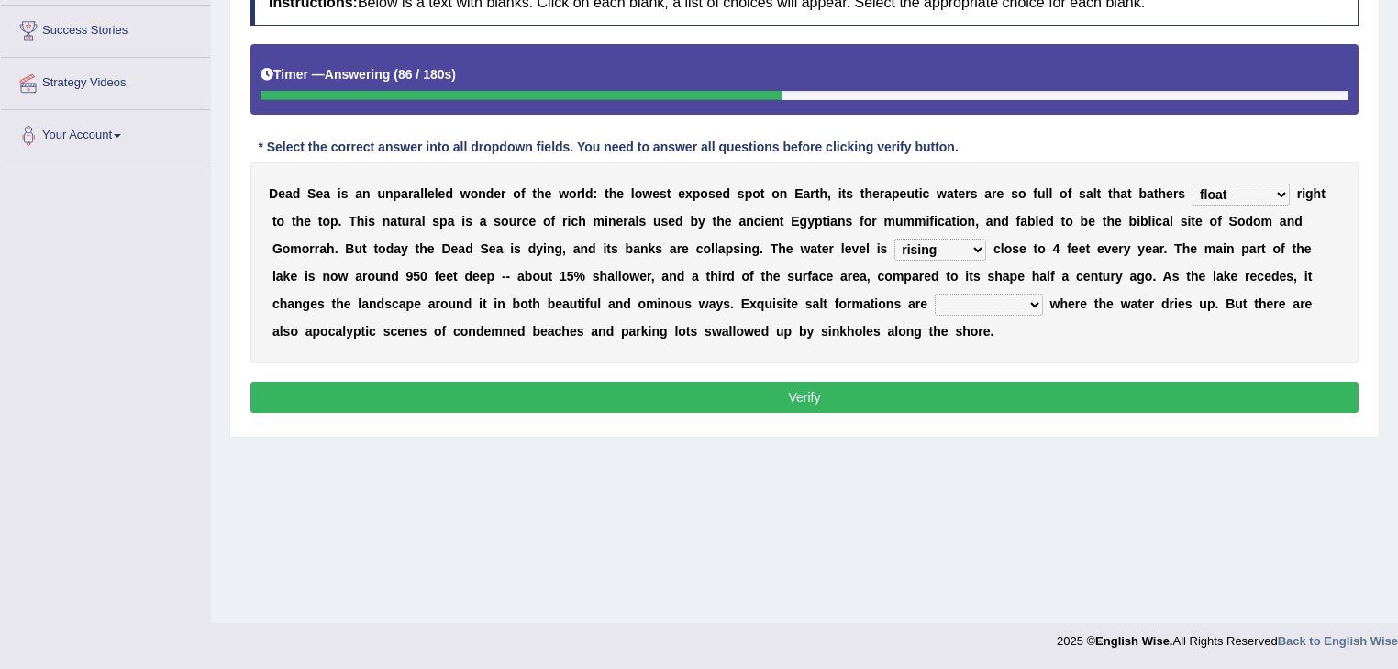
click at [894, 238] on select "dropping paralleling rising keeping" at bounding box center [940, 249] width 92 height 22
click at [934, 305] on select "overwhelmed conserved enhanced revealed" at bounding box center [988, 304] width 108 height 22
select select "revealed"
click at [934, 293] on select "overwhelmed conserved enhanced revealed" at bounding box center [988, 304] width 108 height 22
click at [682, 389] on button "Verify" at bounding box center [804, 397] width 1108 height 31
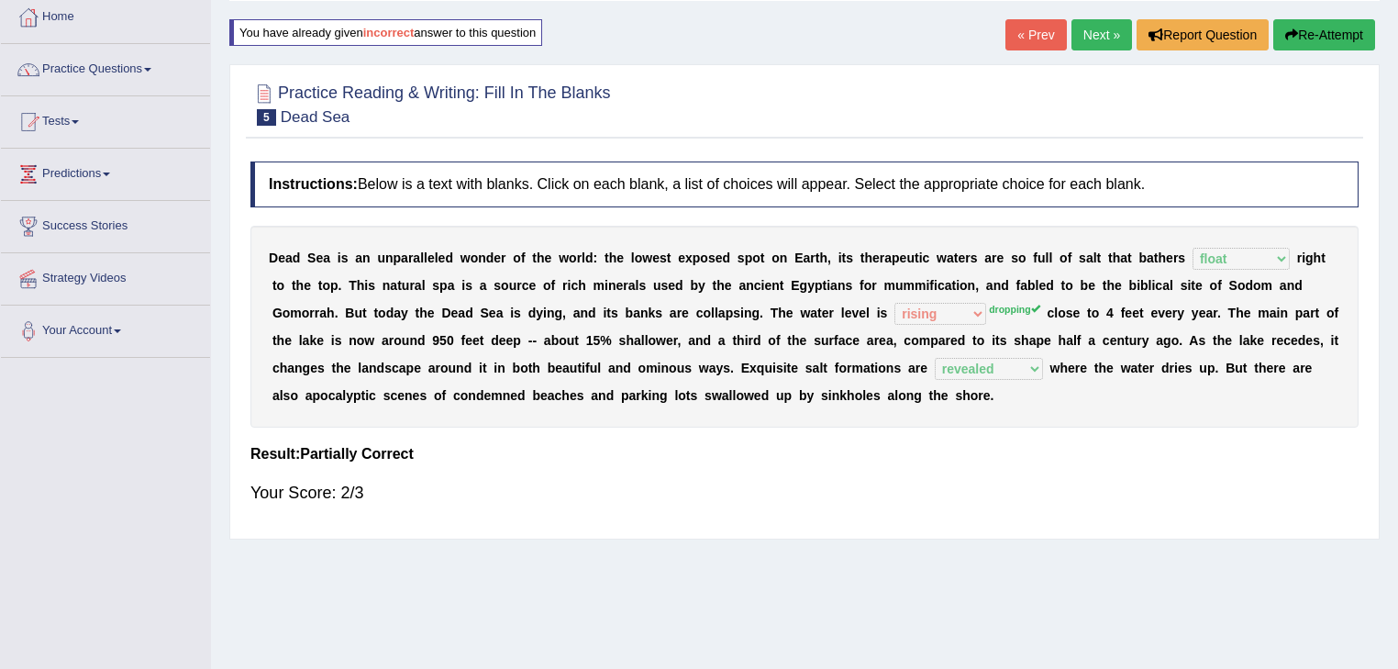
scroll to position [0, 0]
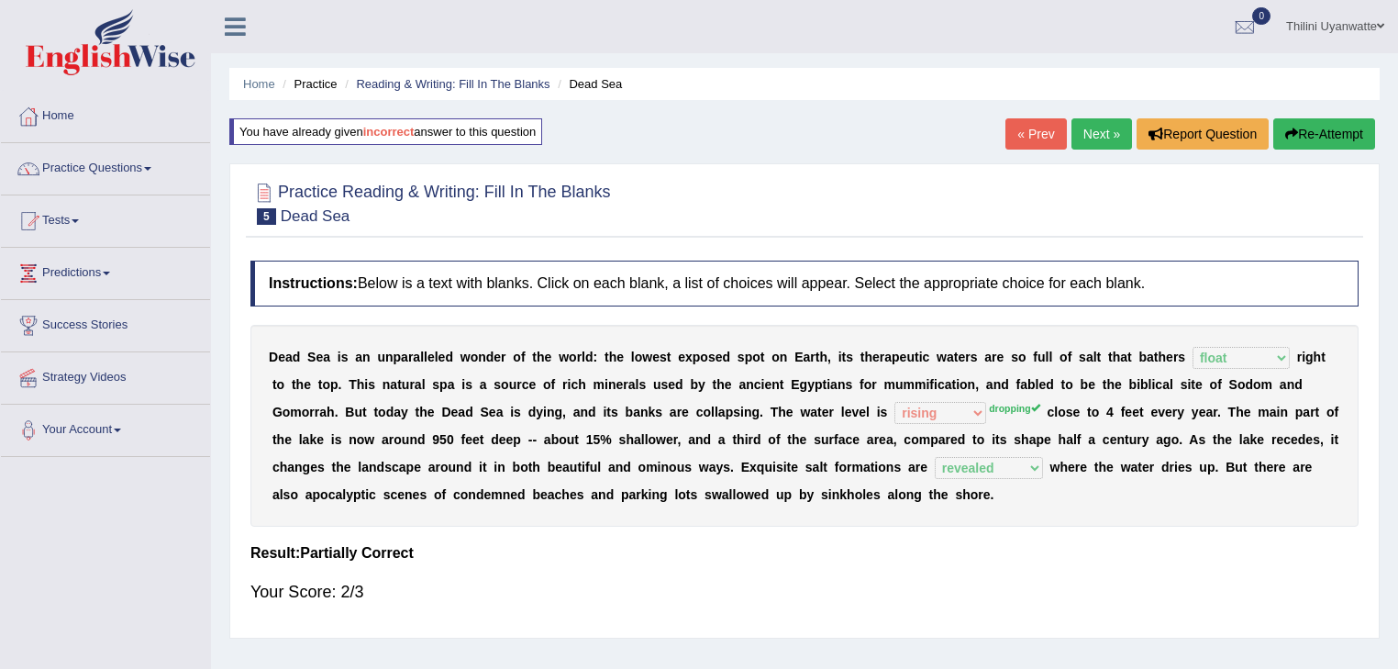
click at [1071, 146] on link "Next »" at bounding box center [1101, 133] width 61 height 31
click at [1087, 139] on link "Next »" at bounding box center [1101, 133] width 61 height 31
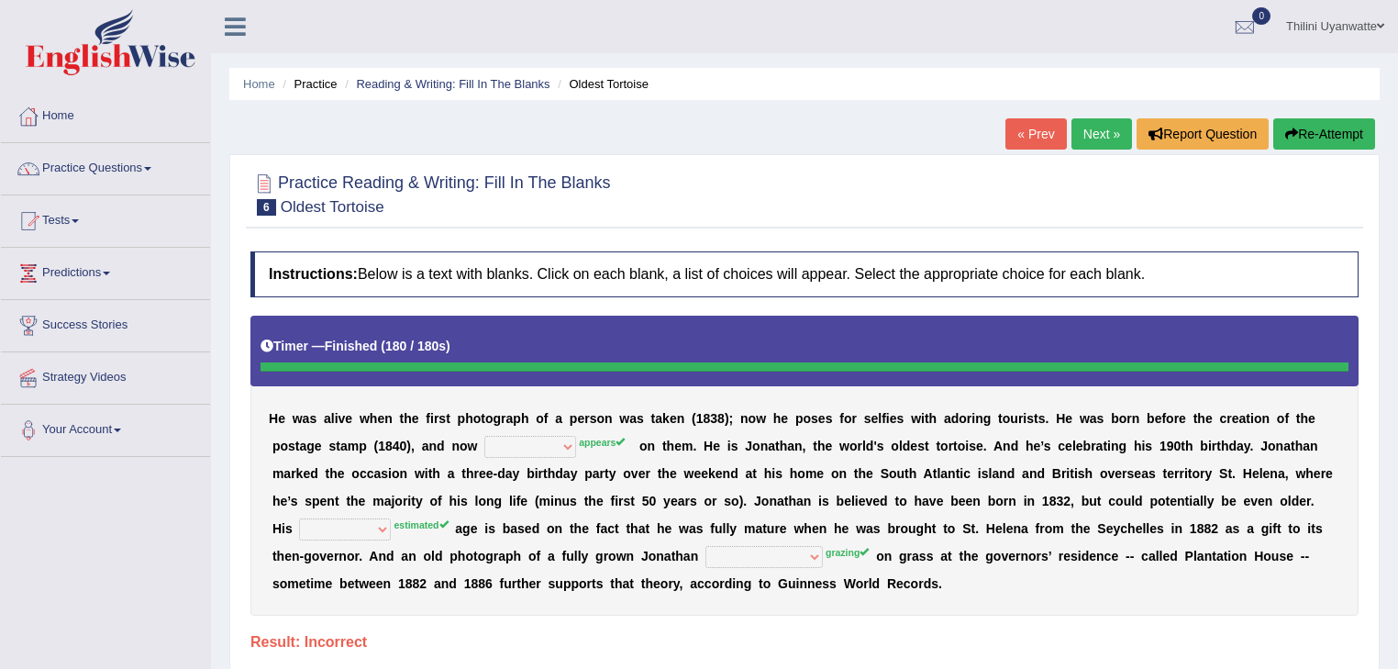
click at [1279, 133] on button "Re-Attempt" at bounding box center [1324, 133] width 102 height 31
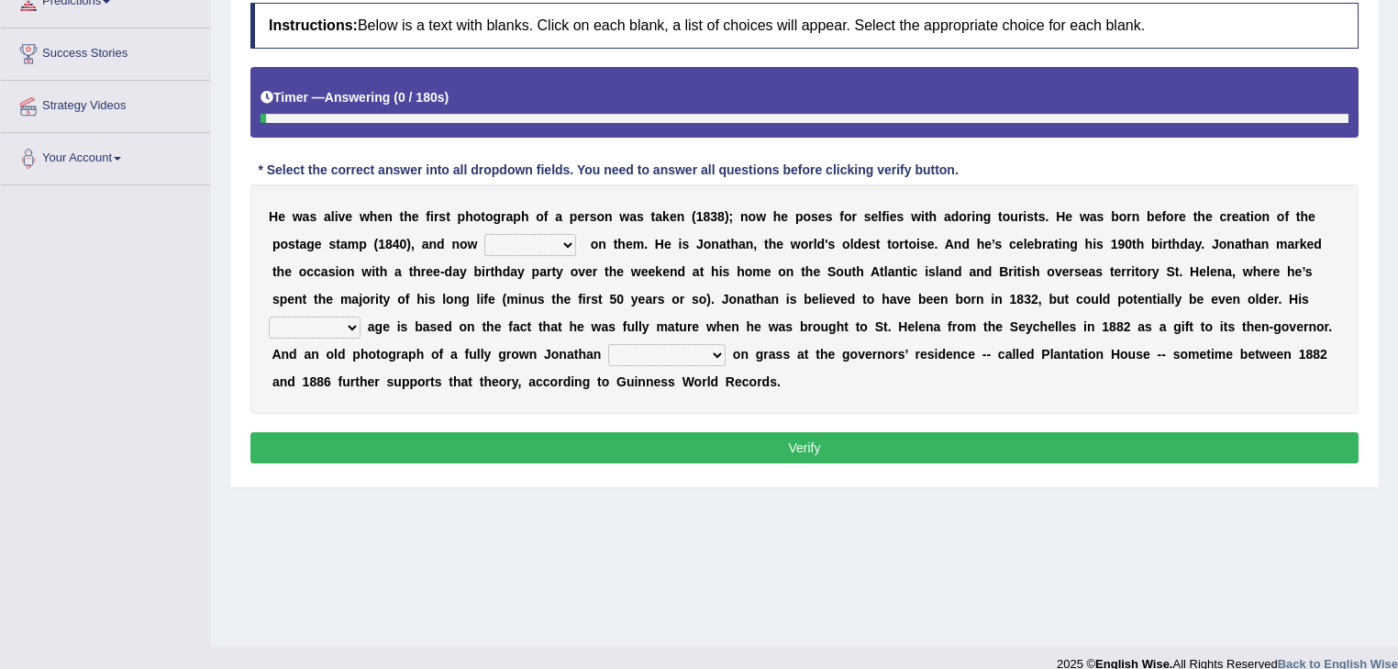
scroll to position [294, 0]
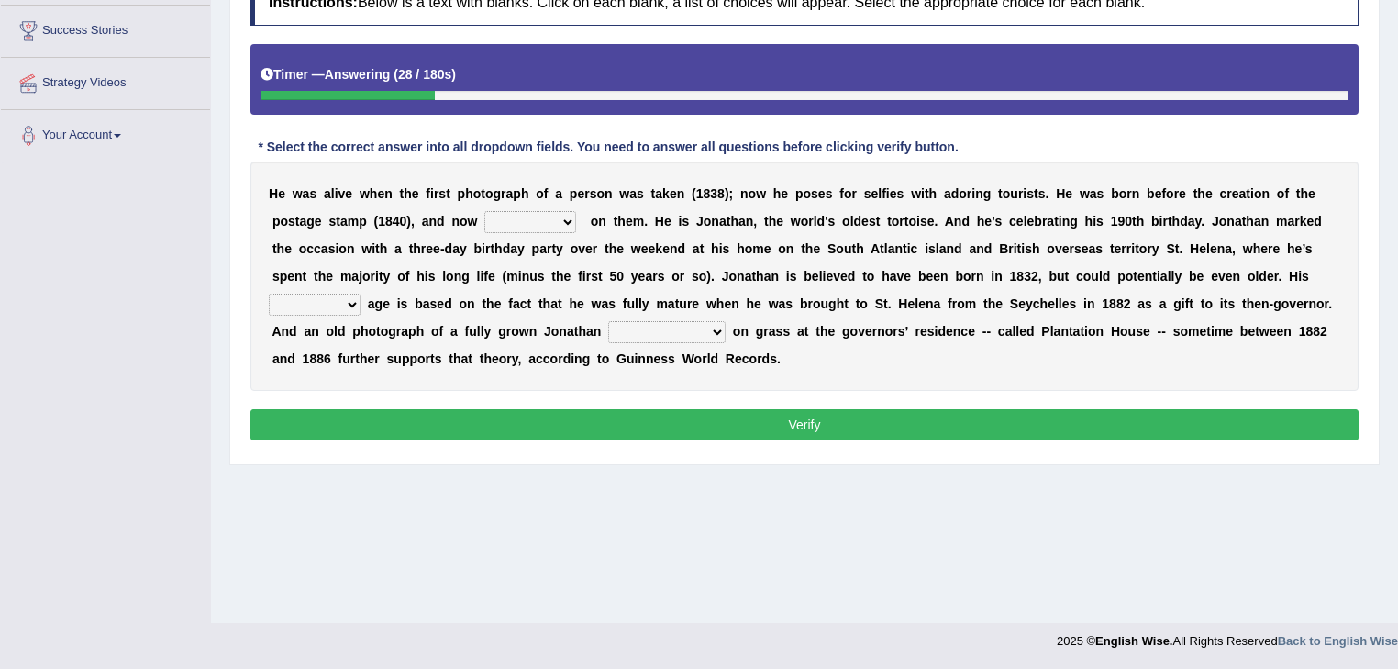
click at [484, 213] on select "appeals appears distracts associates" at bounding box center [530, 222] width 92 height 22
select select "appears"
click at [484, 211] on select "appeals appears distracts associates" at bounding box center [530, 222] width 92 height 22
click at [360, 293] on select "accurate excellent extreme estimated" at bounding box center [315, 304] width 92 height 22
select select "estimated"
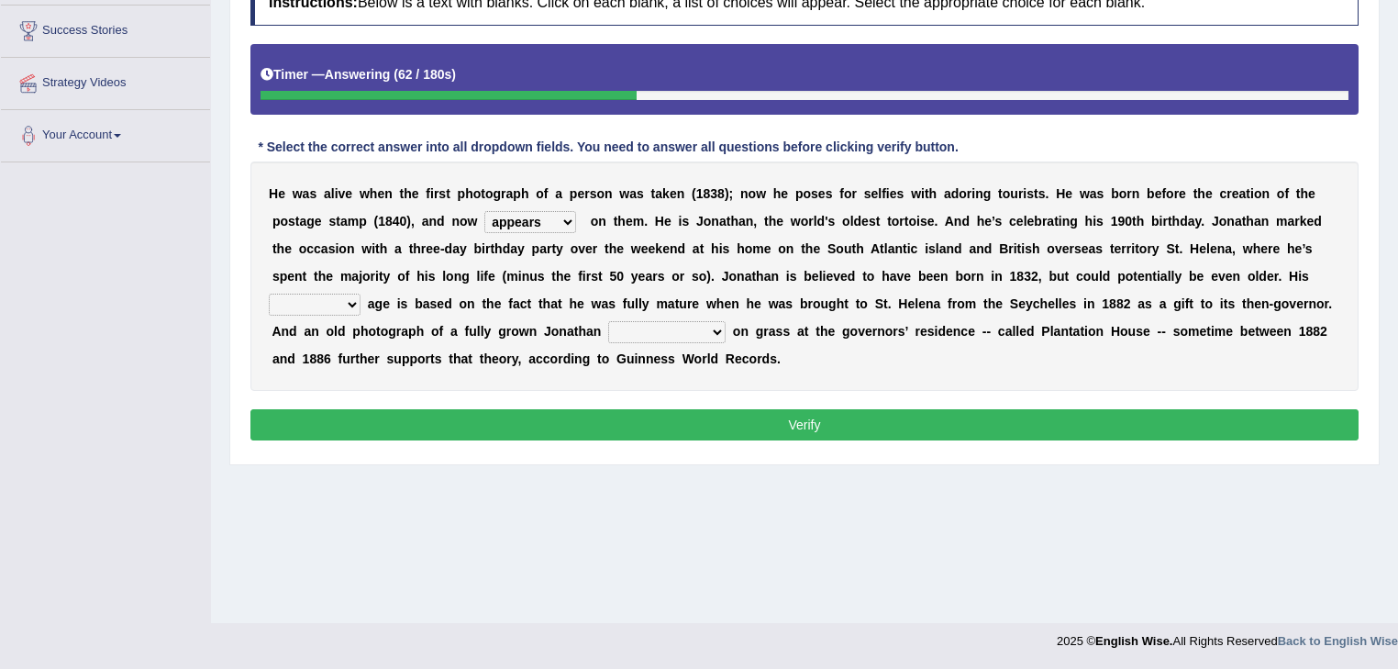
click at [360, 293] on select "accurate excellent extreme estimated" at bounding box center [315, 304] width 92 height 22
click at [608, 328] on select "grabbing grazing eavesdropping gradating" at bounding box center [666, 332] width 117 height 22
select select "grazing"
click at [608, 321] on select "grabbing grazing eavesdropping gradating" at bounding box center [666, 332] width 117 height 22
click at [529, 421] on button "Verify" at bounding box center [804, 424] width 1108 height 31
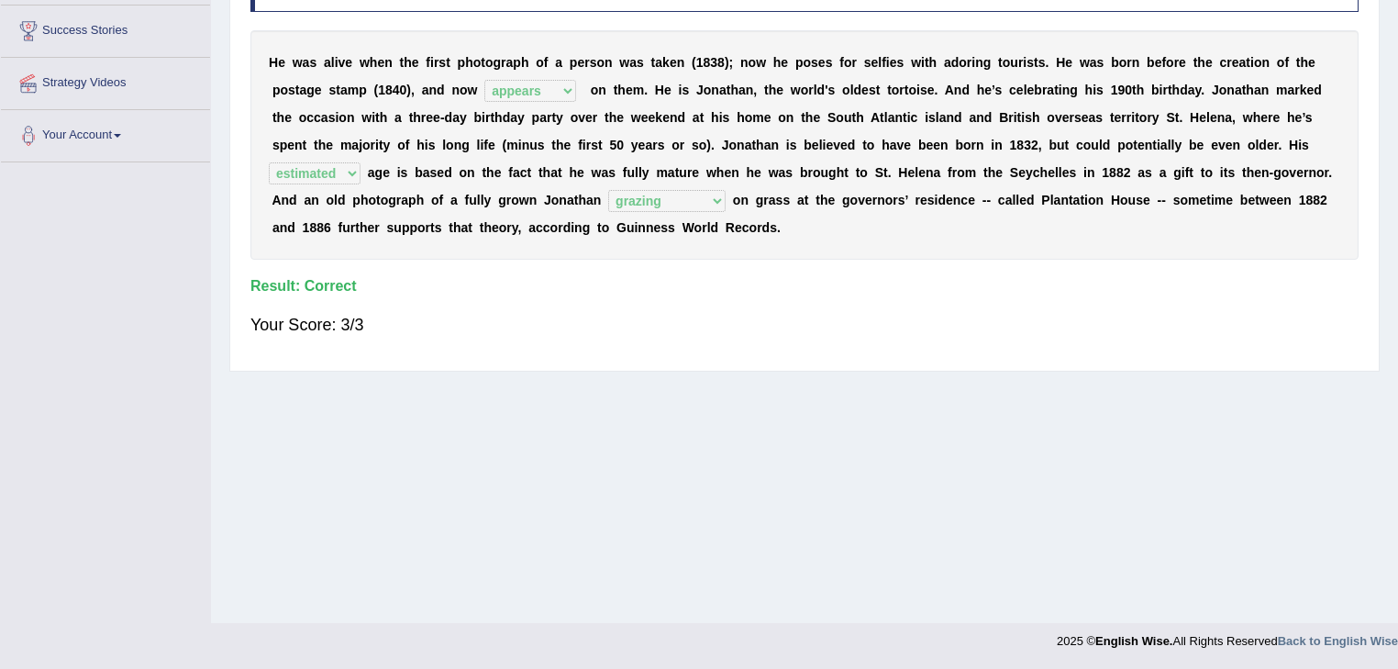
scroll to position [99, 0]
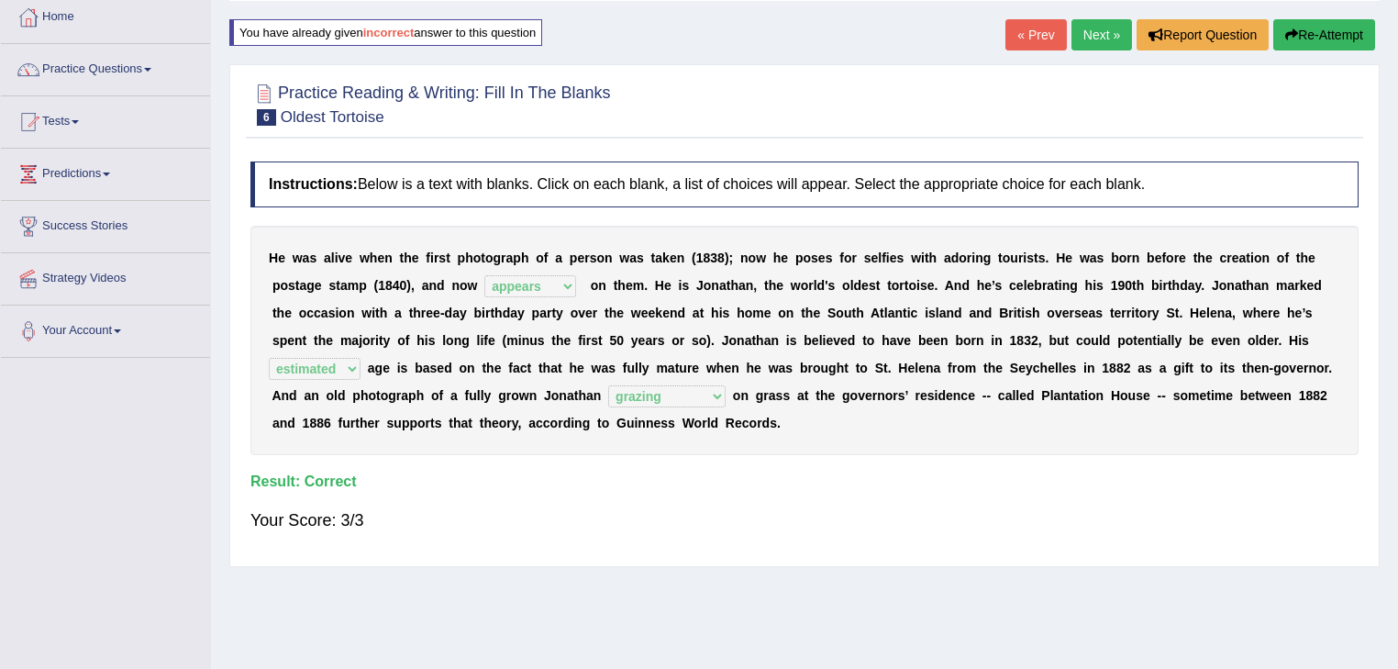
click at [1094, 32] on link "Next »" at bounding box center [1101, 34] width 61 height 31
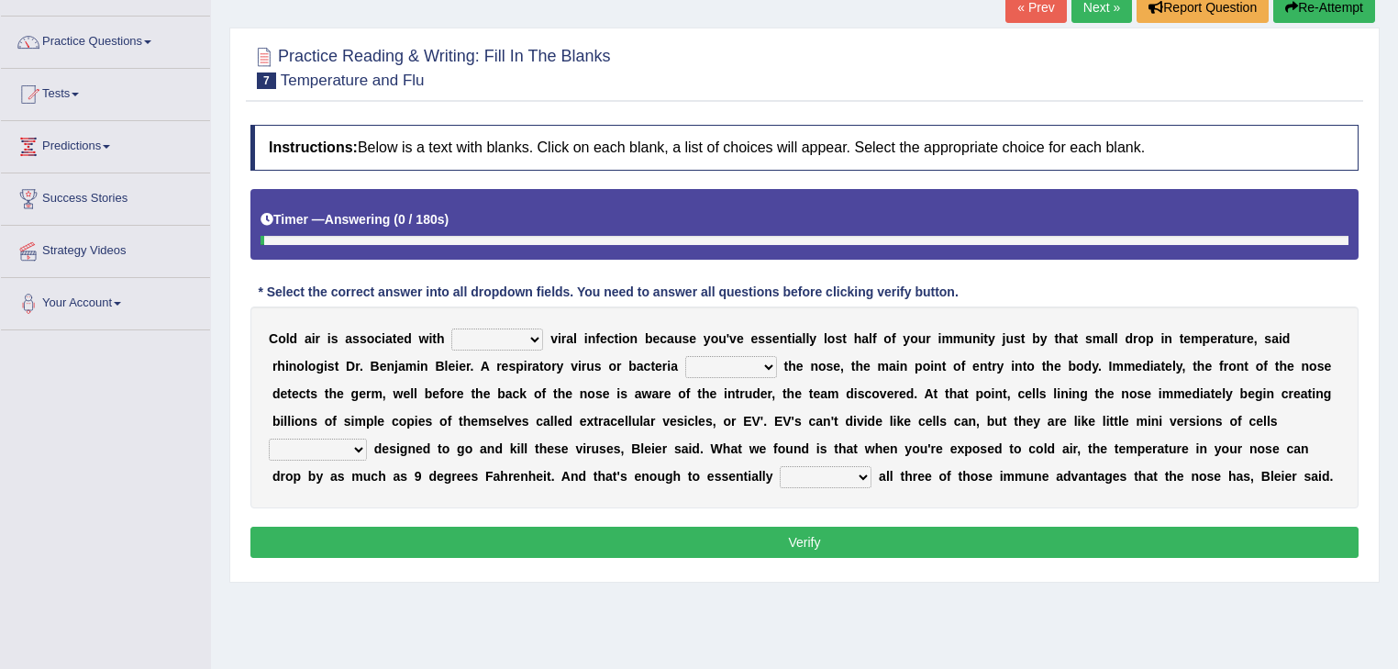
scroll to position [195, 0]
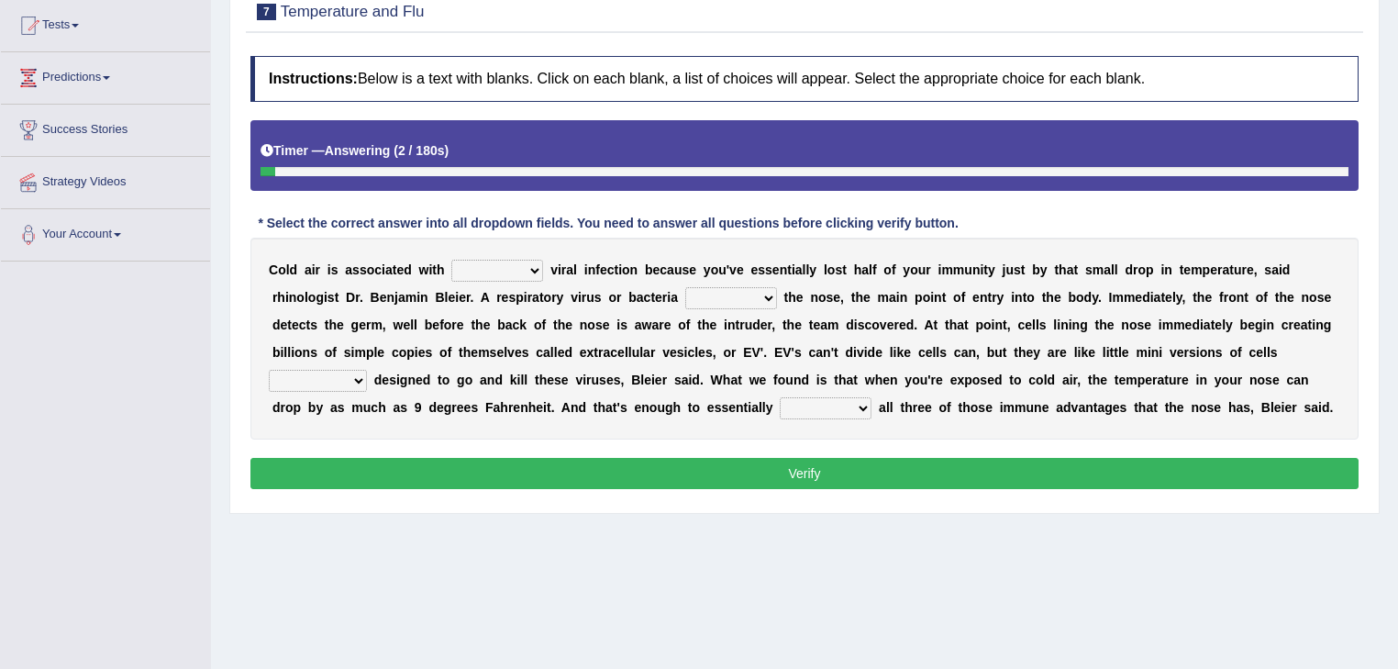
click at [504, 265] on select "increased decreased stable overrated" at bounding box center [497, 271] width 92 height 22
select select "increased"
click at [451, 260] on select "increased decreased stable overrated" at bounding box center [497, 271] width 92 height 22
click at [685, 304] on select "invades hurts intervenes protects" at bounding box center [731, 298] width 92 height 22
select select "invades"
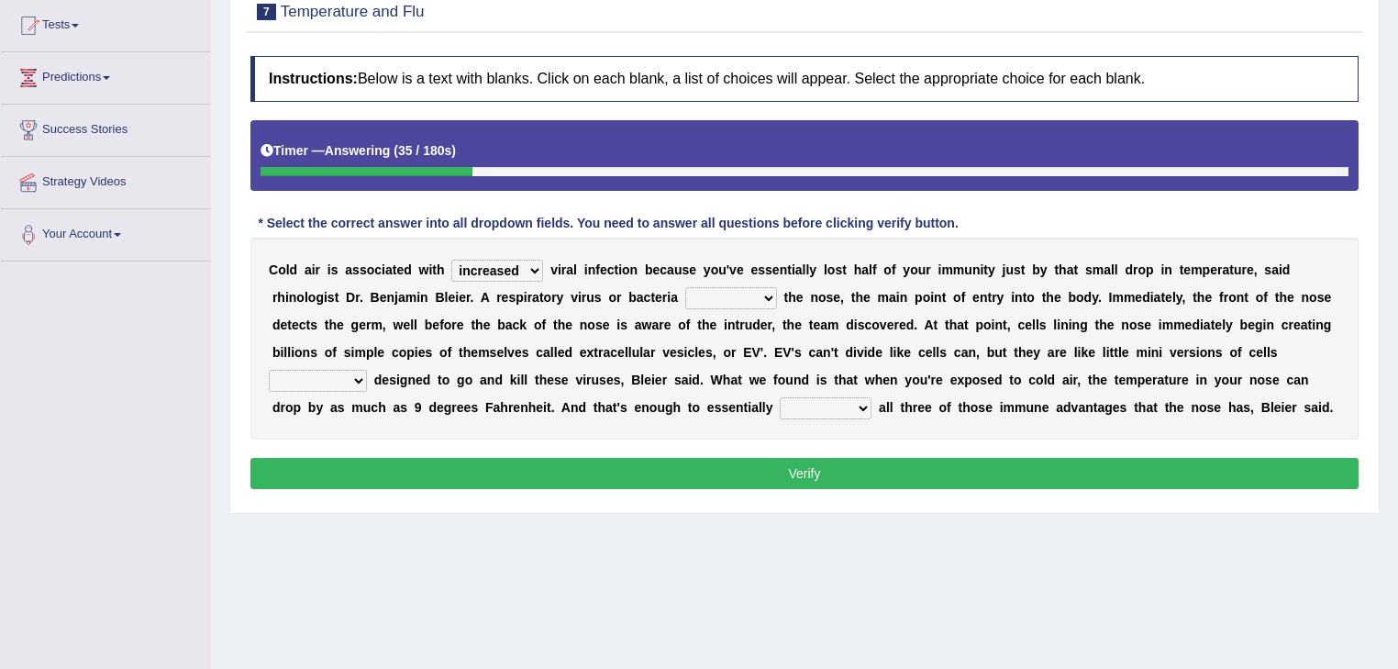
click at [685, 287] on select "invades hurts intervenes protects" at bounding box center [731, 298] width 92 height 22
click at [367, 370] on select "suddenly responsibly specifically obtrusively" at bounding box center [318, 381] width 98 height 22
select select "specifically"
click at [367, 370] on select "suddenly responsibly specifically obtrusively" at bounding box center [318, 381] width 98 height 22
drag, startPoint x: 1235, startPoint y: 386, endPoint x: 1236, endPoint y: 399, distance: 12.9
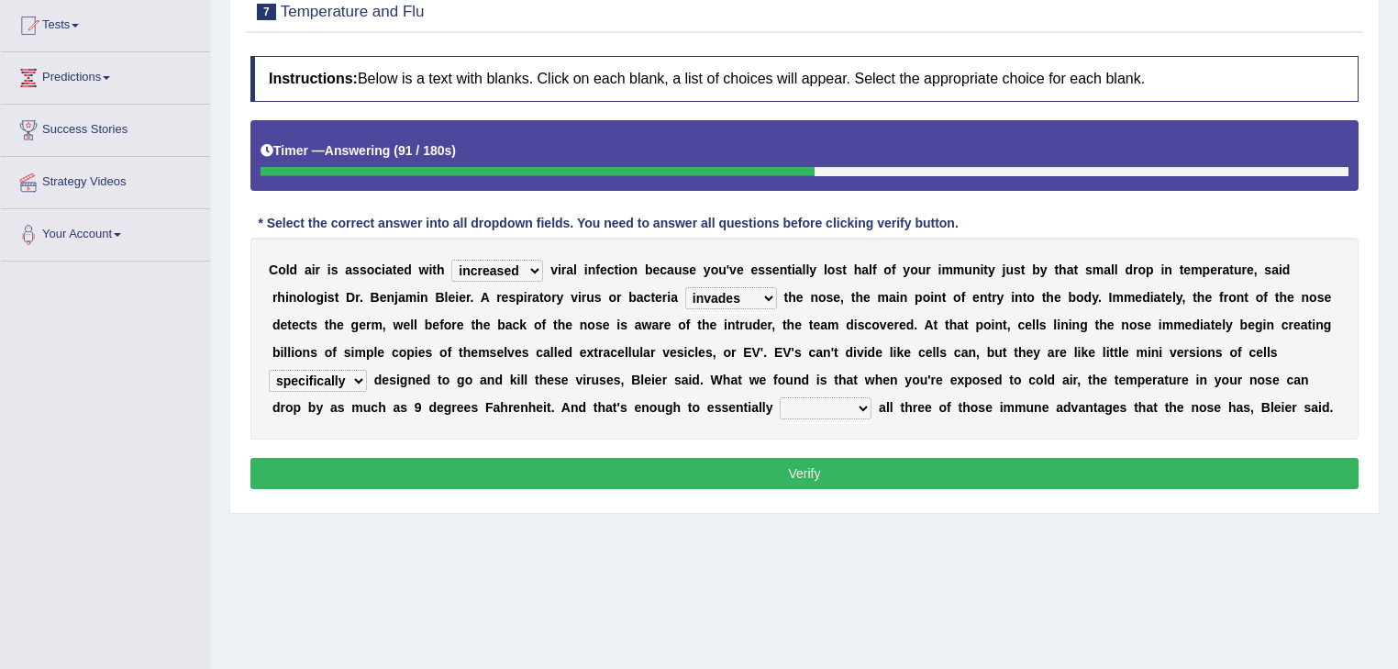
click at [780, 411] on select "work out find out knock out set out" at bounding box center [826, 408] width 92 height 22
select select "knock out"
click at [780, 397] on select "work out find out knock out set out" at bounding box center [826, 408] width 92 height 22
click at [481, 481] on button "Verify" at bounding box center [804, 473] width 1108 height 31
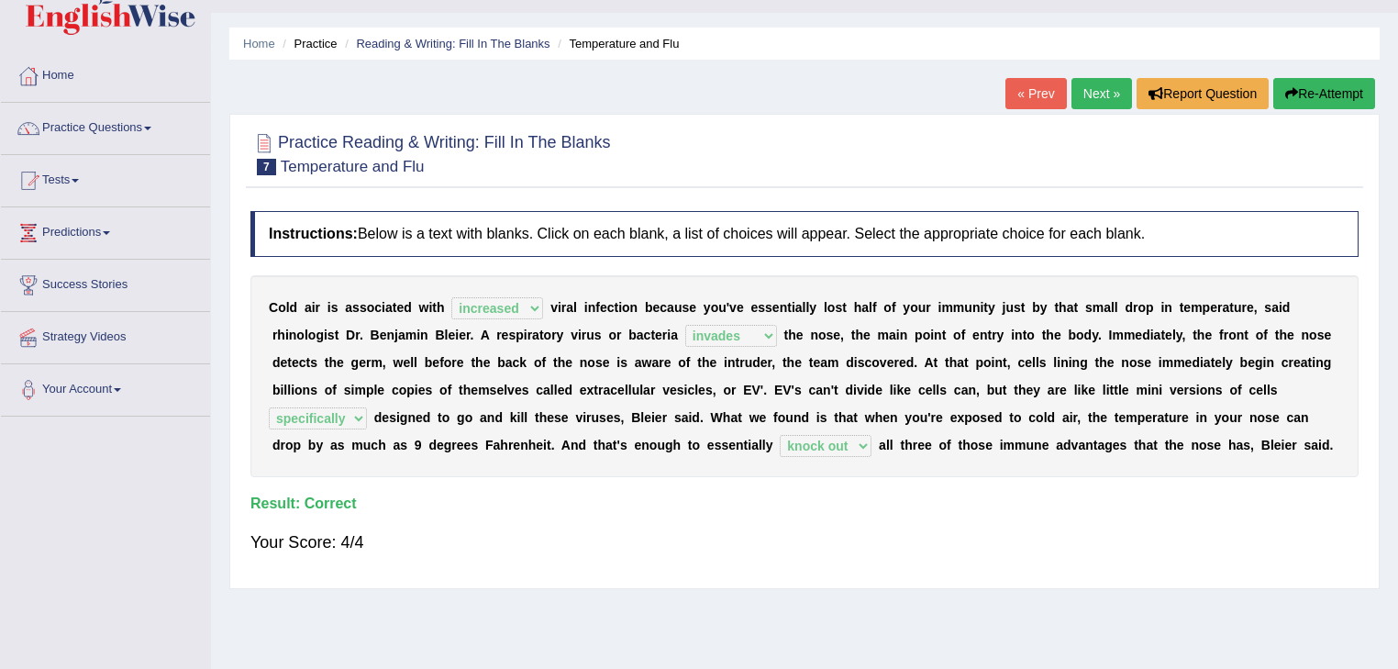
scroll to position [0, 0]
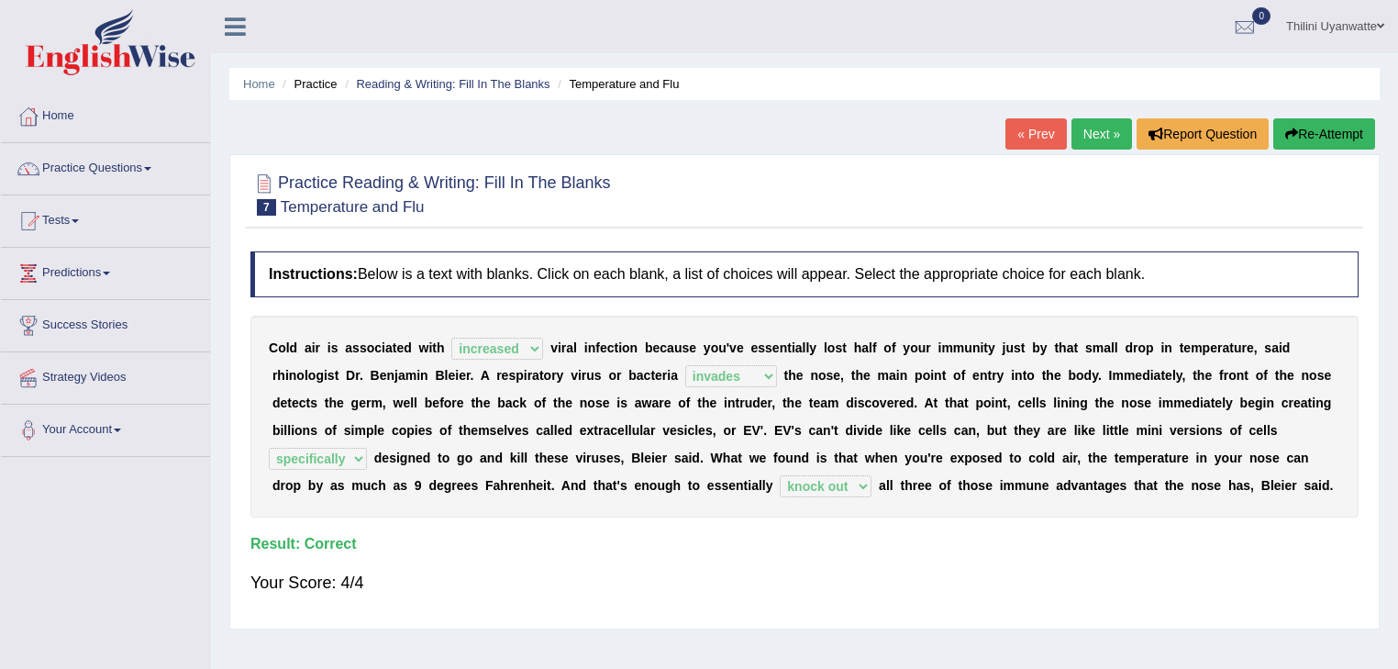
click at [1107, 123] on link "Next »" at bounding box center [1101, 133] width 61 height 31
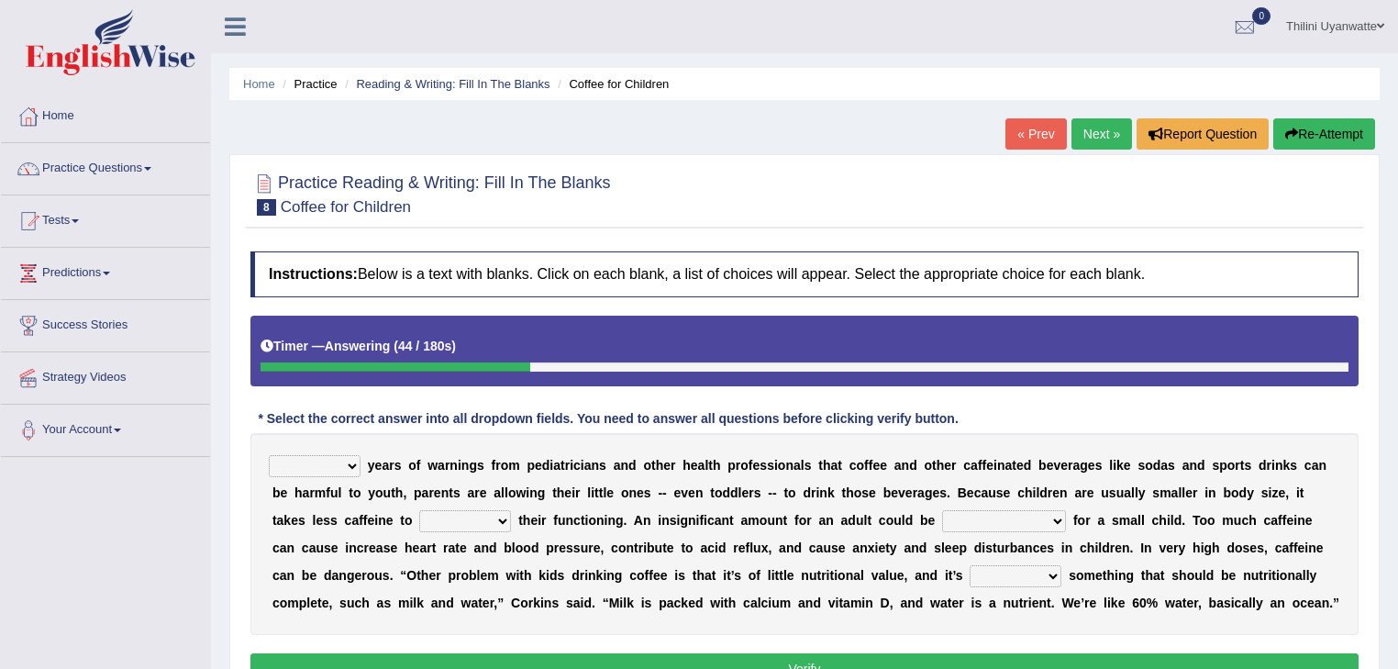
scroll to position [195, 0]
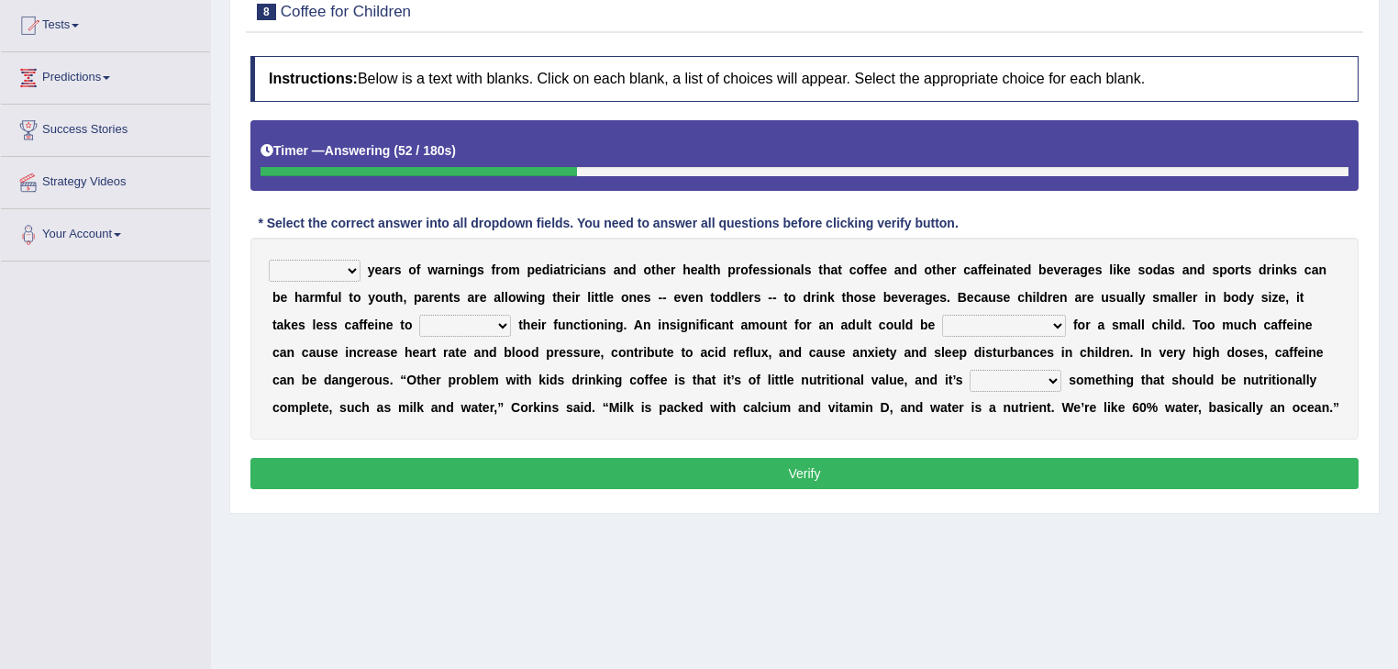
click at [326, 264] on select "Despite Instead Since Over" at bounding box center [315, 271] width 92 height 22
select select "Despite"
click at [269, 260] on select "Despite Instead Since Over" at bounding box center [315, 271] width 92 height 22
click at [419, 326] on select "coexist replicate impair revert" at bounding box center [465, 326] width 92 height 22
click at [419, 315] on select "coexist replicate impair revert" at bounding box center [465, 326] width 92 height 22
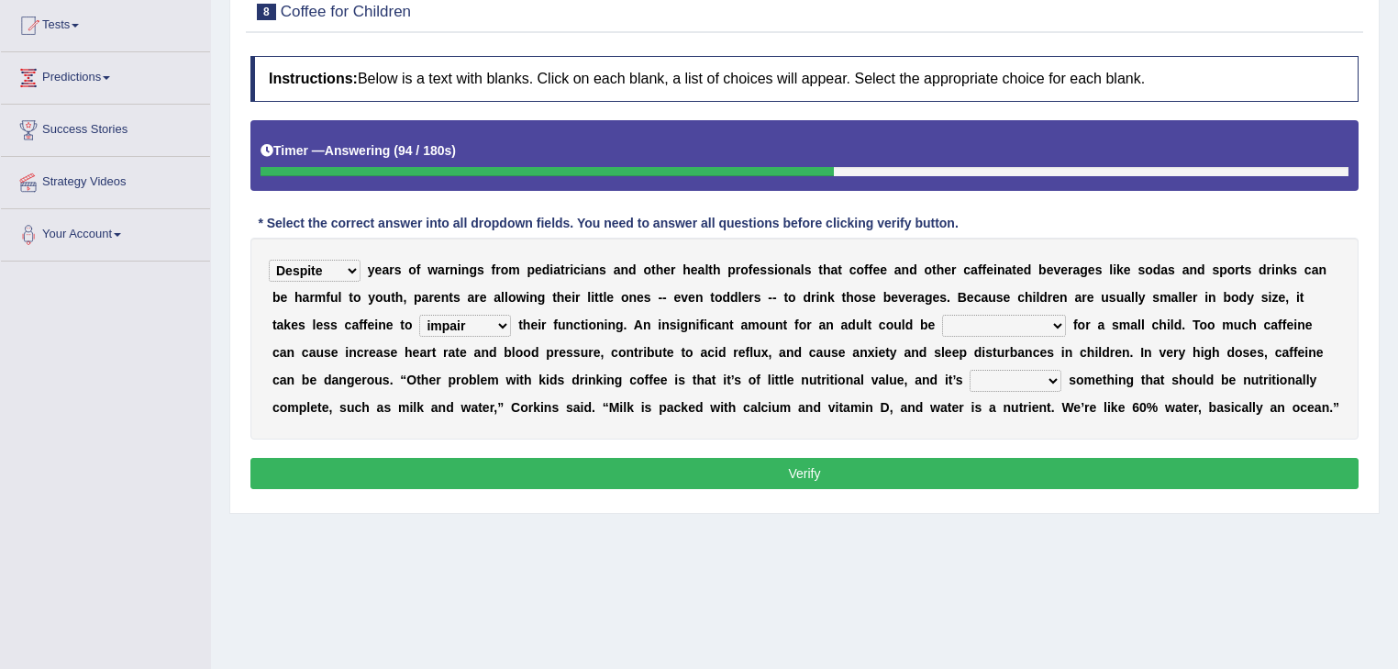
click at [338, 337] on div "Despite Instead Since Over y e a r s o f w a r n i n g s f r o m p e d i a t r …" at bounding box center [804, 339] width 1108 height 202
click at [359, 308] on div "Despite Instead Since Over y e a r s o f w a r n i n g s f r o m p e d i a t r …" at bounding box center [804, 339] width 1108 height 202
click at [419, 325] on select "coexist replicate impair revert" at bounding box center [465, 326] width 92 height 22
click at [419, 315] on select "coexist replicate impair revert" at bounding box center [465, 326] width 92 height 22
click at [518, 322] on b "t" at bounding box center [520, 324] width 5 height 15
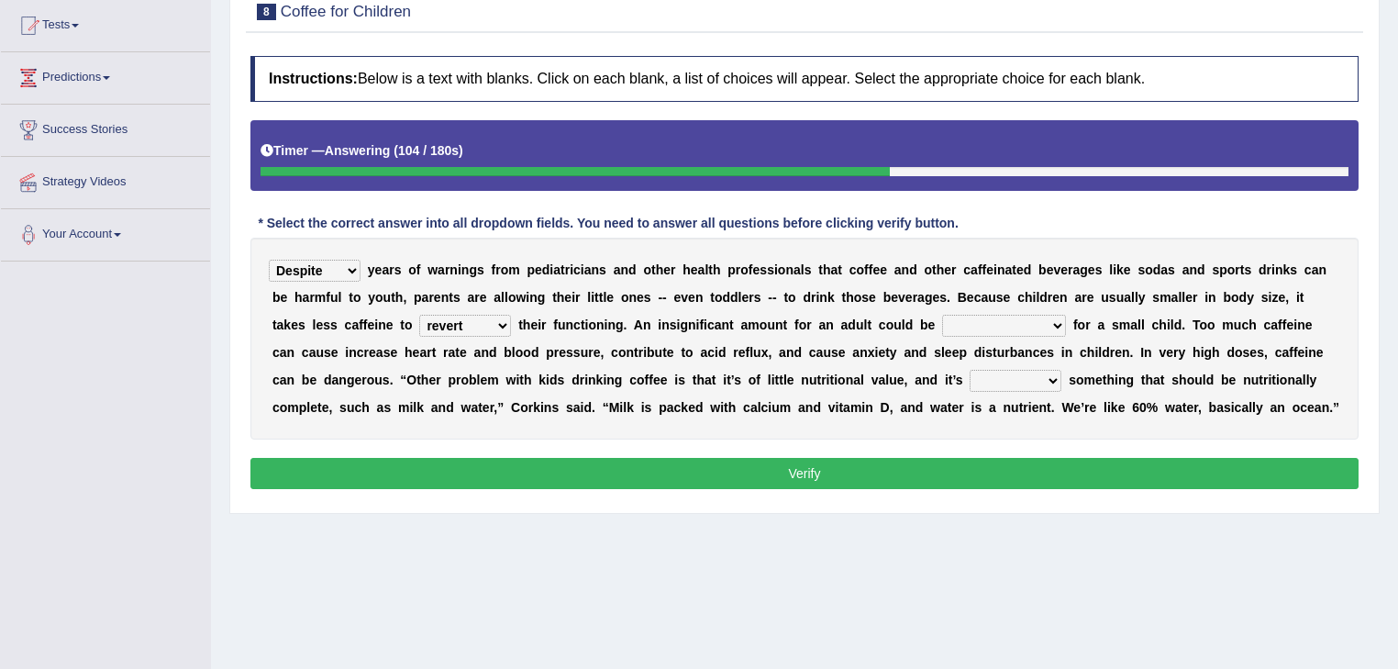
click at [345, 341] on div "Despite Instead Since Over y e a r s o f w a r n i n g s f r o m p e d i a t r …" at bounding box center [804, 339] width 1108 height 202
click at [419, 320] on select "coexist replicate impair revert" at bounding box center [465, 326] width 92 height 22
select select "impair"
click at [419, 315] on select "coexist replicate impair revert" at bounding box center [465, 326] width 92 height 22
click at [942, 320] on select "overwhelming inconsequential groundbreaking stubborn" at bounding box center [1004, 326] width 124 height 22
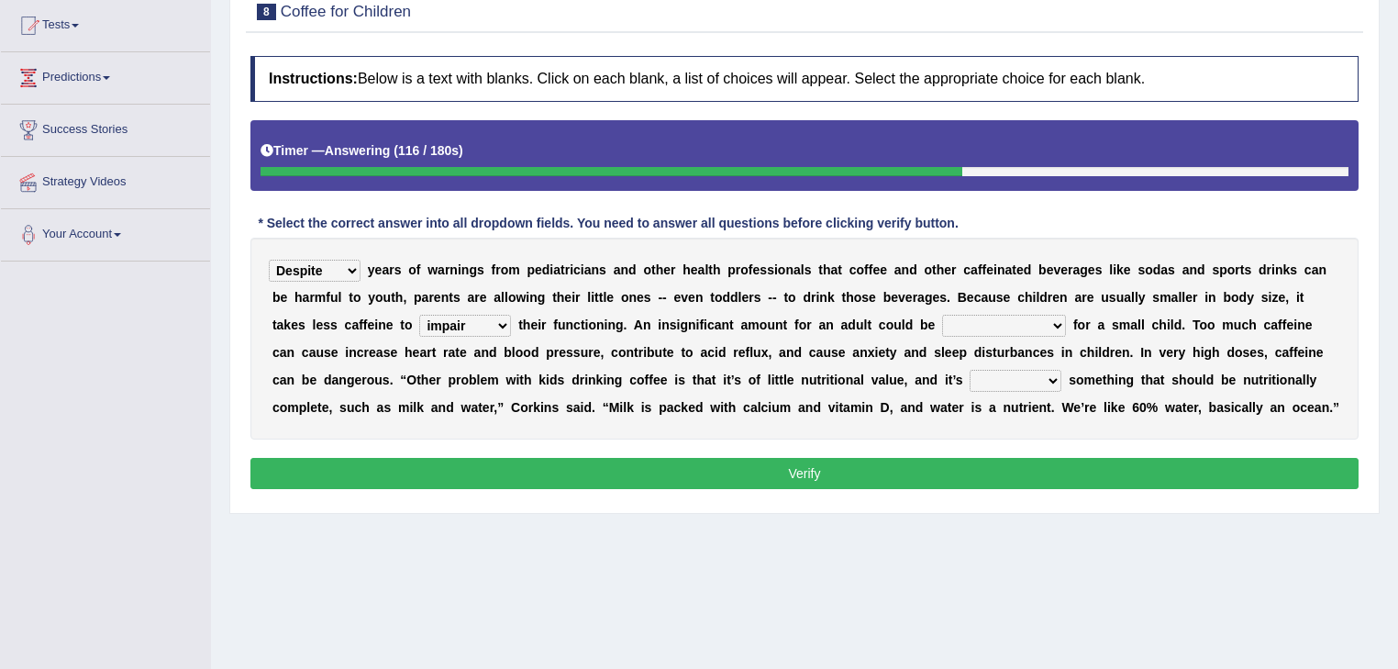
select select "inconsequential"
click at [942, 315] on select "overwhelming inconsequential groundbreaking stubborn" at bounding box center [1004, 326] width 124 height 22
click at [969, 385] on select "changing damaging diverting replacing" at bounding box center [1015, 381] width 92 height 22
select select "diverting"
click at [969, 370] on select "changing damaging diverting replacing" at bounding box center [1015, 381] width 92 height 22
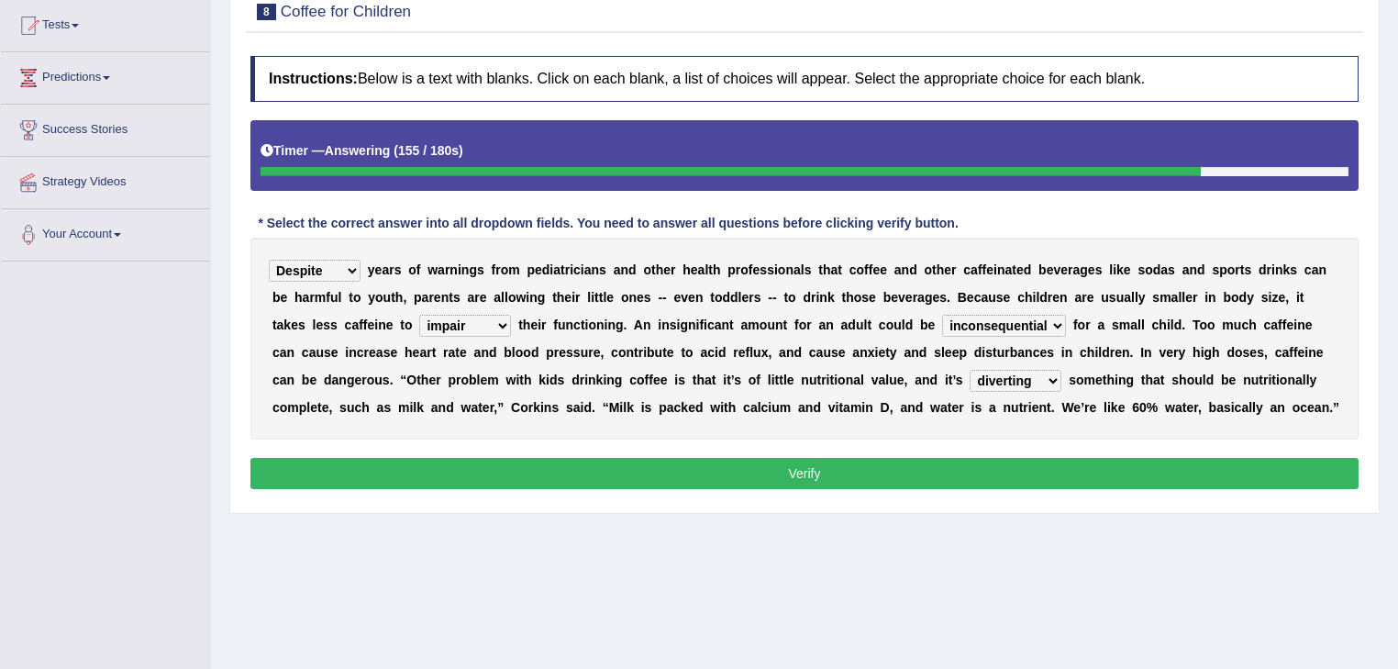
click at [730, 469] on button "Verify" at bounding box center [804, 473] width 1108 height 31
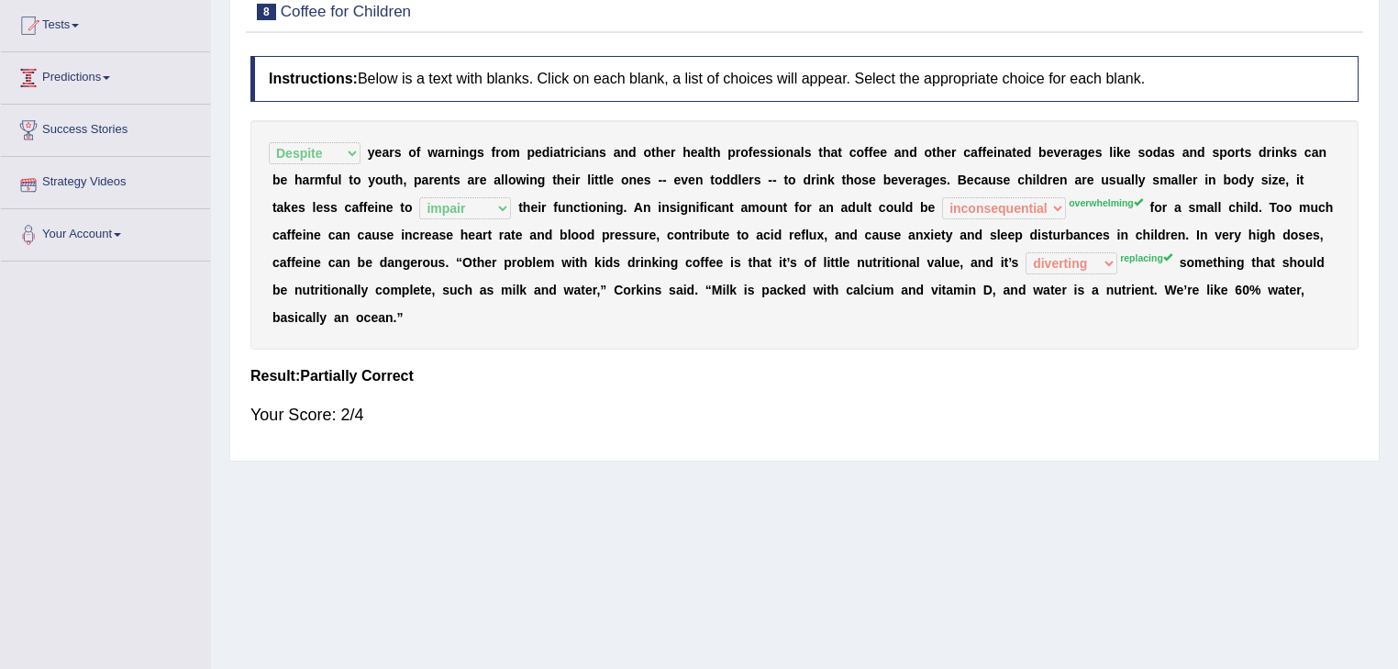
click at [171, 190] on link "Strategy Videos" at bounding box center [105, 180] width 209 height 46
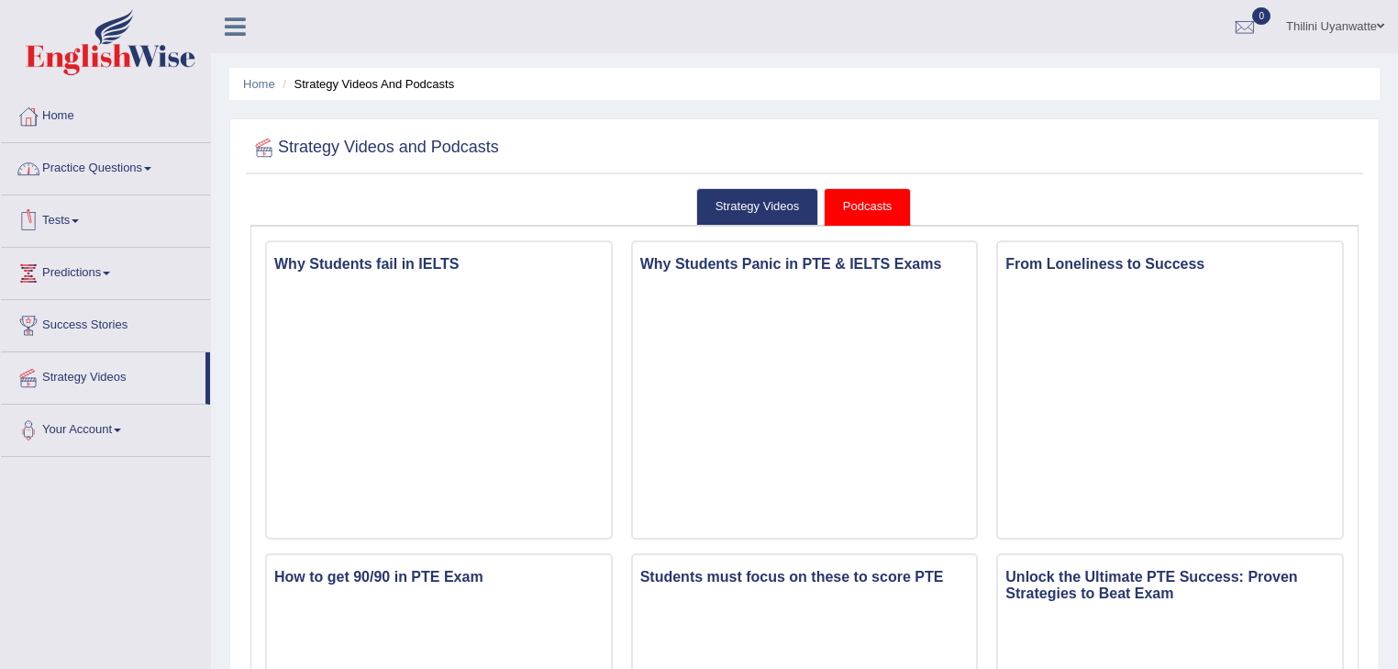
click at [90, 179] on link "Practice Questions" at bounding box center [105, 166] width 209 height 46
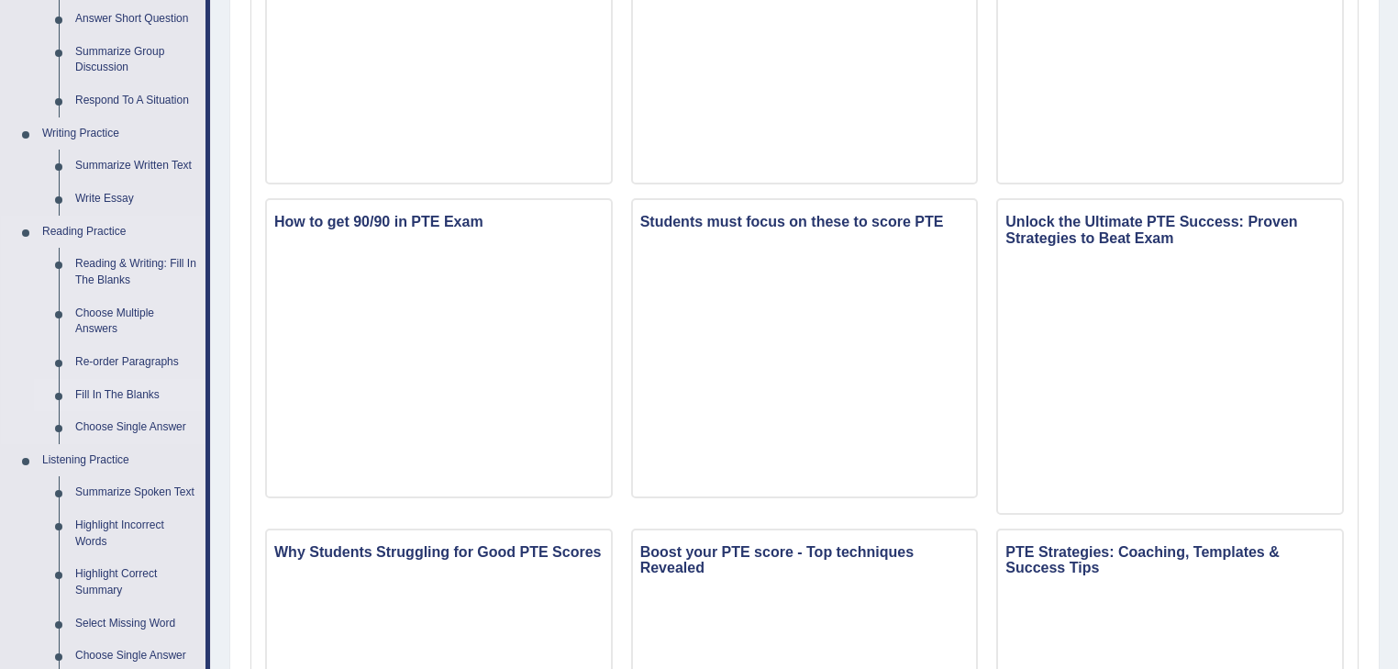
scroll to position [391, 0]
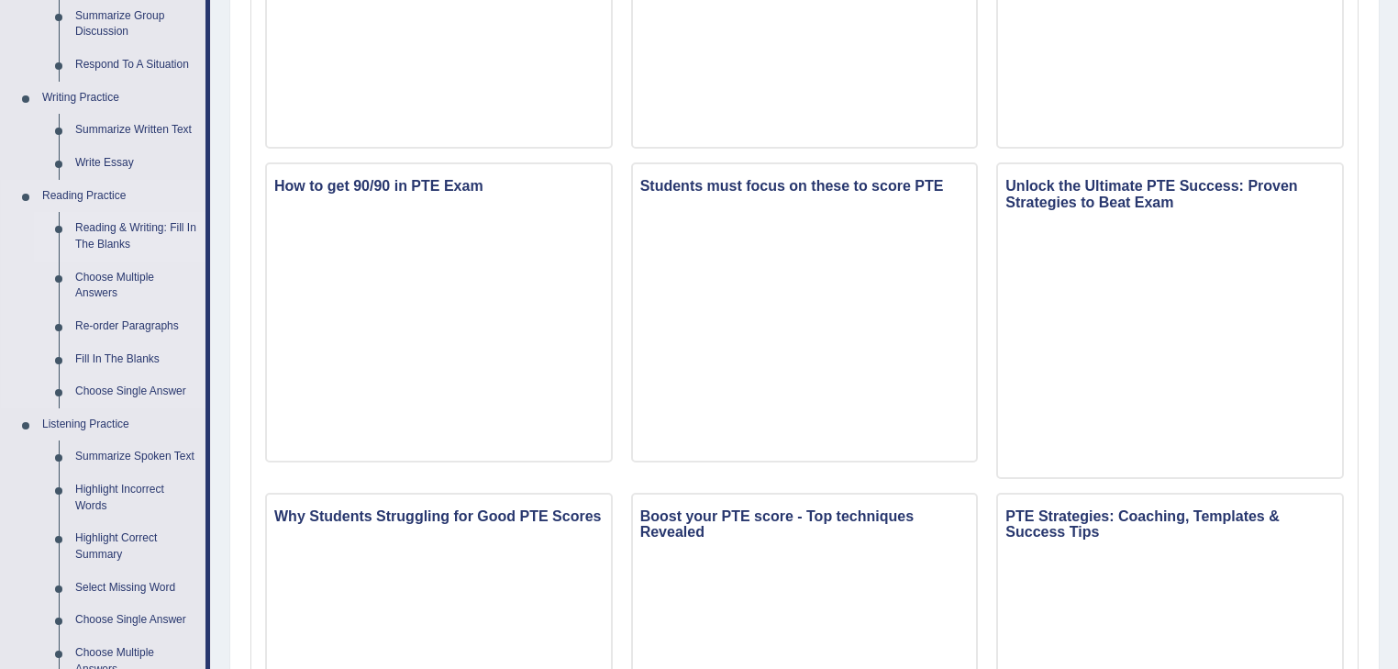
click at [133, 231] on link "Reading & Writing: Fill In The Blanks" at bounding box center [136, 236] width 138 height 49
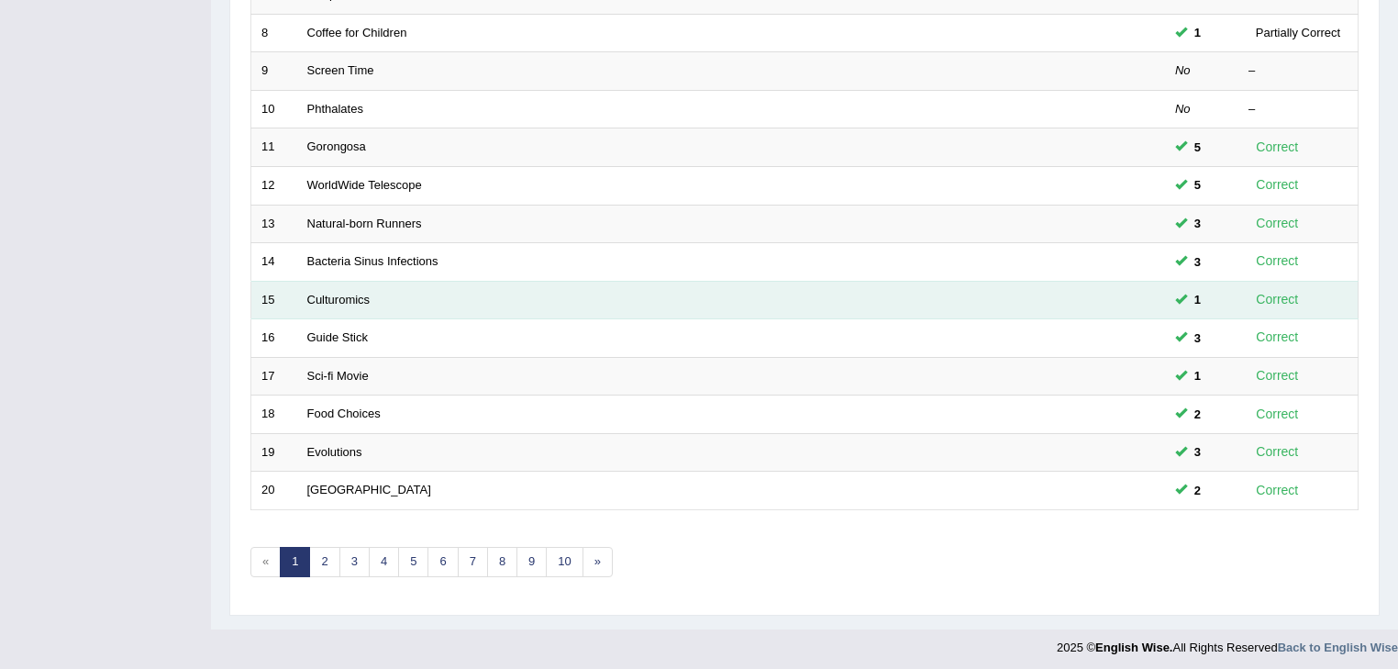
scroll to position [148, 0]
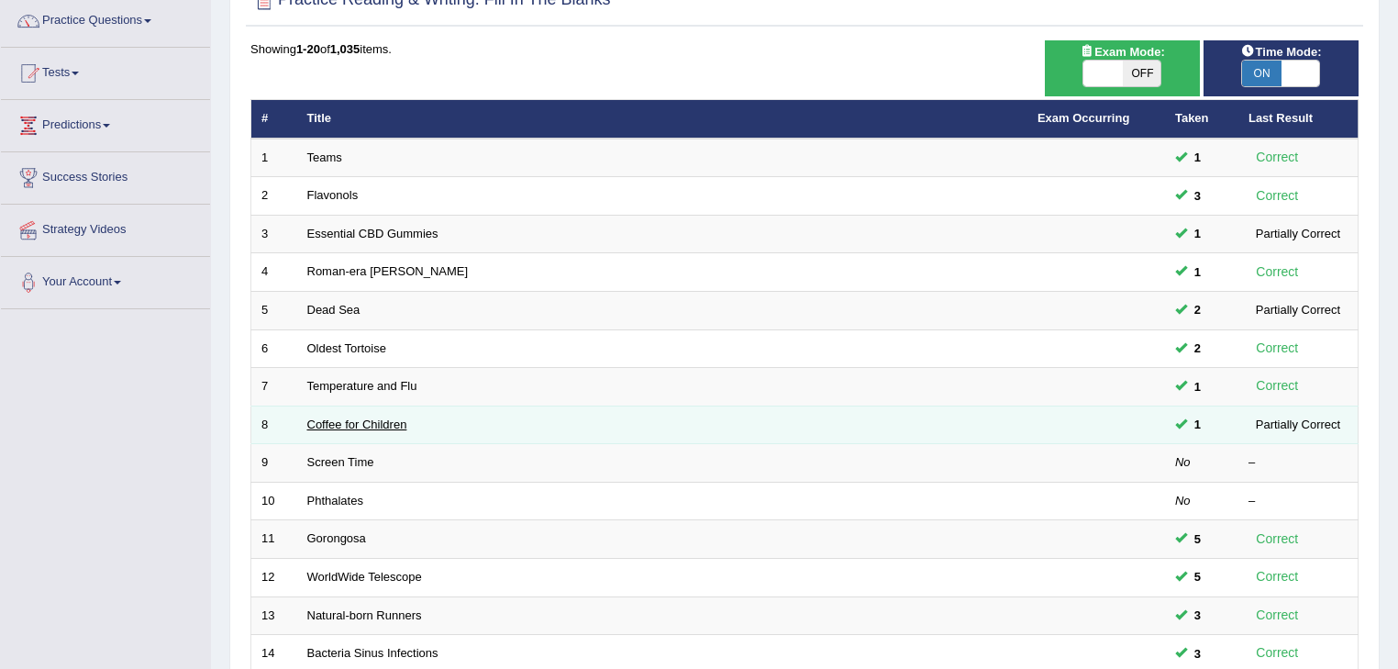
click at [374, 428] on link "Coffee for Children" at bounding box center [357, 424] width 100 height 14
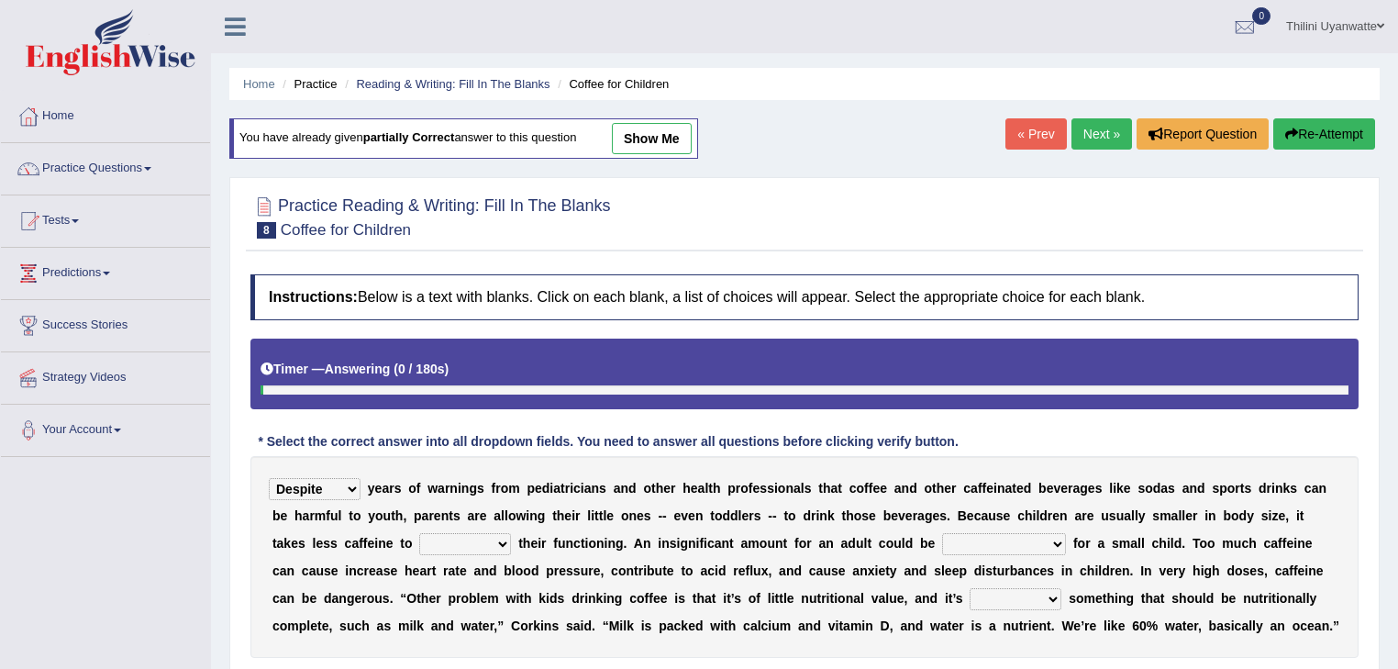
select select "Despite"
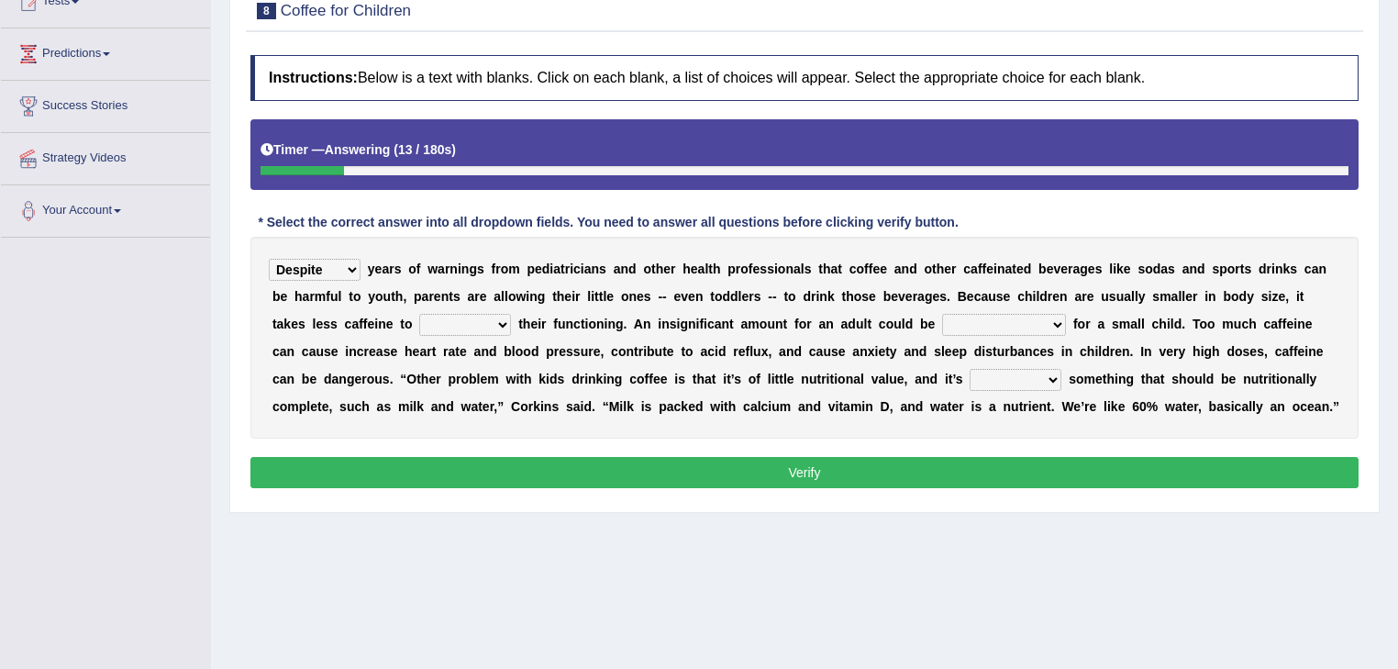
click at [419, 320] on select "coexist replicate impair revert" at bounding box center [465, 325] width 92 height 22
click at [419, 314] on select "coexist replicate impair revert" at bounding box center [465, 325] width 92 height 22
click at [419, 331] on select "coexist replicate impair revert" at bounding box center [465, 325] width 92 height 22
select select "replicate"
click at [419, 314] on select "coexist replicate impair revert" at bounding box center [465, 325] width 92 height 22
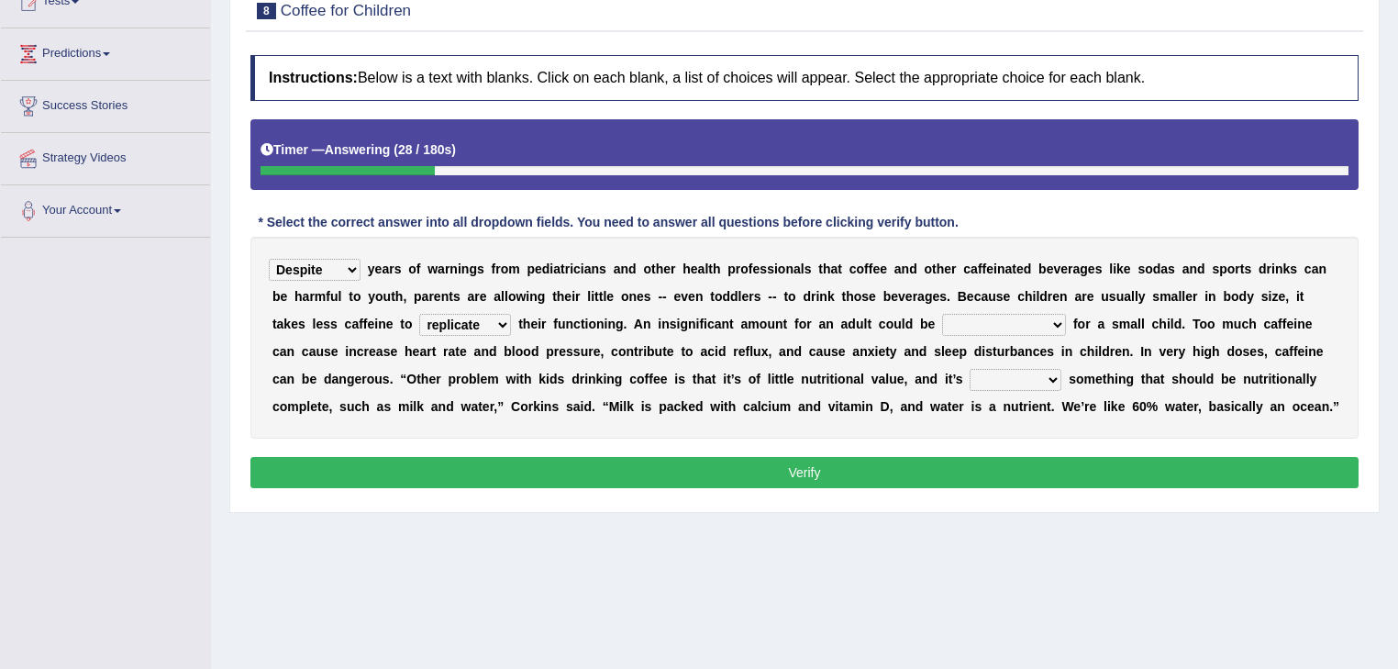
click at [942, 315] on select "overwhelming inconsequential groundbreaking stubborn" at bounding box center [1004, 325] width 124 height 22
select select "overwhelming"
click at [942, 314] on select "overwhelming inconsequential groundbreaking stubborn" at bounding box center [1004, 325] width 124 height 22
click at [969, 379] on select "changing damaging diverting replacing" at bounding box center [1015, 380] width 92 height 22
select select "diverting"
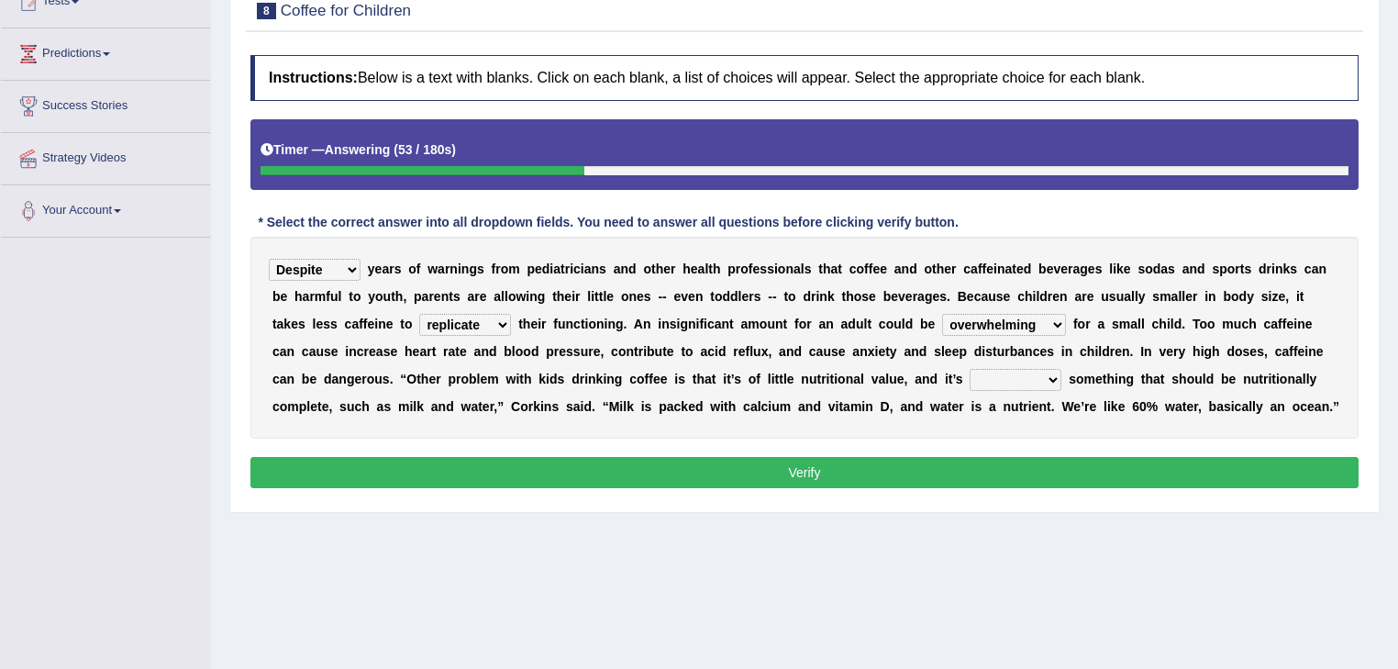
click at [969, 369] on select "changing damaging diverting replacing" at bounding box center [1015, 380] width 92 height 22
click at [722, 481] on button "Verify" at bounding box center [804, 472] width 1108 height 31
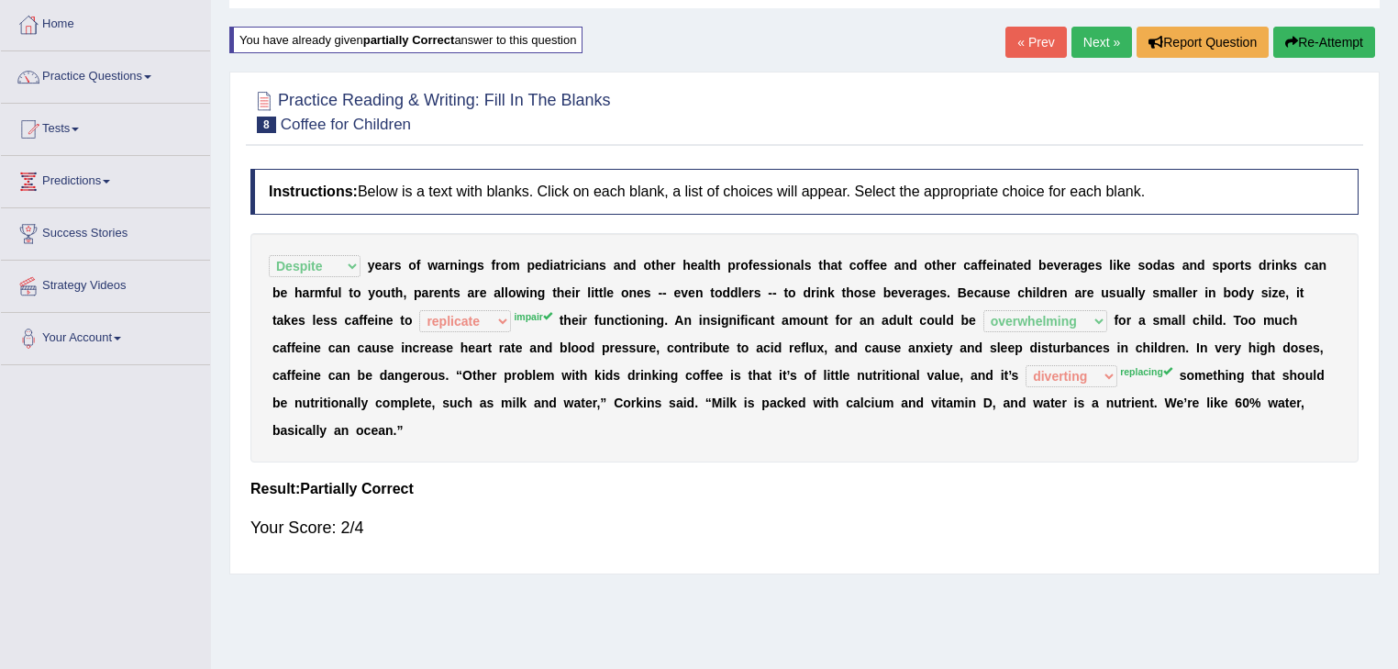
scroll to position [23, 0]
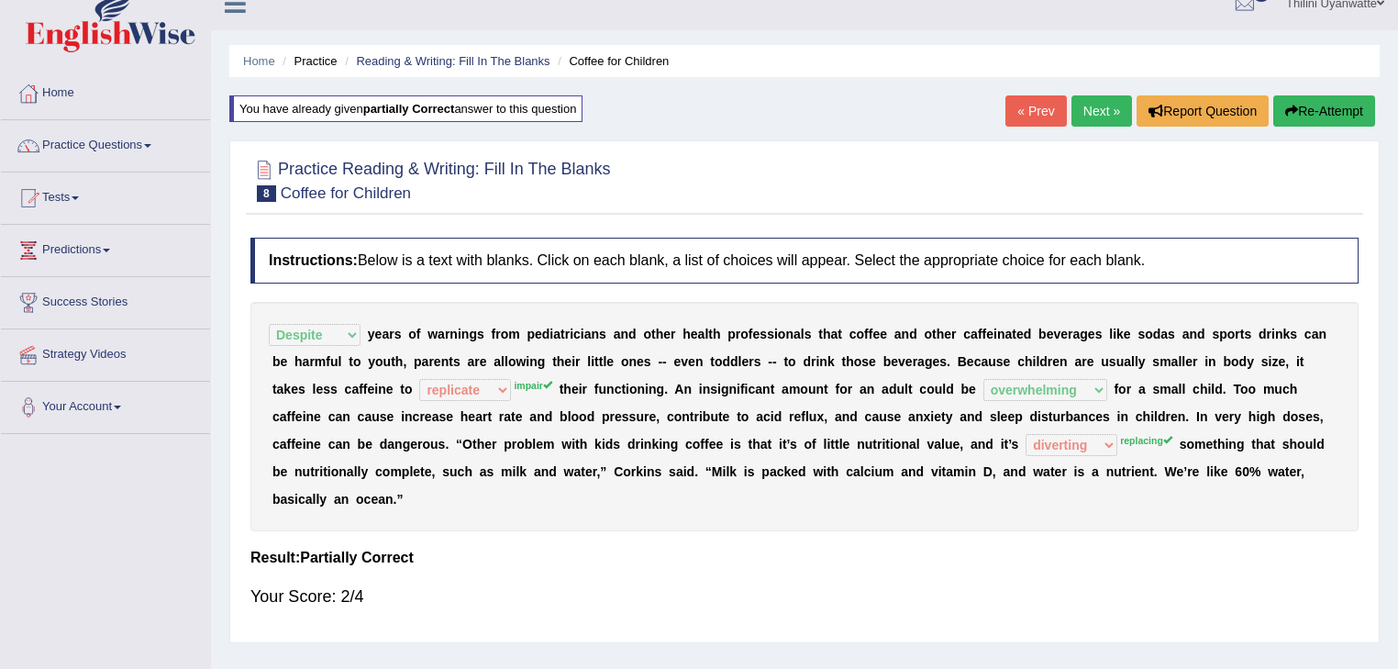
click at [1310, 103] on button "Re-Attempt" at bounding box center [1324, 110] width 102 height 31
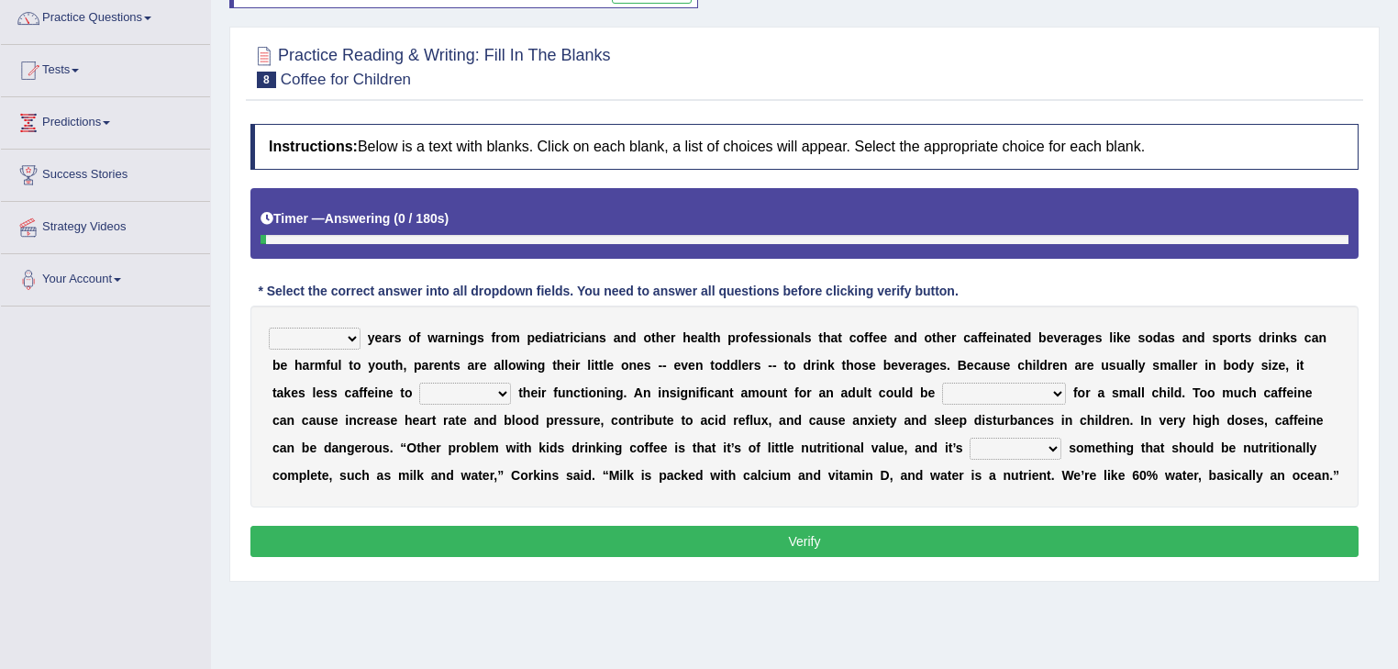
scroll to position [219, 0]
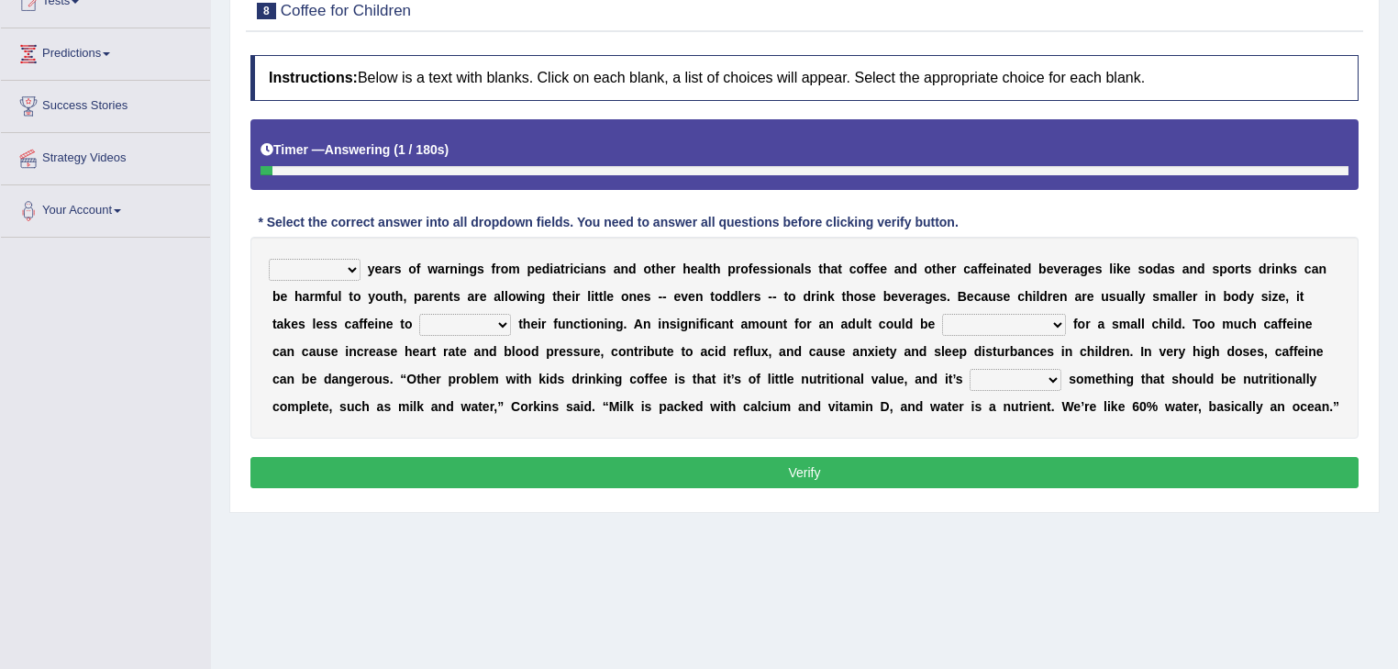
click at [333, 264] on select "Despite Instead Since Over" at bounding box center [315, 270] width 92 height 22
select select "Despite"
click at [269, 259] on select "Despite Instead Since Over" at bounding box center [315, 270] width 92 height 22
click at [419, 326] on select "coexist replicate impair revert" at bounding box center [465, 325] width 92 height 22
select select "impair"
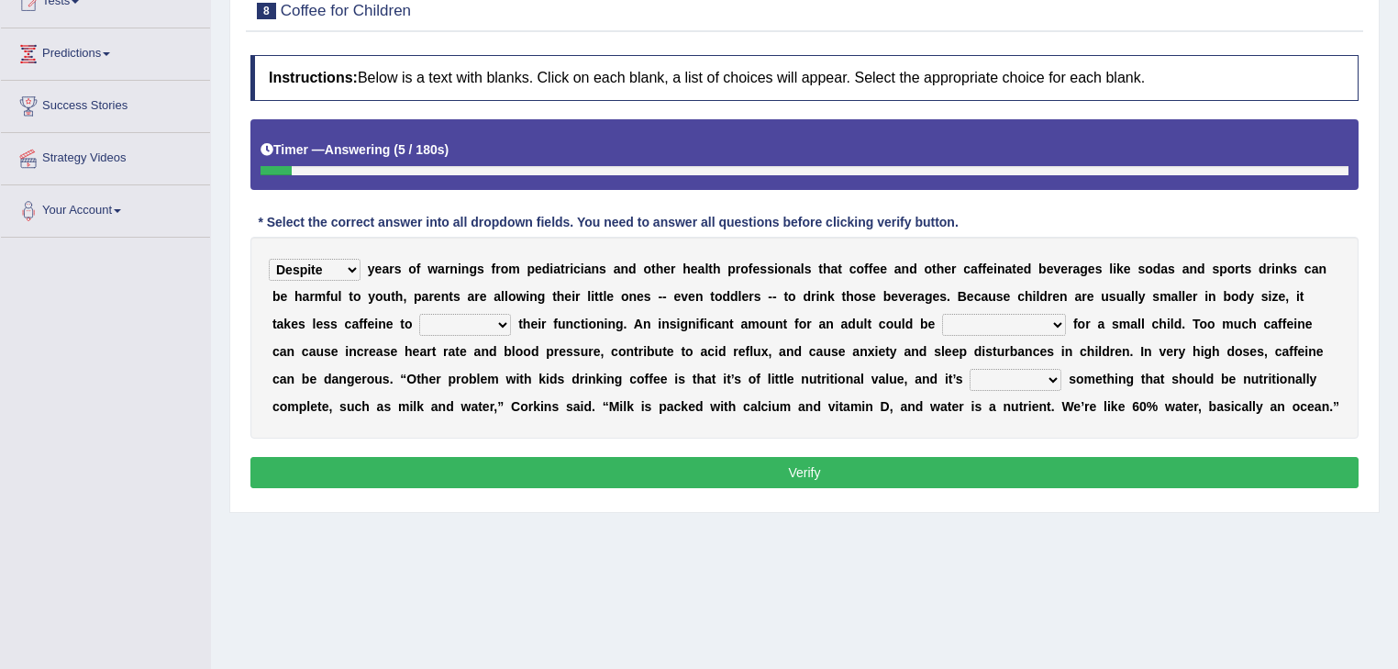
click at [419, 314] on select "coexist replicate impair revert" at bounding box center [465, 325] width 92 height 22
click at [942, 326] on select "overwhelming inconsequential groundbreaking stubborn" at bounding box center [1004, 325] width 124 height 22
select select "overwhelming"
click at [942, 314] on select "overwhelming inconsequential groundbreaking stubborn" at bounding box center [1004, 325] width 124 height 22
click at [969, 385] on select "changing damaging diverting replacing" at bounding box center [1015, 380] width 92 height 22
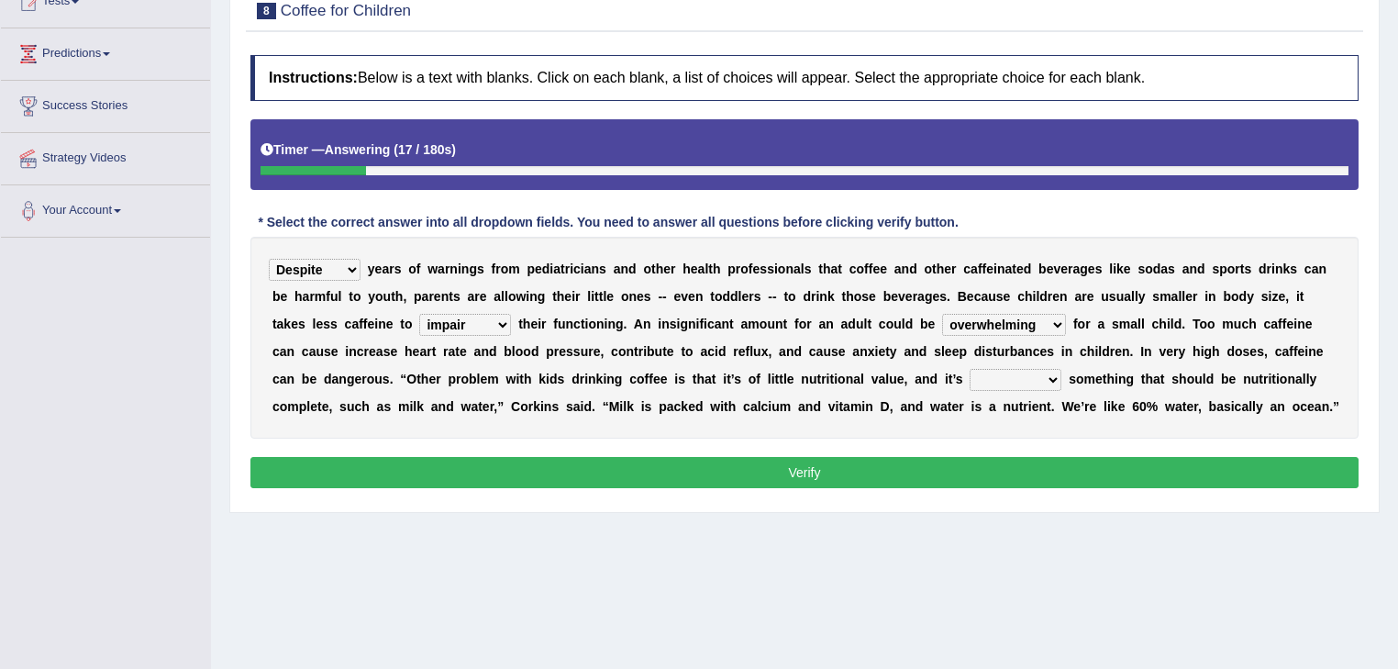
select select "replacing"
click at [969, 369] on select "changing damaging diverting replacing" at bounding box center [1015, 380] width 92 height 22
click at [737, 461] on button "Verify" at bounding box center [804, 472] width 1108 height 31
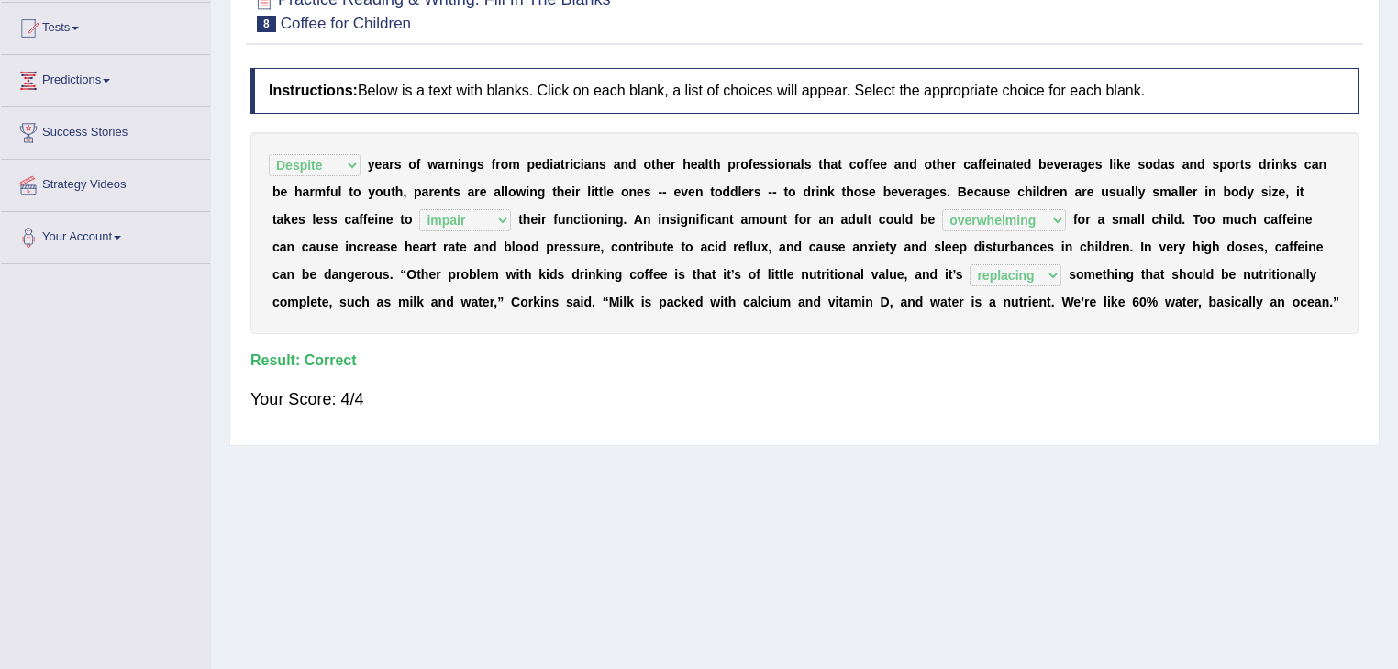
scroll to position [0, 0]
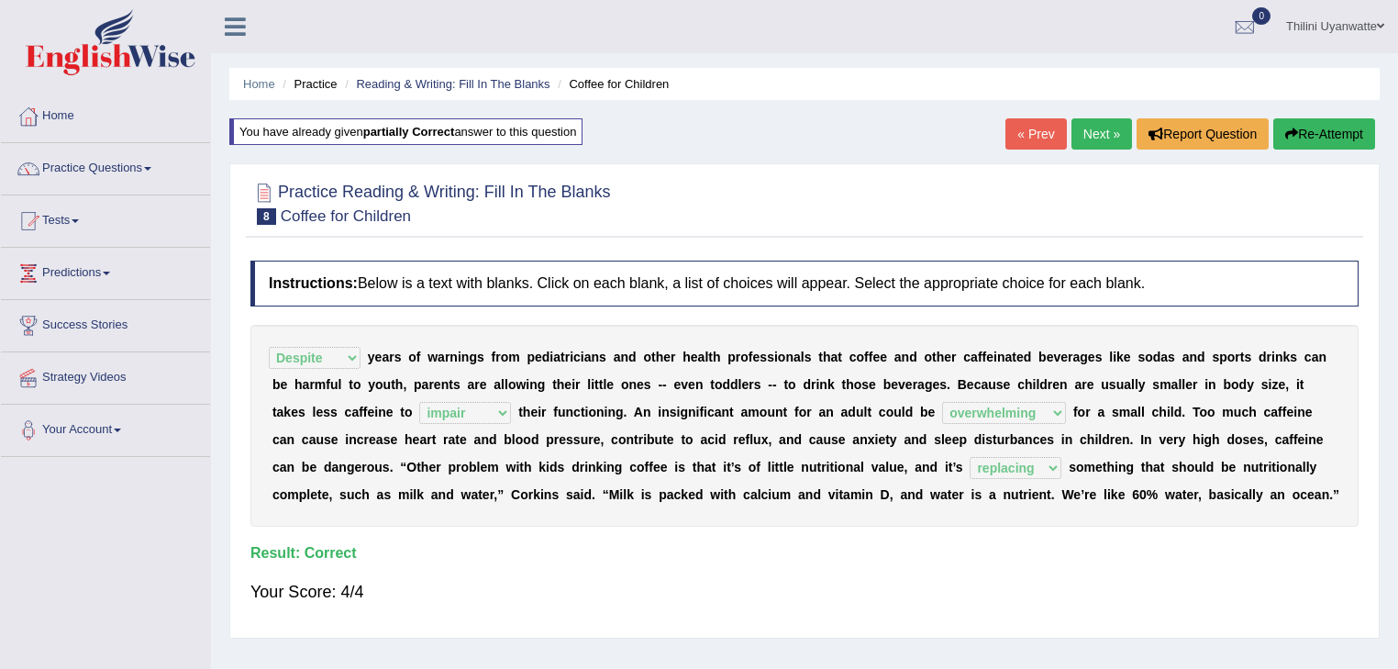
click at [1081, 132] on link "Next »" at bounding box center [1101, 133] width 61 height 31
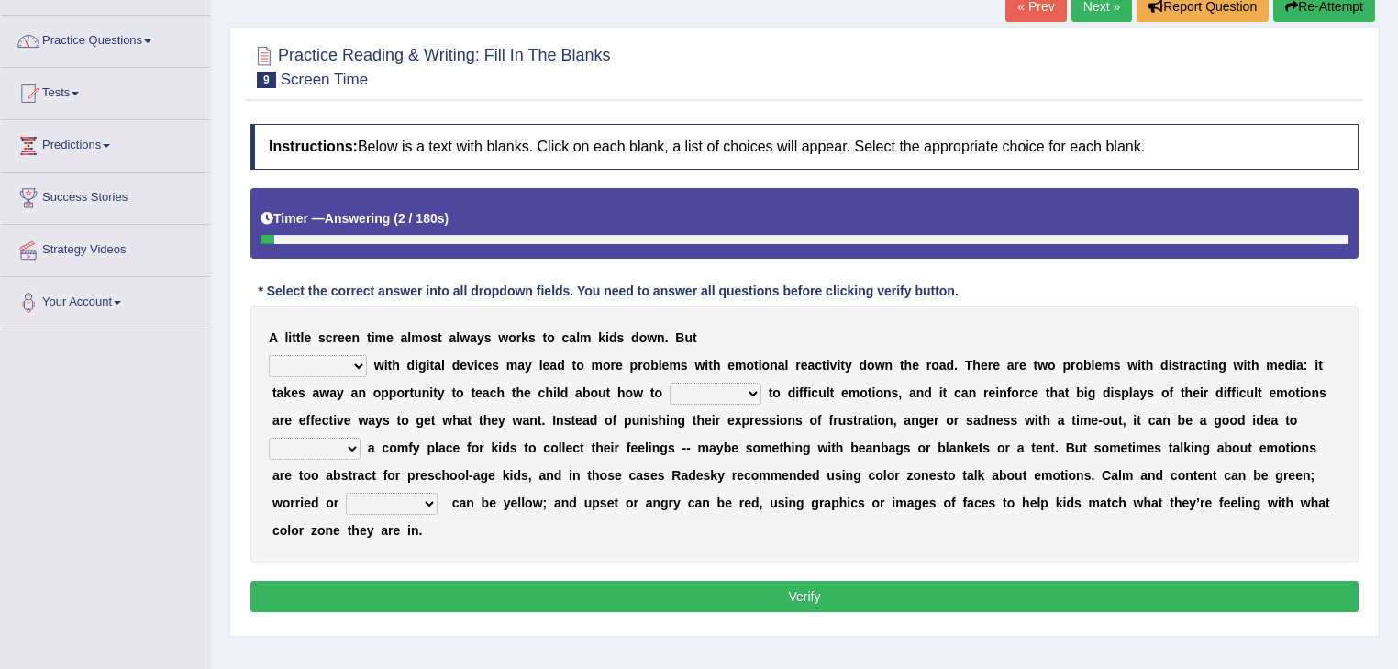
scroll to position [195, 0]
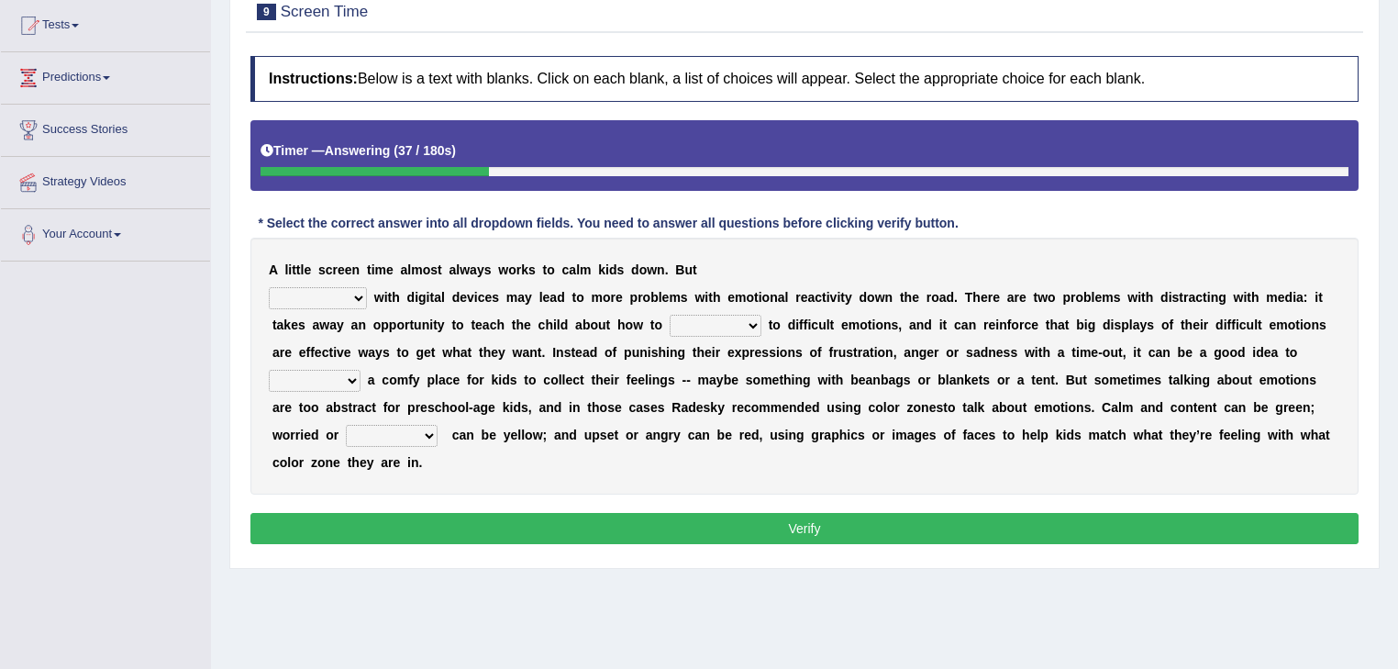
click at [343, 311] on div "A l i t t l e s c r e e n t i m e a l m o s t a l w a y s w o r k s t o c a l m…" at bounding box center [804, 366] width 1108 height 257
click at [356, 294] on select "consulting reminding suspending soothing" at bounding box center [318, 298] width 98 height 22
select select "soothing"
click at [269, 287] on select "consulting reminding suspending soothing" at bounding box center [318, 298] width 98 height 22
click at [669, 332] on select "comfort respond interact dominate" at bounding box center [715, 326] width 92 height 22
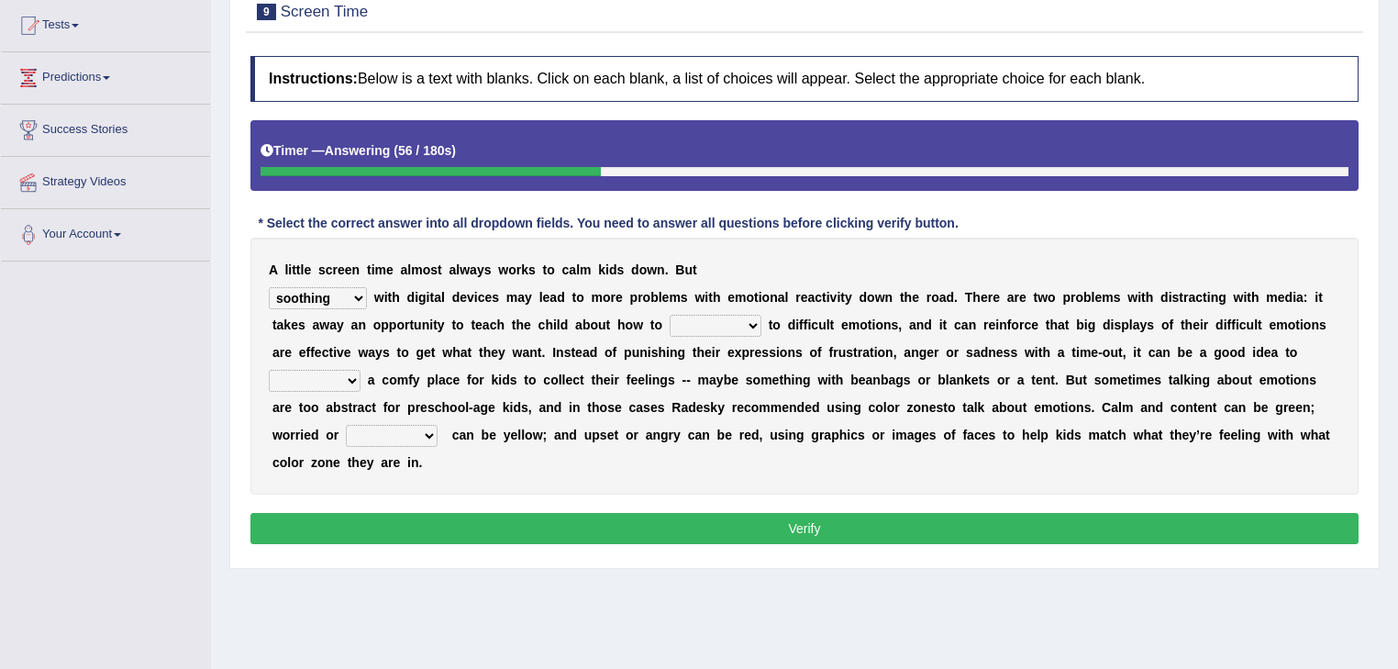
select select "respond"
click at [669, 315] on select "comfort respond interact dominate" at bounding box center [715, 326] width 92 height 22
click at [360, 370] on select "take for set up take into set out" at bounding box center [315, 381] width 92 height 22
select select "set up"
click at [360, 370] on select "take for set up take into set out" at bounding box center [315, 381] width 92 height 22
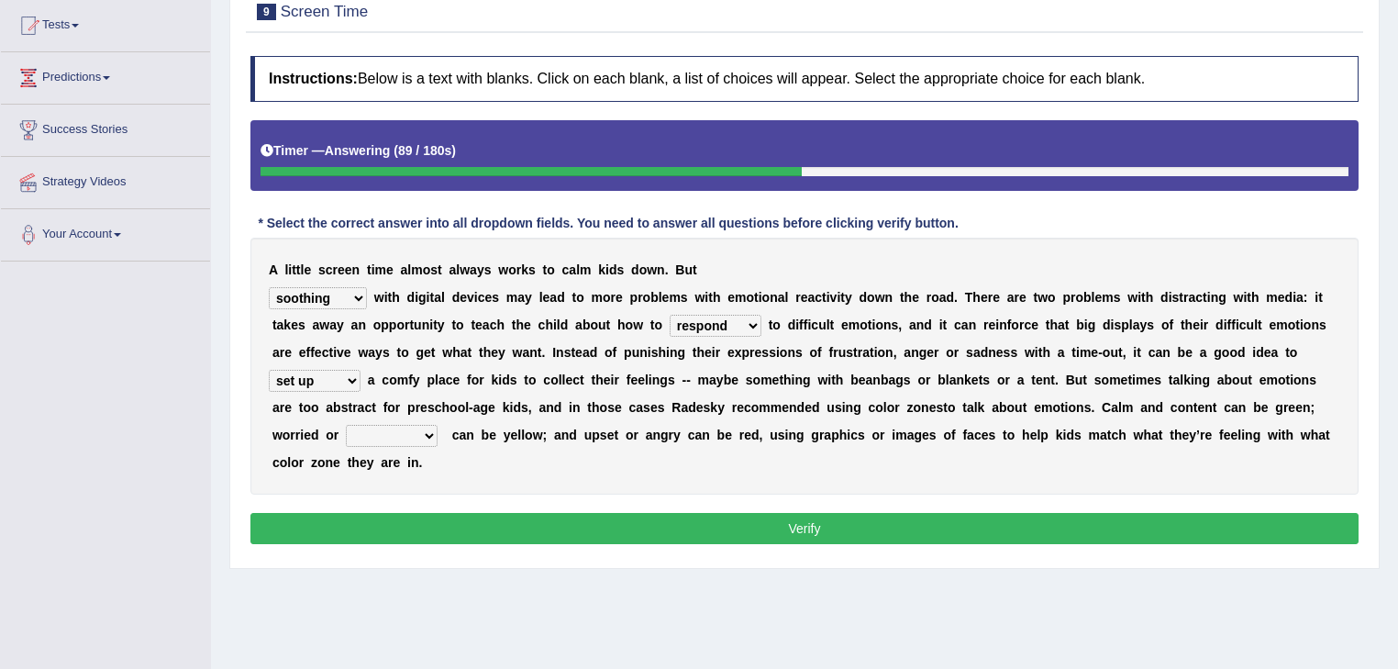
click at [1108, 418] on div "A l i t t l e s c r e e n t i m e a l m o s t a l w a y s w o r k s t o c a l m…" at bounding box center [804, 366] width 1108 height 257
click at [437, 425] on select "agitated educated agape allocated" at bounding box center [392, 436] width 92 height 22
select select "agitated"
click at [437, 425] on select "agitated educated agape allocated" at bounding box center [392, 436] width 92 height 22
click at [1042, 513] on button "Verify" at bounding box center [804, 528] width 1108 height 31
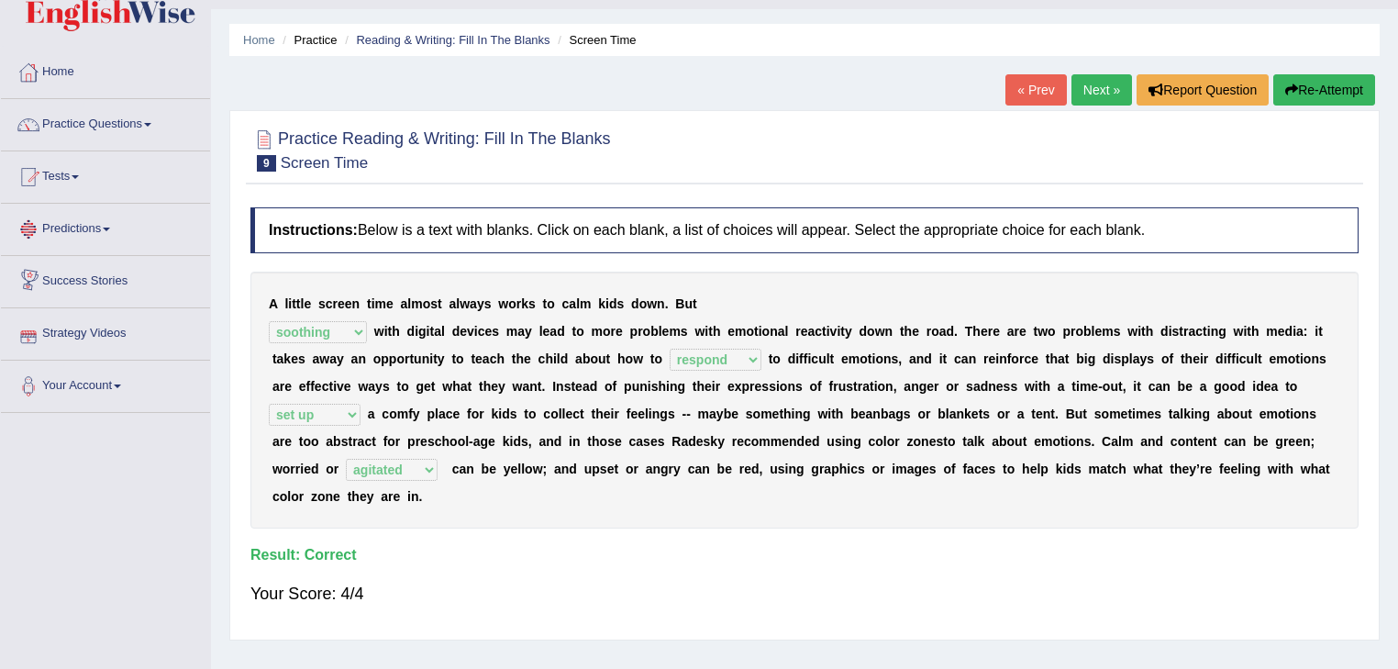
scroll to position [0, 0]
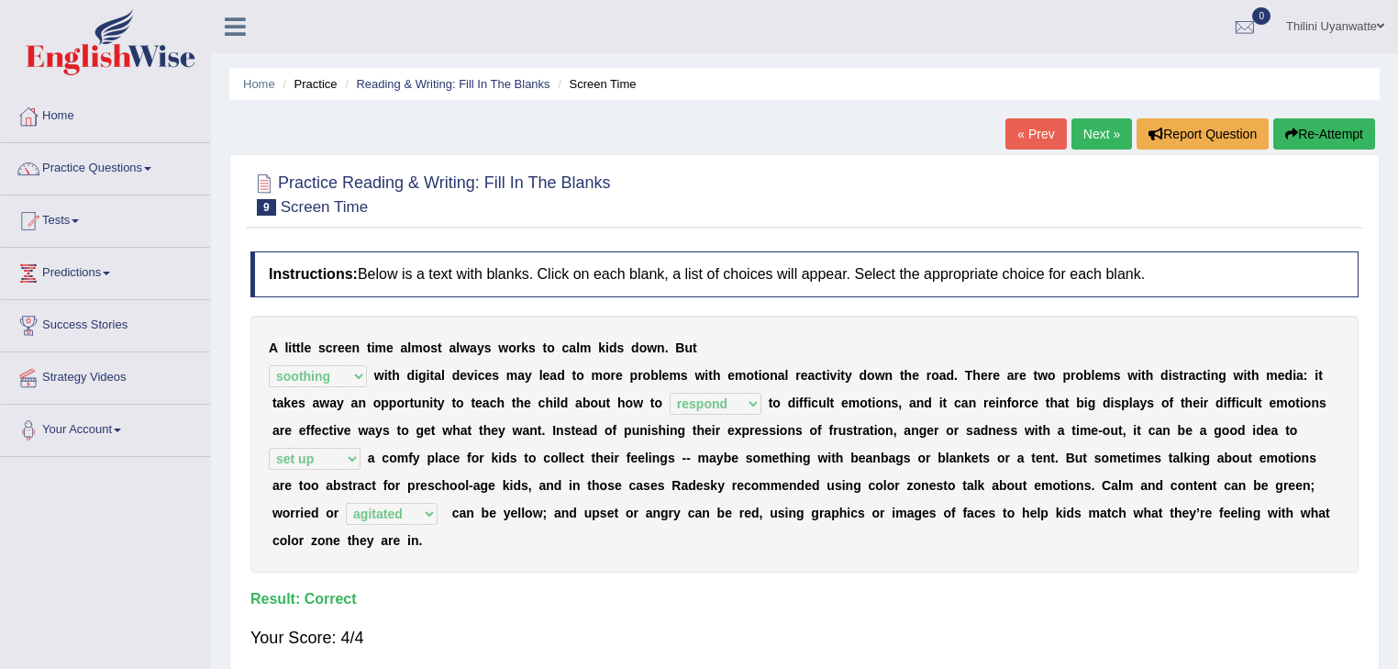
click at [1098, 136] on link "Next »" at bounding box center [1101, 133] width 61 height 31
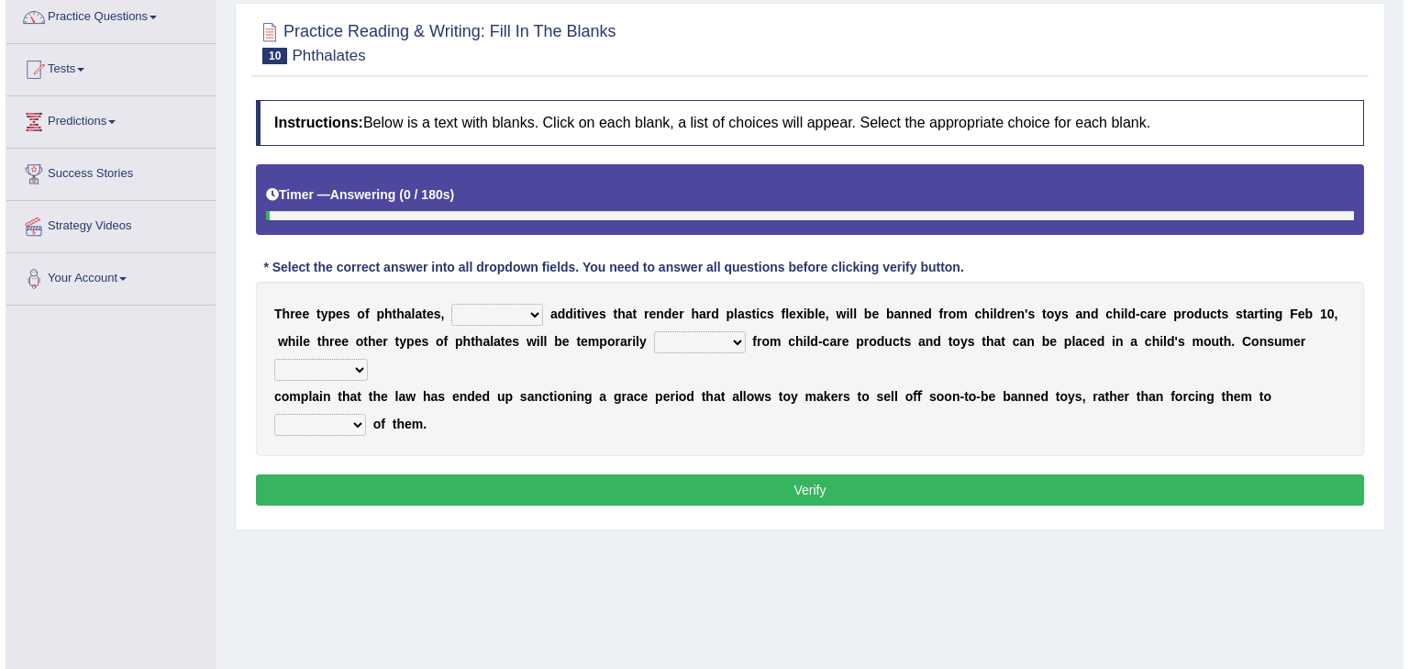
scroll to position [195, 0]
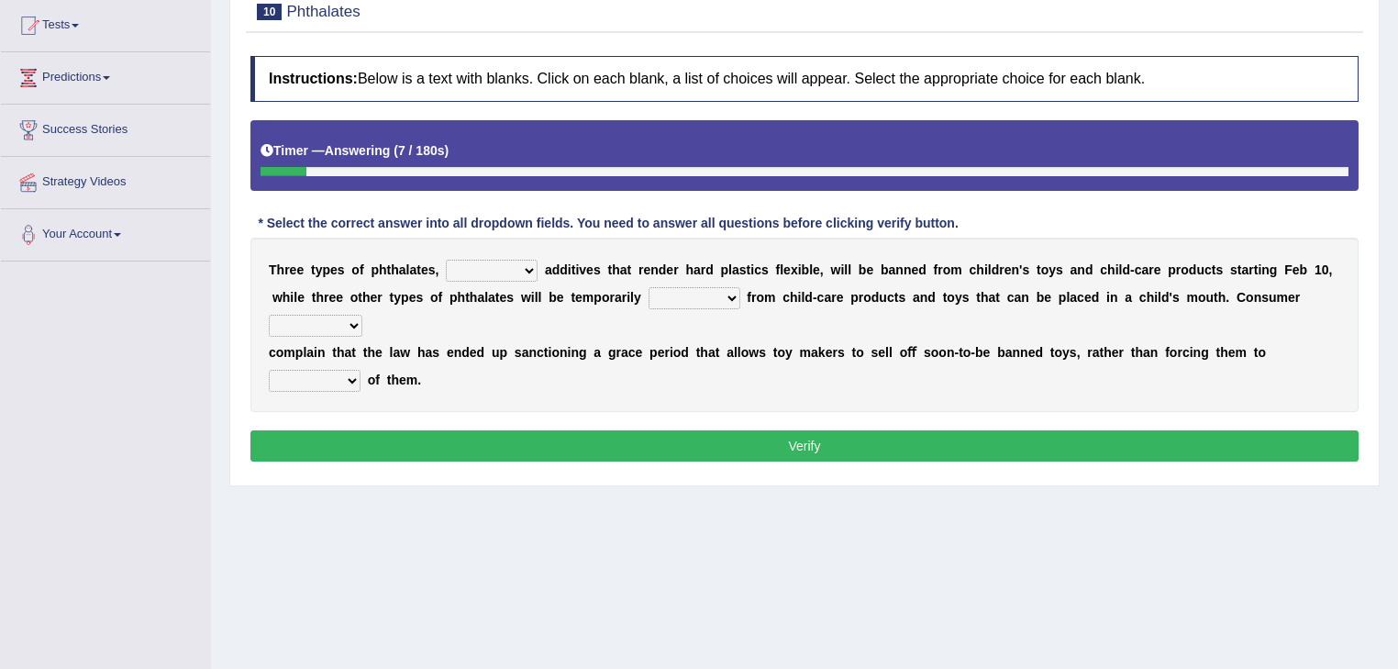
click at [481, 271] on select "nutritional legal expensive chemical" at bounding box center [492, 271] width 92 height 22
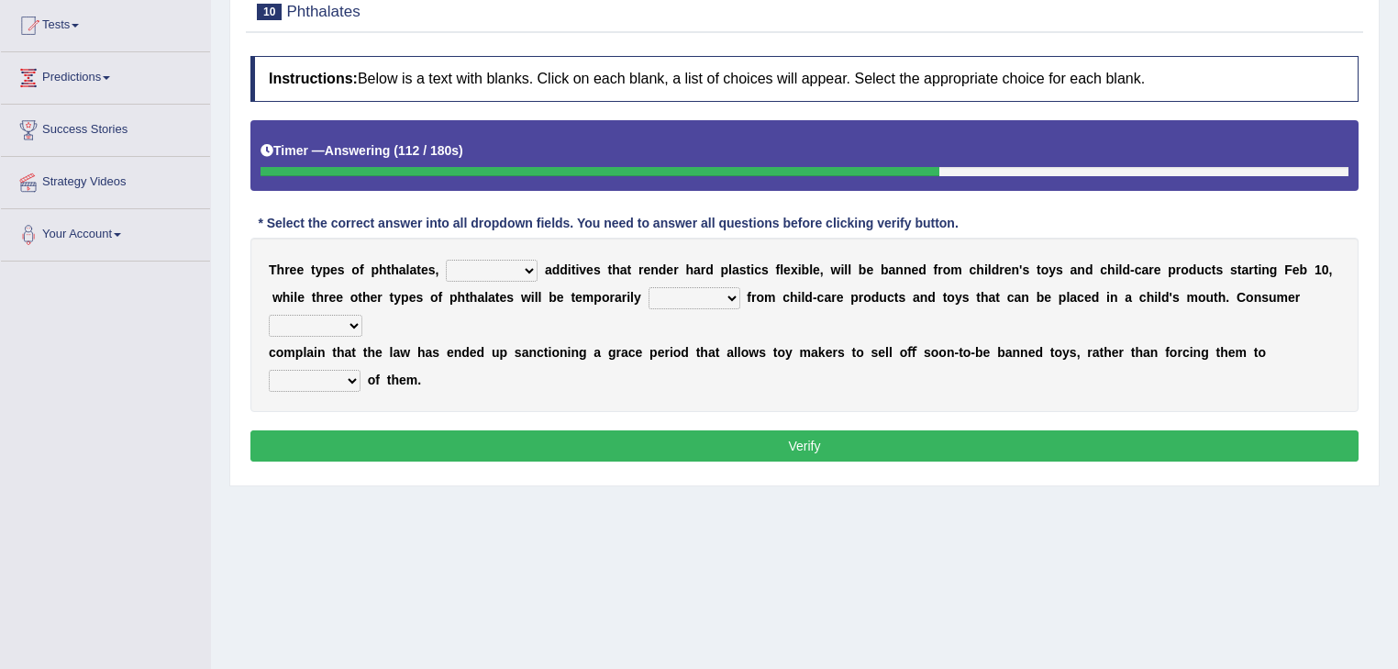
select select "chemical"
click at [446, 260] on select "nutritional legal expensive chemical" at bounding box center [492, 271] width 92 height 22
click at [648, 290] on select "originated collected prohibited examined" at bounding box center [694, 298] width 92 height 22
select select "prohibited"
click at [648, 287] on select "originated collected prohibited examined" at bounding box center [694, 298] width 92 height 22
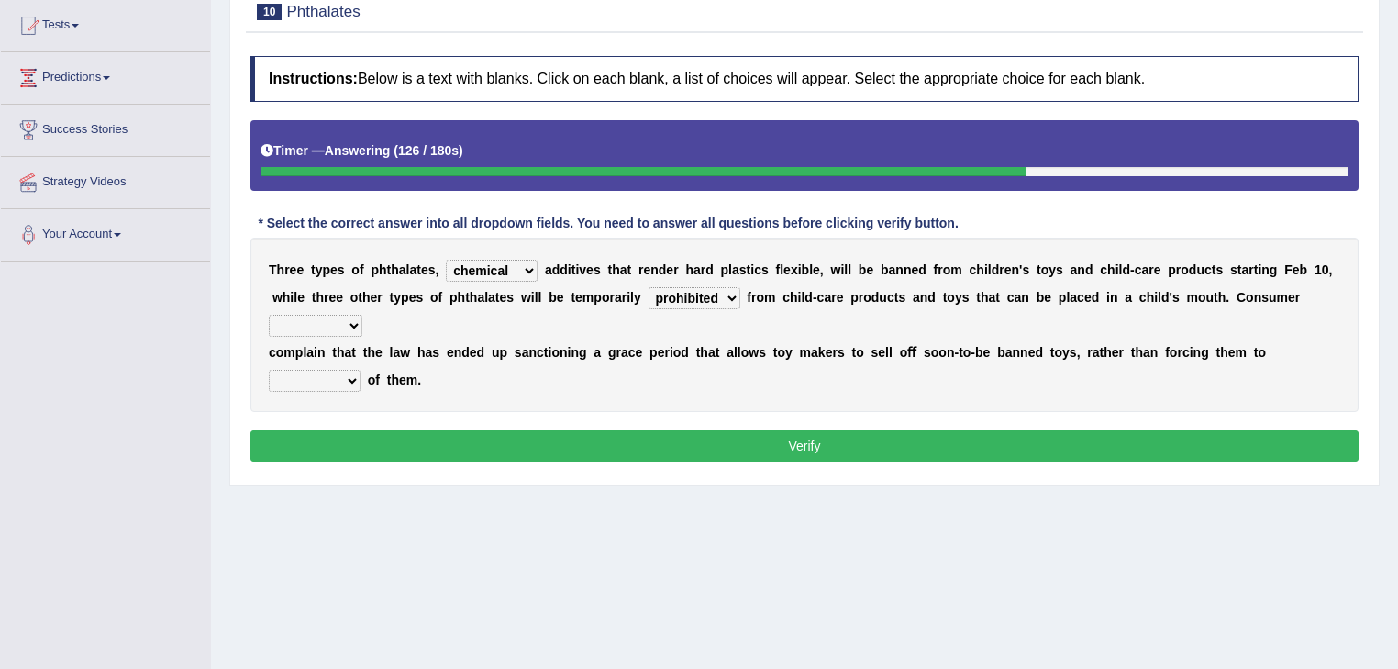
click at [362, 315] on select "fellows dictators candidates advocates" at bounding box center [316, 326] width 94 height 22
select select "advocates"
click at [362, 315] on select "fellows dictators candidates advocates" at bounding box center [316, 326] width 94 height 22
click at [1251, 430] on button "Verify" at bounding box center [804, 445] width 1108 height 31
click at [360, 370] on select "deal boast deprive dispose" at bounding box center [315, 381] width 92 height 22
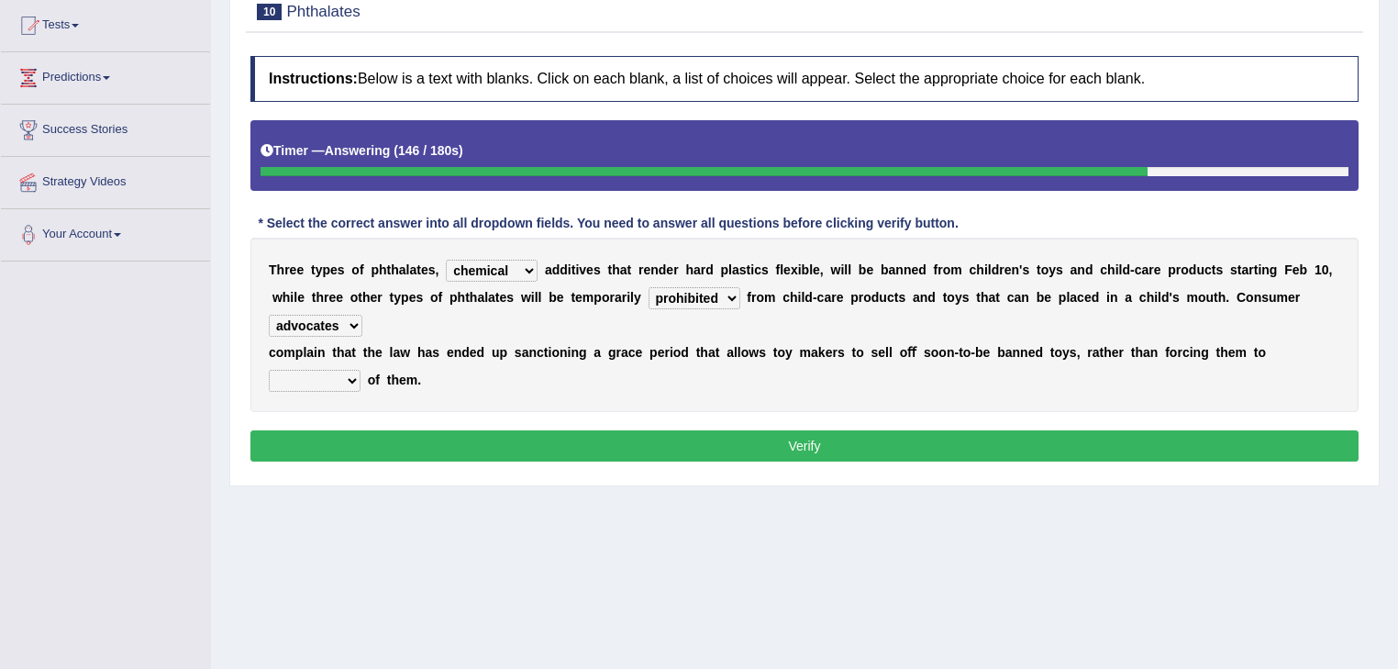
select select "dispose"
click at [360, 370] on select "deal boast deprive dispose" at bounding box center [315, 381] width 92 height 22
click at [920, 430] on button "Verify" at bounding box center [804, 445] width 1108 height 31
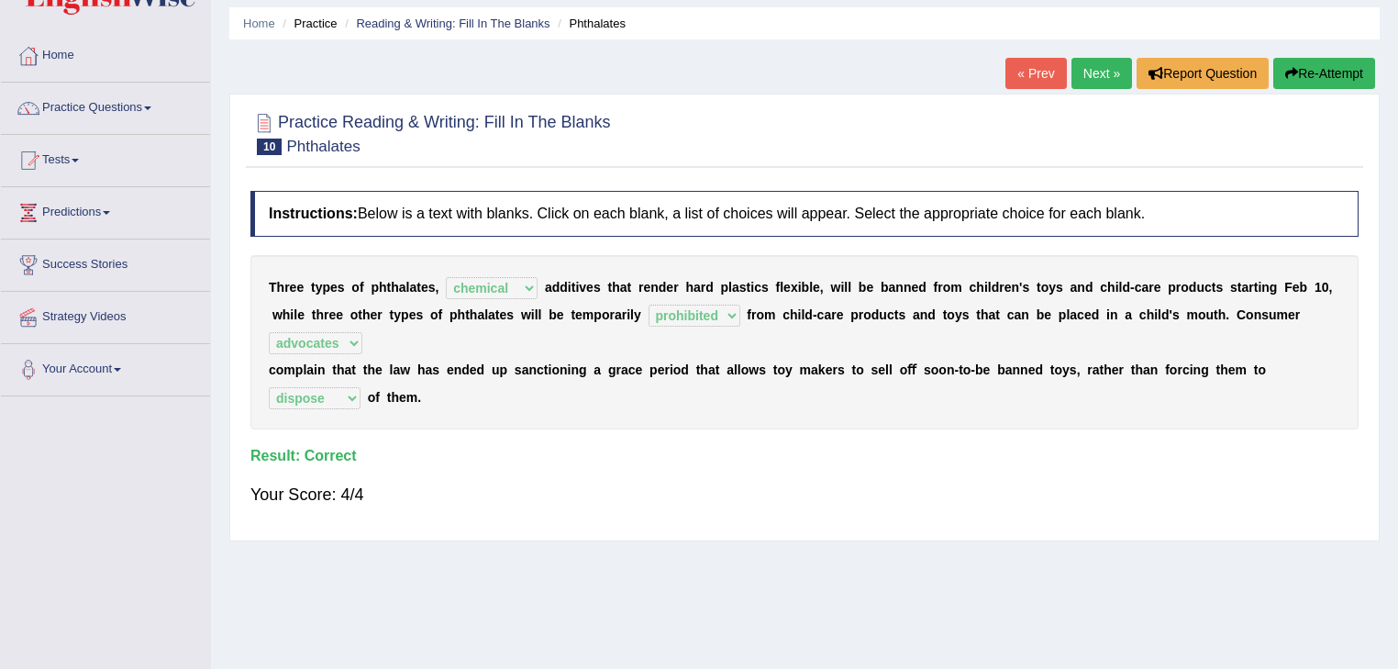
scroll to position [0, 0]
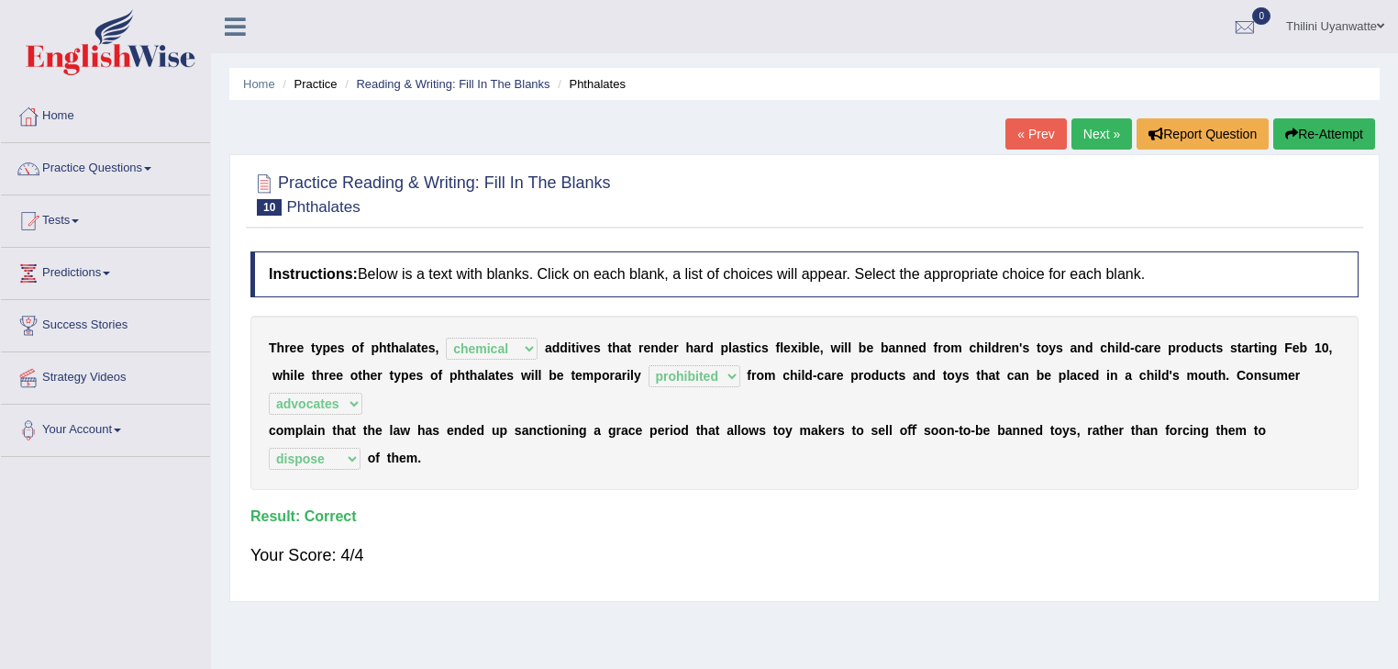
click at [1100, 133] on link "Next »" at bounding box center [1101, 133] width 61 height 31
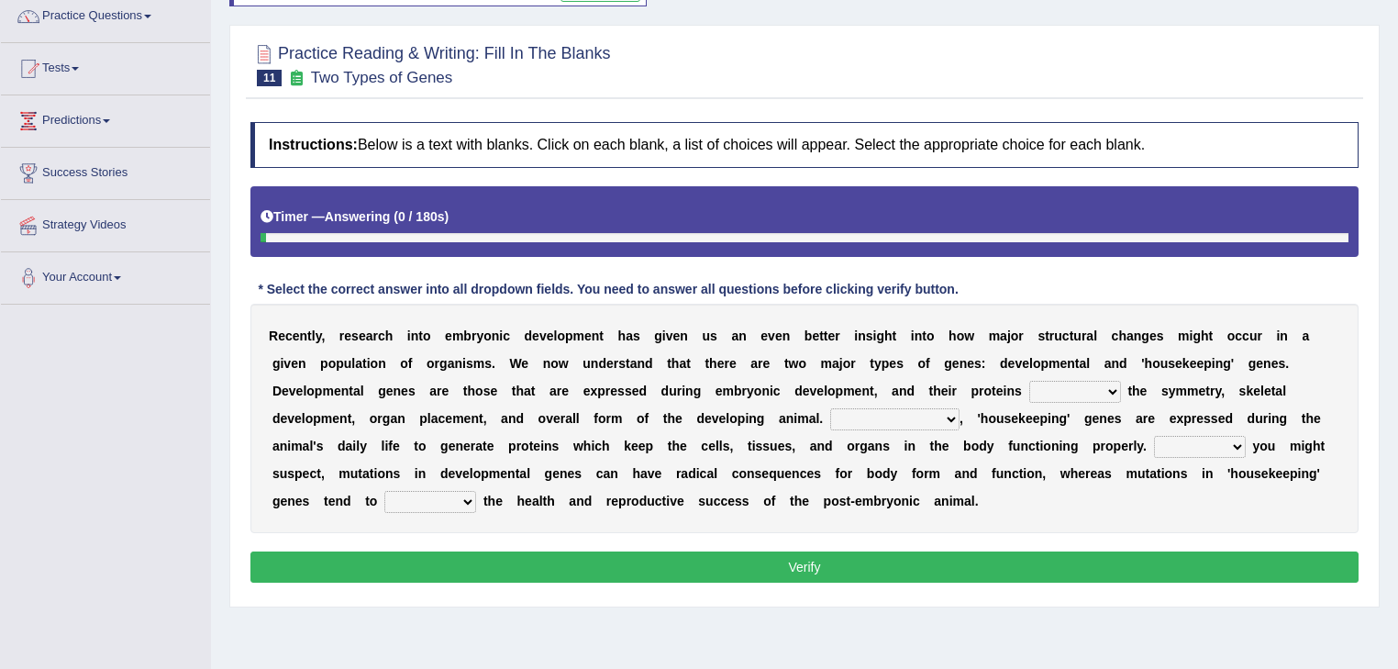
scroll to position [195, 0]
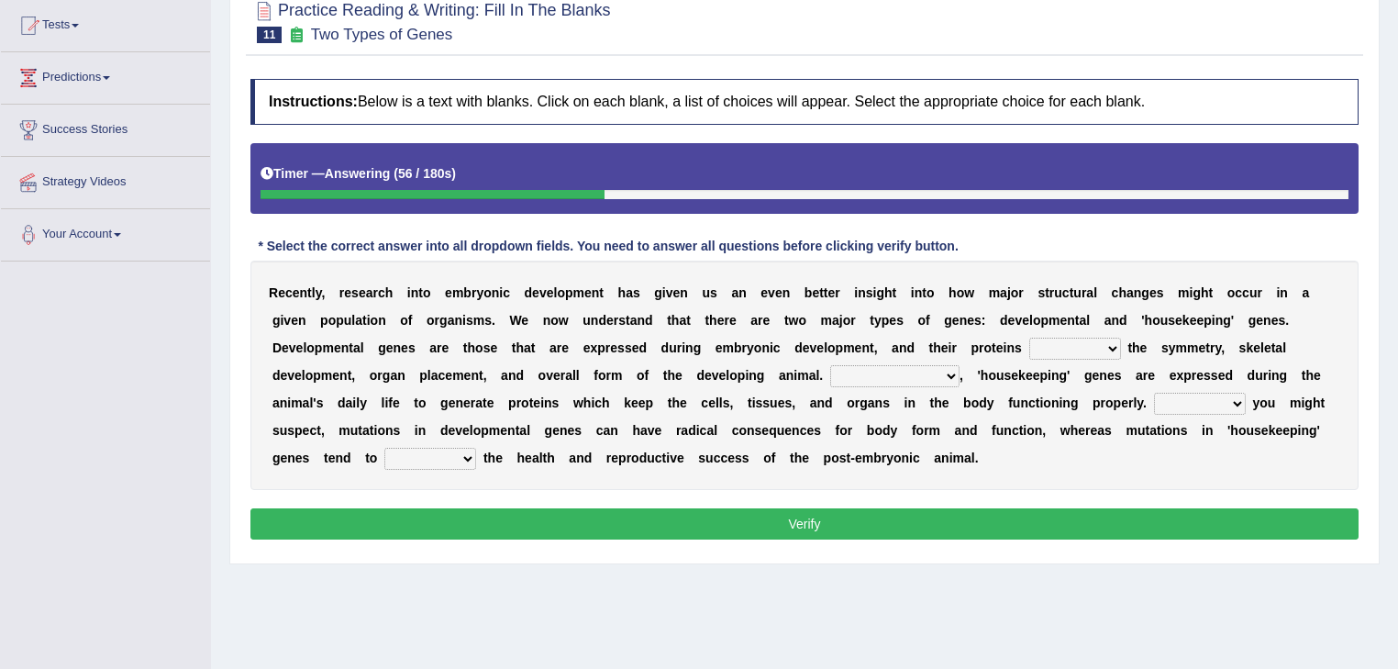
click at [1029, 338] on select "push control hold elevate" at bounding box center [1075, 348] width 92 height 22
click at [1029, 337] on select "push control hold elevate" at bounding box center [1075, 348] width 92 height 22
click at [1029, 348] on select "push control hold elevate" at bounding box center [1075, 348] width 92 height 22
select select "control"
click at [1029, 337] on select "push control hold elevate" at bounding box center [1075, 348] width 92 height 22
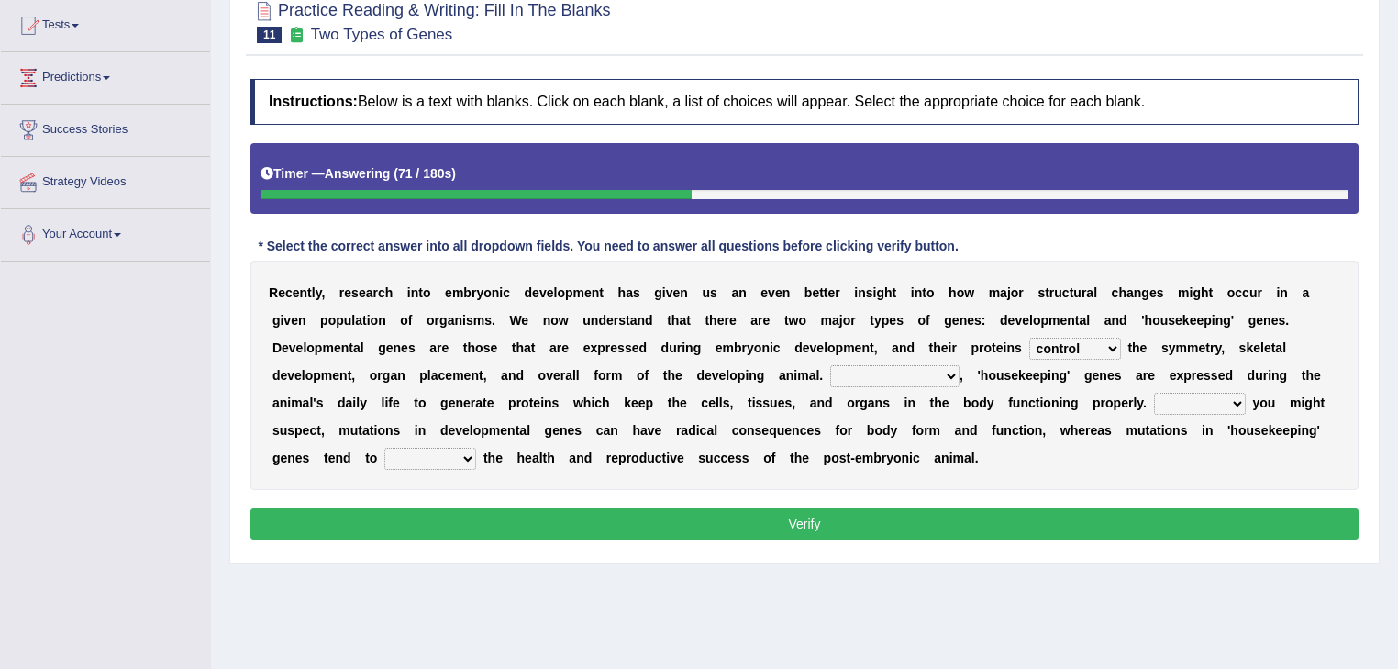
click at [830, 373] on select "Correspondingly Inclusively Conversely In contrast" at bounding box center [894, 376] width 129 height 22
select select "In contrast"
click at [830, 365] on select "Correspondingly Inclusively Conversely In contrast" at bounding box center [894, 376] width 129 height 22
click at [1154, 410] on select "For As With Within" at bounding box center [1200, 404] width 92 height 22
select select "As"
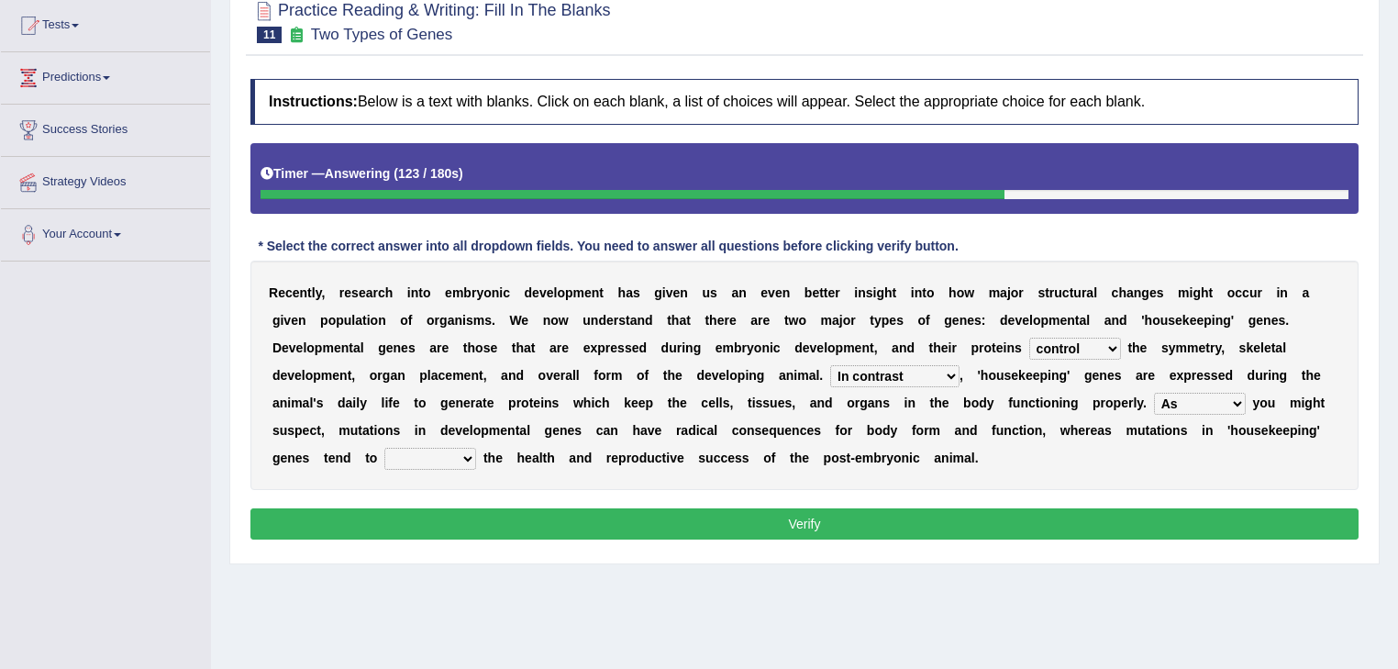
click at [1154, 393] on select "For As With Within" at bounding box center [1200, 404] width 92 height 22
click at [476, 448] on select "affect effect interrupt defect" at bounding box center [430, 459] width 92 height 22
select select "affect"
click at [476, 448] on select "affect effect interrupt defect" at bounding box center [430, 459] width 92 height 22
click at [813, 519] on button "Verify" at bounding box center [804, 523] width 1108 height 31
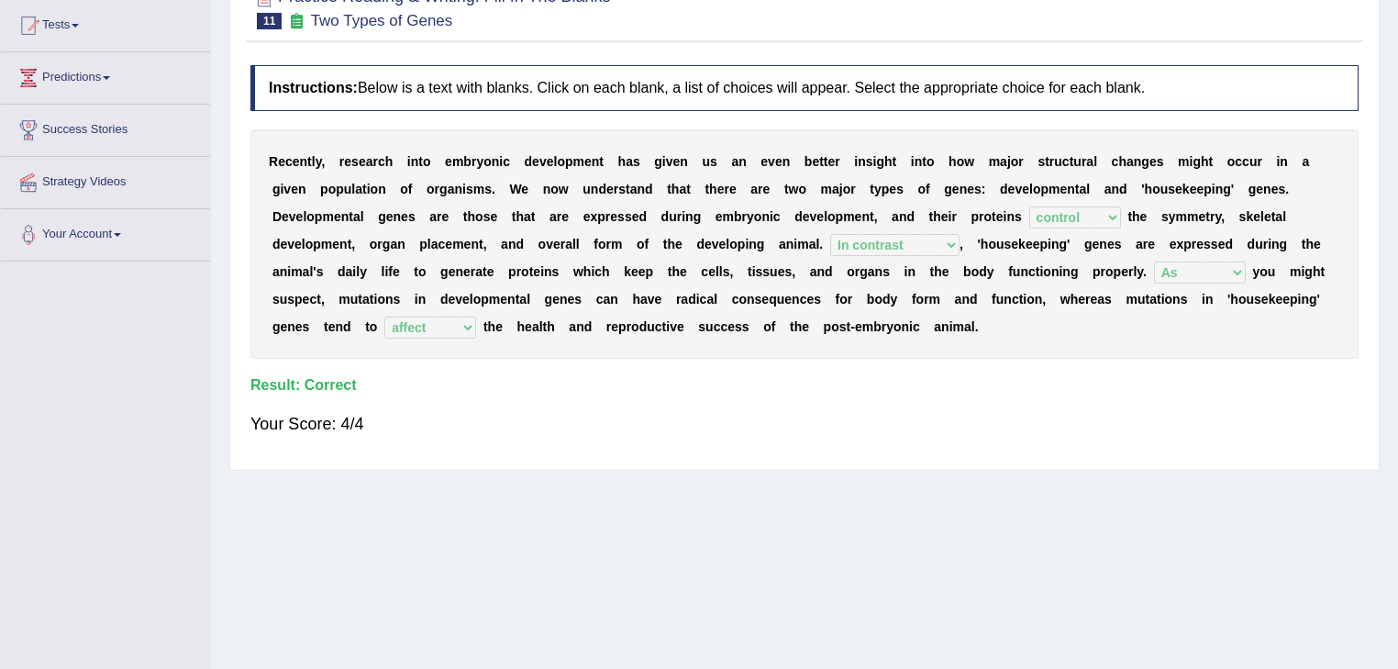
click at [545, 488] on div "Home Practice Reading & Writing: Fill In The Blanks Two Types of Genes You have…" at bounding box center [804, 263] width 1187 height 917
click at [347, 454] on div "Instructions: Below is a text with blanks. Click on each blank, a list of choic…" at bounding box center [804, 258] width 1117 height 404
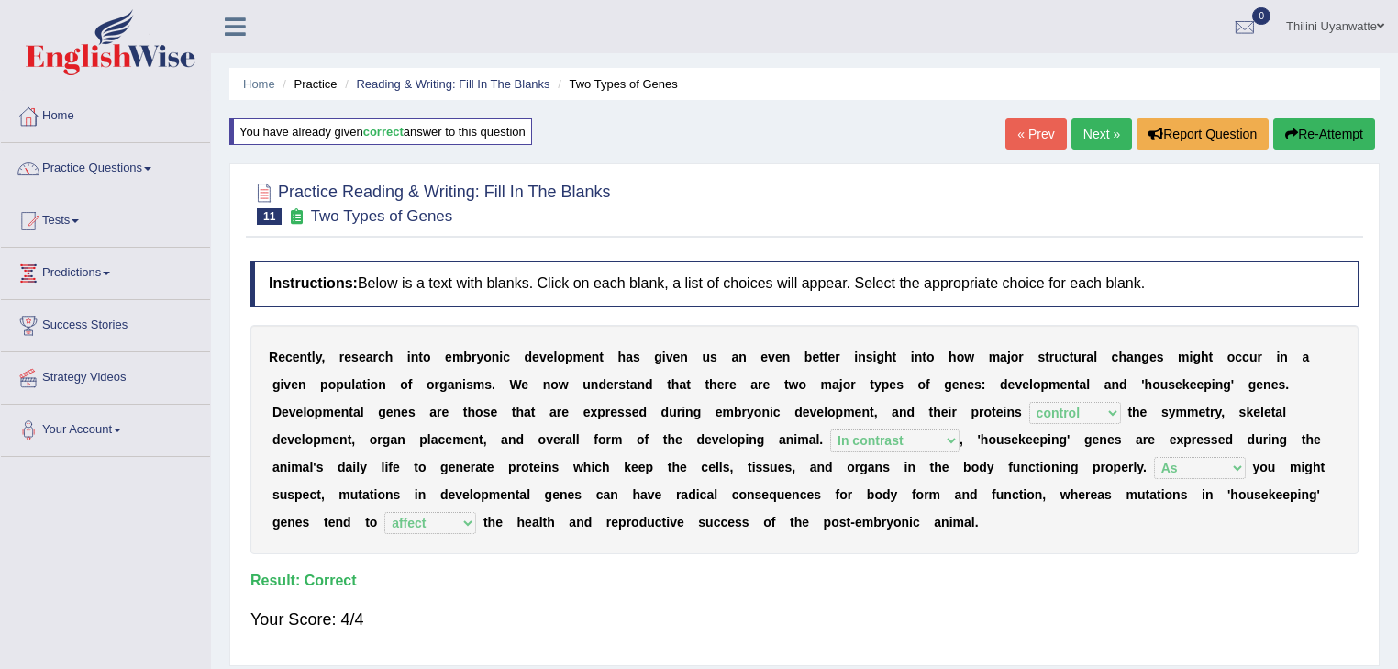
click at [1114, 123] on link "Next »" at bounding box center [1101, 133] width 61 height 31
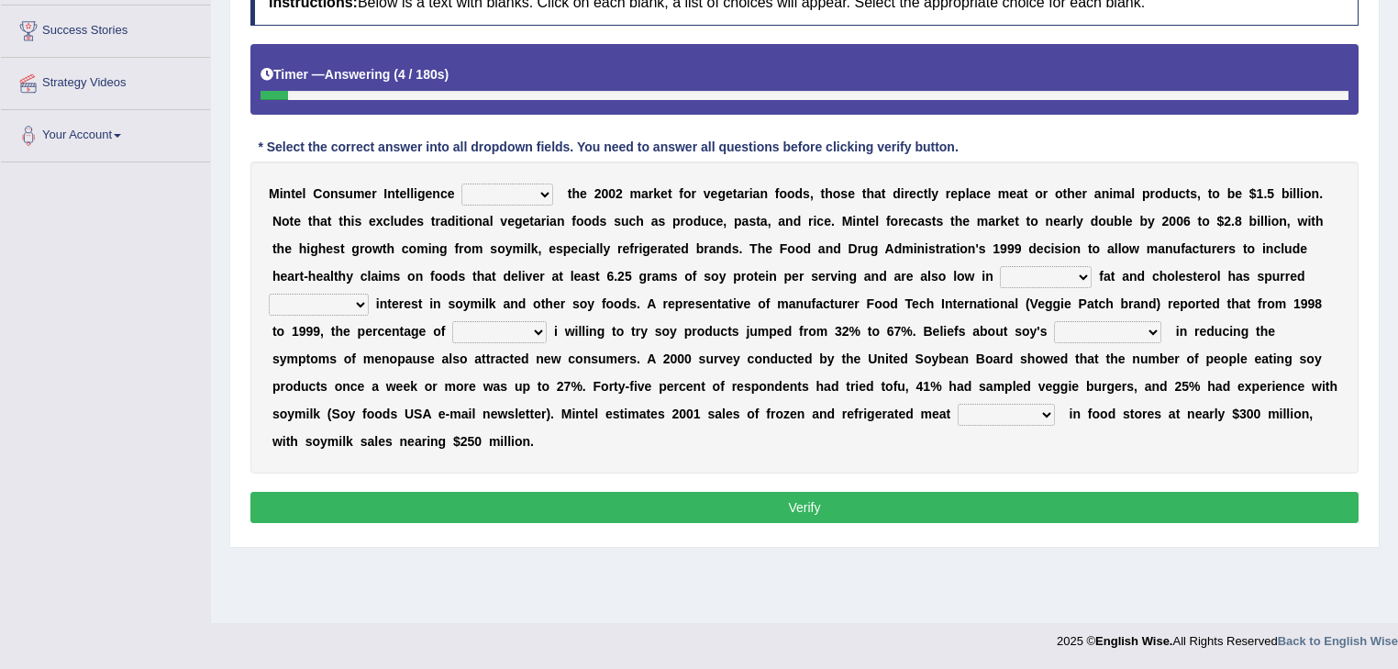
click at [501, 194] on select "deals fulfills creates estimates" at bounding box center [507, 194] width 92 height 22
click at [461, 183] on select "deals fulfills creates estimates" at bounding box center [507, 194] width 92 height 22
click at [510, 196] on select "deals fulfills creates estimates" at bounding box center [507, 194] width 92 height 22
select select "estimates"
click at [461, 183] on select "deals fulfills creates estimates" at bounding box center [507, 194] width 92 height 22
